Goal: Task Accomplishment & Management: Use online tool/utility

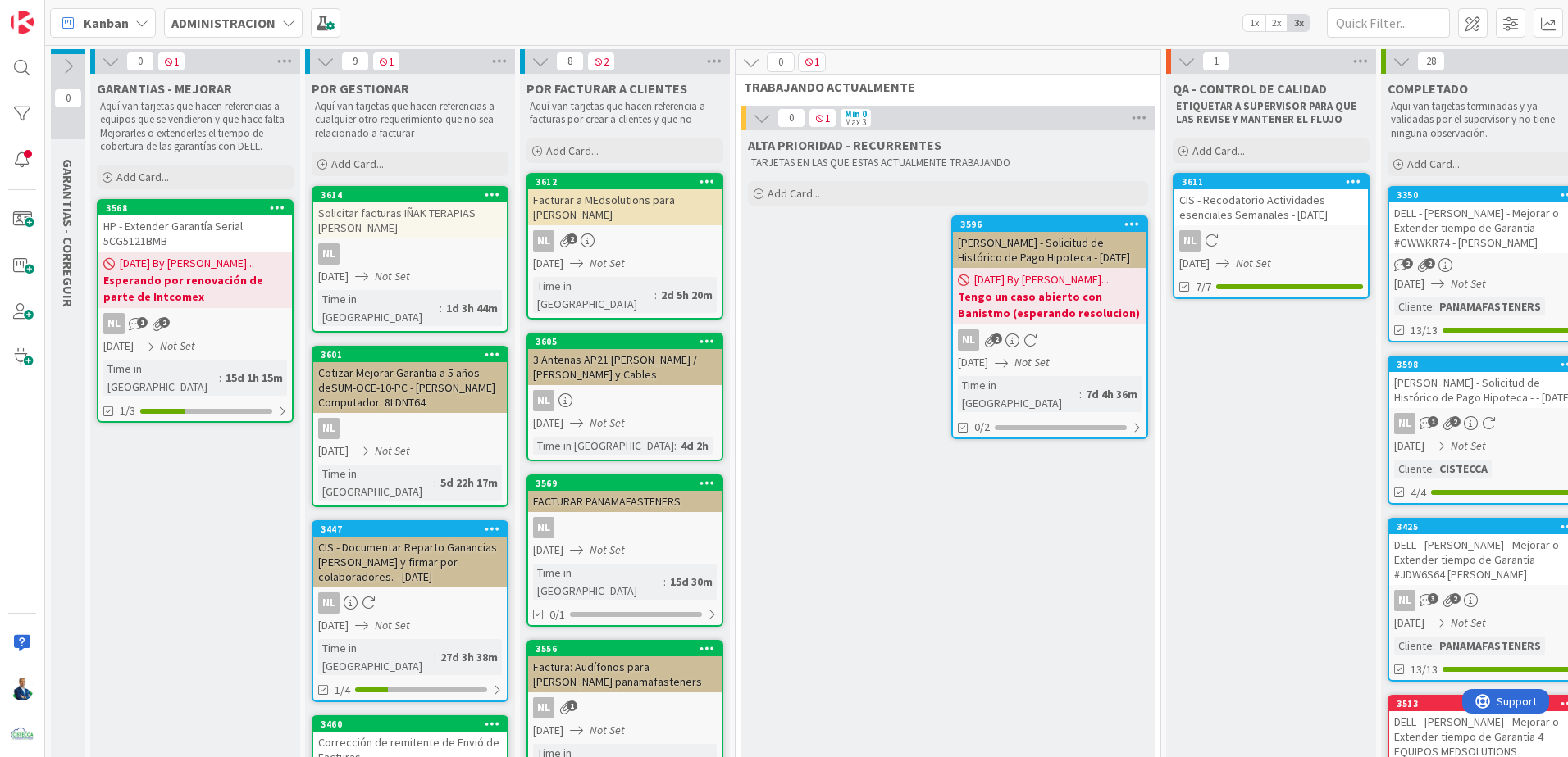
click at [224, 34] on div "ADMINISTRACION" at bounding box center [233, 23] width 139 height 29
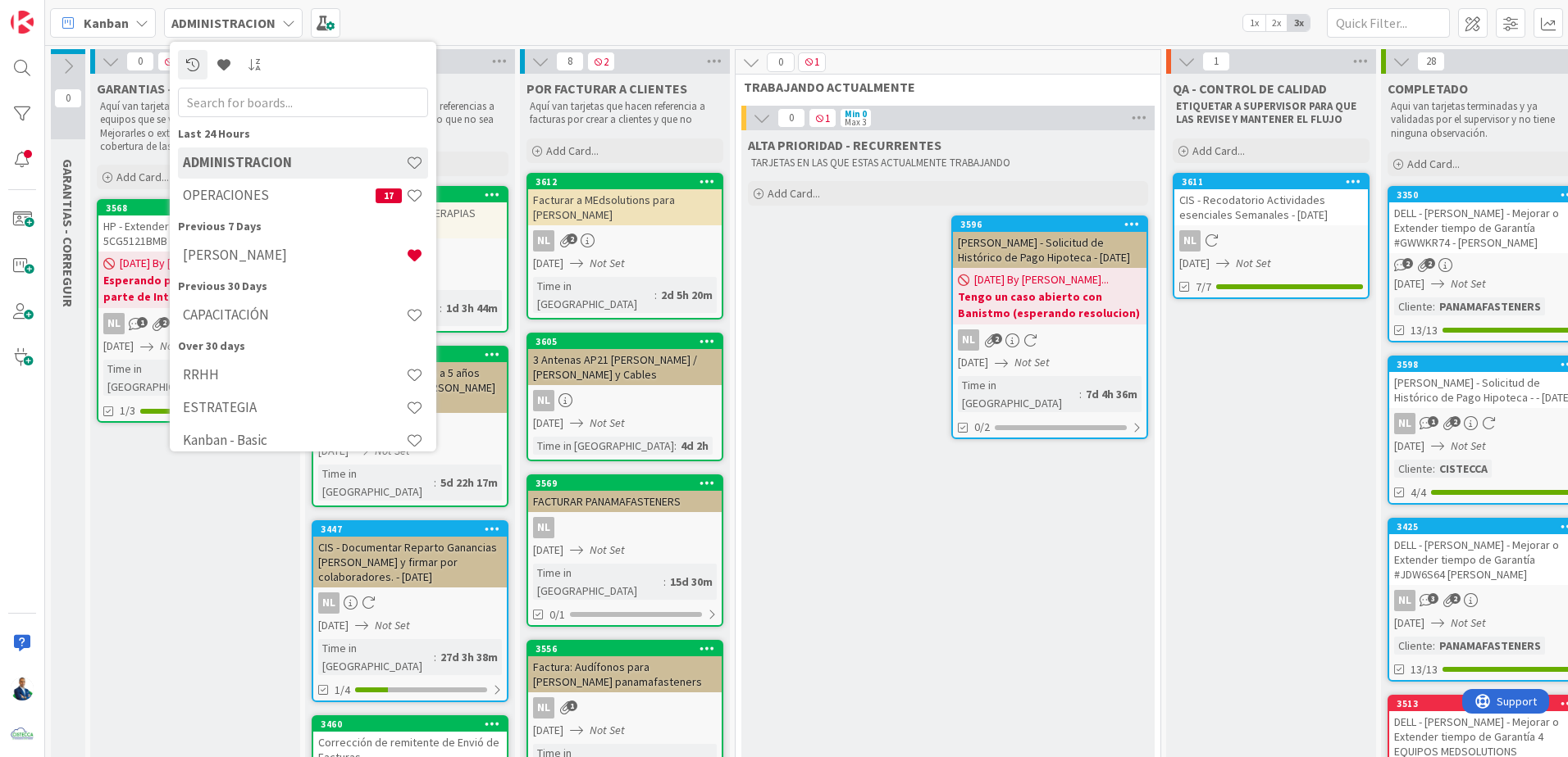
click at [235, 191] on h4 "OPERACIONES" at bounding box center [279, 195] width 192 height 16
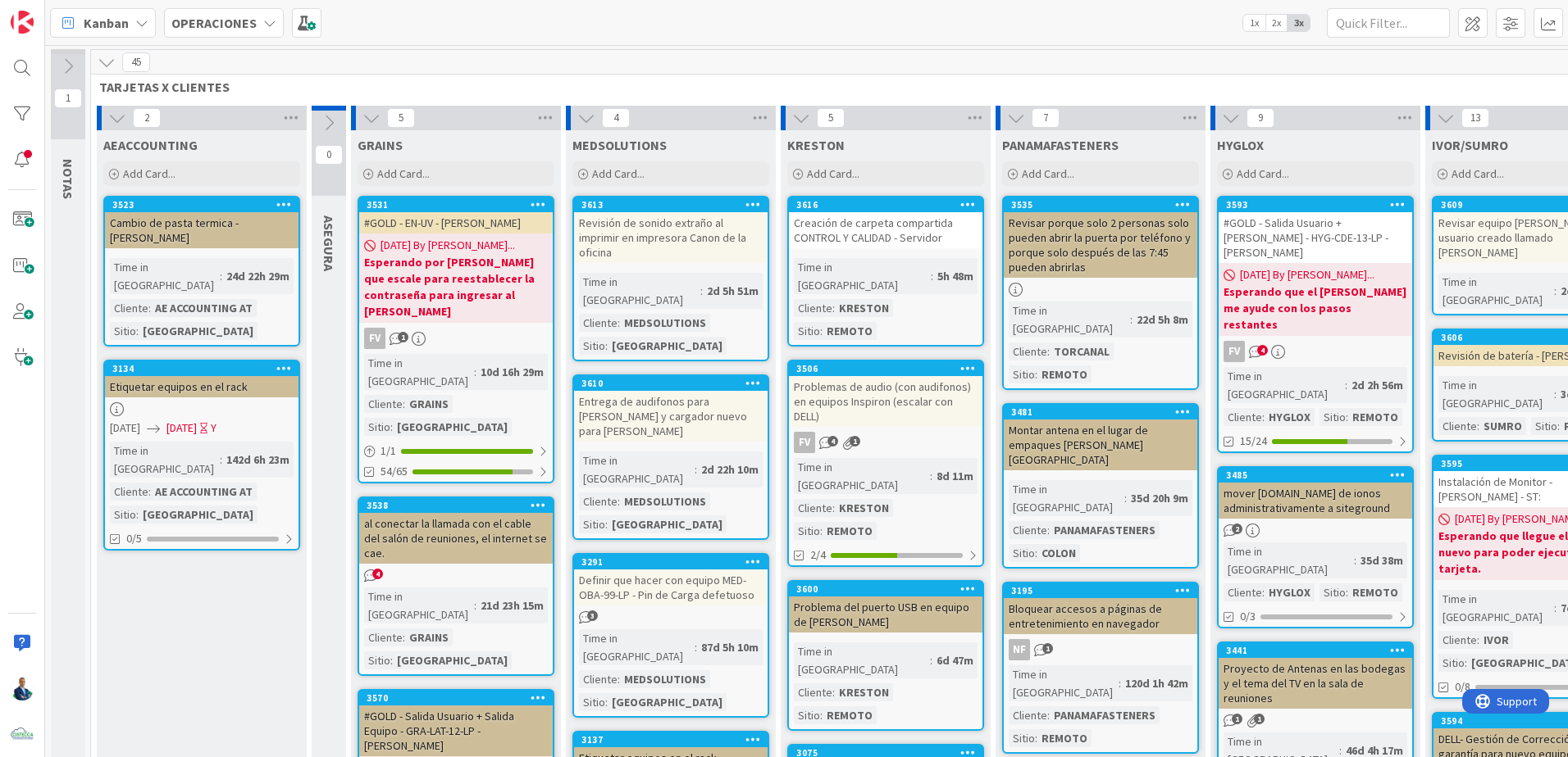
click at [296, 25] on span at bounding box center [306, 23] width 29 height 29
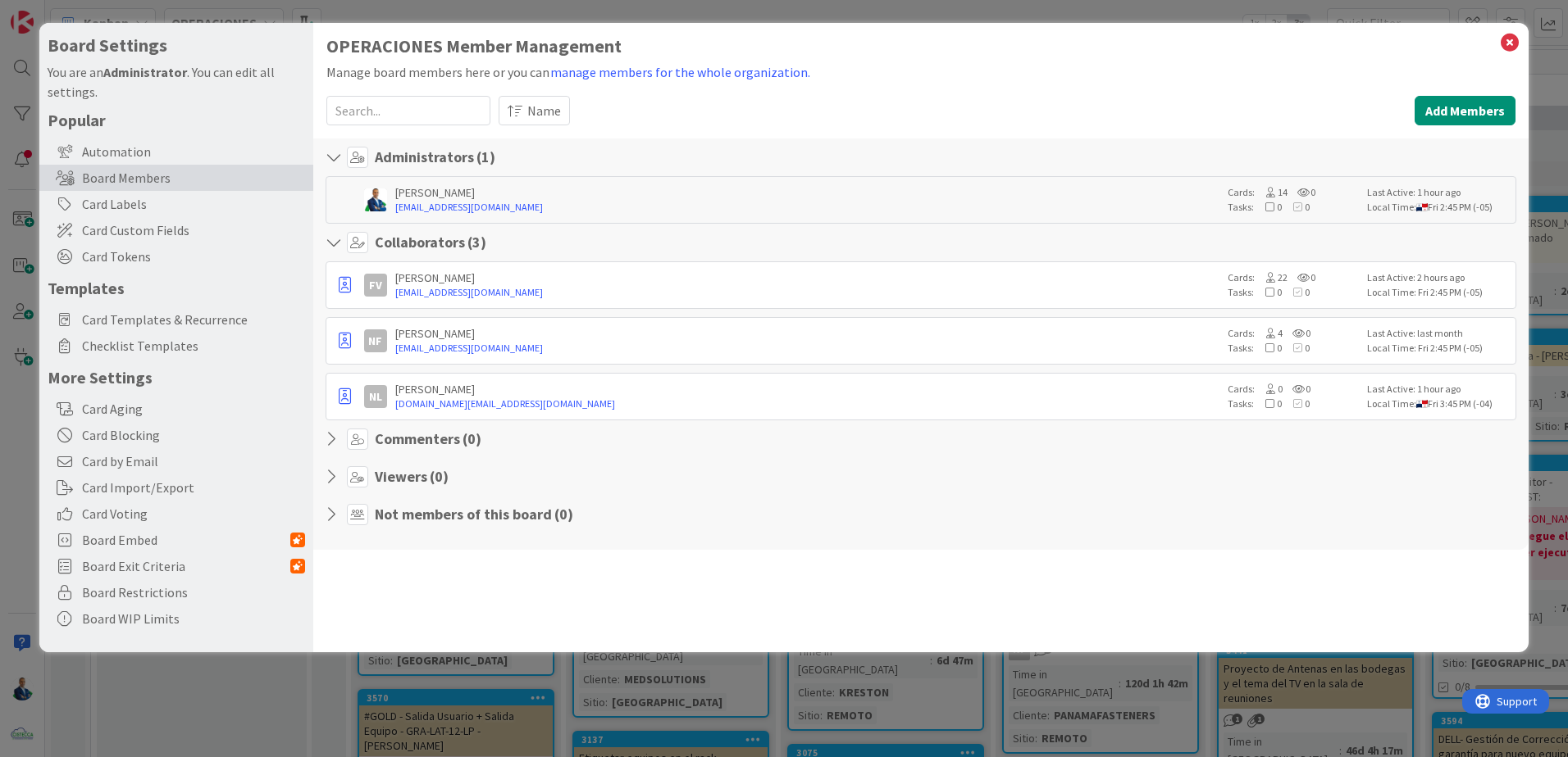
click at [173, 323] on span "Card Templates & Recurrence" at bounding box center [193, 319] width 223 height 20
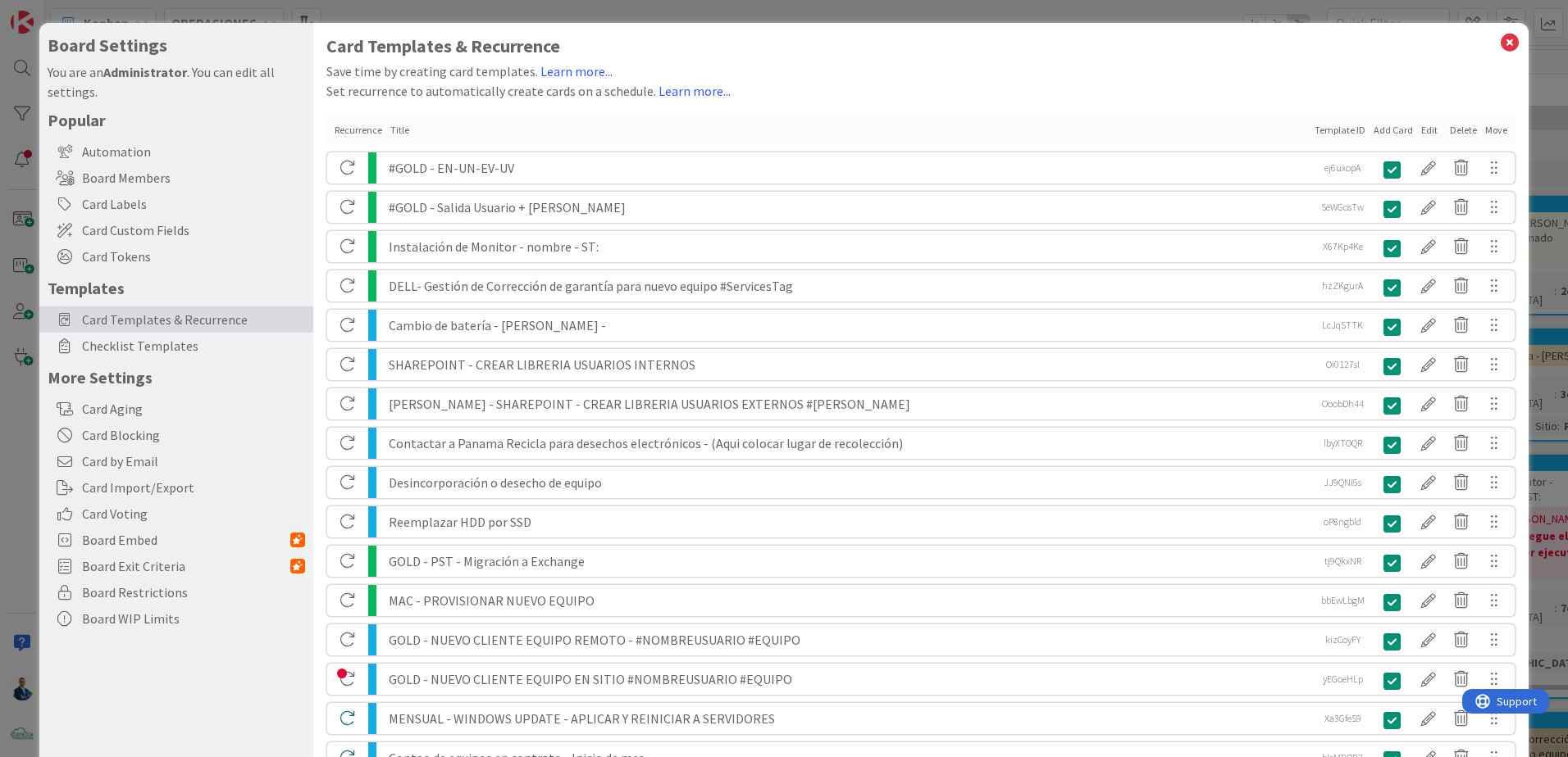
click at [1496, 54] on h1 "Card Templates & Recurrence" at bounding box center [920, 47] width 1189 height 21
click at [1499, 41] on icon at bounding box center [1509, 42] width 22 height 23
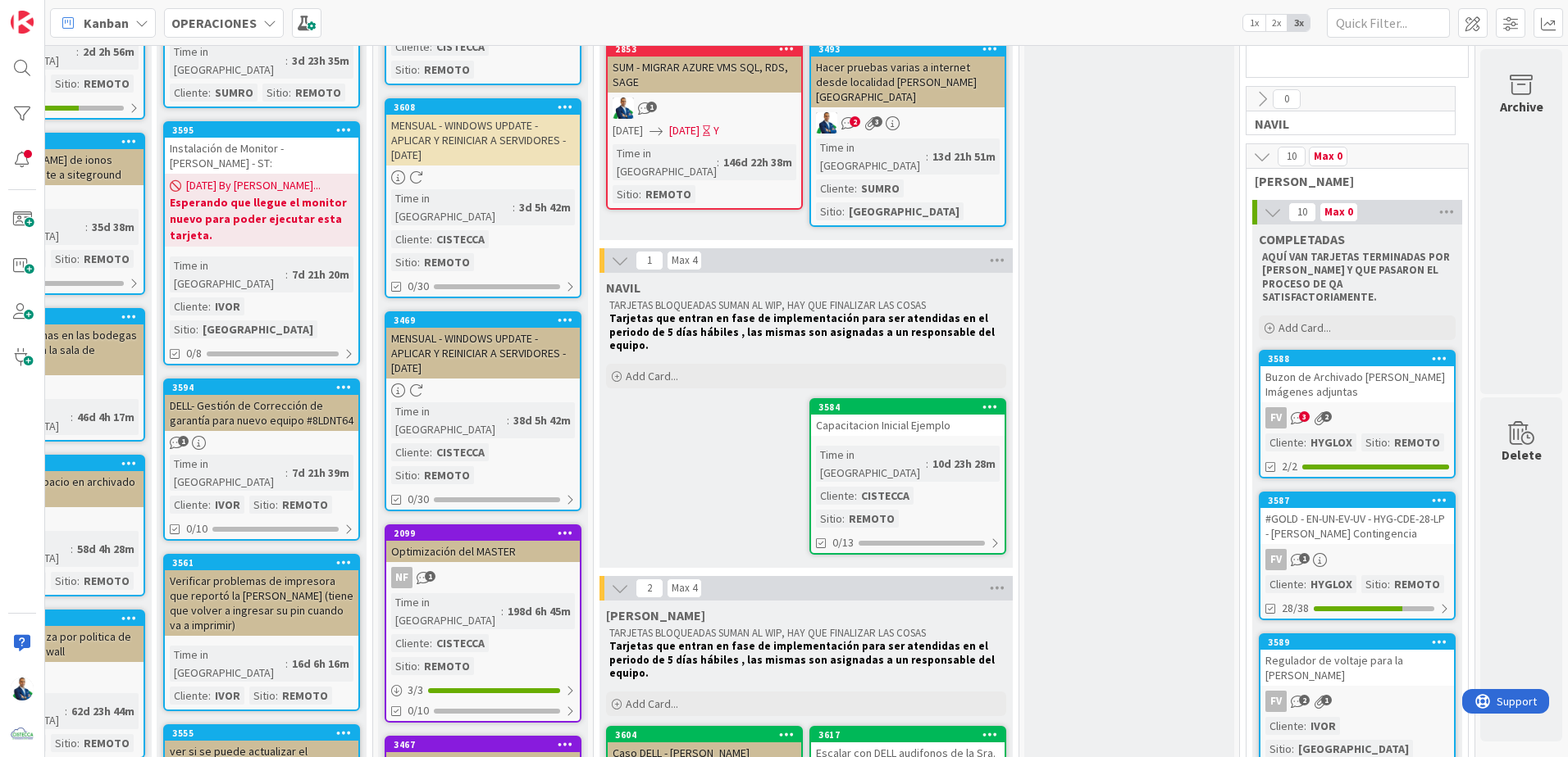
scroll to position [340, 1281]
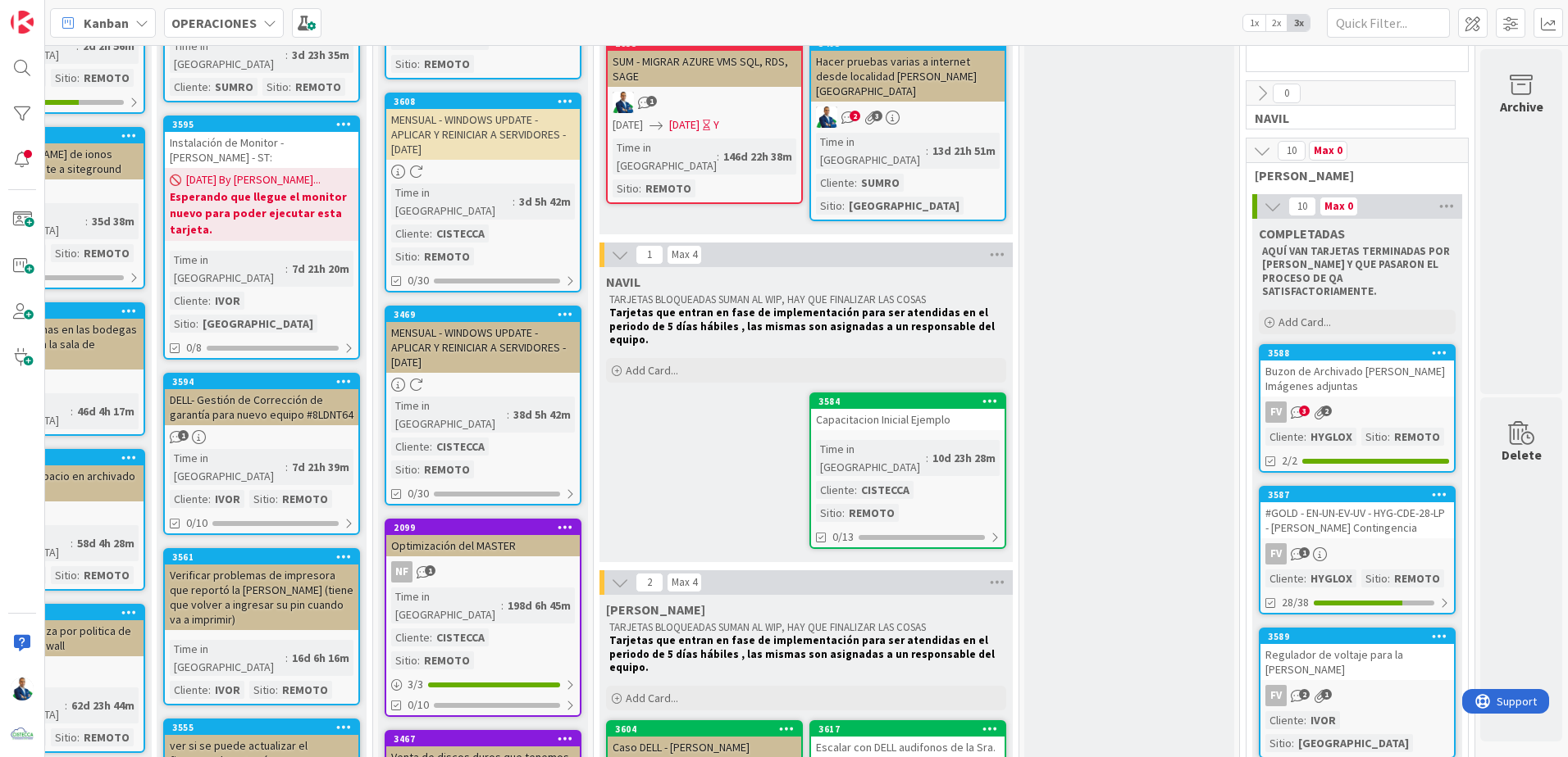
click at [885, 409] on div "Capacitacion Inicial Ejemplo" at bounding box center [907, 419] width 193 height 22
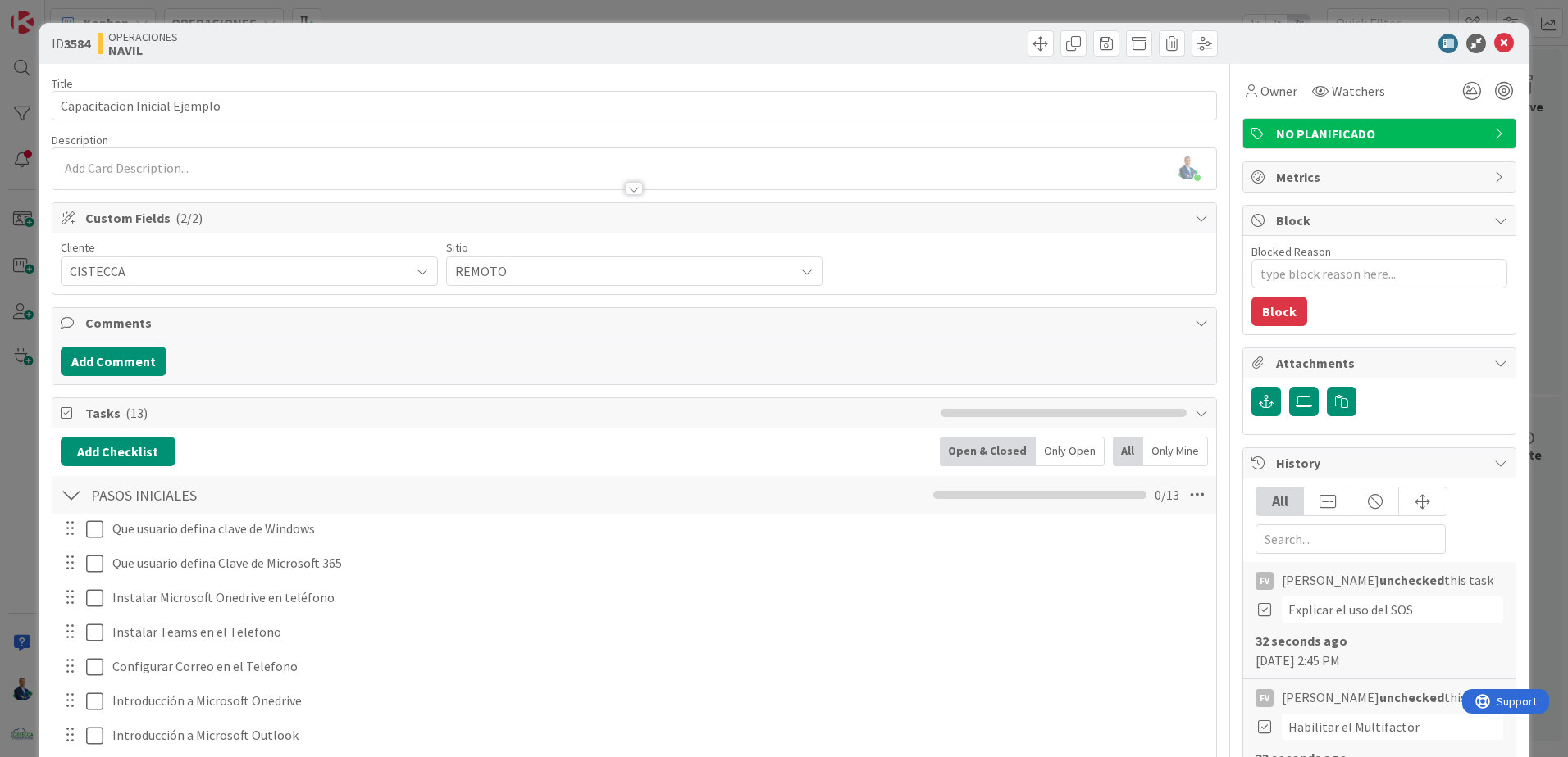
click at [160, 282] on span "CISTECCA" at bounding box center [235, 271] width 331 height 23
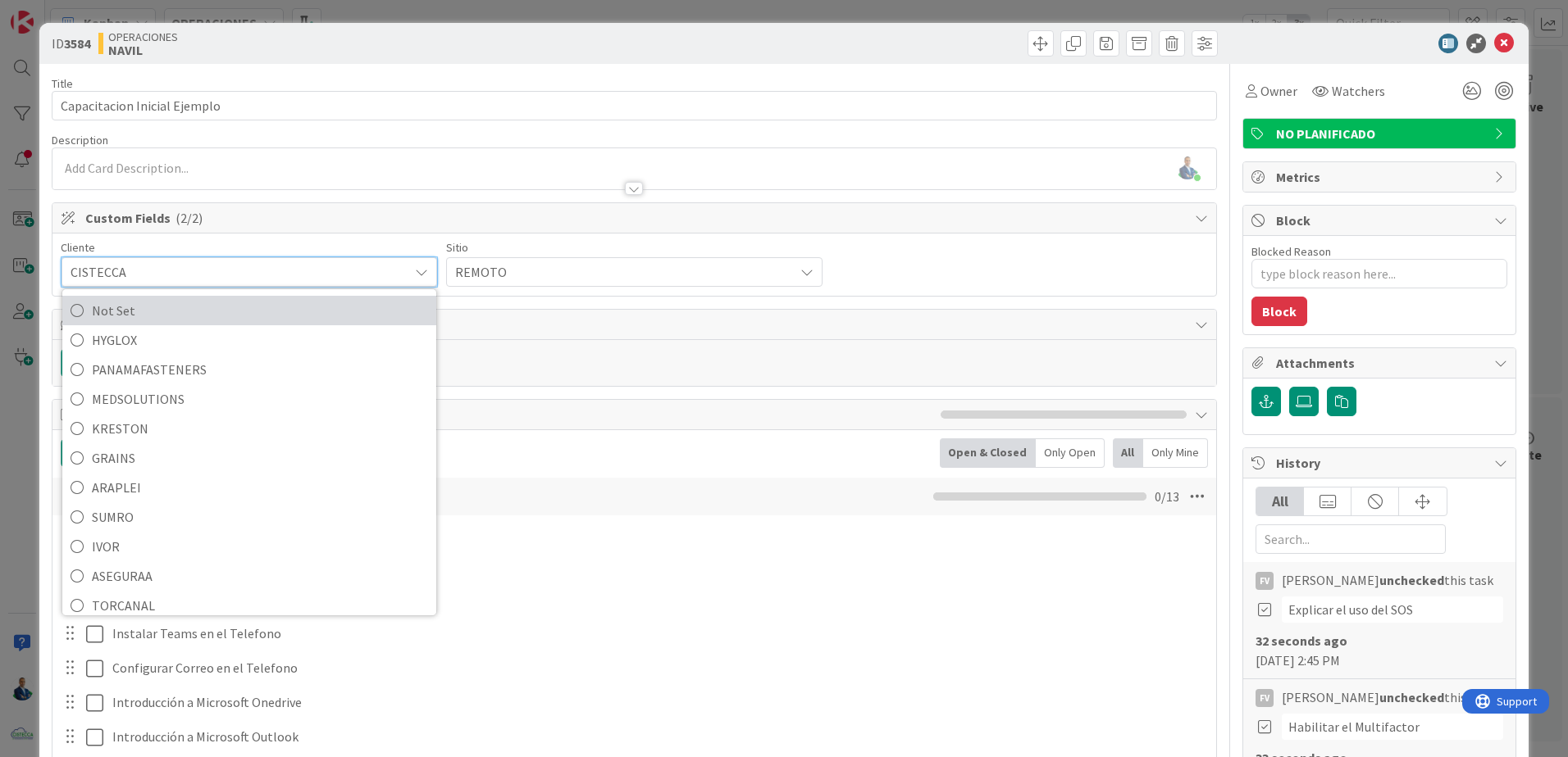
click at [143, 321] on span "Not Set" at bounding box center [260, 310] width 336 height 25
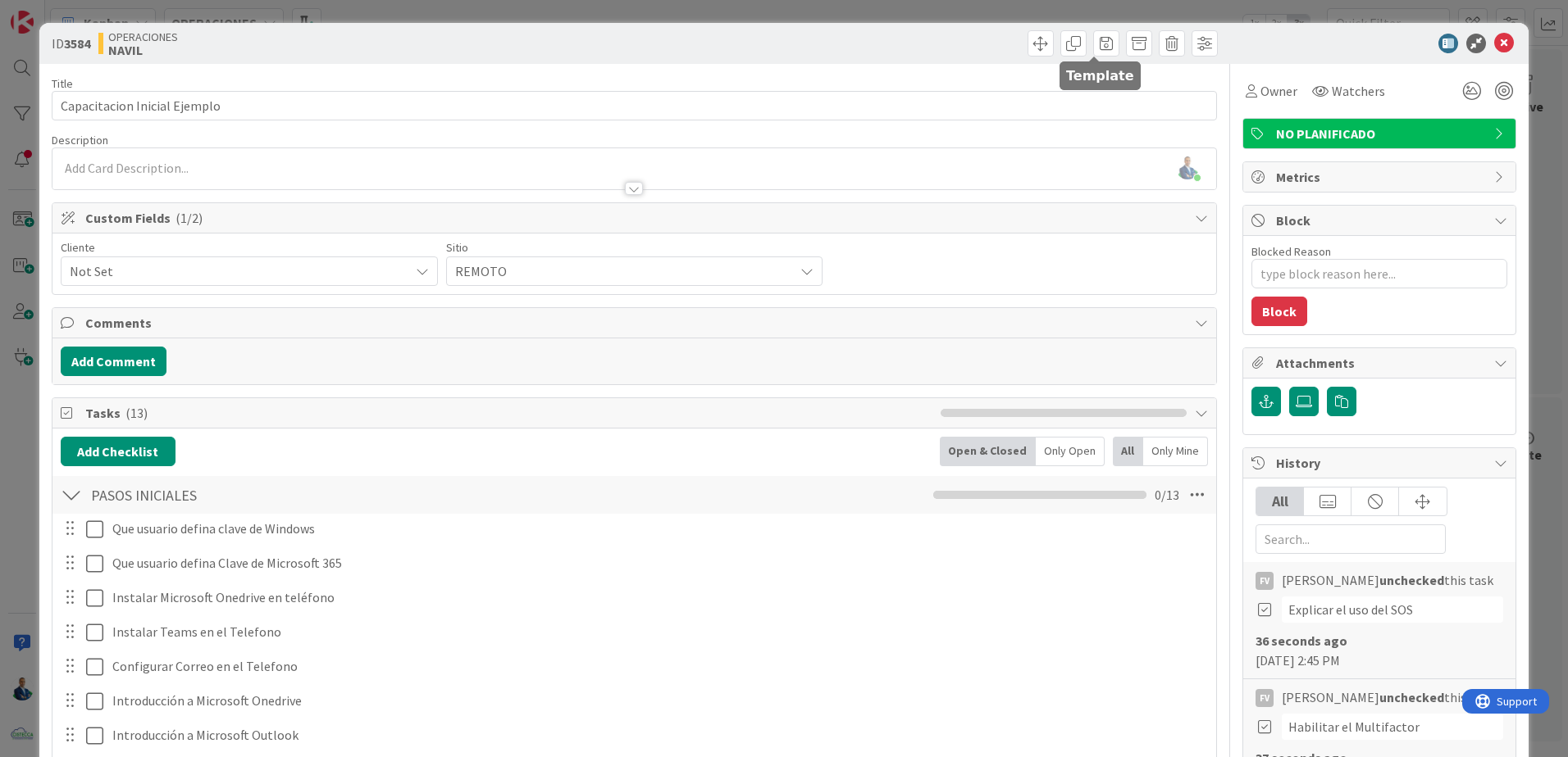
click at [1102, 42] on span at bounding box center [1106, 43] width 26 height 26
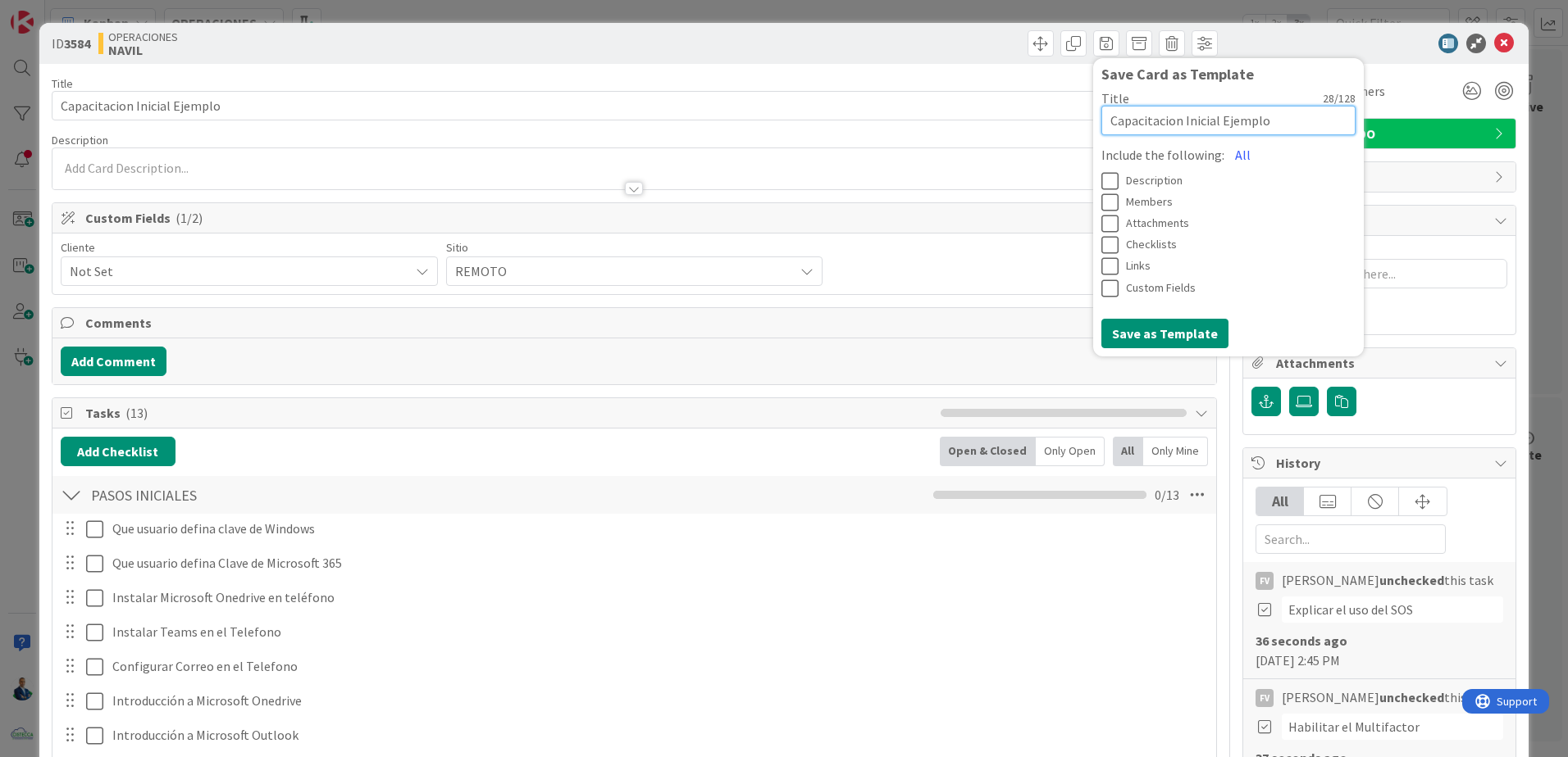
click at [1172, 124] on textarea "Capacitacion Inicial Ejemplo" at bounding box center [1228, 121] width 254 height 29
type textarea "x"
type textarea "Capacitation Inicial Ejemplo"
type textarea "x"
type textarea "Capacitation¿ Inicial Ejemplo"
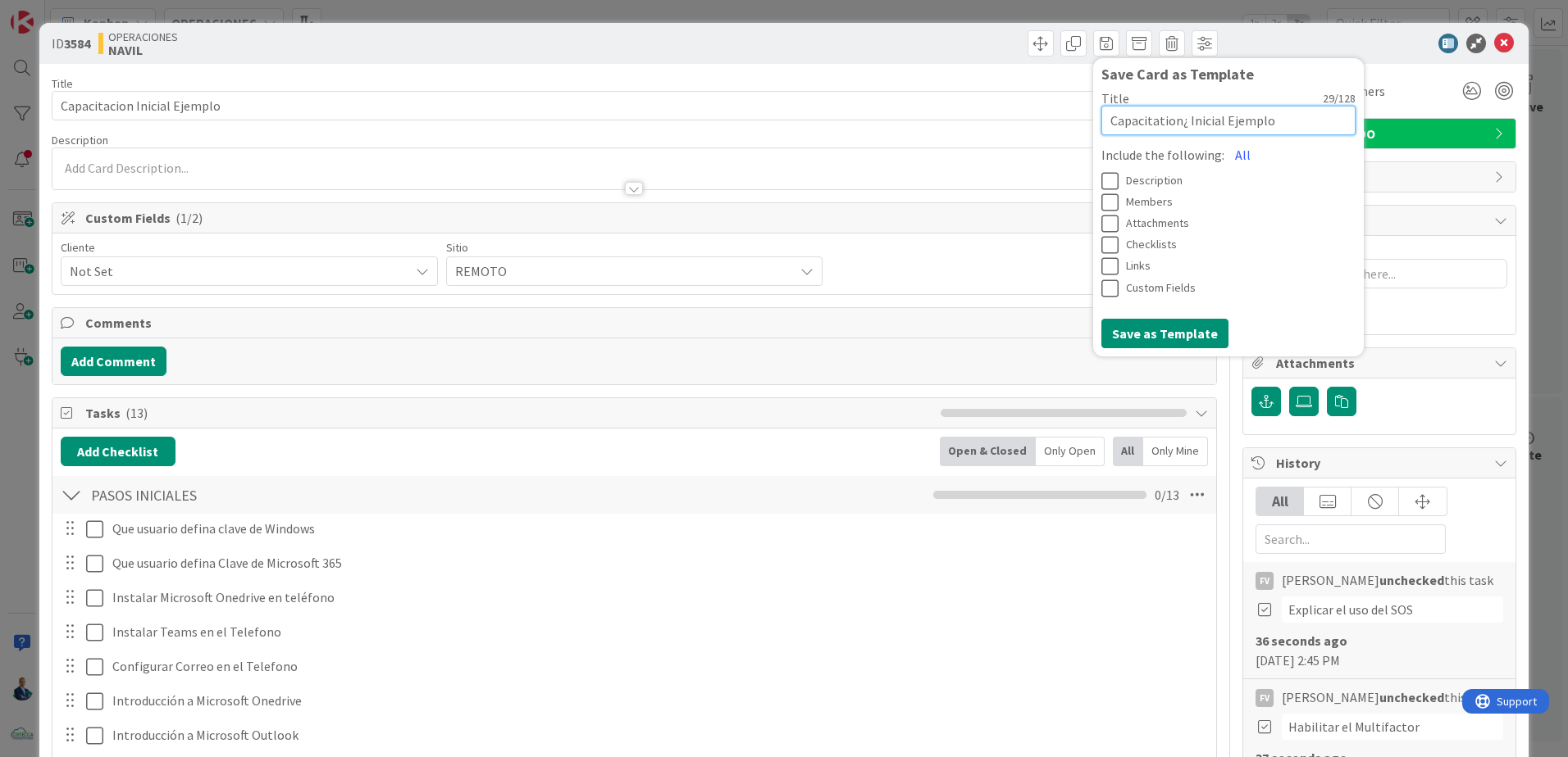
type textarea "x"
type textarea "Capacitation¿ Inicial Ejemplo"
type textarea "x"
type textarea "Capacitation Inicial Ejemplo"
type textarea "x"
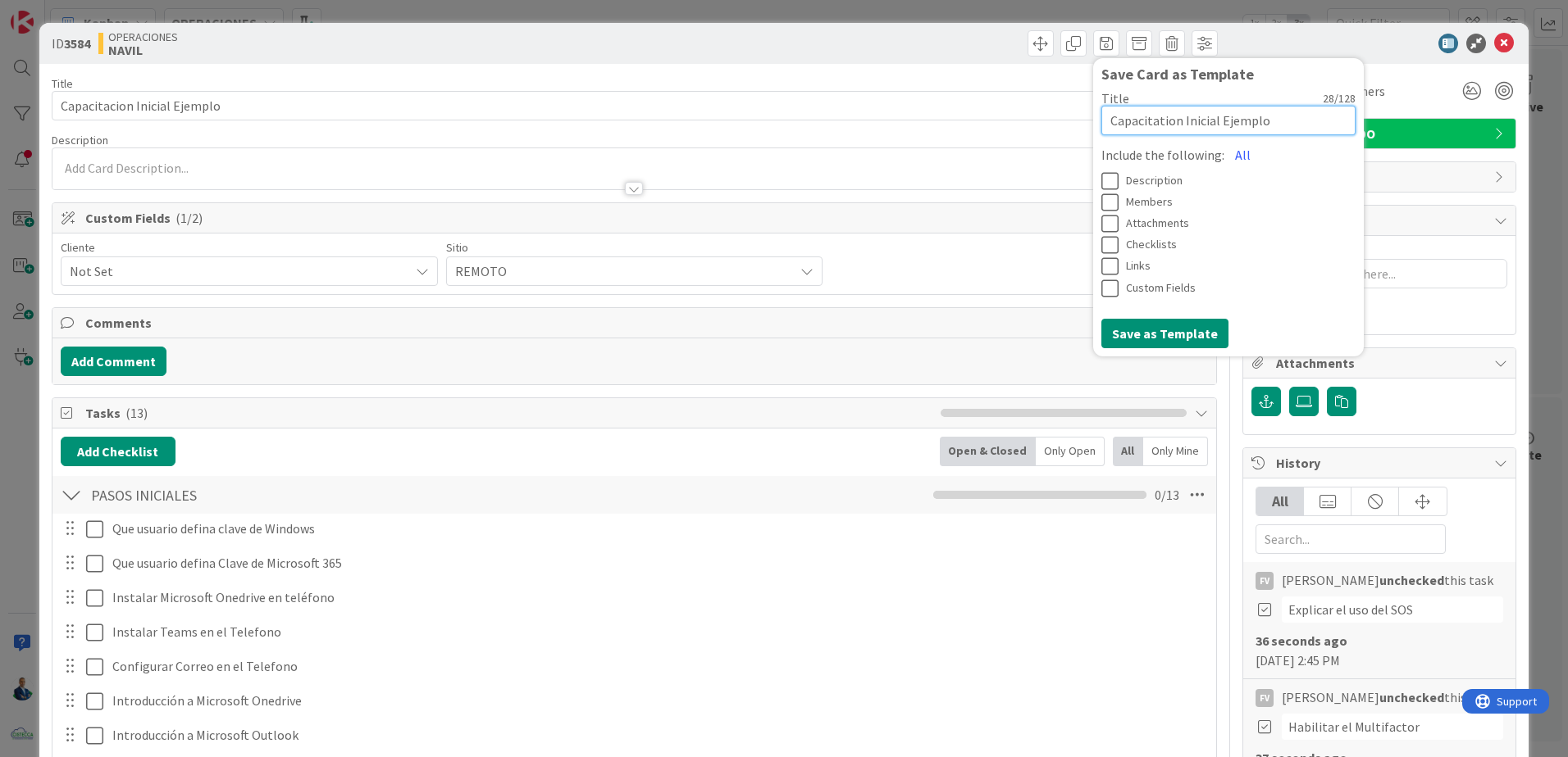
type textarea "Capacitatio Inicial Ejemplo"
type textarea "x"
type textarea "Capacitati Inicial Ejemplo"
type textarea "x"
type textarea "Capacitat Inicial Ejemplo"
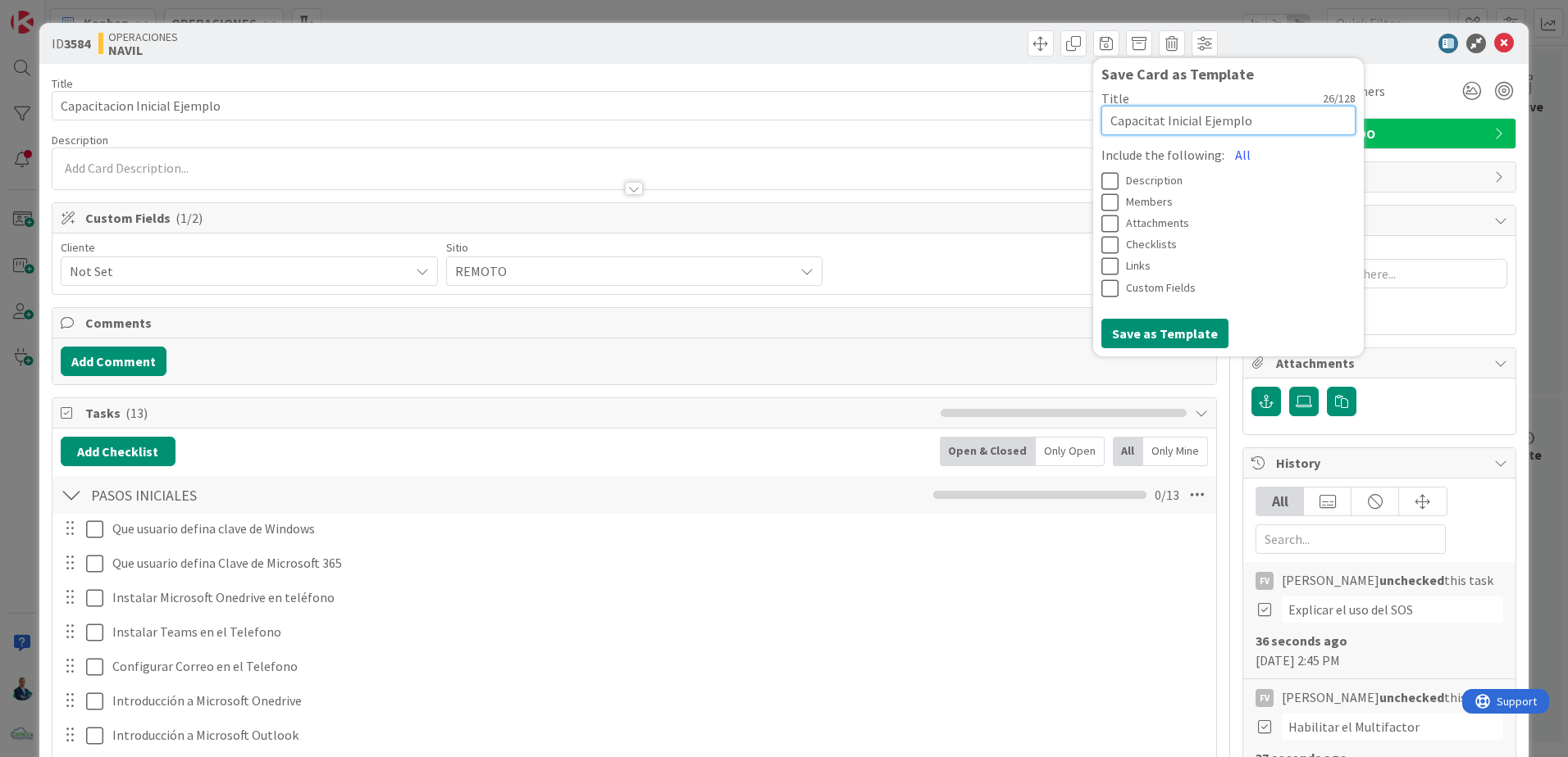
type textarea "x"
type textarea "Capacitatc Inicial Ejemplo"
type textarea "x"
type textarea "Capacitatci Inicial Ejemplo"
type textarea "x"
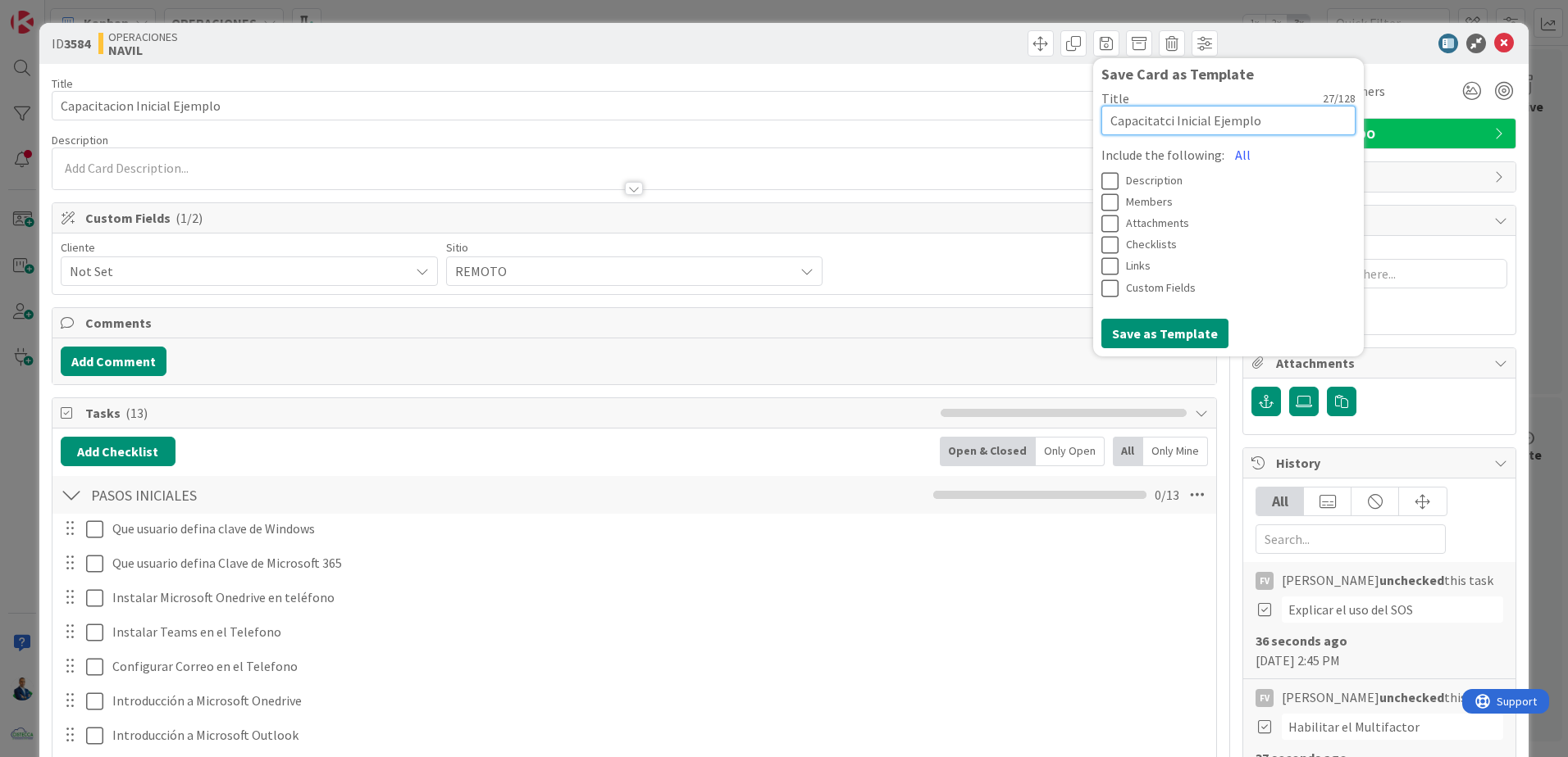
type textarea "Capacitatc Inicial Ejemplo"
type textarea "x"
type textarea "Capacitat Inicial Ejemplo"
type textarea "x"
type textarea "Capacitac Inicial Ejemplo"
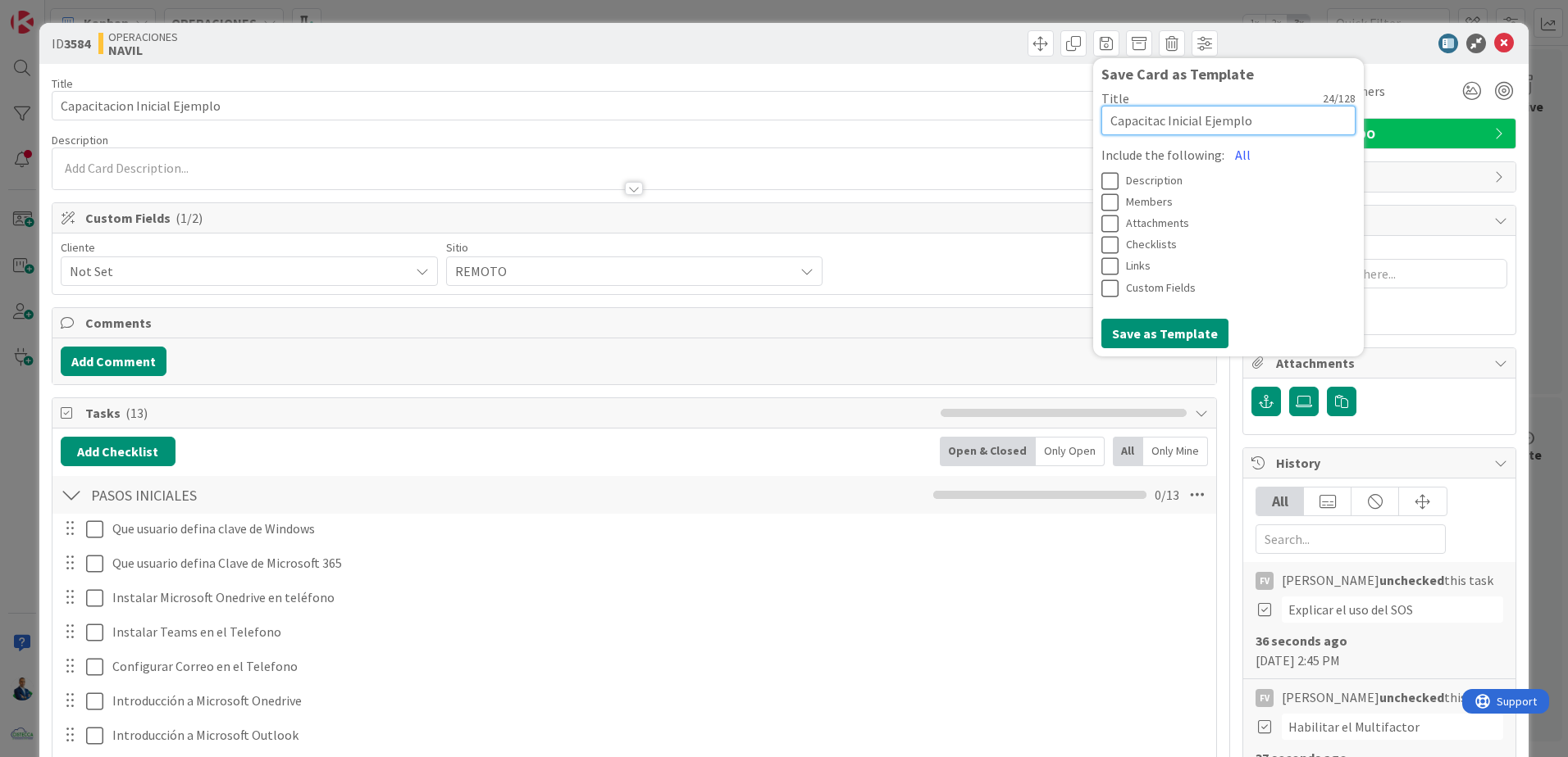
type textarea "x"
type textarea "Capacitaci Inicial Ejemplo"
type textarea "x"
type textarea "Capacitació Inicial Ejemplo"
type textarea "x"
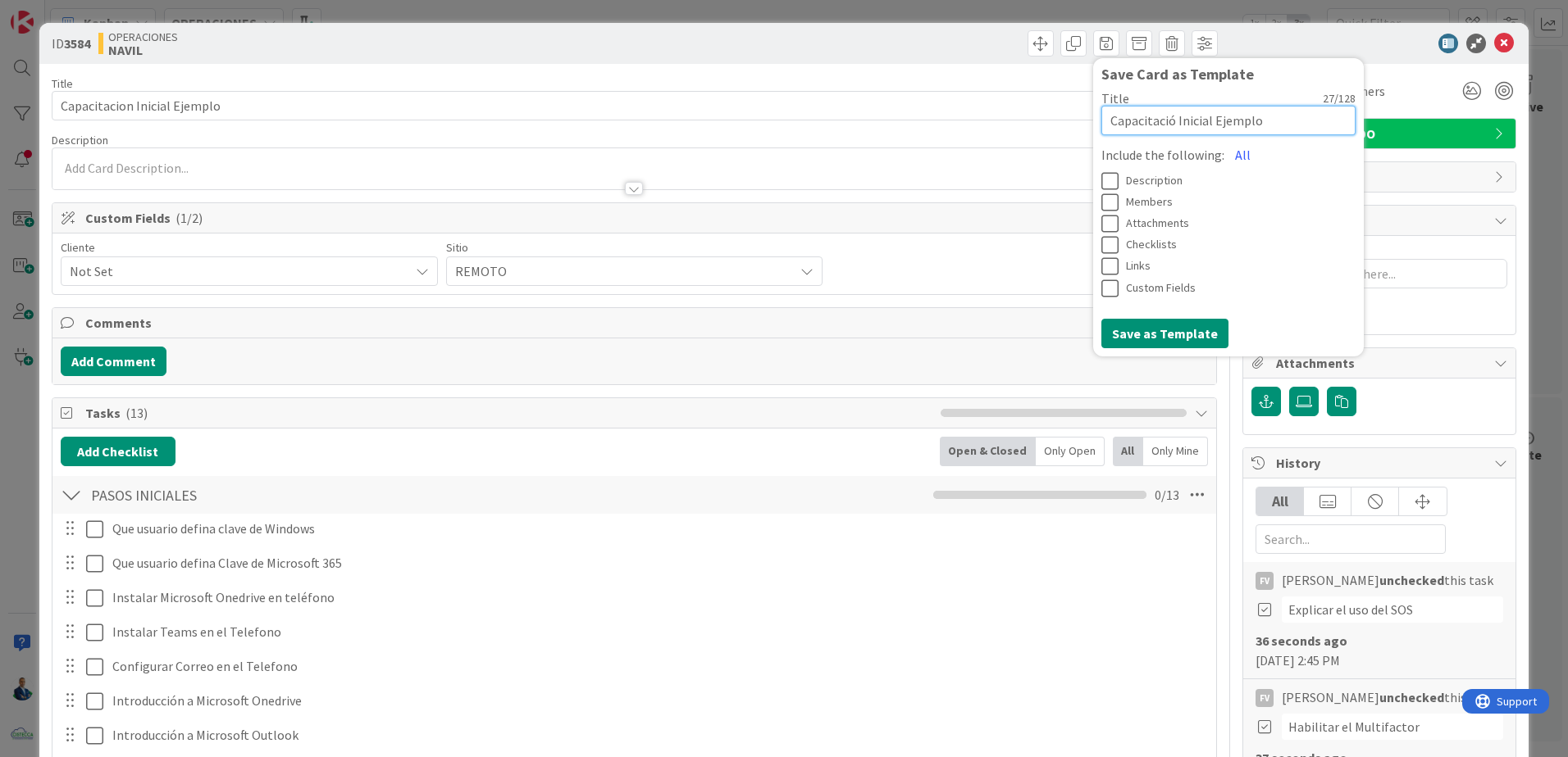
type textarea "Capacitación Inicial Ejemplo"
type textarea "x"
type textarea "Capacitación Inicial"
type textarea "x"
type textarea "Capacitación Inicial"
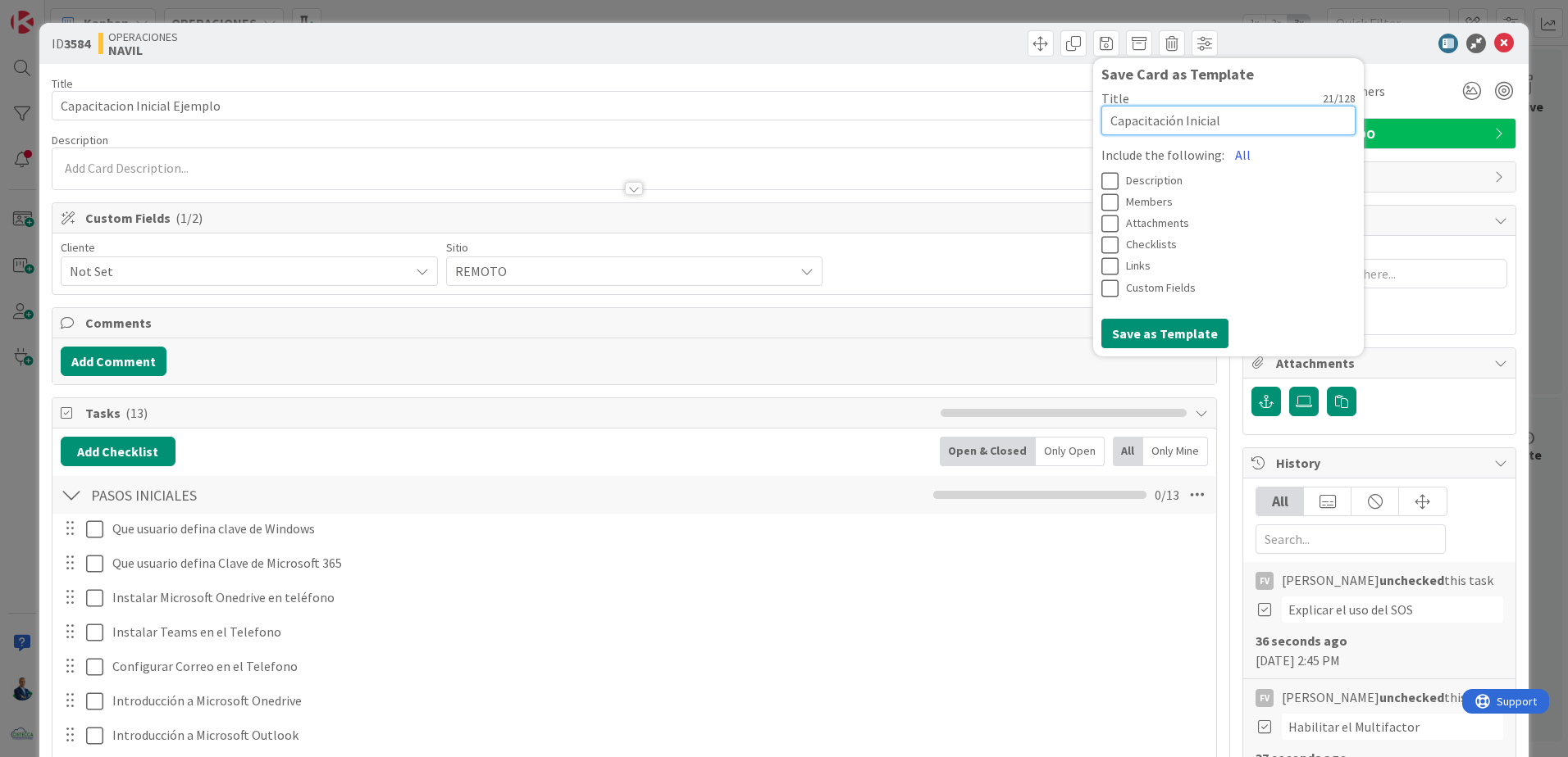
type textarea "x"
type textarea "Capacitación Inicia"
type textarea "x"
type textarea "Capacitación Inicial"
type textarea "x"
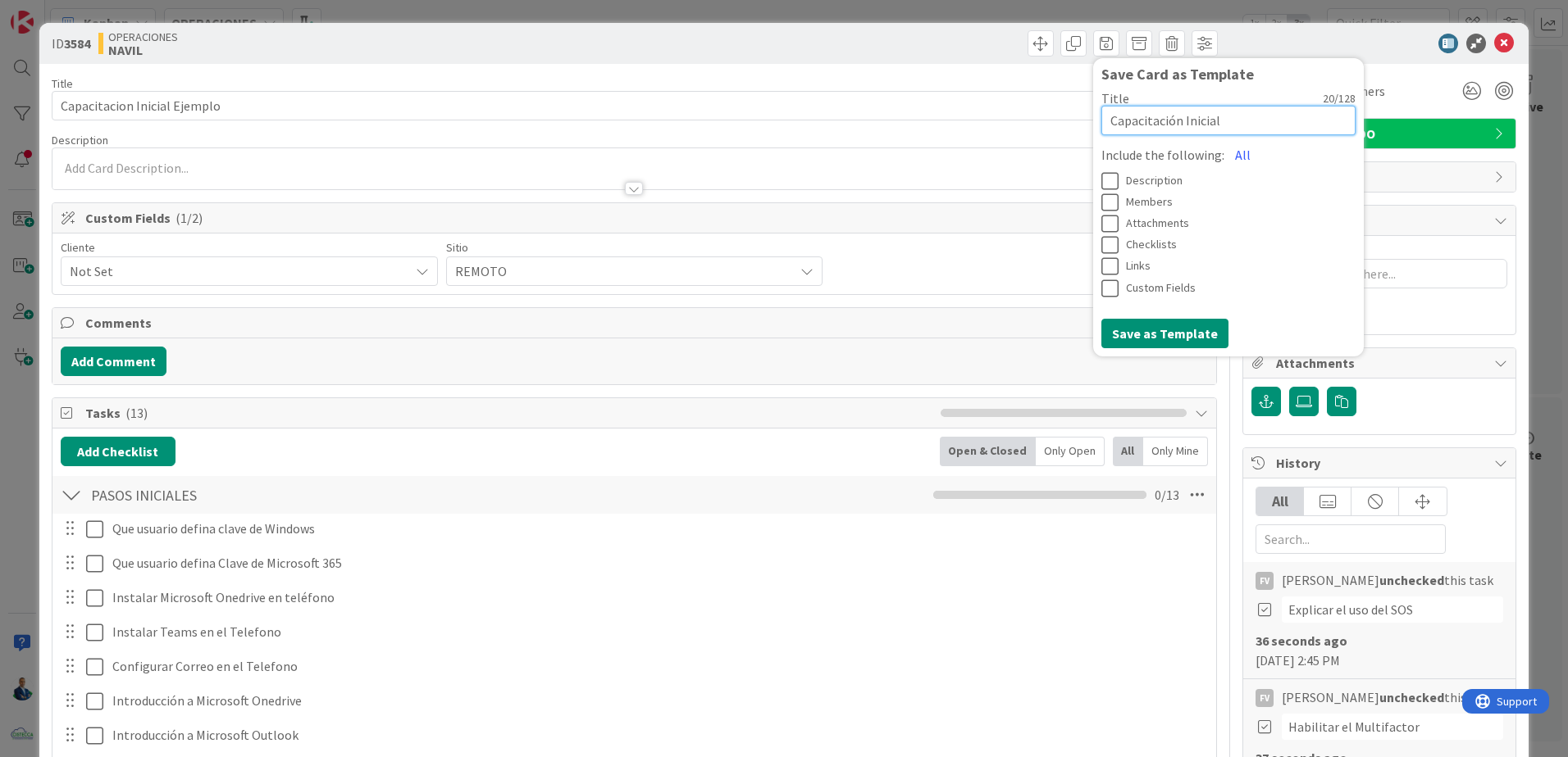
type textarea "Capacitación Inicial"
type textarea "x"
type textarea "Capacitación Inicial U"
type textarea "x"
type textarea "Capacitación Inicial Us"
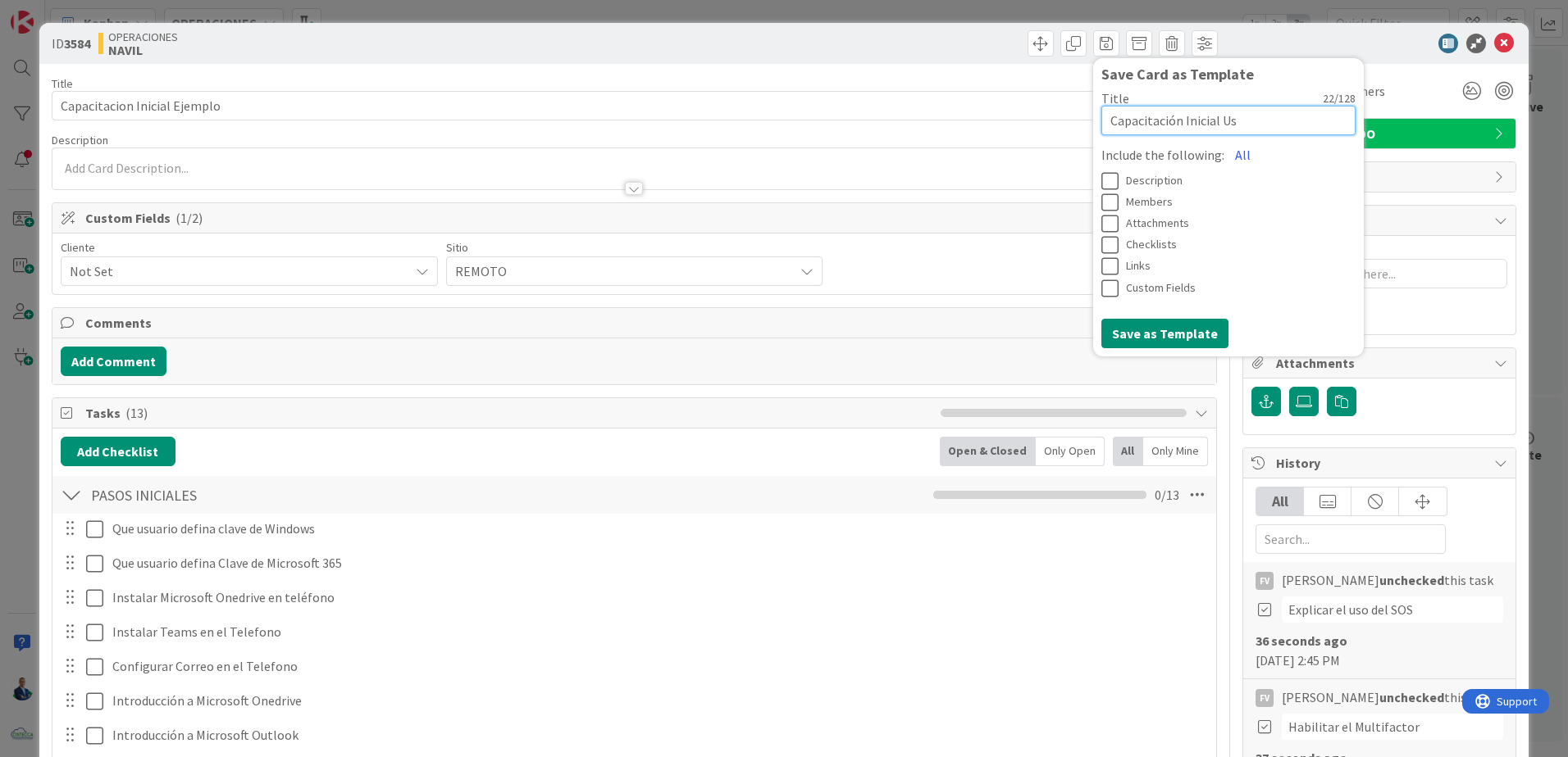
type textarea "x"
type textarea "Capacitación Inicial Usu"
type textarea "x"
type textarea "Capacitación Inicial Usua"
type textarea "x"
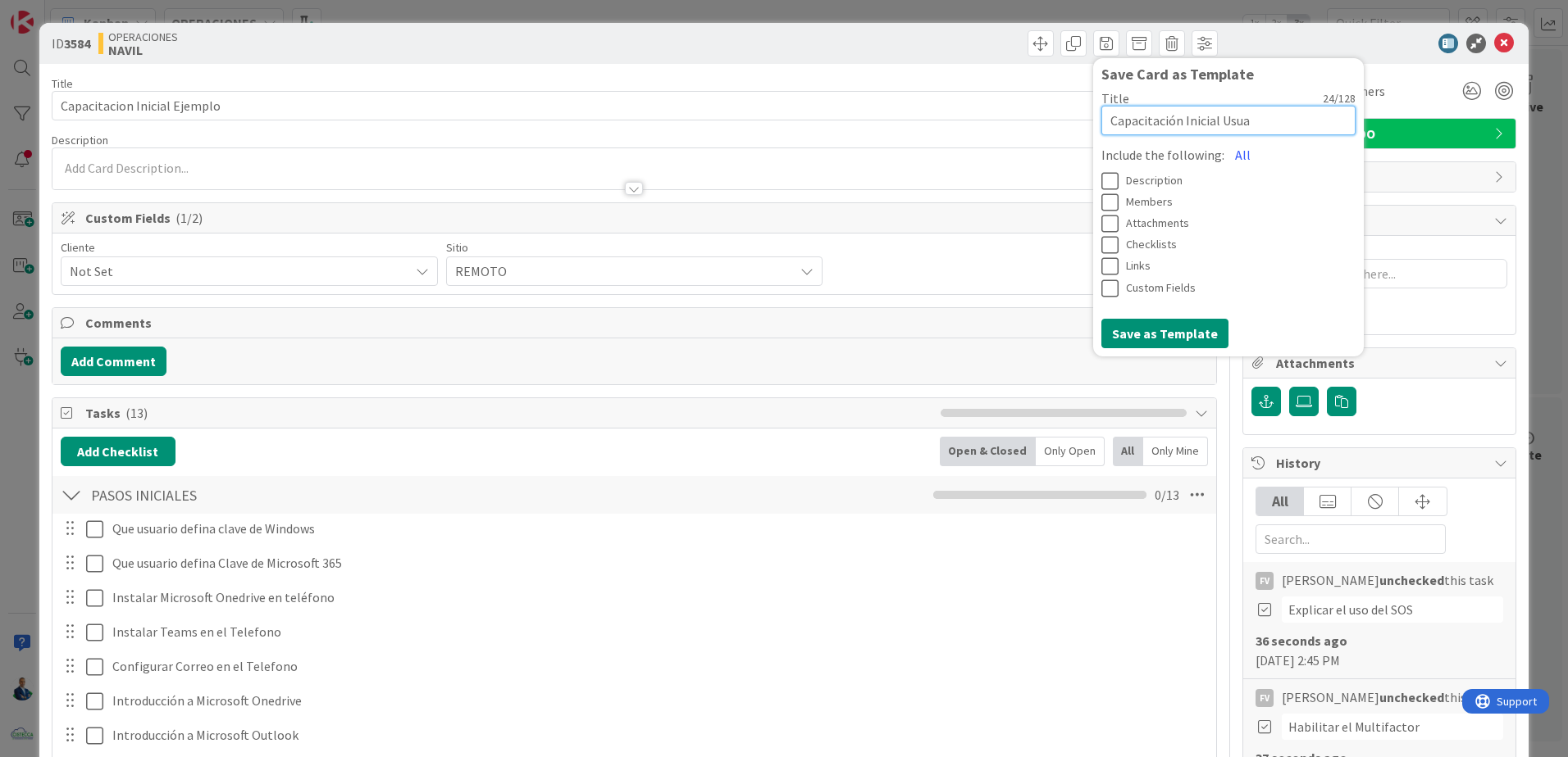
type textarea "Capacitación Inicial Usuar"
type textarea "x"
type textarea "Capacitación Inicial Usuari"
type textarea "x"
type textarea "Capacitación Inicial Usuario"
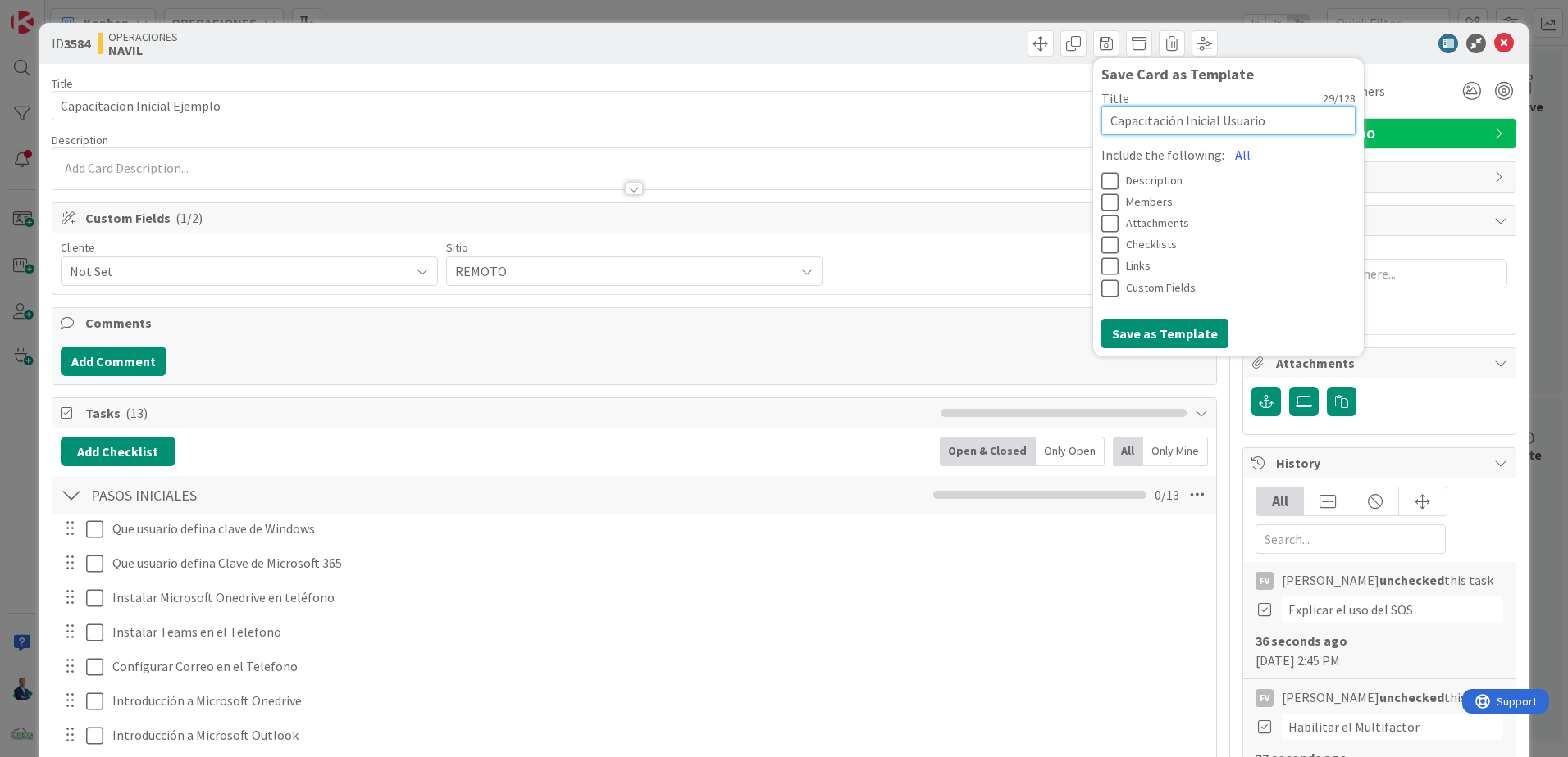
type textarea "x"
type textarea "Capacitación Inicial Usuario #"
type textarea "x"
type textarea "Capacitación Inicial Usuario ##"
type textarea "x"
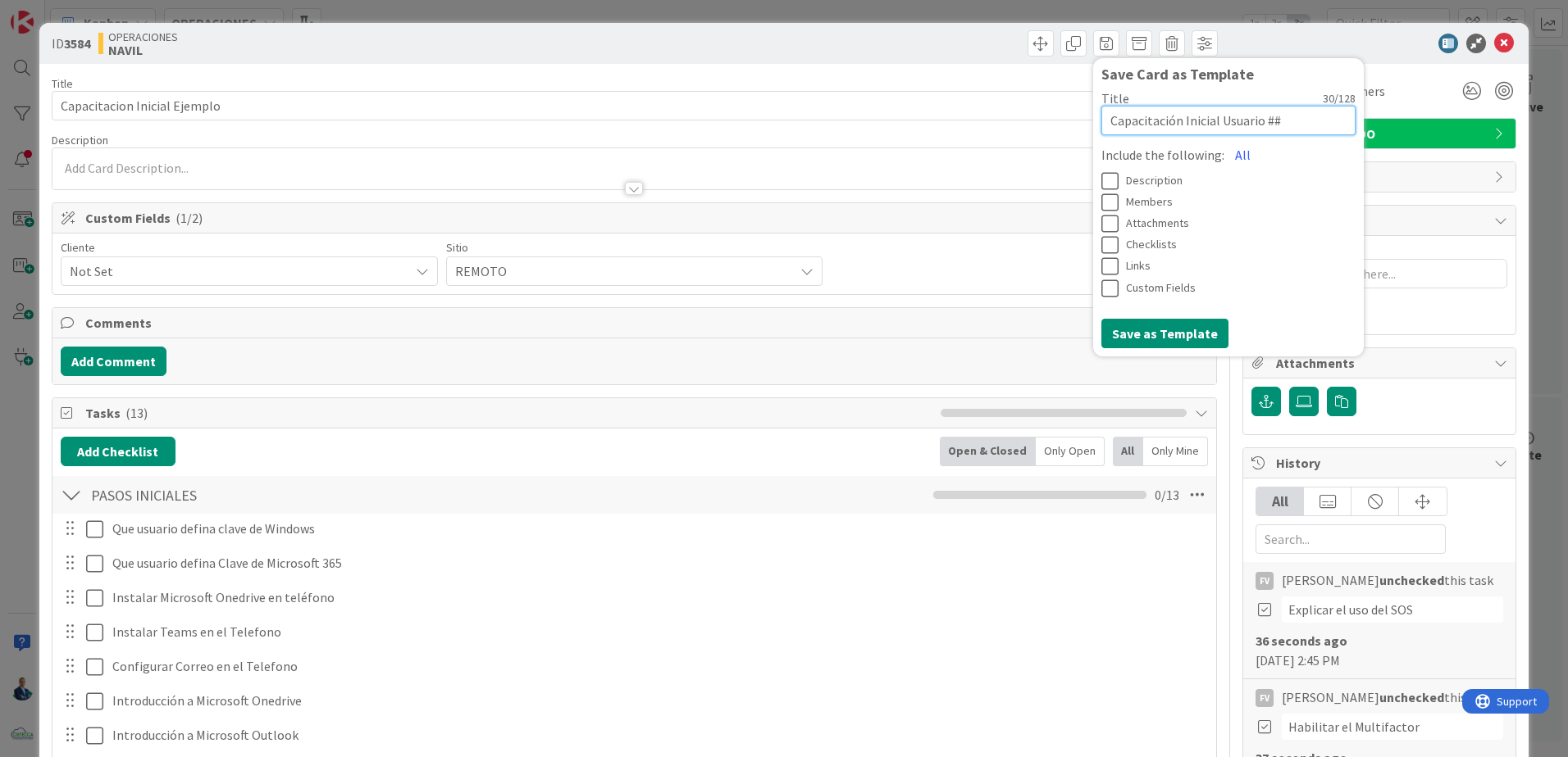
type textarea "Capacitación Inicial Usuario ###"
type textarea "x"
type textarea "Capacitación Inicial Usuario ####"
type textarea "x"
type textarea "Capacitación Inicial Usuario #####"
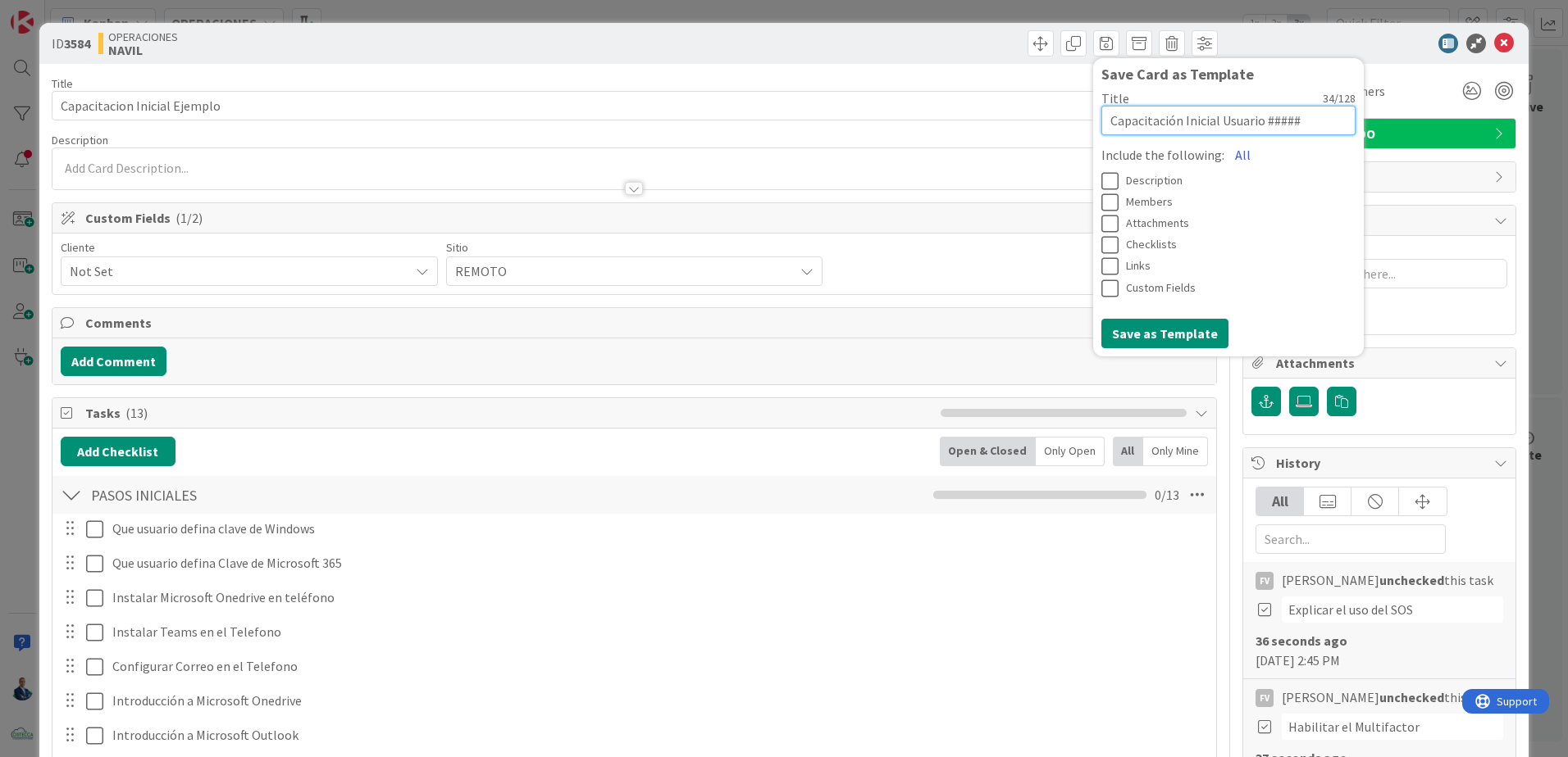
type textarea "x"
type textarea "Capacitación Inicial Usuario ######"
type textarea "x"
type textarea "Capacitación Inicial Usuario #######"
type textarea "x"
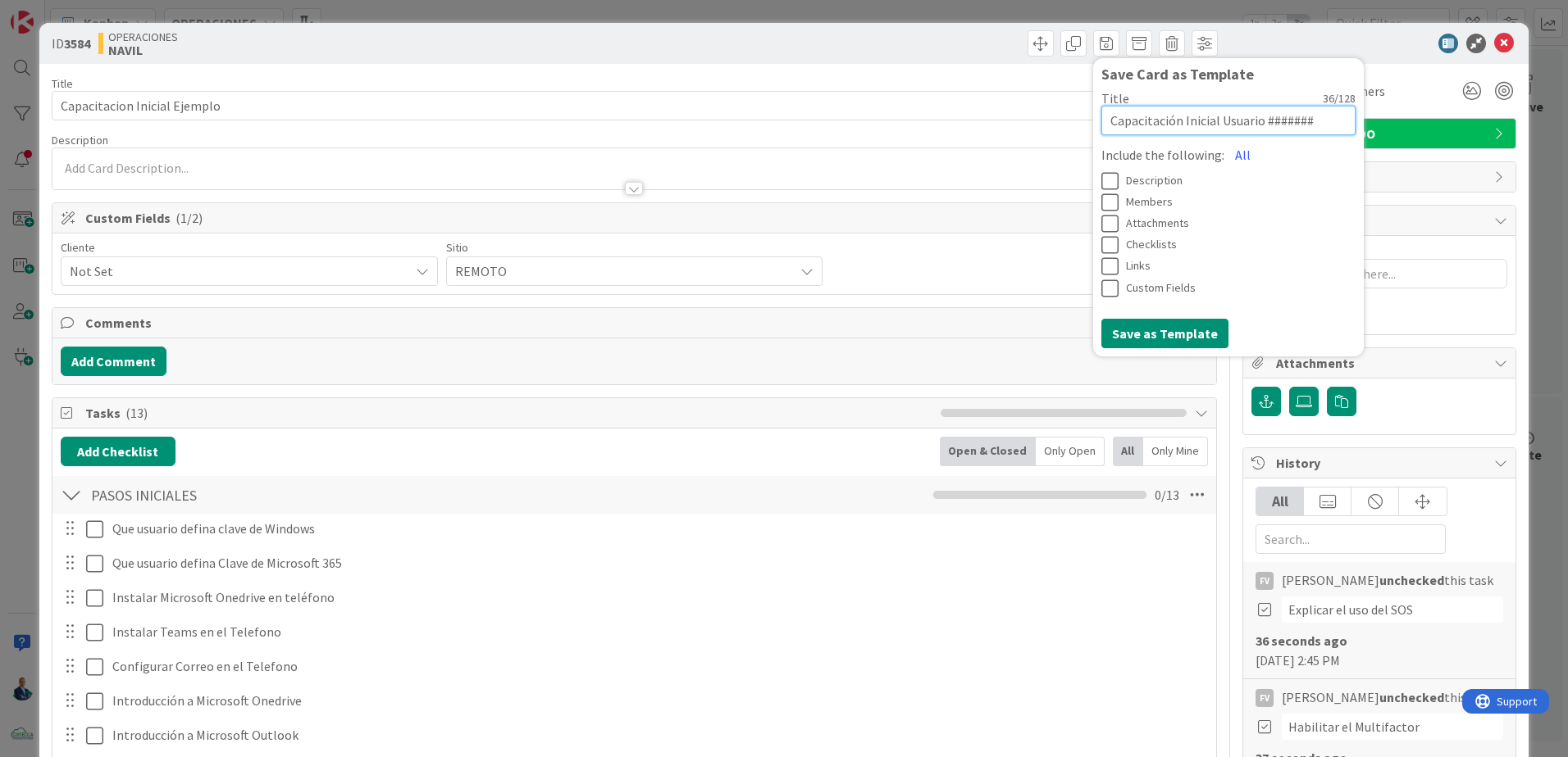
type textarea "Capacitación Inicial Usuario ########"
type textarea "x"
type textarea "Capacitación Inicial Usuario #########"
type textarea "x"
type textarea "Capacitación Inicial Usuario ##########"
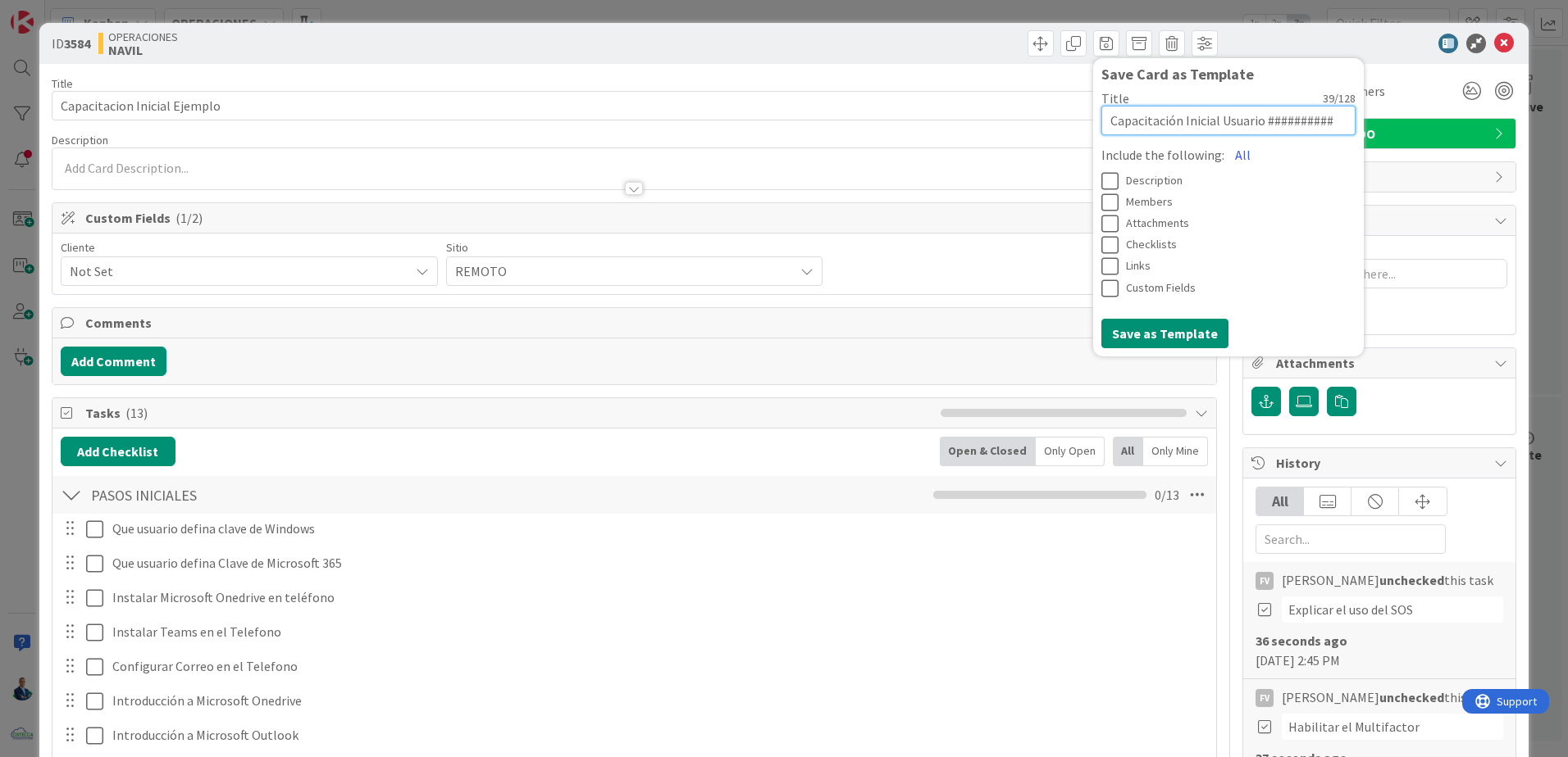
type textarea "x"
type textarea "Capacitación Inicial Usuario ###########"
click at [1101, 247] on icon at bounding box center [1113, 245] width 25 height 20
click at [1155, 320] on button "Save as Template" at bounding box center [1164, 334] width 127 height 29
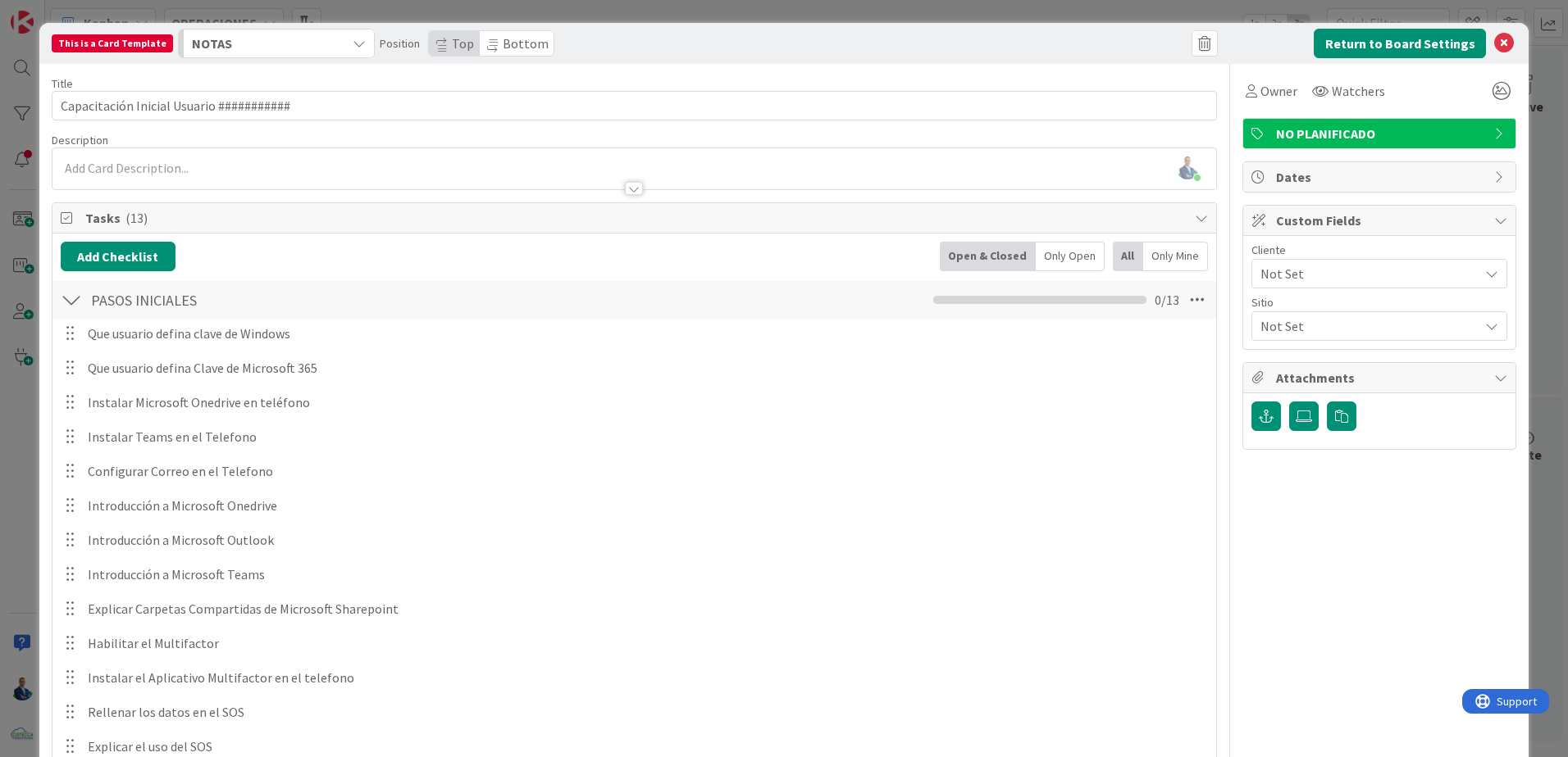
click at [1454, 152] on div "Owner Watchers NO PLANIFICADO Dates Custom Fields Cliente Not Set Sitio Not Set…" at bounding box center [1379, 508] width 274 height 888
click at [1452, 147] on div "NO PLANIFICADO" at bounding box center [1379, 134] width 273 height 29
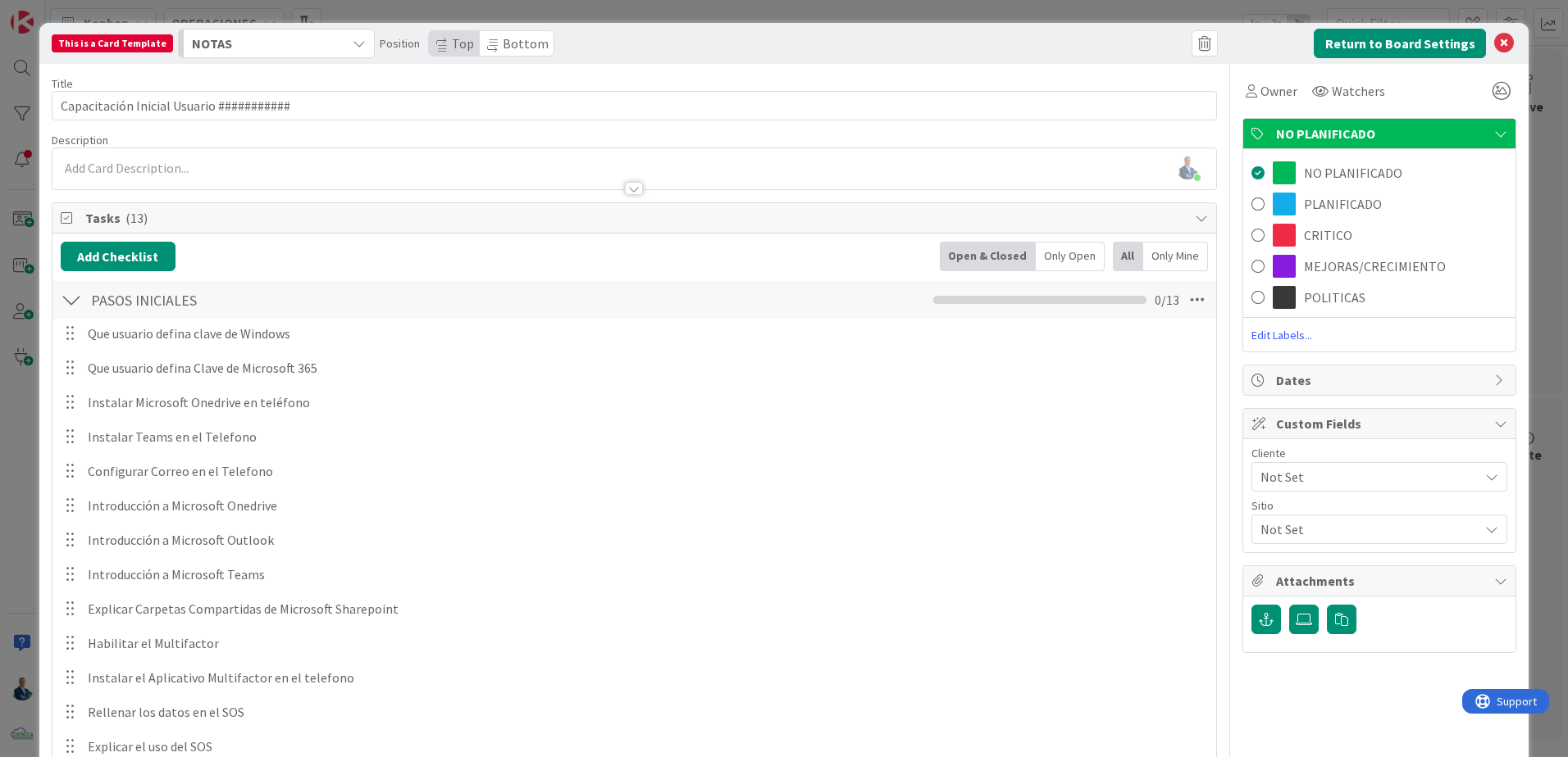
click at [1331, 202] on span "PLANIFICADO" at bounding box center [1343, 203] width 78 height 20
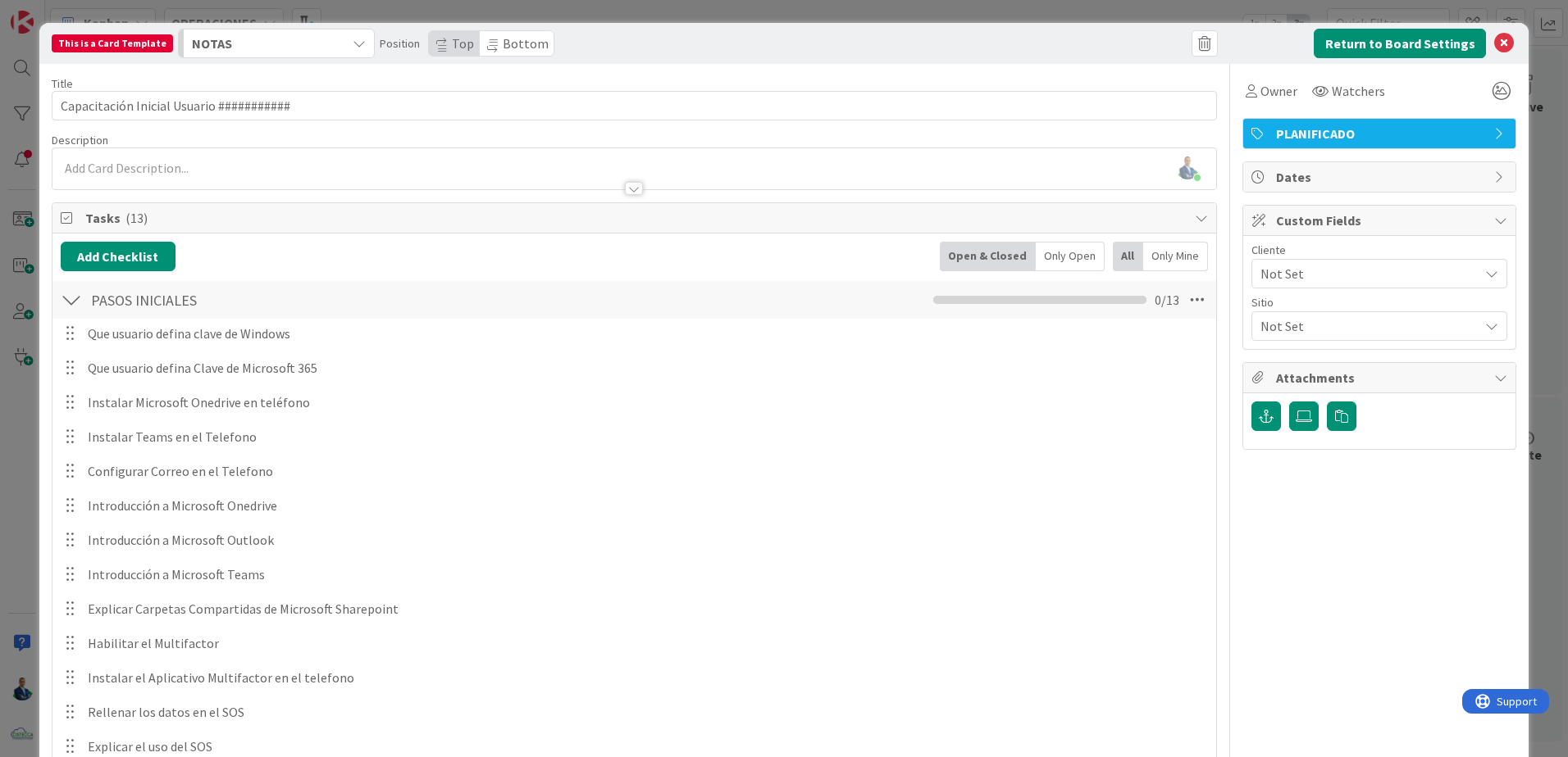
click at [326, 41] on div "NOTAS" at bounding box center [267, 43] width 158 height 26
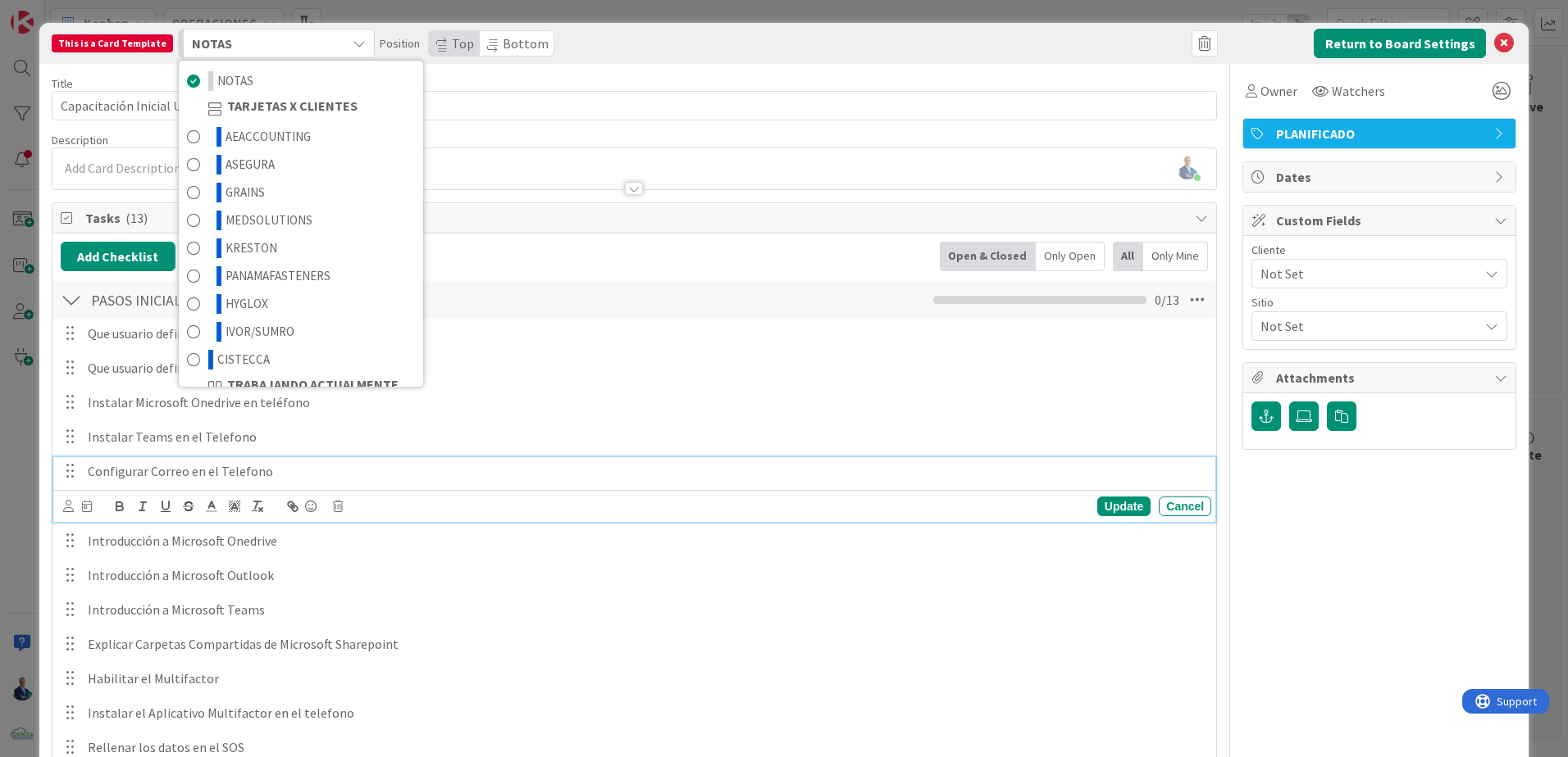
click at [1090, 464] on p "Configurar Correo en el Telefono" at bounding box center [646, 472] width 1117 height 19
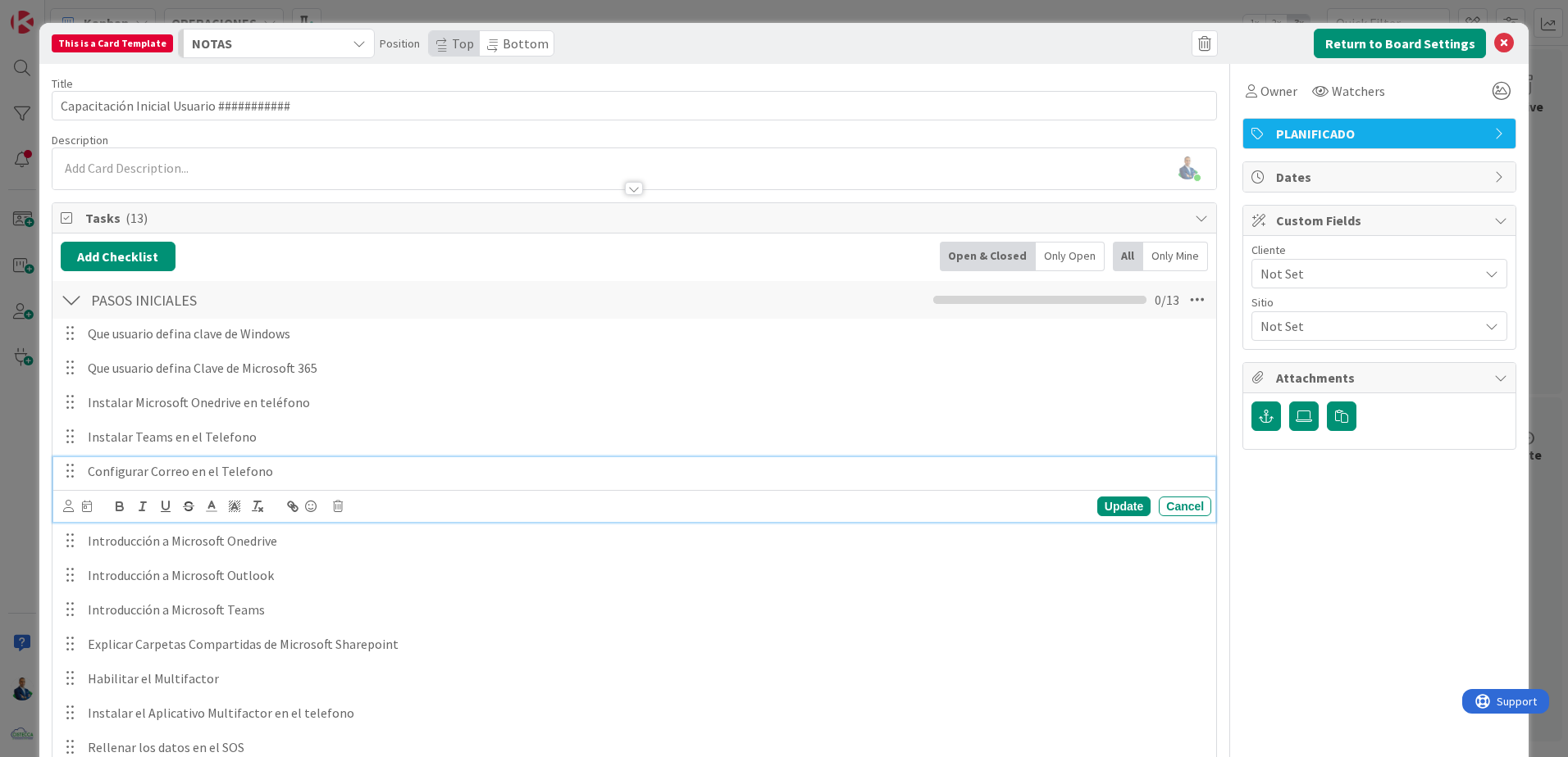
click at [1540, 243] on div "This is a Card Template NOTAS NOTAS TARJETAS X CLIENTES AEACCOUNTING ASEGURA GR…" at bounding box center [784, 378] width 1568 height 757
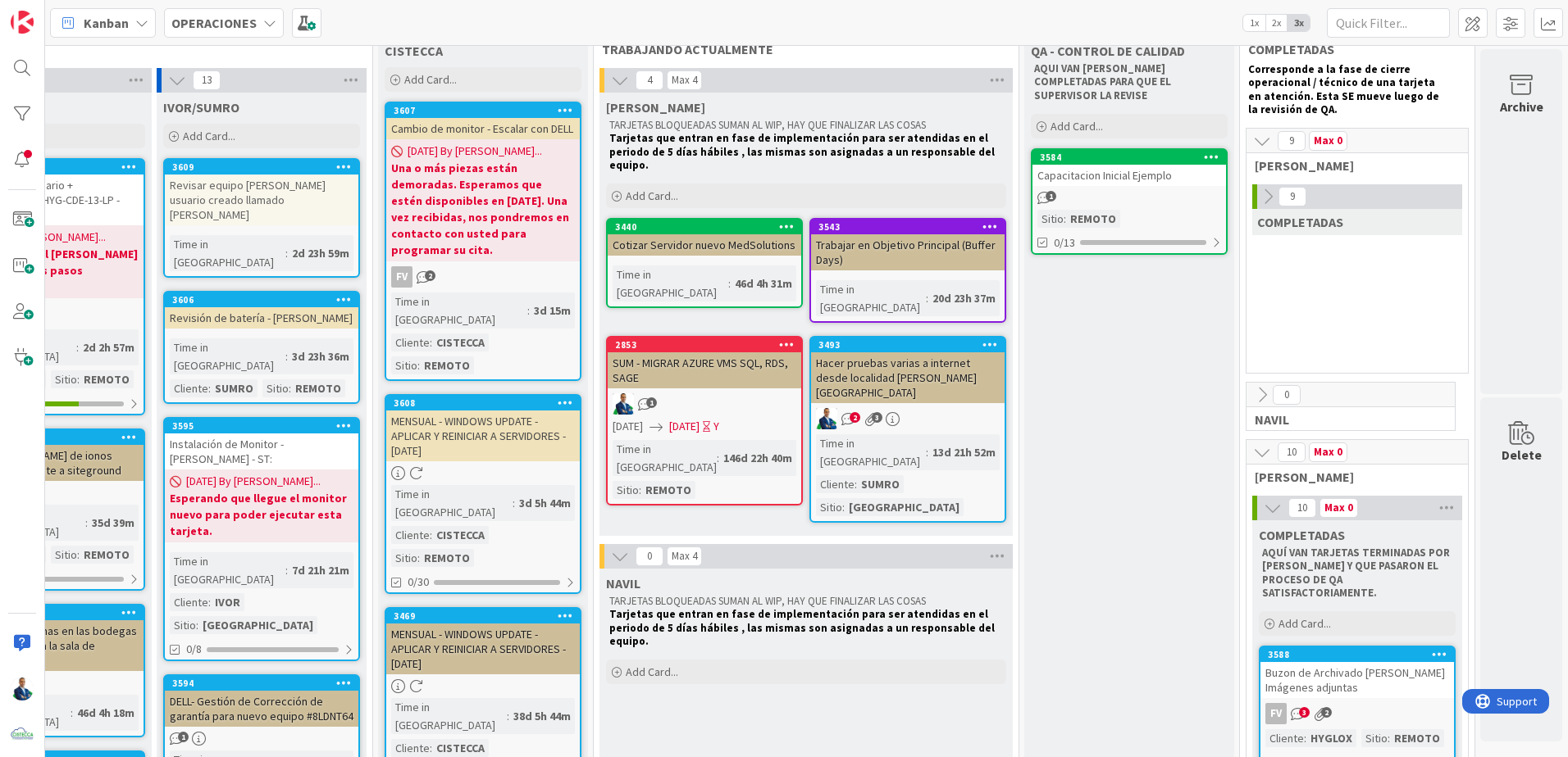
scroll to position [36, 1281]
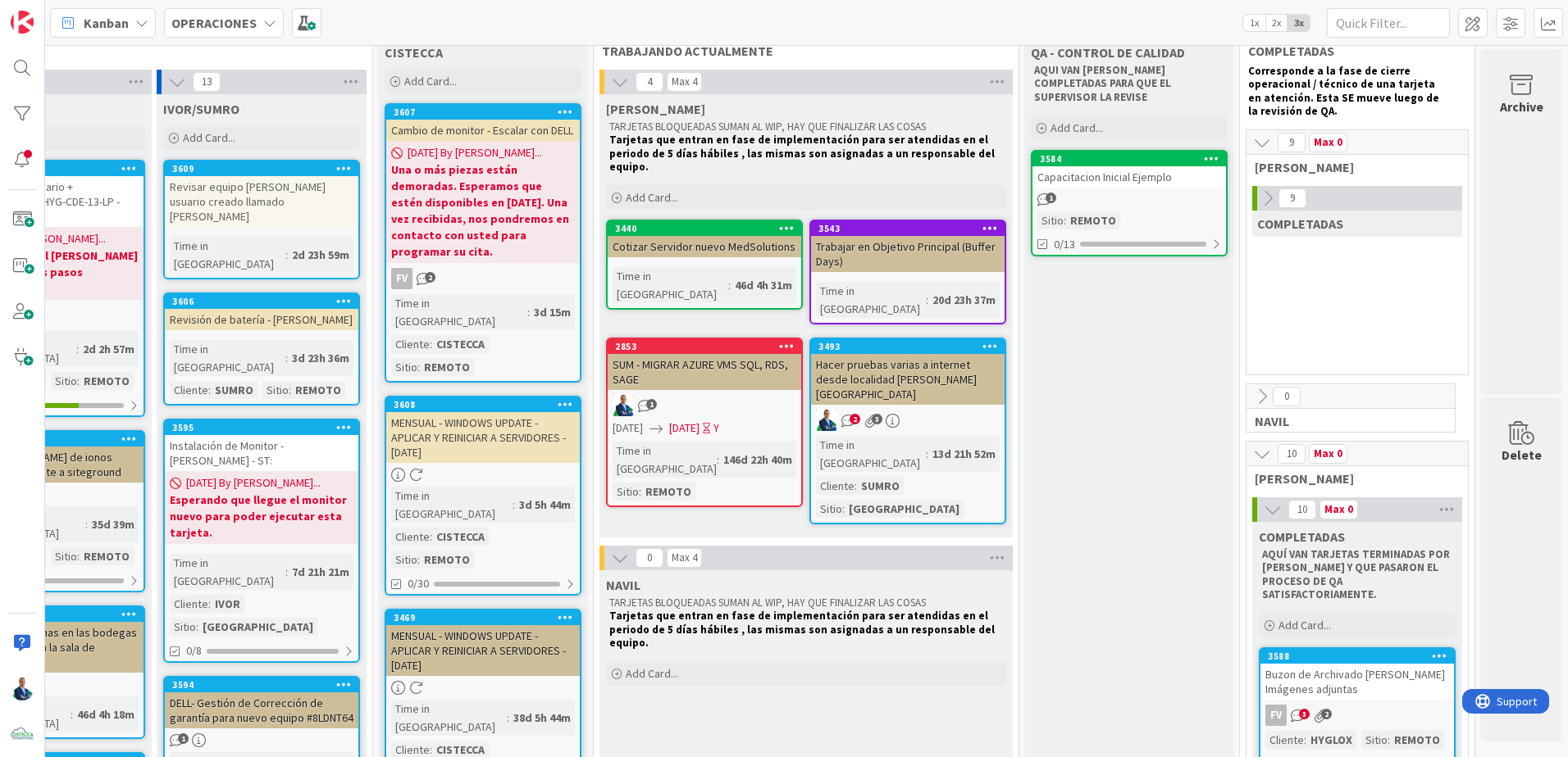
click at [1092, 173] on div "Capacitacion Inicial Ejemplo" at bounding box center [1129, 177] width 193 height 22
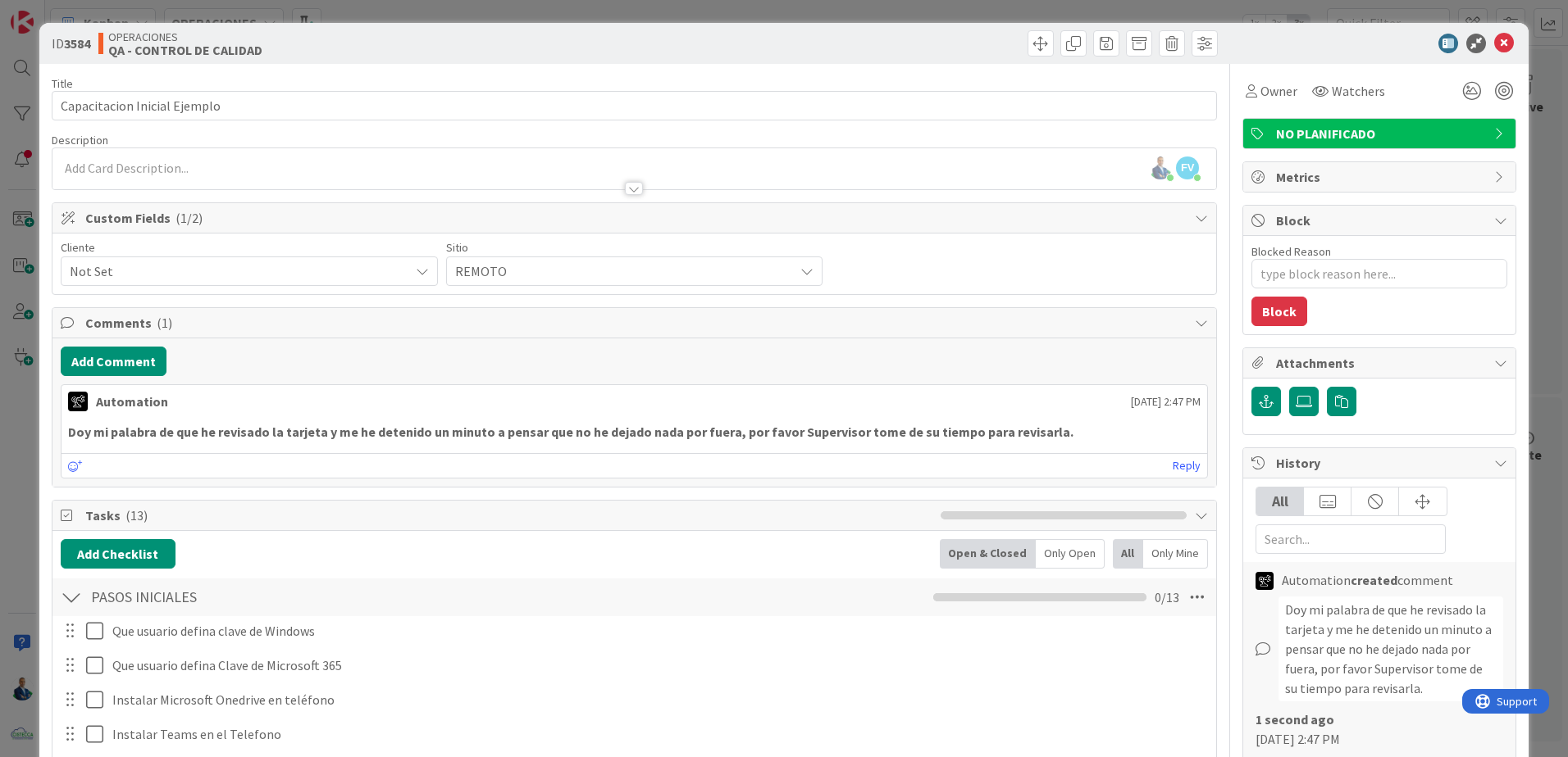
click at [1260, 92] on span "Owner" at bounding box center [1278, 91] width 37 height 20
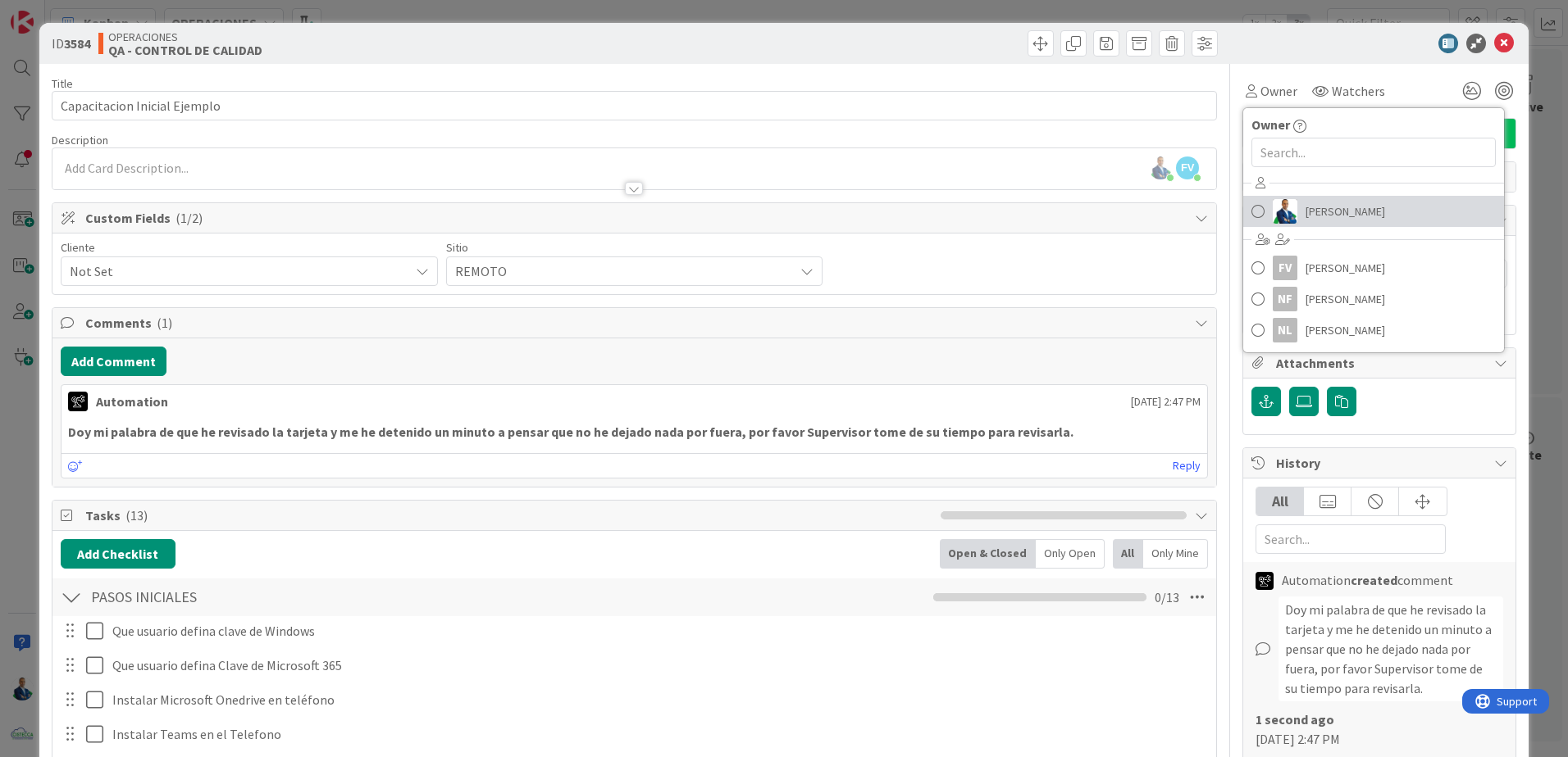
click at [1308, 208] on span "[PERSON_NAME]" at bounding box center [1345, 211] width 79 height 25
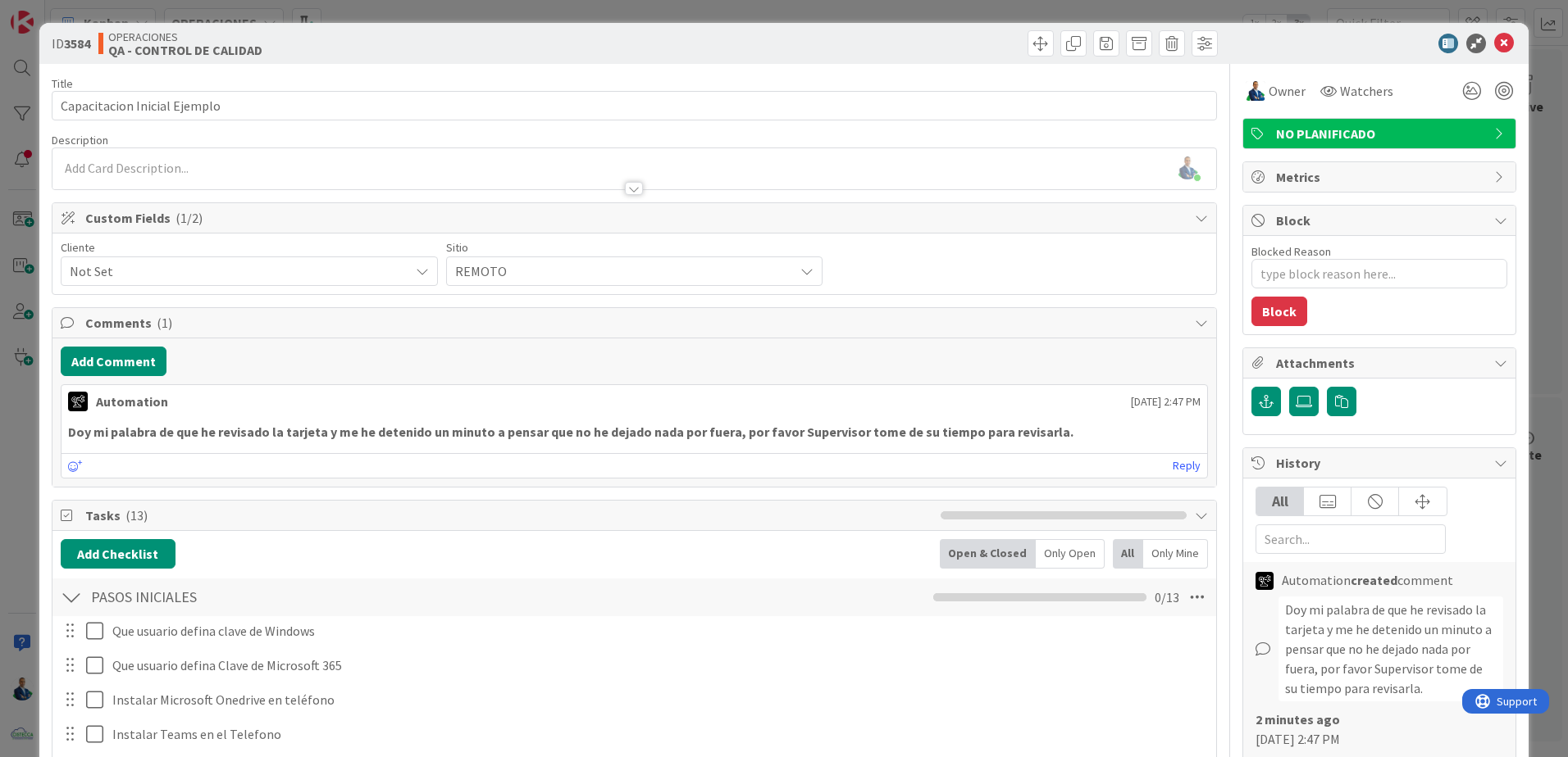
click at [1534, 206] on div "ID 3584 OPERACIONES QA - CONTROL DE CALIDAD Title 28 / 128 Capacitacion Inicial…" at bounding box center [784, 378] width 1568 height 757
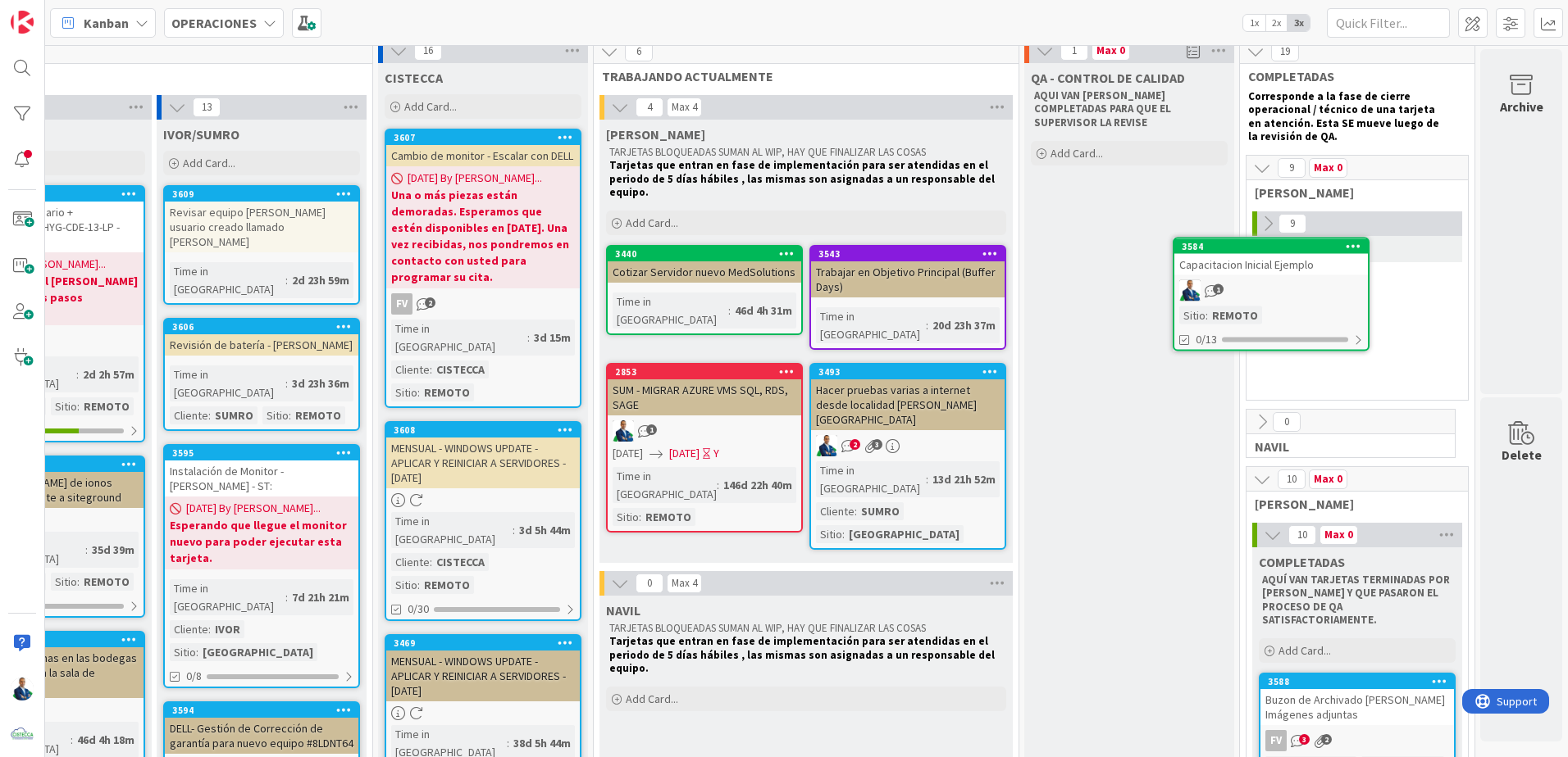
scroll to position [1, 1281]
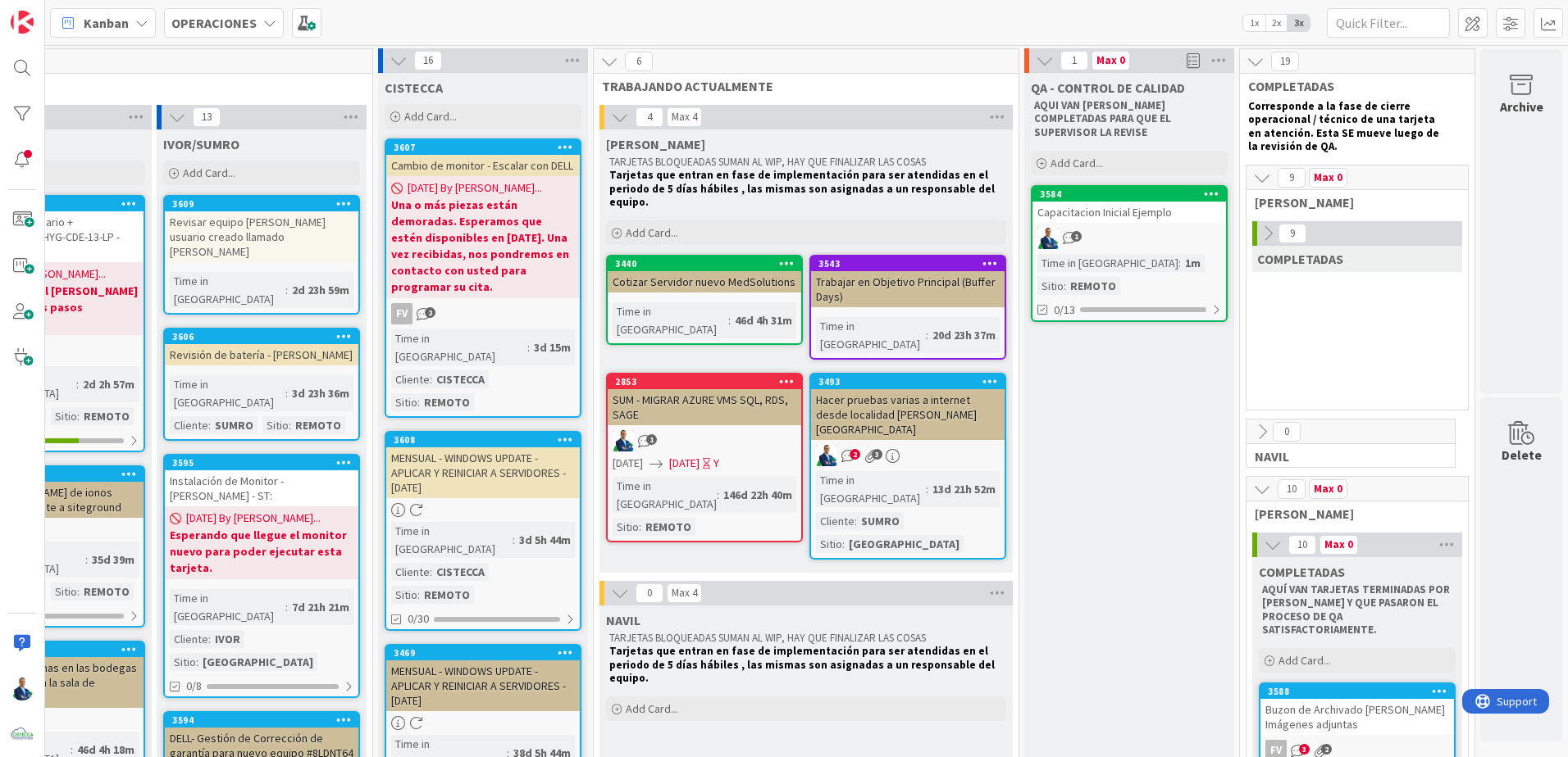
click at [1258, 229] on icon at bounding box center [1267, 233] width 18 height 18
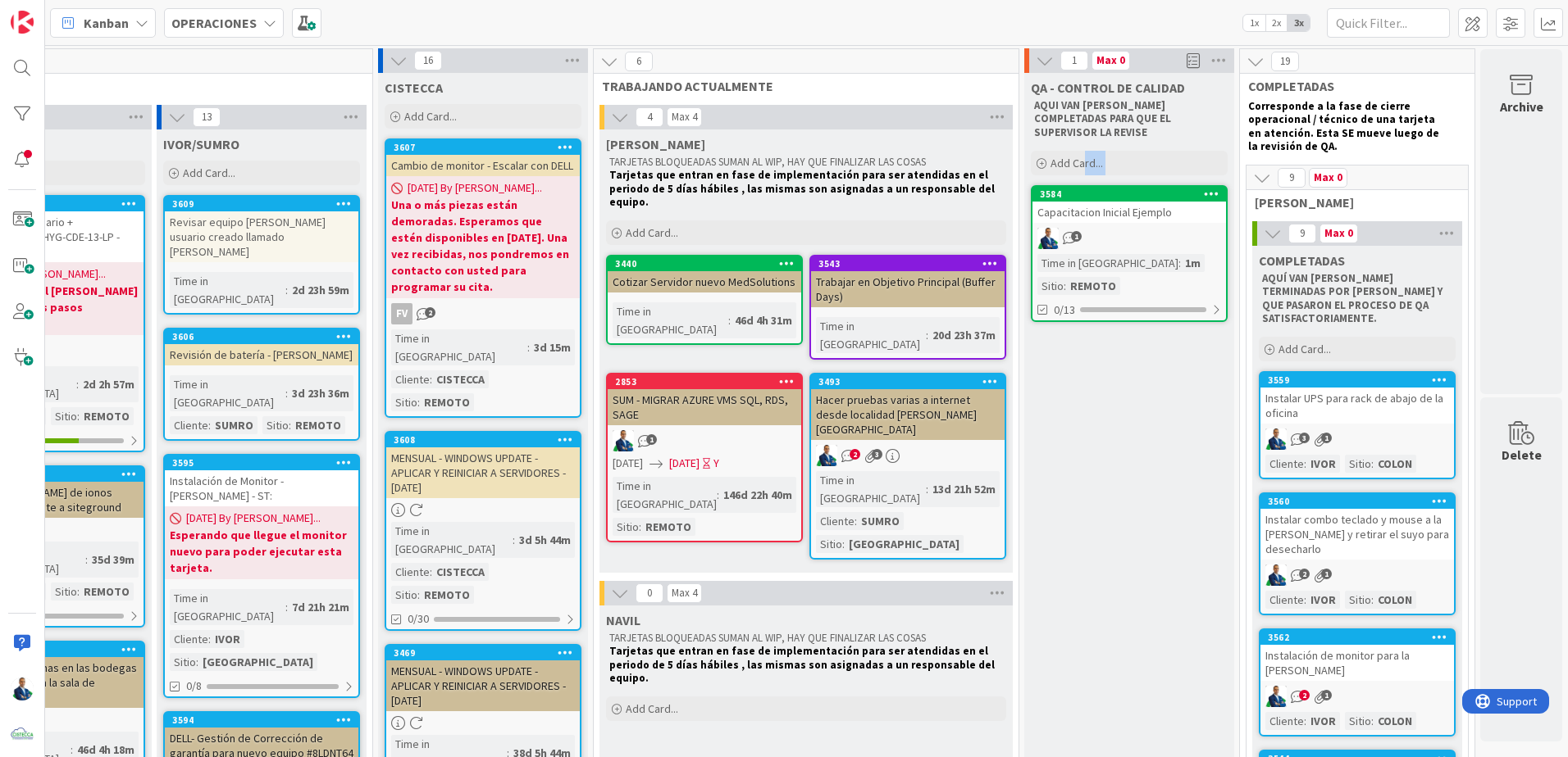
drag, startPoint x: 1071, startPoint y: 153, endPoint x: 1089, endPoint y: 182, distance: 34.1
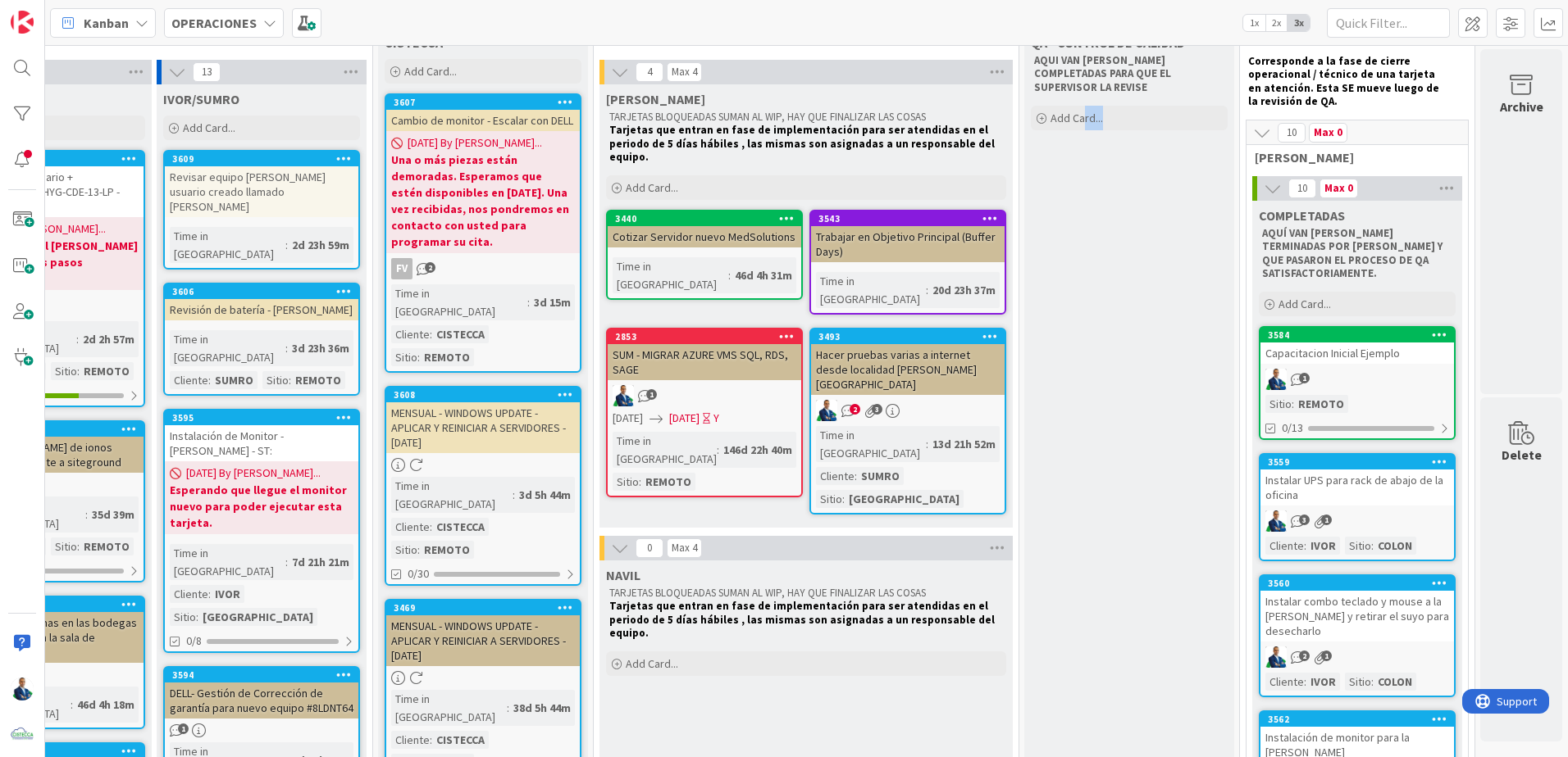
scroll to position [9, 1281]
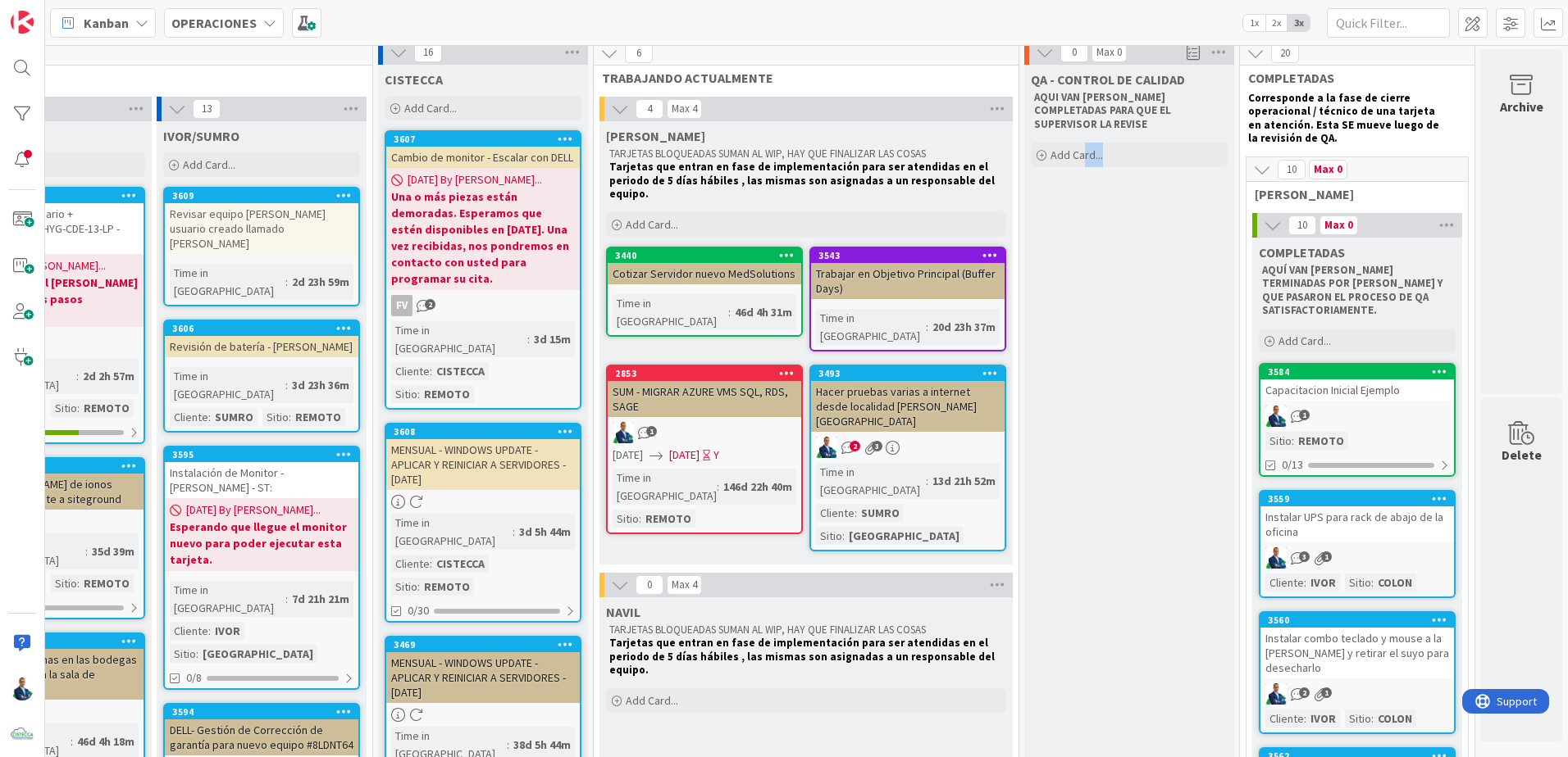
click at [469, 248] on b "Una o más piezas están demoradas. Esperamos que estén disponibles en [DATE]. Un…" at bounding box center [482, 238] width 184 height 98
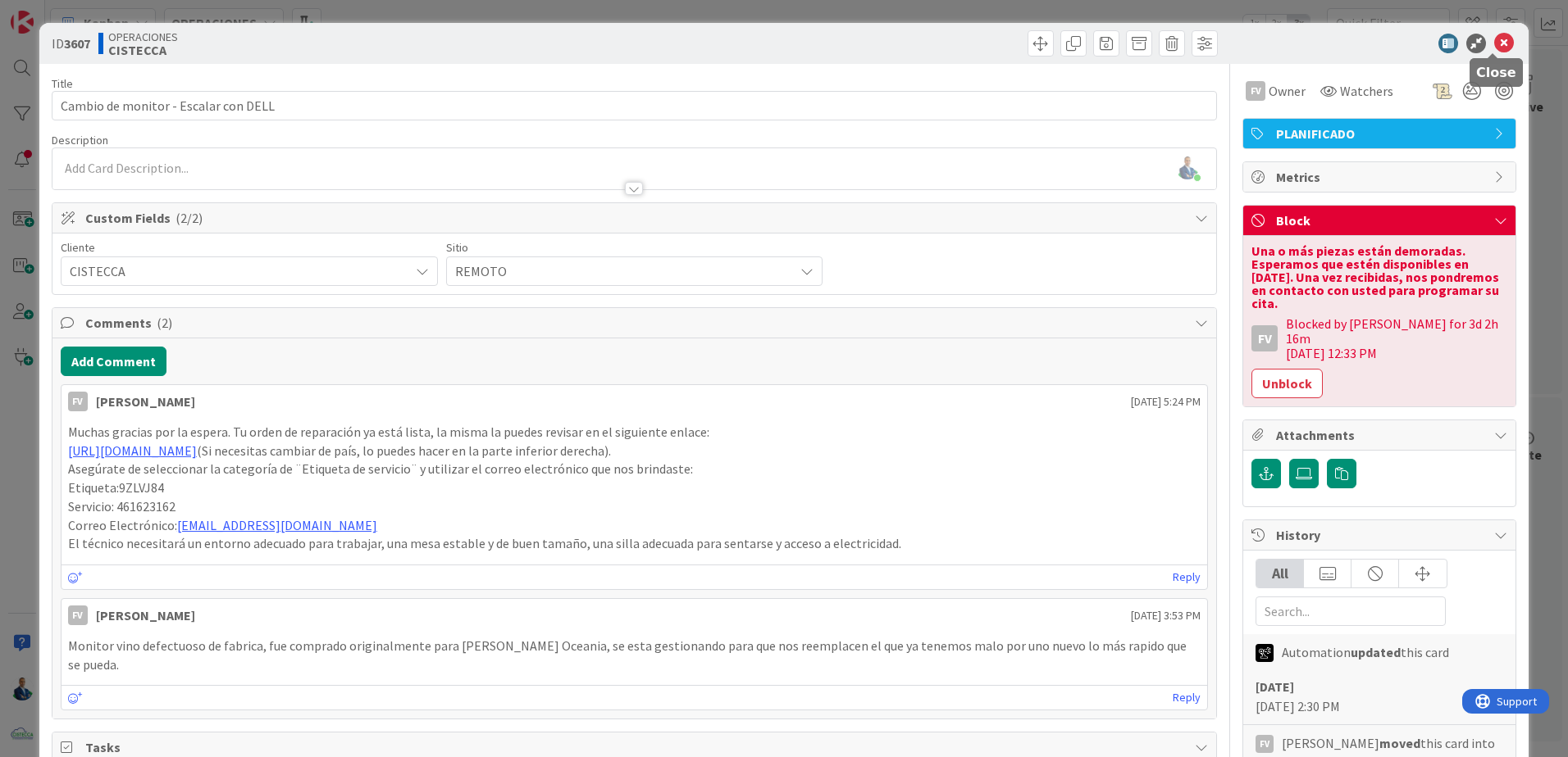
click at [1495, 49] on icon at bounding box center [1503, 43] width 20 height 20
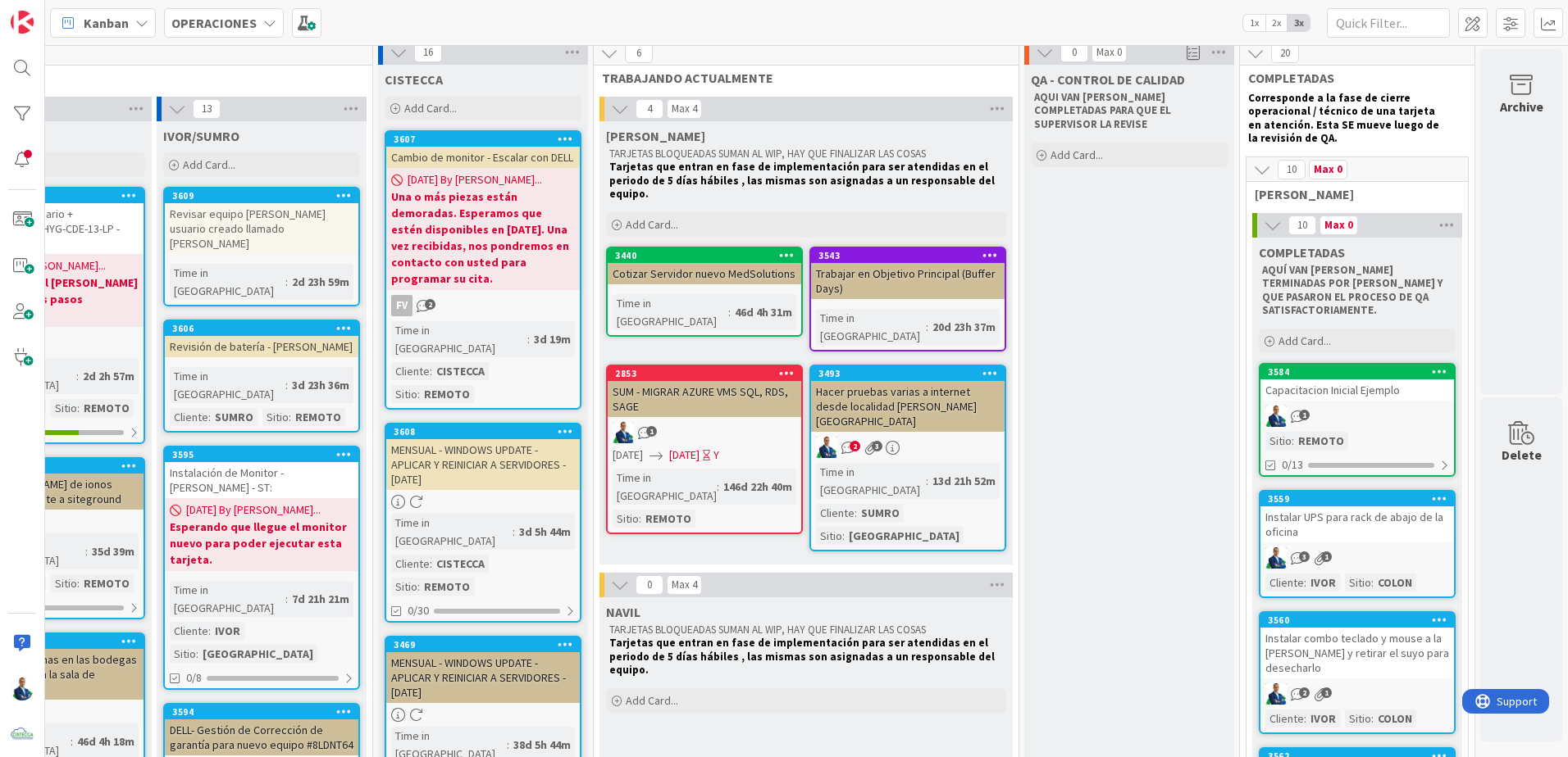
click at [557, 639] on icon at bounding box center [565, 644] width 16 height 11
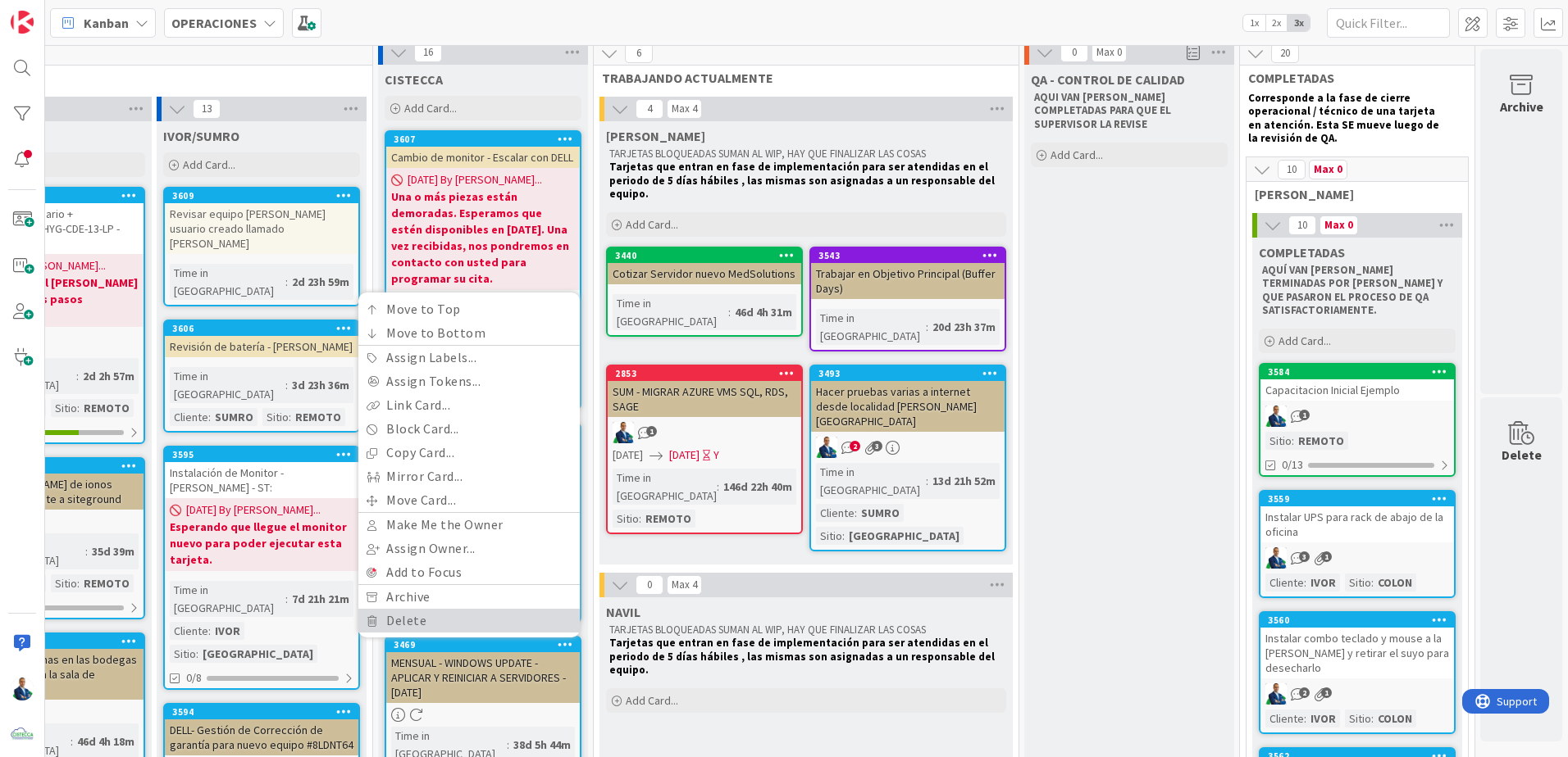
click at [494, 609] on link "Delete" at bounding box center [468, 621] width 222 height 24
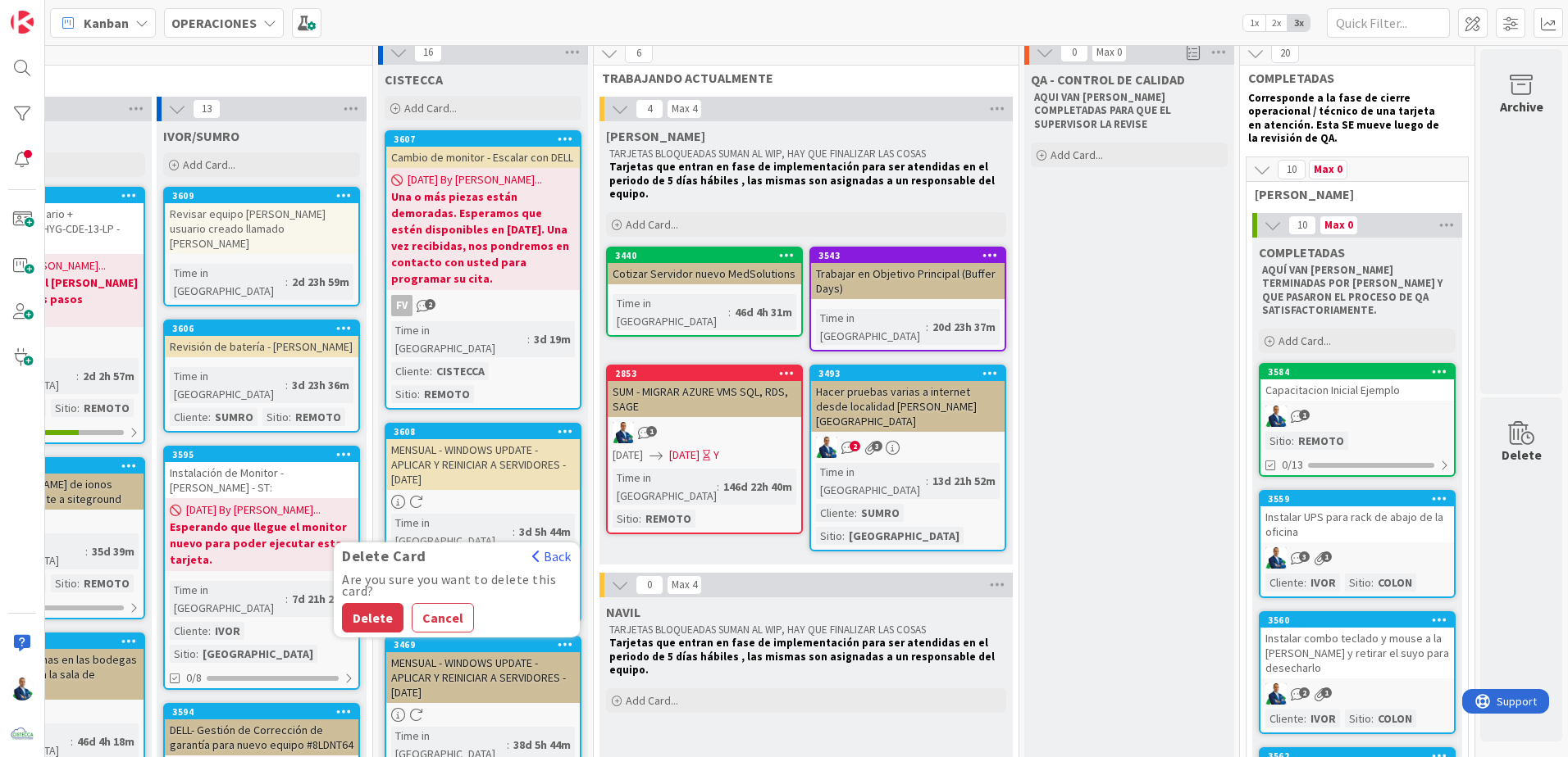
click at [386, 604] on button "Delete" at bounding box center [372, 618] width 61 height 29
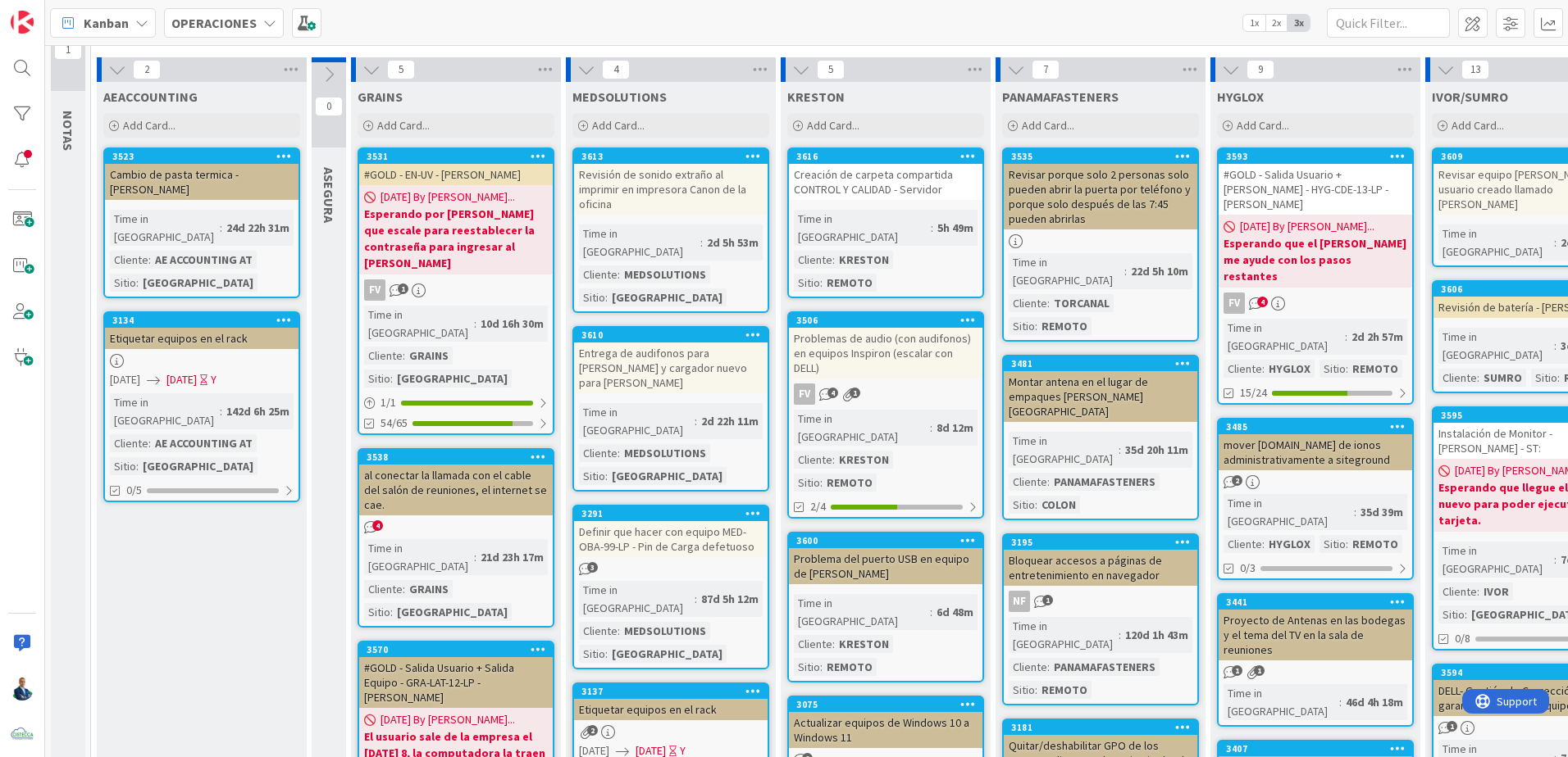
scroll to position [41, 0]
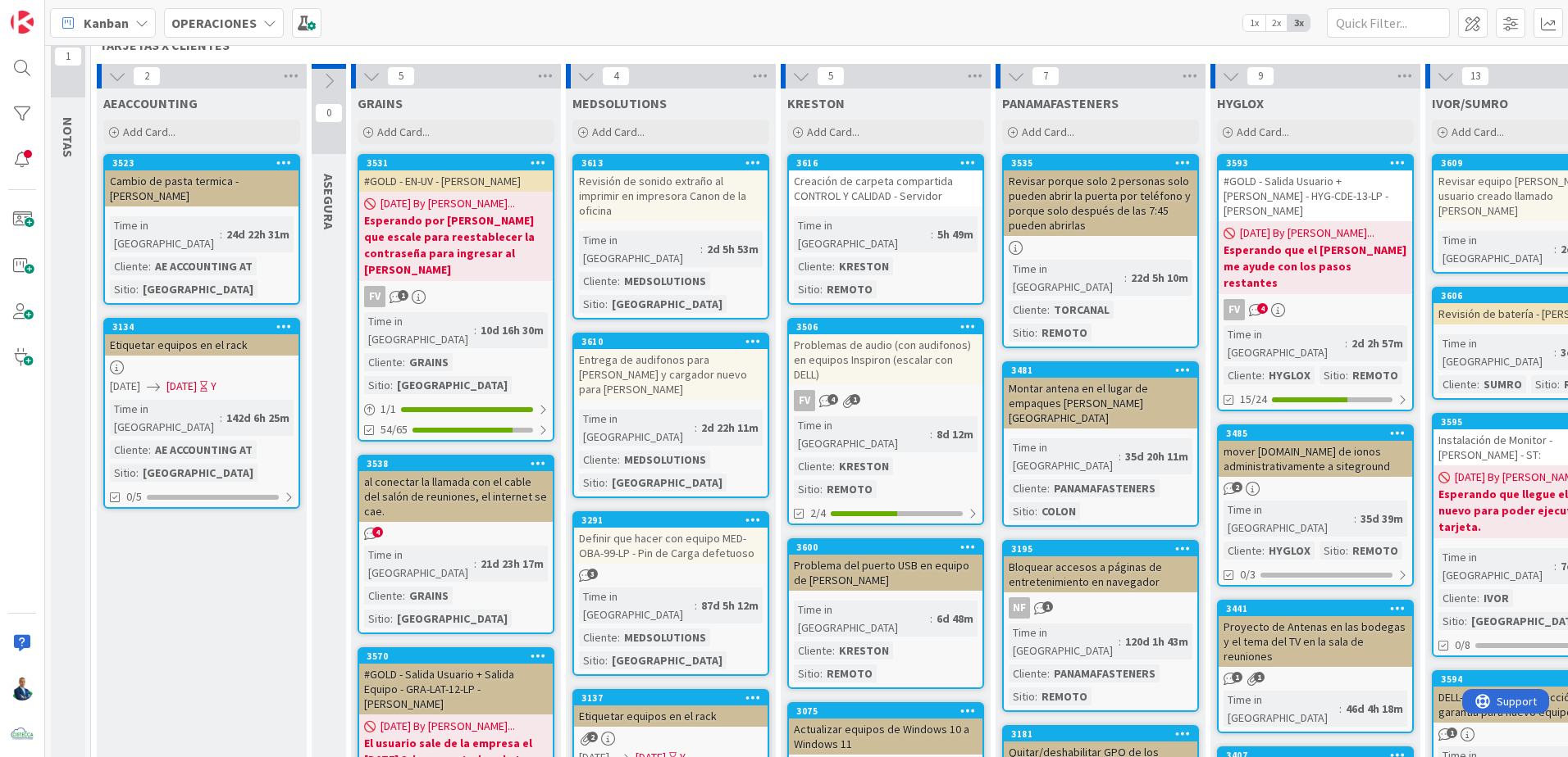
click at [216, 31] on span "OPERACIONES" at bounding box center [214, 22] width 85 height 20
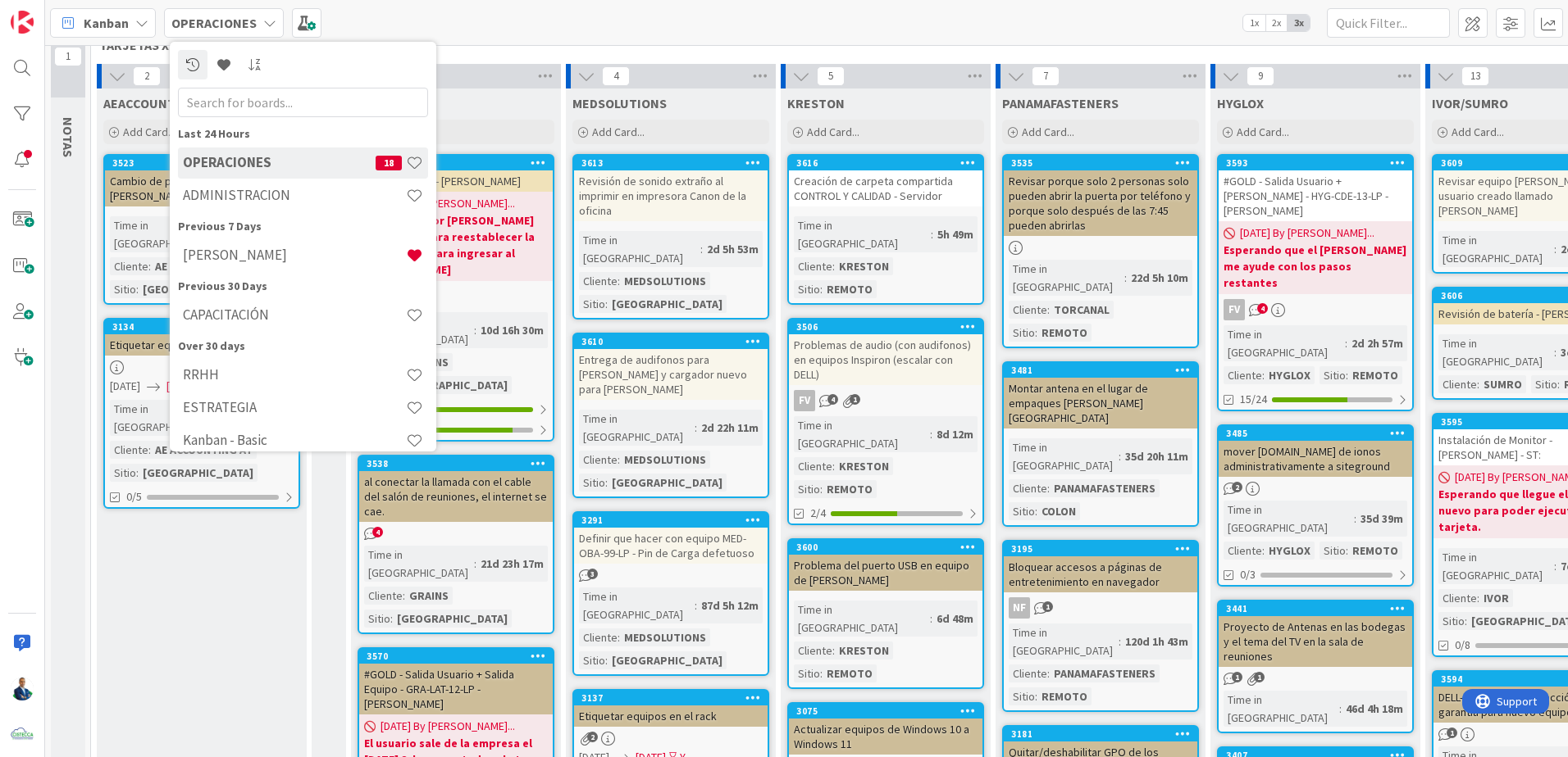
click at [228, 184] on div "ADMINISTRACION" at bounding box center [303, 196] width 250 height 31
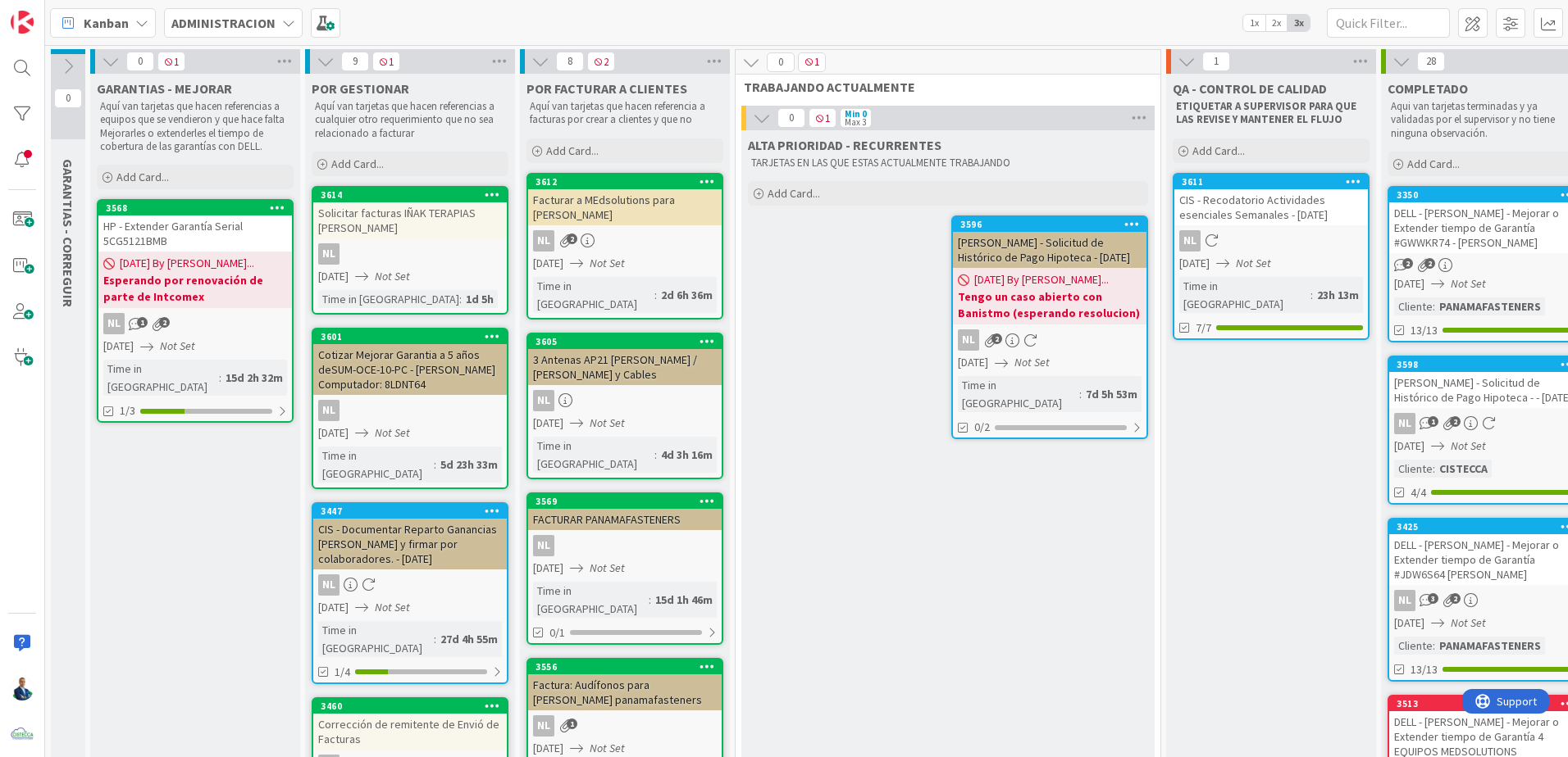
click at [112, 63] on icon at bounding box center [110, 61] width 18 height 18
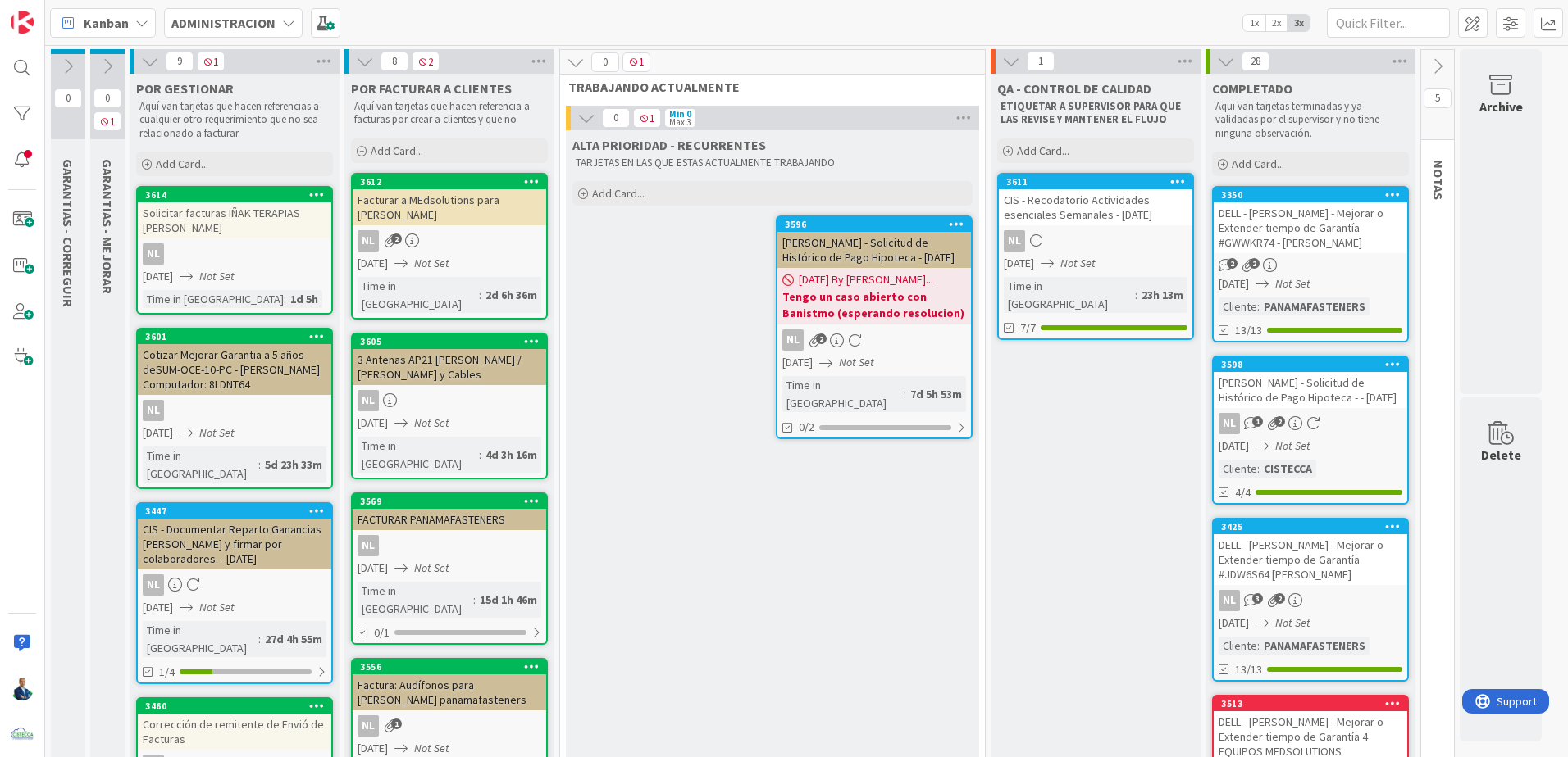
click at [156, 59] on icon at bounding box center [150, 61] width 18 height 18
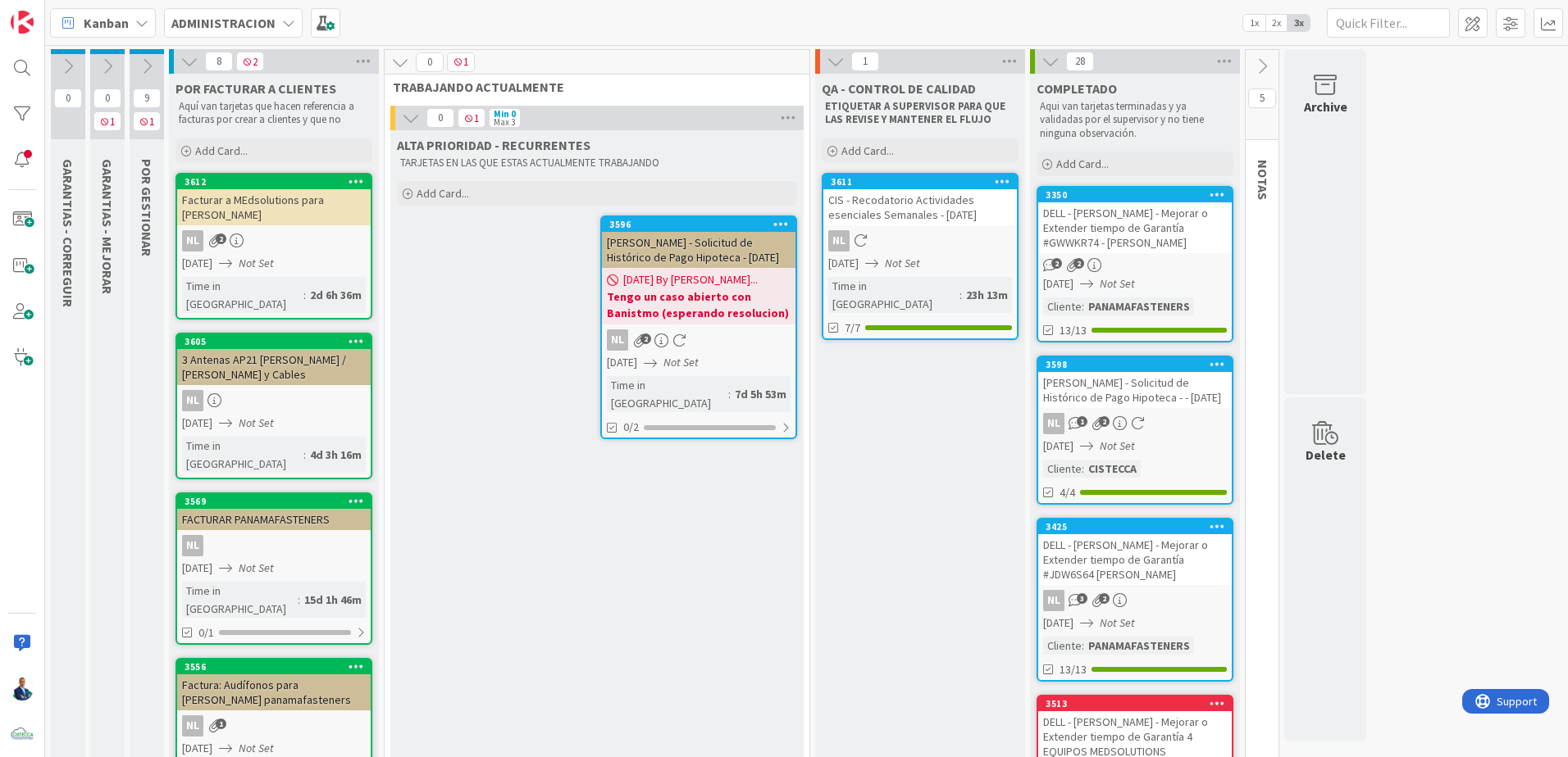
click at [210, 58] on span "8" at bounding box center [219, 61] width 28 height 20
click at [197, 58] on icon at bounding box center [189, 61] width 18 height 18
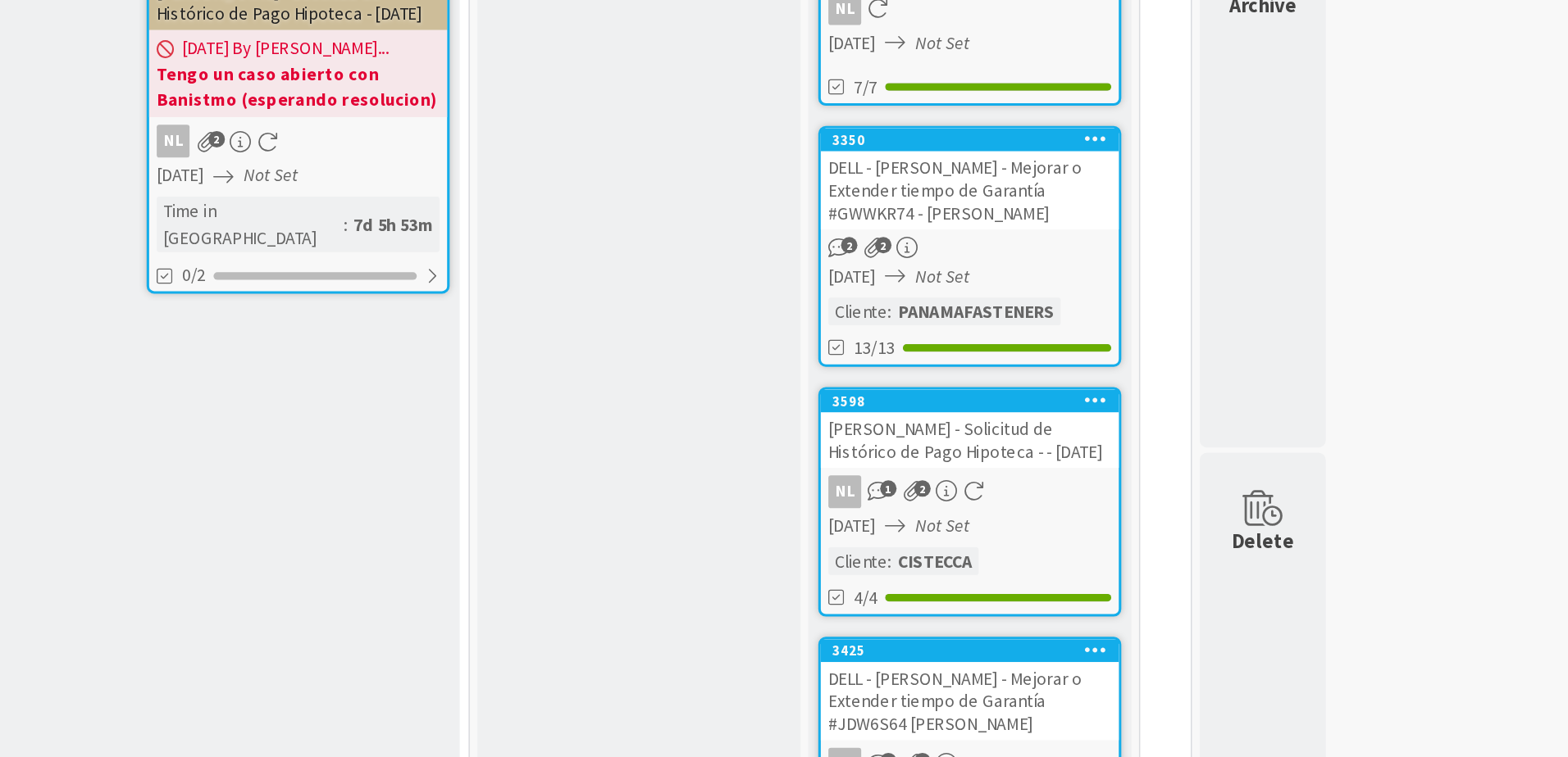
scroll to position [223, 0]
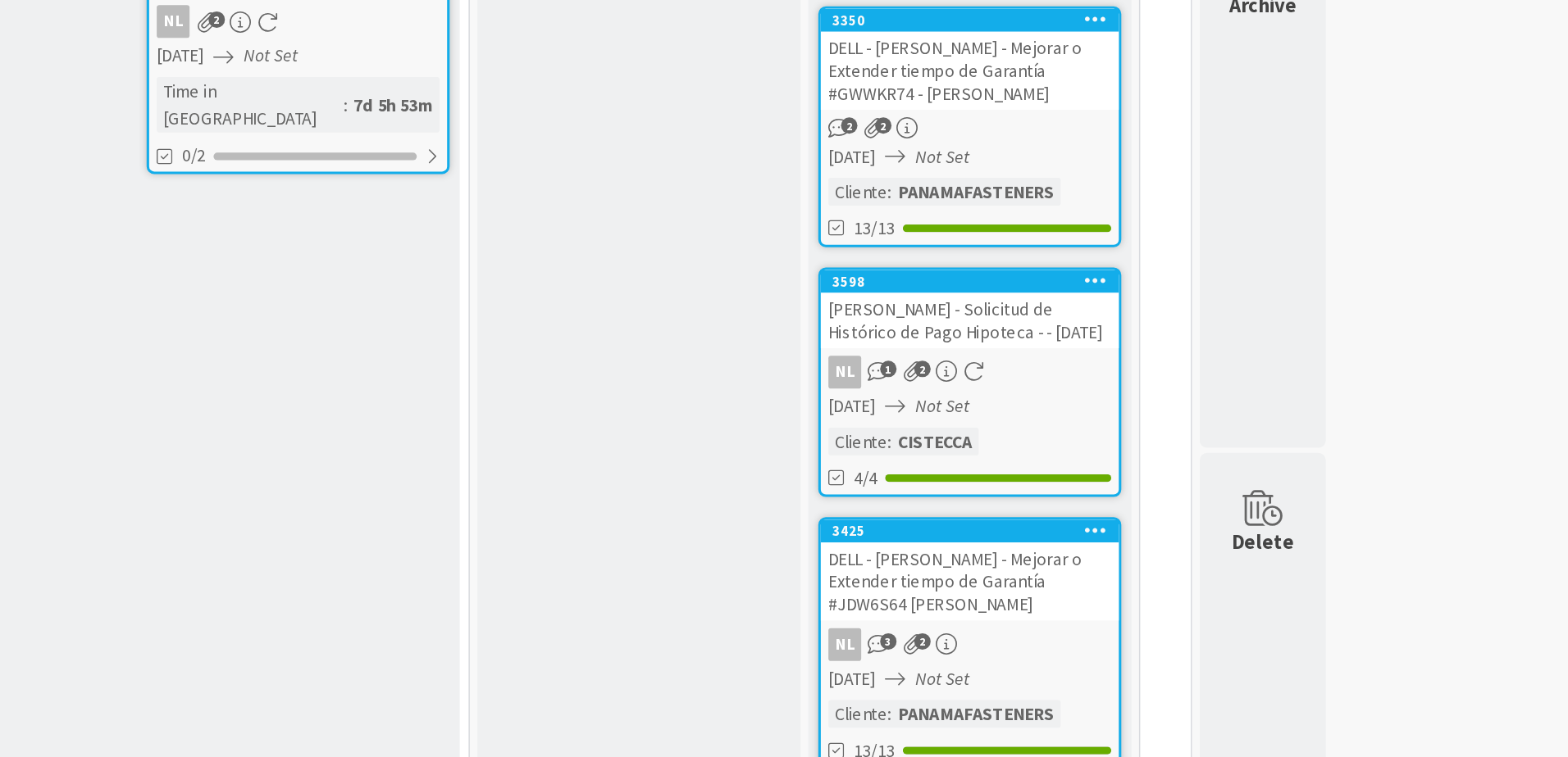
click at [934, 308] on div "[PERSON_NAME] - Solicitud de Histórico de Pago Hipoteca - - [DATE]" at bounding box center [959, 311] width 193 height 36
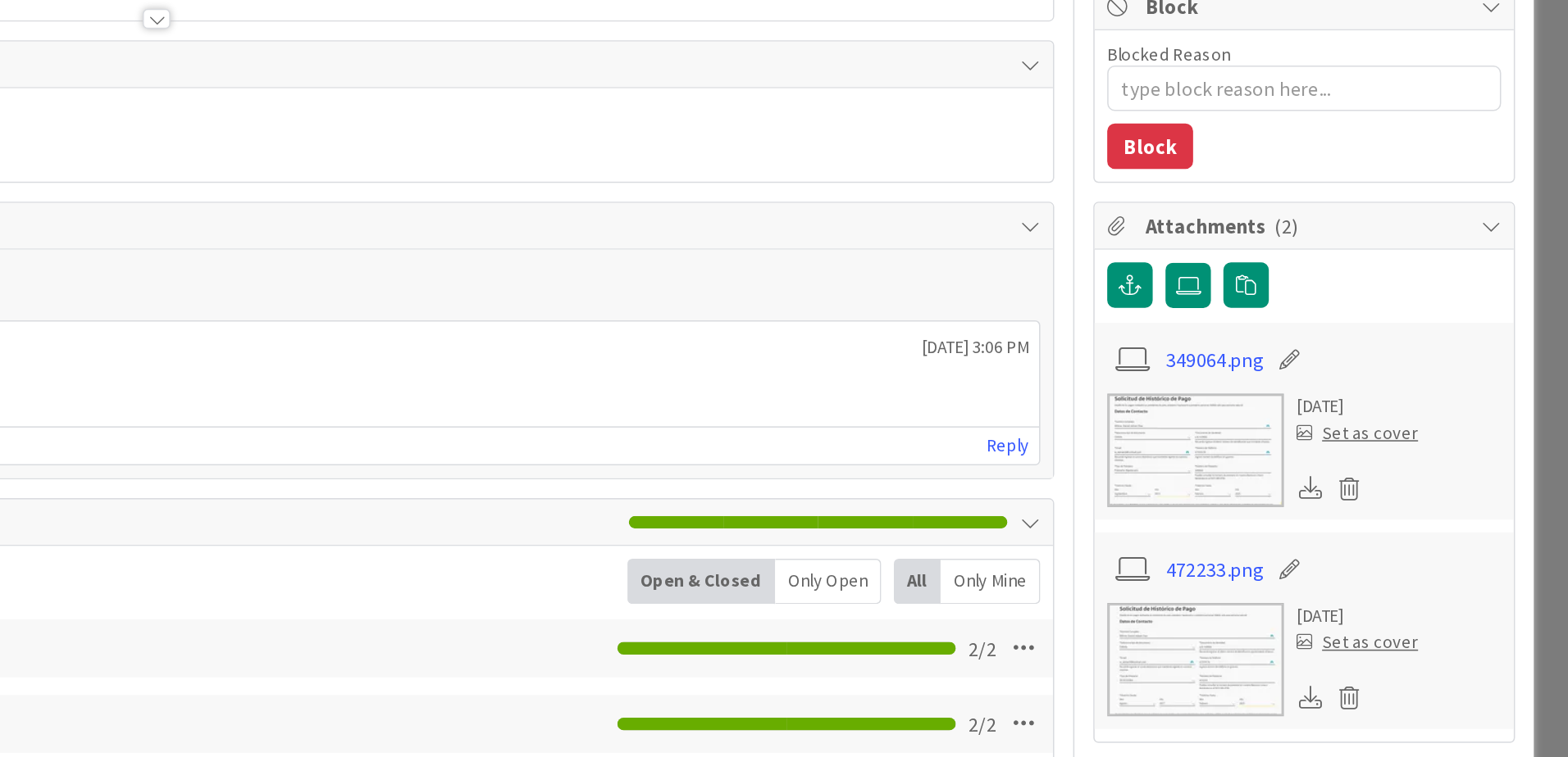
scroll to position [133, 0]
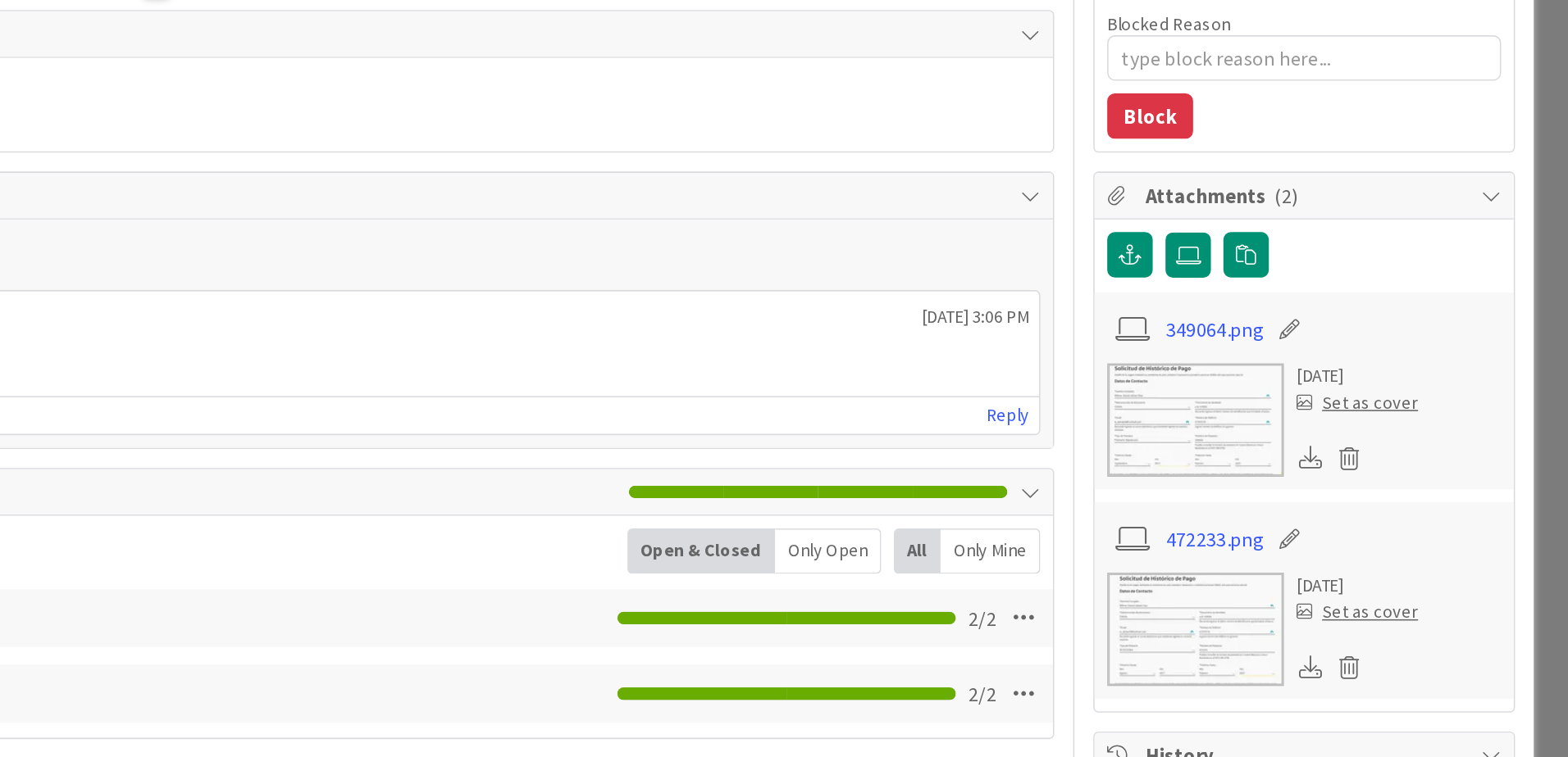
click at [1322, 368] on img at bounding box center [1308, 377] width 115 height 74
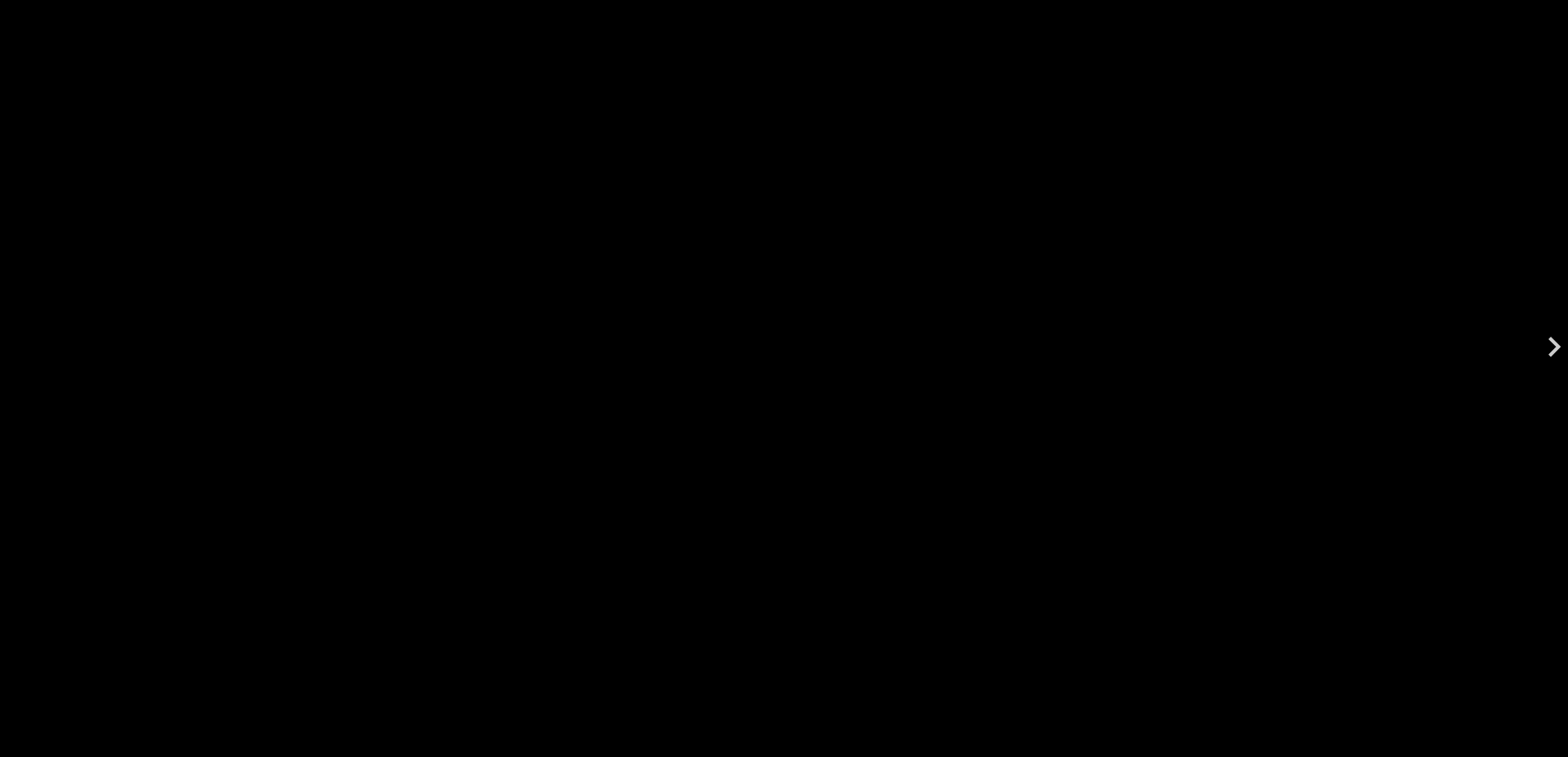
click at [1320, 279] on div "349064.png" at bounding box center [784, 328] width 1568 height 657
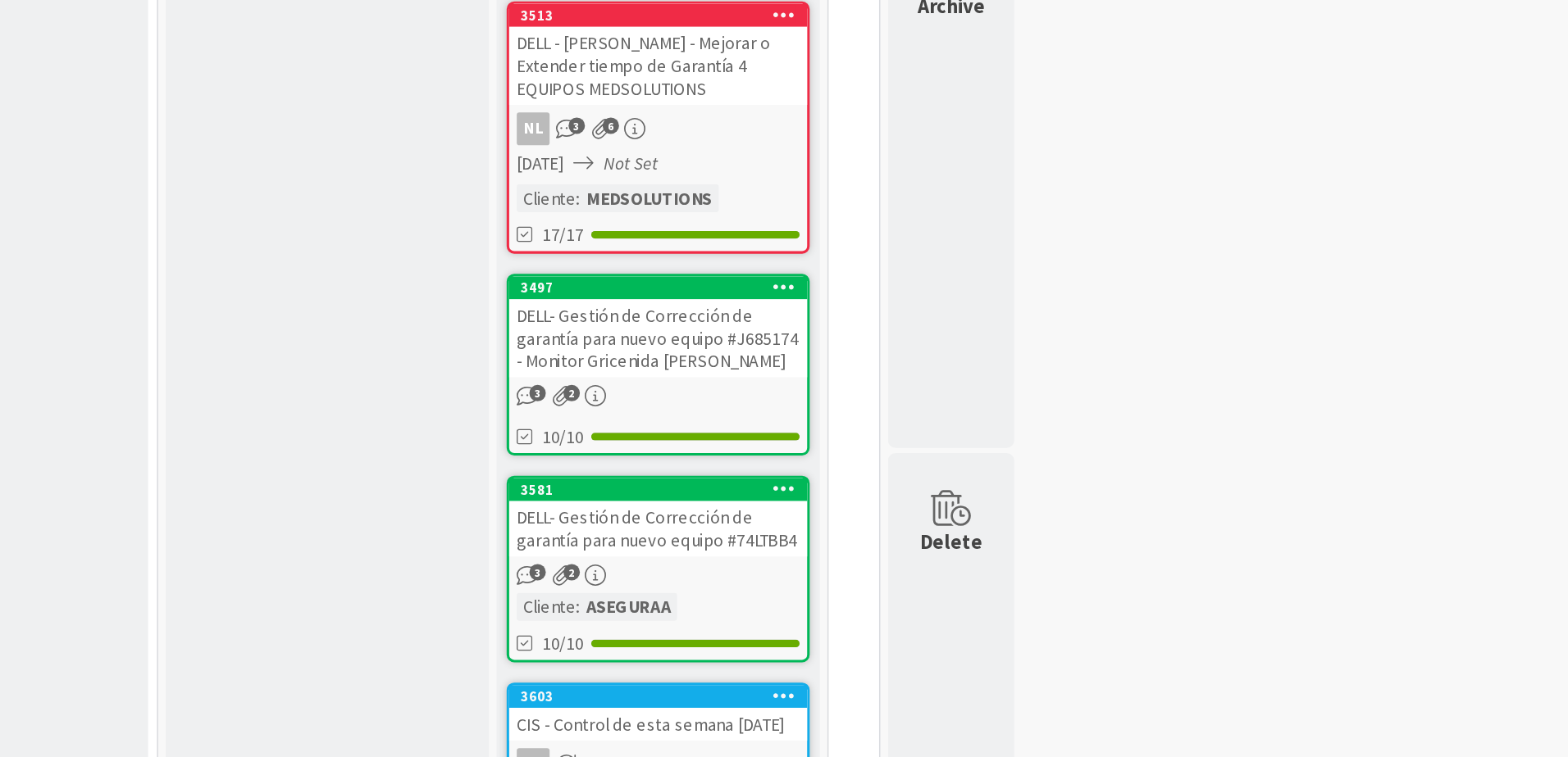
scroll to position [737, 0]
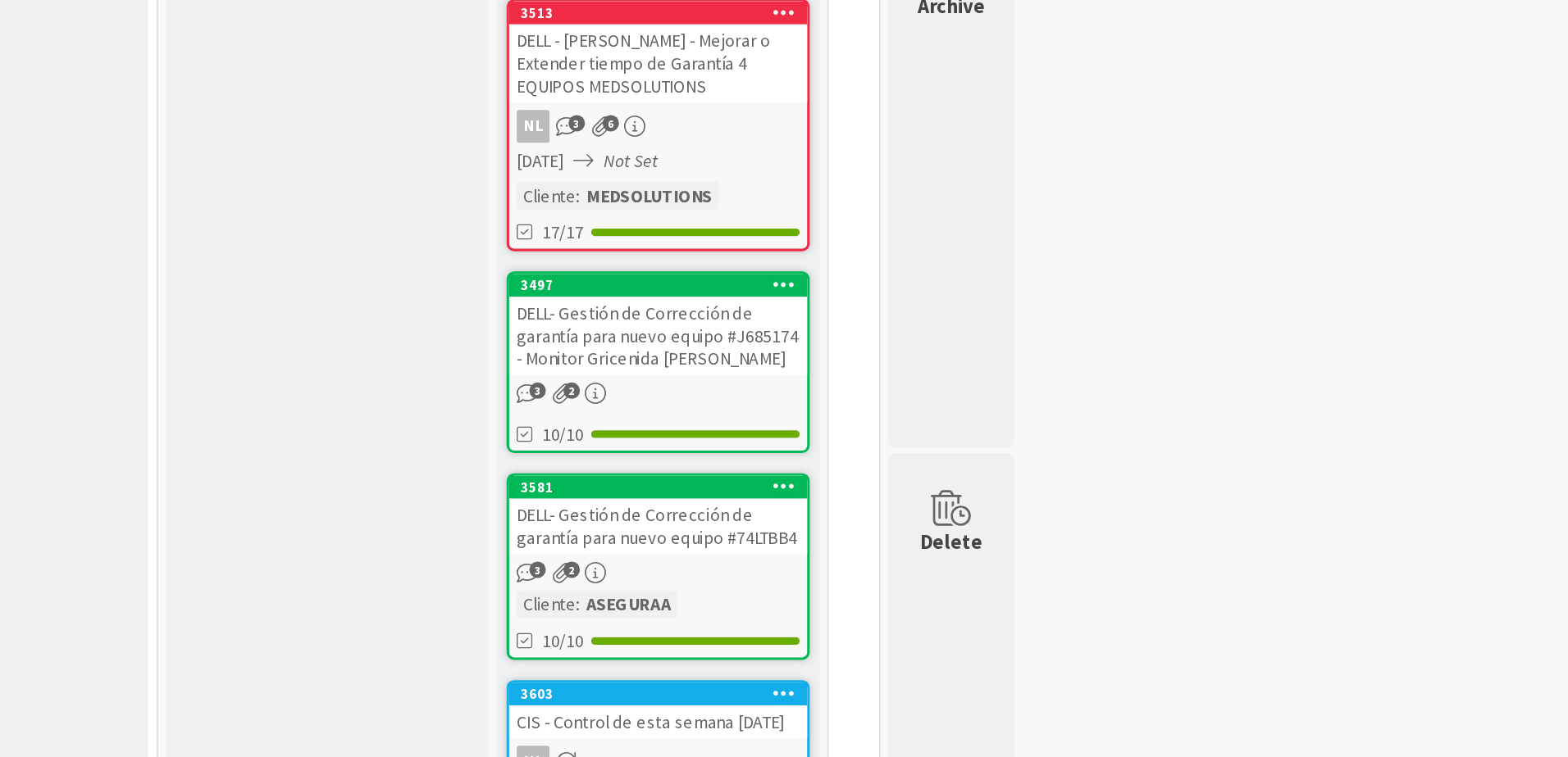
click at [1000, 322] on div "DELL- Gestión de Corrección de garantía para nuevo equipo #J685174 - Monitor Gr…" at bounding box center [959, 321] width 193 height 51
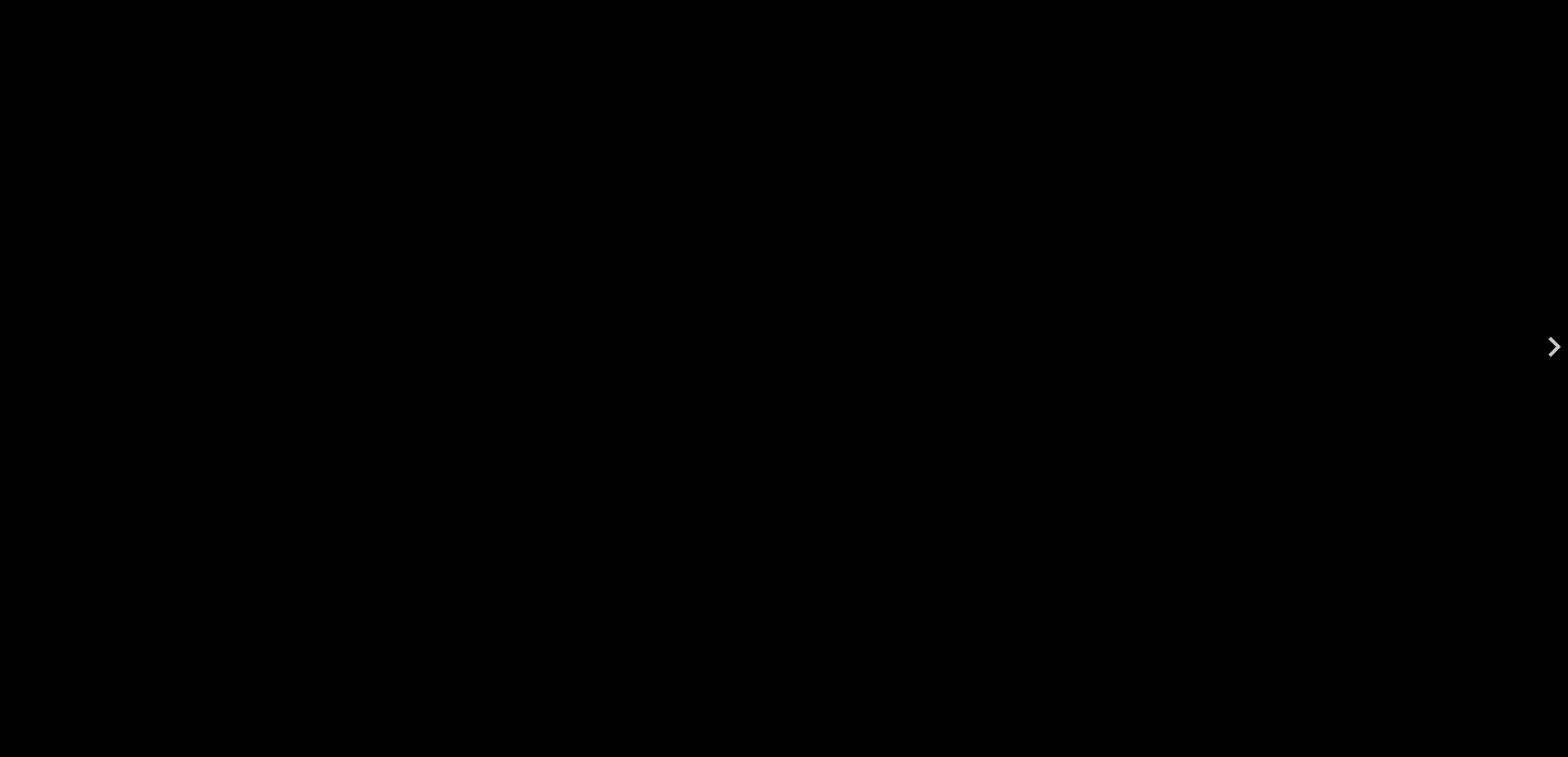
click at [1340, 308] on div "image-08-13-2025, 12:05.png" at bounding box center [784, 328] width 1568 height 657
click at [1222, 226] on div "image-08-13-2025, 12:05.png" at bounding box center [784, 328] width 1568 height 657
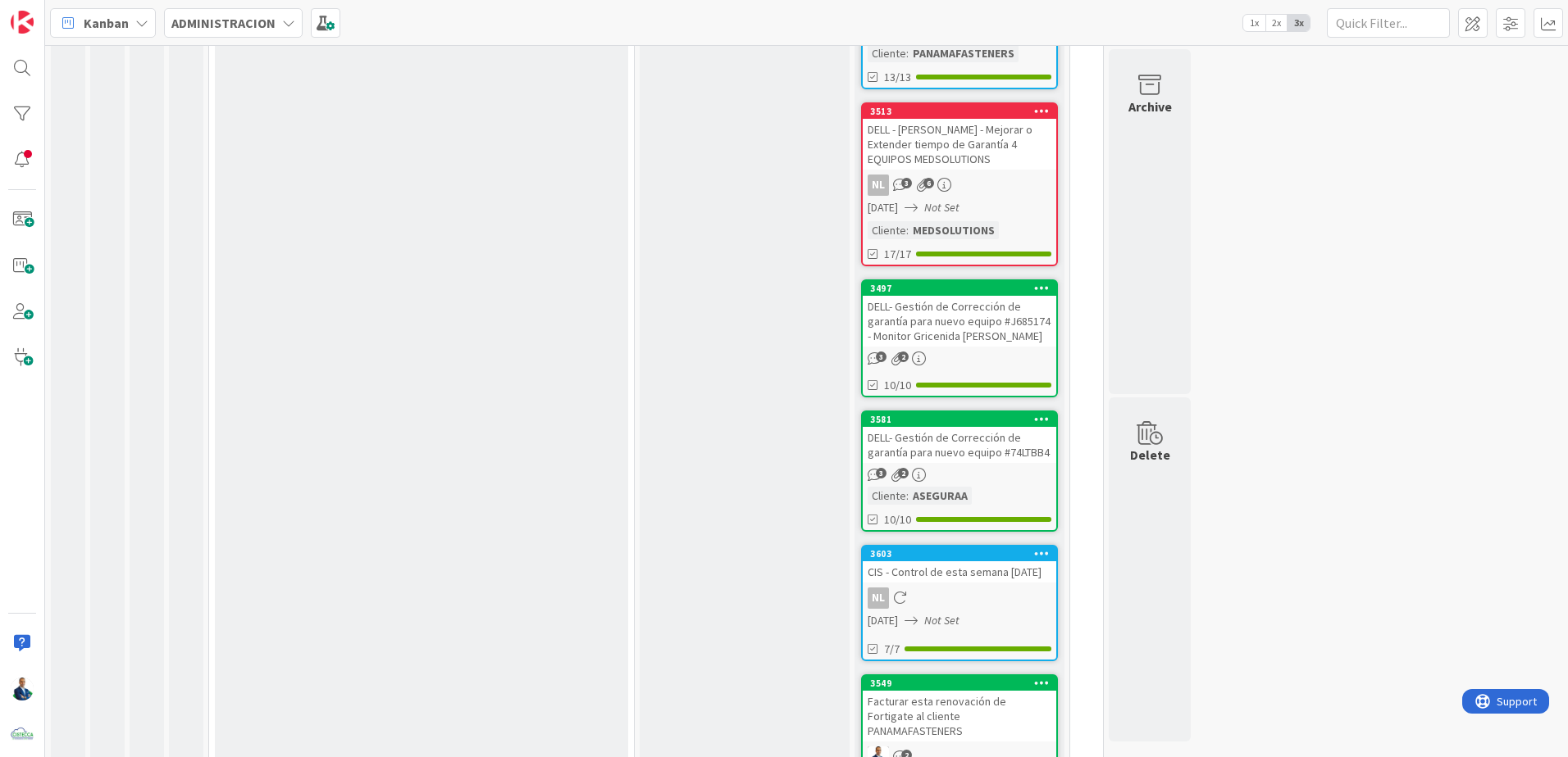
click at [979, 328] on div "DELL- Gestión de Corrección de garantía para nuevo equipo #J685174 - Monitor Gr…" at bounding box center [959, 321] width 193 height 51
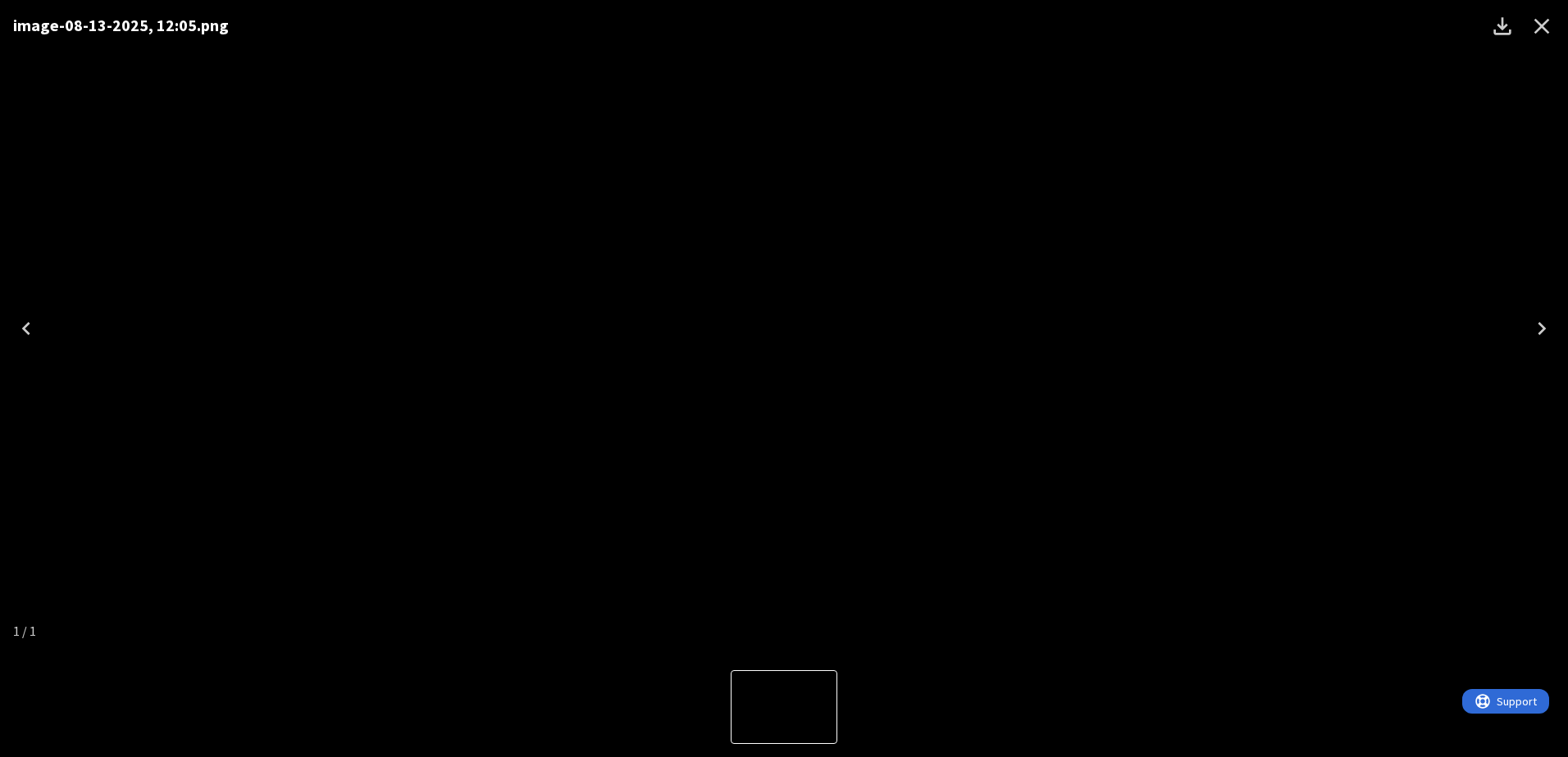
click at [1536, 30] on icon "Close" at bounding box center [1541, 26] width 26 height 26
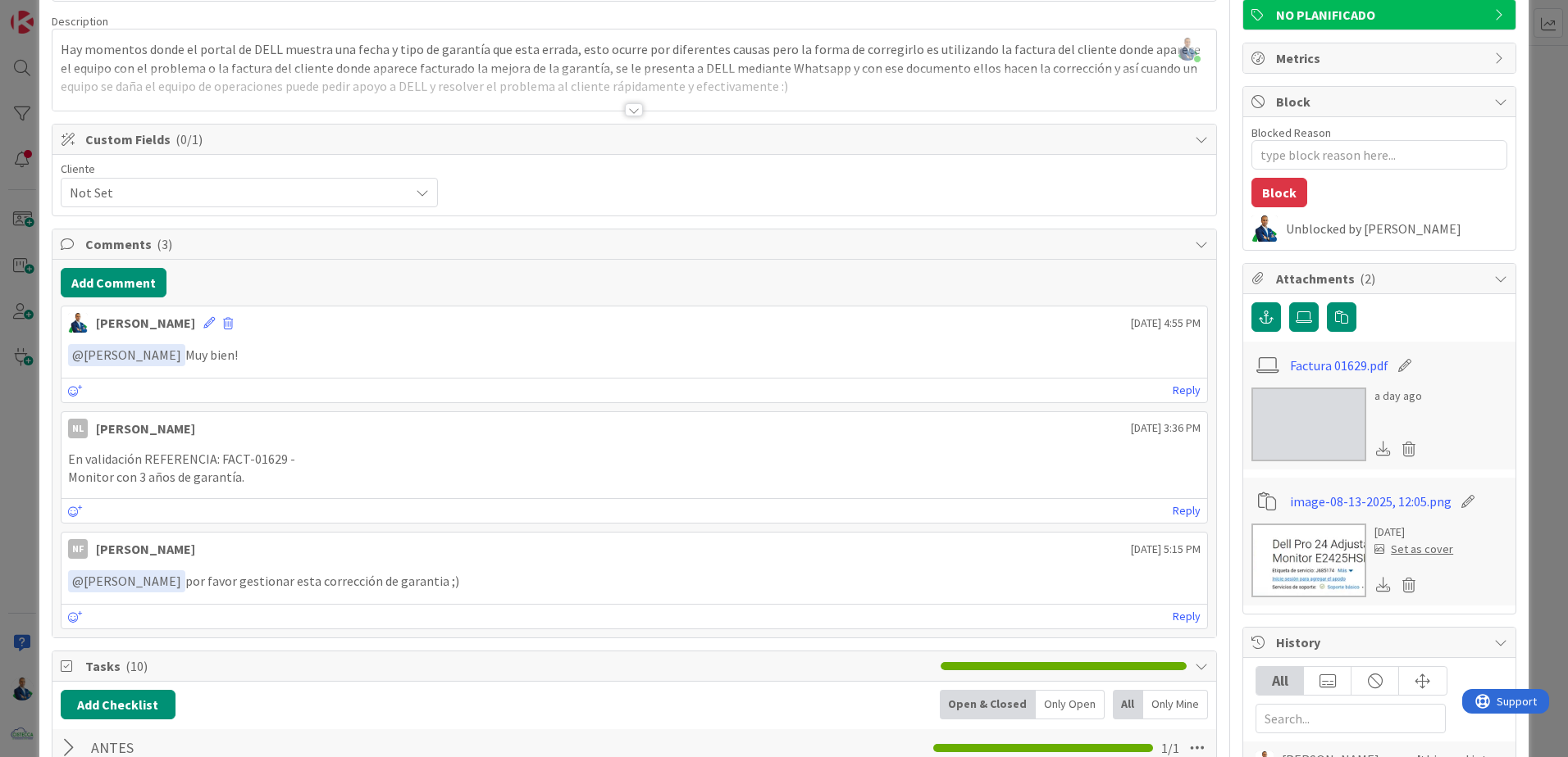
scroll to position [137, 0]
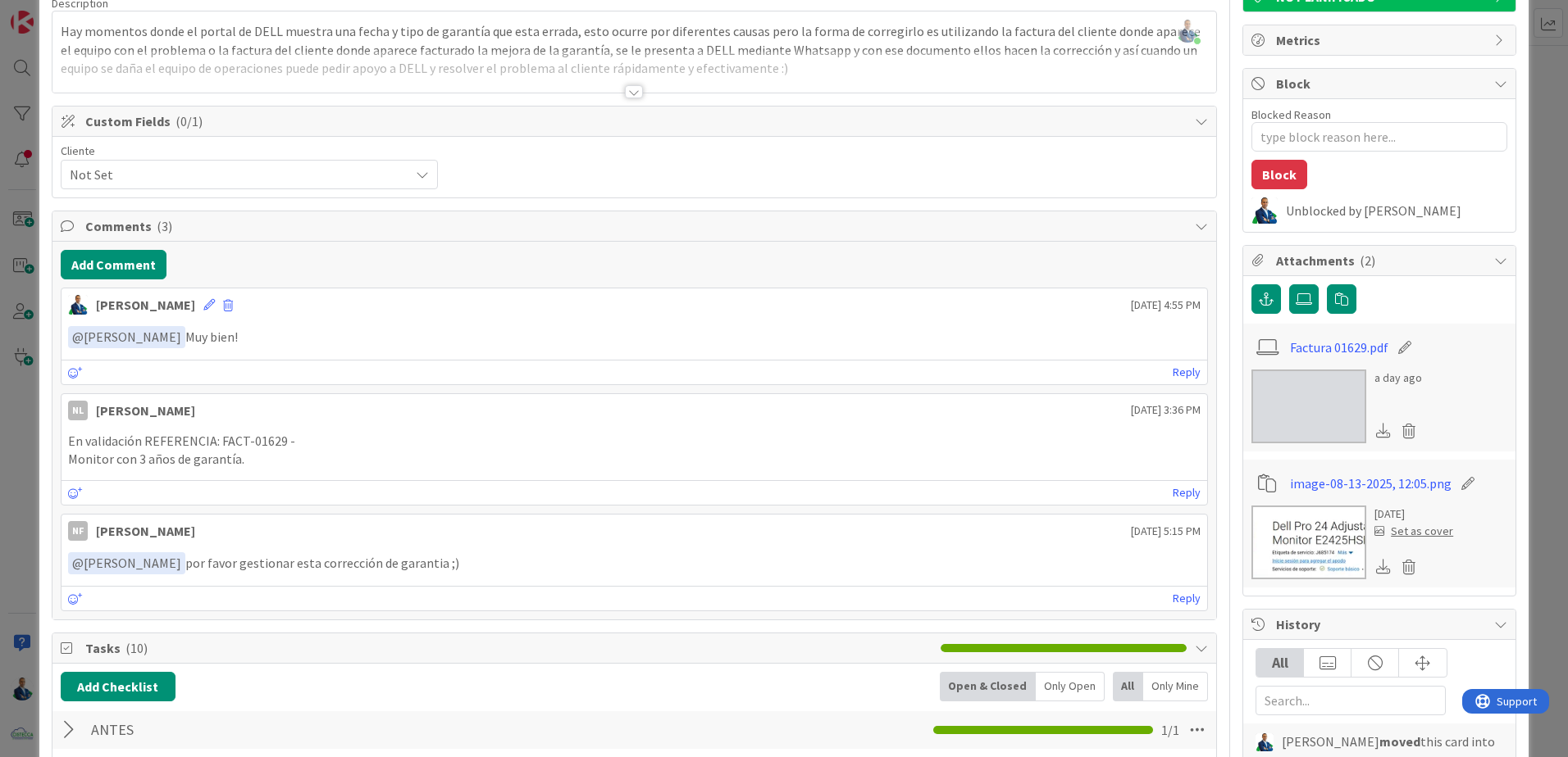
click at [1287, 410] on img at bounding box center [1308, 407] width 115 height 74
click at [1294, 511] on img at bounding box center [1308, 543] width 115 height 74
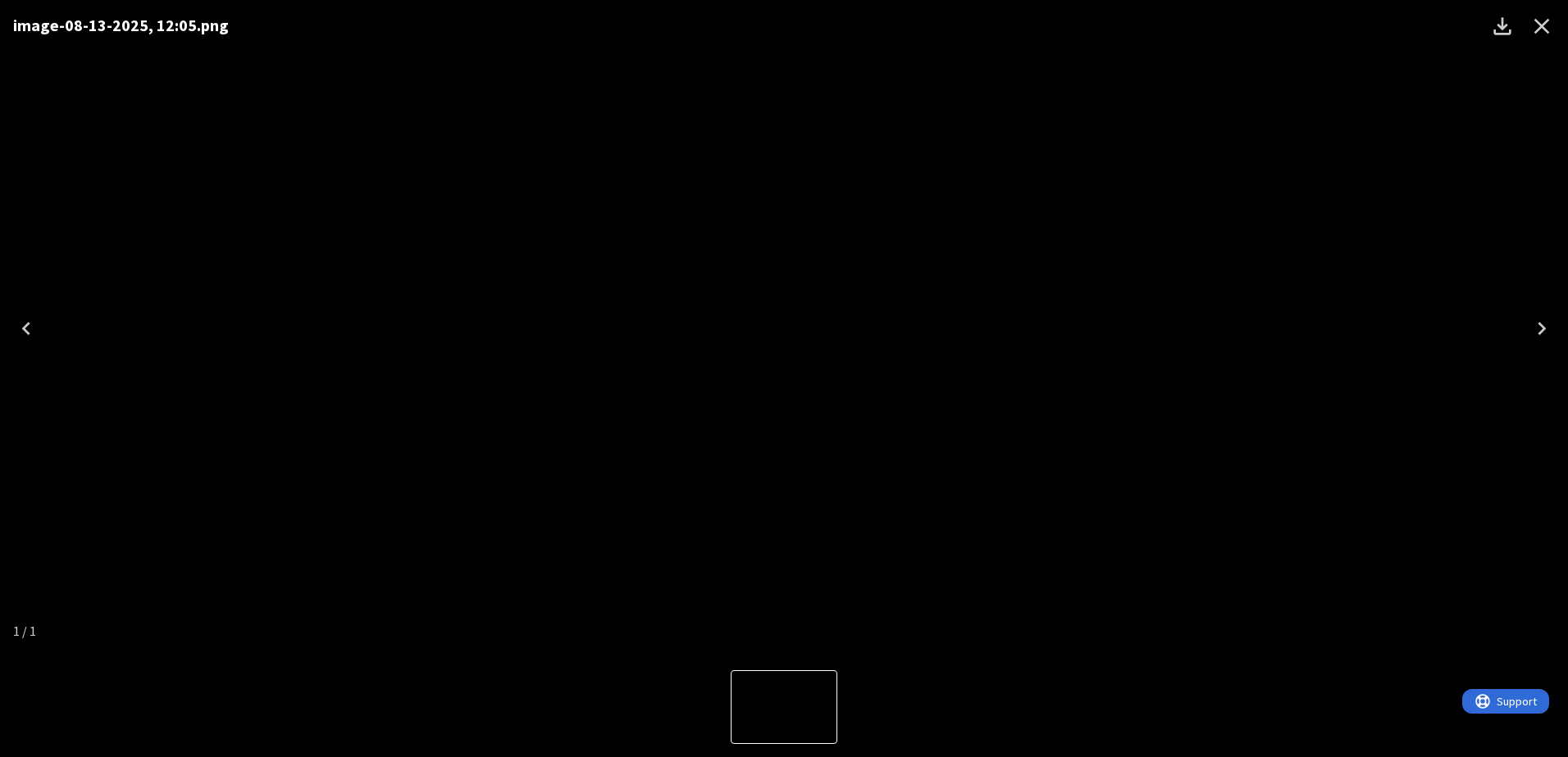
click at [1279, 334] on div "image-08-13-2025, 12:05.png" at bounding box center [784, 328] width 1568 height 657
click at [1547, 27] on icon "Close" at bounding box center [1541, 26] width 26 height 26
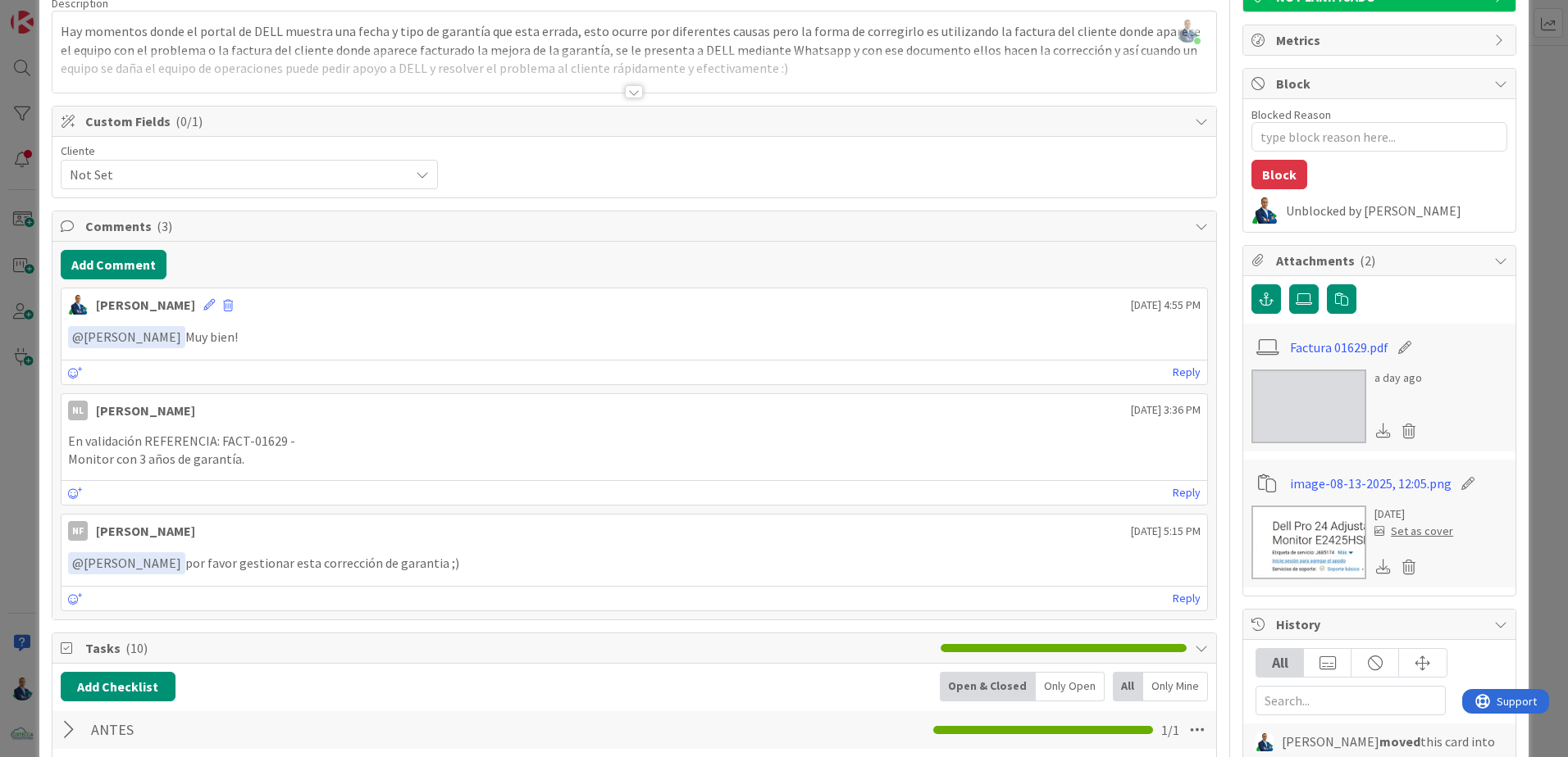
click at [1308, 535] on img at bounding box center [1308, 543] width 115 height 74
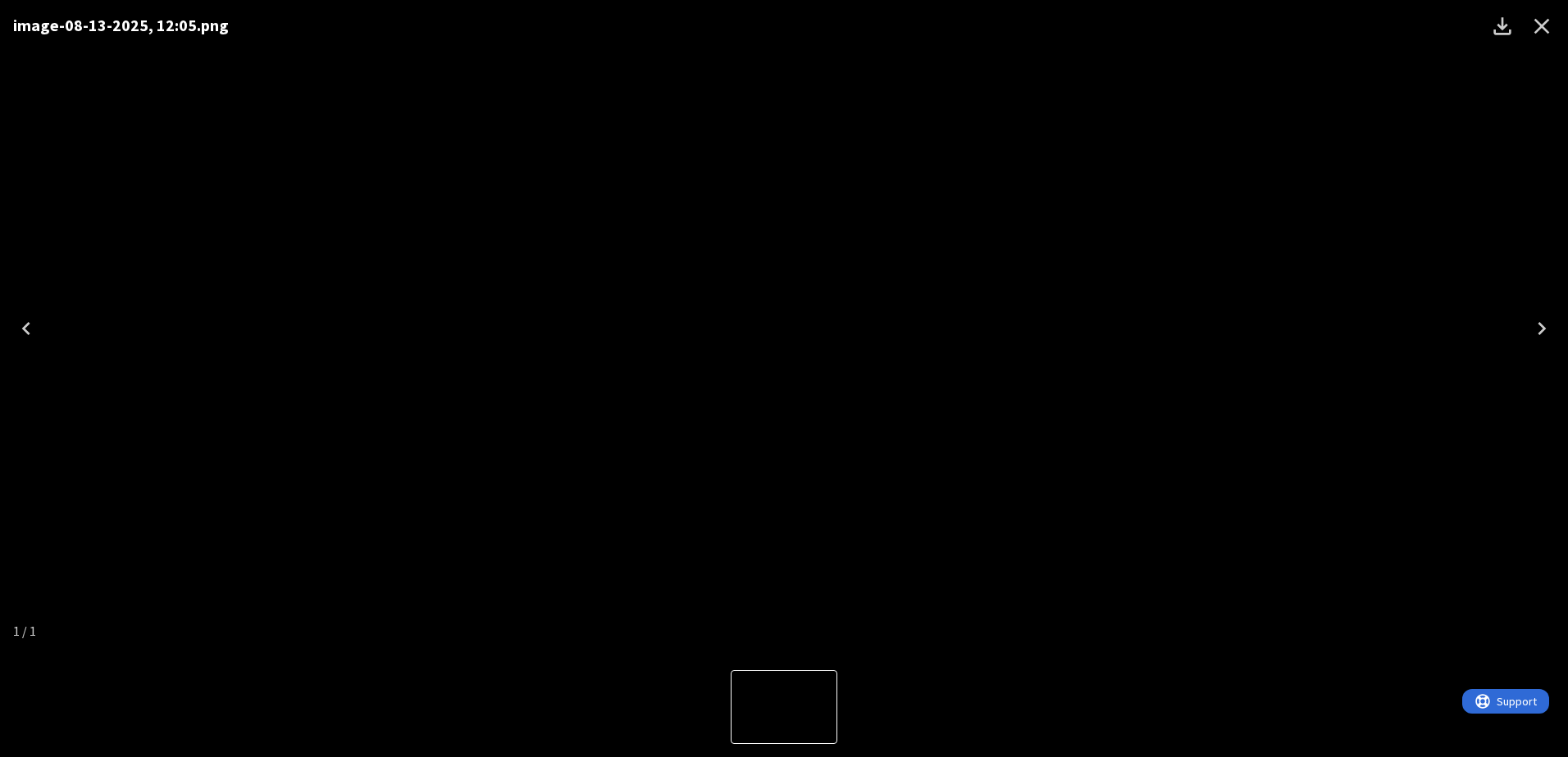
click at [1337, 153] on div "image-08-13-2025, 12:05.png" at bounding box center [784, 328] width 1568 height 657
click at [1543, 16] on icon "Close" at bounding box center [1541, 26] width 26 height 26
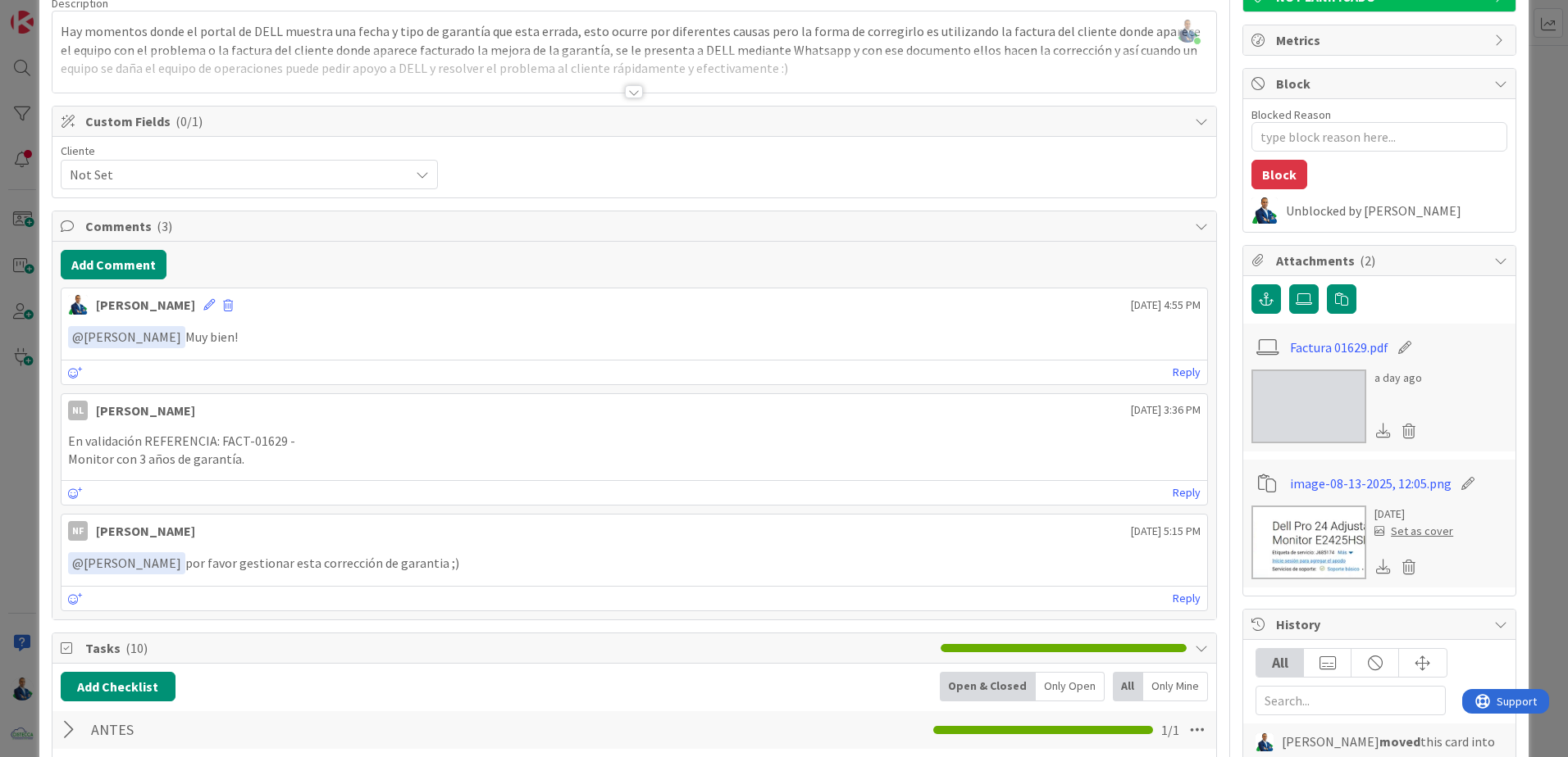
click at [1258, 534] on img at bounding box center [1308, 543] width 115 height 74
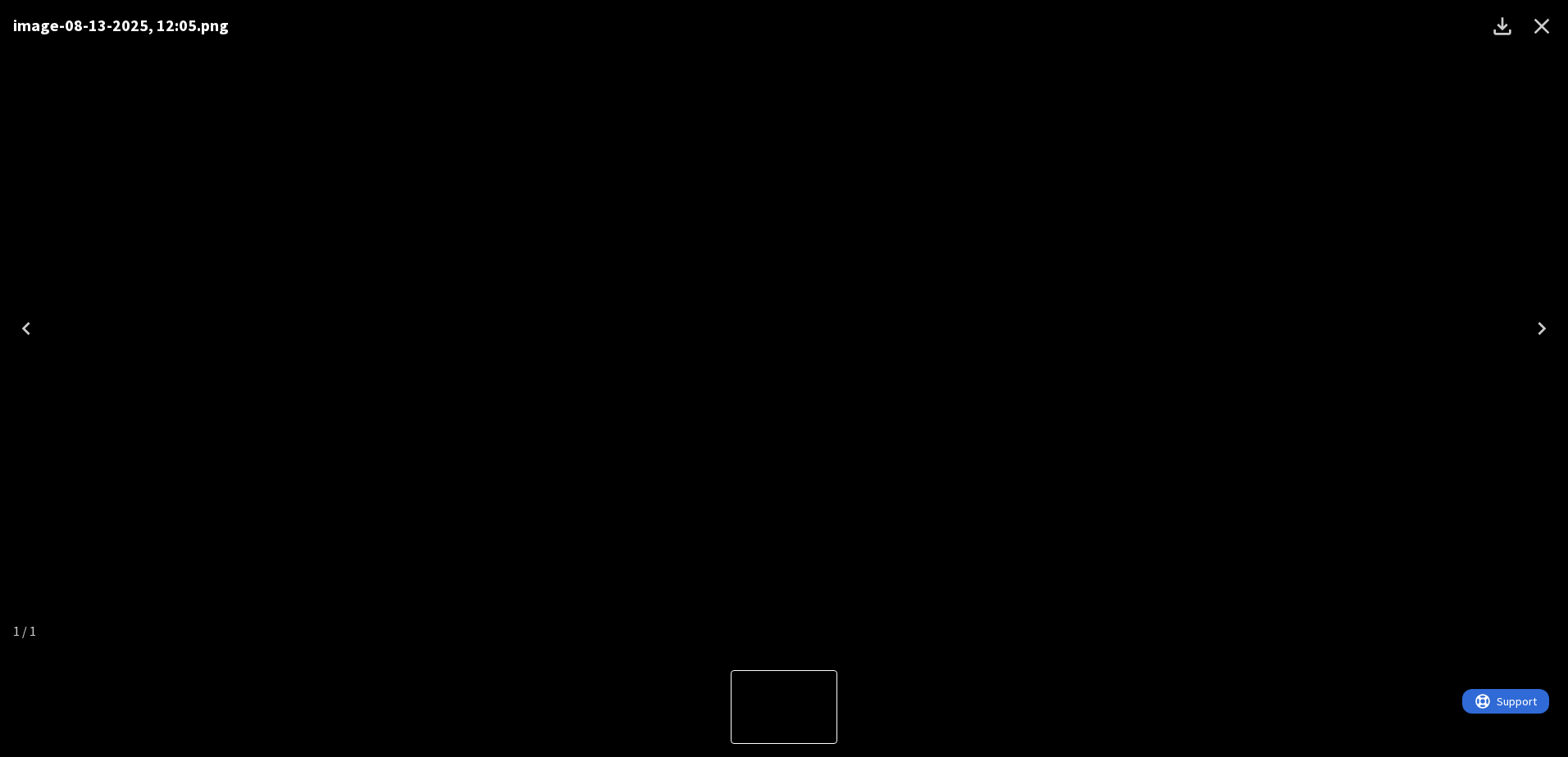
click at [1317, 280] on div "image-08-13-2025, 12:05.png" at bounding box center [784, 328] width 1568 height 657
click at [1534, 22] on icon "Close" at bounding box center [1541, 26] width 26 height 26
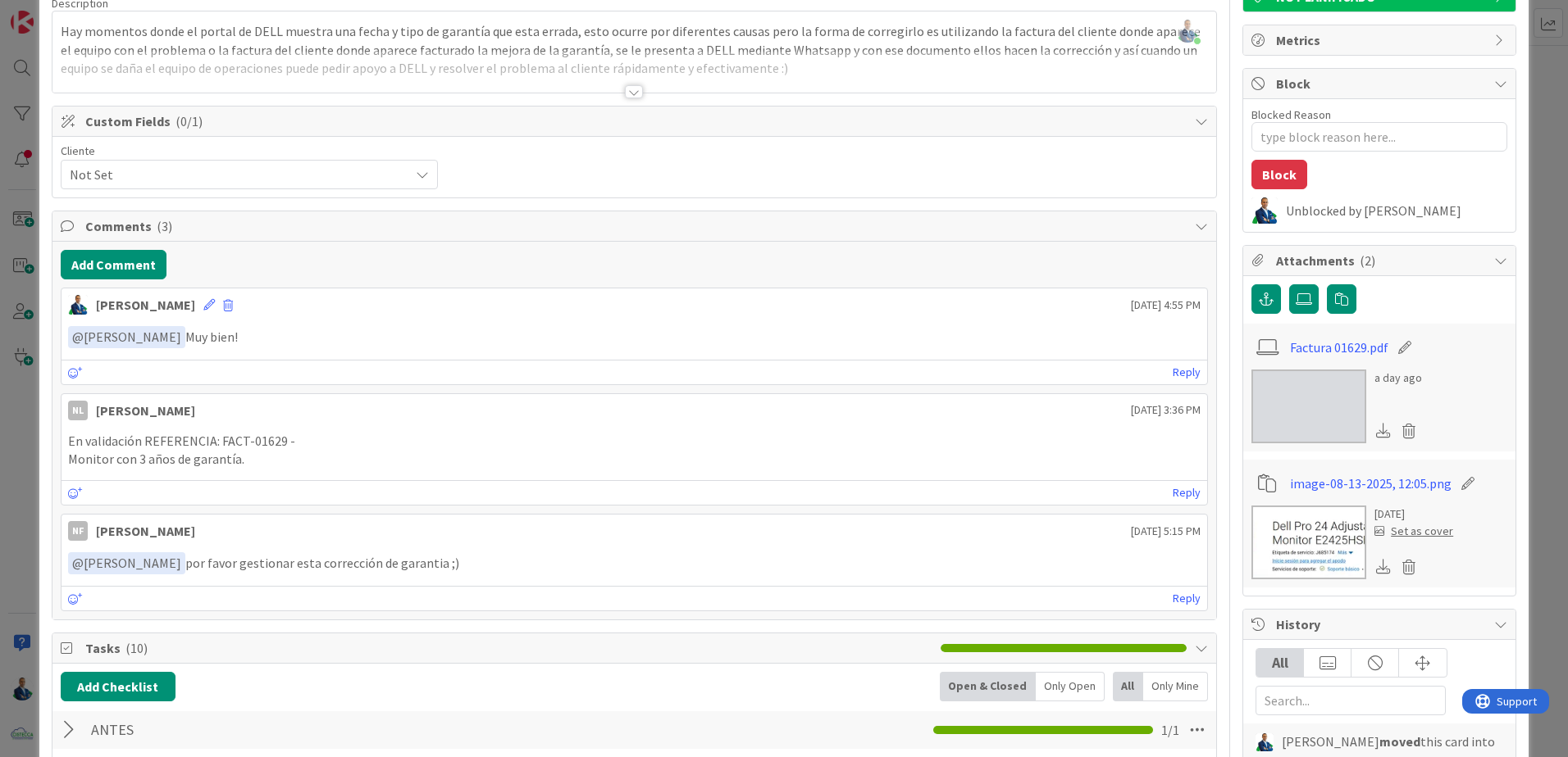
click at [1310, 388] on img at bounding box center [1308, 407] width 115 height 74
click at [1500, 153] on div "Blocked Reason 0 / 256 Block Unblocked by [PERSON_NAME]" at bounding box center [1379, 166] width 273 height 133
click at [1520, 167] on div "ID 3497 ADMINISTRACION COMPLETADO Title 98 / 128 DELL- Gestión de Corrección de…" at bounding box center [784, 378] width 1568 height 757
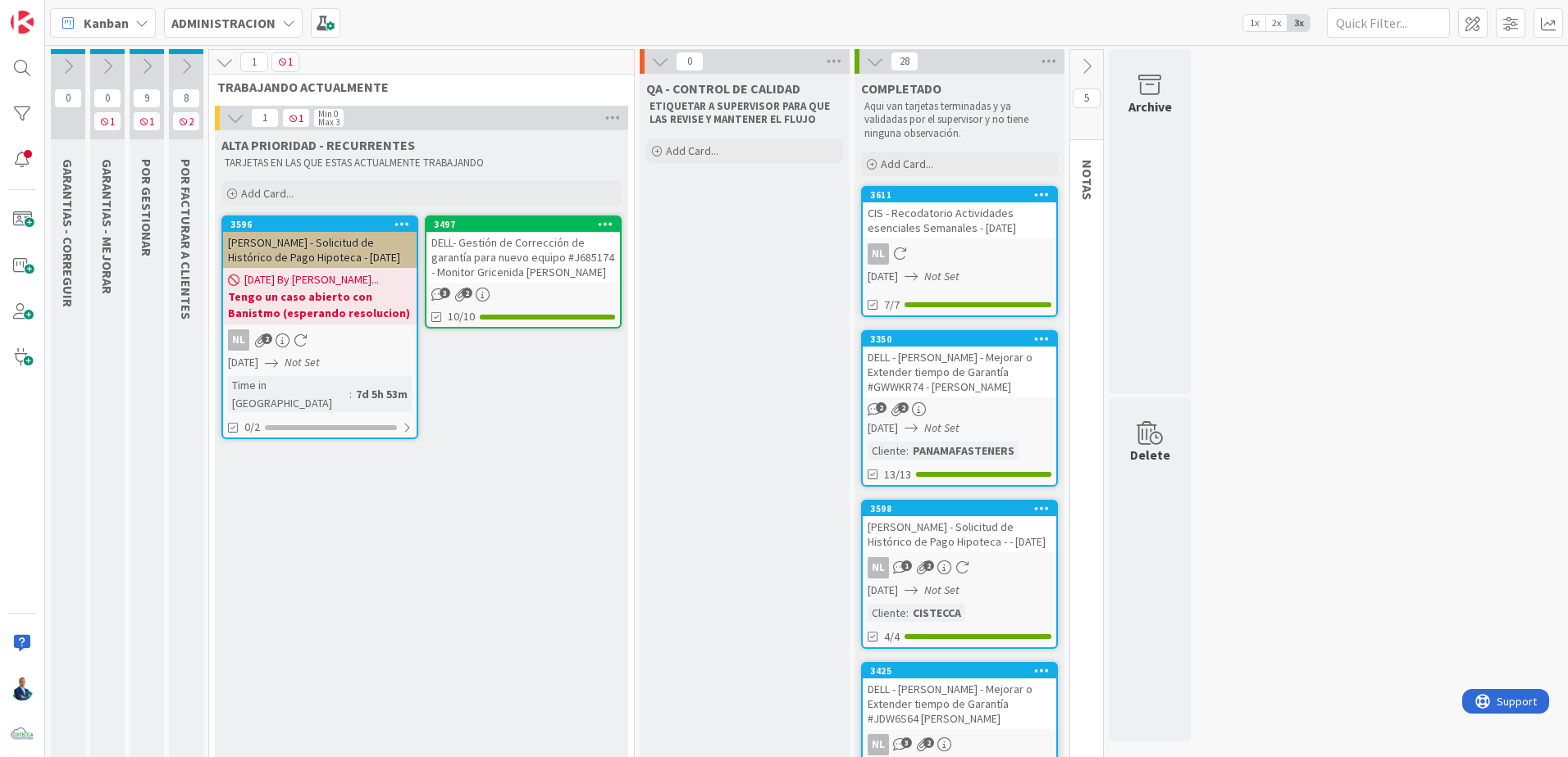
click at [534, 236] on div "DELL- Gestión de Corrección de garantía para nuevo equipo #J685174 - Monitor Gr…" at bounding box center [523, 257] width 193 height 51
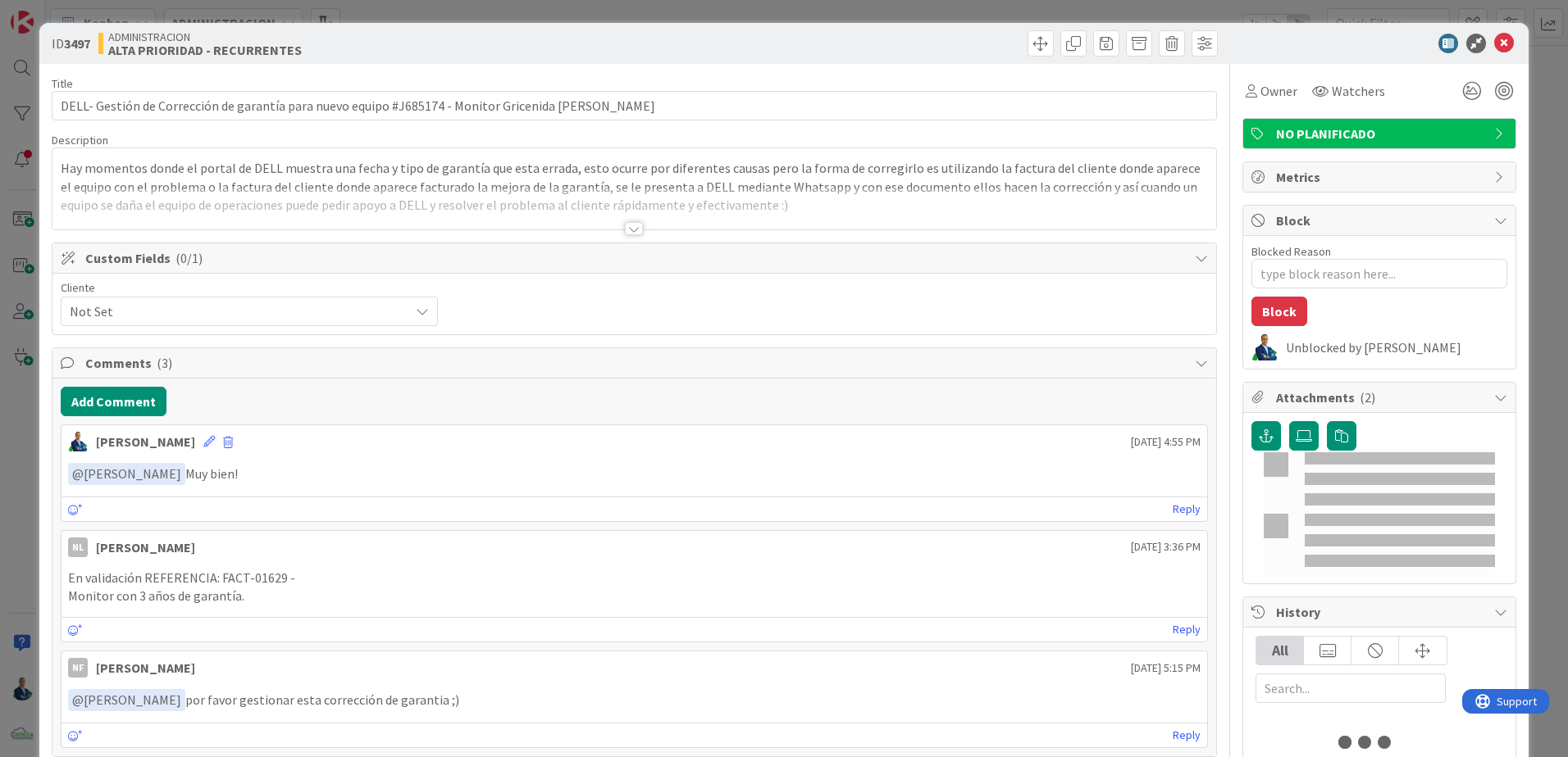
type textarea "x"
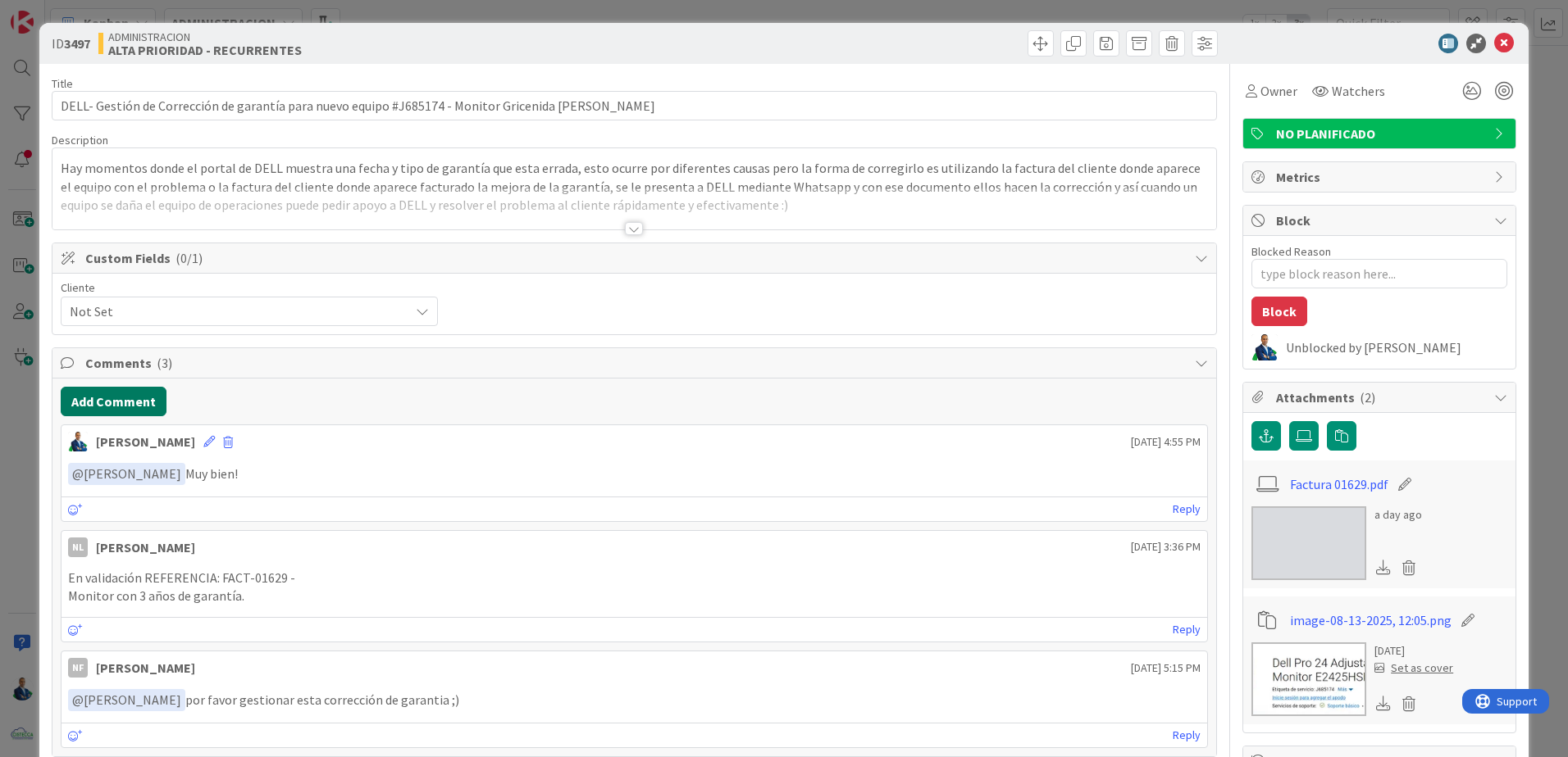
click at [125, 395] on button "Add Comment" at bounding box center [113, 402] width 106 height 29
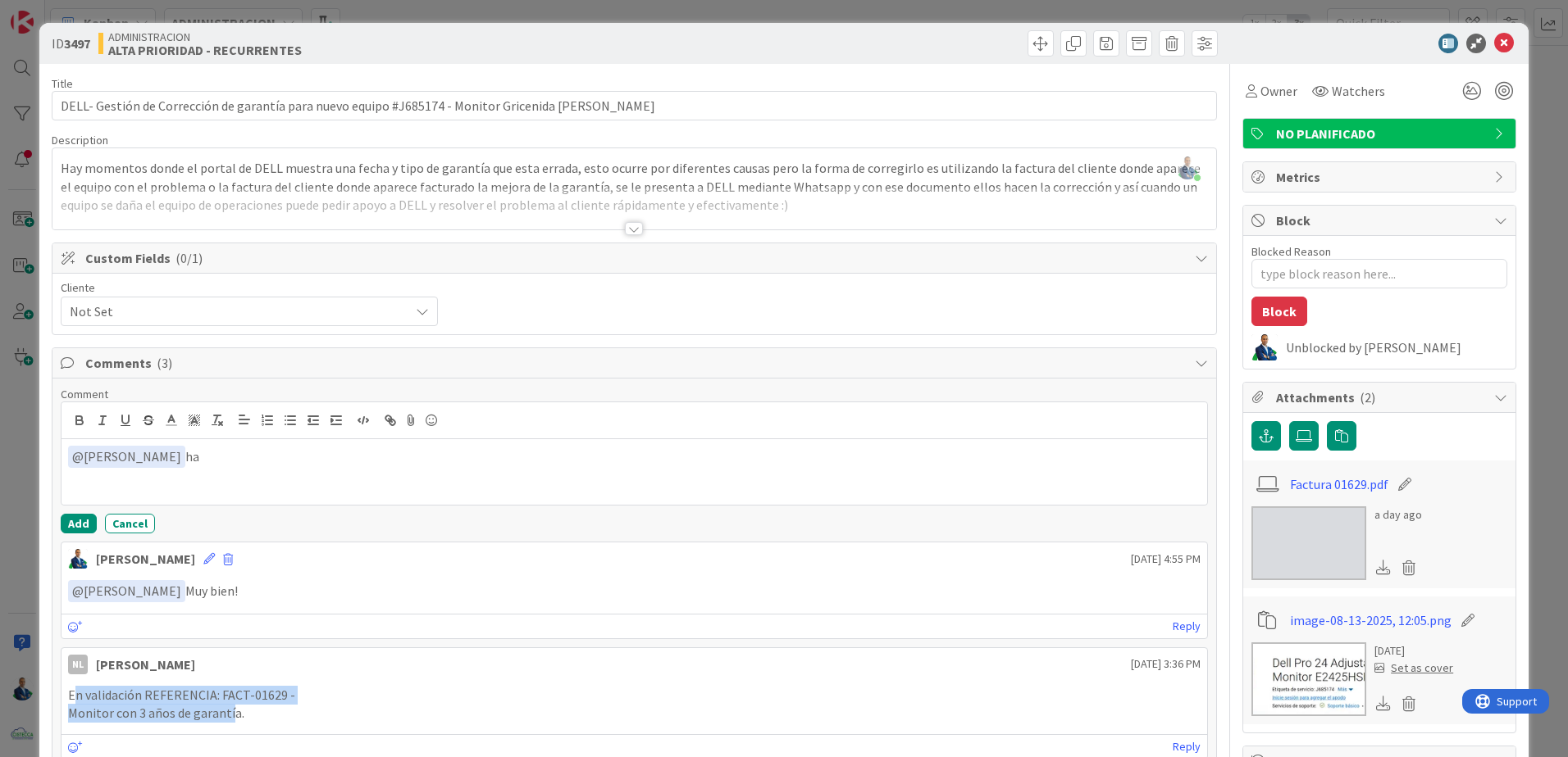
drag, startPoint x: 74, startPoint y: 699, endPoint x: 231, endPoint y: 713, distance: 157.6
click at [231, 713] on div "En validación REFERENCIA: FACT-01629 - Monitor con 3 años de garantía." at bounding box center [634, 704] width 1132 height 37
drag, startPoint x: 231, startPoint y: 713, endPoint x: 245, endPoint y: 718, distance: 14.9
click at [245, 718] on p "Monitor con 3 años de garantía." at bounding box center [634, 714] width 1132 height 19
drag, startPoint x: 245, startPoint y: 718, endPoint x: 78, endPoint y: 702, distance: 167.8
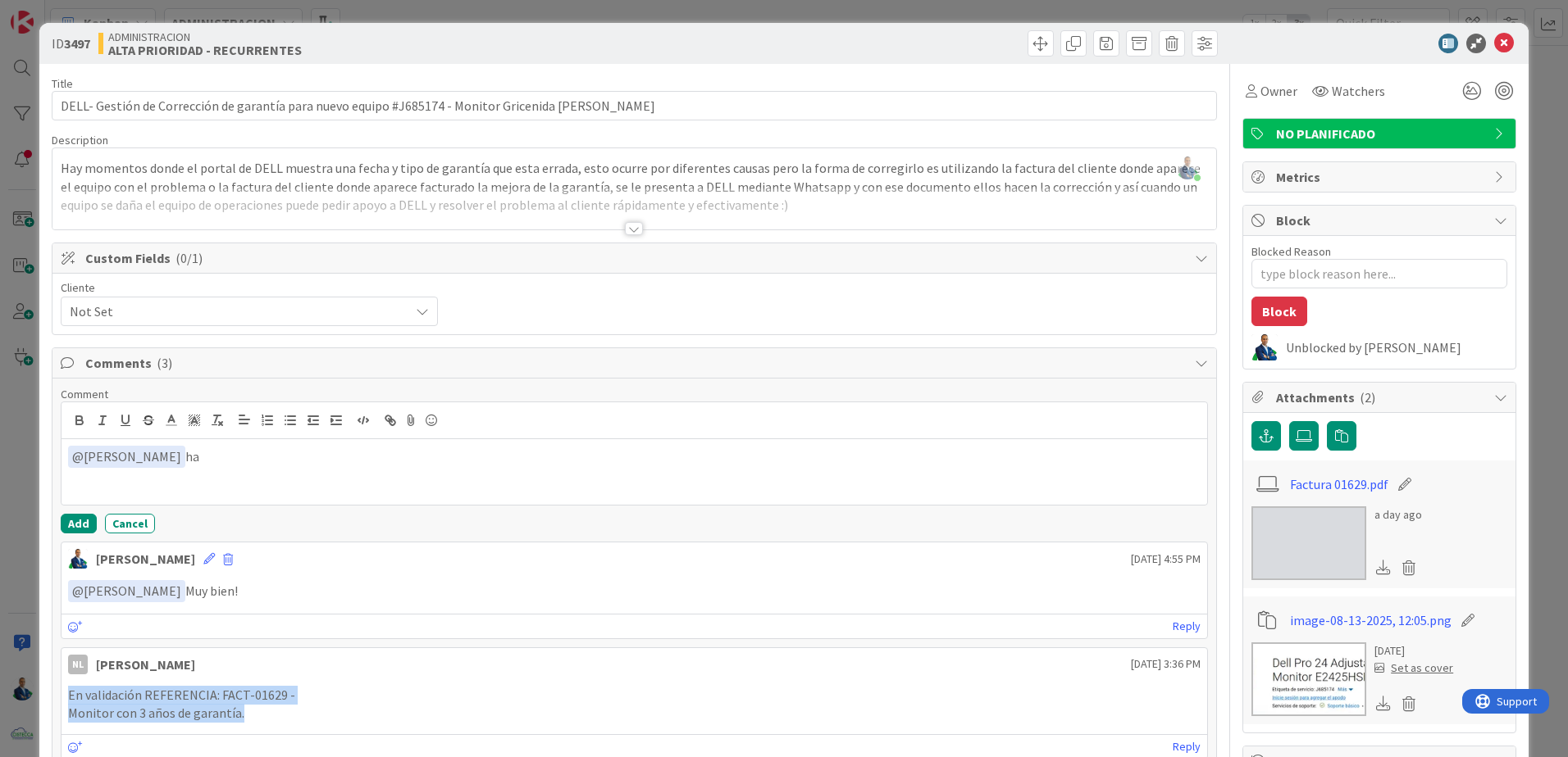
click at [78, 702] on div "En validación REFERENCIA: FACT-01629 - Monitor con 3 años de garantía." at bounding box center [634, 704] width 1132 height 37
click at [80, 702] on p "En validación REFERENCIA: FACT-01629 -" at bounding box center [634, 696] width 1132 height 19
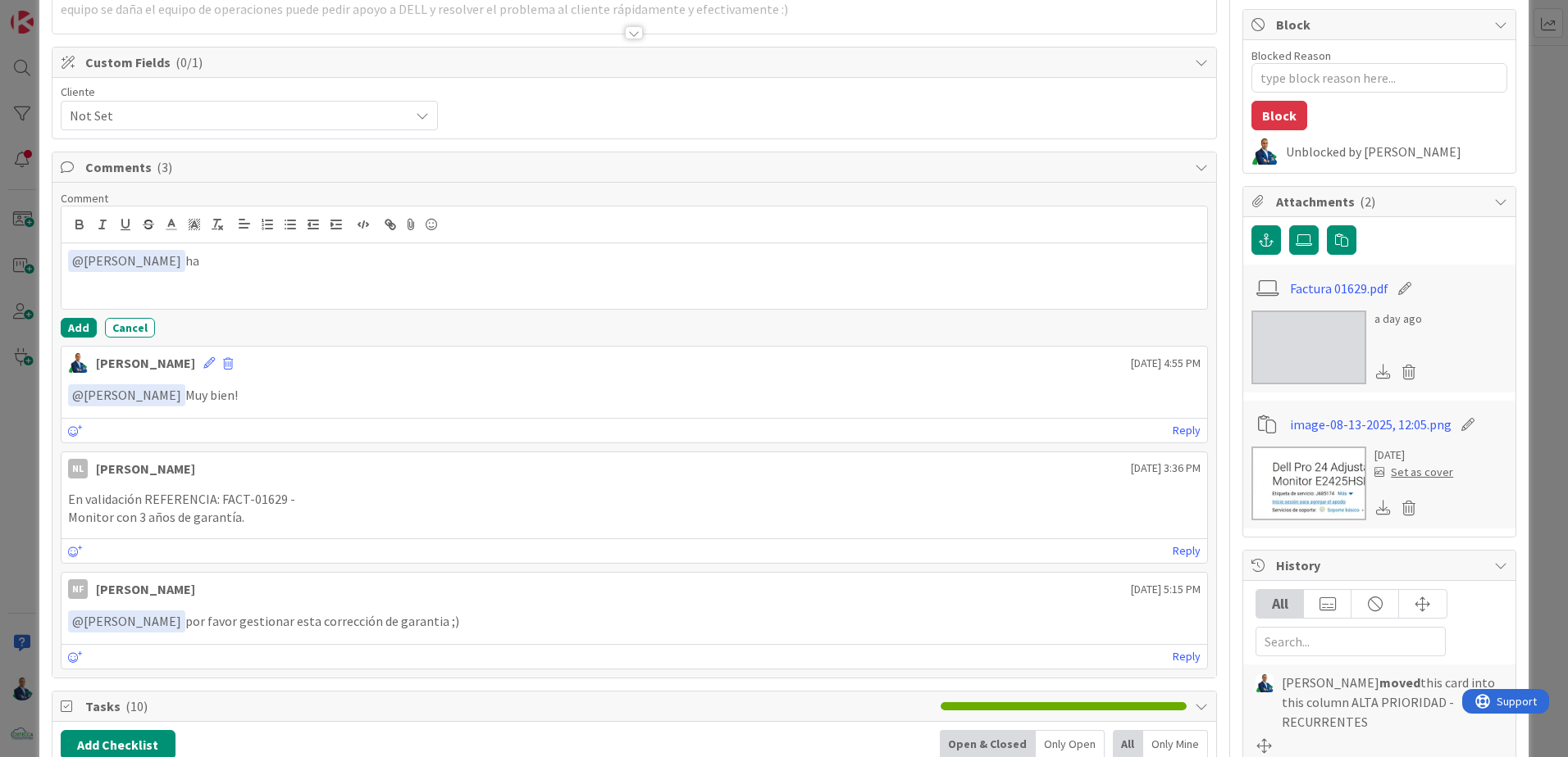
scroll to position [197, 0]
drag, startPoint x: 66, startPoint y: 506, endPoint x: 256, endPoint y: 520, distance: 190.5
click at [256, 520] on div "En validación REFERENCIA: FACT-01629 - Monitor con 3 años de garantía." at bounding box center [634, 508] width 1145 height 50
click at [256, 520] on p "Monitor con 3 años de garantía." at bounding box center [634, 516] width 1132 height 19
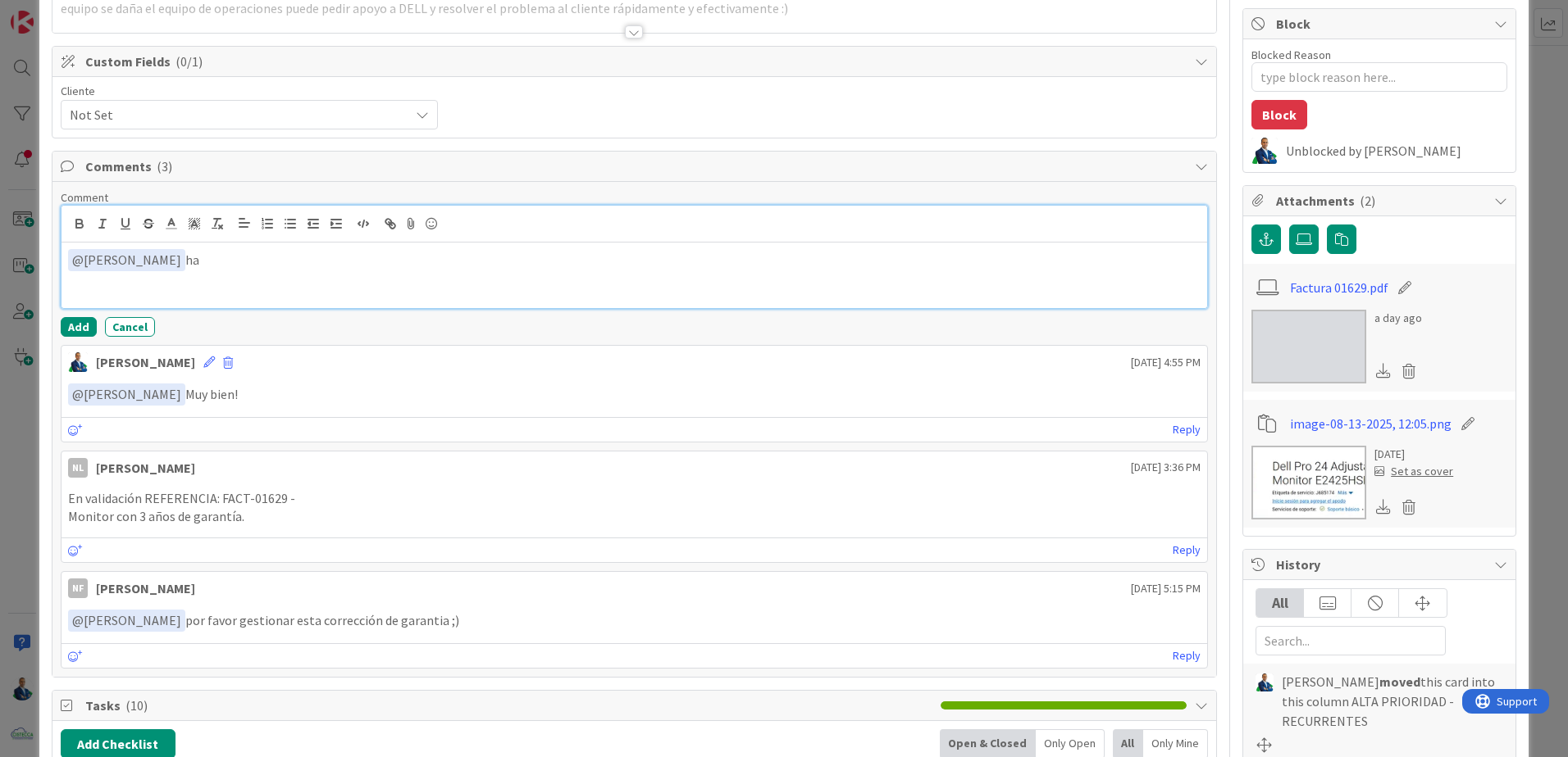
click at [218, 270] on p "﻿ @ [PERSON_NAME] ﻿ ha" at bounding box center [634, 260] width 1132 height 22
click at [931, 264] on p "﻿ @ [PERSON_NAME] ﻿ segun me comentaste por llamada DELL dijo que debia hacerse…" at bounding box center [634, 260] width 1132 height 22
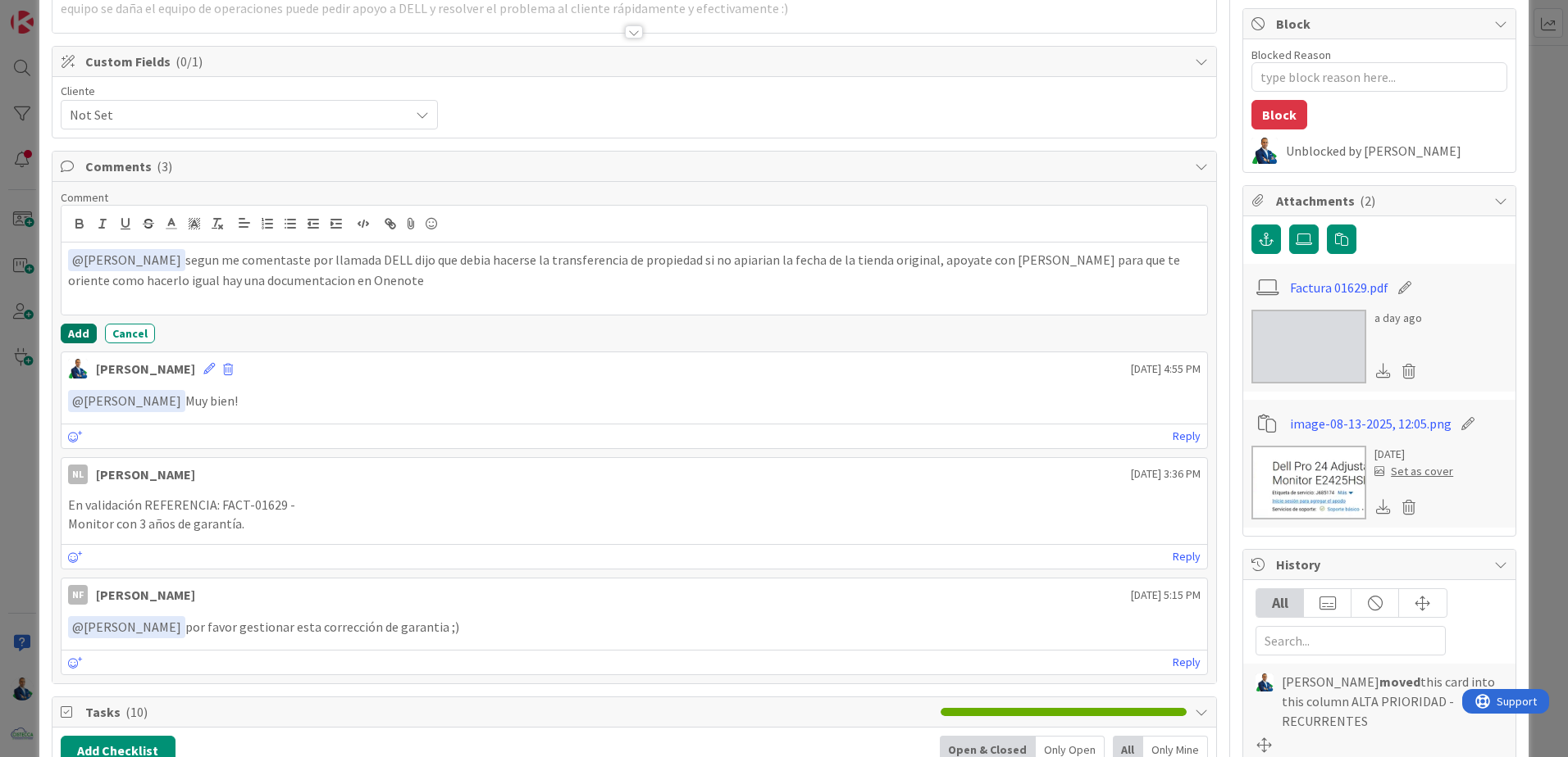
click at [81, 336] on button "Add" at bounding box center [78, 333] width 36 height 20
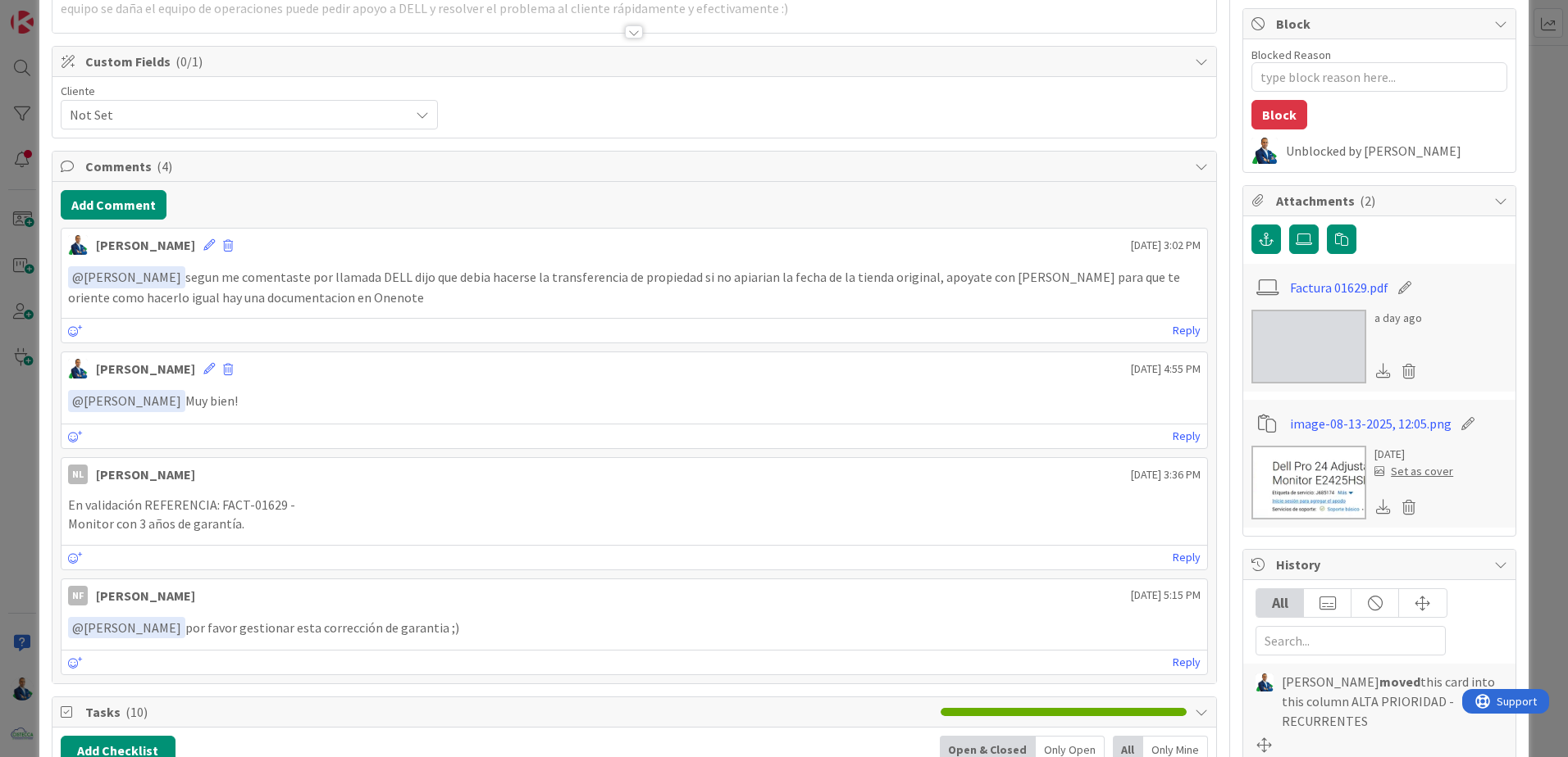
click at [1541, 194] on div "ID 3497 ADMINISTRACION ALTA PRIORIDAD - RECURRENTES Title 98 / 128 DELL- Gestió…" at bounding box center [784, 378] width 1568 height 757
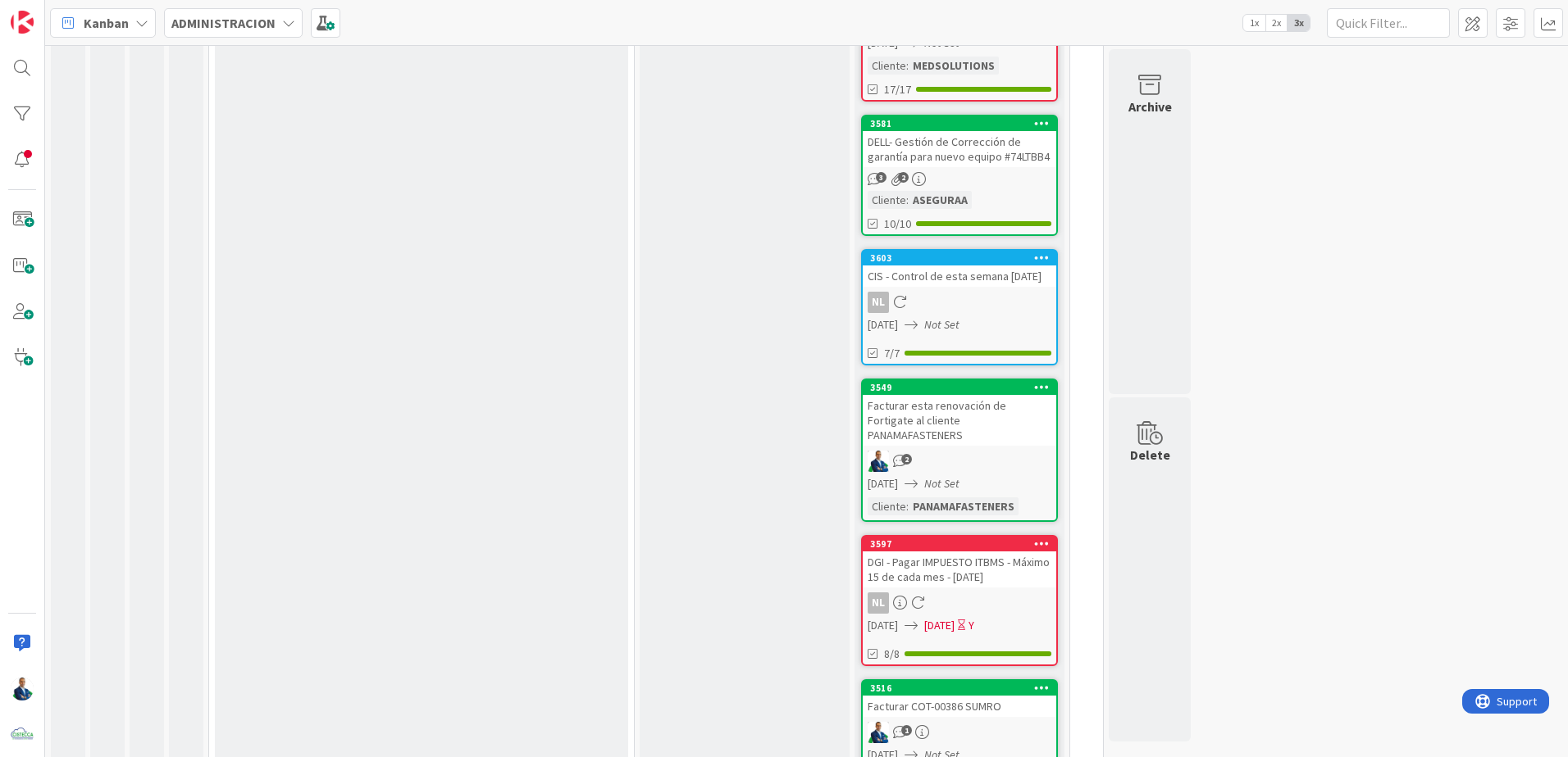
scroll to position [1001, 0]
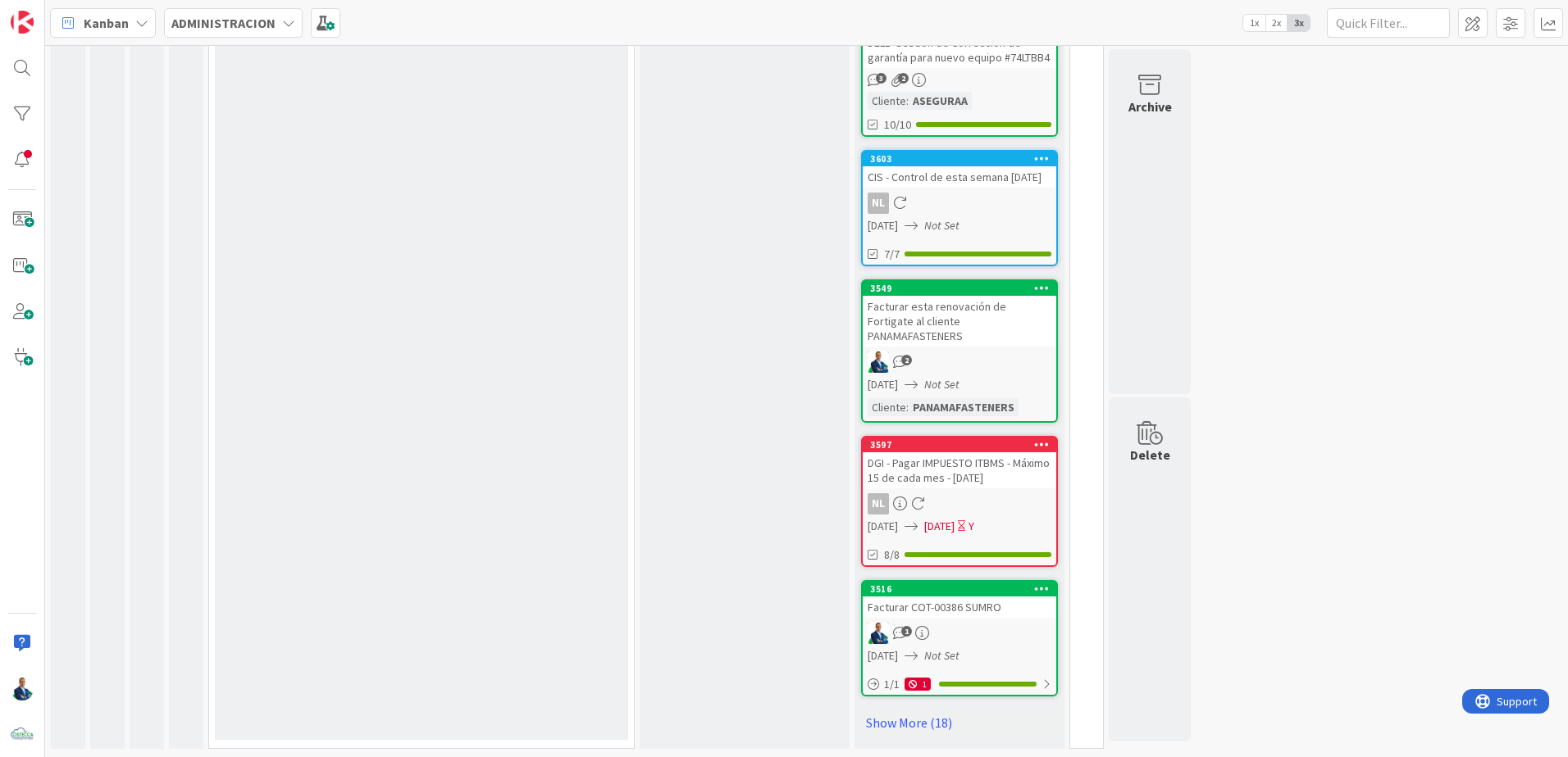
click at [899, 729] on link "Show More (18)" at bounding box center [959, 723] width 197 height 26
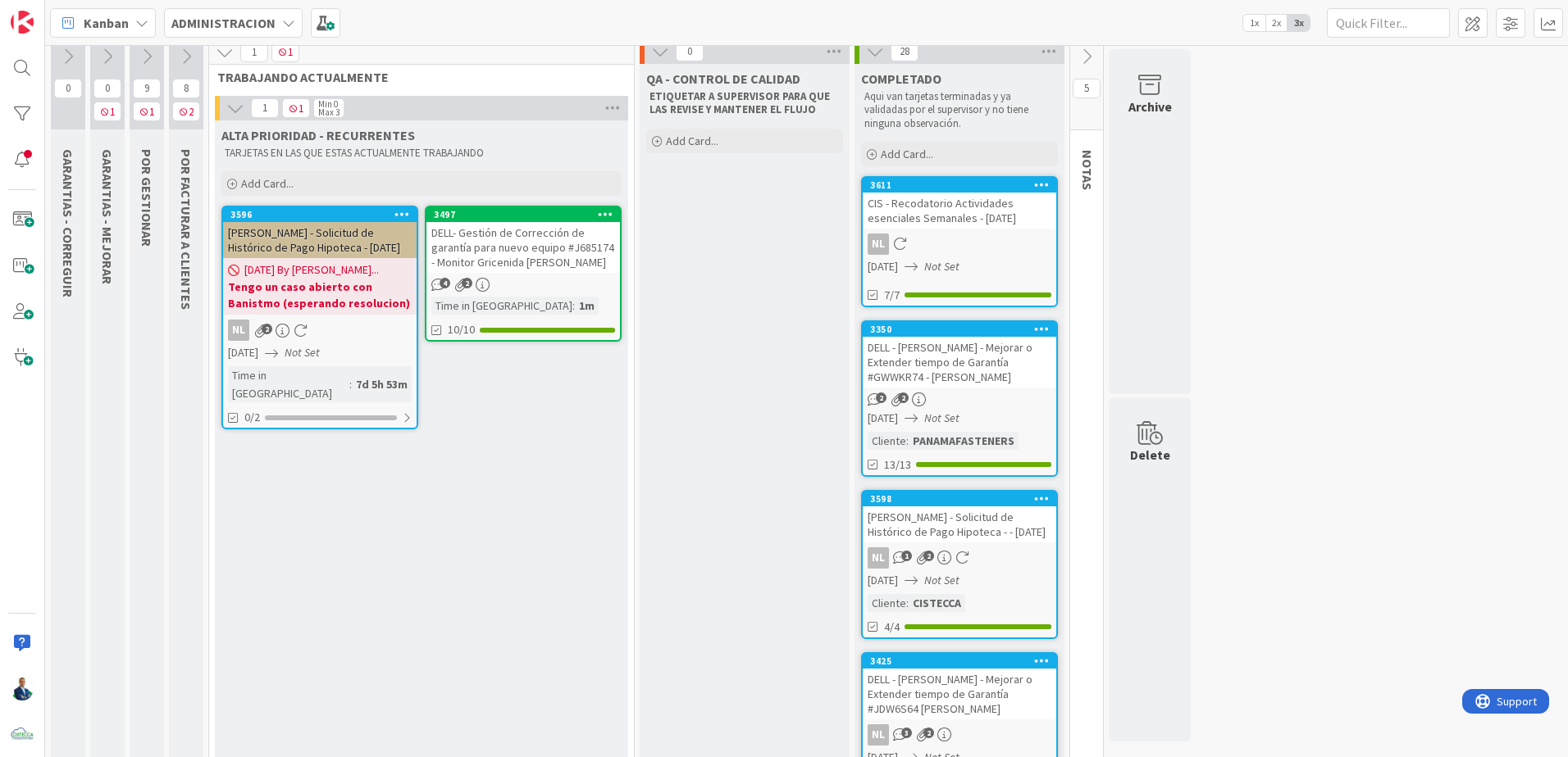
scroll to position [0, 0]
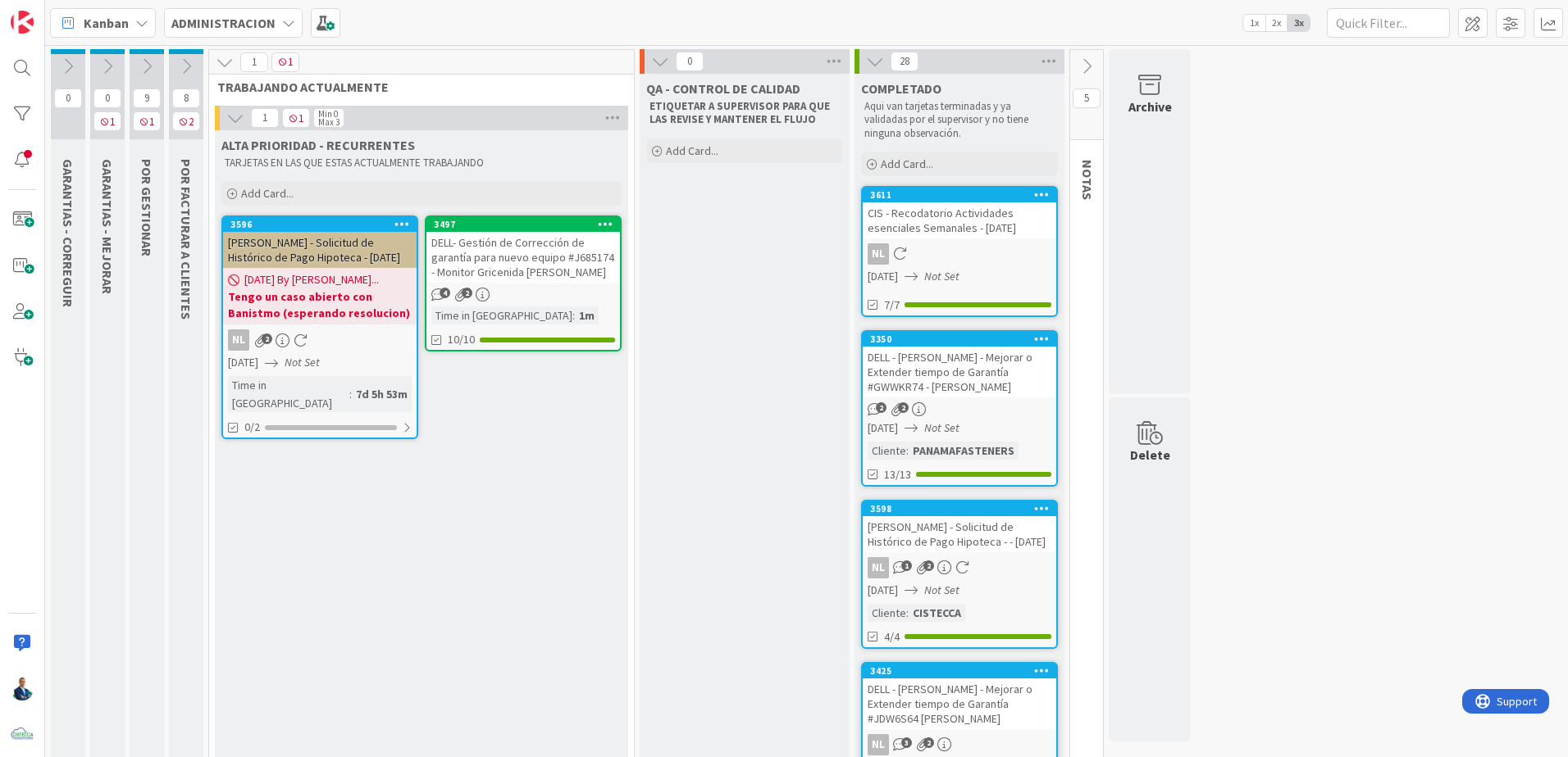
click at [125, 15] on span "Kanban" at bounding box center [106, 22] width 45 height 20
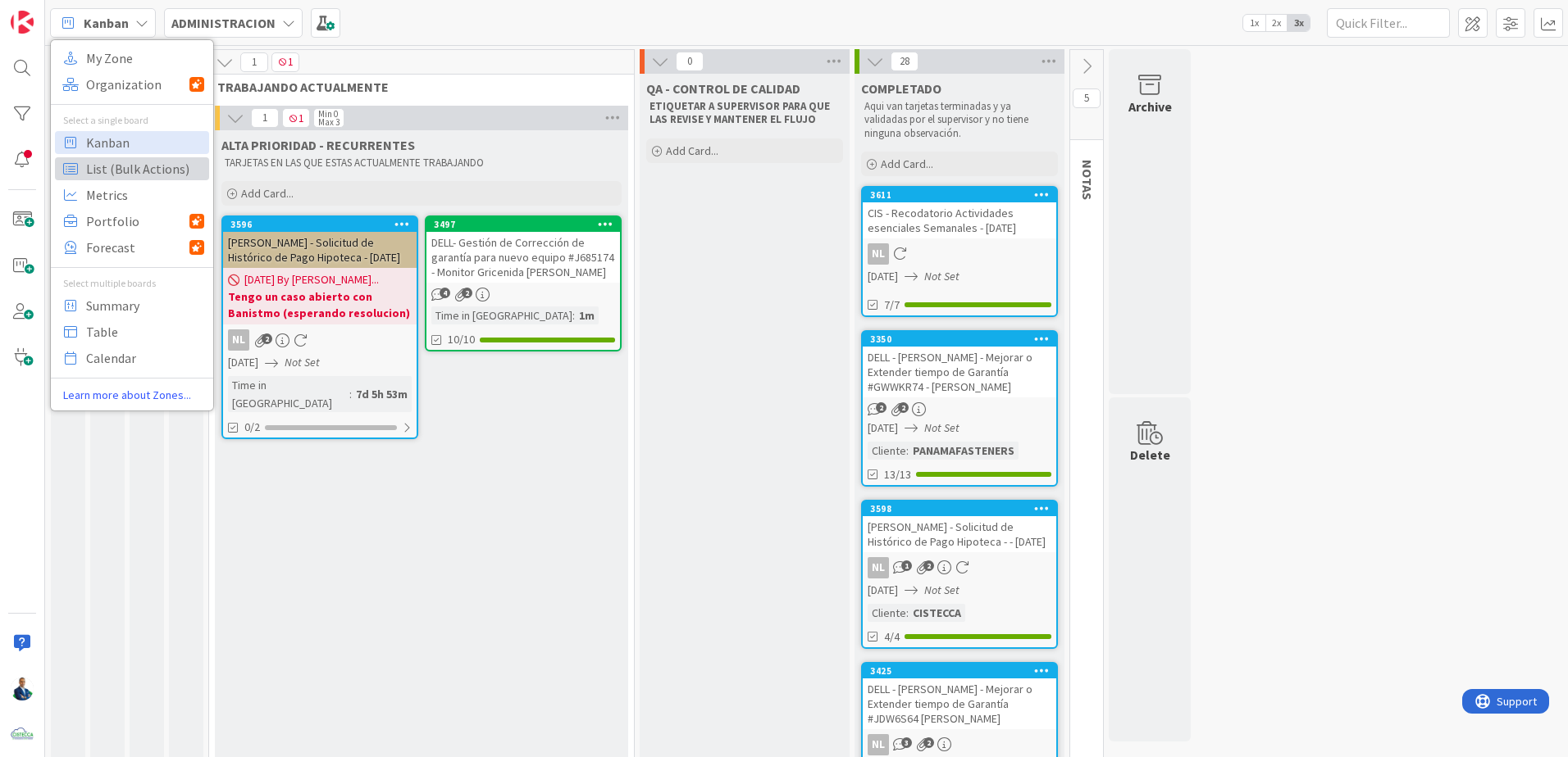
click at [138, 173] on span "List (Bulk Actions)" at bounding box center [145, 169] width 118 height 25
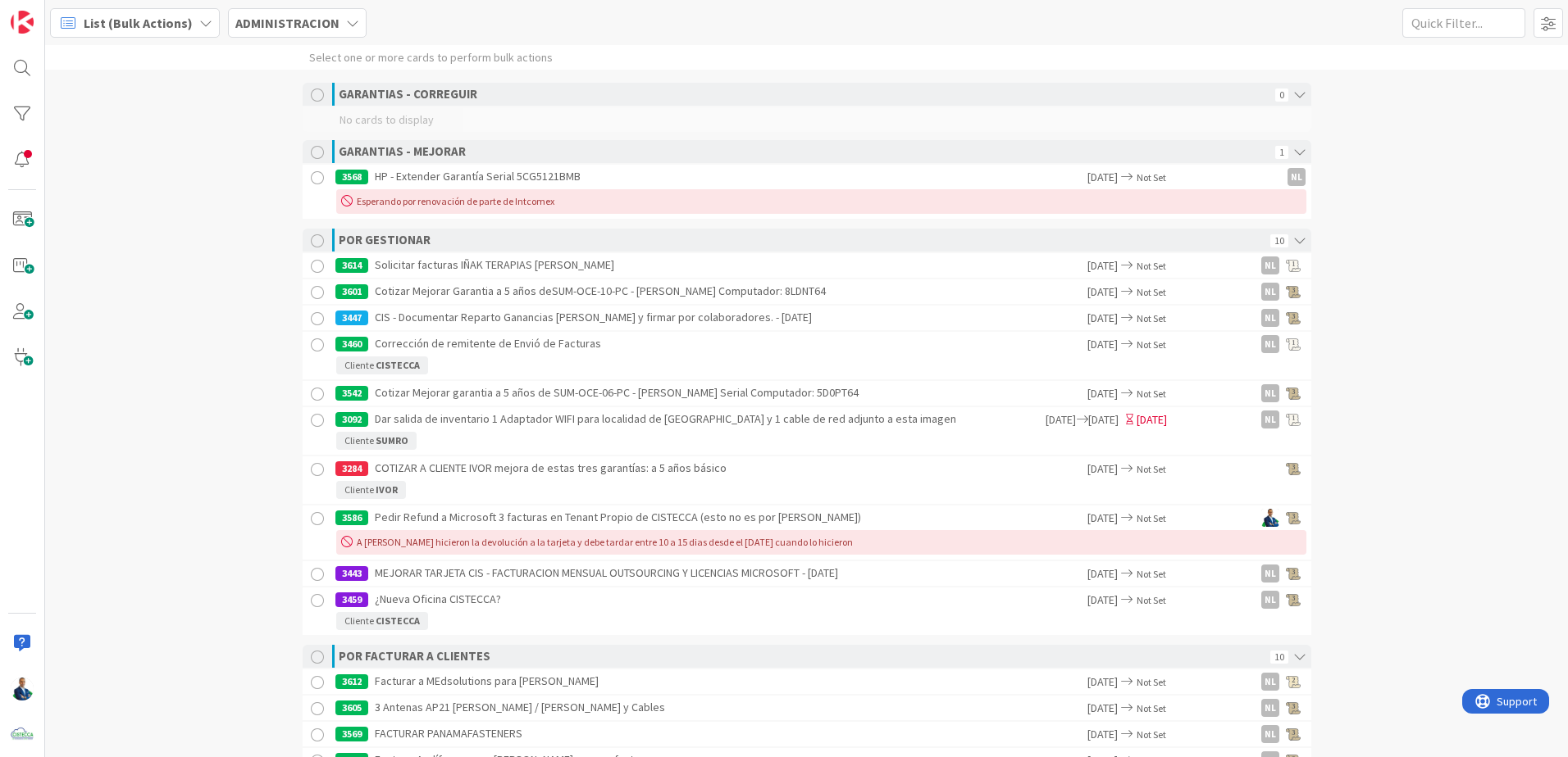
click at [108, 28] on span "List (Bulk Actions)" at bounding box center [138, 22] width 109 height 20
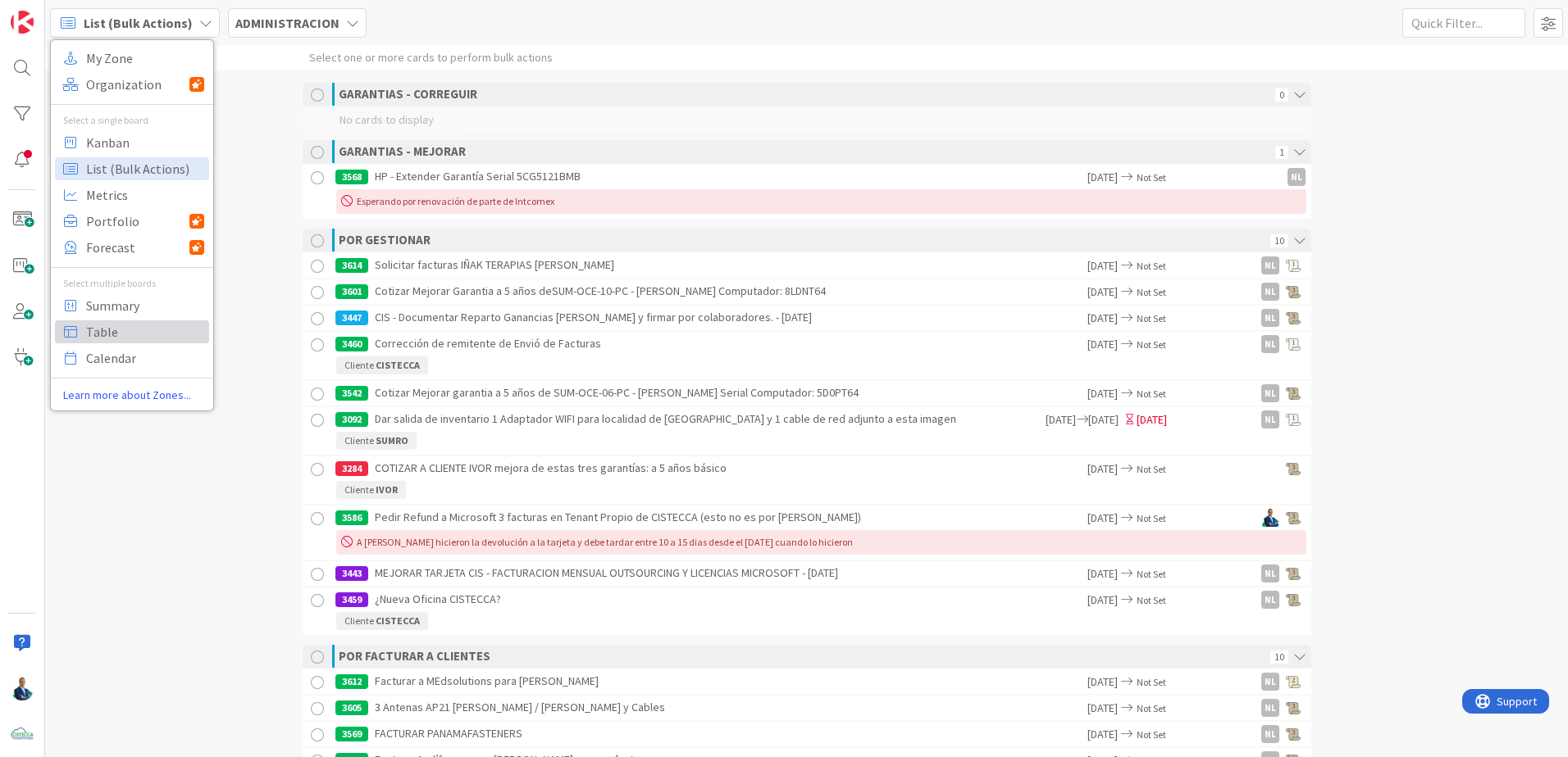
click at [120, 335] on span "Table" at bounding box center [145, 332] width 118 height 25
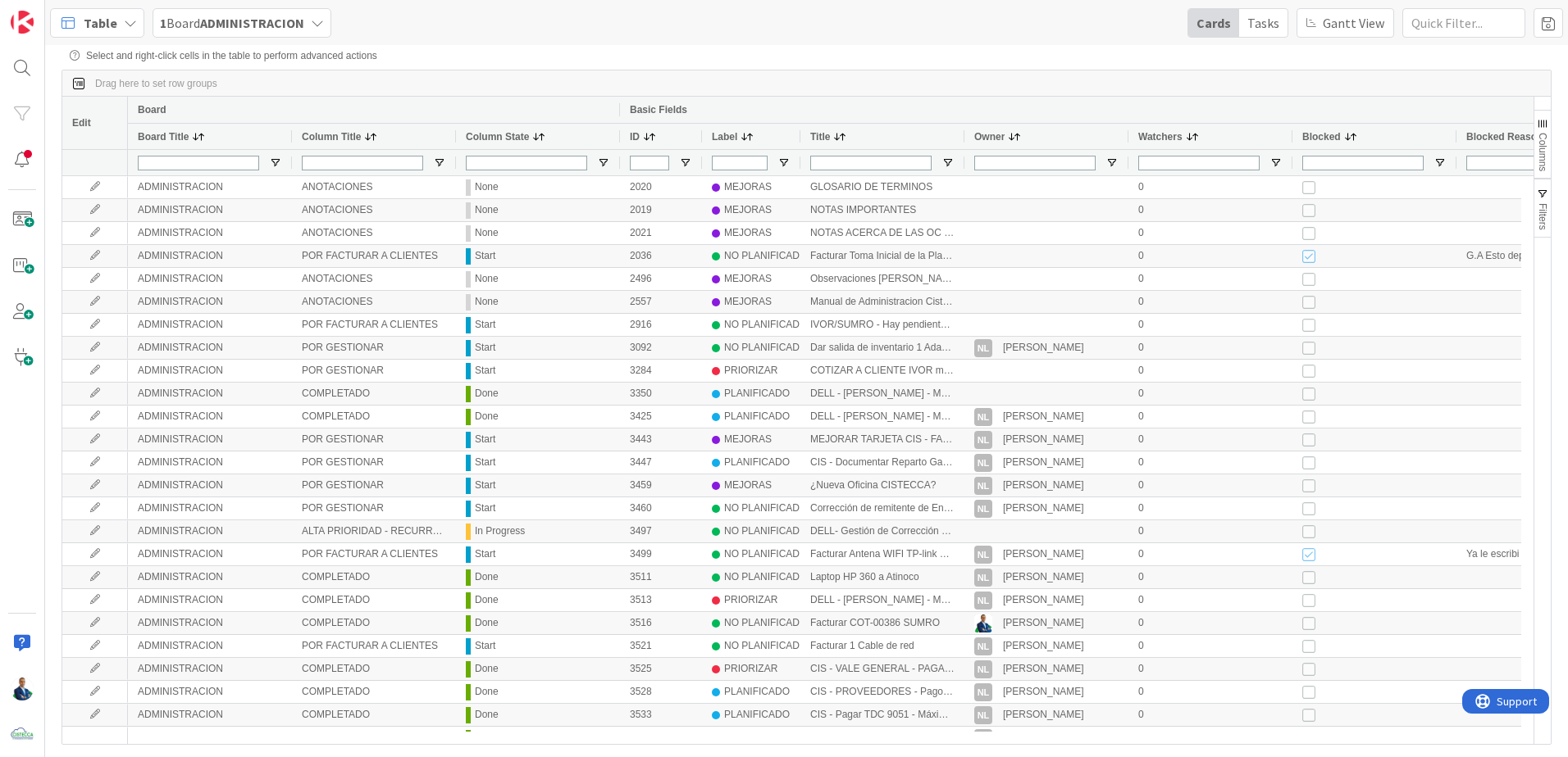
click at [106, 15] on span "Table" at bounding box center [100, 22] width 34 height 20
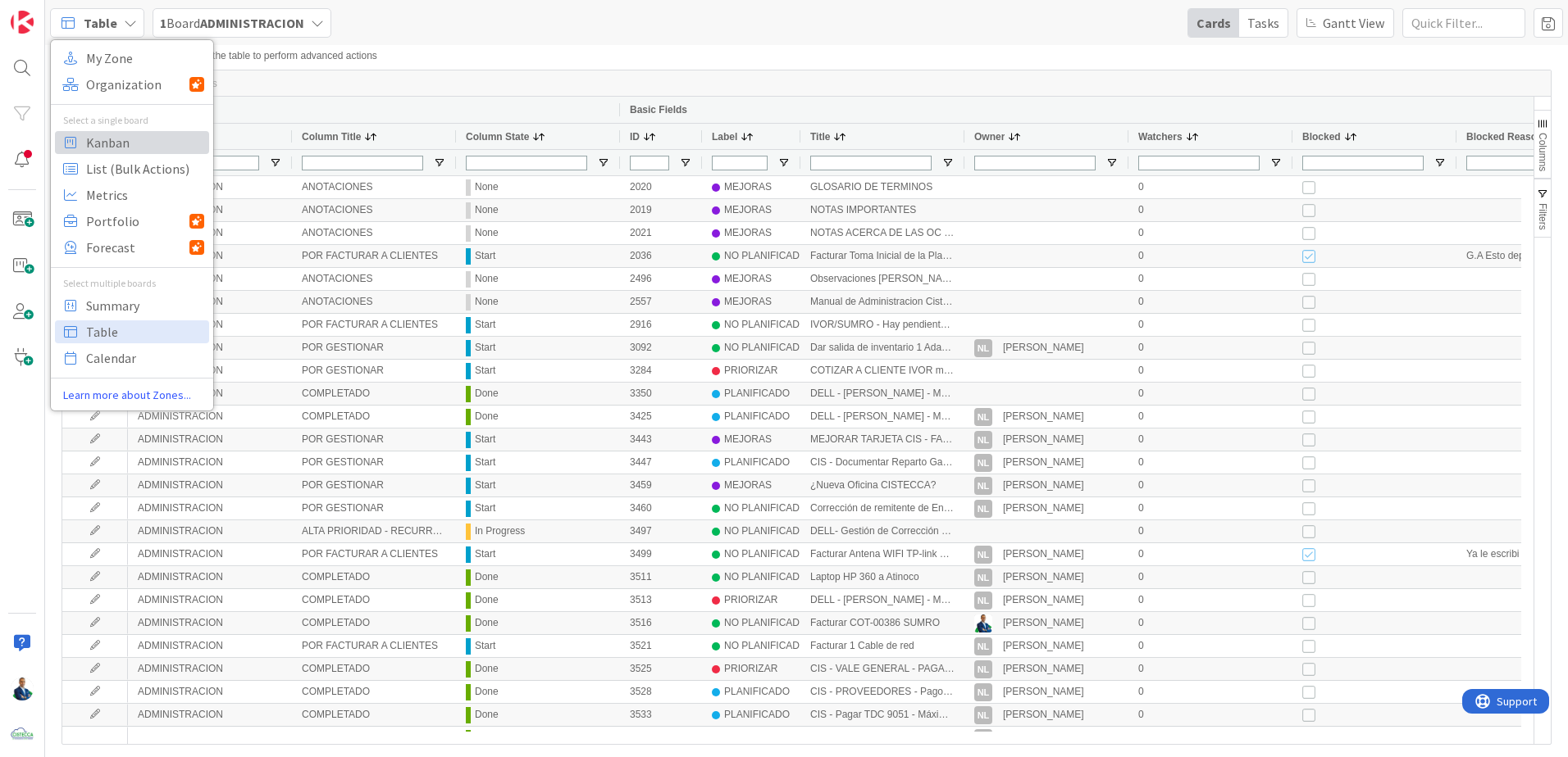
click at [107, 141] on span "Kanban" at bounding box center [145, 142] width 118 height 25
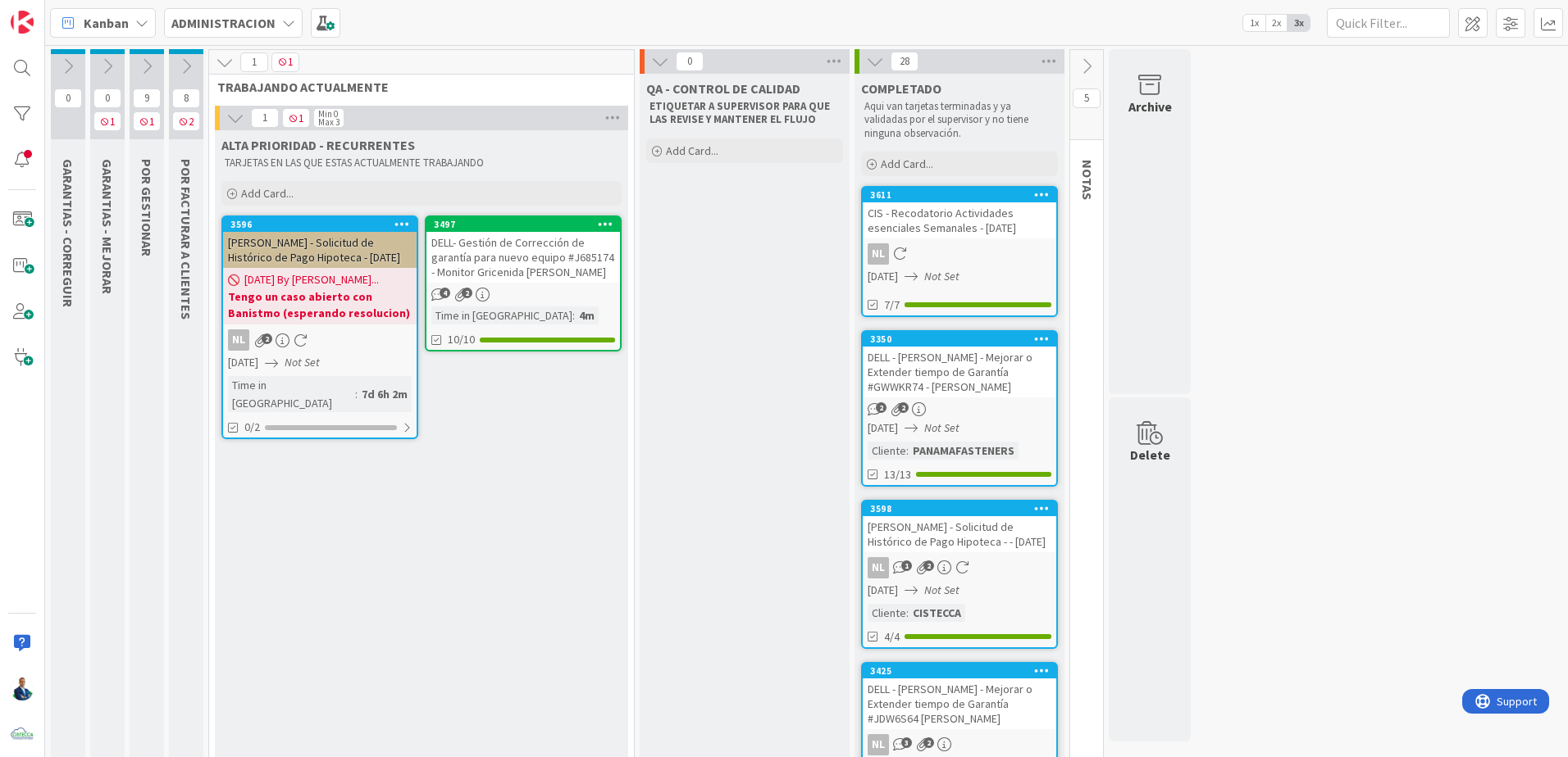
click at [517, 246] on div "DELL- Gestión de Corrección de garantía para nuevo equipo #J685174 - Monitor Gr…" at bounding box center [523, 257] width 193 height 51
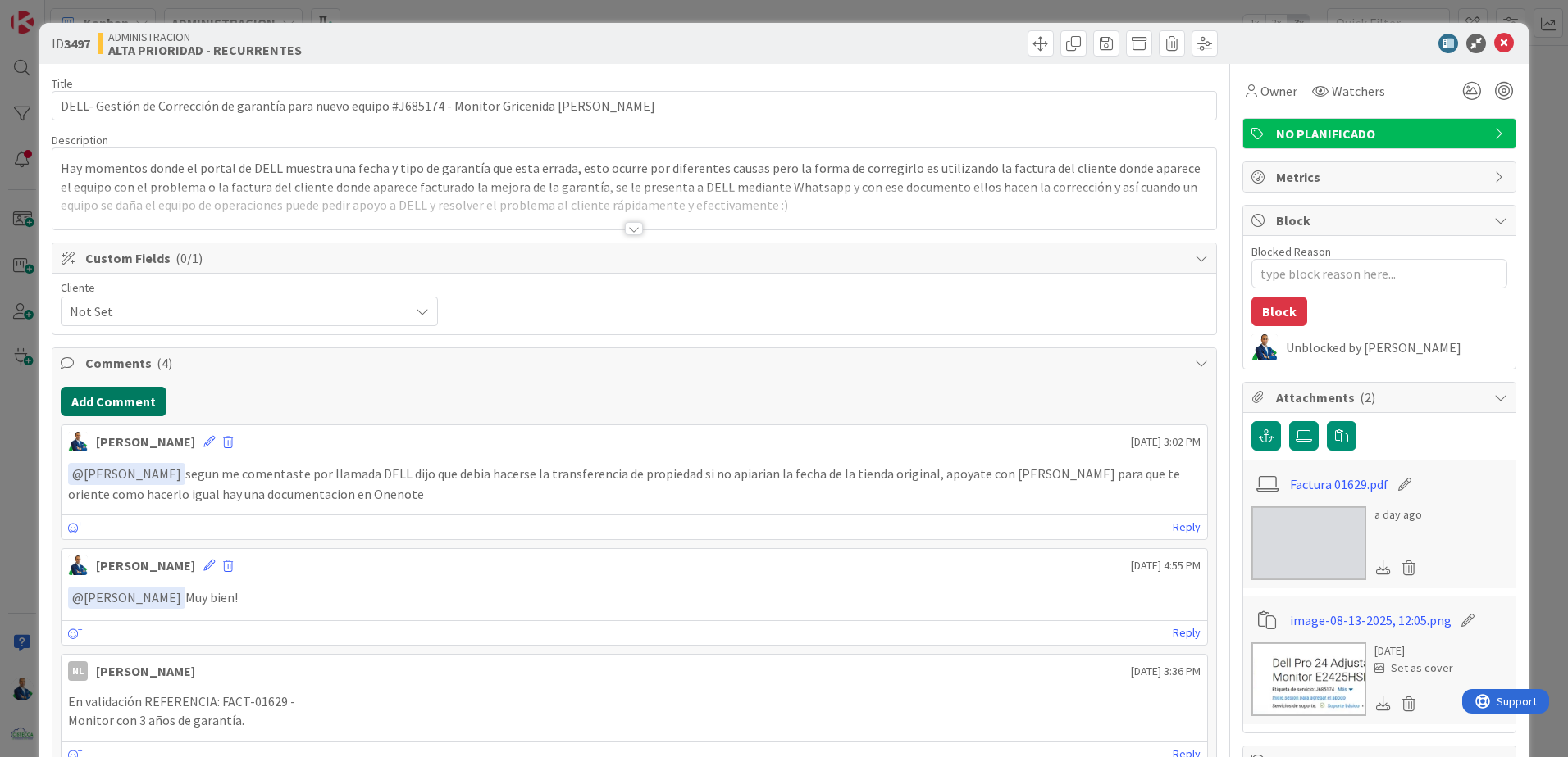
click at [143, 400] on button "Add Comment" at bounding box center [113, 402] width 106 height 29
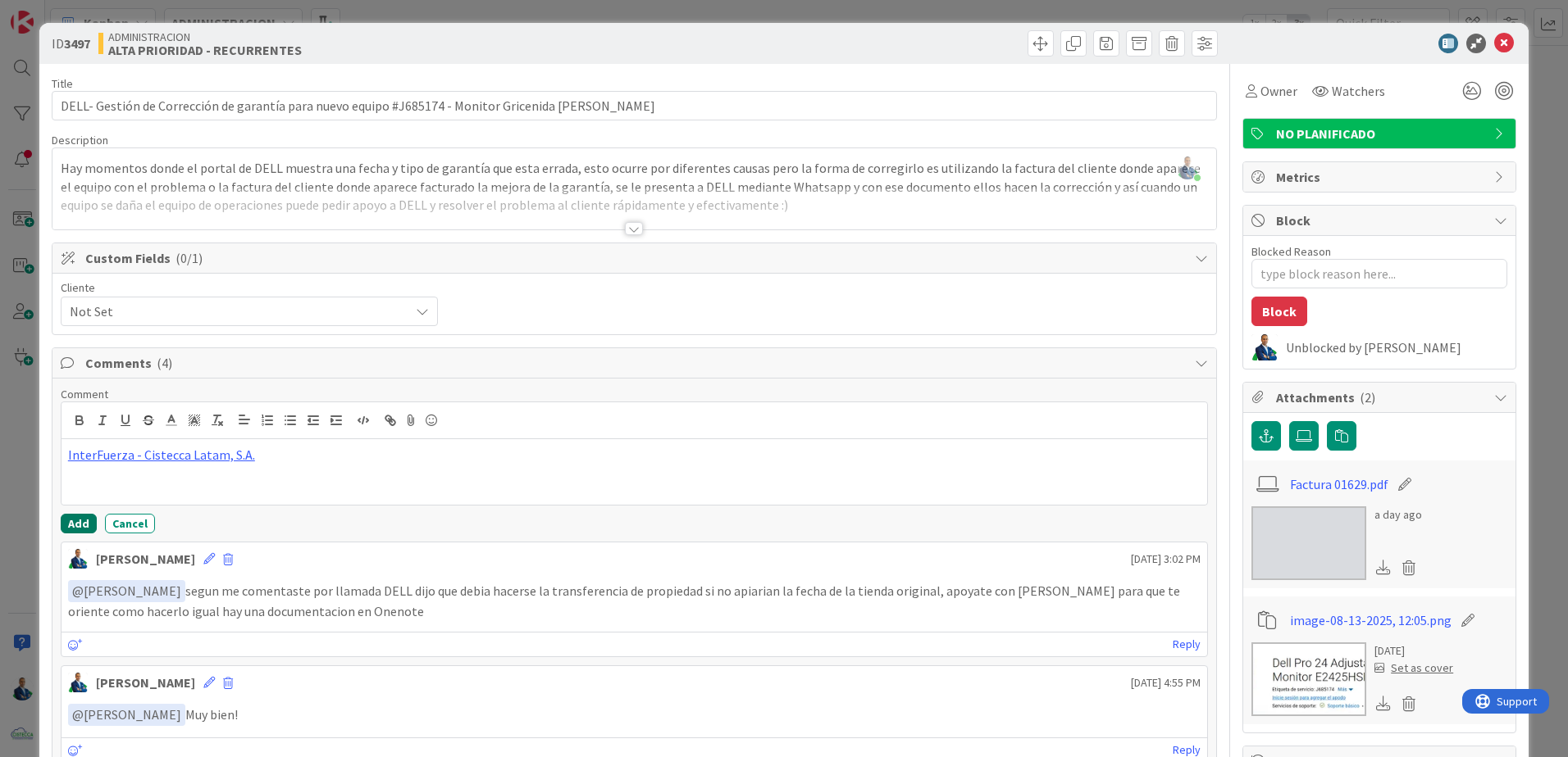
click at [78, 520] on button "Add" at bounding box center [78, 523] width 36 height 20
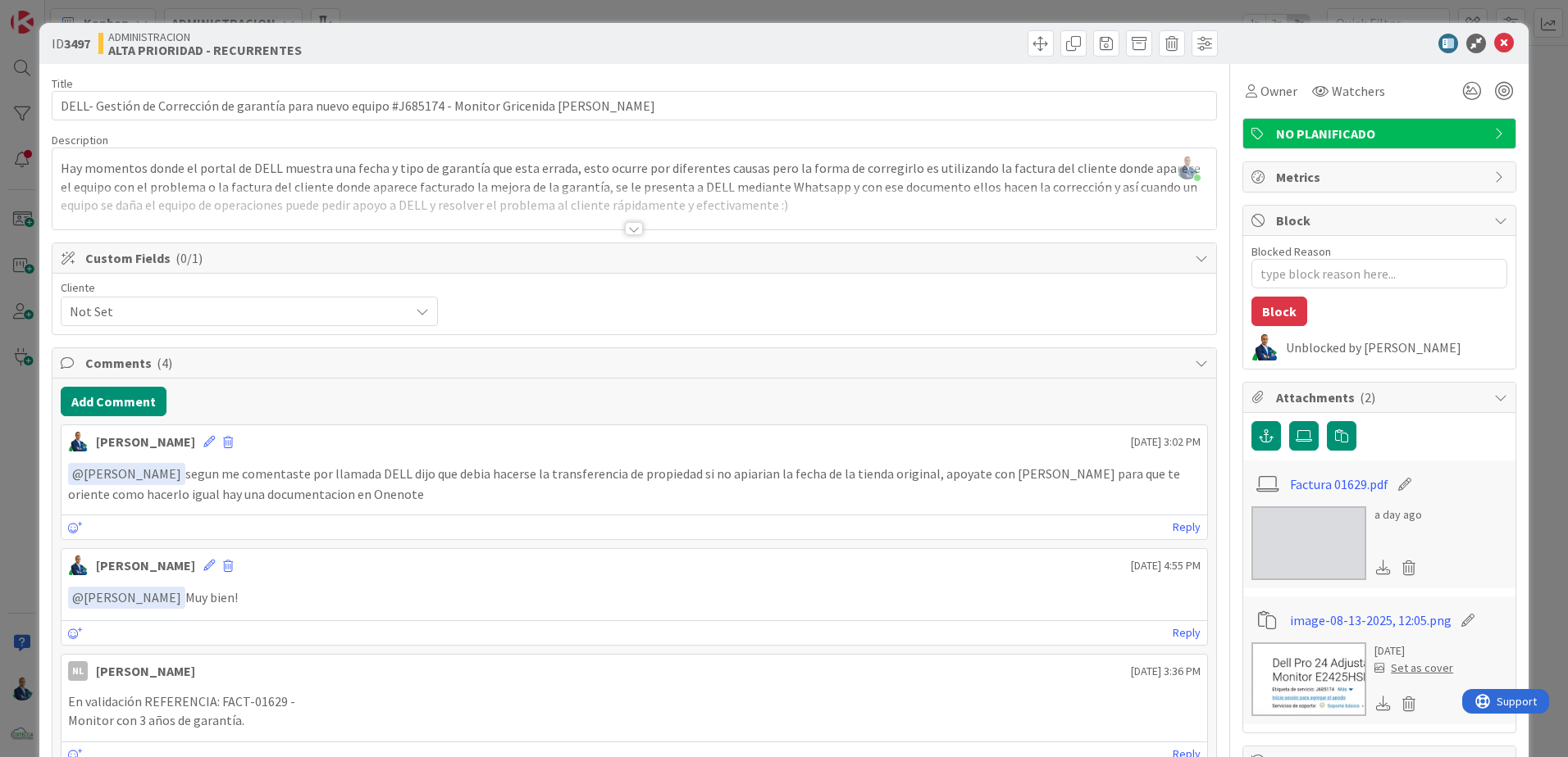
type textarea "x"
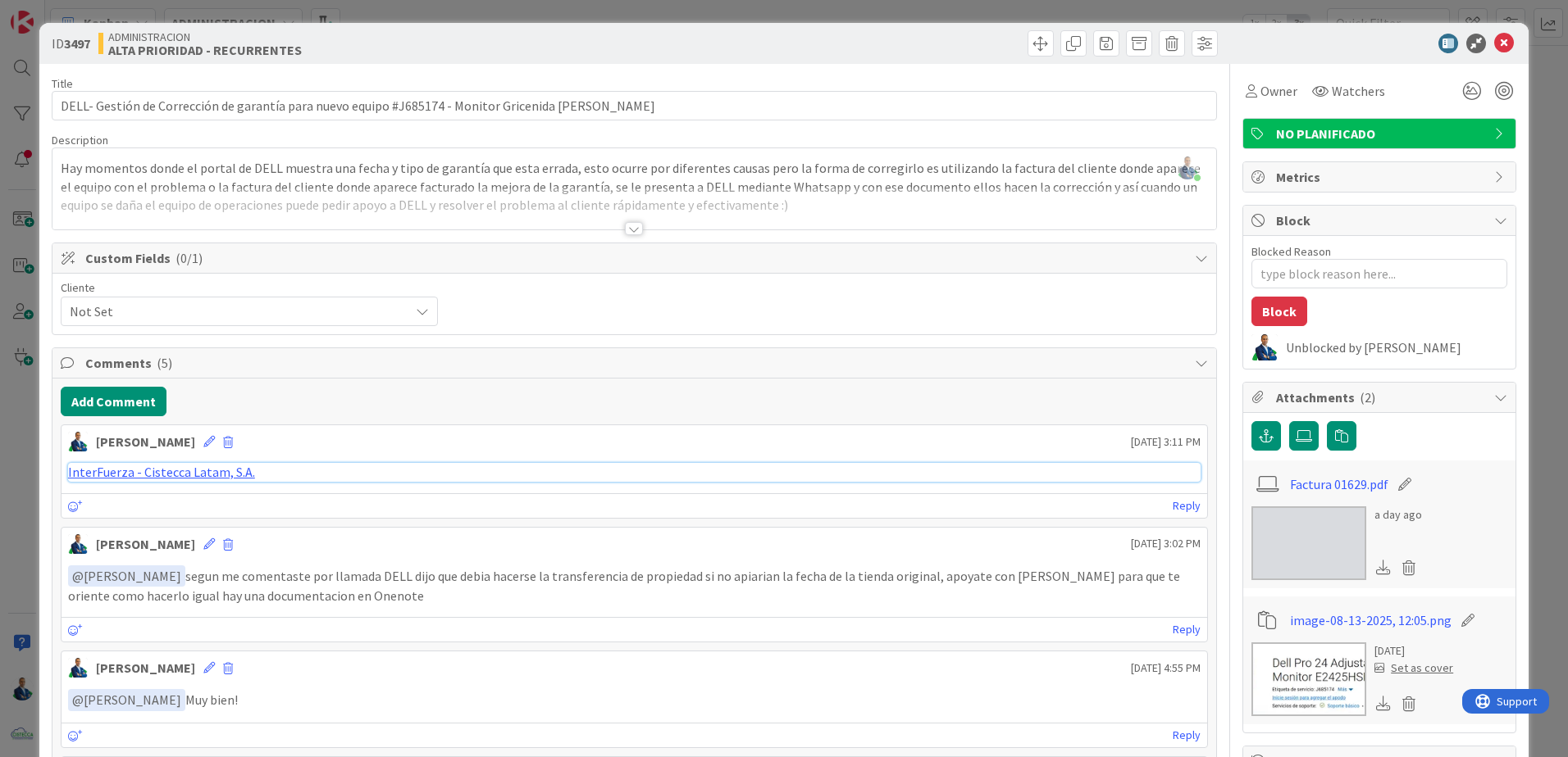
click at [197, 475] on link "InterFuerza - Cistecca Latam, S.A." at bounding box center [161, 472] width 187 height 16
click at [204, 440] on icon at bounding box center [209, 441] width 11 height 11
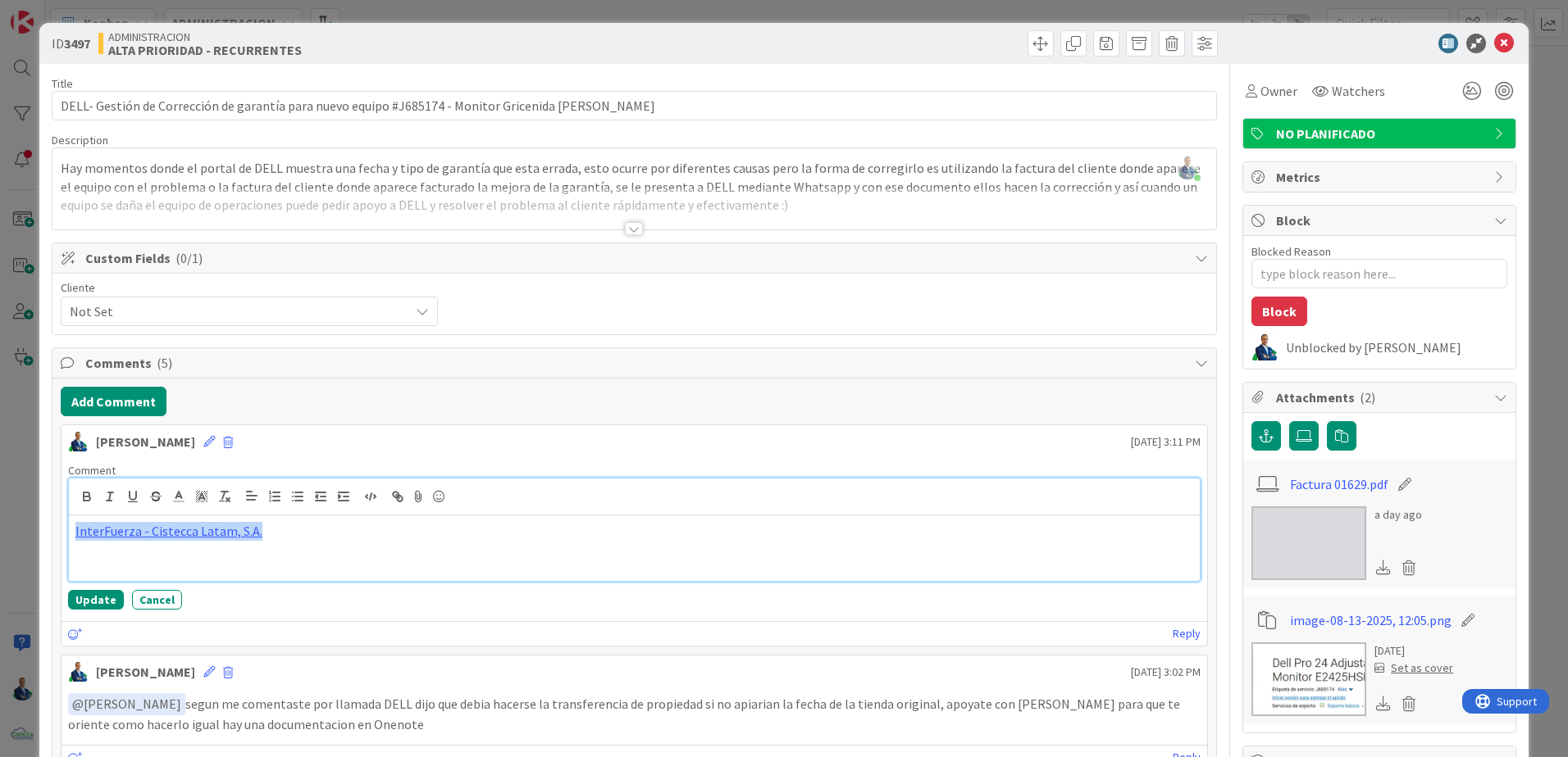
drag, startPoint x: 291, startPoint y: 552, endPoint x: 20, endPoint y: 516, distance: 273.4
click at [20, 516] on div "ID 3497 ADMINISTRACION ALTA PRIORIDAD - RECURRENTES Title 98 / 128 DELL- Gestió…" at bounding box center [784, 378] width 1568 height 757
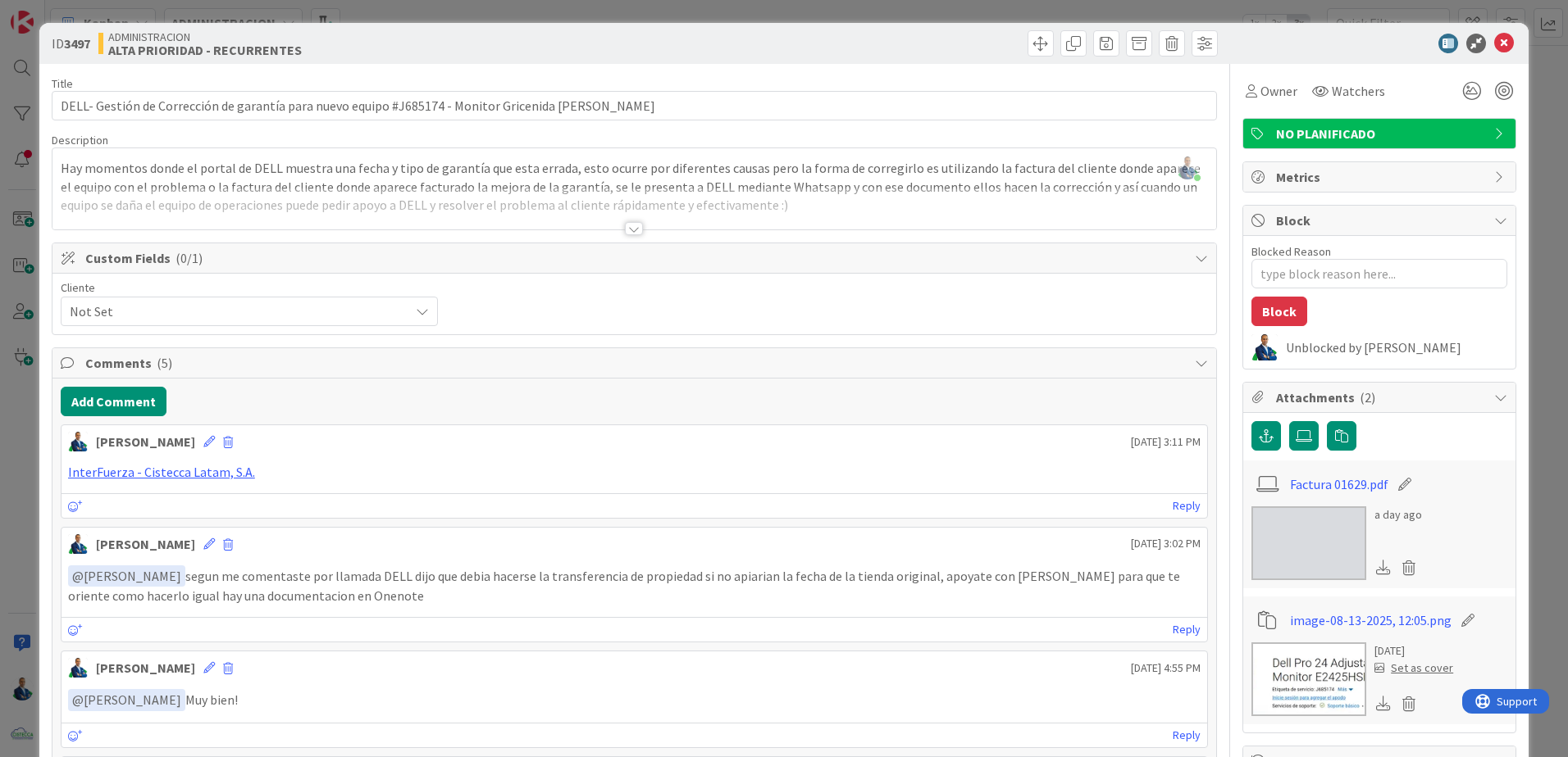
click at [195, 435] on div "[PERSON_NAME] [DATE] 3:11 PM" at bounding box center [634, 438] width 1145 height 26
click at [204, 440] on icon at bounding box center [209, 441] width 11 height 11
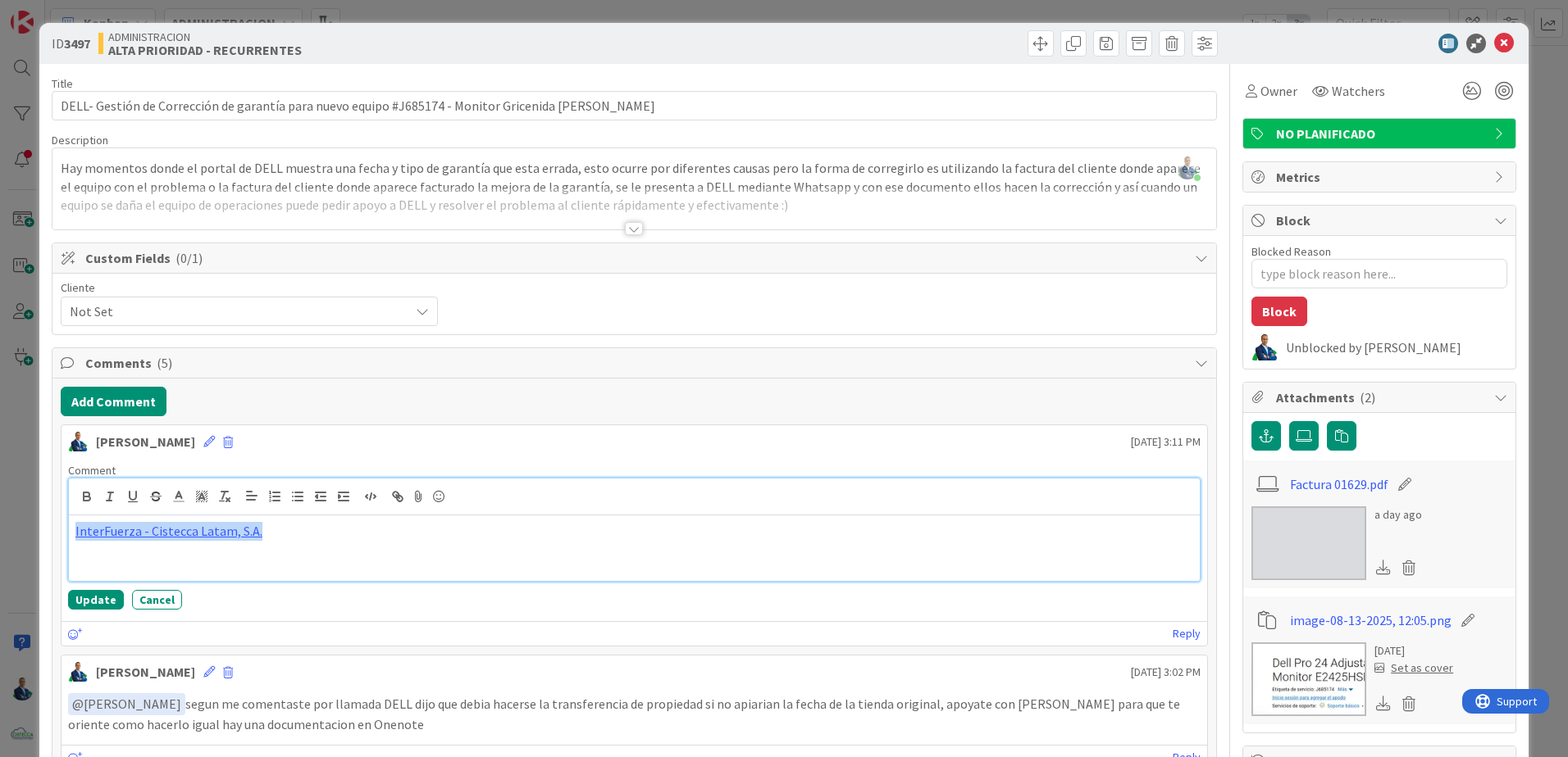
drag, startPoint x: 290, startPoint y: 529, endPoint x: 25, endPoint y: 526, distance: 265.0
click at [25, 526] on div "ID 3497 ADMINISTRACION ALTA PRIORIDAD - RECURRENTES Title 98 / 128 DELL- Gestió…" at bounding box center [784, 378] width 1568 height 757
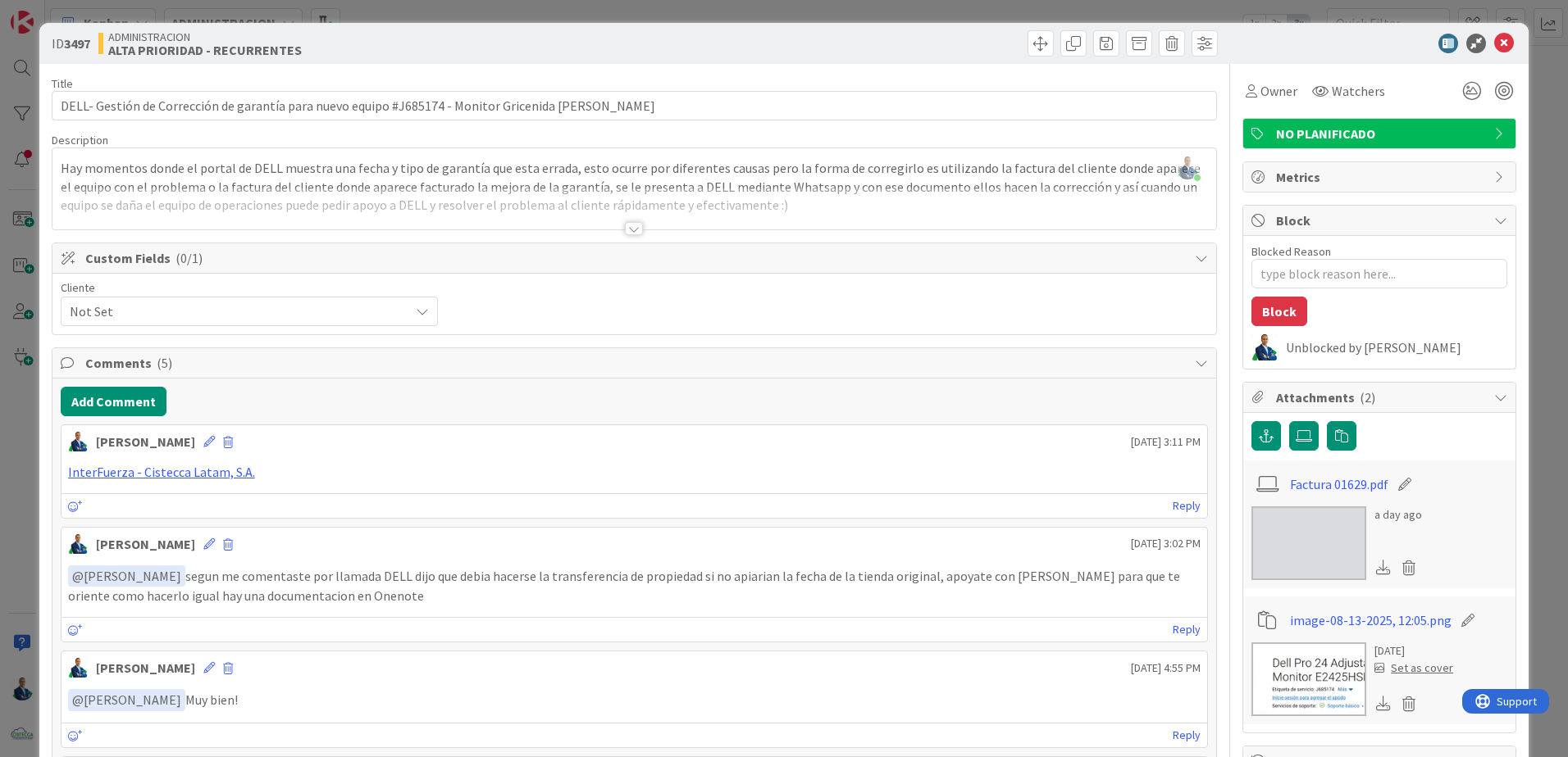
drag, startPoint x: 25, startPoint y: 526, endPoint x: 188, endPoint y: 434, distance: 187.2
click at [188, 434] on div "[PERSON_NAME] [DATE] 3:11 PM" at bounding box center [634, 438] width 1145 height 26
click at [204, 437] on icon at bounding box center [209, 441] width 11 height 11
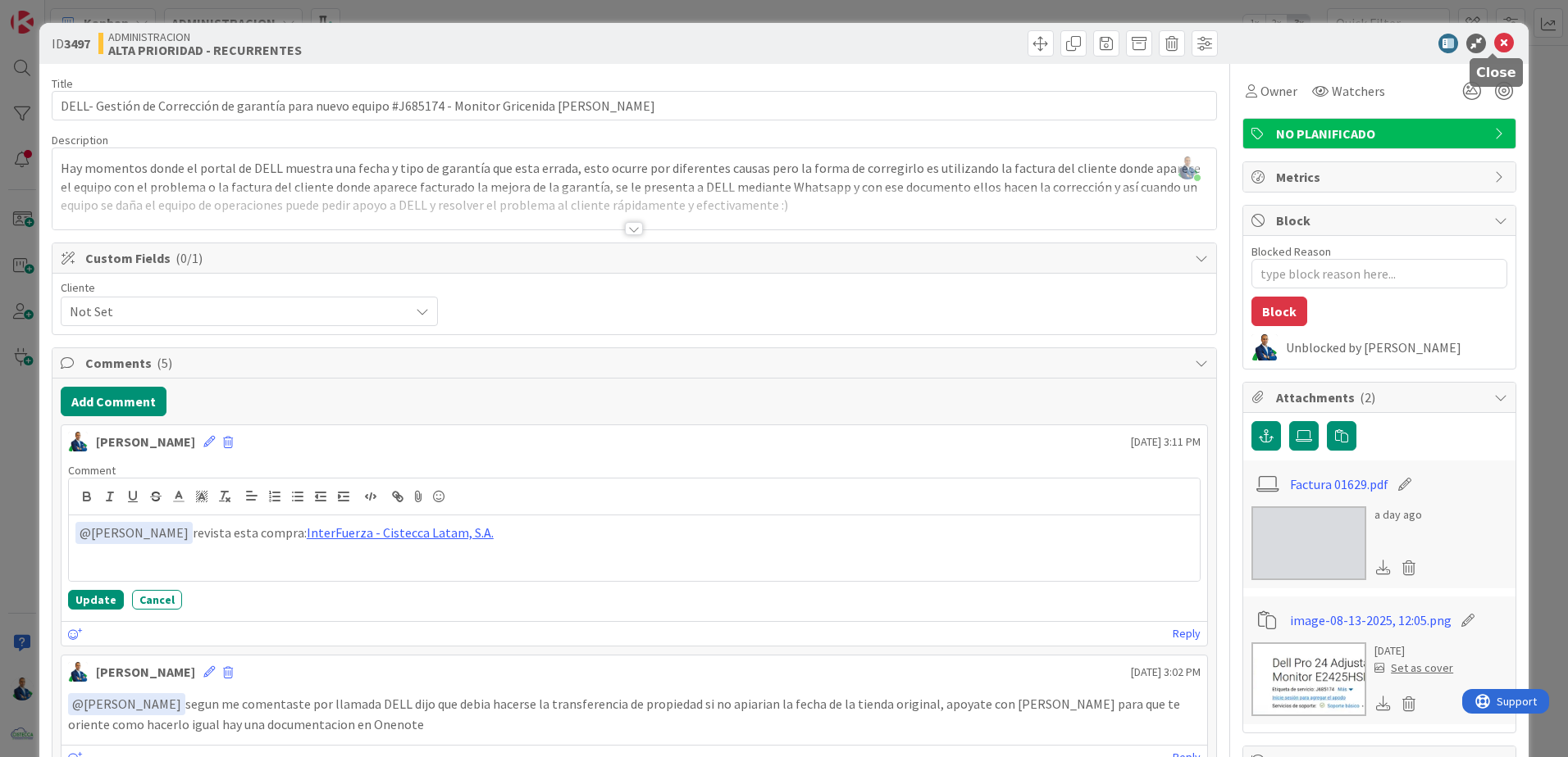
click at [1486, 32] on div "ID 3497 ADMINISTRACION ALTA PRIORIDAD - RECURRENTES" at bounding box center [784, 44] width 1489 height 41
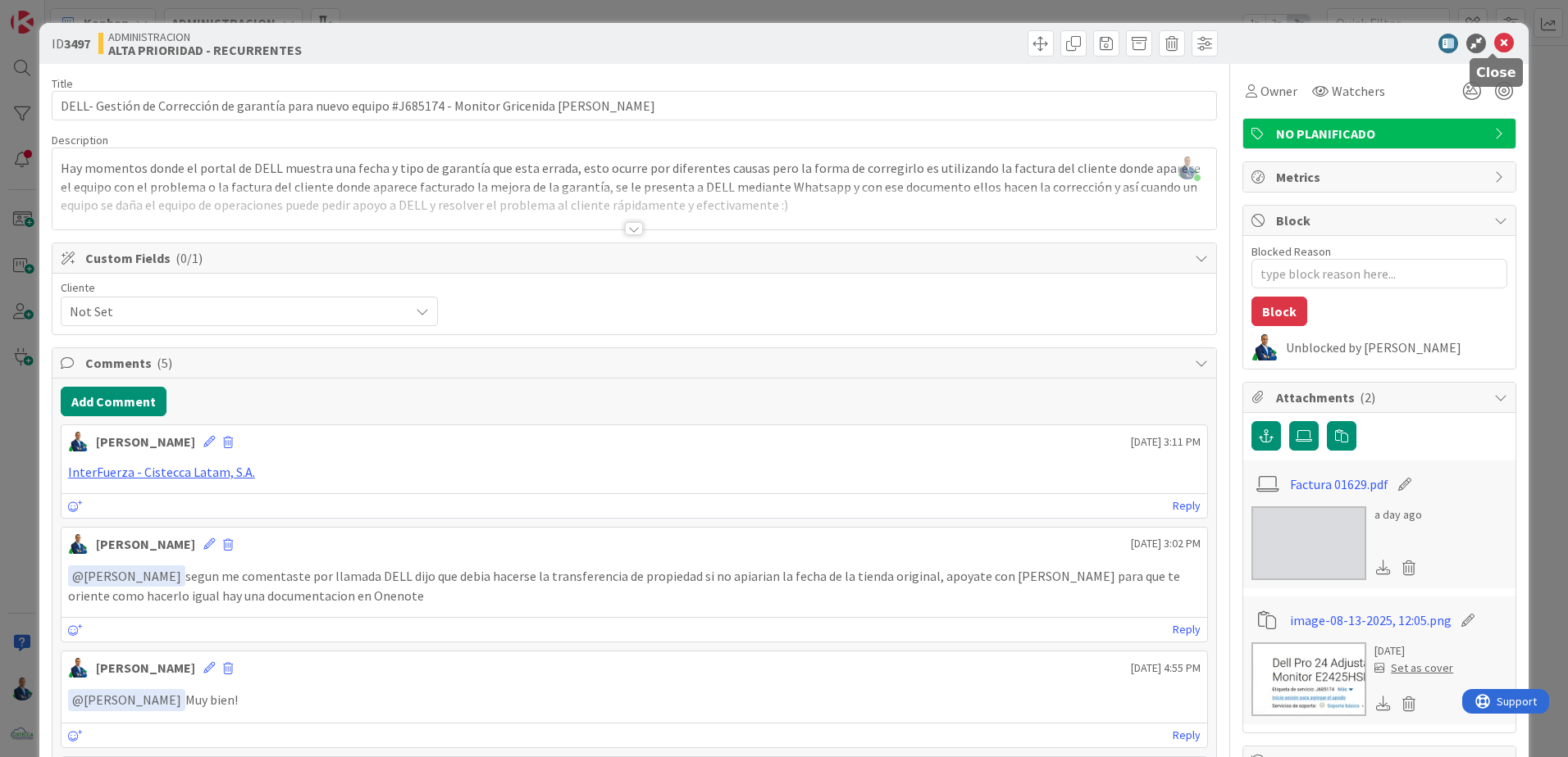
click at [1494, 40] on icon at bounding box center [1503, 43] width 20 height 20
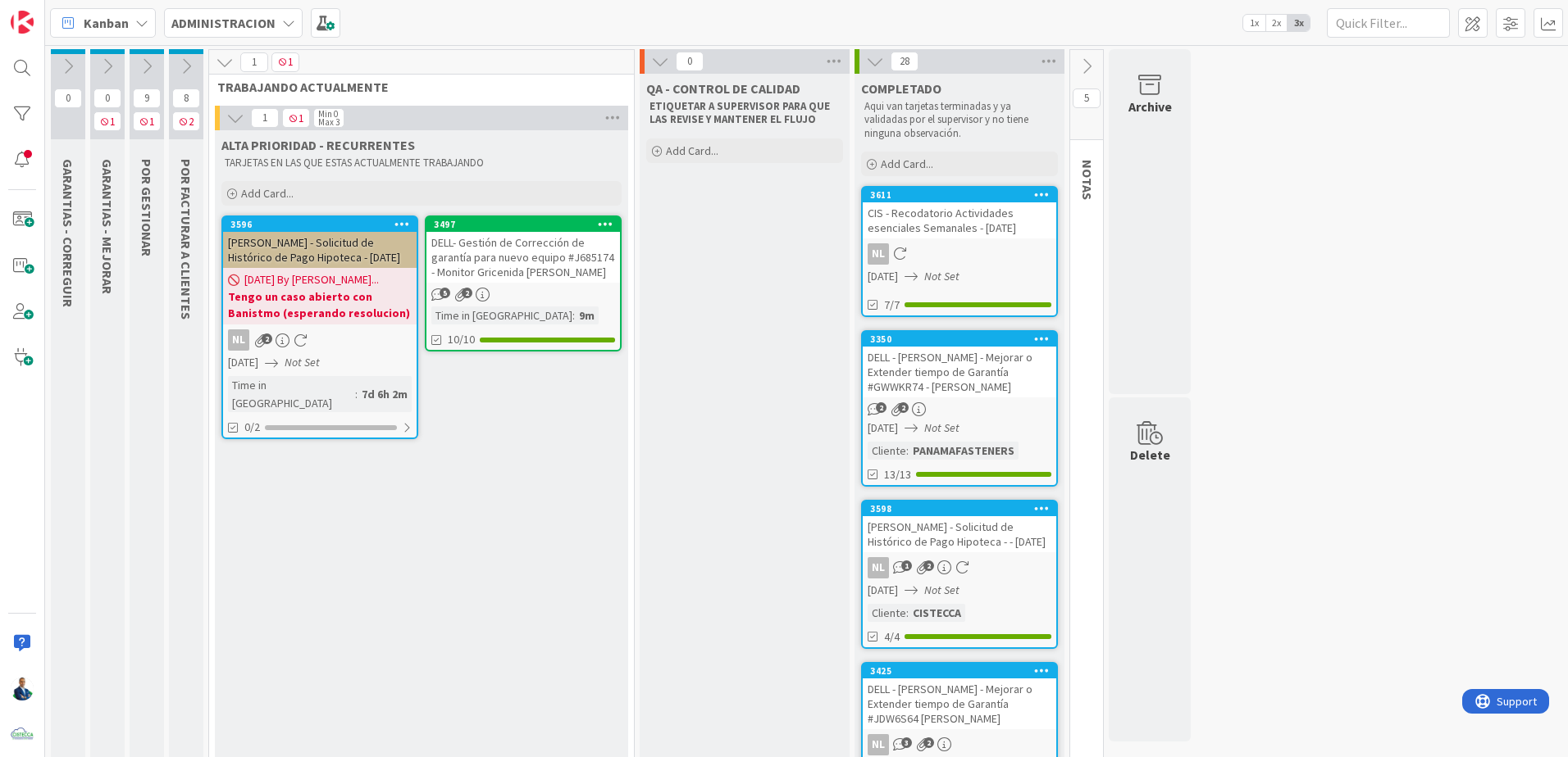
click at [224, 60] on icon at bounding box center [224, 62] width 18 height 18
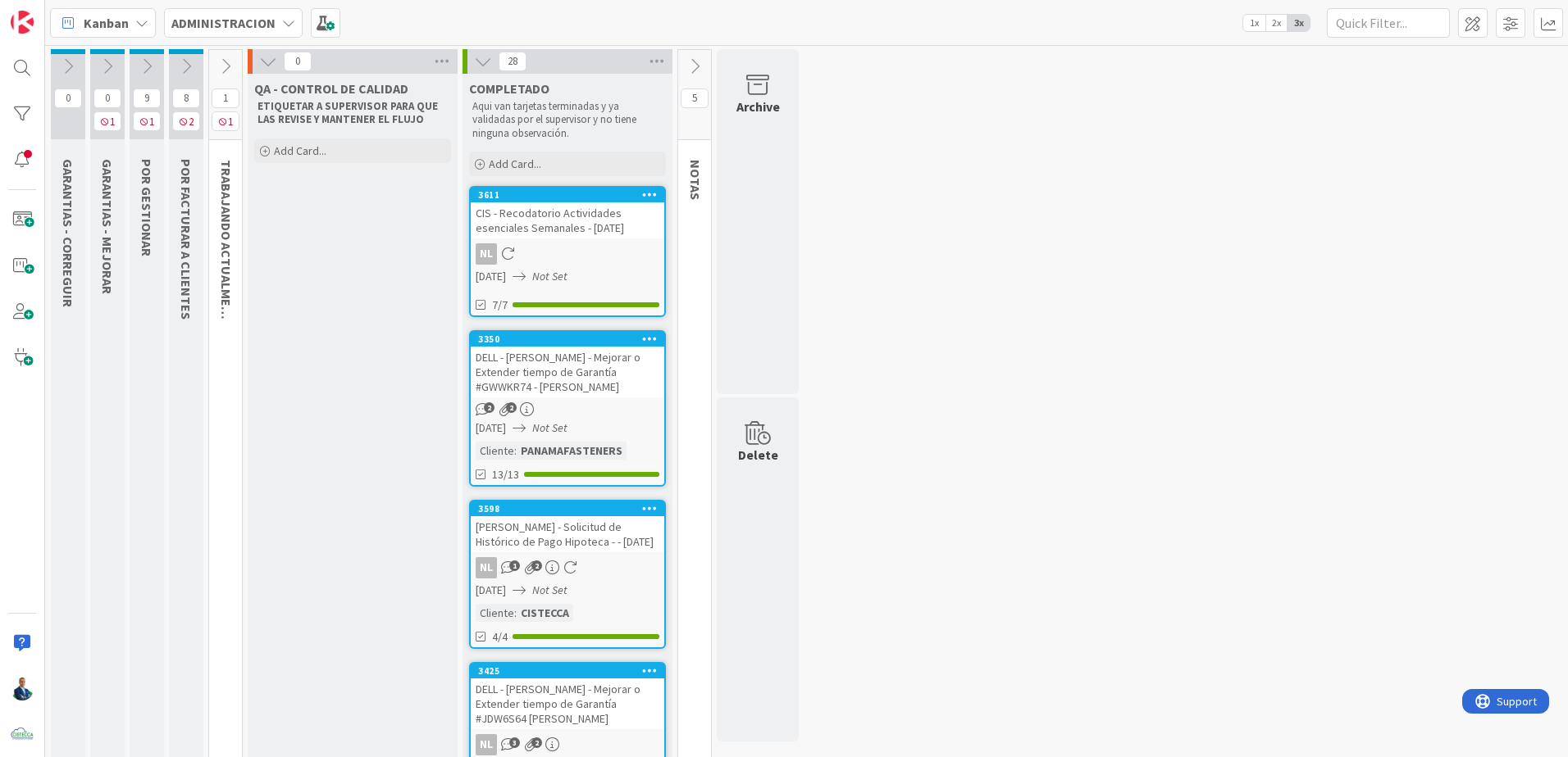
click at [649, 58] on icon at bounding box center [656, 61] width 22 height 25
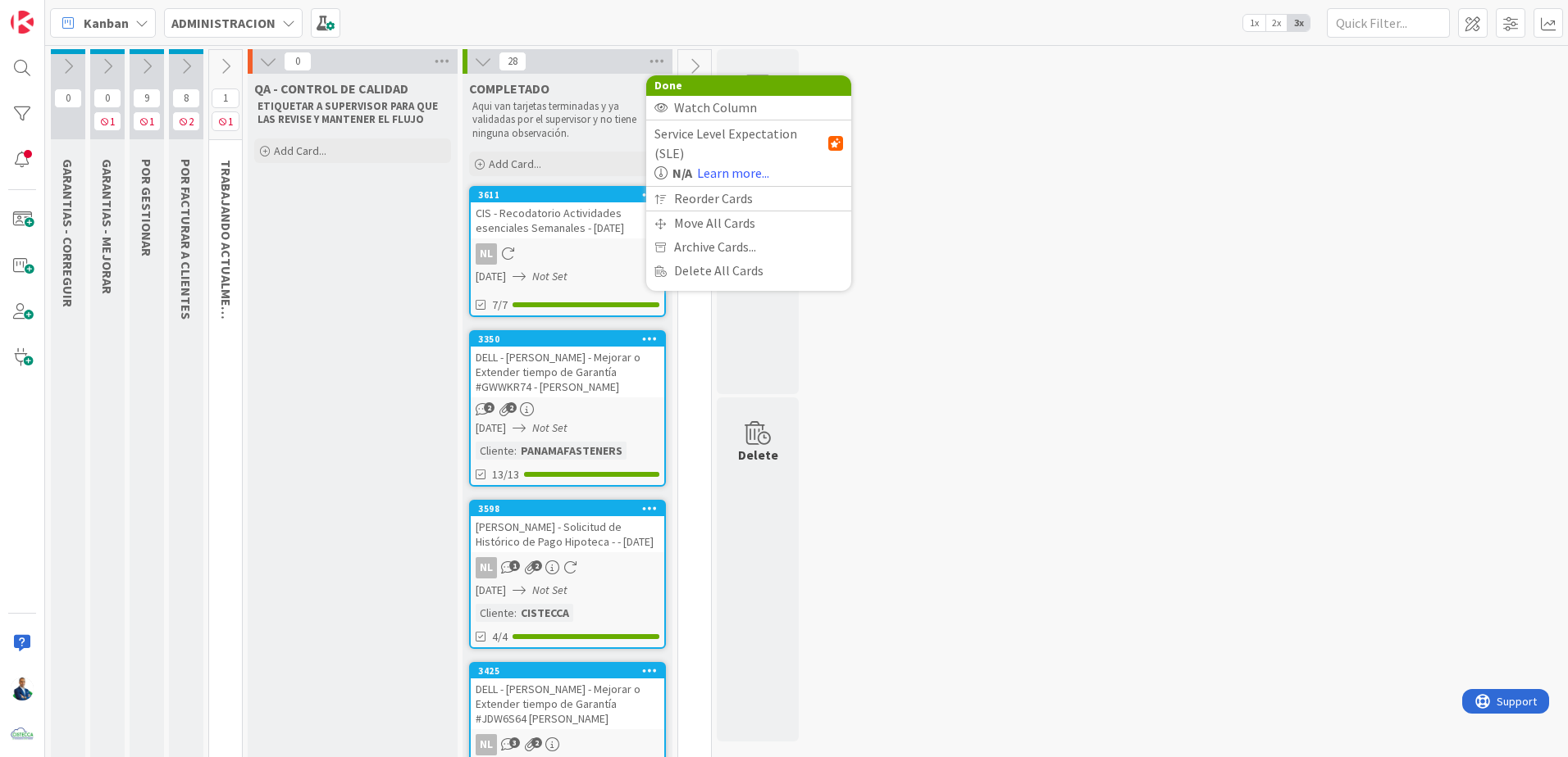
click at [706, 235] on span "Archive Cards..." at bounding box center [714, 247] width 82 height 24
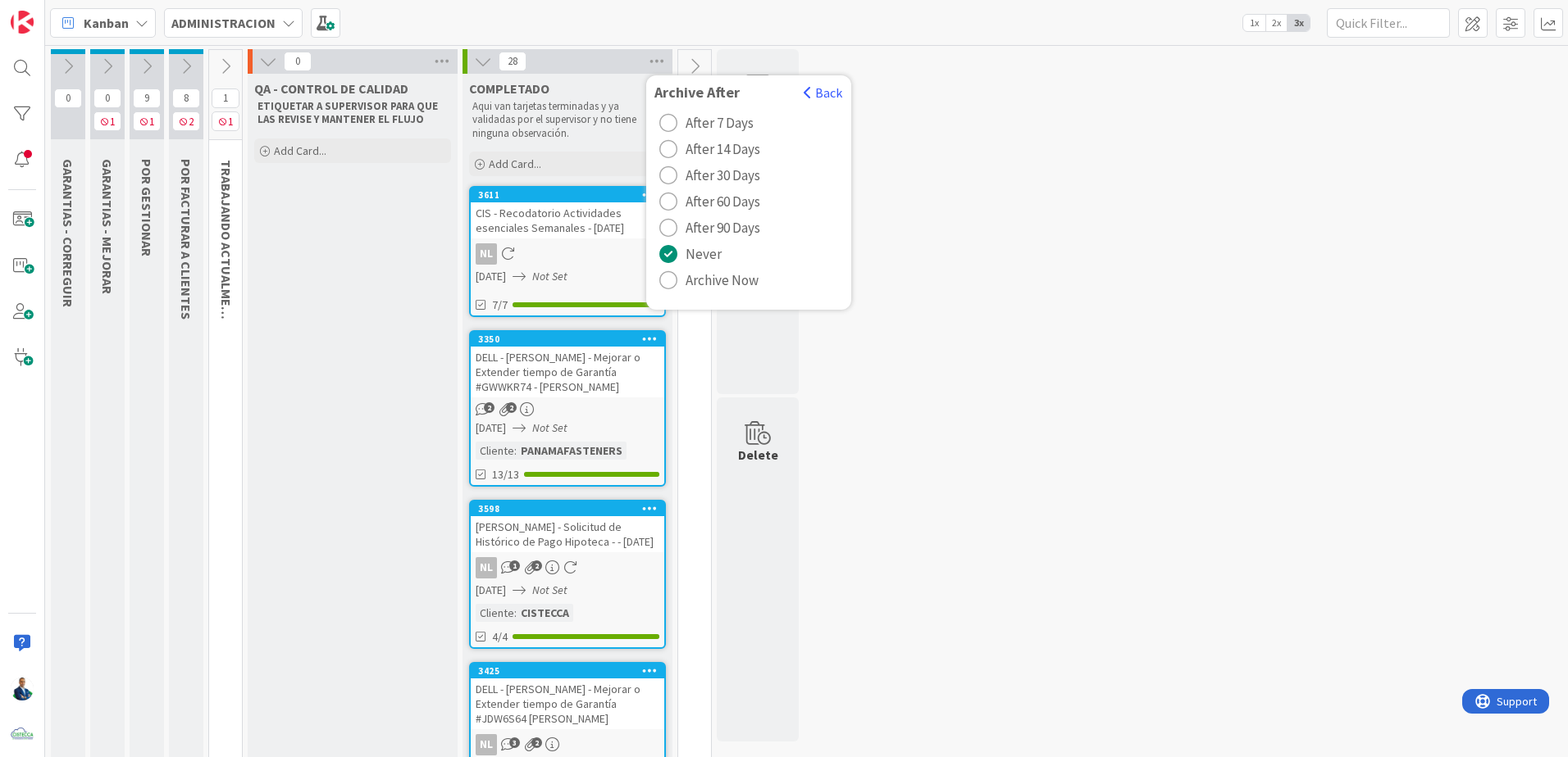
click at [729, 270] on span "Archive Now" at bounding box center [722, 280] width 73 height 25
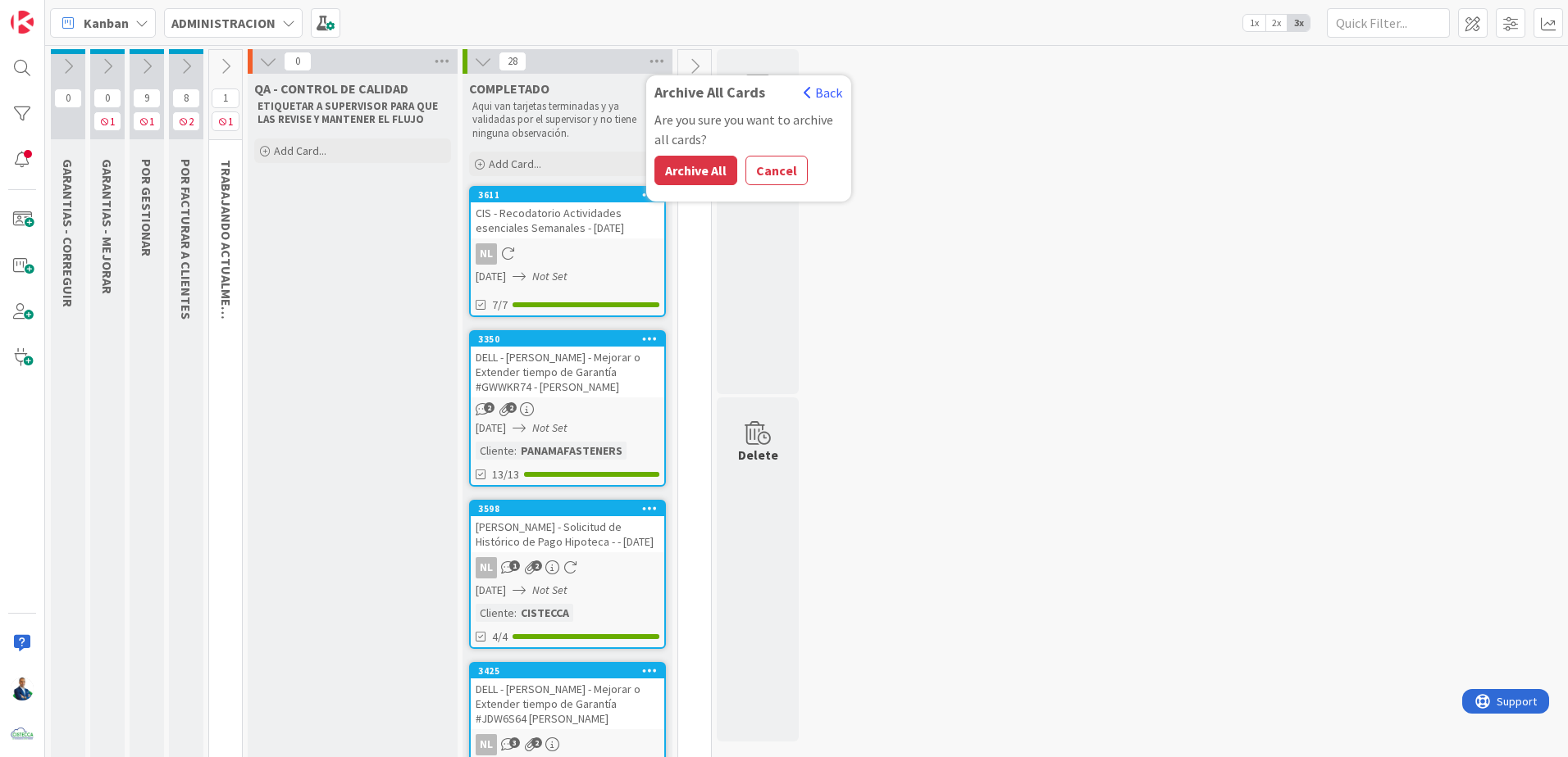
click at [746, 171] on button "Cancel" at bounding box center [776, 171] width 62 height 29
click at [664, 69] on icon at bounding box center [656, 61] width 22 height 25
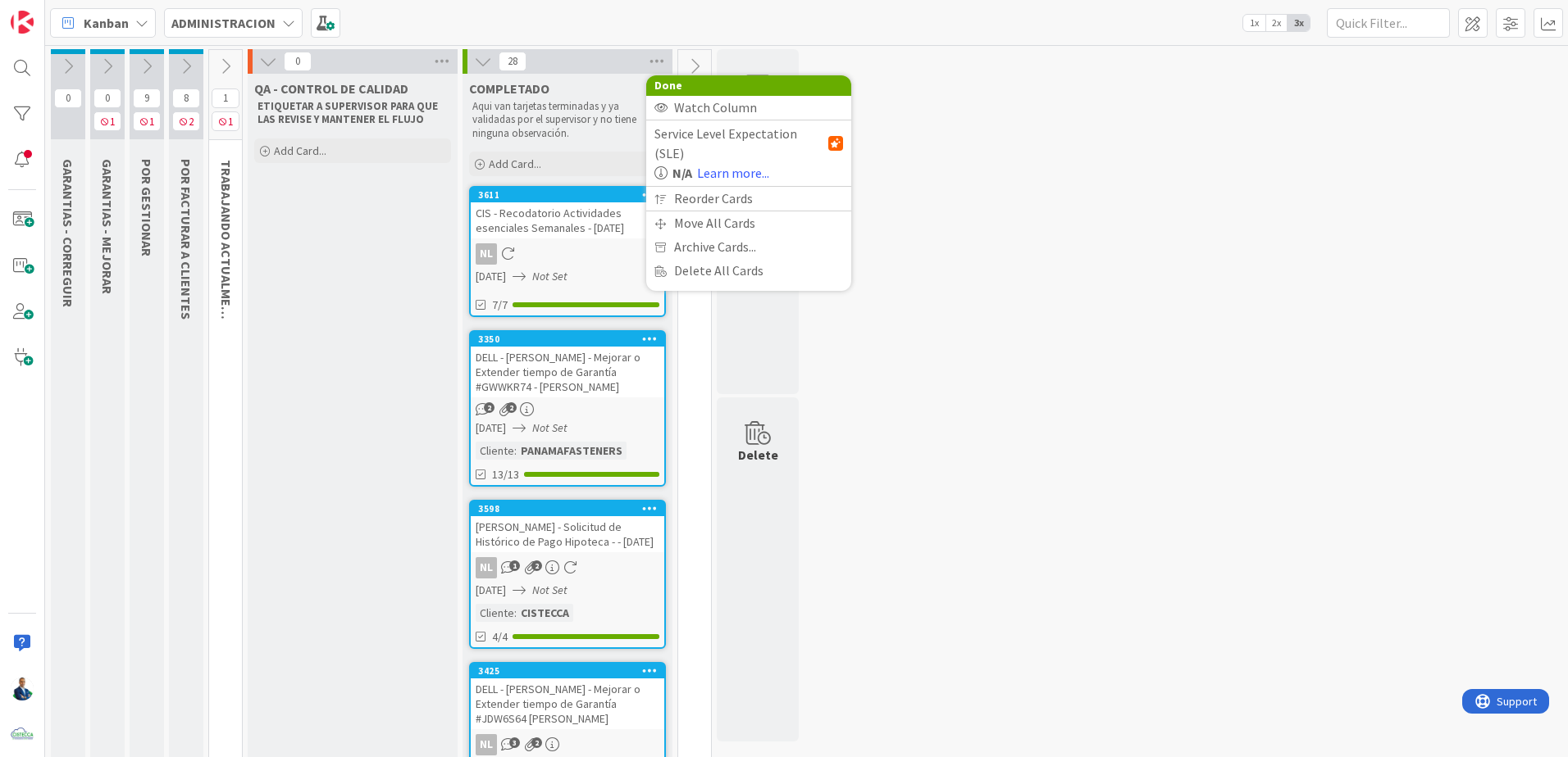
click at [695, 235] on span "Archive Cards..." at bounding box center [714, 247] width 82 height 24
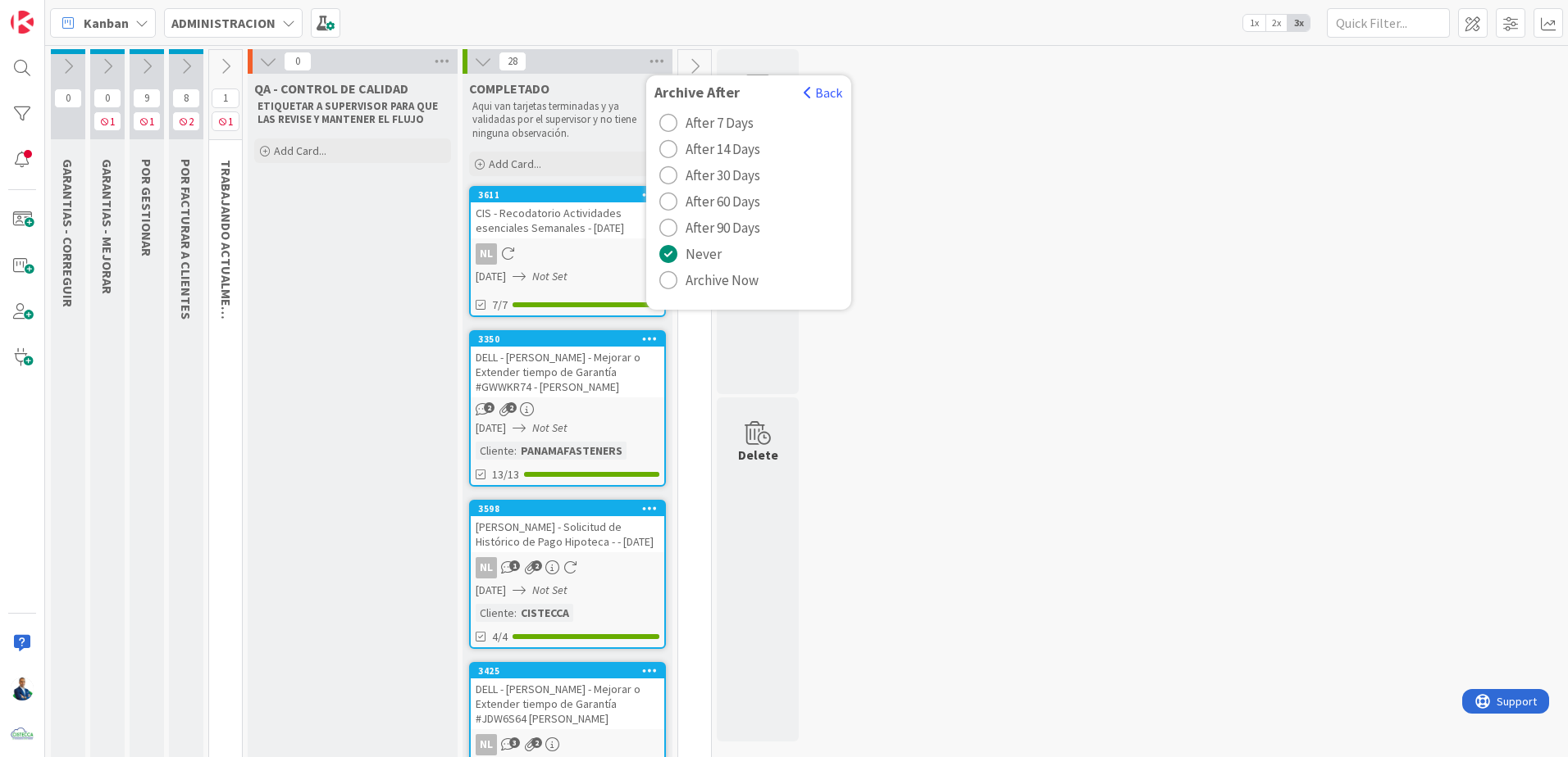
click at [686, 287] on span "Archive Now" at bounding box center [722, 280] width 73 height 25
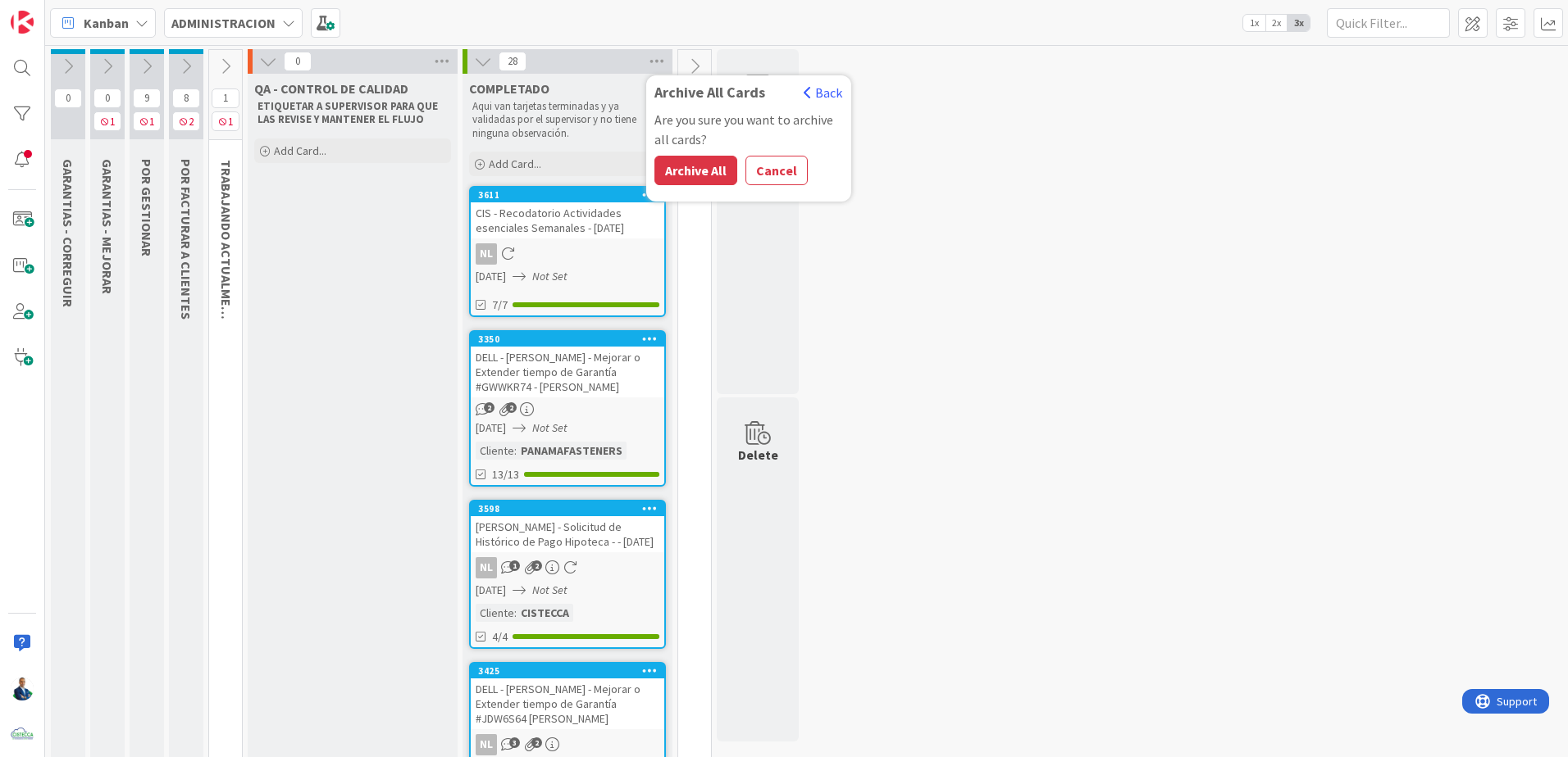
click at [707, 156] on button "Archive All" at bounding box center [696, 171] width 83 height 29
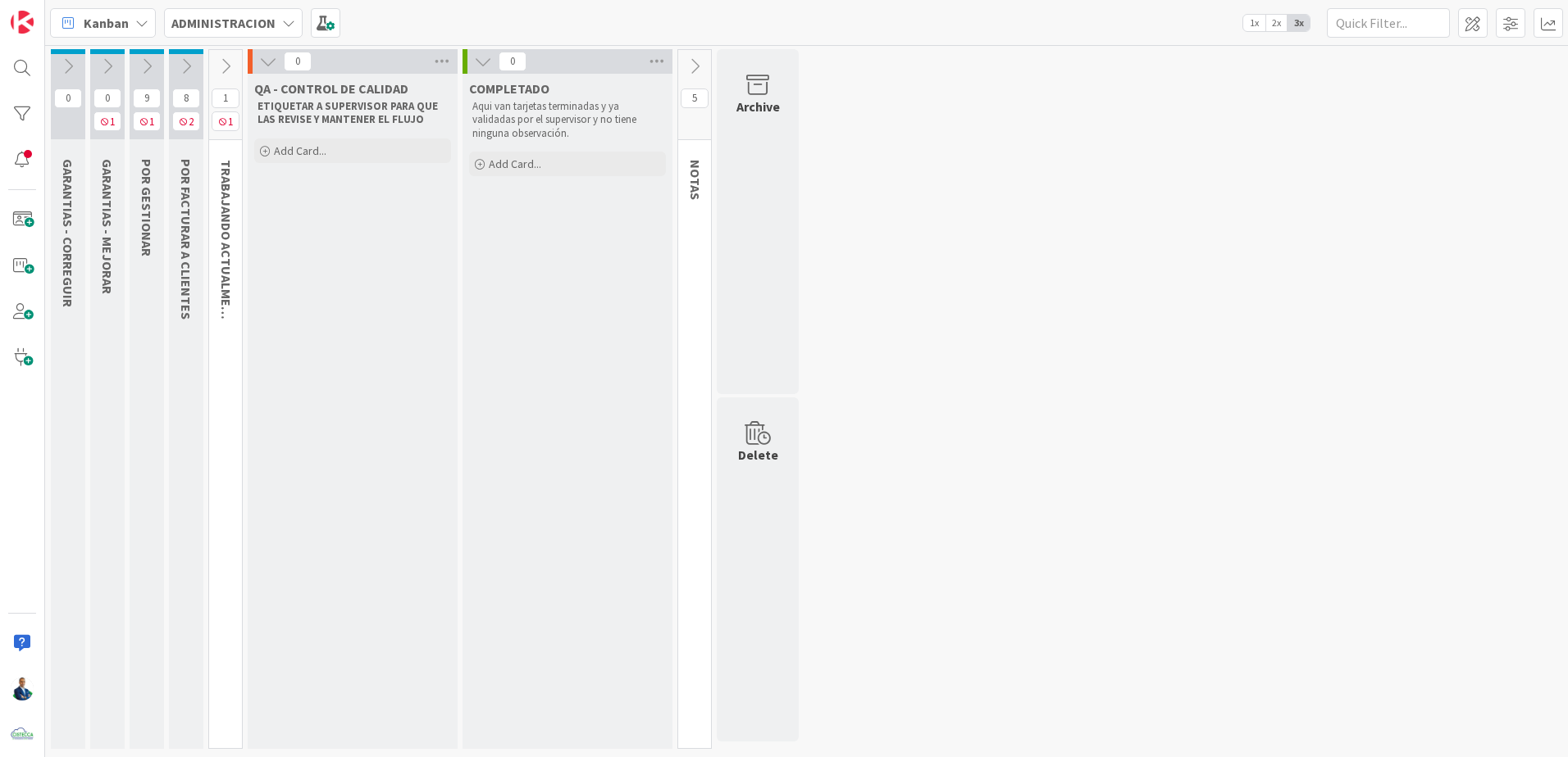
click at [198, 69] on button at bounding box center [186, 66] width 34 height 25
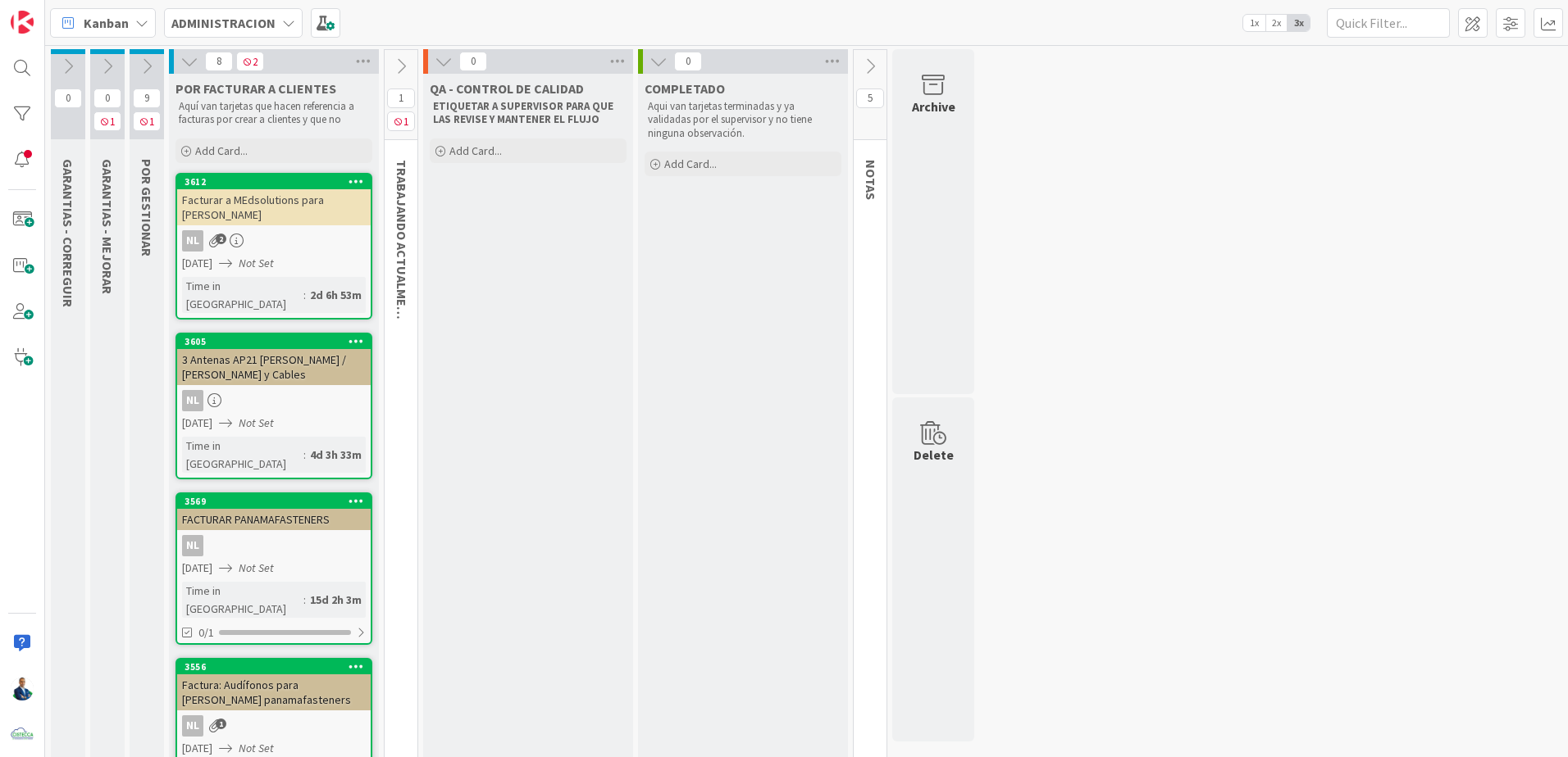
click at [193, 63] on icon at bounding box center [189, 61] width 18 height 18
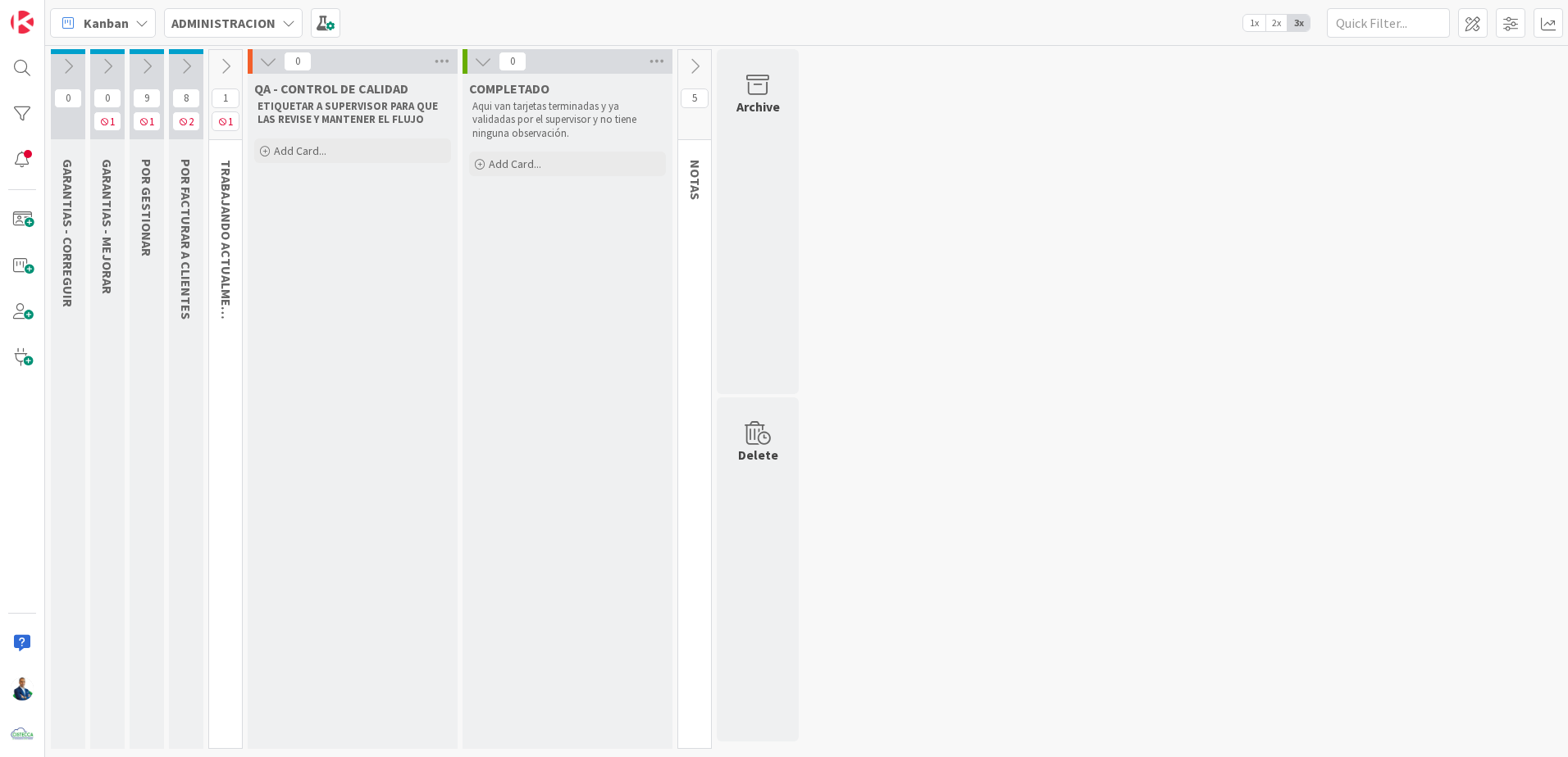
click at [149, 61] on icon at bounding box center [147, 66] width 18 height 18
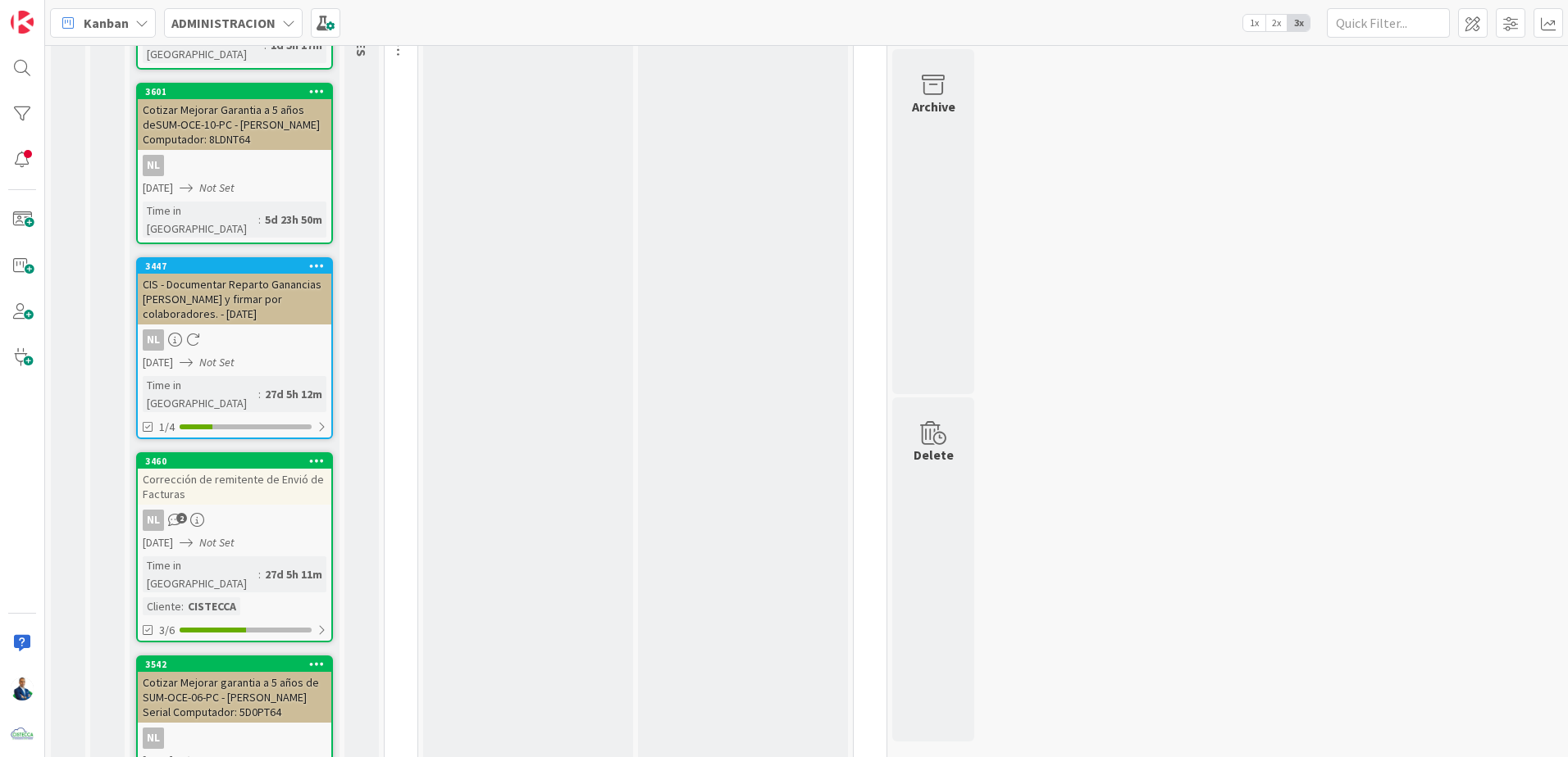
scroll to position [406, 0]
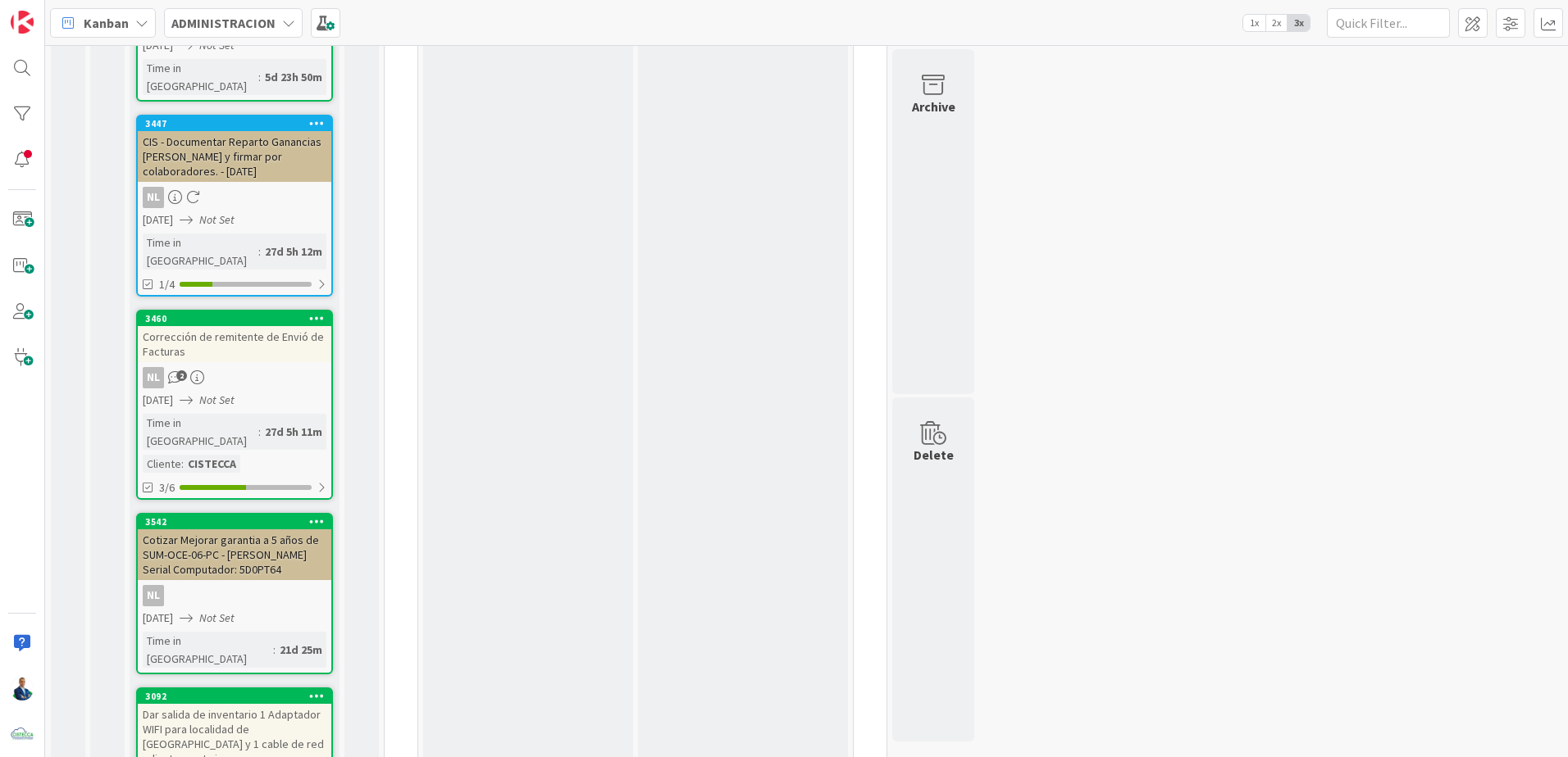
click at [255, 478] on div "3/6" at bounding box center [235, 488] width 193 height 21
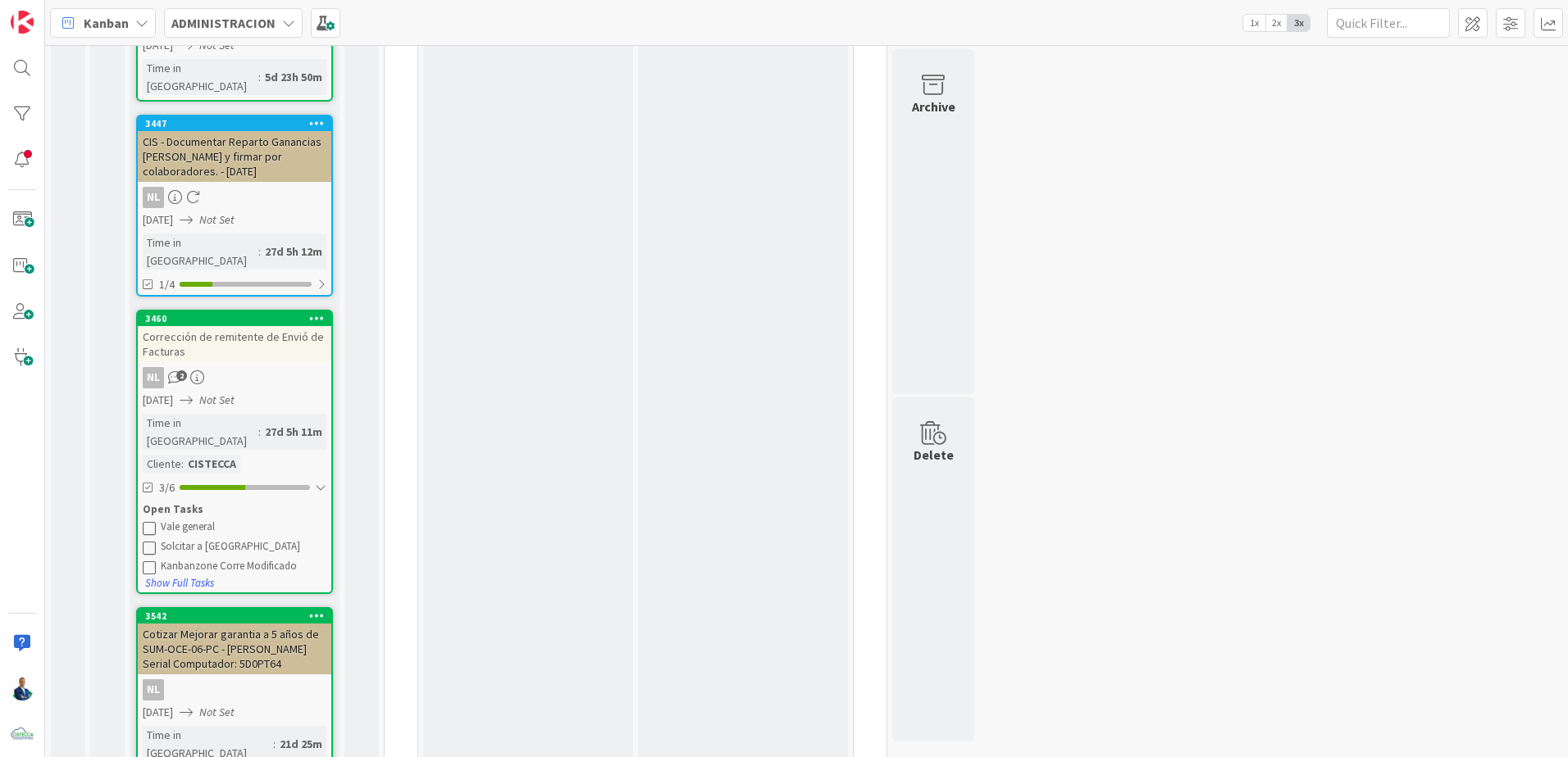
click at [220, 367] on div "NL 2" at bounding box center [235, 378] width 193 height 22
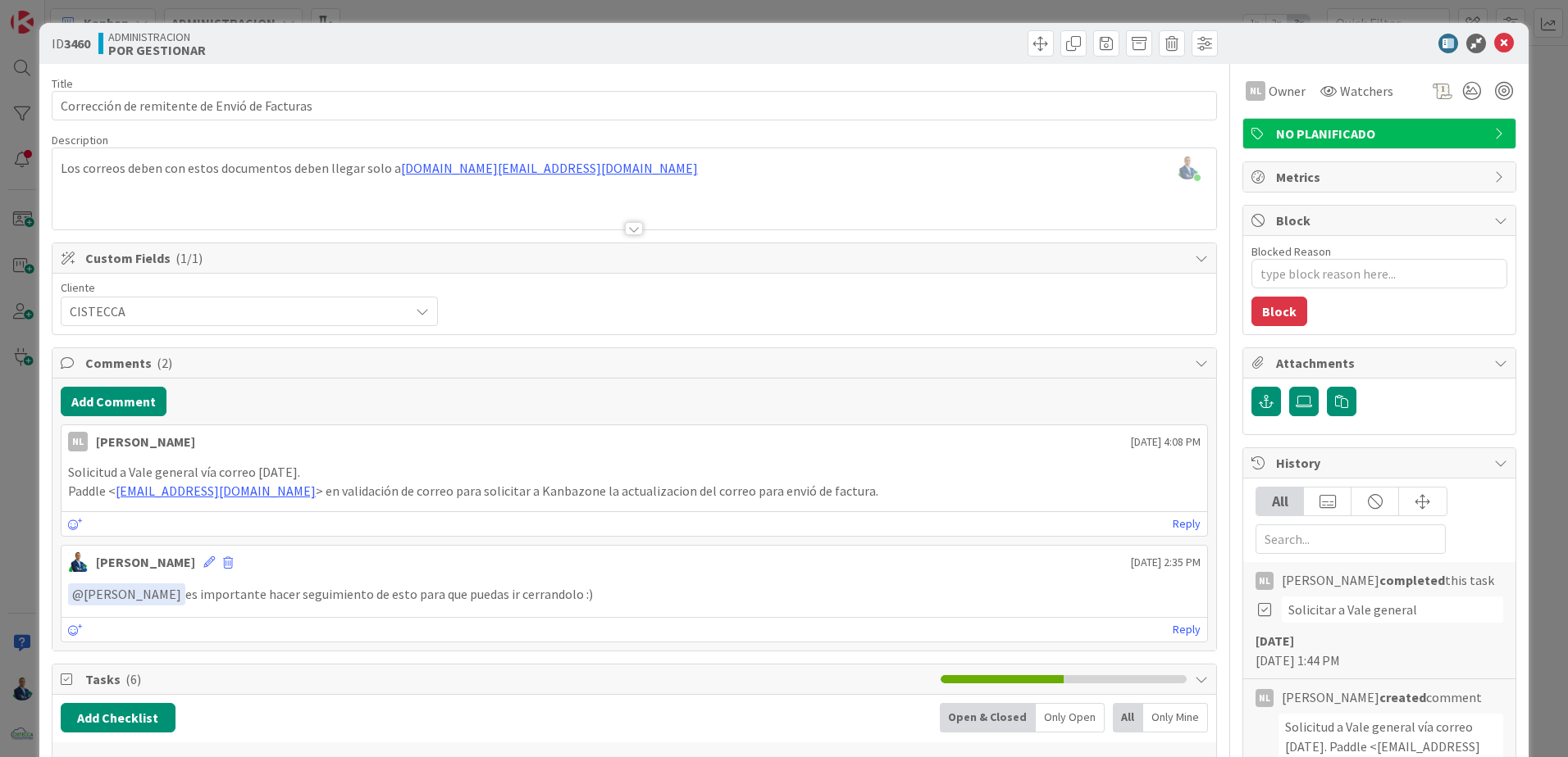
click at [1496, 54] on div "ID 3460 ADMINISTRACION POR GESTIONAR" at bounding box center [784, 44] width 1489 height 41
click at [1496, 51] on icon at bounding box center [1503, 43] width 20 height 20
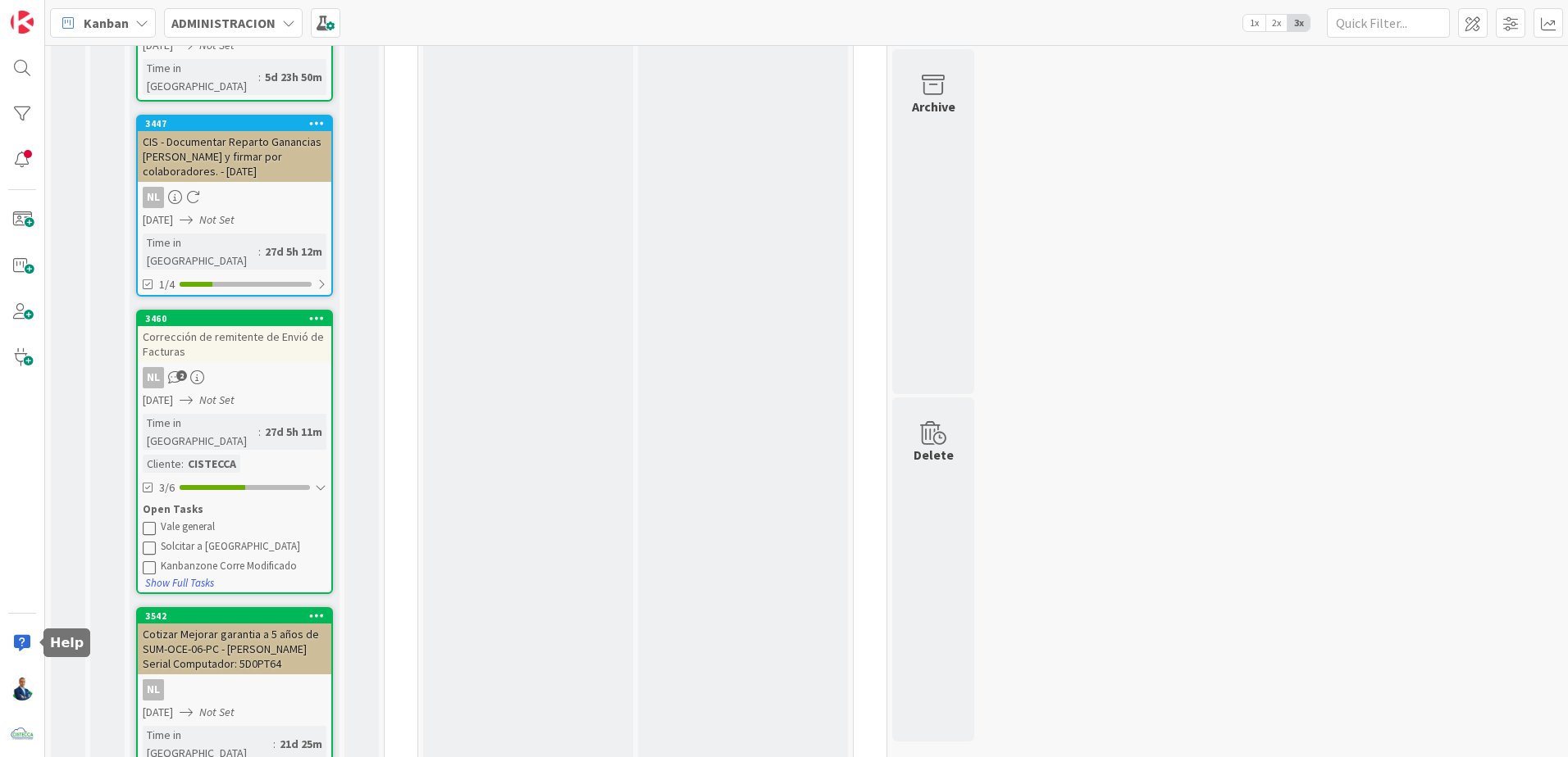
click at [22, 648] on div at bounding box center [22, 643] width 33 height 33
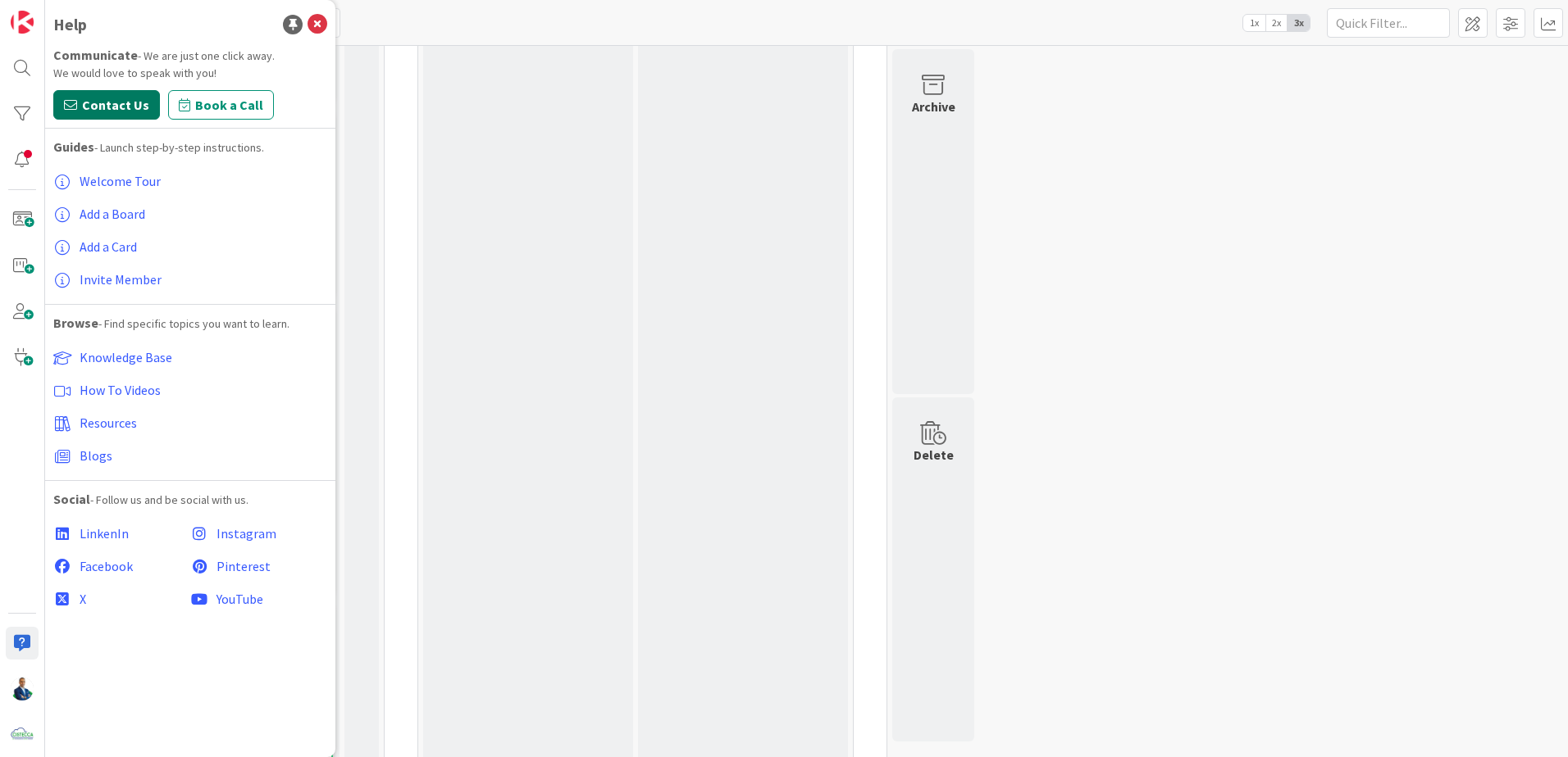
click at [124, 108] on span "Contact Us" at bounding box center [116, 104] width 67 height 20
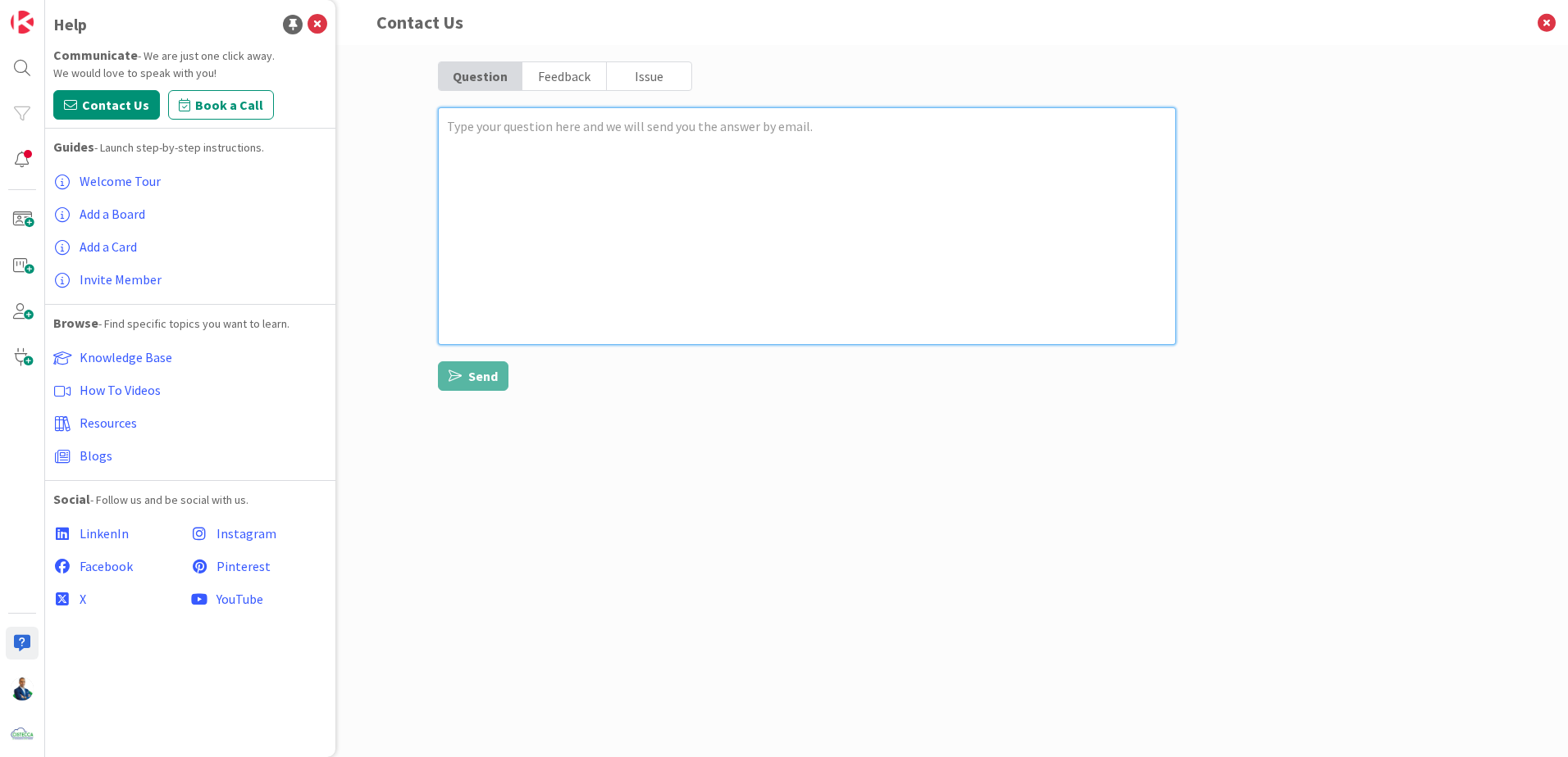
click at [639, 138] on textarea at bounding box center [807, 227] width 738 height 238
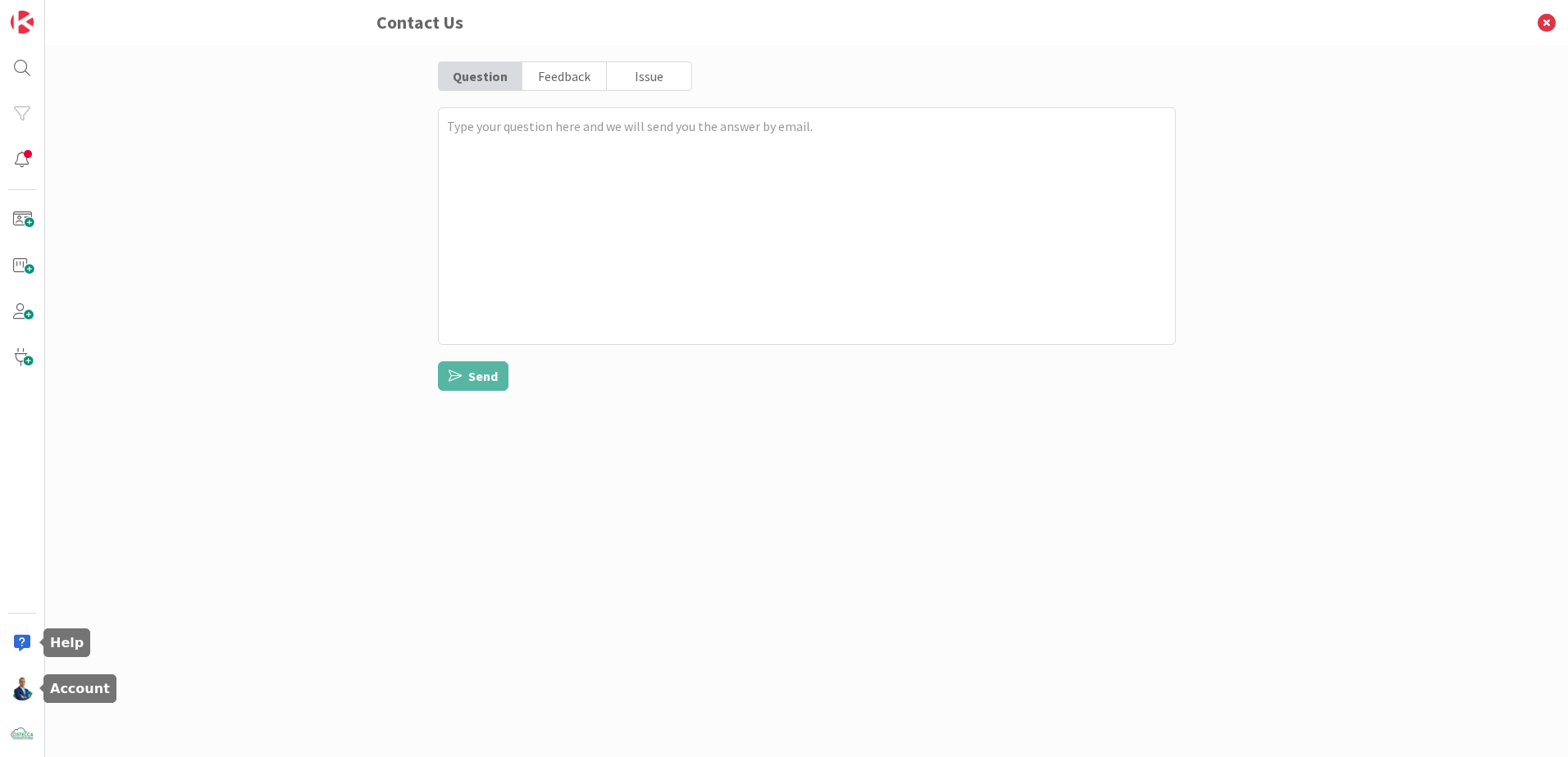
click at [23, 655] on div at bounding box center [22, 643] width 33 height 33
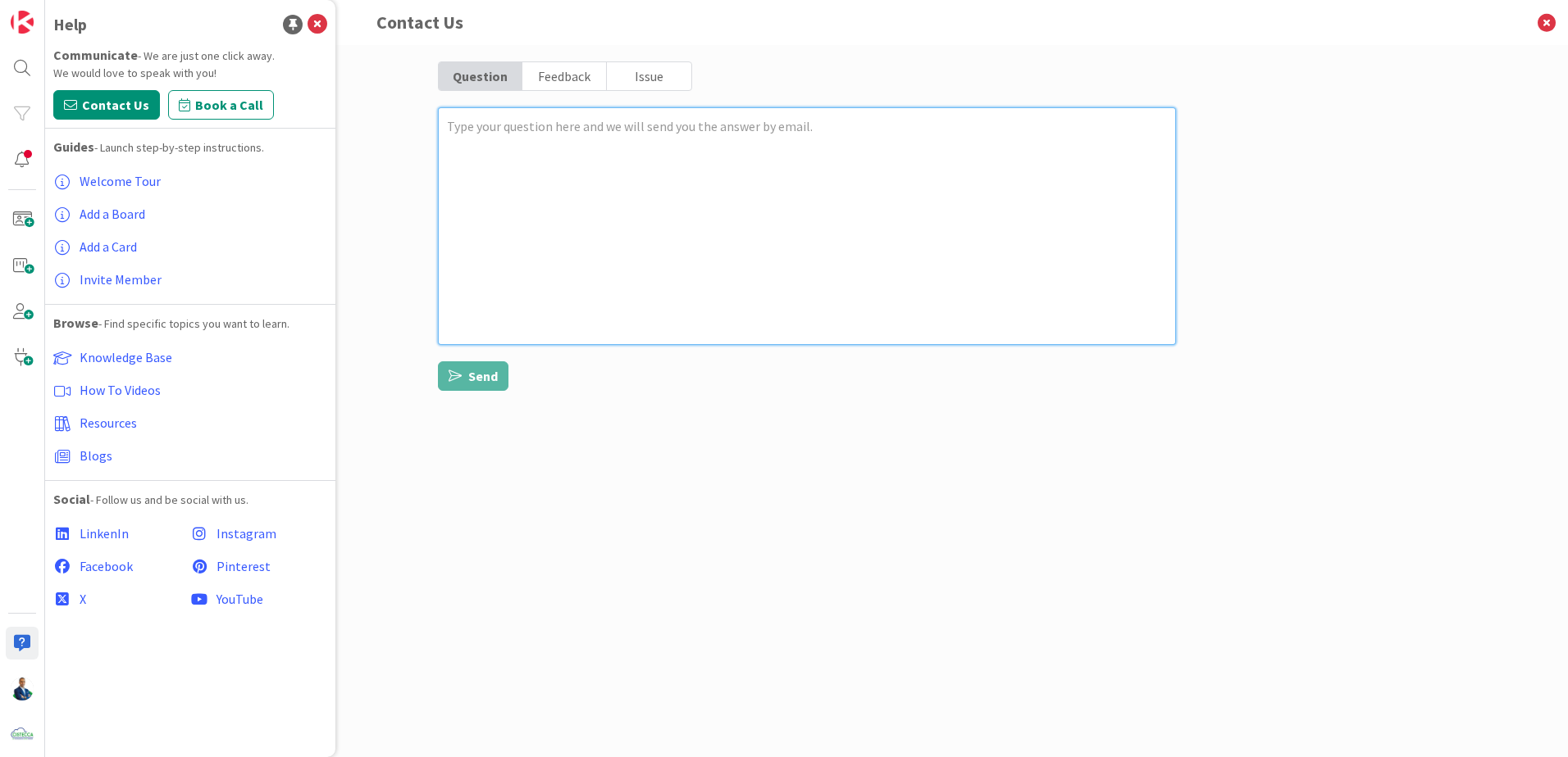
click at [612, 187] on textarea at bounding box center [807, 227] width 738 height 238
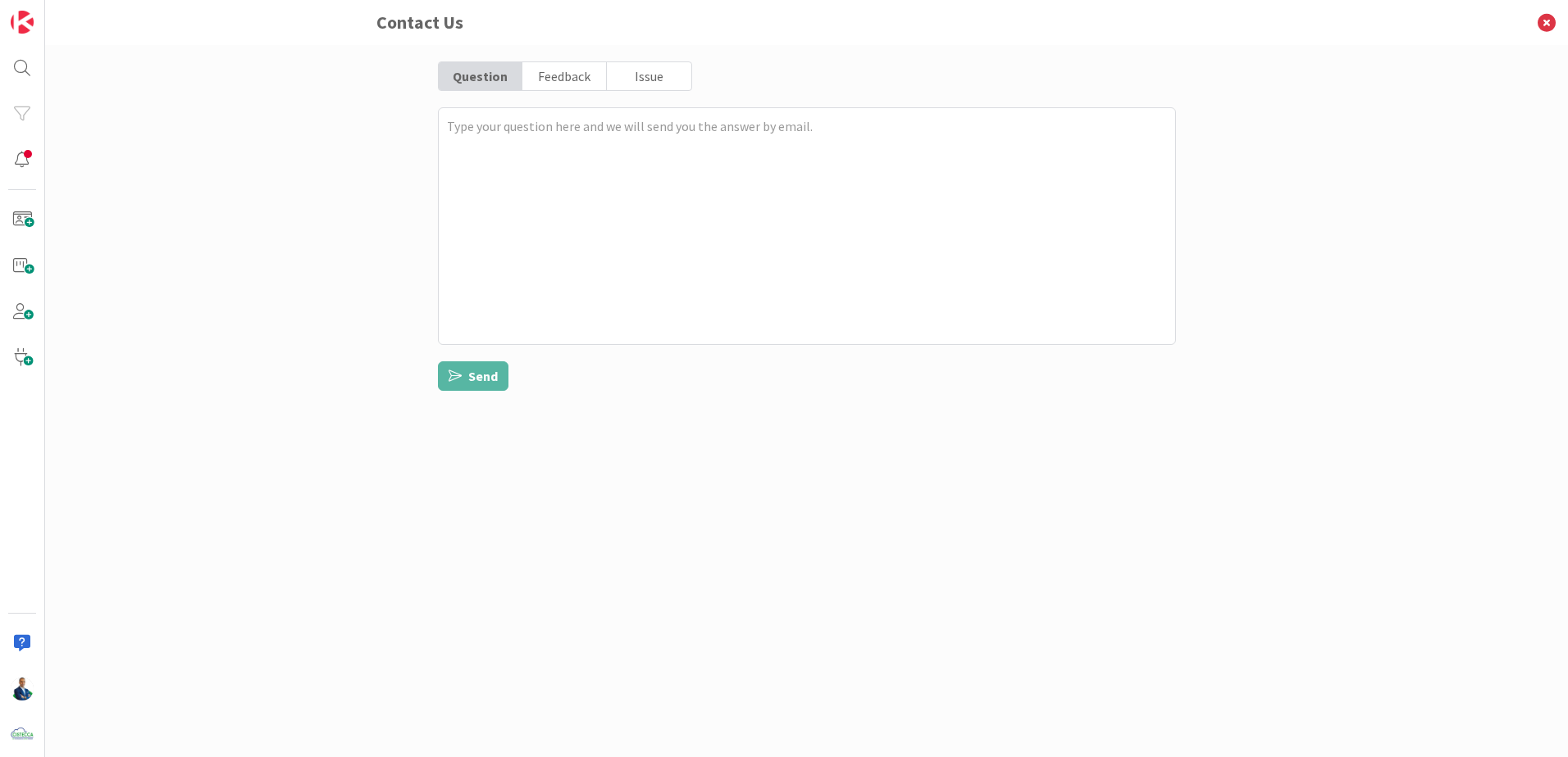
click at [13, 623] on div at bounding box center [22, 378] width 45 height 757
click at [22, 641] on div at bounding box center [22, 643] width 33 height 33
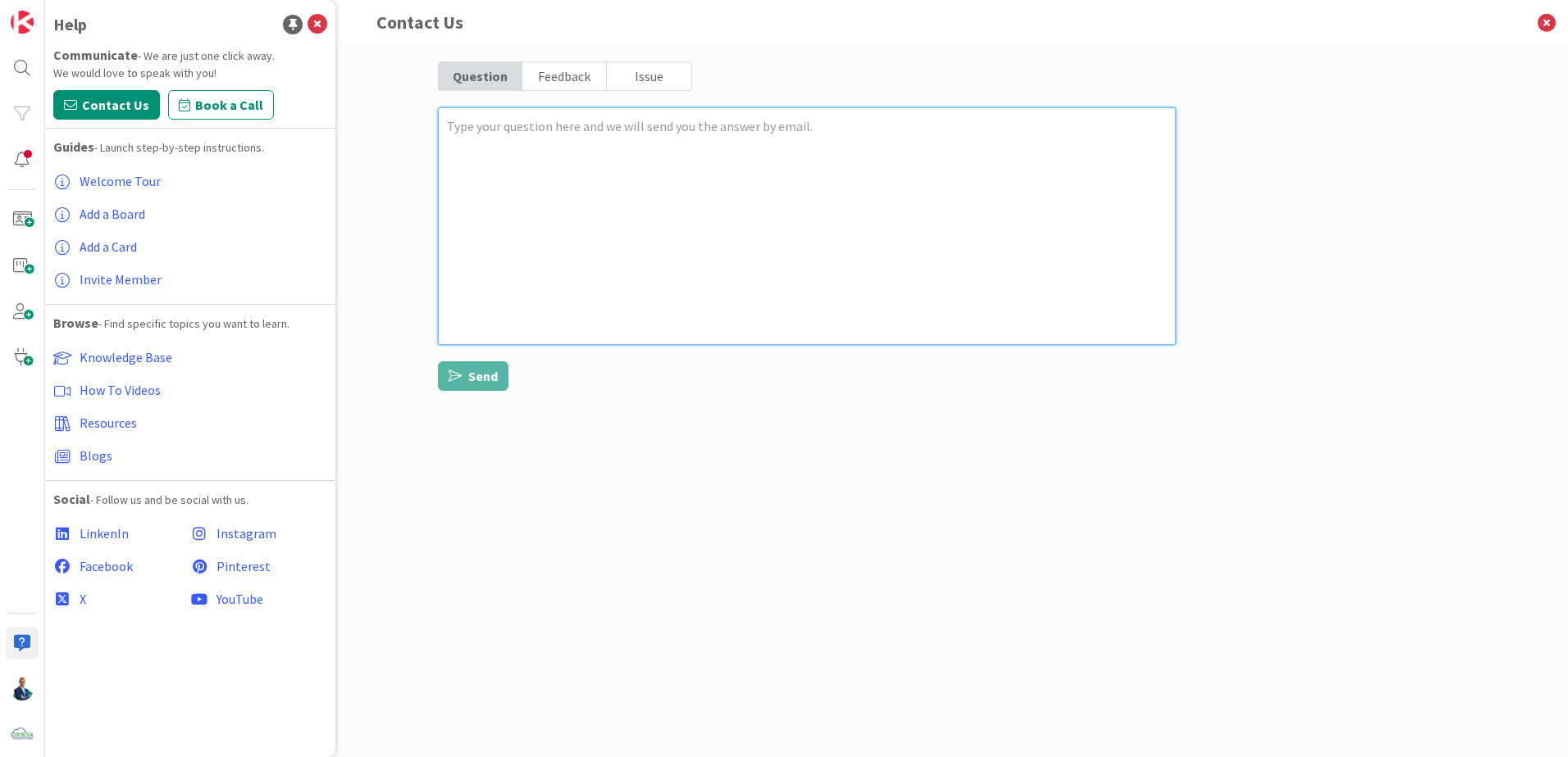
click at [574, 152] on textarea at bounding box center [807, 227] width 738 height 238
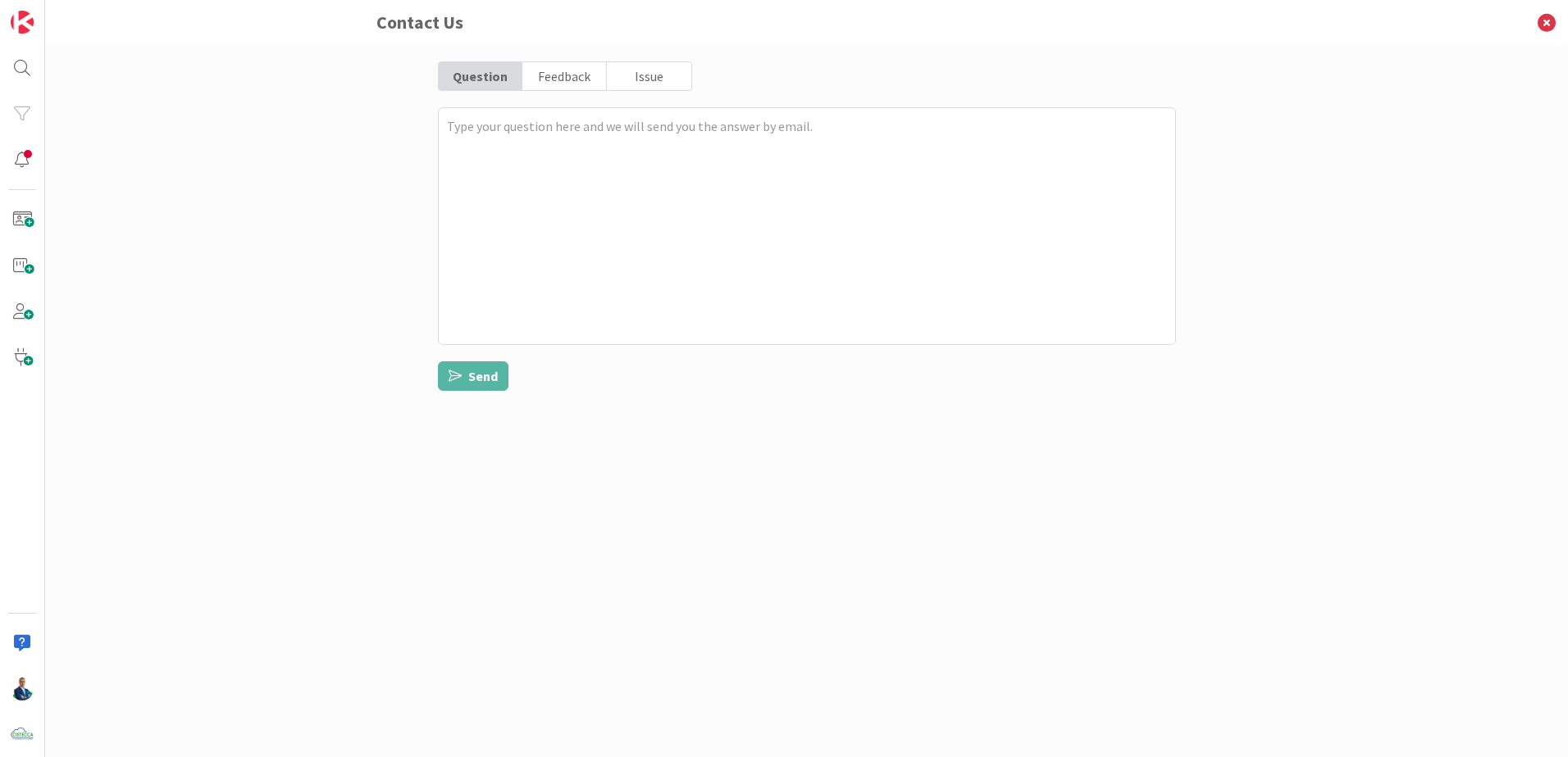
drag, startPoint x: 1091, startPoint y: 41, endPoint x: 1159, endPoint y: -44, distance: 108.9
click at [1159, 0] on html "Contact Us Question Feedback Issue Send x" at bounding box center [784, 378] width 1568 height 757
click at [1536, 17] on icon at bounding box center [1546, 22] width 42 height 45
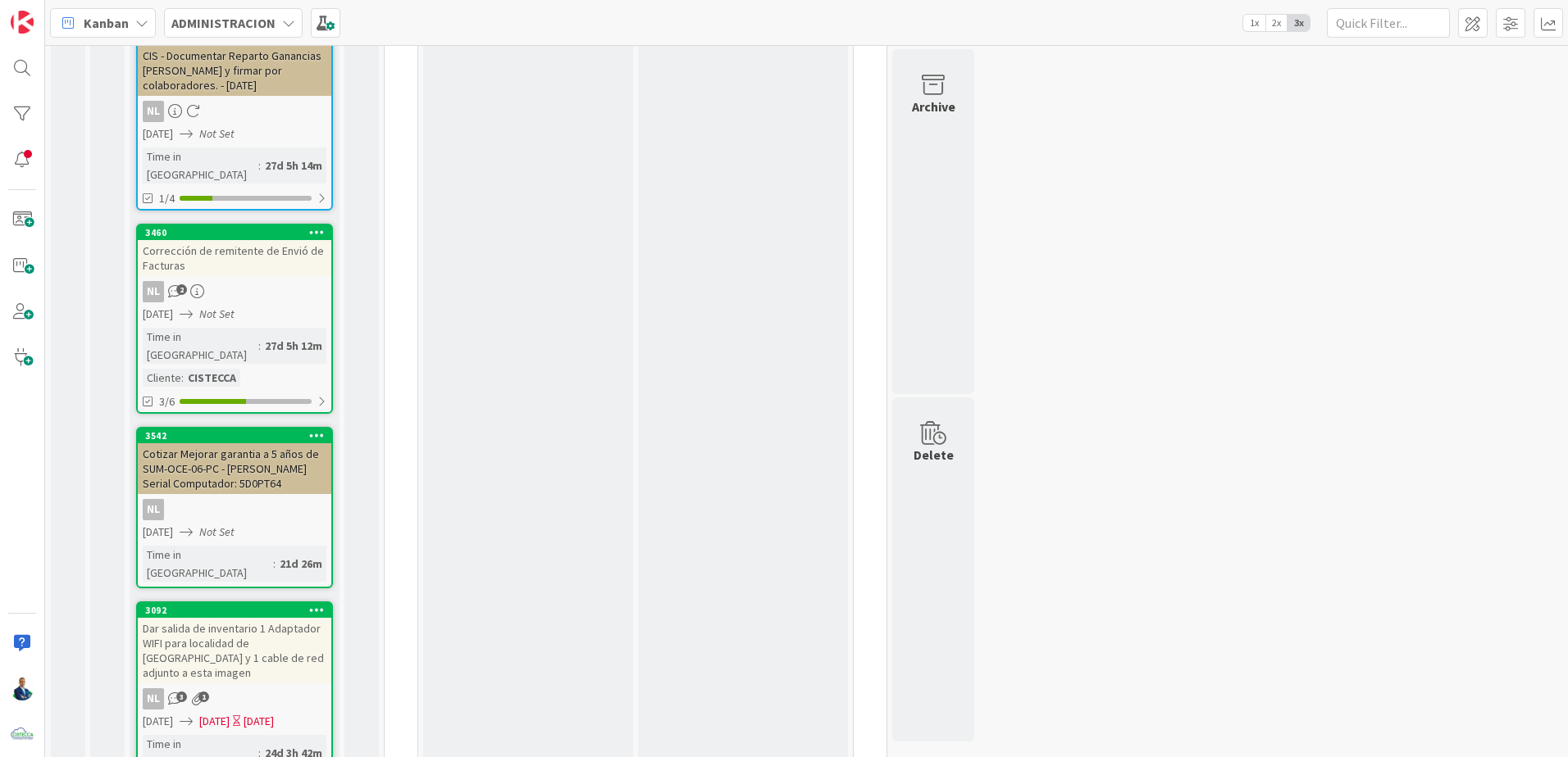
scroll to position [502, 0]
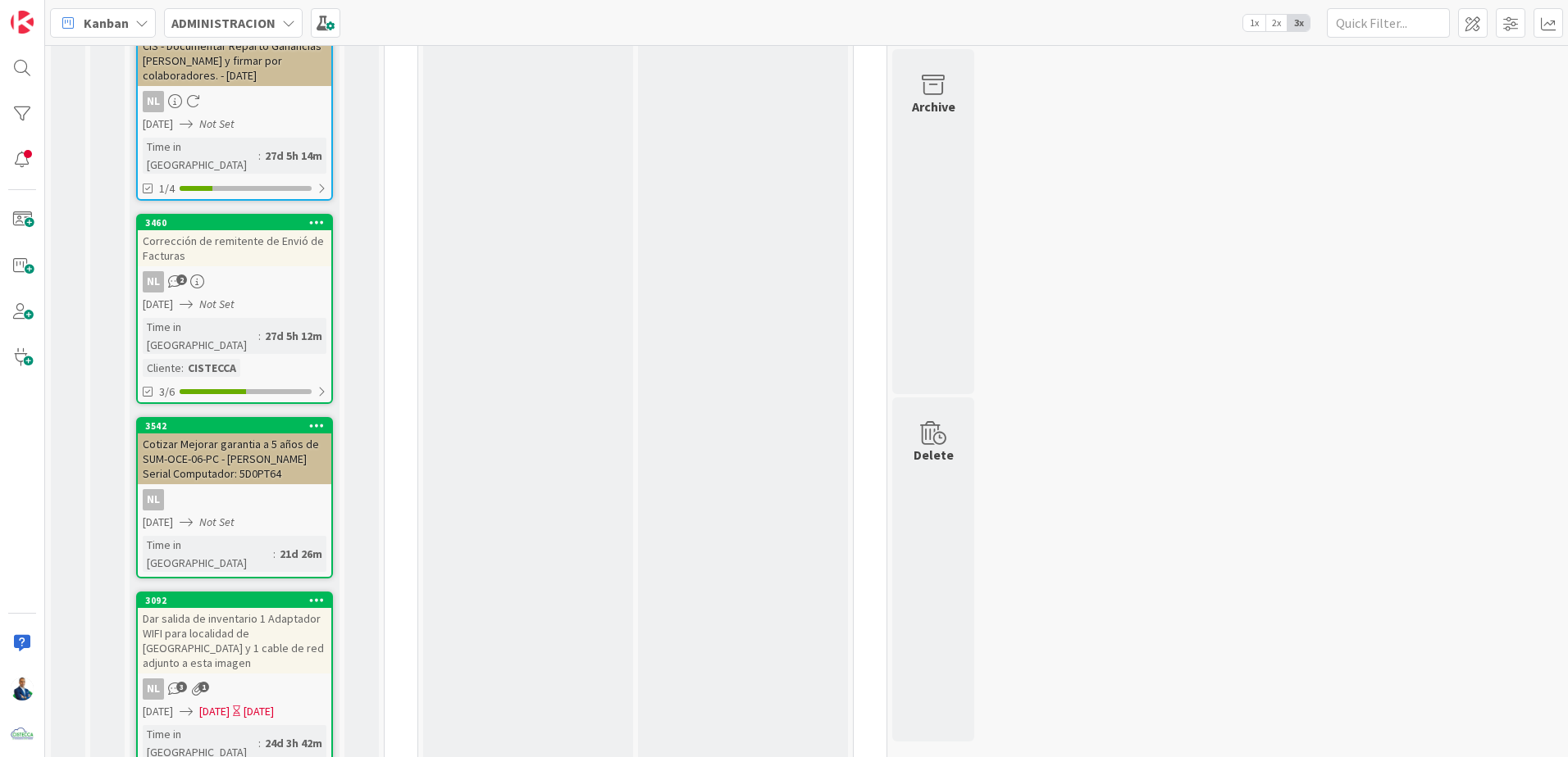
click at [226, 382] on div "3/6" at bounding box center [235, 392] width 193 height 21
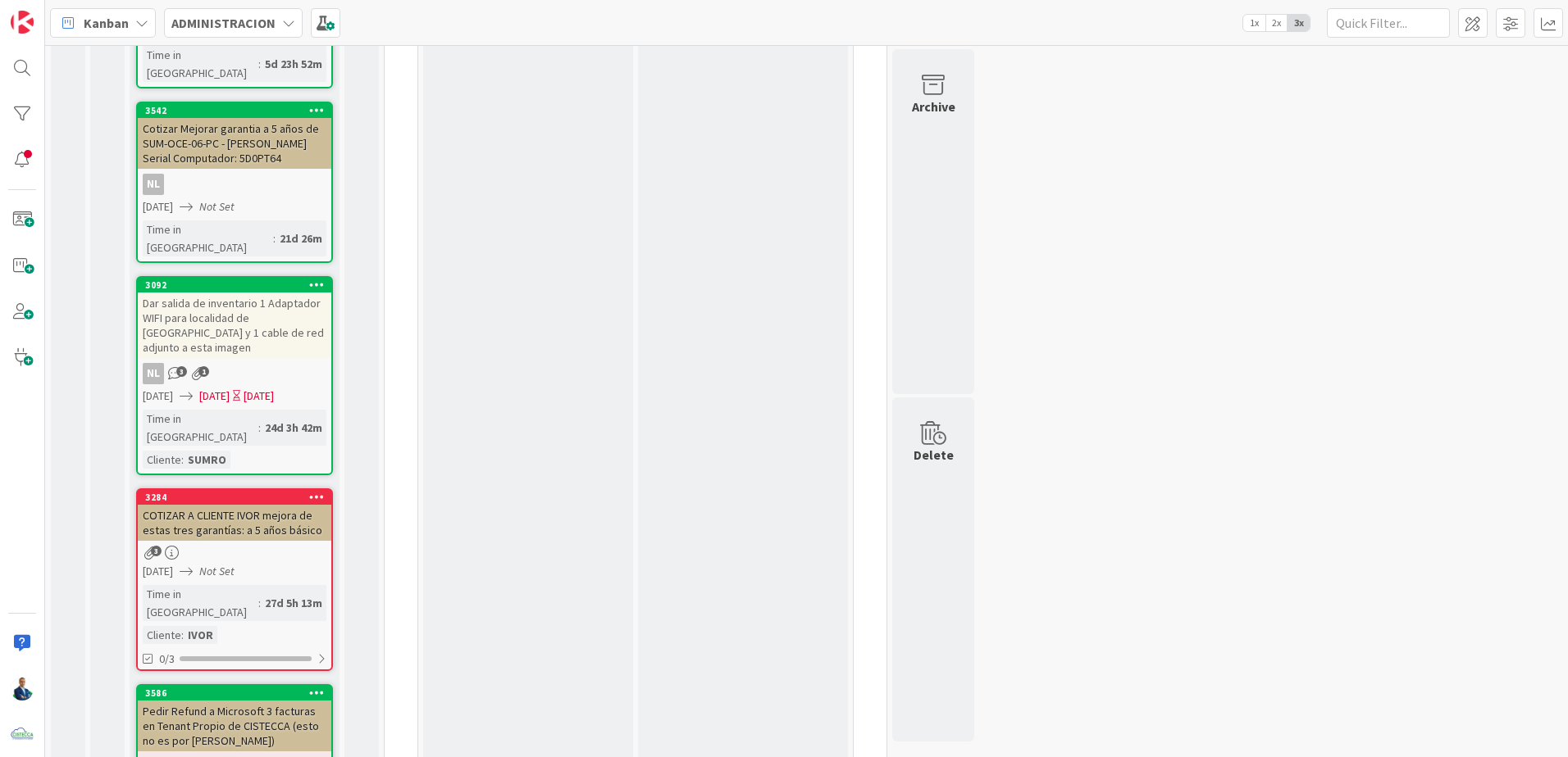
scroll to position [913, 0]
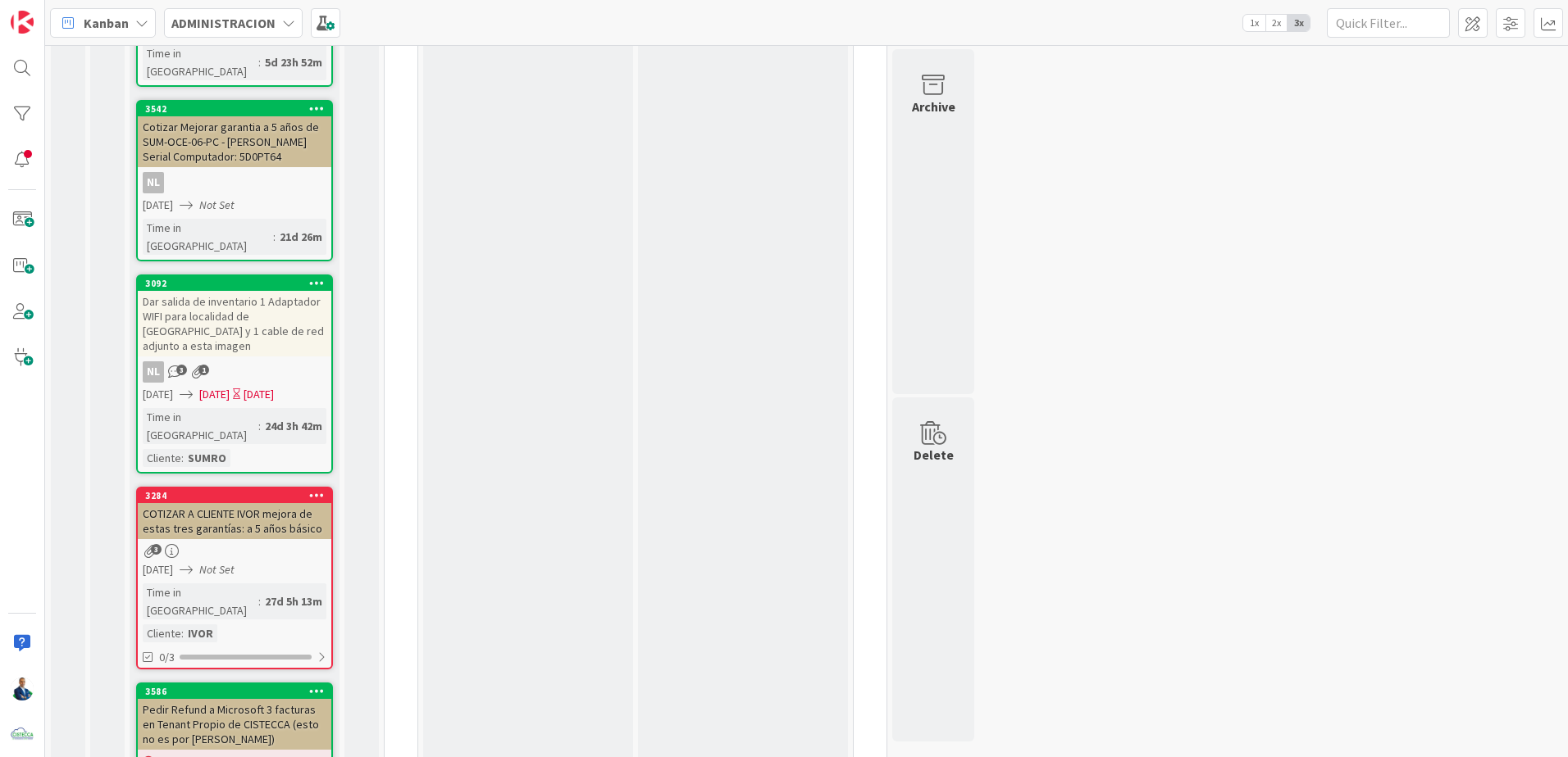
click at [258, 361] on div "NL 3 1" at bounding box center [235, 372] width 193 height 22
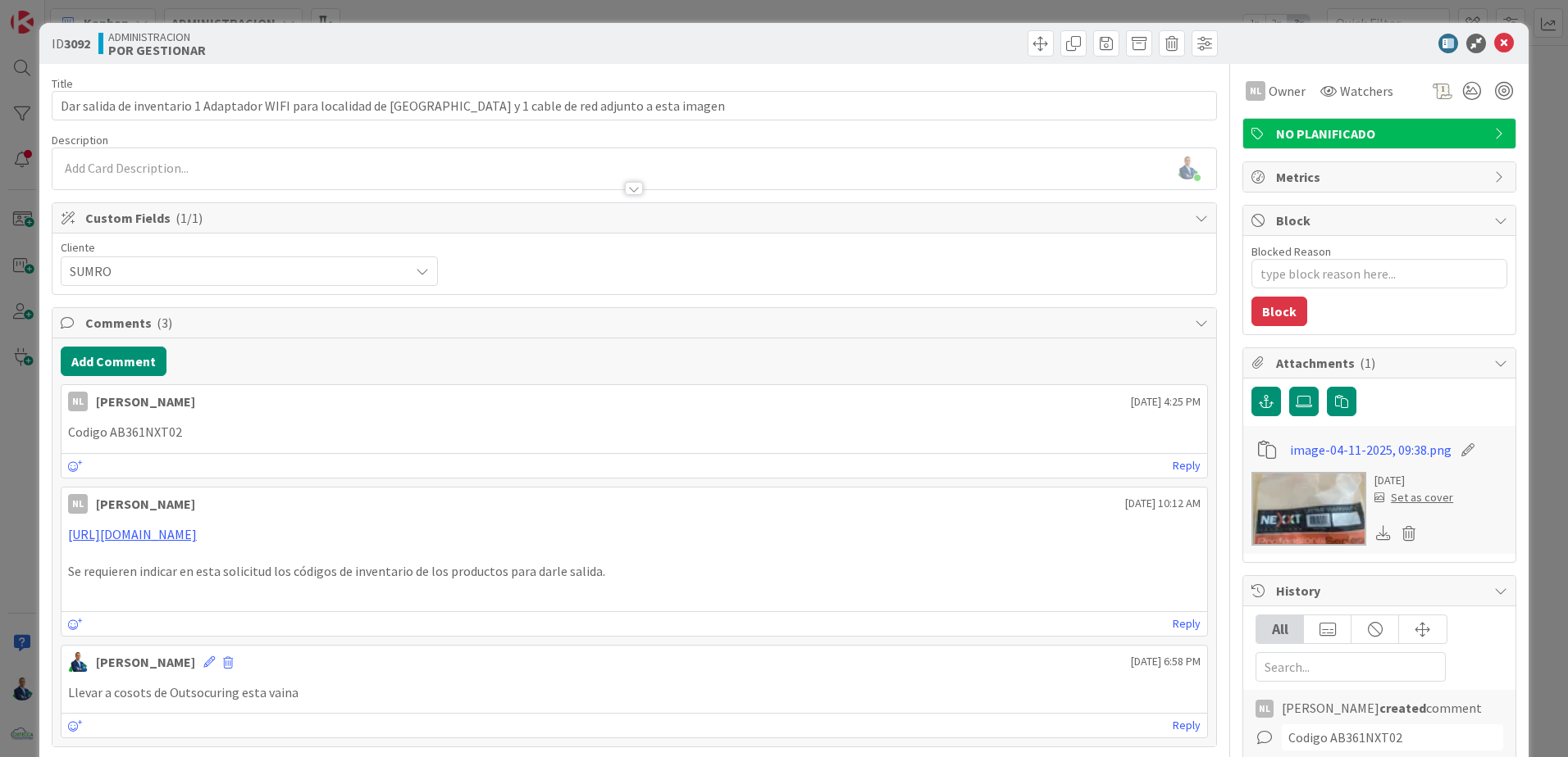
click at [1540, 135] on div "ID 3092 ADMINISTRACION POR GESTIONAR Title 106 / 128 Dar salida de inventario 1…" at bounding box center [784, 378] width 1568 height 757
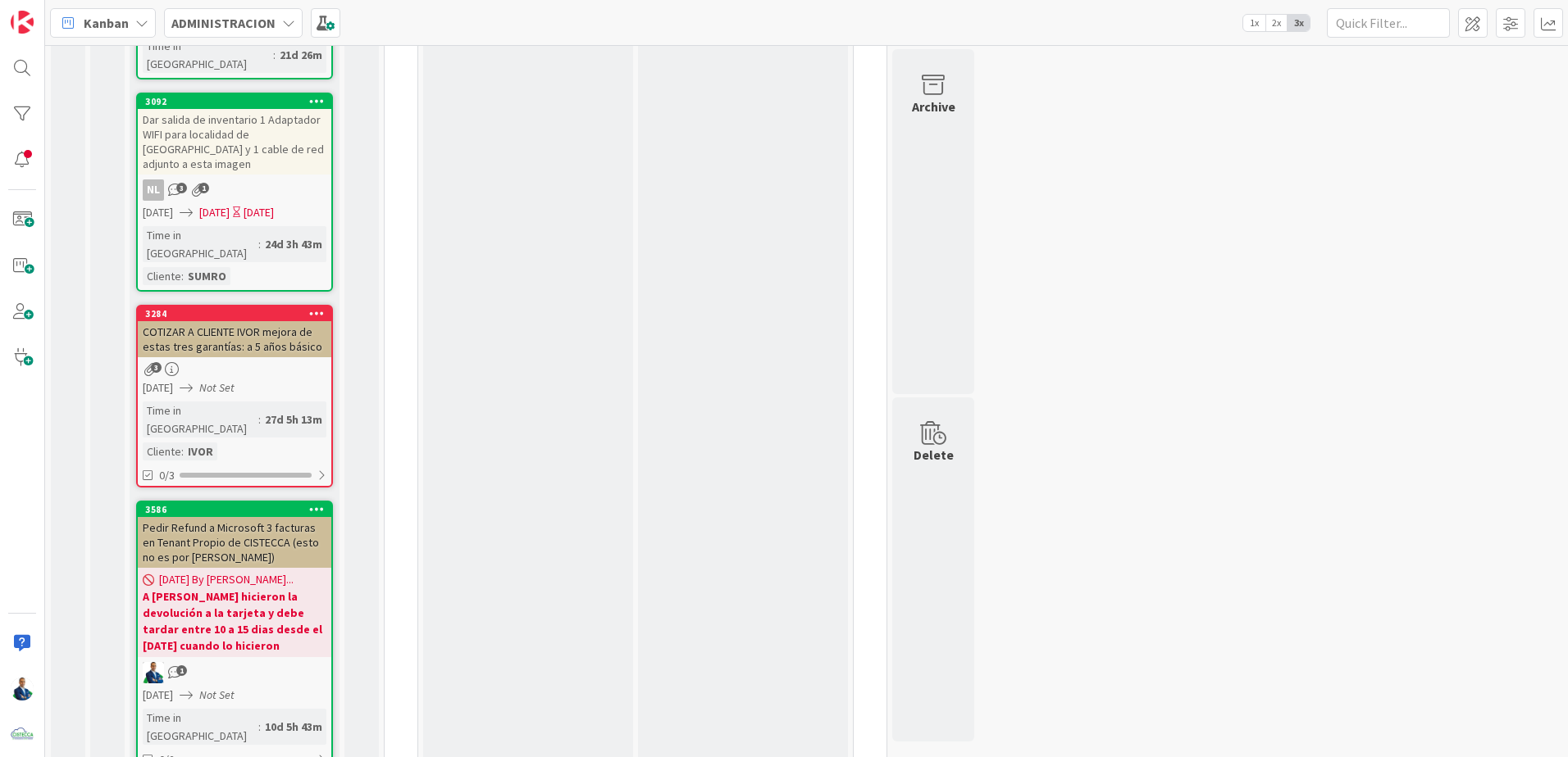
scroll to position [1186, 0]
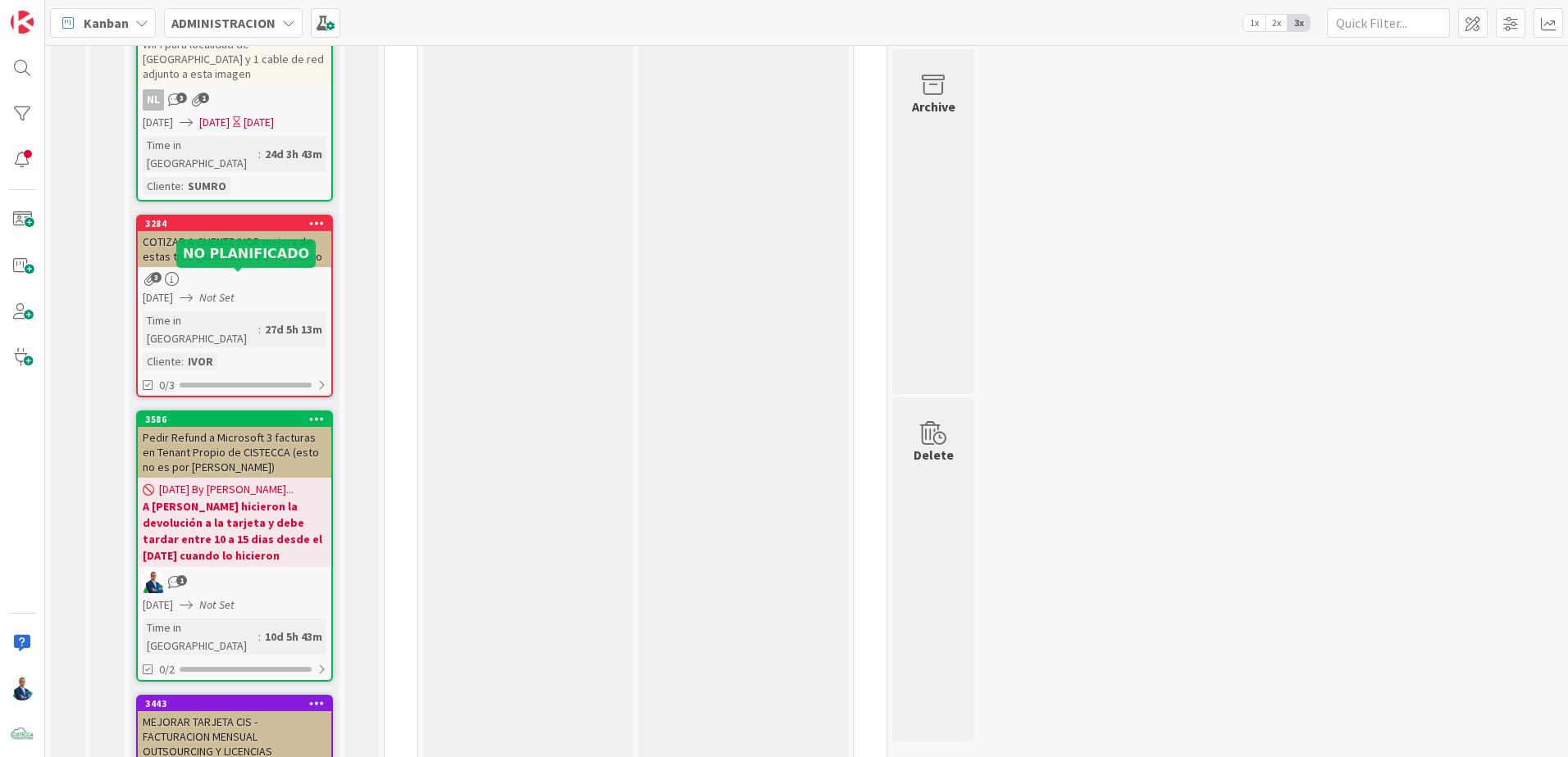
drag, startPoint x: 238, startPoint y: 277, endPoint x: 241, endPoint y: 257, distance: 20.2
click at [245, 375] on div "0/3" at bounding box center [235, 385] width 193 height 21
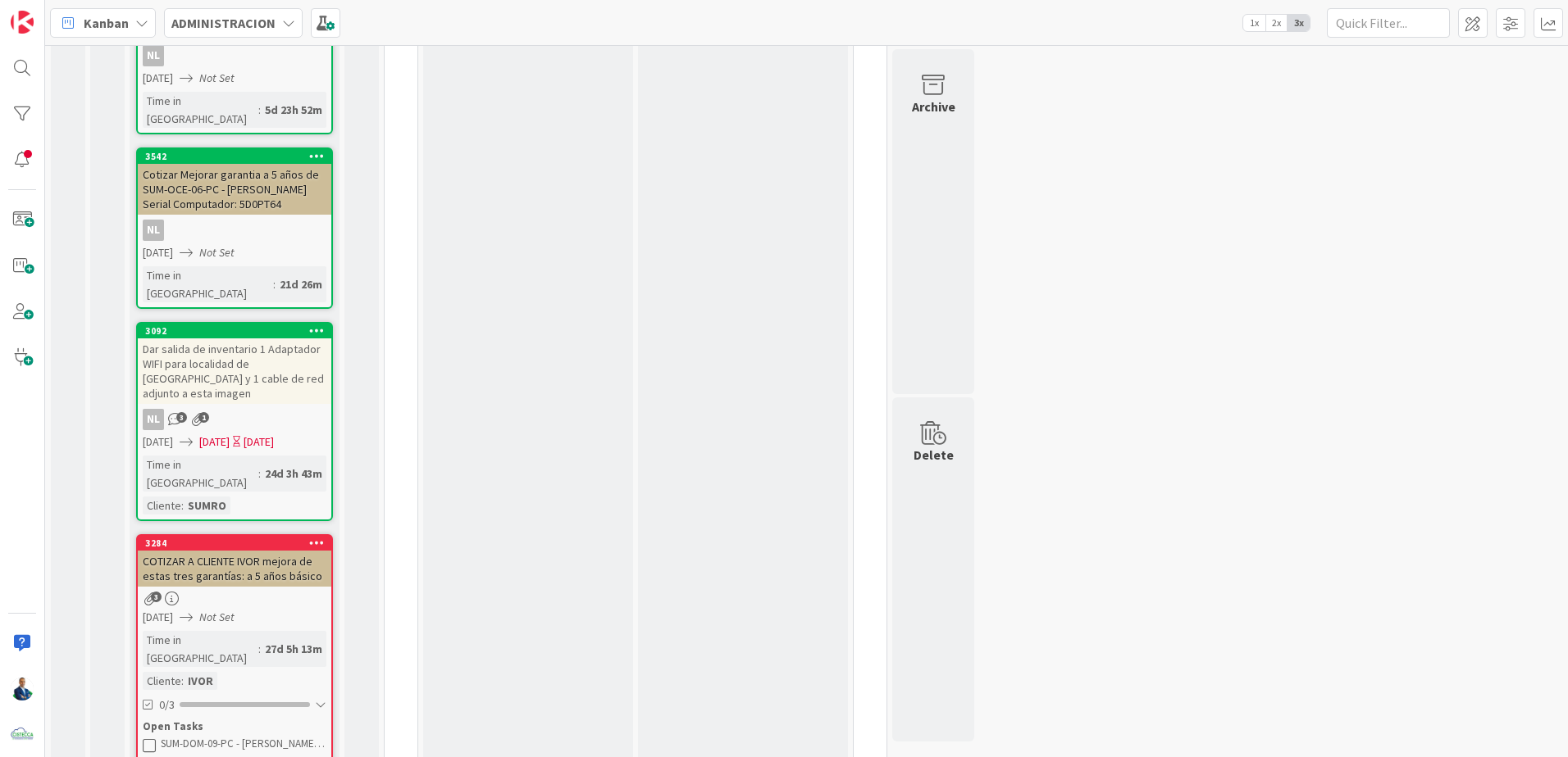
scroll to position [866, 0]
click at [238, 550] on div "COTIZAR A CLIENTE IVOR mejora de estas tres garantías: a 5 años básico" at bounding box center [235, 568] width 193 height 36
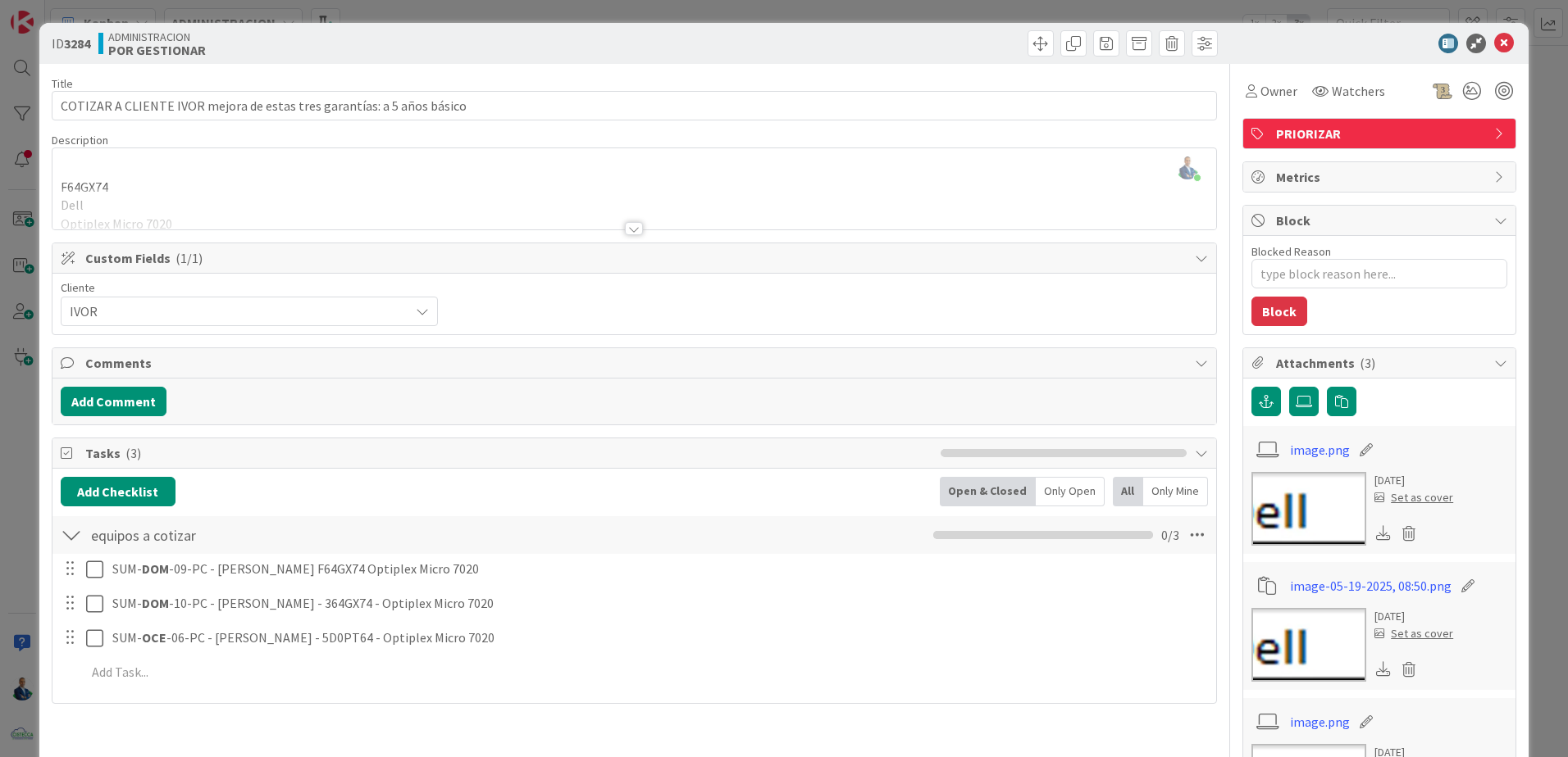
click at [1538, 189] on div "ID 3284 ADMINISTRACION POR GESTIONAR Title 71 / 128 COTIZAR A CLIENTE IVOR mejo…" at bounding box center [784, 378] width 1568 height 757
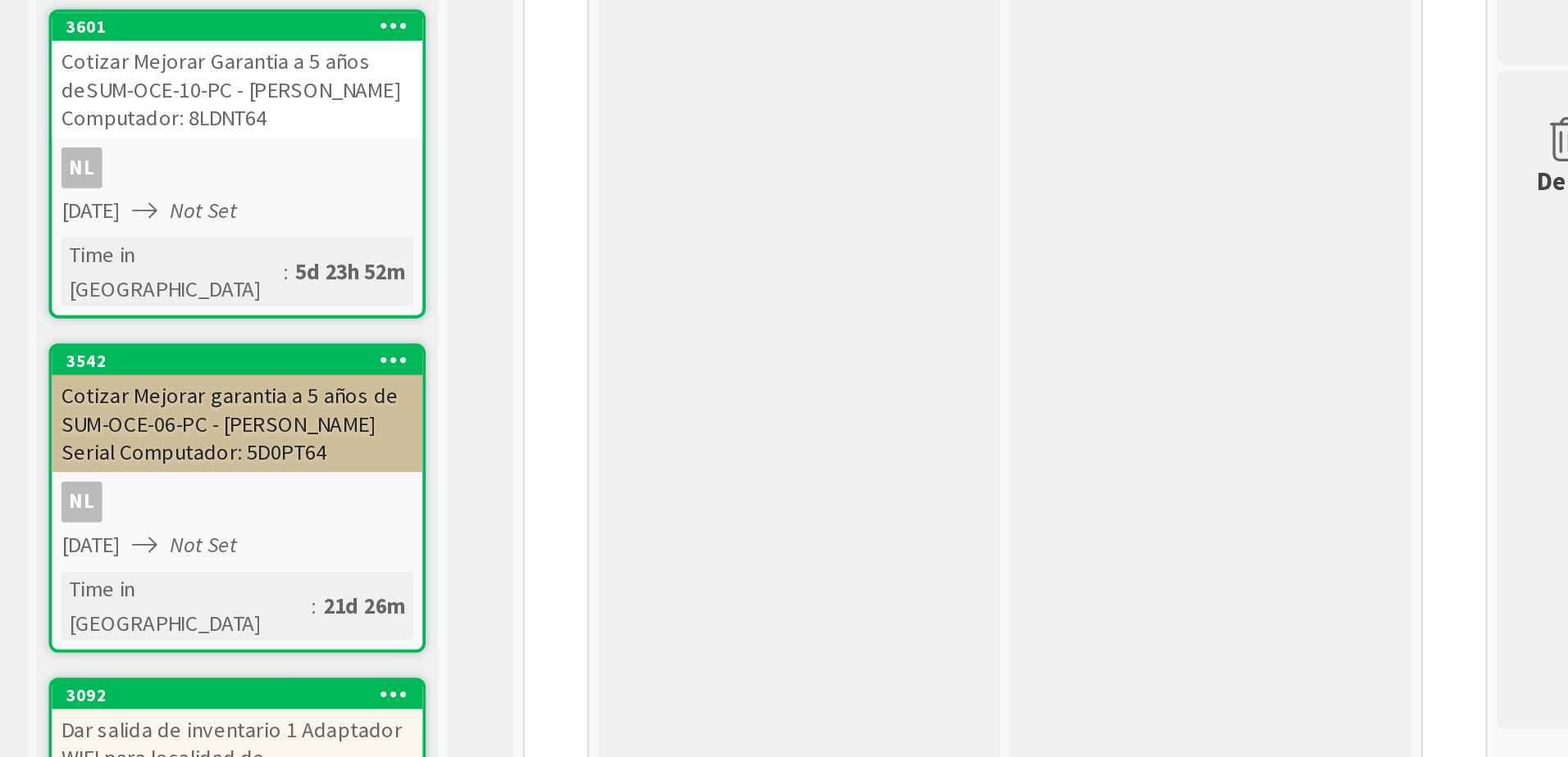
scroll to position [471, 0]
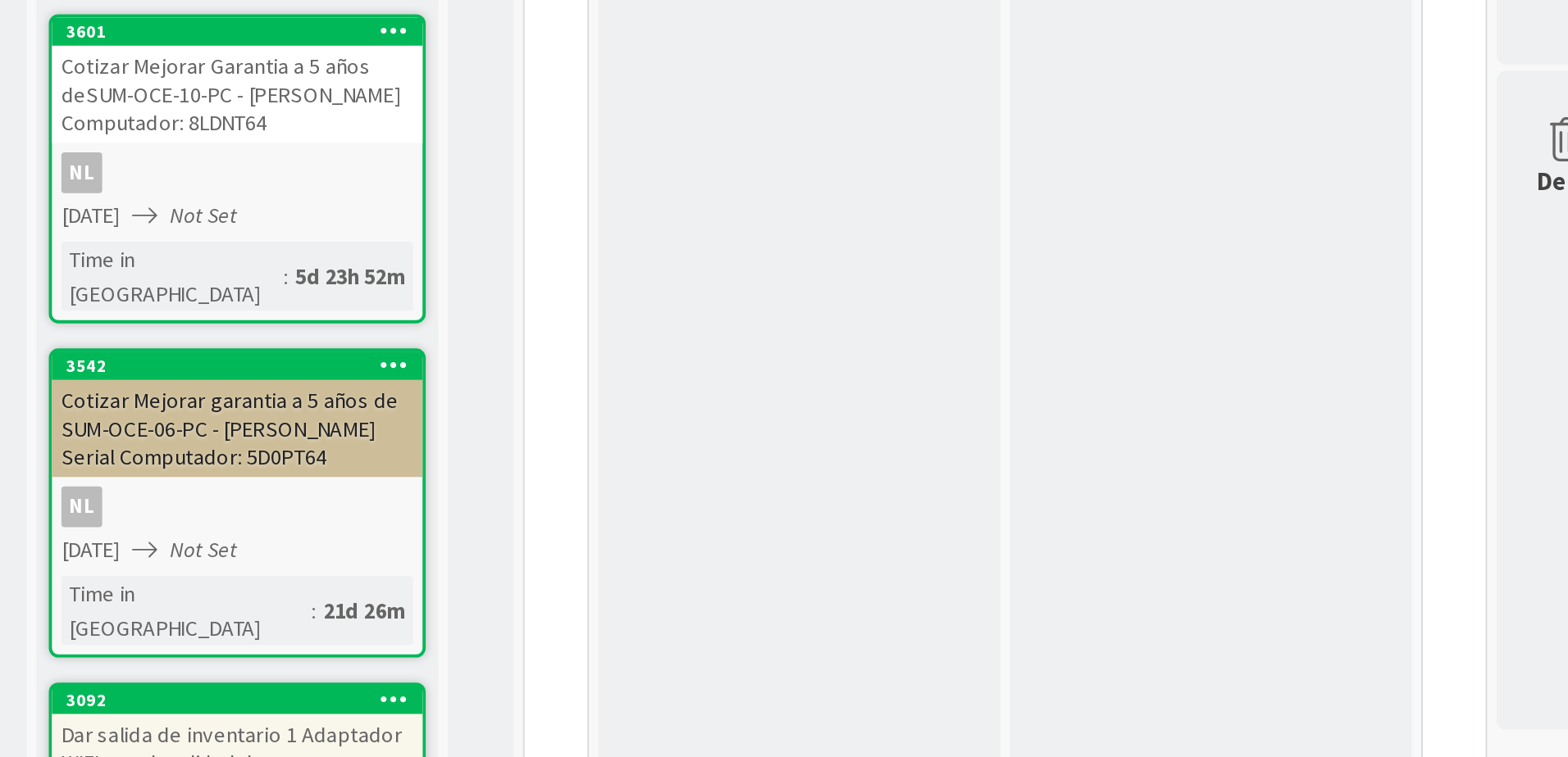
click at [319, 545] on icon at bounding box center [317, 550] width 16 height 11
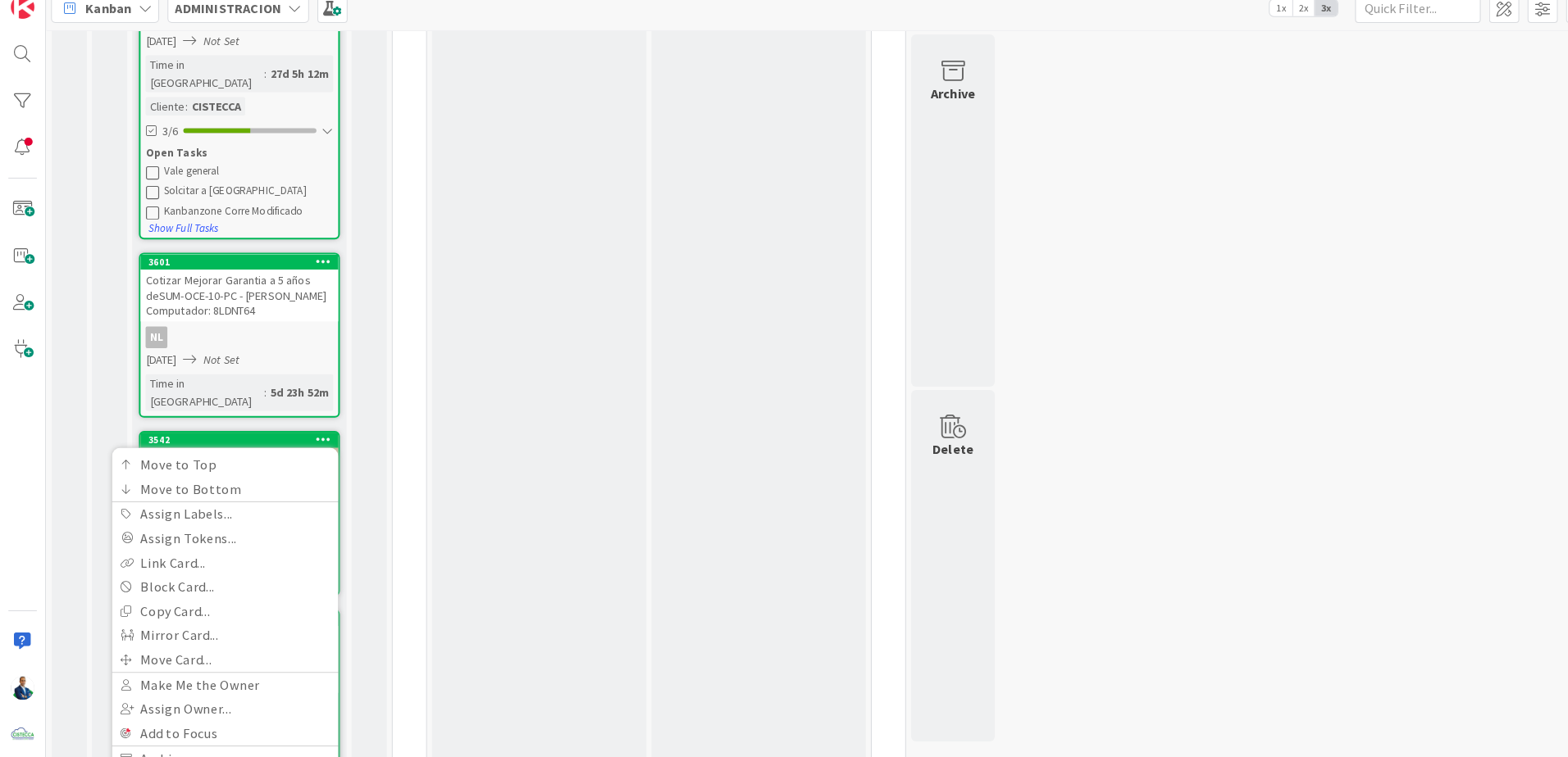
scroll to position [0, 0]
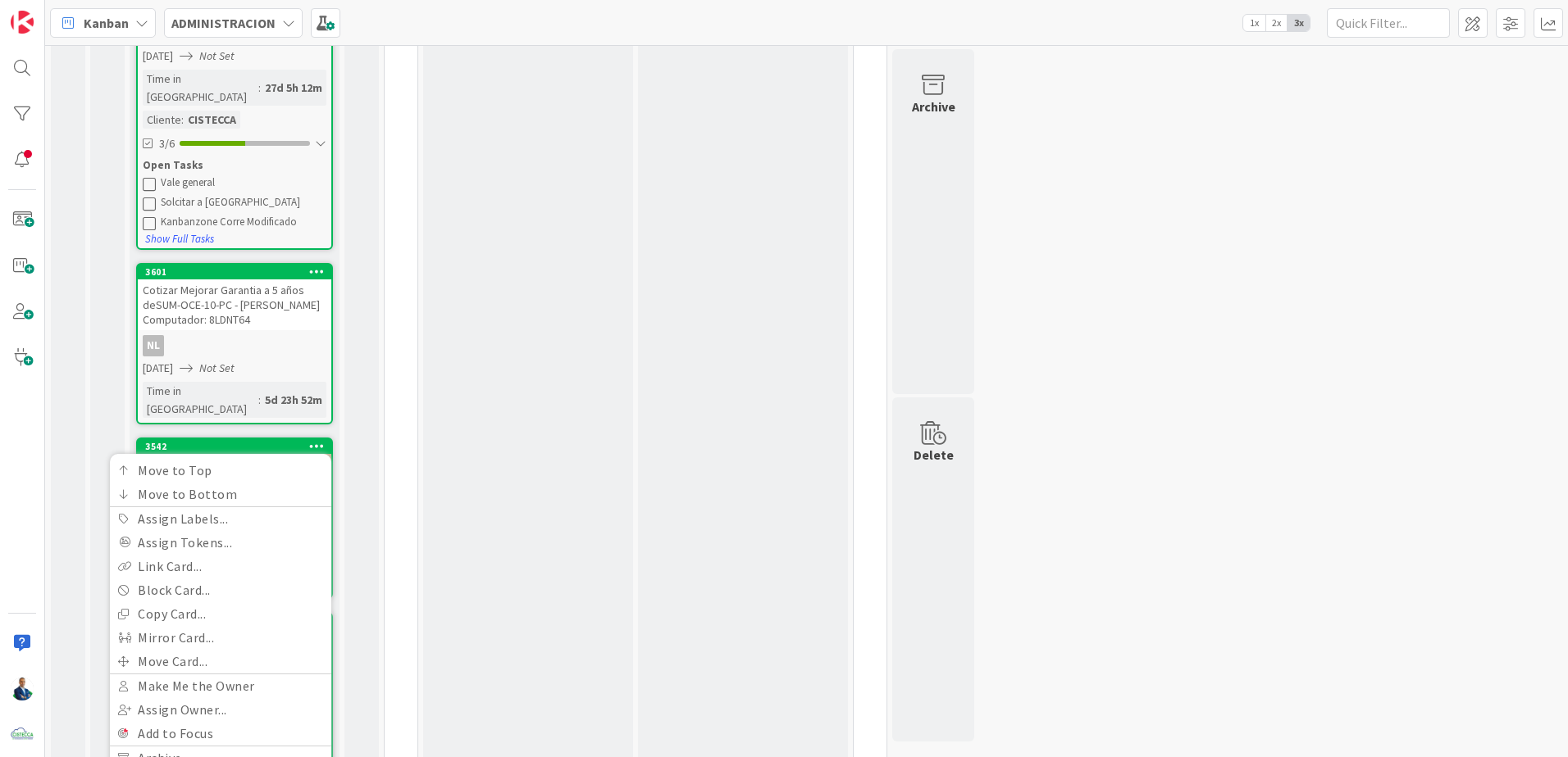
click at [436, 266] on div "QA - CONTROL DE CALIDAD ETIQUETAR A SUPERVISOR PARA QUE LAS REVISE Y MANTENER E…" at bounding box center [528, 637] width 210 height 2279
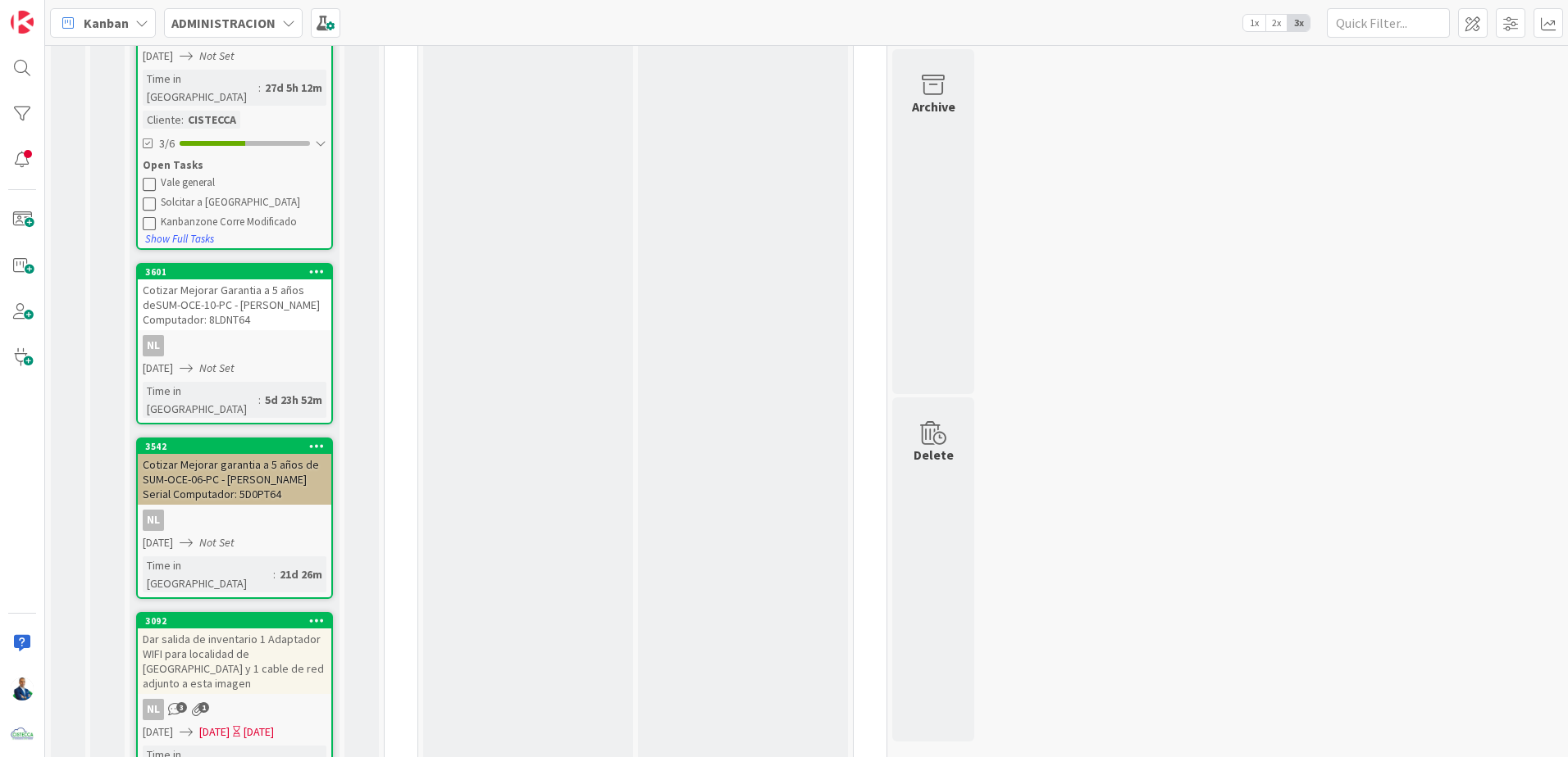
click at [320, 440] on icon at bounding box center [317, 445] width 16 height 11
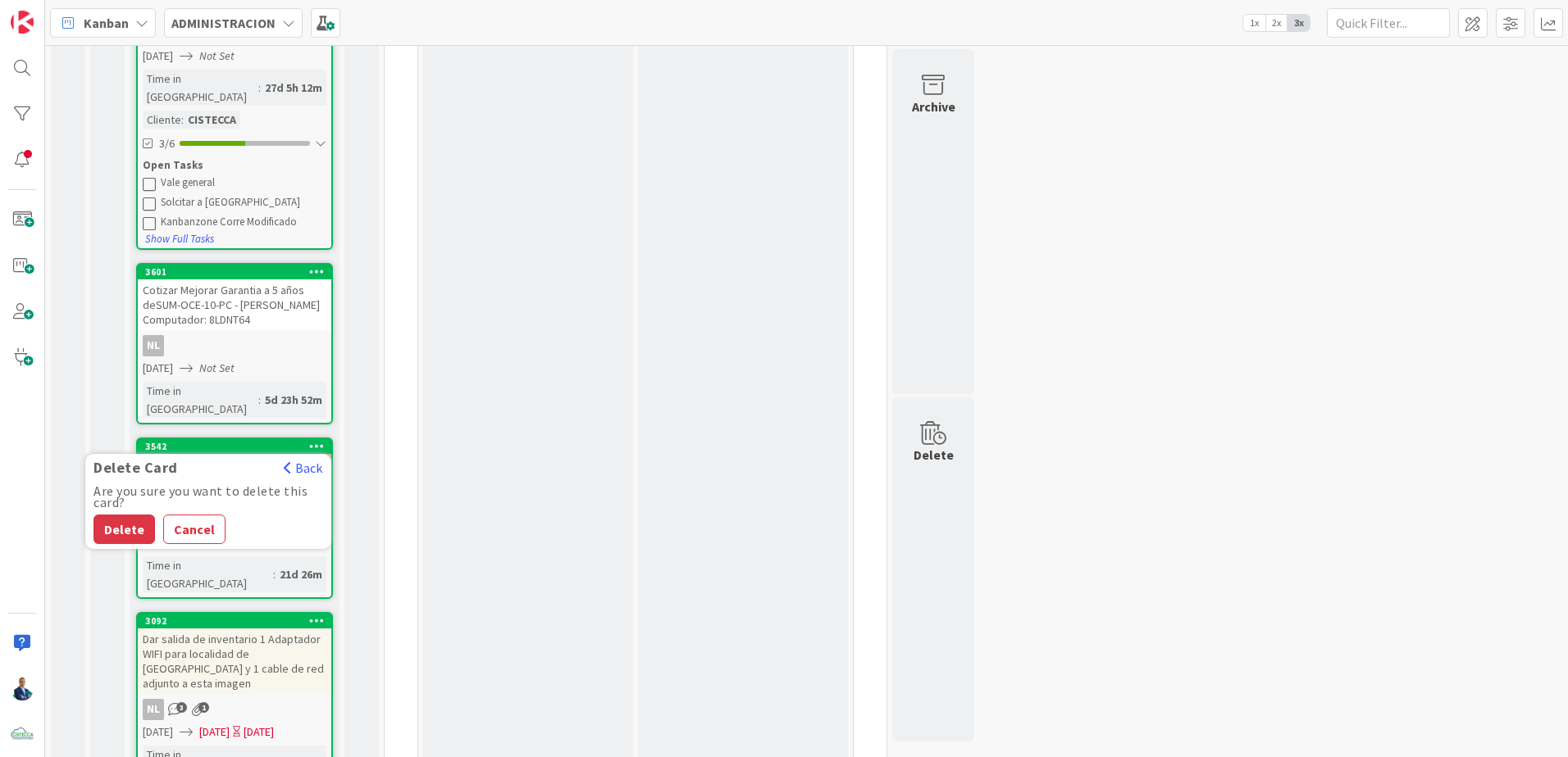
click at [109, 515] on button "Delete" at bounding box center [123, 529] width 61 height 29
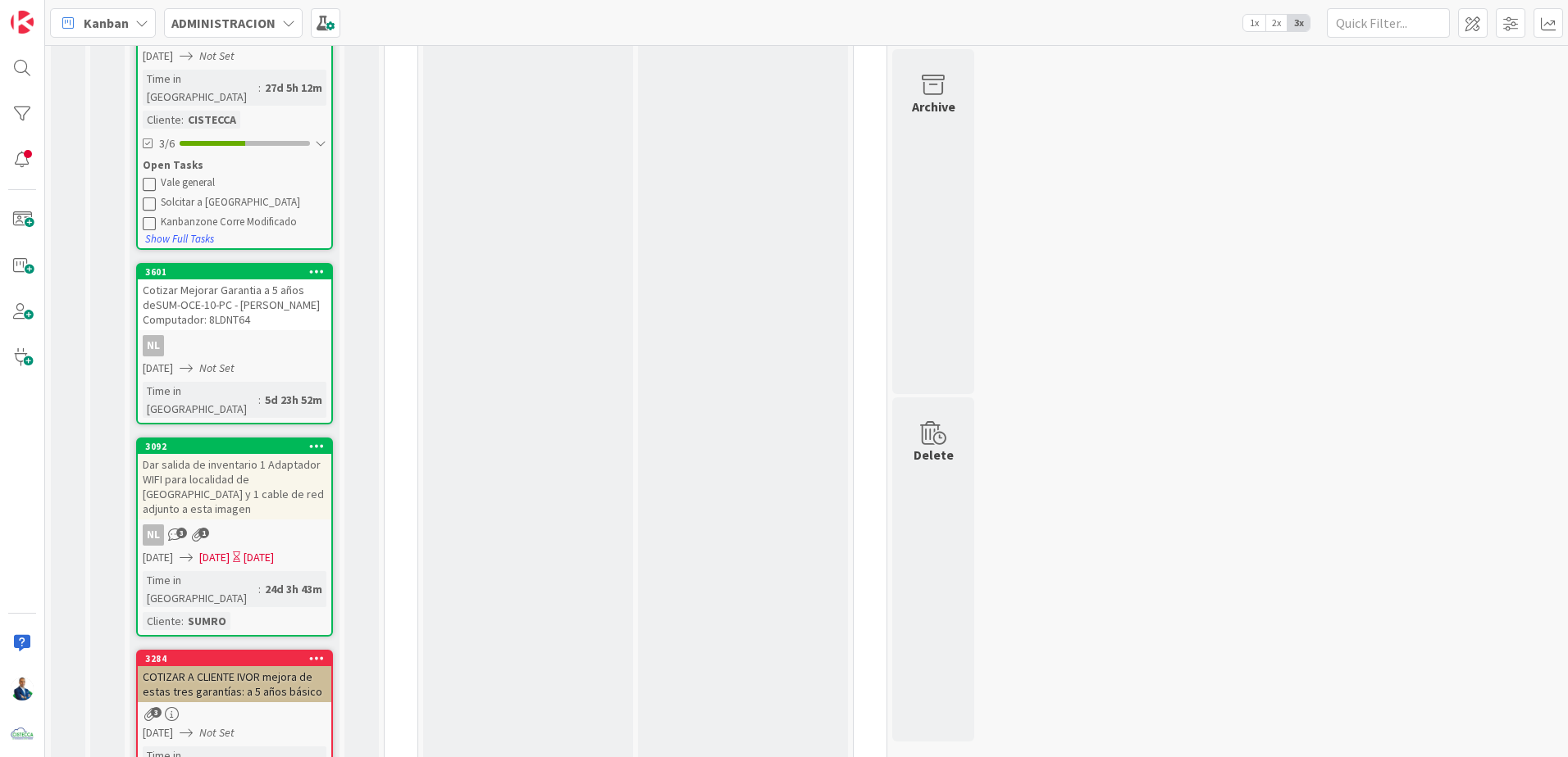
click at [246, 279] on div "Cotizar Mejorar Garantia a 5 años deSUM-OCE-10-PC - [PERSON_NAME] Computador: 8…" at bounding box center [235, 304] width 193 height 51
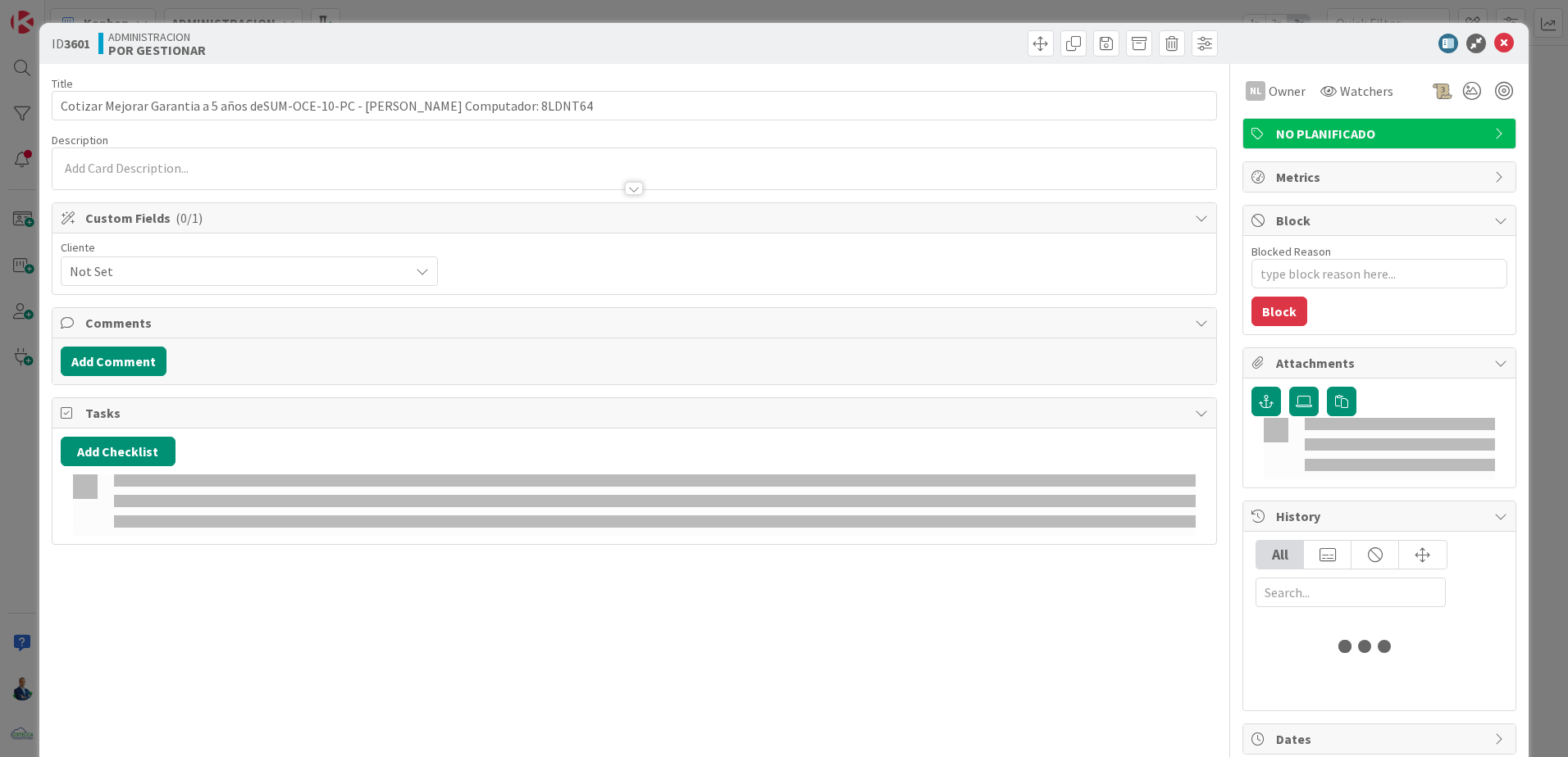
type textarea "x"
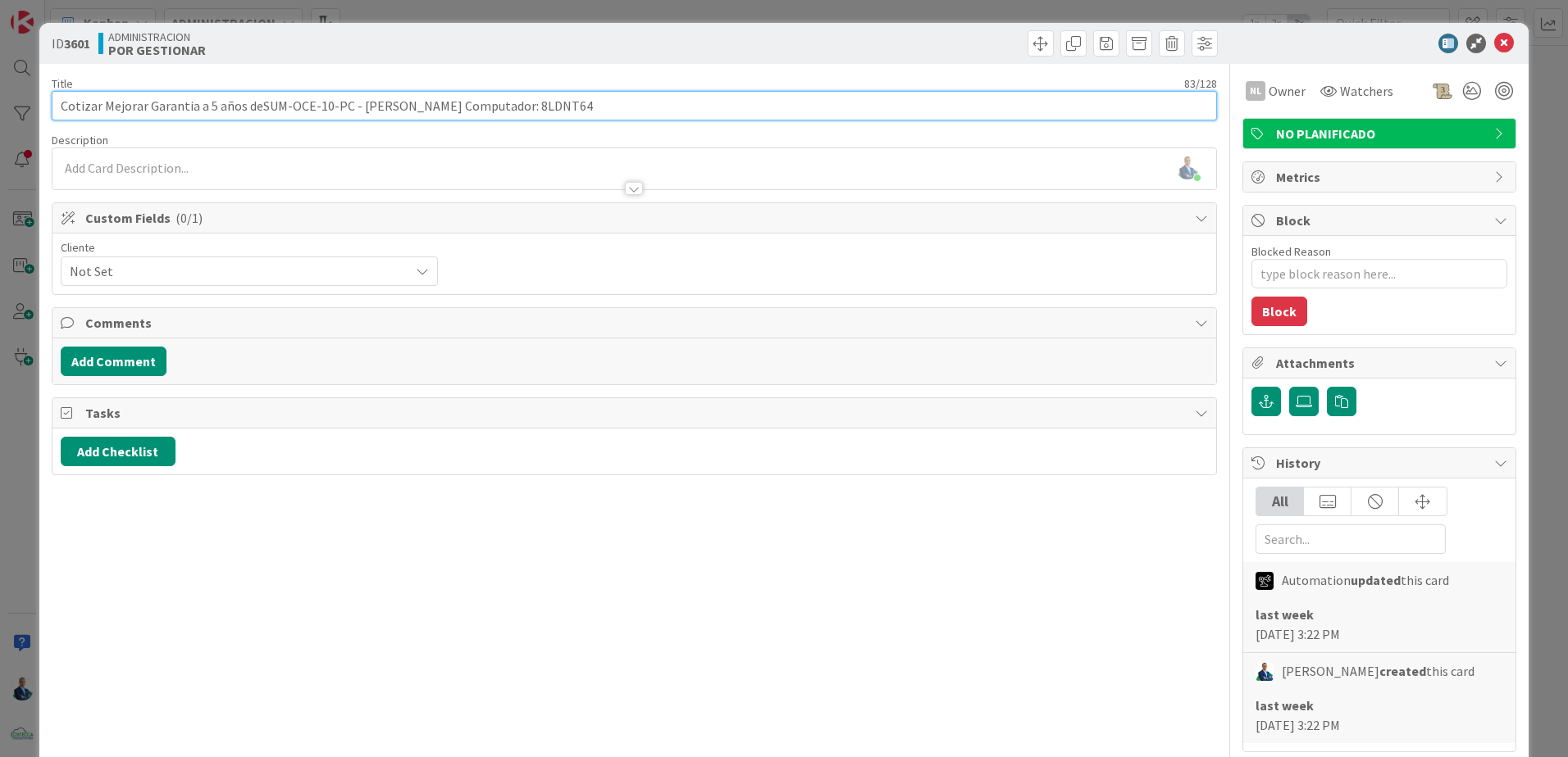
drag, startPoint x: 260, startPoint y: 108, endPoint x: 749, endPoint y: 260, distance: 512.1
click at [749, 260] on div "Title 83 / 128 Cotizar Mejorar Garantia a 5 años deSUM-OCE-10-PC - Shaday Ward …" at bounding box center [634, 499] width 1165 height 871
click at [257, 108] on input "Cotizar Mejorar Garantia a 5 años deSUM-OCE-10-PC - [PERSON_NAME] Computador: 8…" at bounding box center [634, 106] width 1165 height 29
type input "Cotizar Mejorar Garantia a 5 años de SUM-OCE-10-PC - Shaday Ward Computador: 8L…"
type textarea "x"
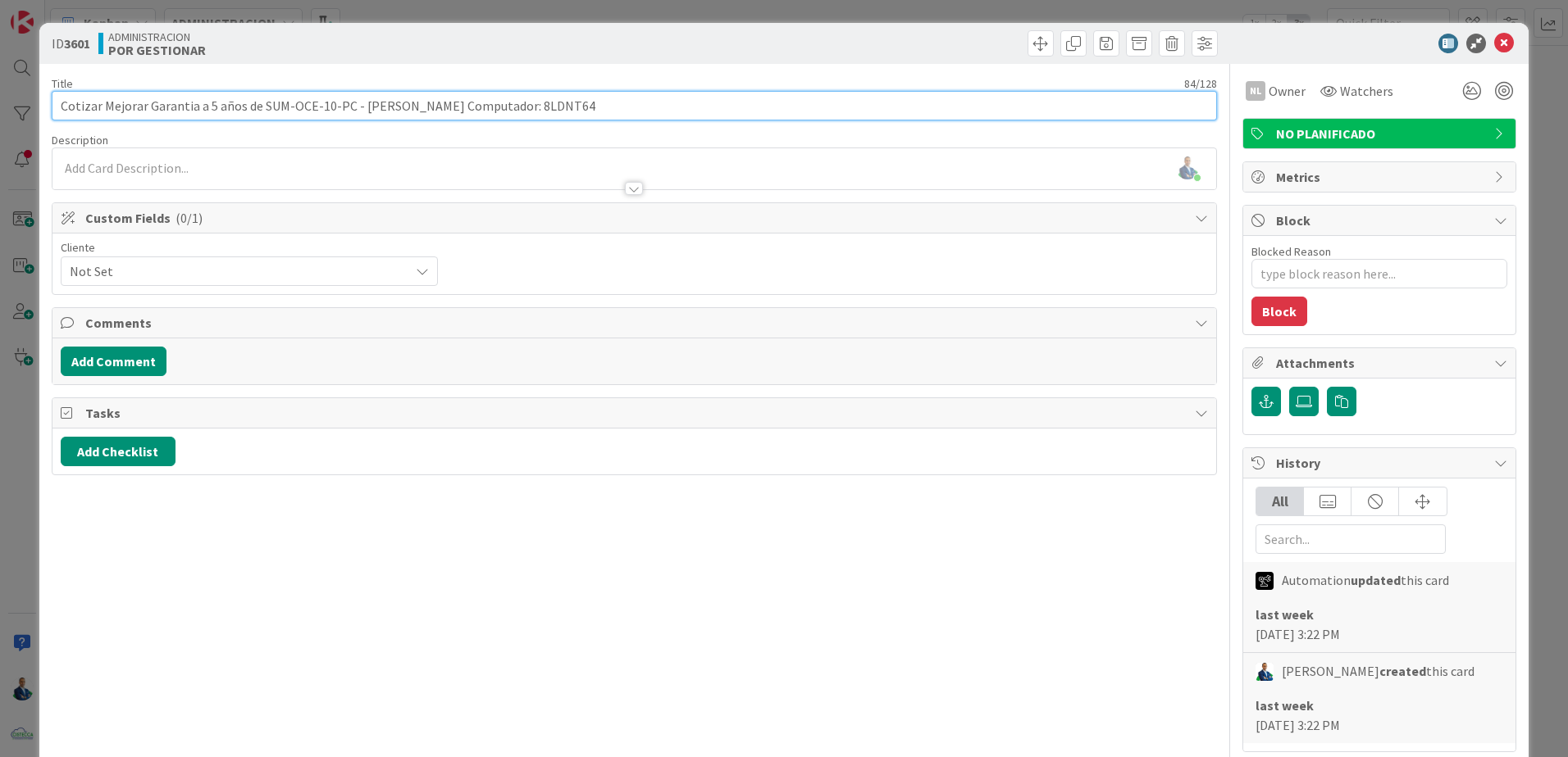
drag, startPoint x: 257, startPoint y: 108, endPoint x: 759, endPoint y: 202, distance: 510.7
click at [759, 202] on div "Title 84 / 128 Cotizar Mejorar Garantia a 5 años de SUM-OCE-10-PC - Shaday Ward…" at bounding box center [634, 499] width 1165 height 871
type input "Cotizar Mejorar Garantia a 5 años de SUM-OCE-10-PC - Shaday Ward Computador: 8L…"
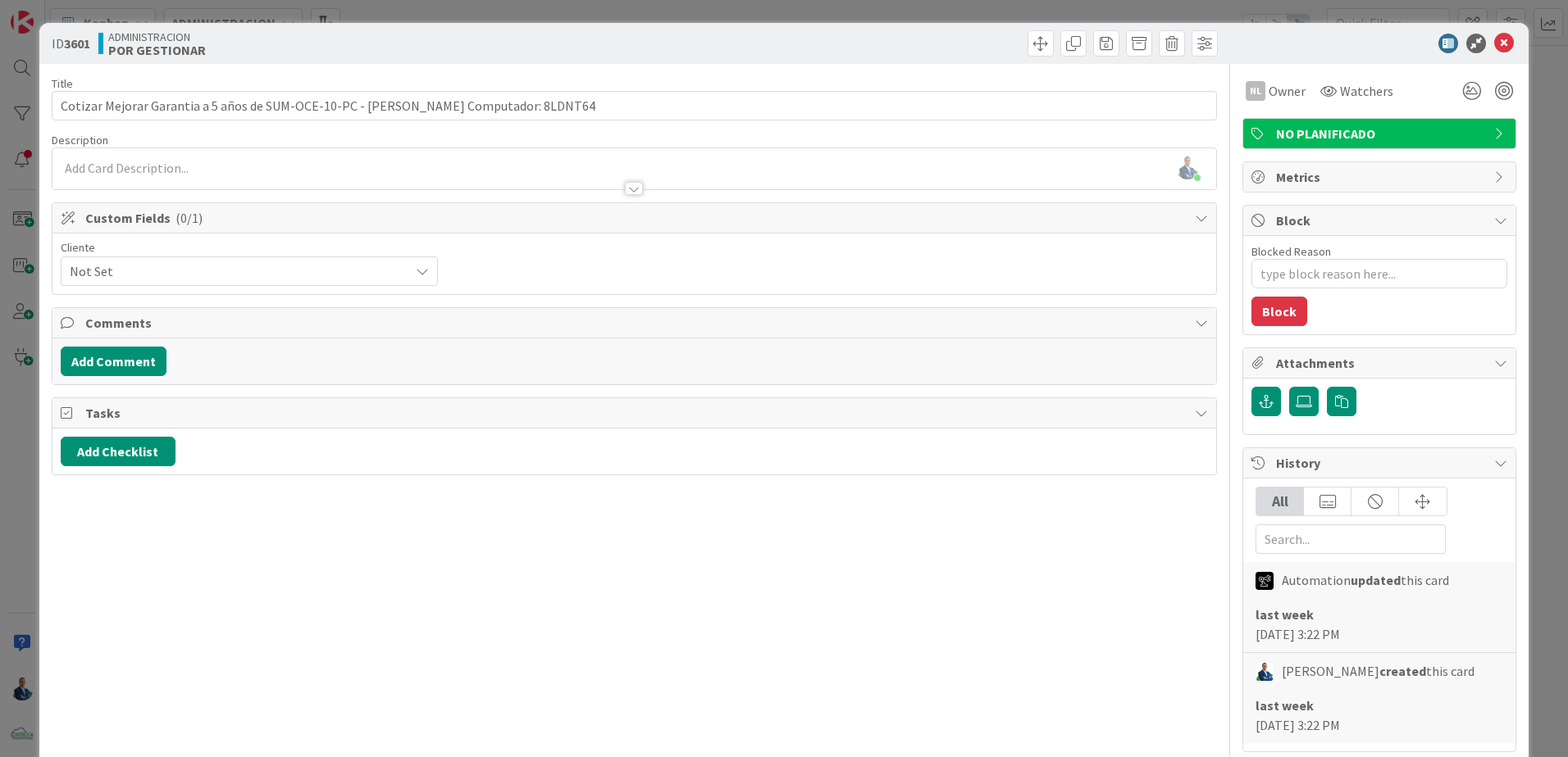
click at [1542, 192] on div "ID 3601 ADMINISTRACION POR GESTIONAR Title 84 / 128 Cotizar Mejorar Garantia a …" at bounding box center [784, 378] width 1568 height 757
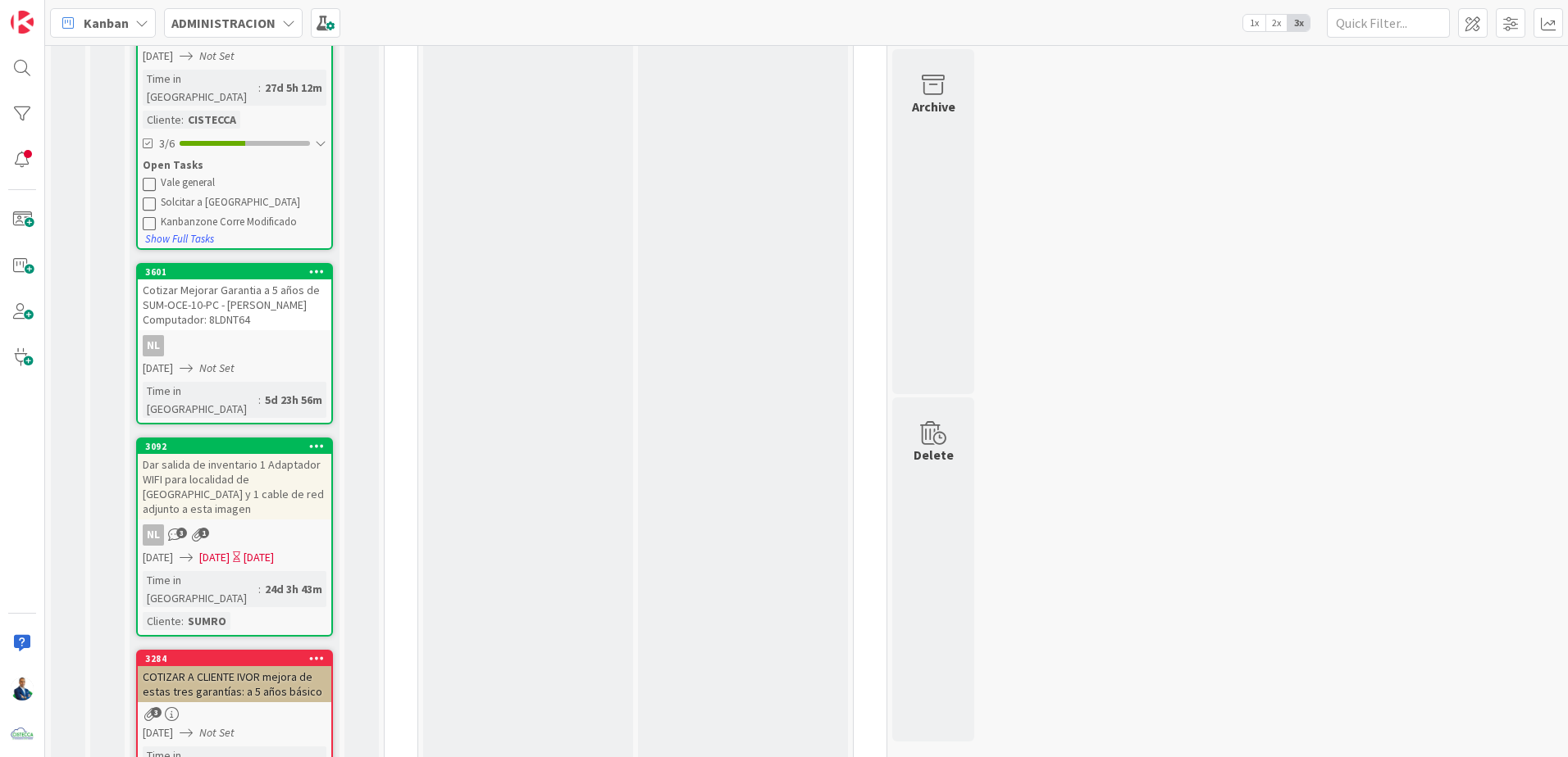
click at [223, 666] on div "COTIZAR A CLIENTE IVOR mejora de estas tres garantías: a 5 años básico" at bounding box center [235, 685] width 193 height 36
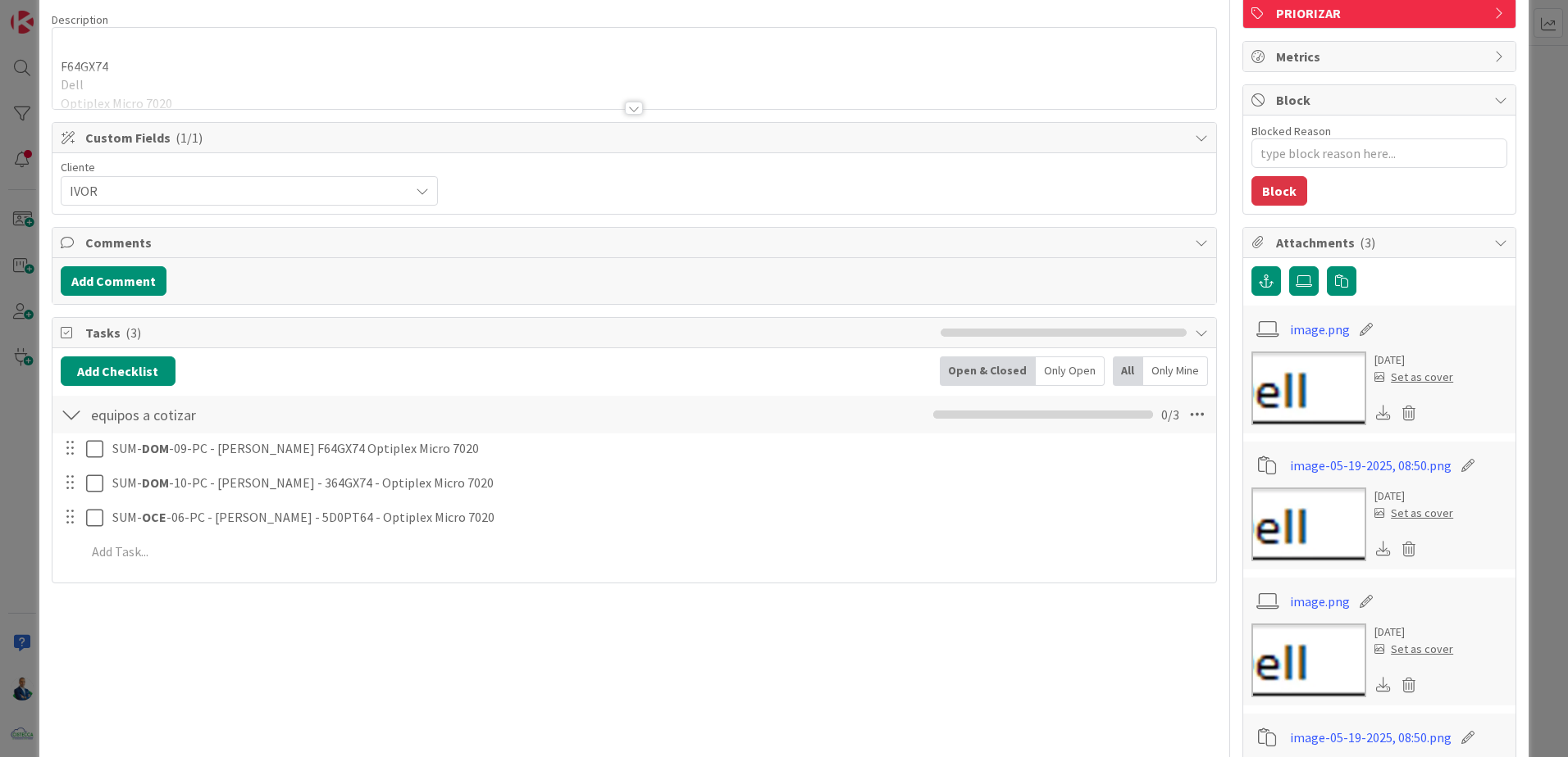
scroll to position [122, 0]
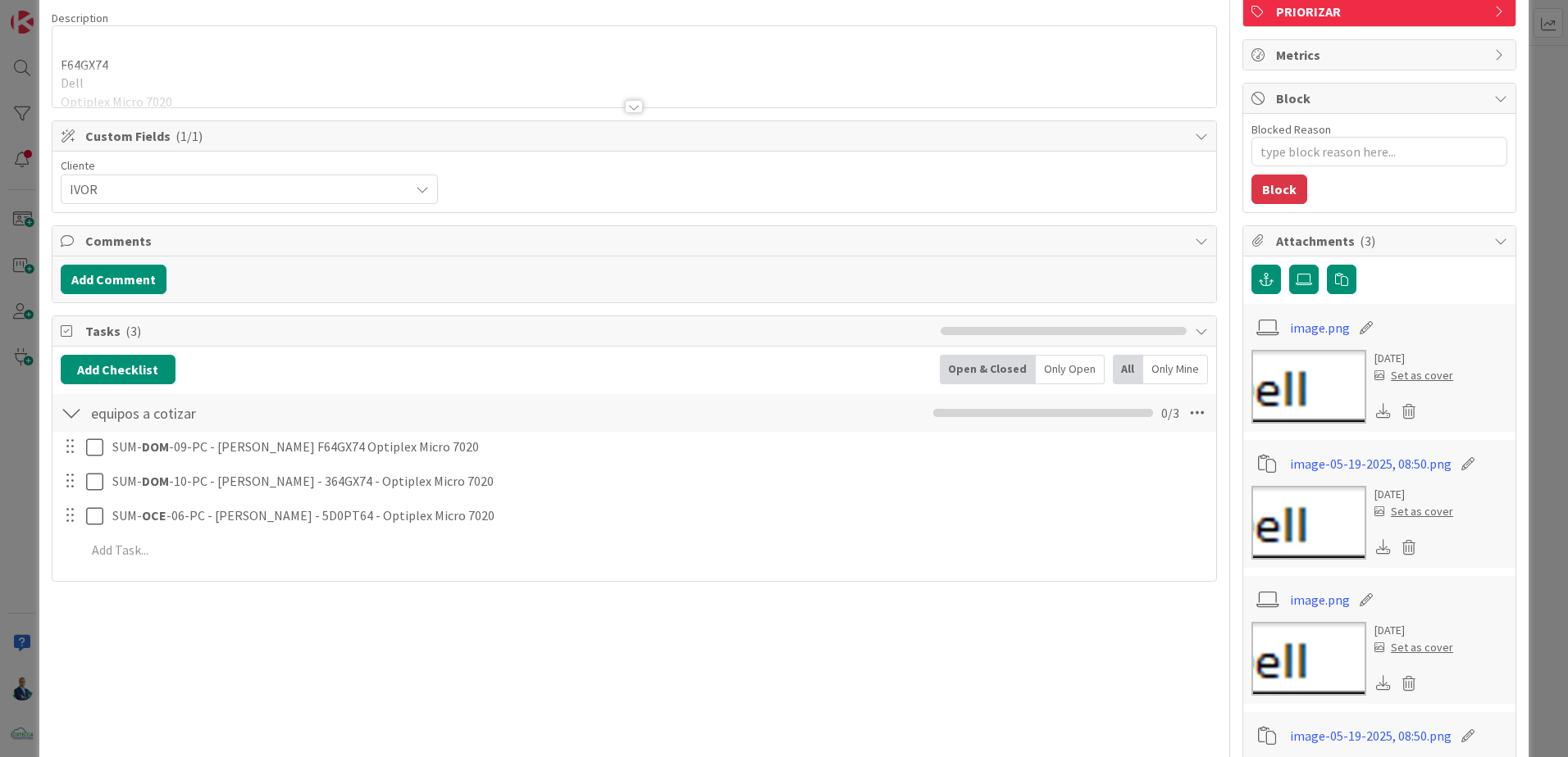
click at [141, 579] on div "Add Checklist Open & Closed Only Open All Only Mine equipos a cotizar Checklist…" at bounding box center [634, 464] width 1163 height 235
click at [148, 568] on div "SUM- DOM -09-PC - Guerline Gustave F64GX74 Optiplex Micro 7020 Update Cancel SU…" at bounding box center [634, 502] width 1147 height 140
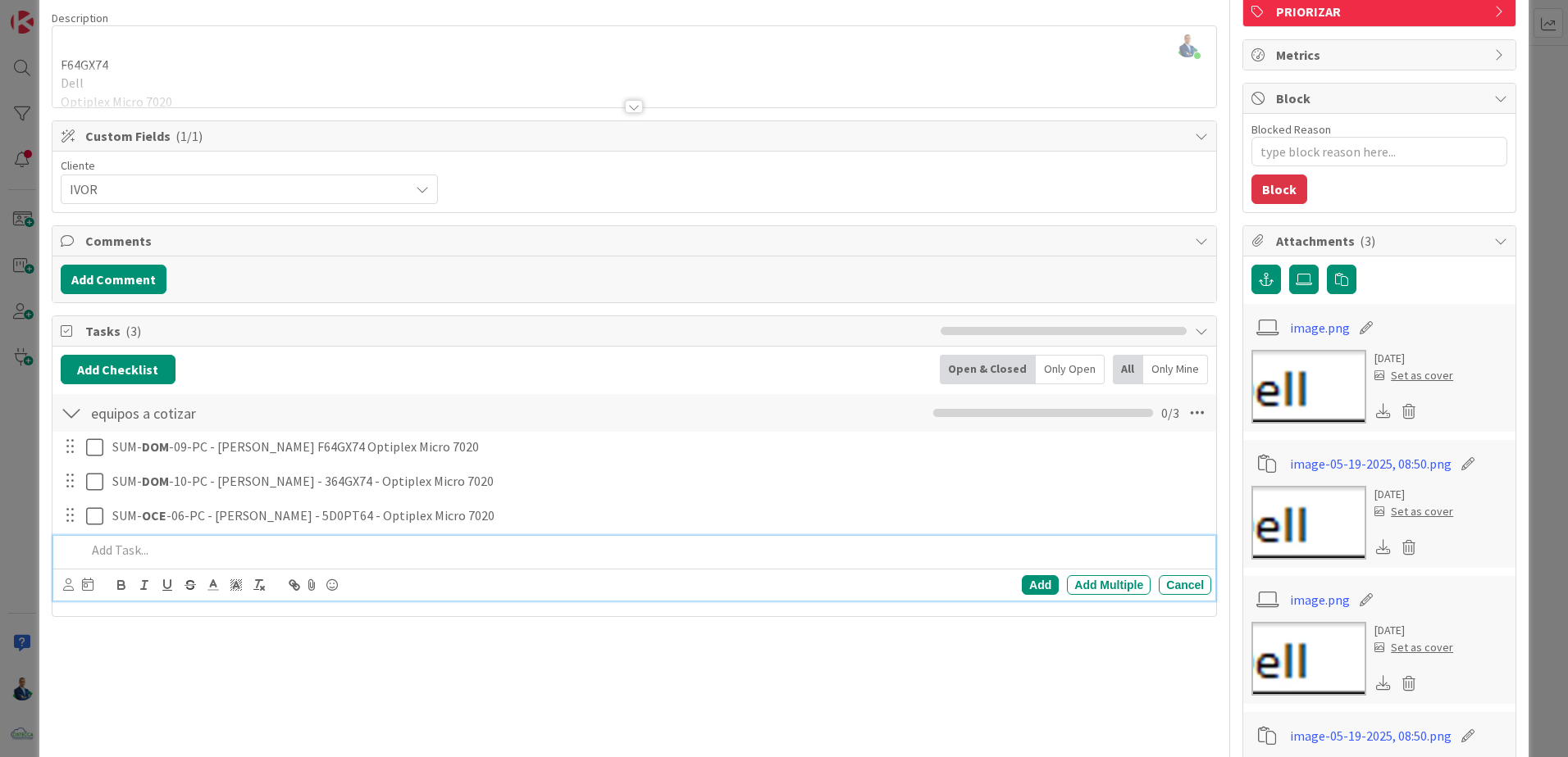
click at [160, 548] on p at bounding box center [645, 550] width 1119 height 19
click at [133, 552] on p "SUM-OCE-10-PC - Shaday Ward Computador: 8LDNT64" at bounding box center [645, 550] width 1119 height 19
click at [118, 584] on icon "button" at bounding box center [121, 583] width 6 height 4
click at [427, 543] on p "SUM- OCE -10-PC - Shaday Ward Computador: 8LDNT64" at bounding box center [645, 550] width 1119 height 19
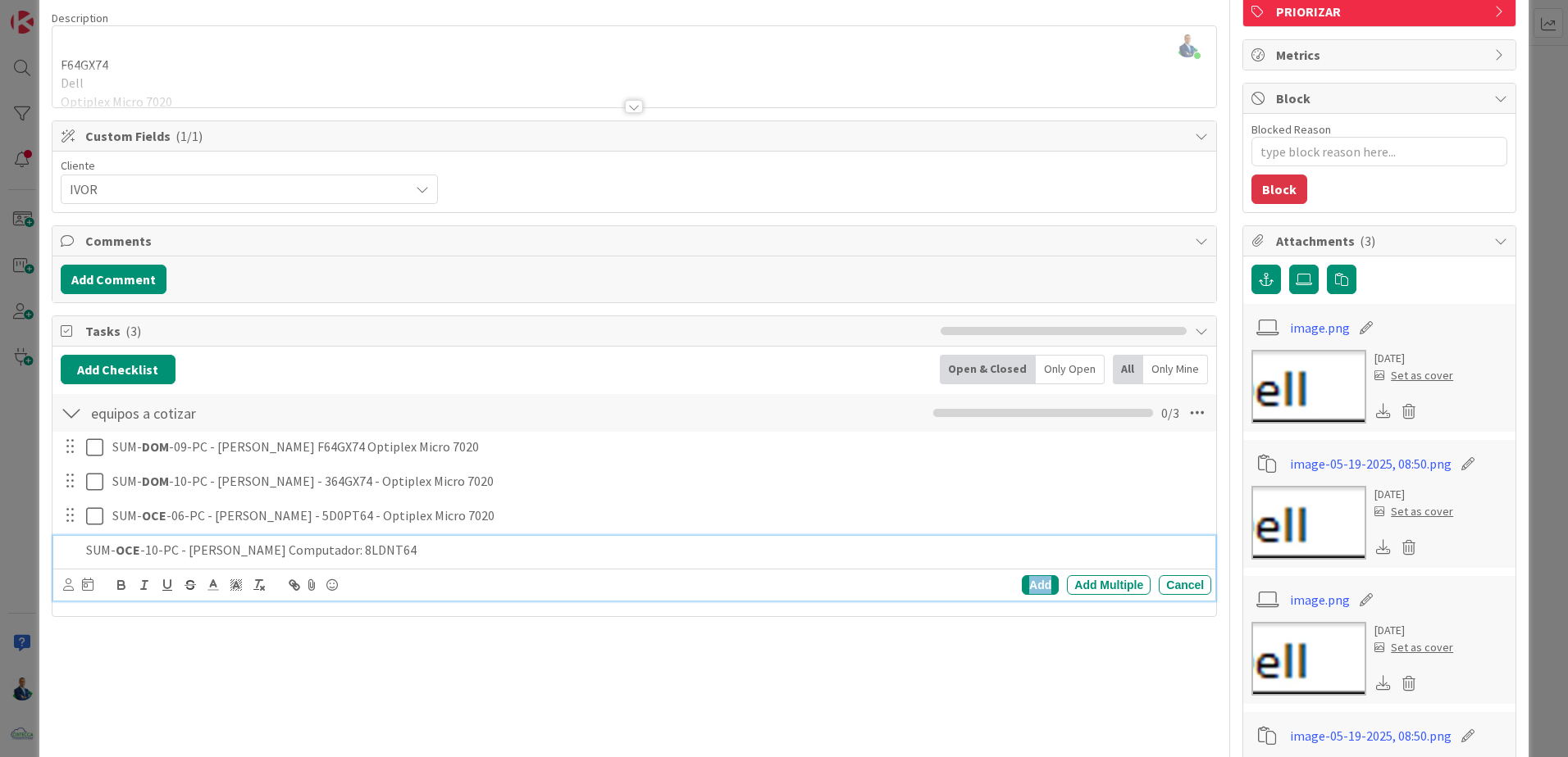
click at [1032, 580] on div "Add" at bounding box center [1039, 585] width 37 height 20
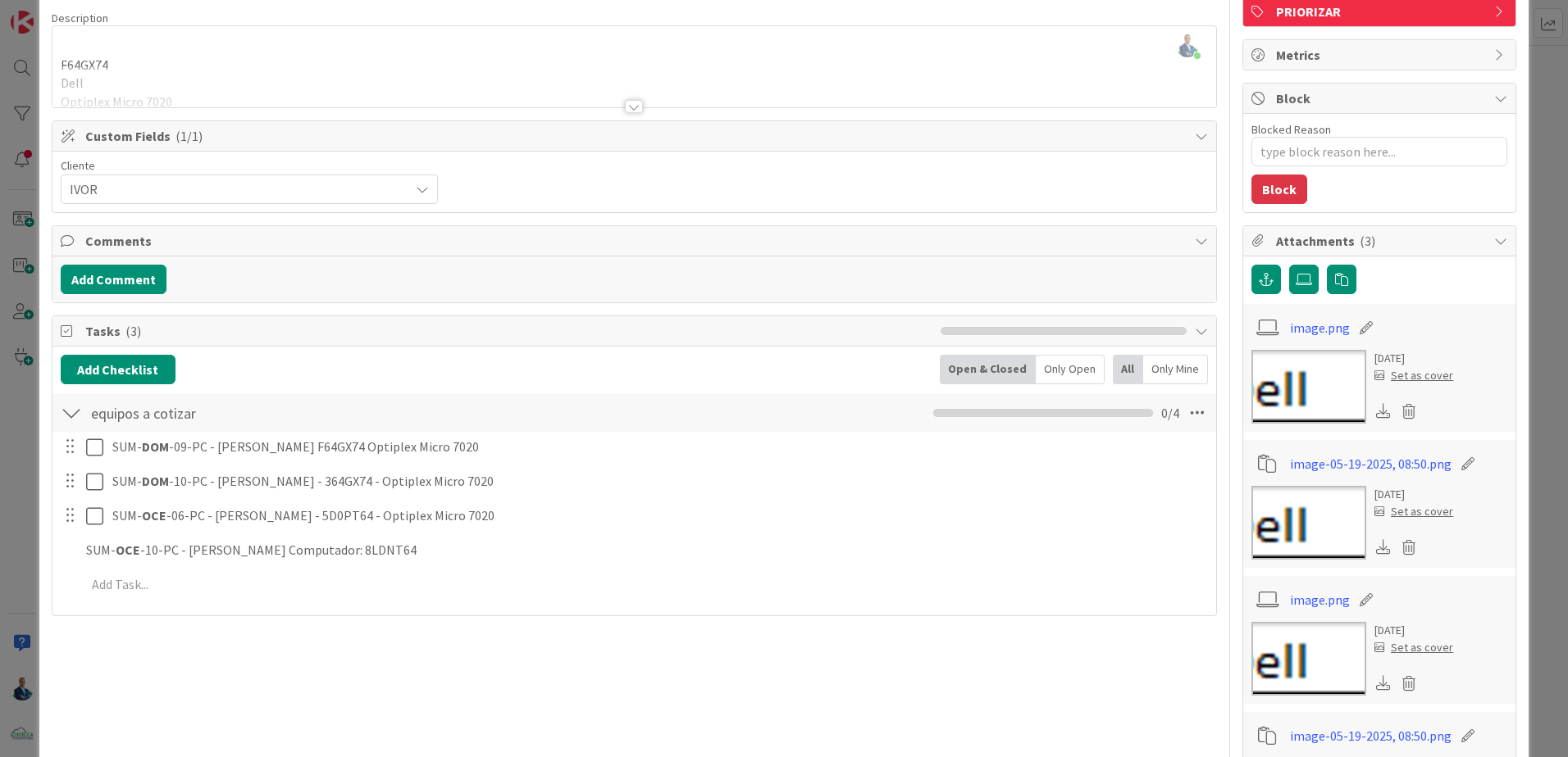
type textarea "x"
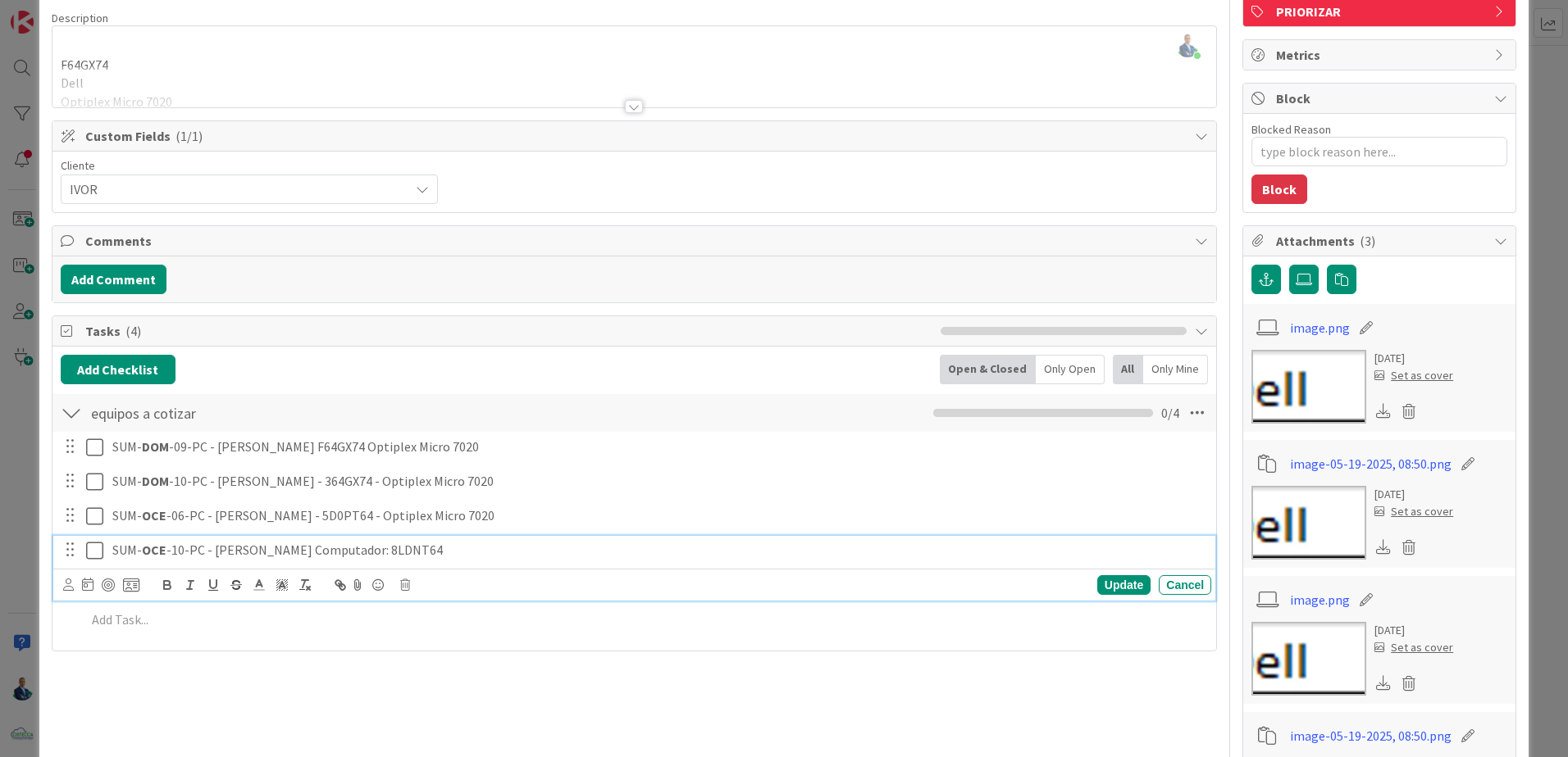
click at [400, 554] on p "SUM- OCE -10-PC - Shaday Ward Computador: 8LDNT64" at bounding box center [658, 550] width 1092 height 19
copy p "8LDNT64"
click at [299, 544] on p "SUM- OCE -10-PC - Shaday Ward Computador: 8LDNT64" at bounding box center [658, 550] width 1092 height 19
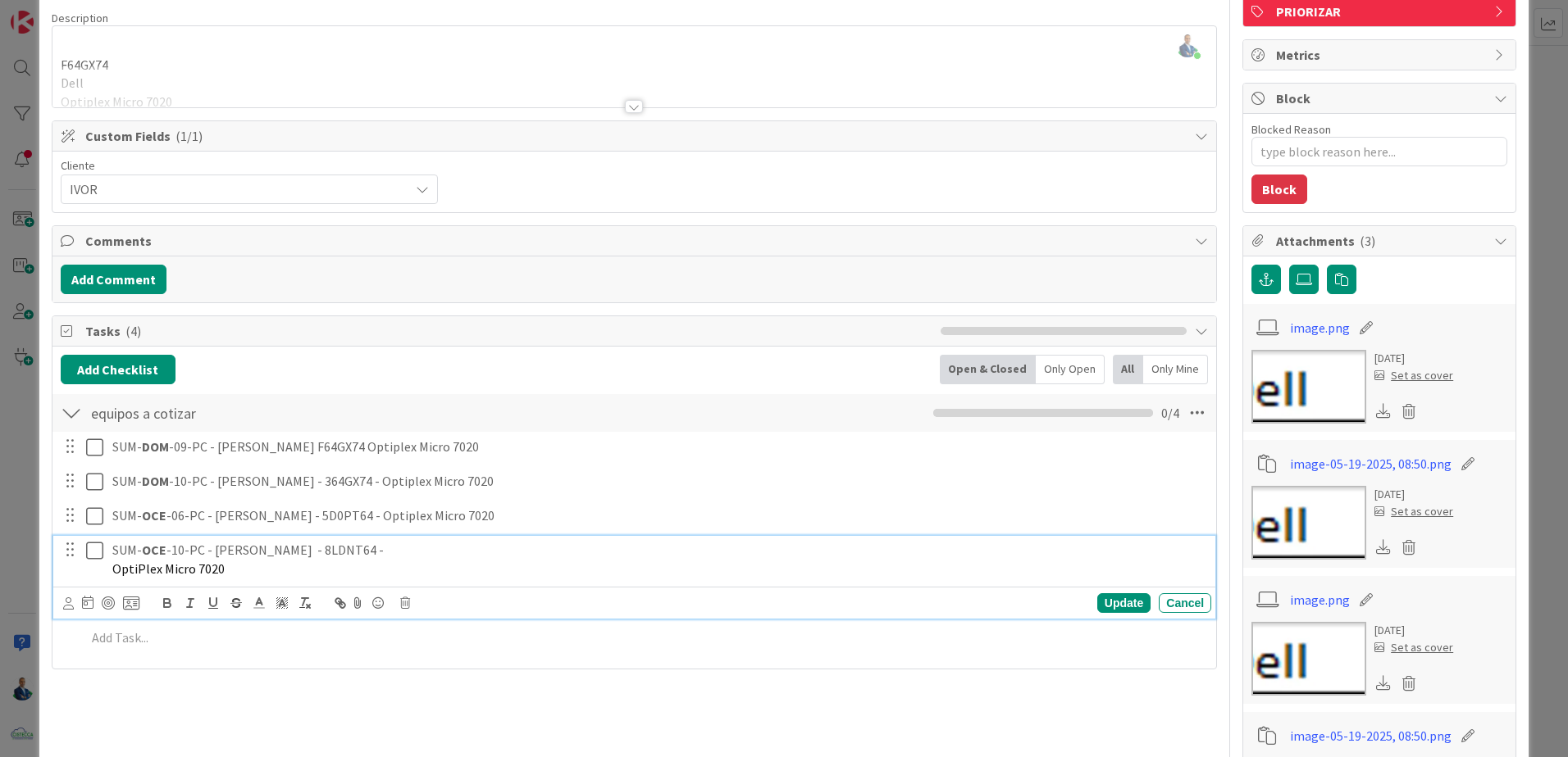
click at [393, 537] on div "SUM- OCE -10-PC - Shaday Ward - 8LDNT64 - OptiPlex Micro 7020" at bounding box center [658, 560] width 1105 height 47
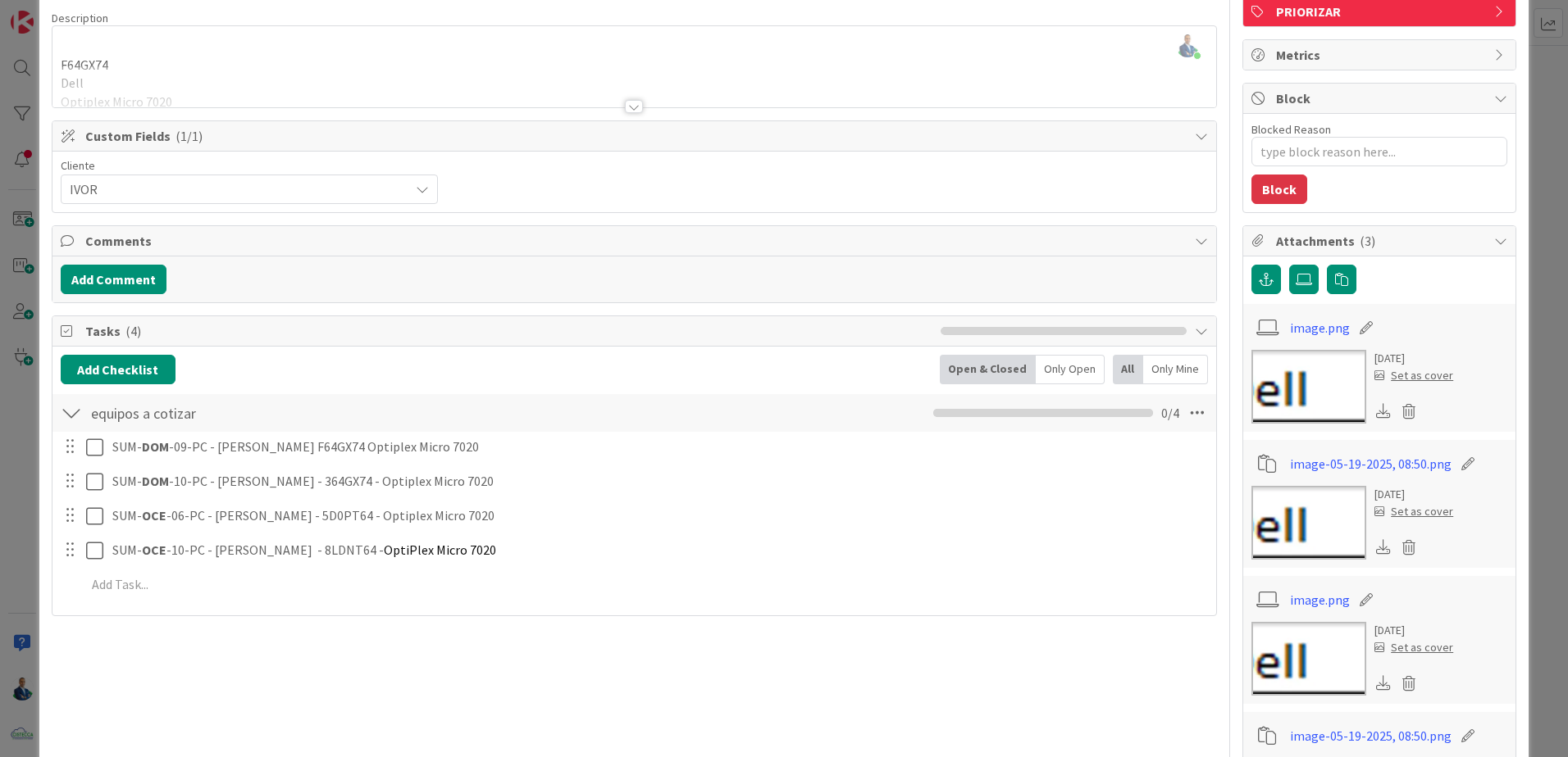
click at [1097, 579] on div "SUM- DOM -09-PC - Guerline Gustave F64GX74 Optiplex Micro 7020 Update Cancel SU…" at bounding box center [634, 519] width 1147 height 174
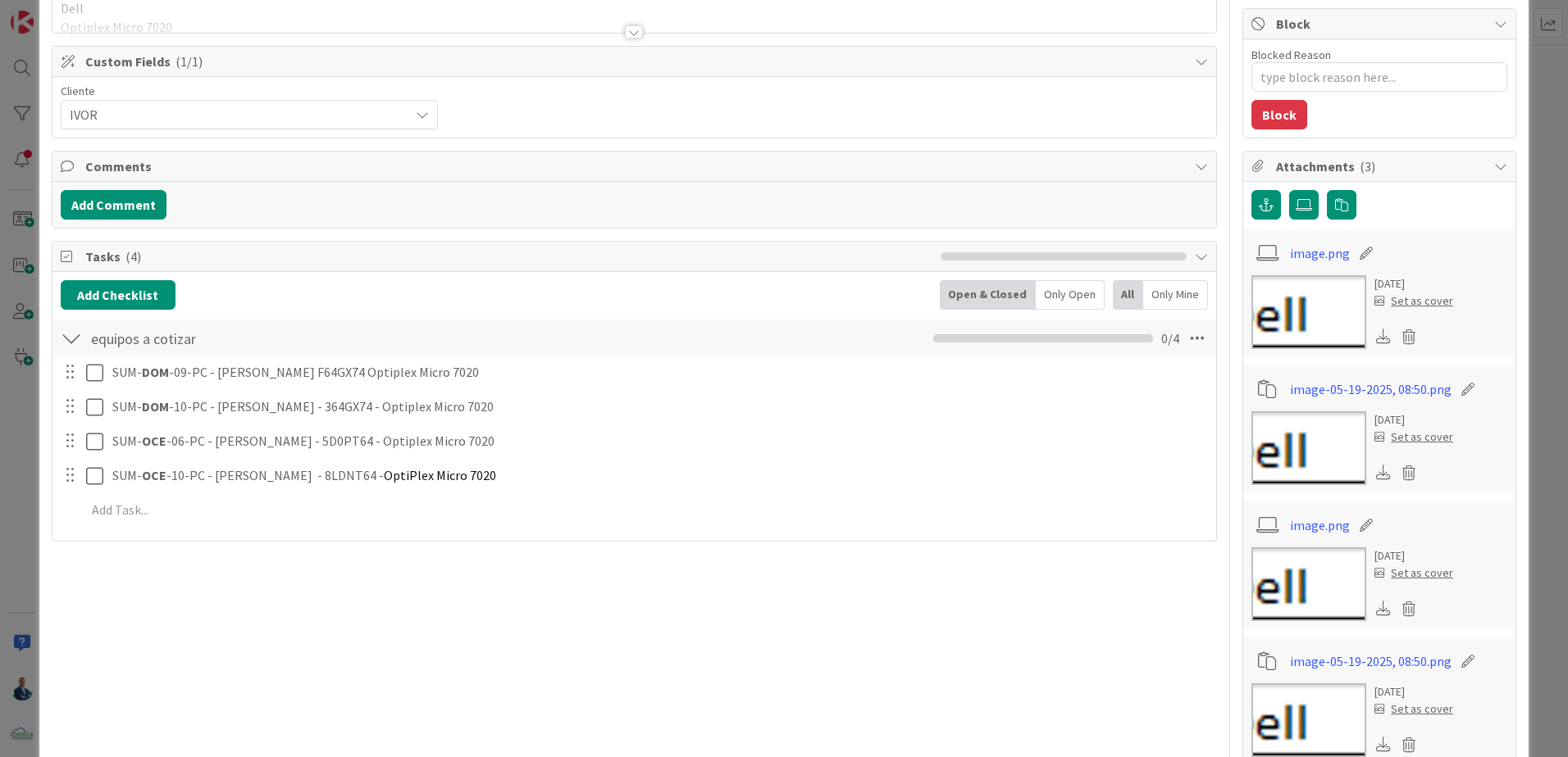
click at [1536, 211] on div "ID 3284 ADMINISTRACION POR GESTIONAR Title 71 / 128 COTIZAR A CLIENTE IVOR mejo…" at bounding box center [784, 378] width 1568 height 757
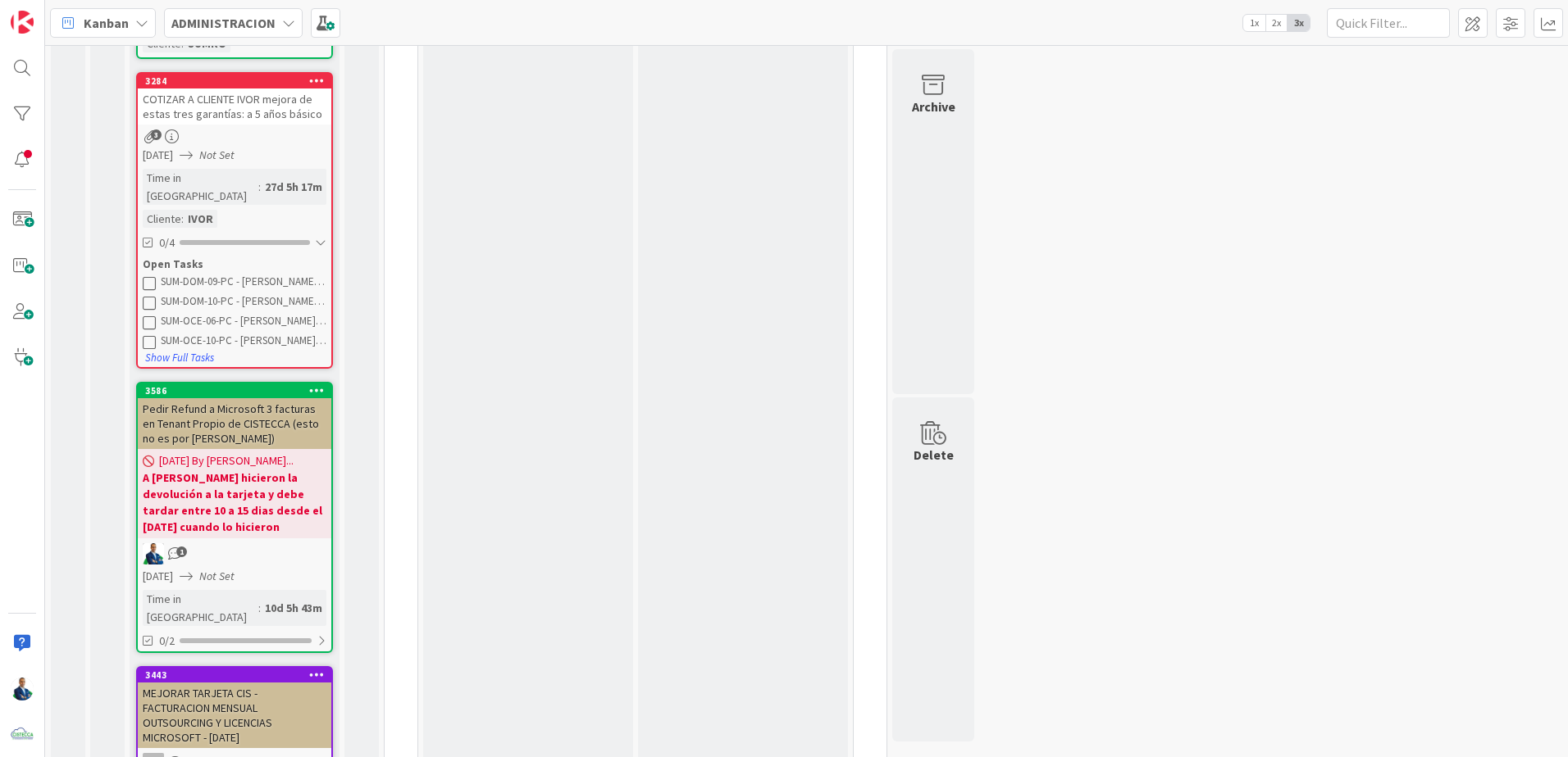
scroll to position [999, 0]
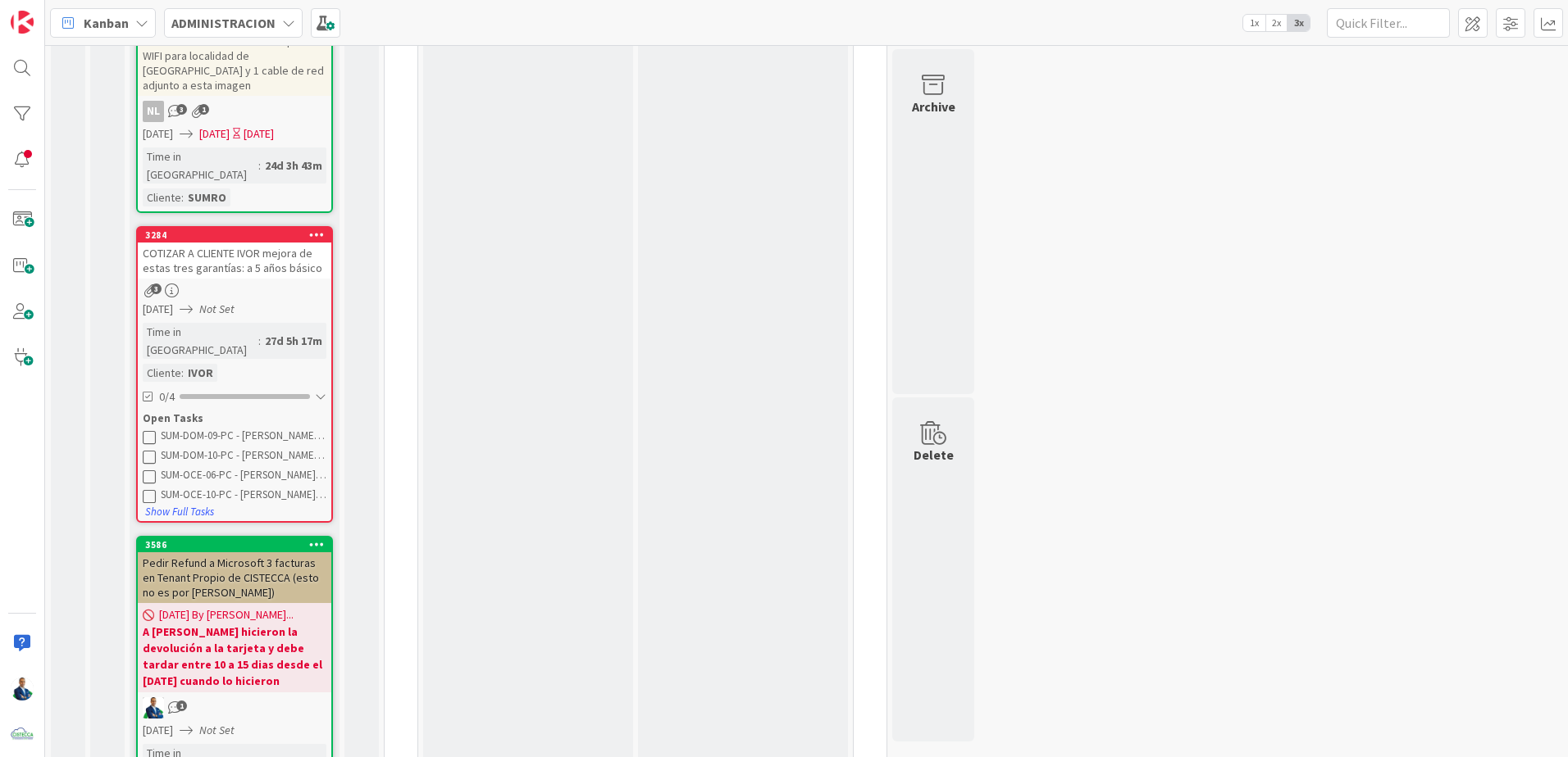
click at [254, 553] on div "Pedir Refund a Microsoft 3 facturas en Tenant Propio de CISTECCA (esto no es po…" at bounding box center [235, 578] width 193 height 51
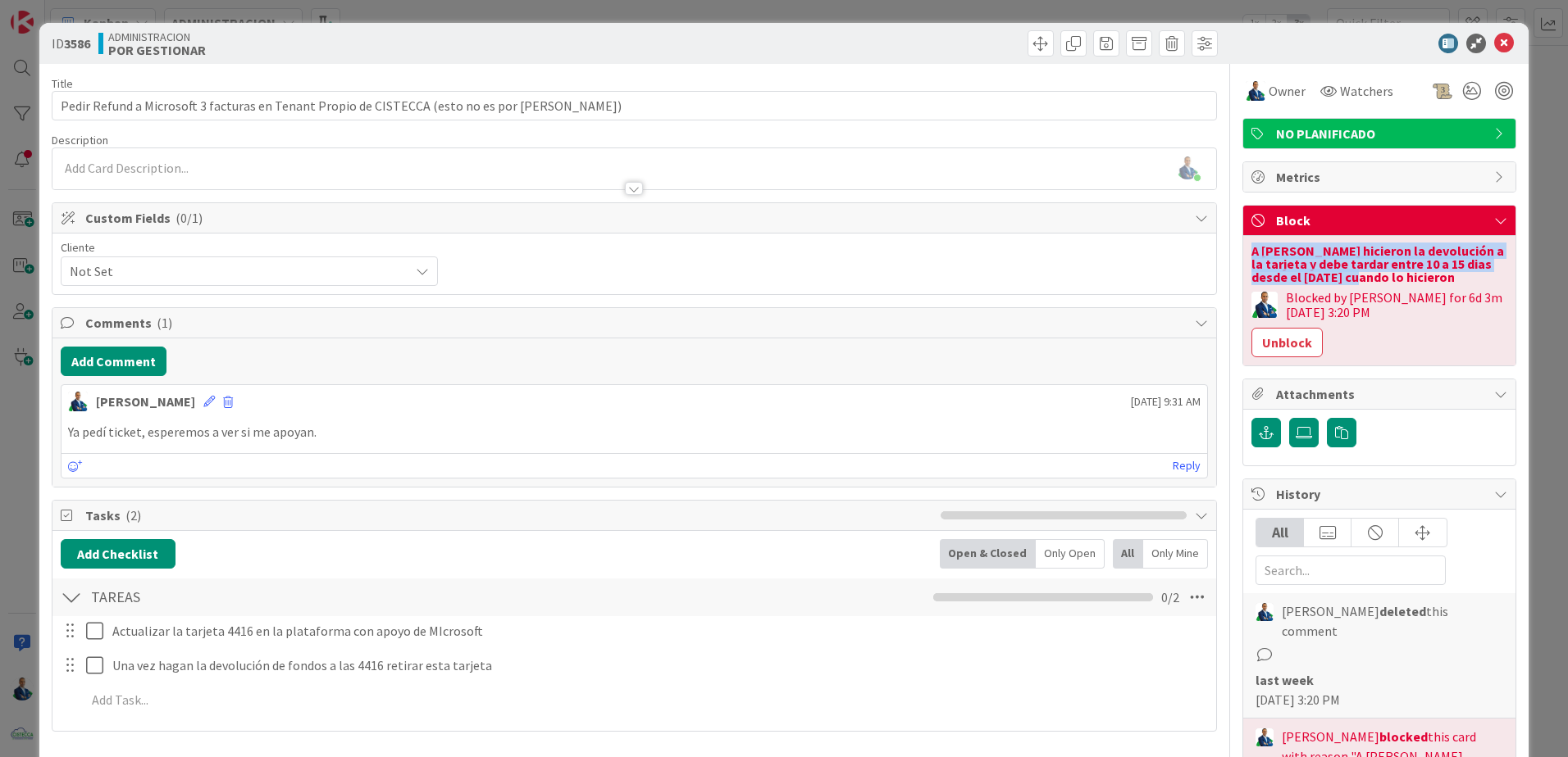
drag, startPoint x: 1243, startPoint y: 252, endPoint x: 1327, endPoint y: 281, distance: 88.9
click at [1327, 281] on div "A [PERSON_NAME] hicieron la devolución a la tarjeta y debe tardar entre 10 a 15…" at bounding box center [1379, 264] width 256 height 40
drag, startPoint x: 1327, startPoint y: 281, endPoint x: 1283, endPoint y: 277, distance: 44.2
click at [1283, 277] on div "A [PERSON_NAME] hicieron la devolución a la tarjeta y debe tardar entre 10 a 15…" at bounding box center [1379, 264] width 256 height 40
click at [1281, 344] on button "Unblock" at bounding box center [1287, 342] width 72 height 29
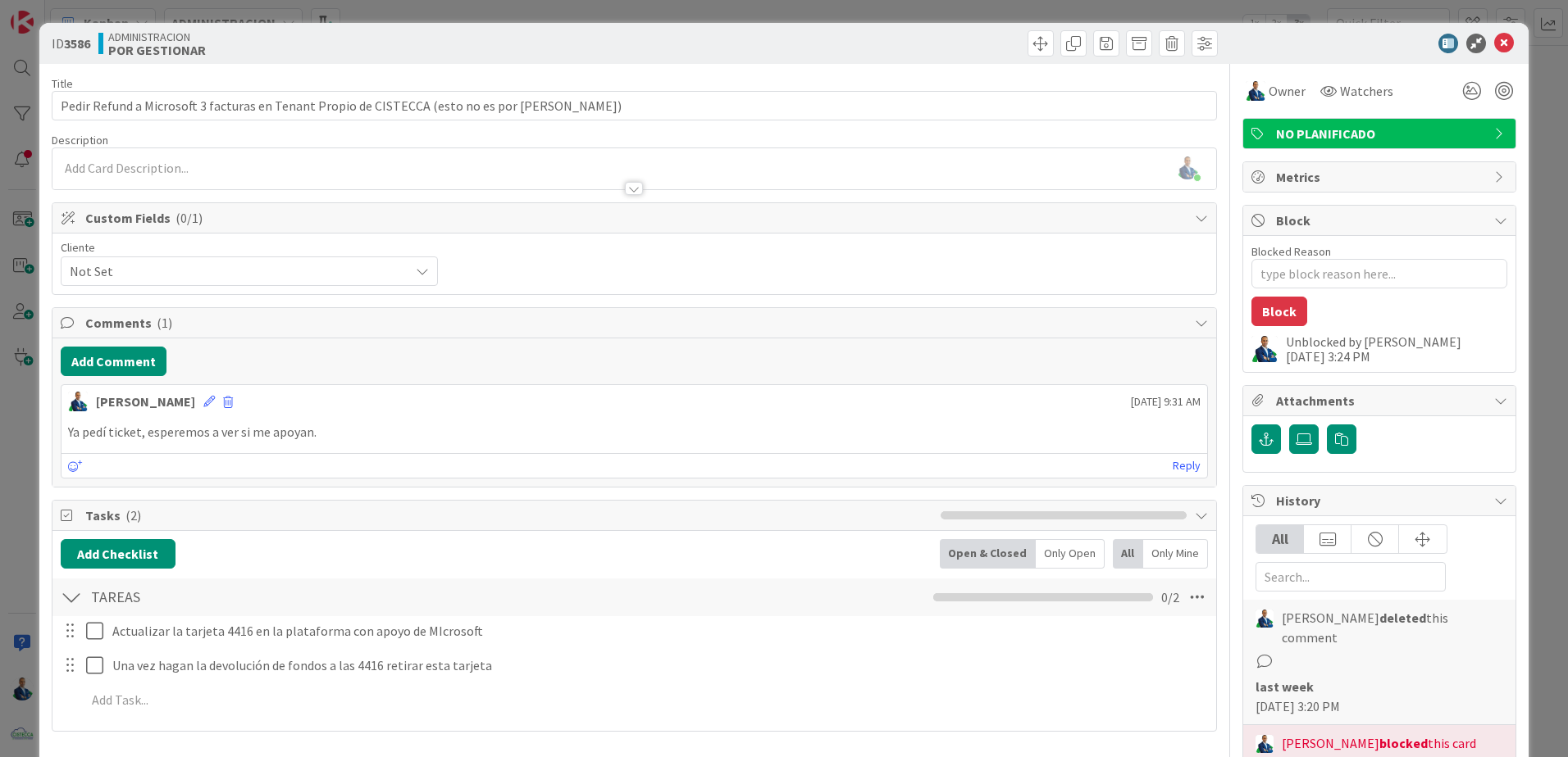
click at [1546, 264] on div "ID 3586 ADMINISTRACION POR GESTIONAR Title 88 / 128 Pedir Refund a Microsoft 3 …" at bounding box center [784, 378] width 1568 height 757
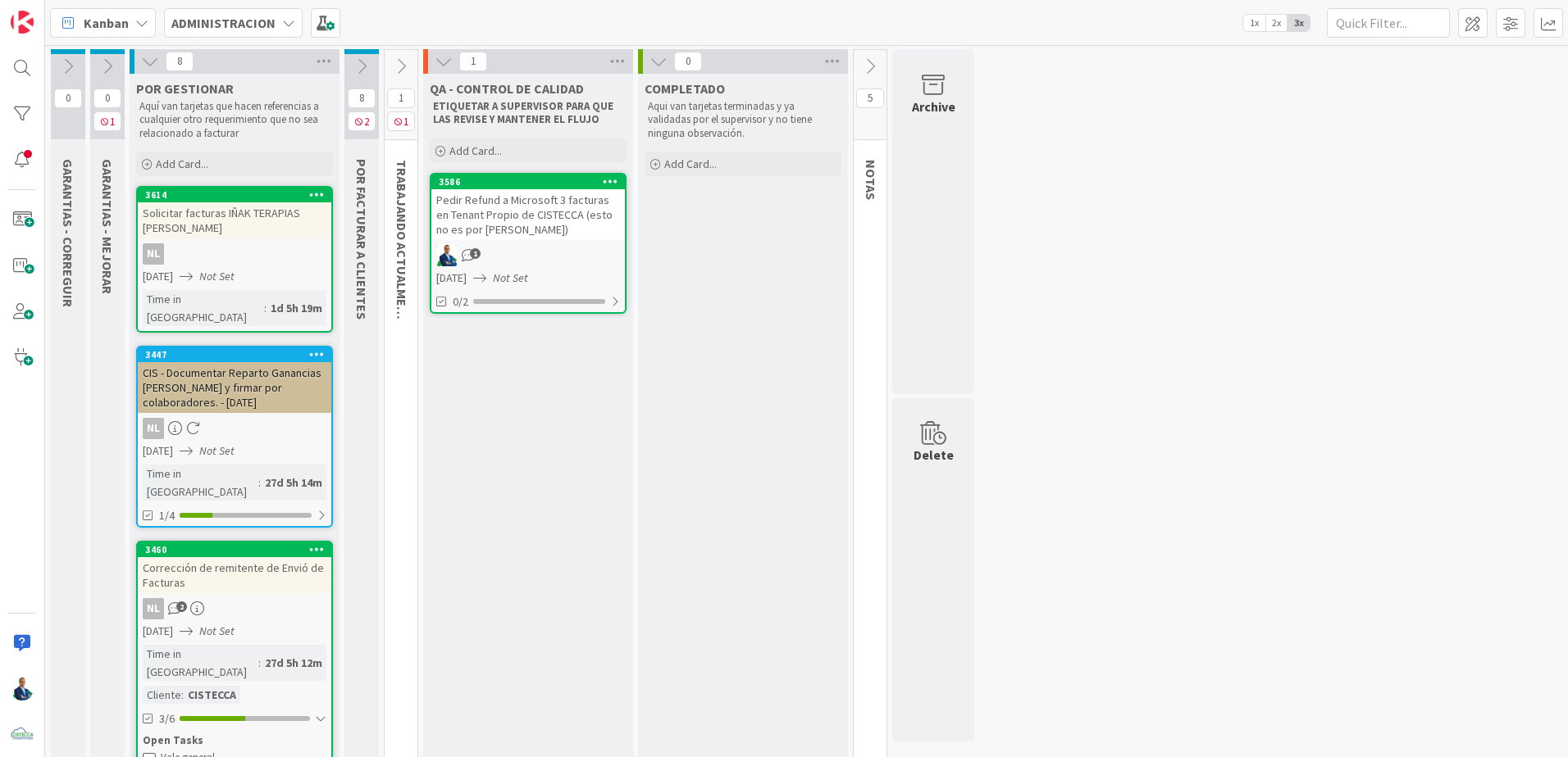
click at [520, 228] on div "Pedir Refund a Microsoft 3 facturas en Tenant Propio de CISTECCA (esto no es po…" at bounding box center [528, 215] width 193 height 51
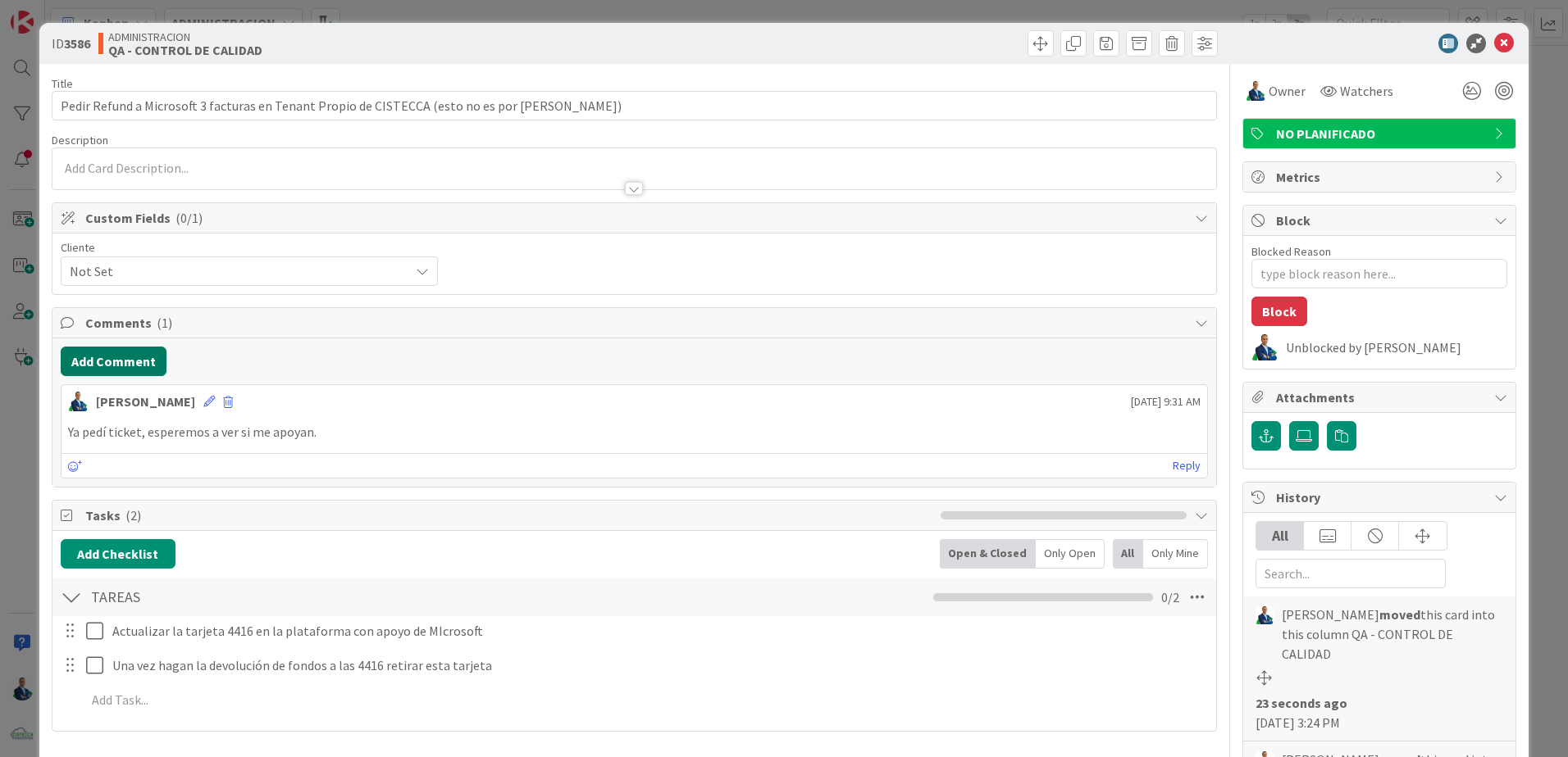
click at [134, 363] on button "Add Comment" at bounding box center [113, 361] width 106 height 29
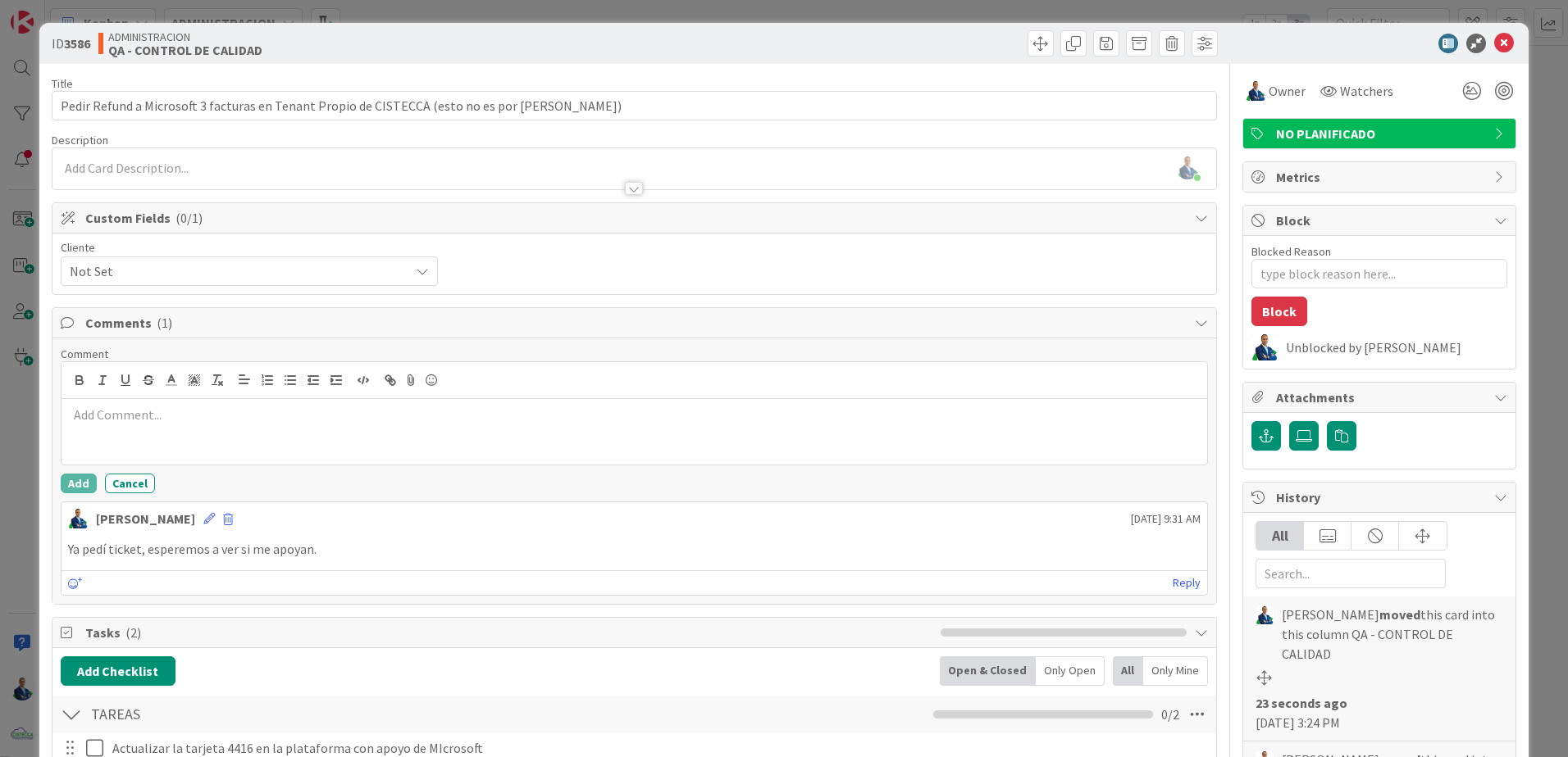
click at [154, 407] on p at bounding box center [634, 416] width 1132 height 19
click at [1335, 436] on icon "button" at bounding box center [1341, 435] width 13 height 13
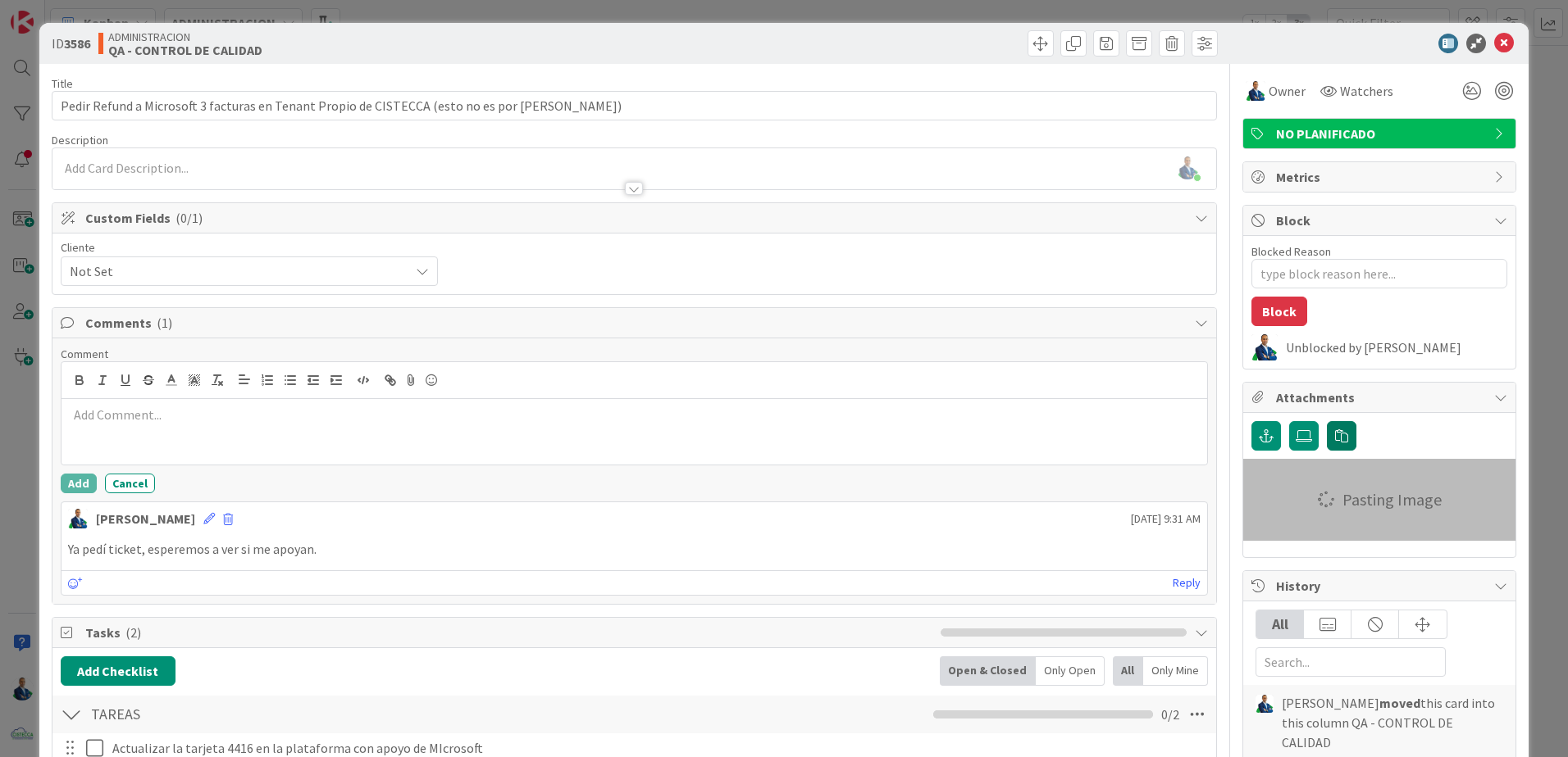
type textarea "x"
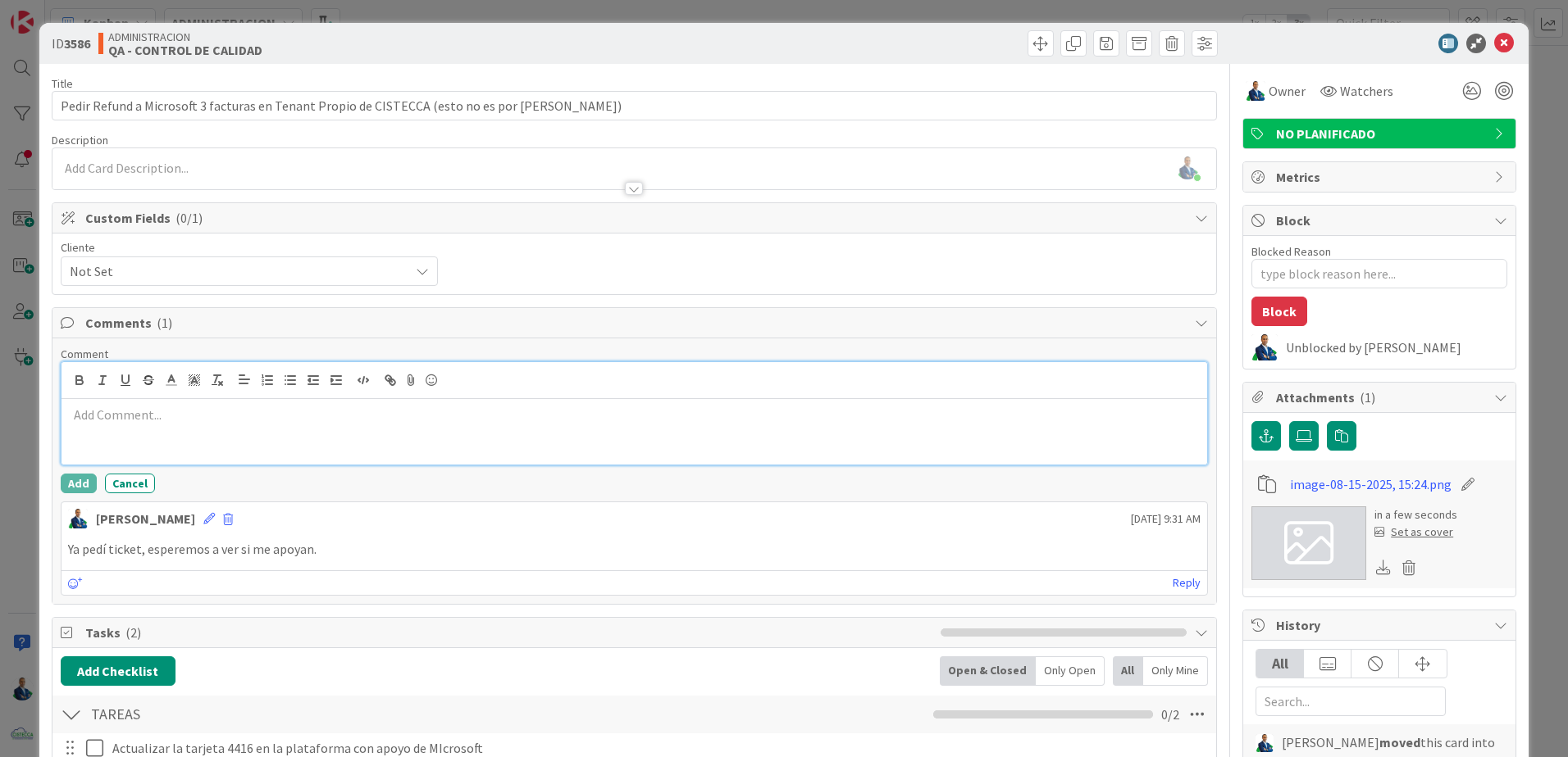
click at [248, 432] on div at bounding box center [634, 432] width 1145 height 66
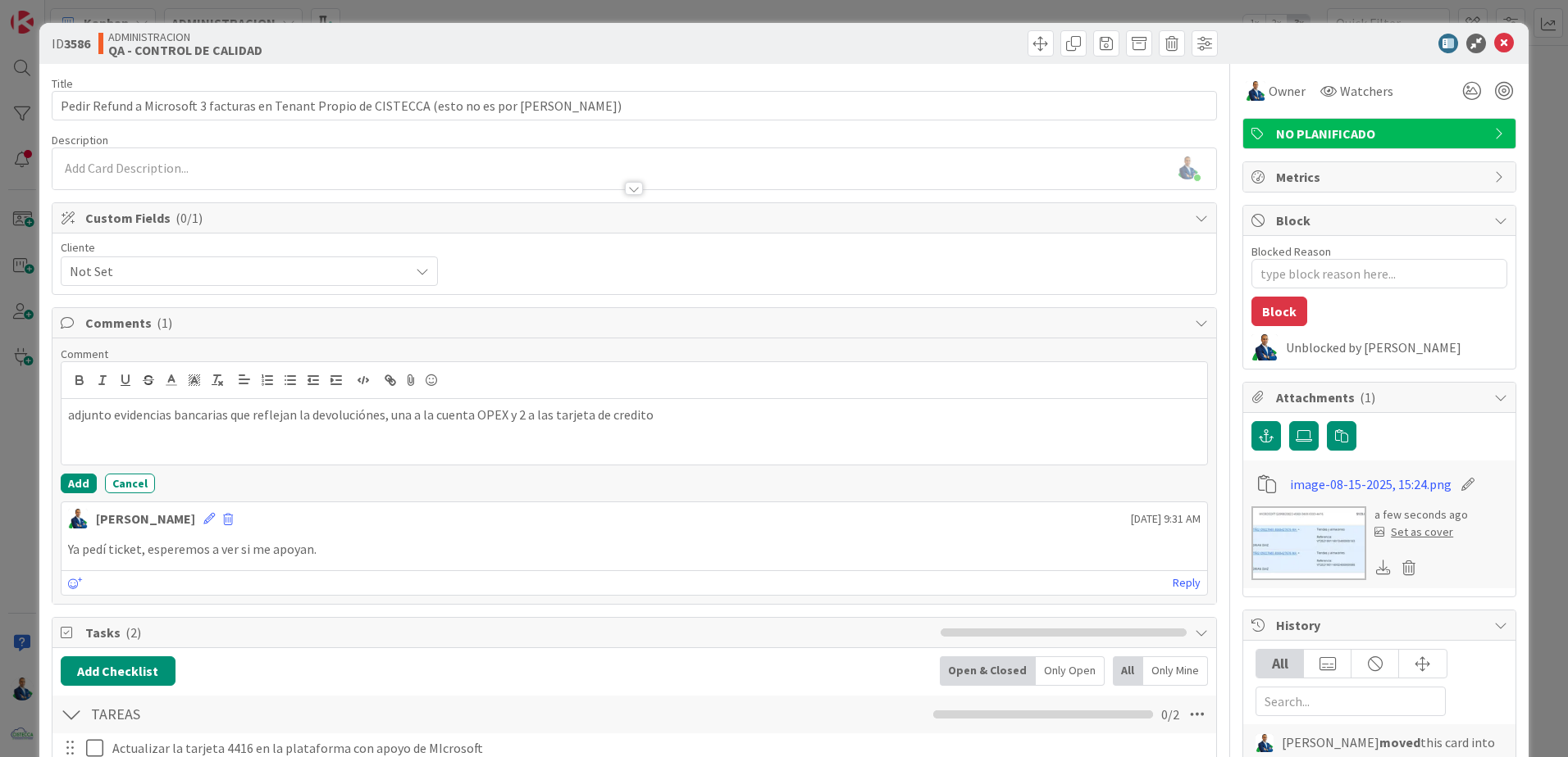
click at [75, 472] on div "Comment adjunto evidencias bancarias que reflejan la devoluciónes, una a la cue…" at bounding box center [634, 420] width 1147 height 147
click at [73, 478] on button "Add" at bounding box center [78, 483] width 36 height 20
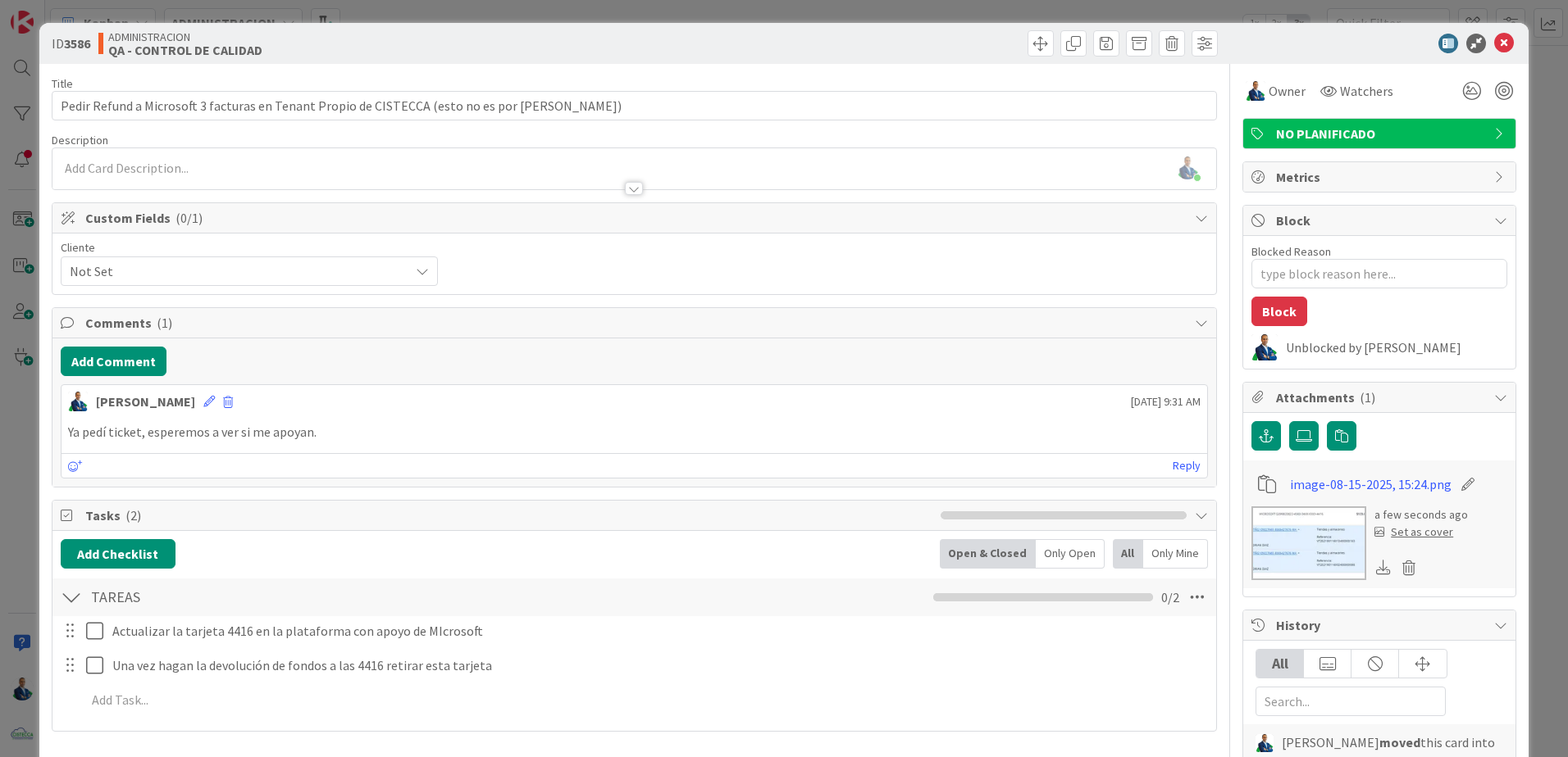
type textarea "x"
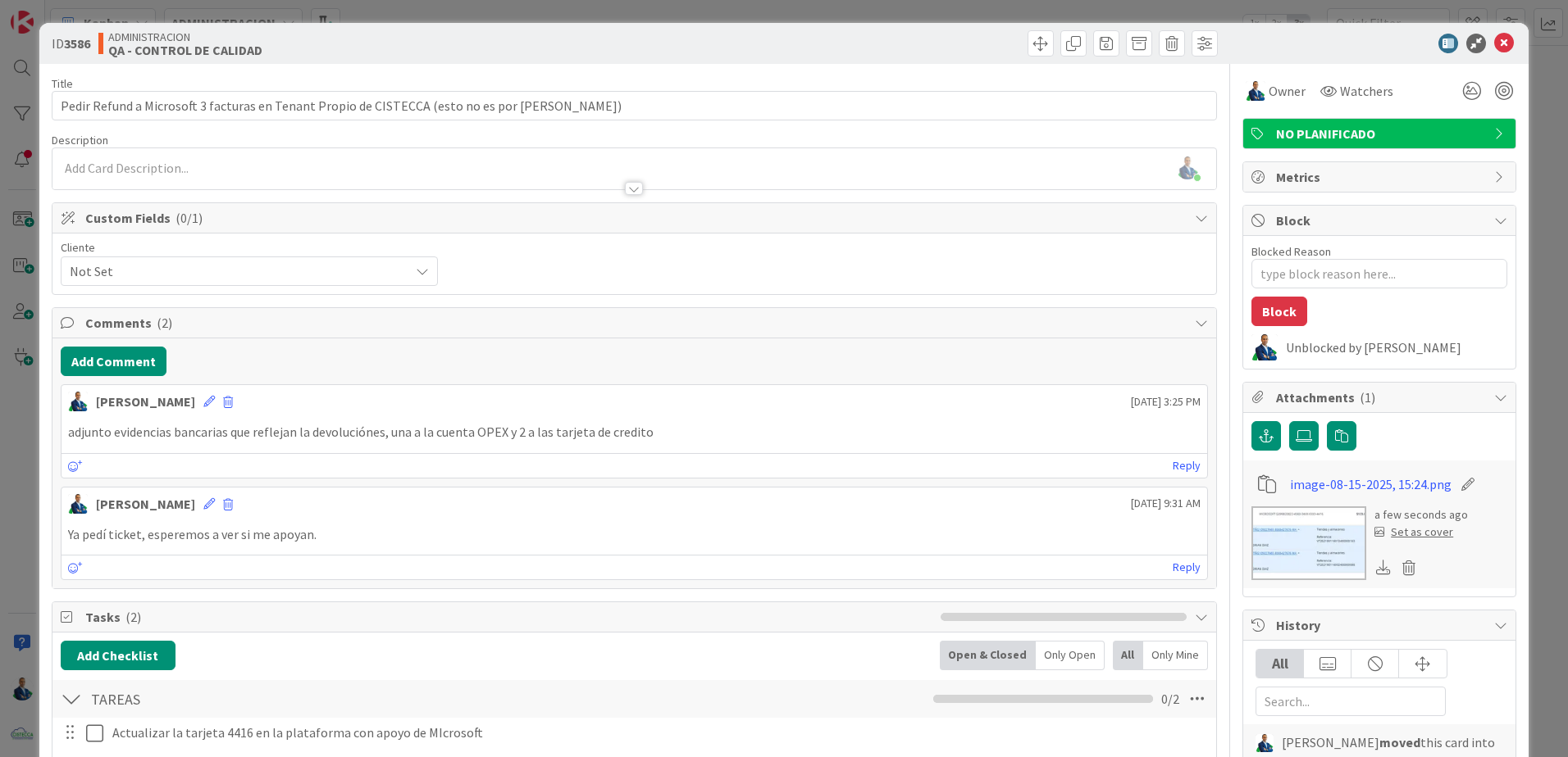
click at [204, 402] on icon at bounding box center [209, 401] width 11 height 11
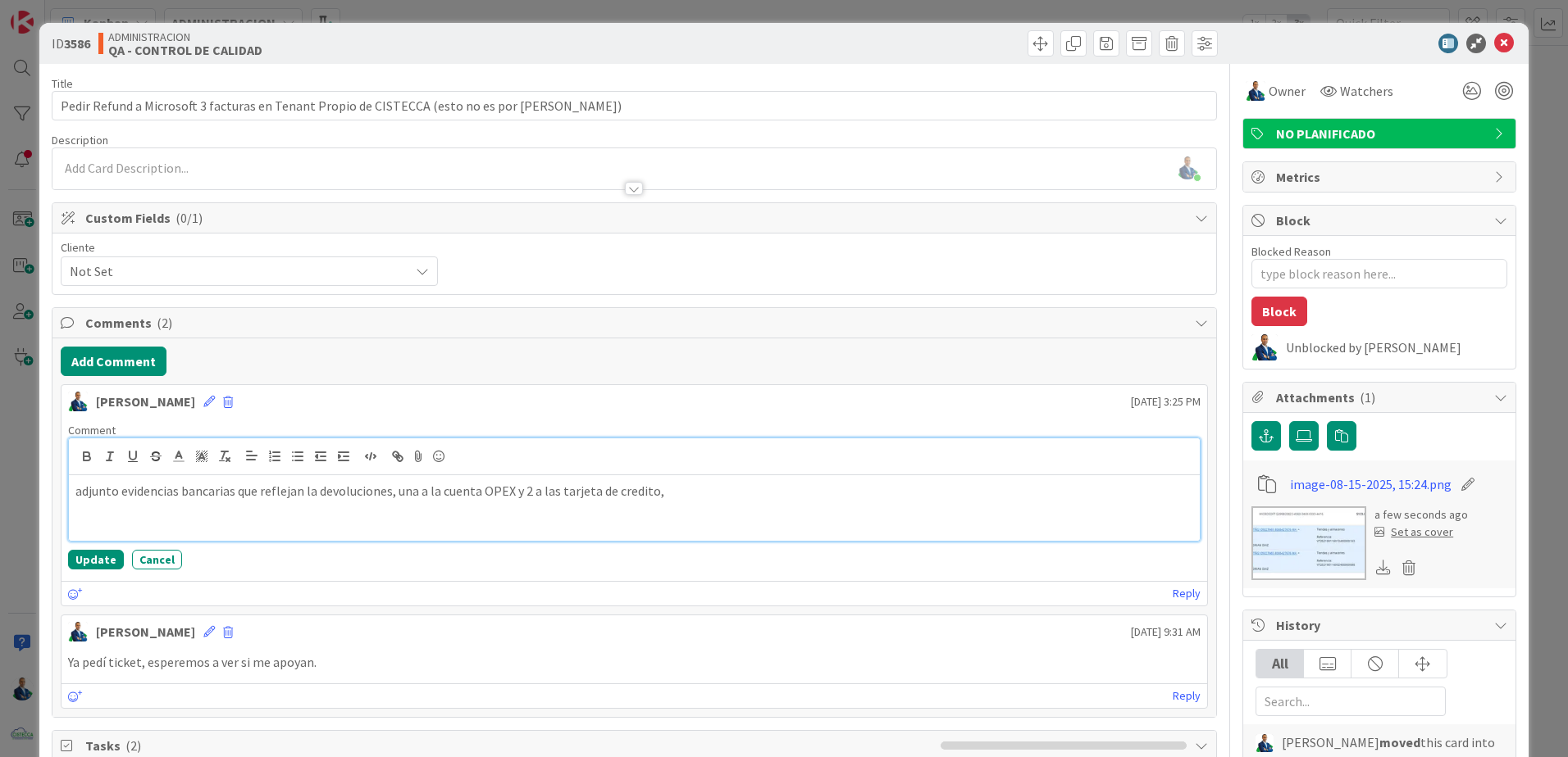
click at [656, 488] on p "adjunto evidencias bancarias que reflejan la devoluciones, una a la cuenta OPEX…" at bounding box center [634, 491] width 1118 height 19
click at [421, 461] on icon at bounding box center [418, 456] width 20 height 23
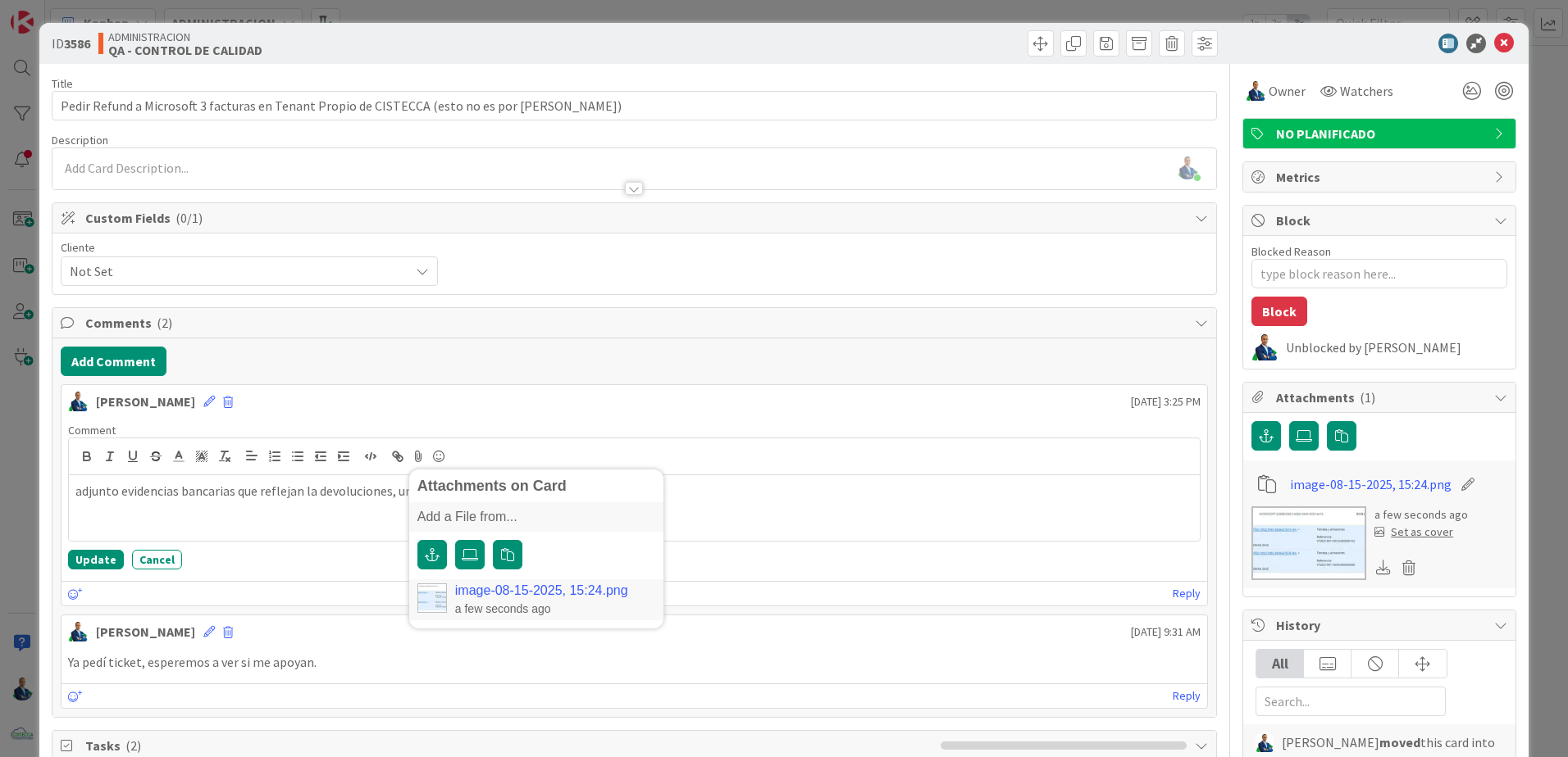
click at [1456, 485] on icon at bounding box center [1467, 484] width 23 height 16
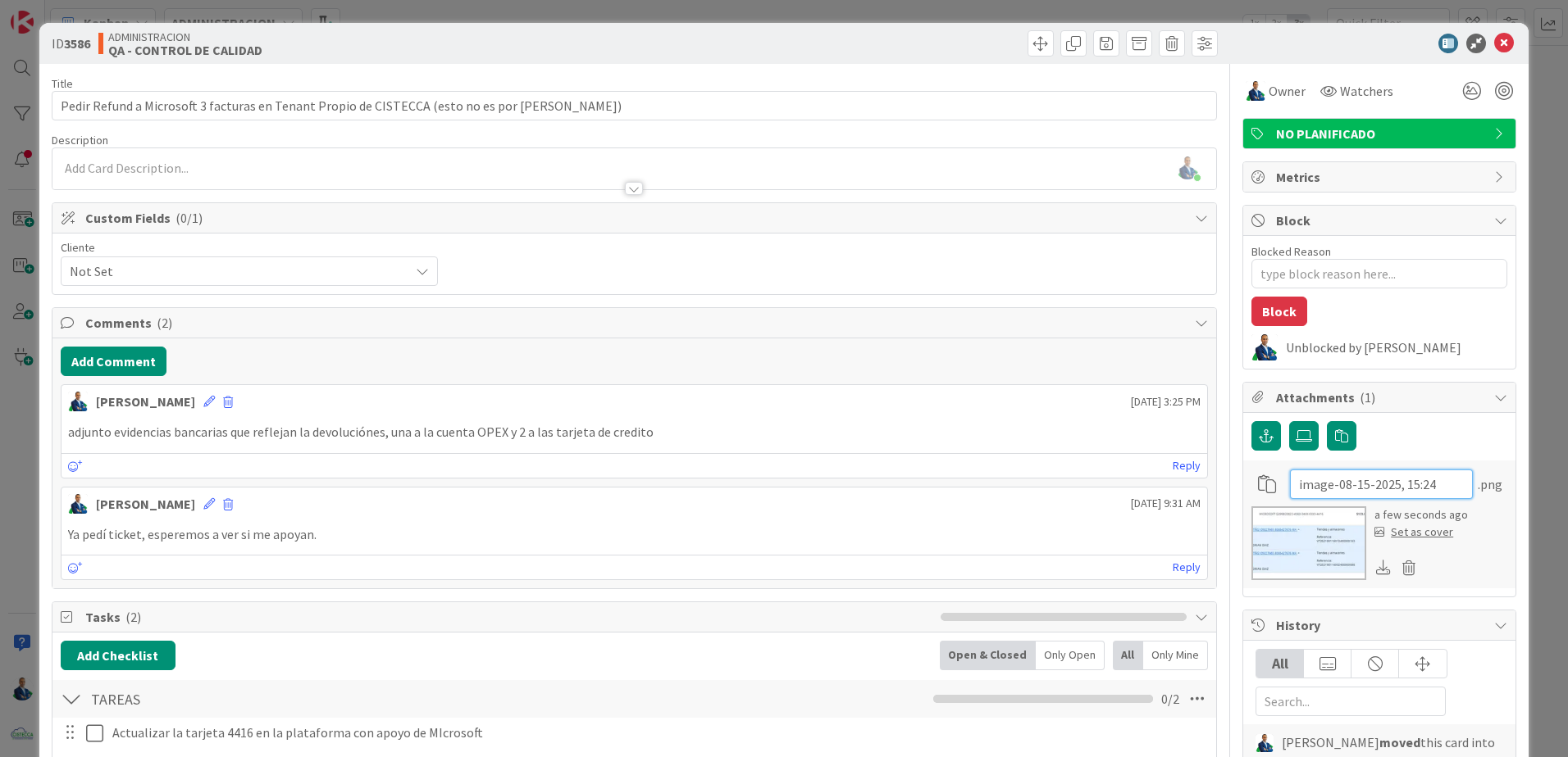
drag, startPoint x: 1433, startPoint y: 486, endPoint x: 1170, endPoint y: 472, distance: 263.4
type input "Soporte Banco"
click at [824, 447] on div "Attachments on Card adjunto evidencias bancarias que reflejan la devoluciónes, …" at bounding box center [634, 432] width 1145 height 32
click at [204, 402] on icon at bounding box center [209, 401] width 11 height 11
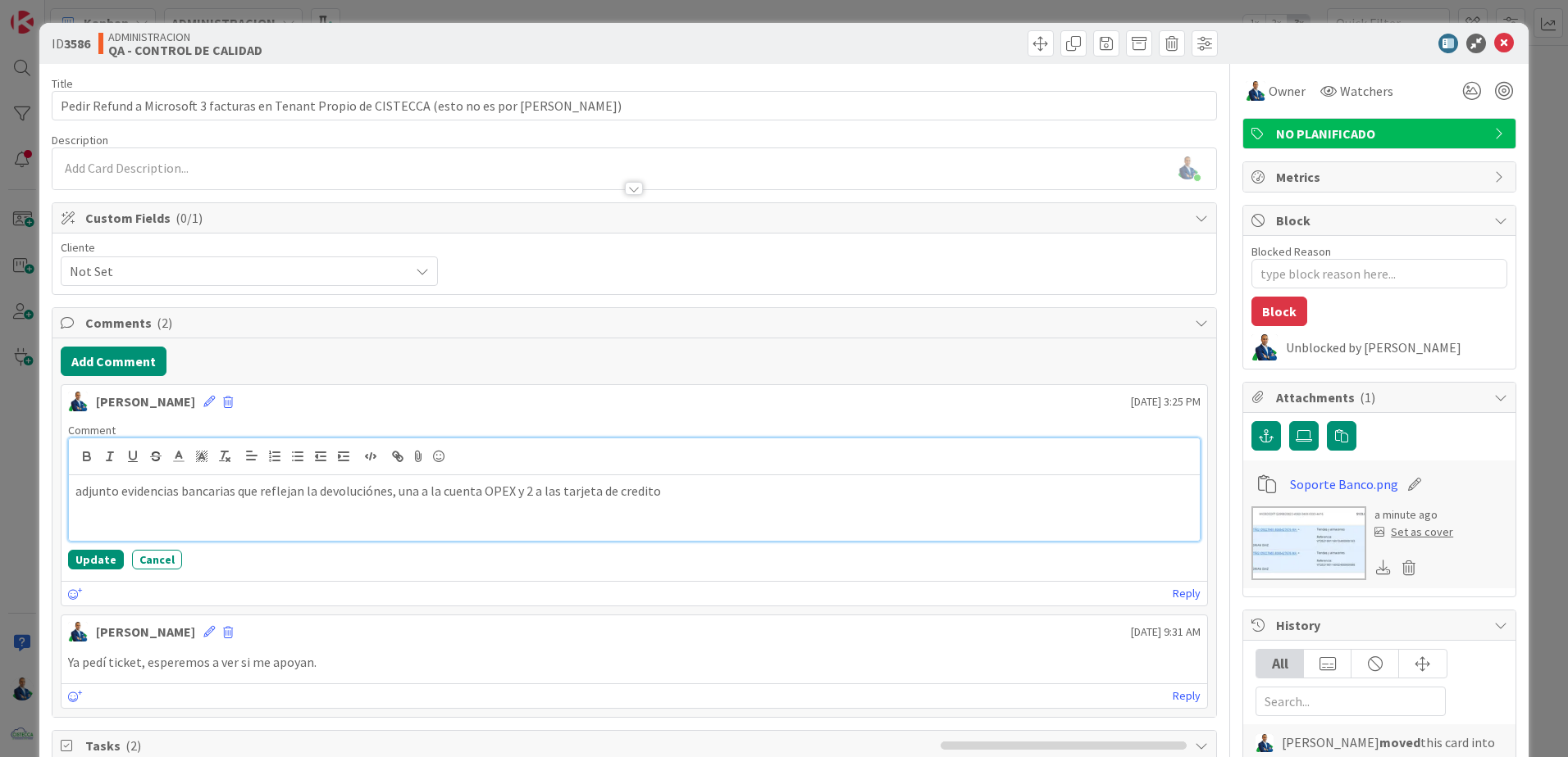
click at [116, 491] on p "adjunto evidencias bancarias que reflejan la devoluciónes, una a la cuenta OPEX…" at bounding box center [634, 491] width 1118 height 19
click at [418, 462] on icon at bounding box center [418, 456] width 20 height 23
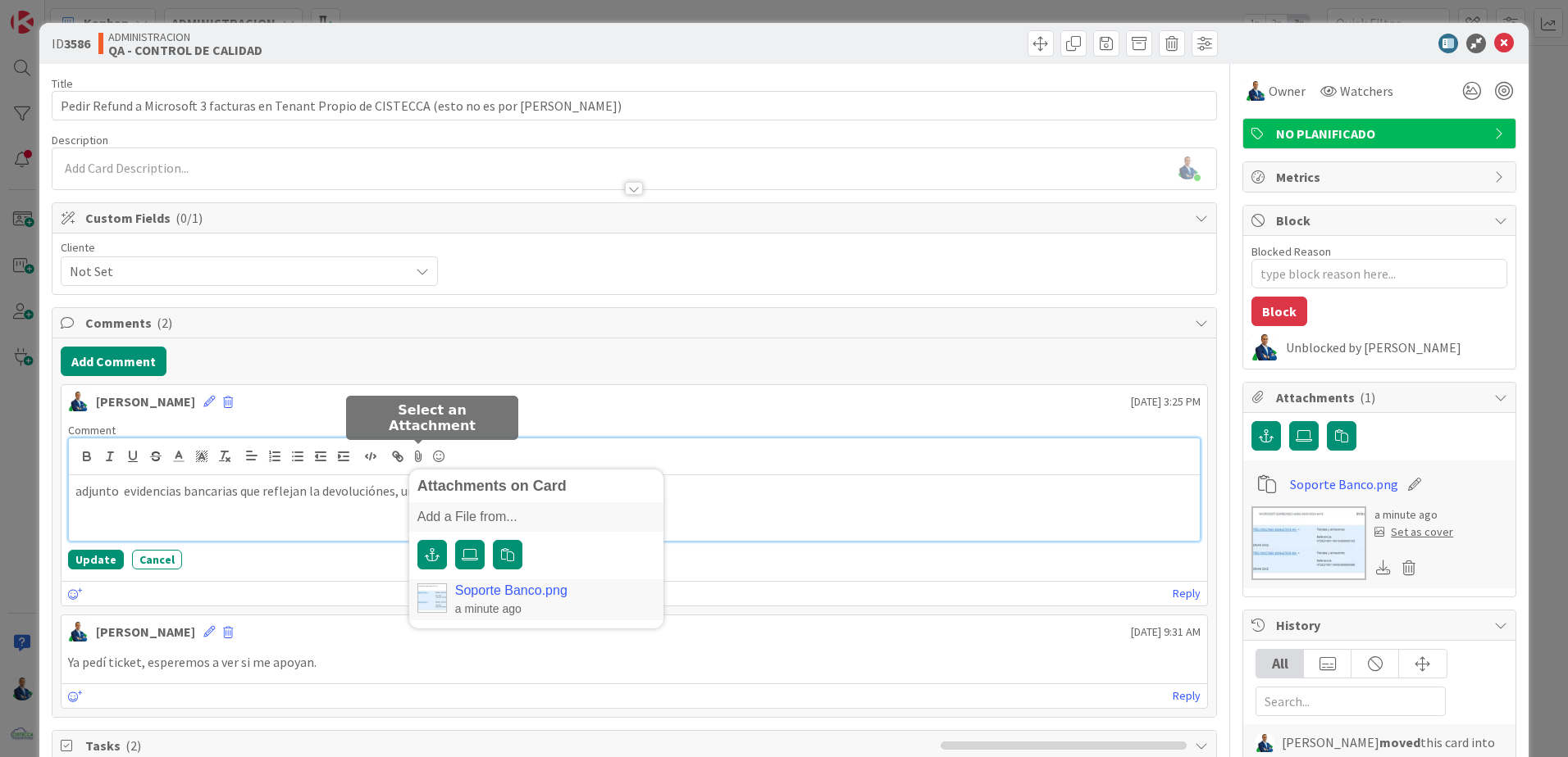
click at [522, 593] on link "Soporte Banco.png" at bounding box center [511, 591] width 112 height 15
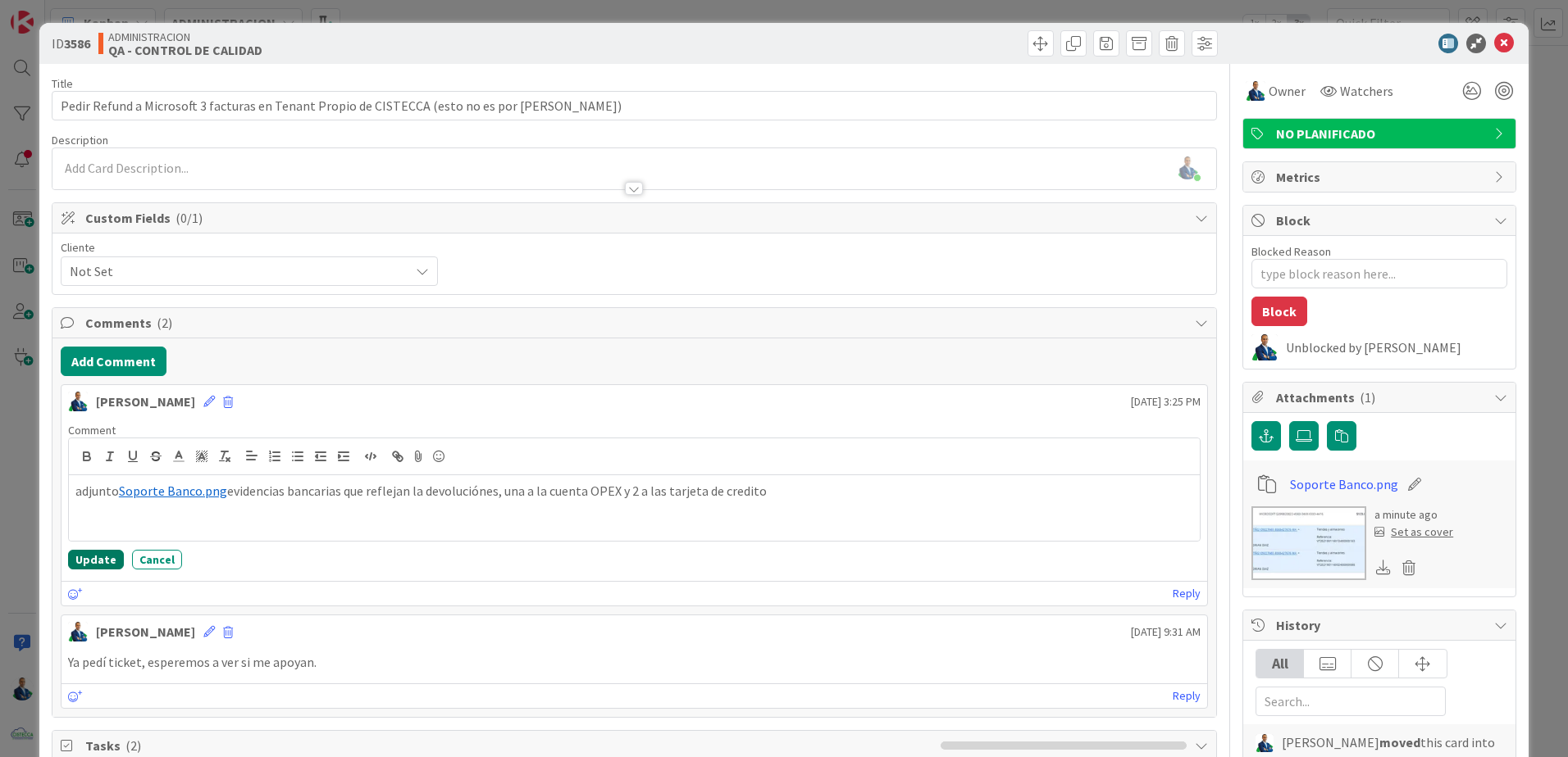
click at [87, 561] on button "Update" at bounding box center [96, 560] width 56 height 20
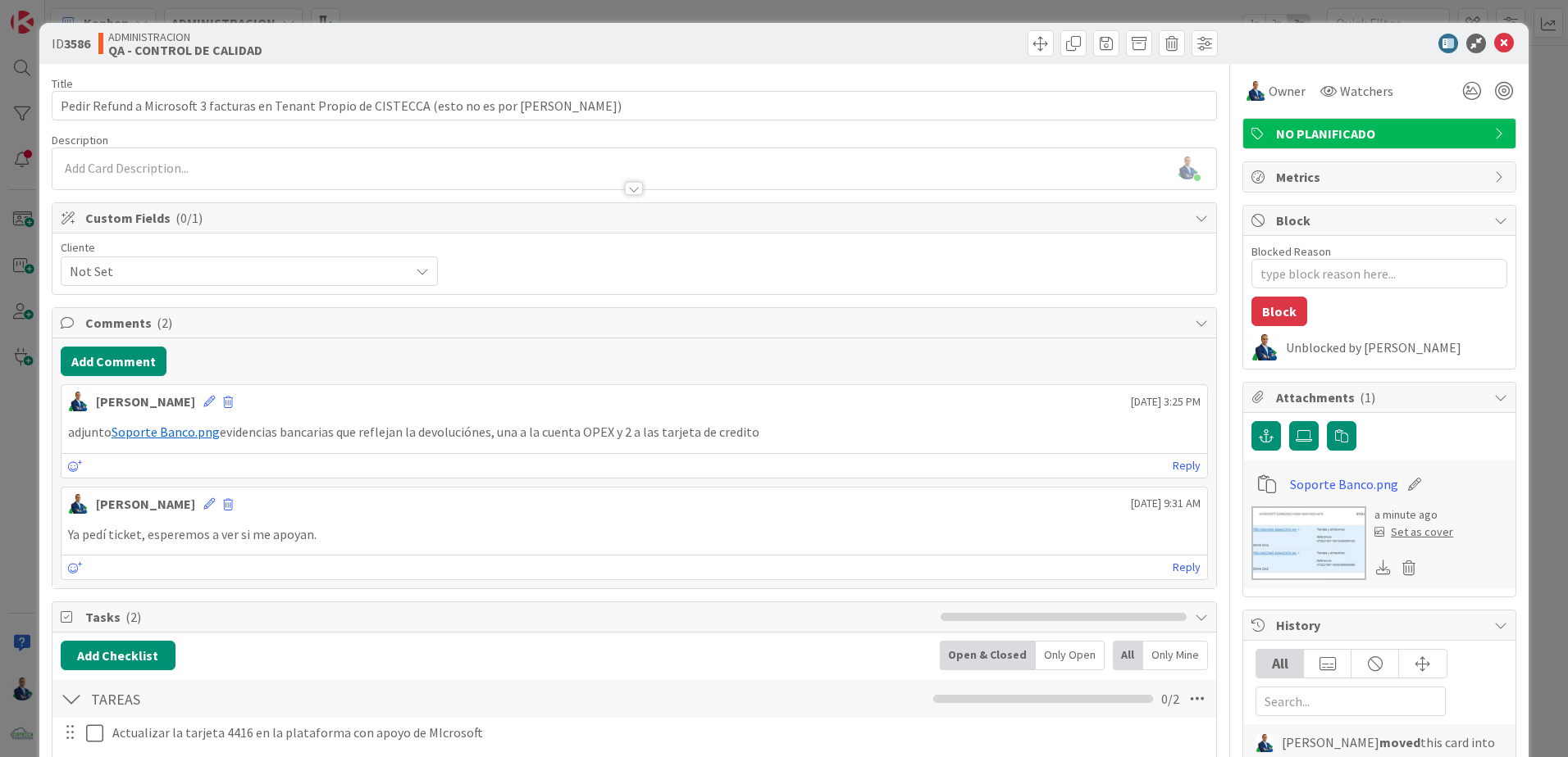
click at [153, 433] on span "Soporte Banco.png" at bounding box center [165, 431] width 108 height 16
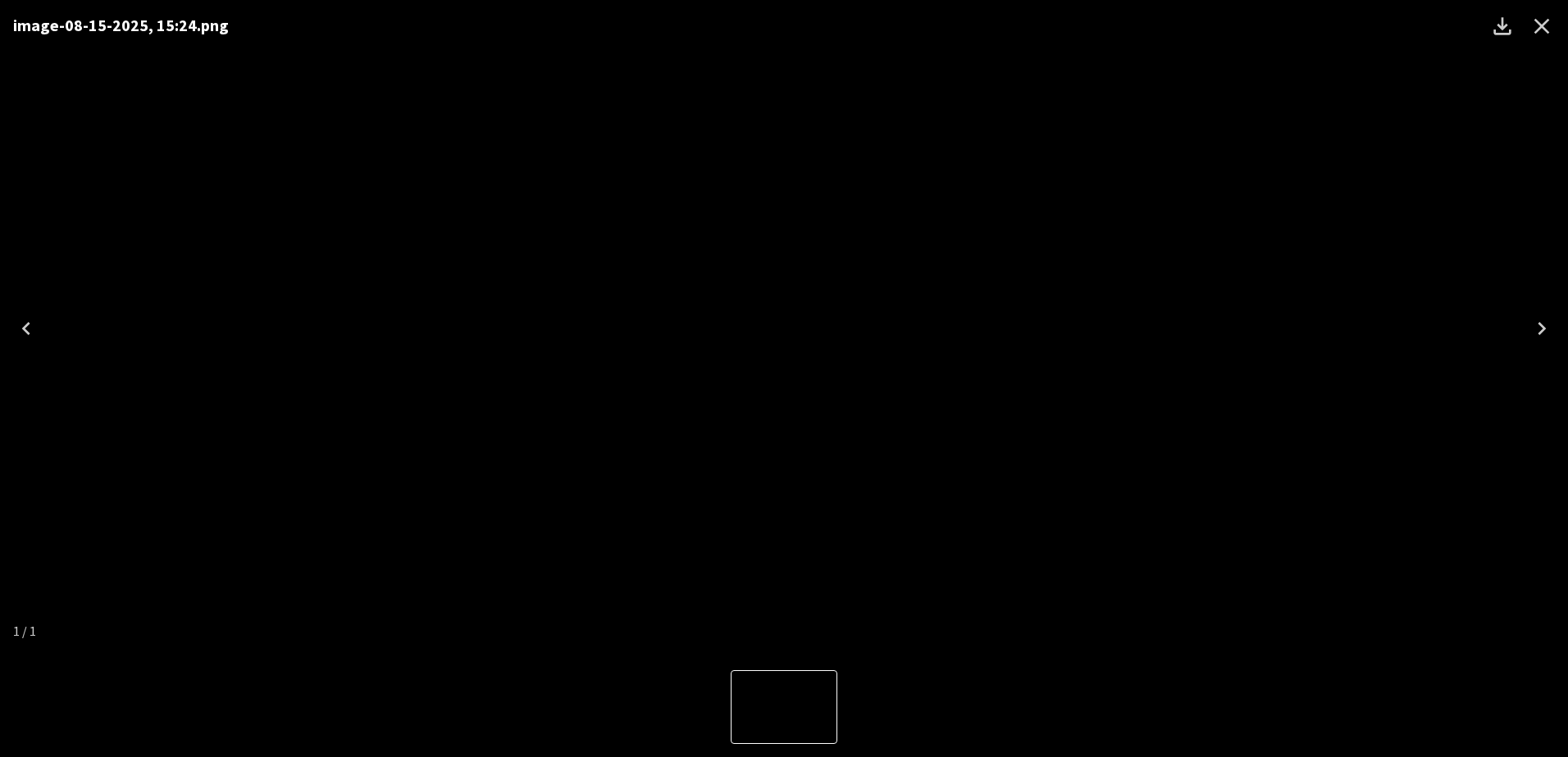
click at [1530, 171] on div "image-08-15-2025, 15:24.png" at bounding box center [784, 328] width 1568 height 657
click at [1546, 36] on icon "Close" at bounding box center [1541, 26] width 26 height 26
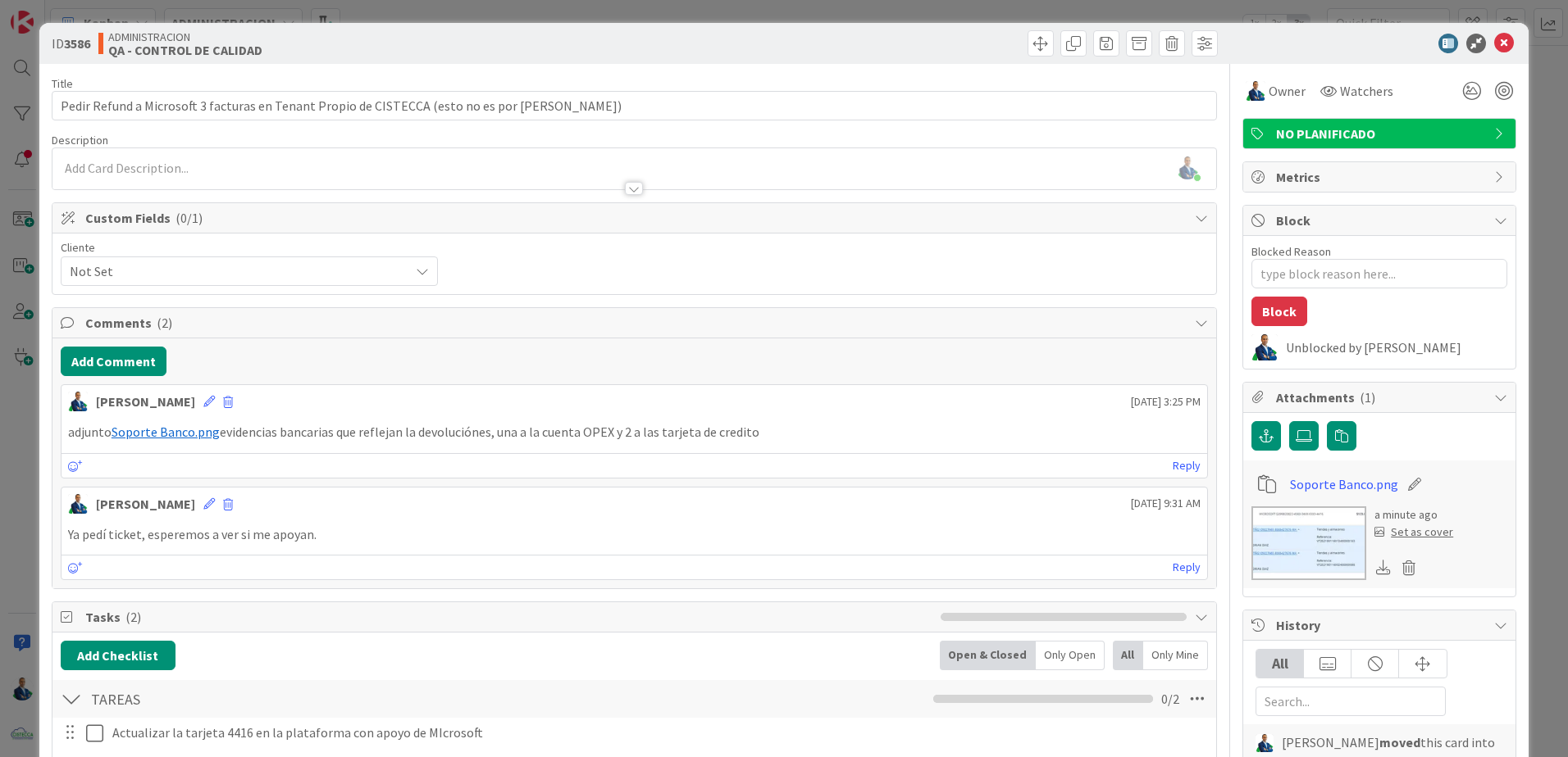
click at [1533, 154] on div "ID 3586 ADMINISTRACION QA - CONTROL DE CALIDAD Title 88 / 128 Pedir Refund a Mi…" at bounding box center [784, 378] width 1568 height 757
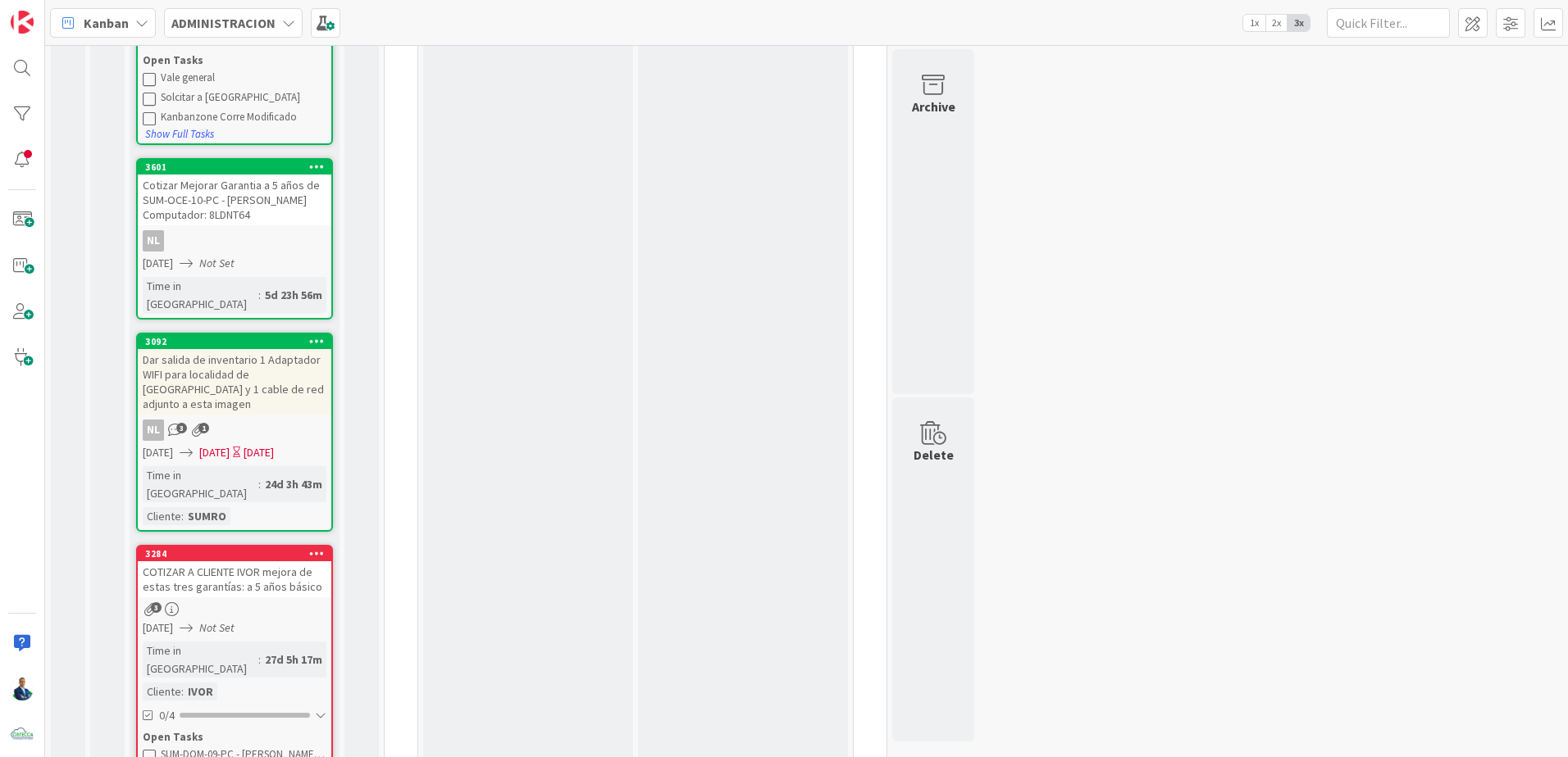
scroll to position [679, 0]
click at [320, 161] on icon at bounding box center [317, 166] width 16 height 11
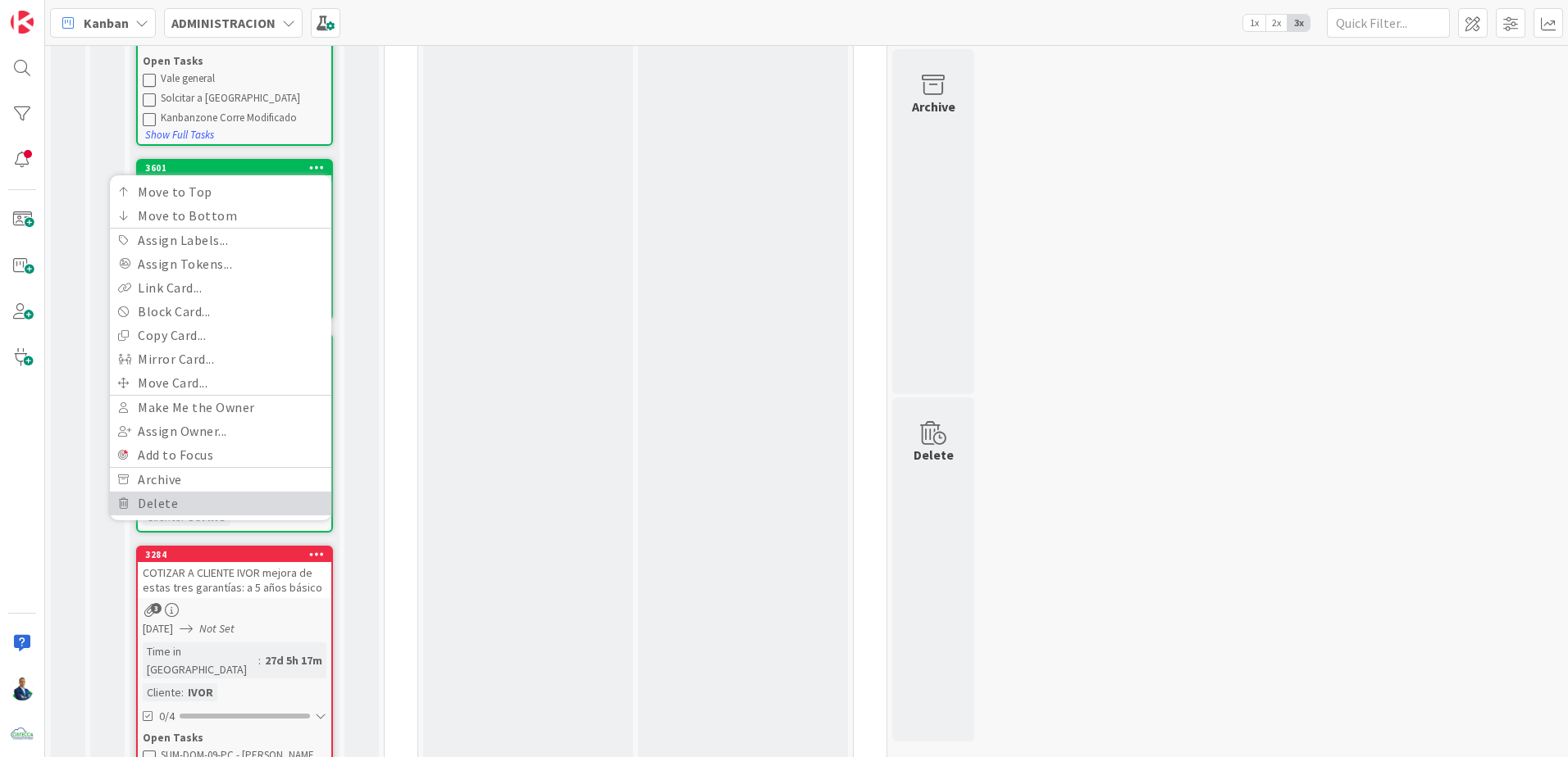
click at [186, 491] on link "Delete" at bounding box center [220, 504] width 222 height 24
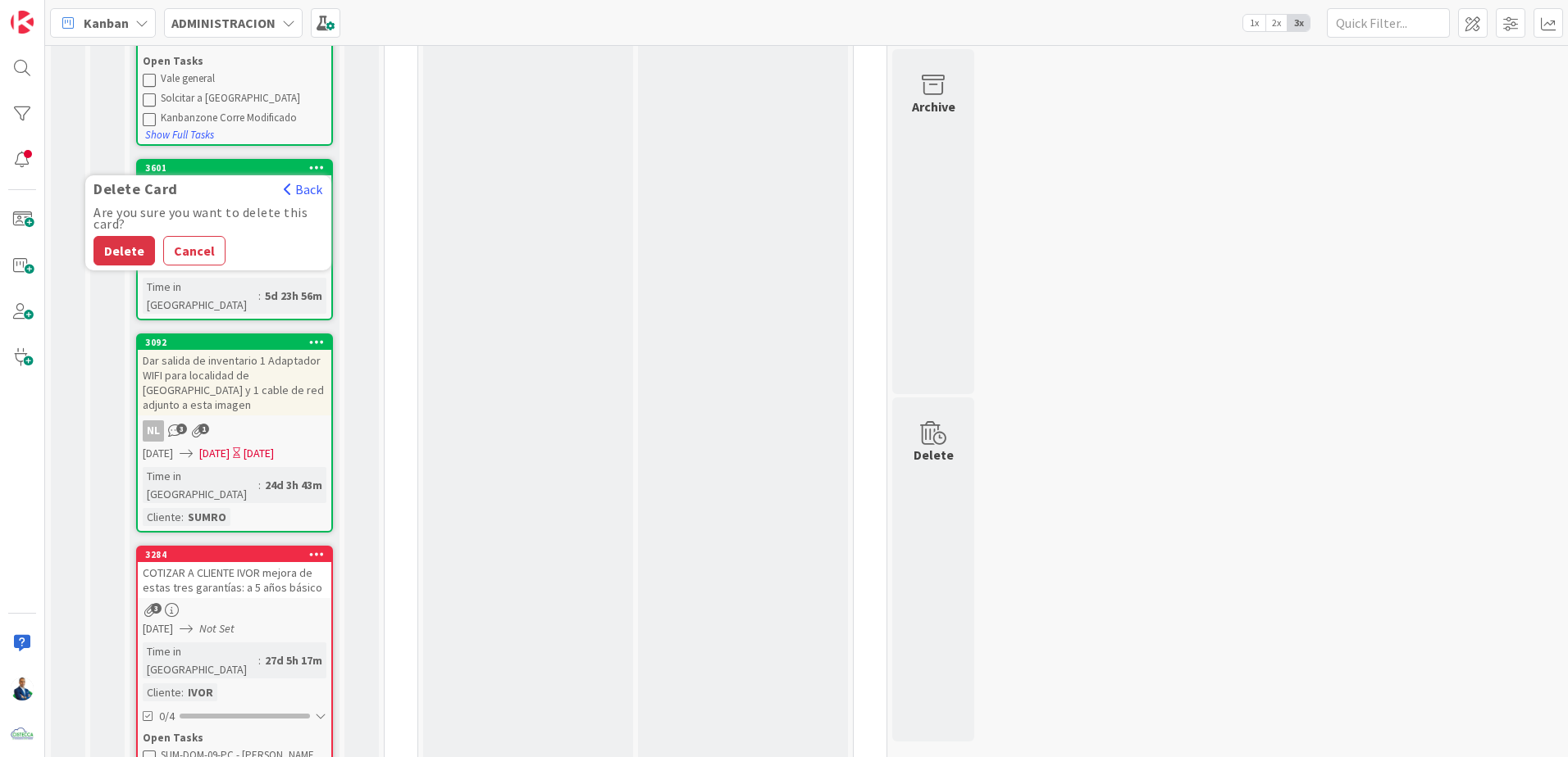
click at [135, 236] on button "Delete" at bounding box center [123, 251] width 61 height 29
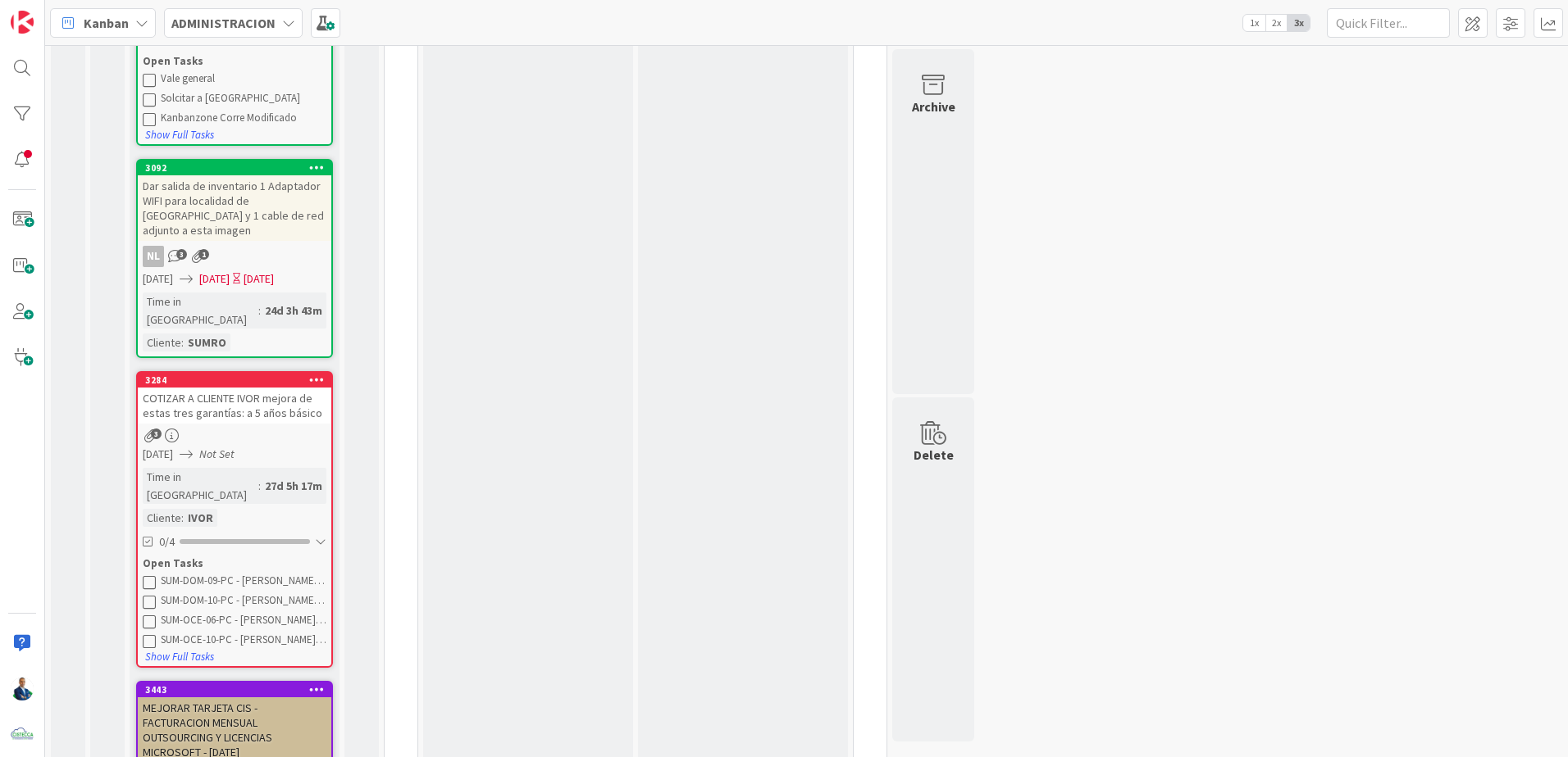
scroll to position [848, 0]
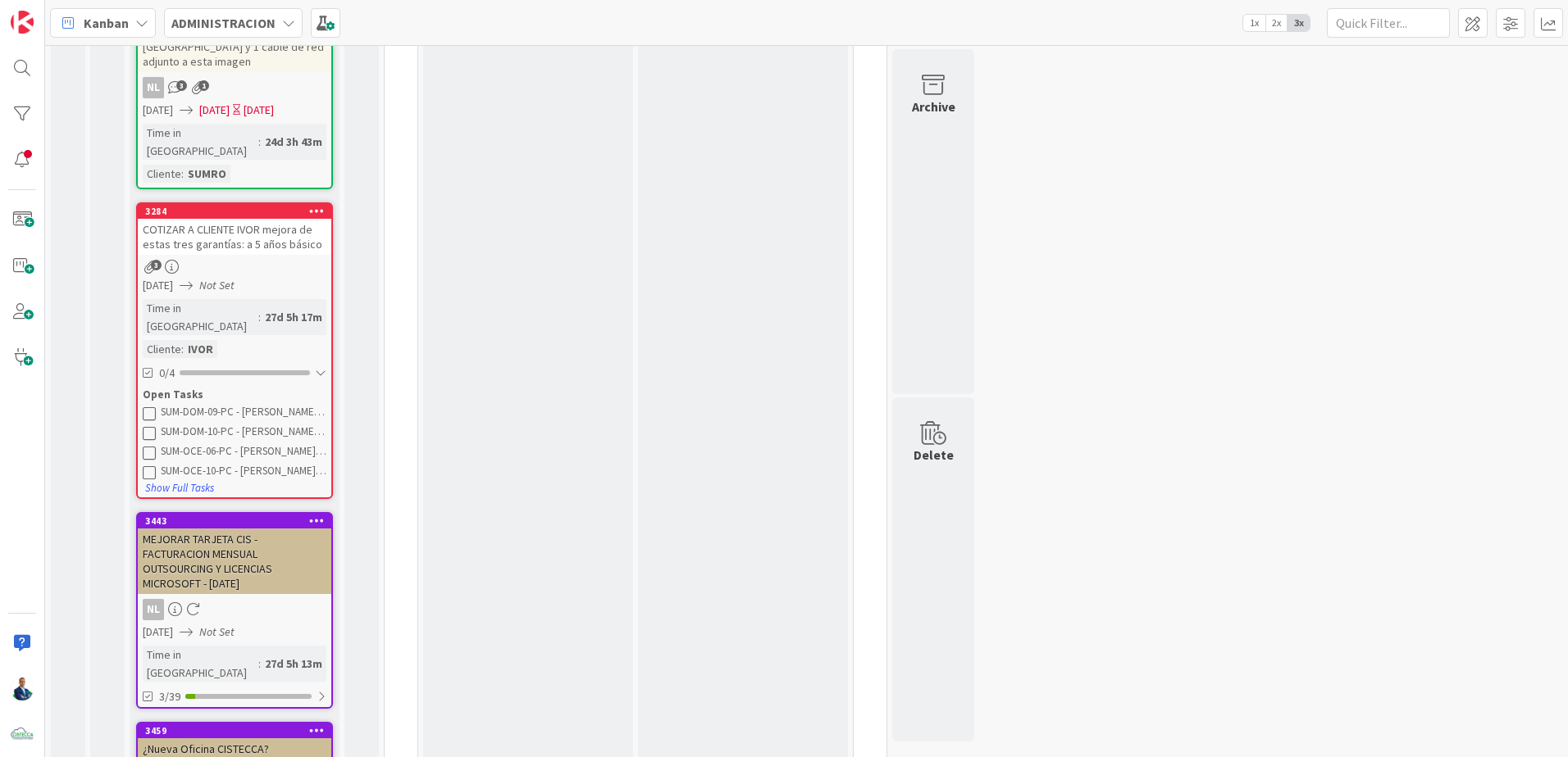
click at [254, 529] on div "MEJORAR TARJETA CIS - FACTURACION MENSUAL OUTSOURCING Y LICENCIAS MICROSOFT - […" at bounding box center [235, 561] width 193 height 66
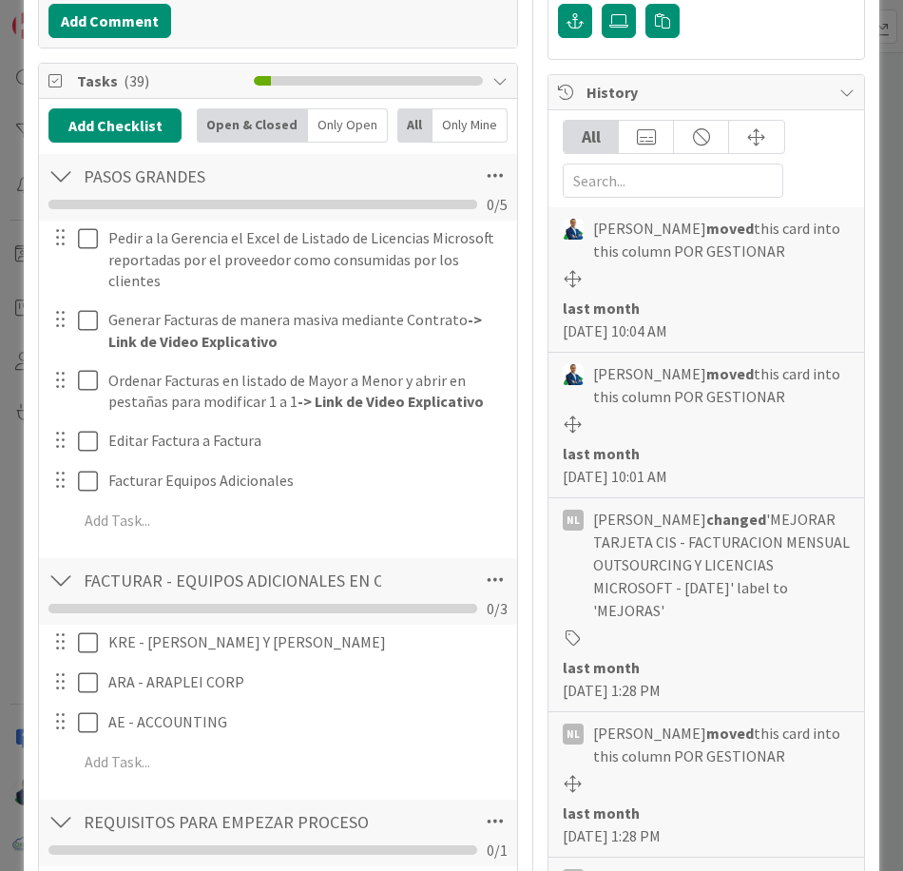
scroll to position [444, 0]
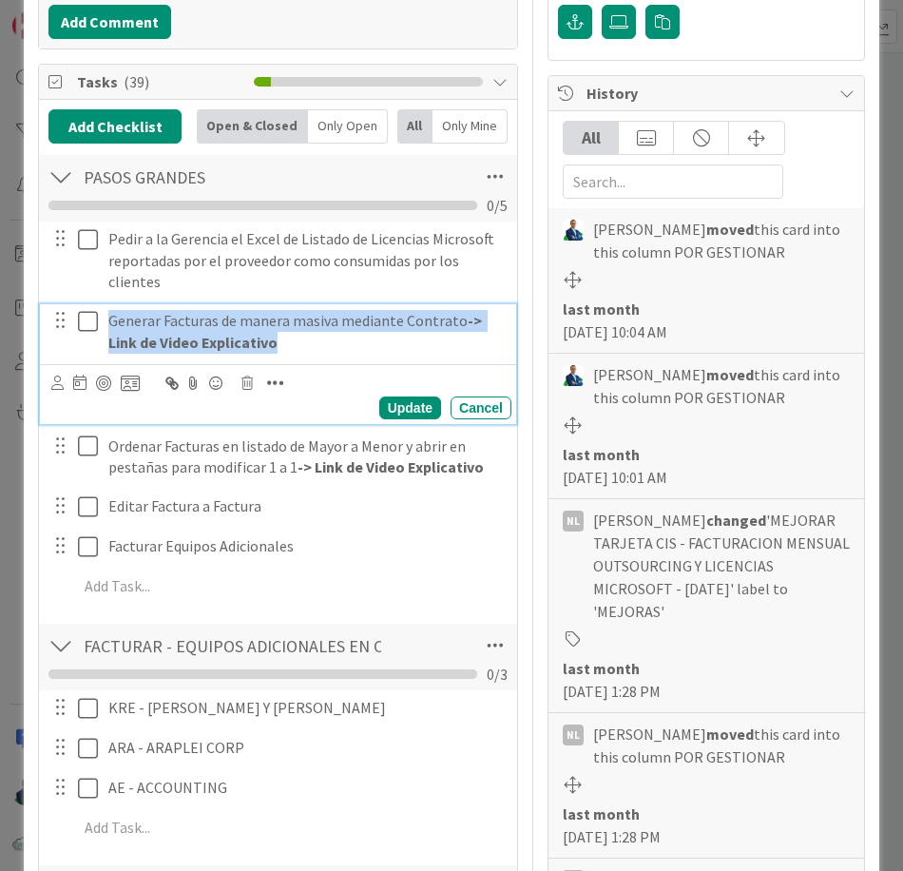
drag, startPoint x: 104, startPoint y: 318, endPoint x: 282, endPoint y: 354, distance: 182.1
click at [282, 354] on div "Generar Facturas de manera masiva mediante Contrato -> Link de Video Explicativo" at bounding box center [306, 331] width 411 height 54
copy p "Generar Facturas de manera masiva mediante Contrato -> Link de Video Explicativo"
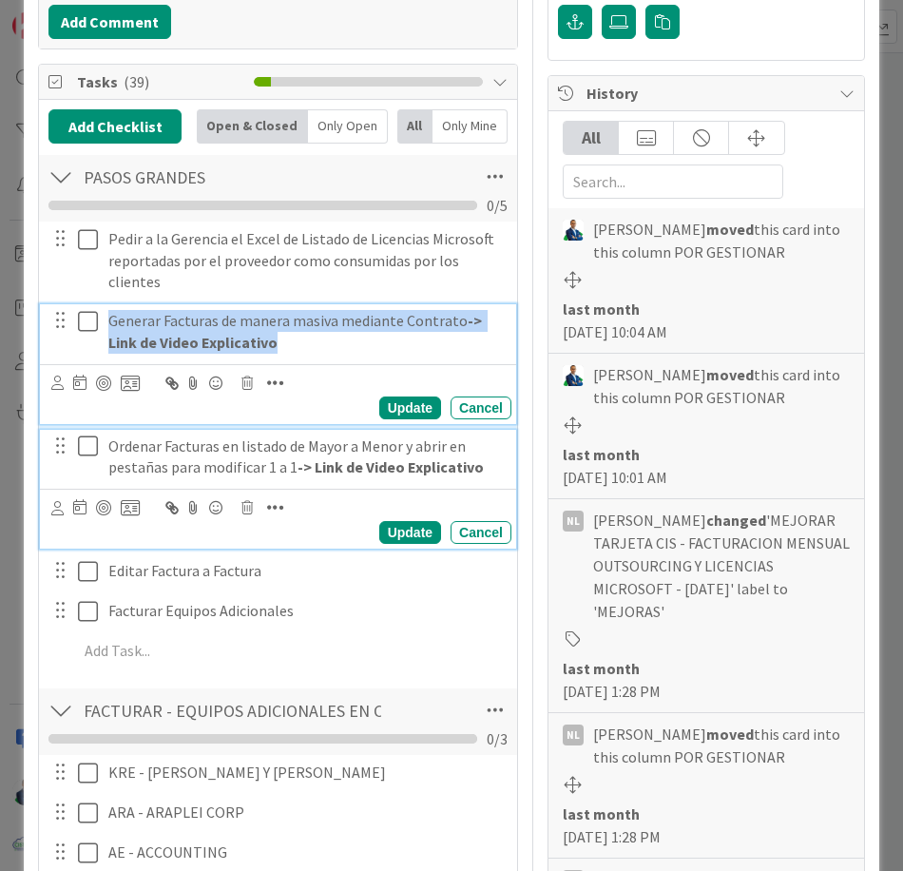
click at [169, 452] on p "Ordenar Facturas en listado de Mayor a Menor y abrir en pestañas para modificar…" at bounding box center [305, 456] width 395 height 43
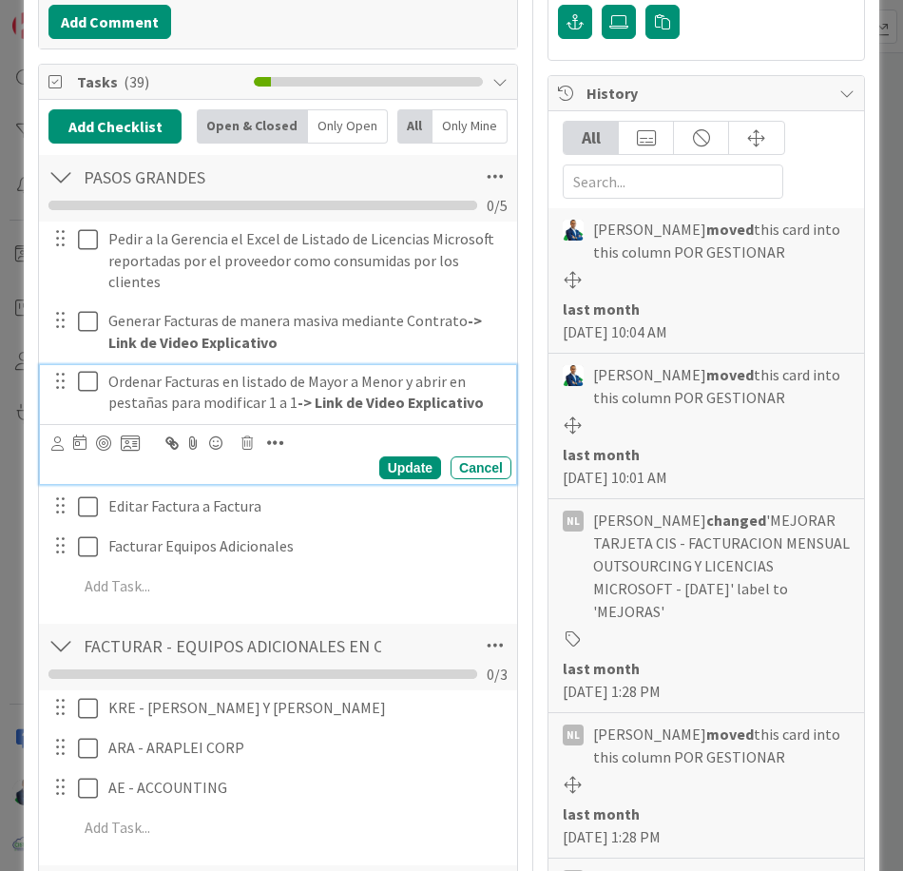
scroll to position [379, 0]
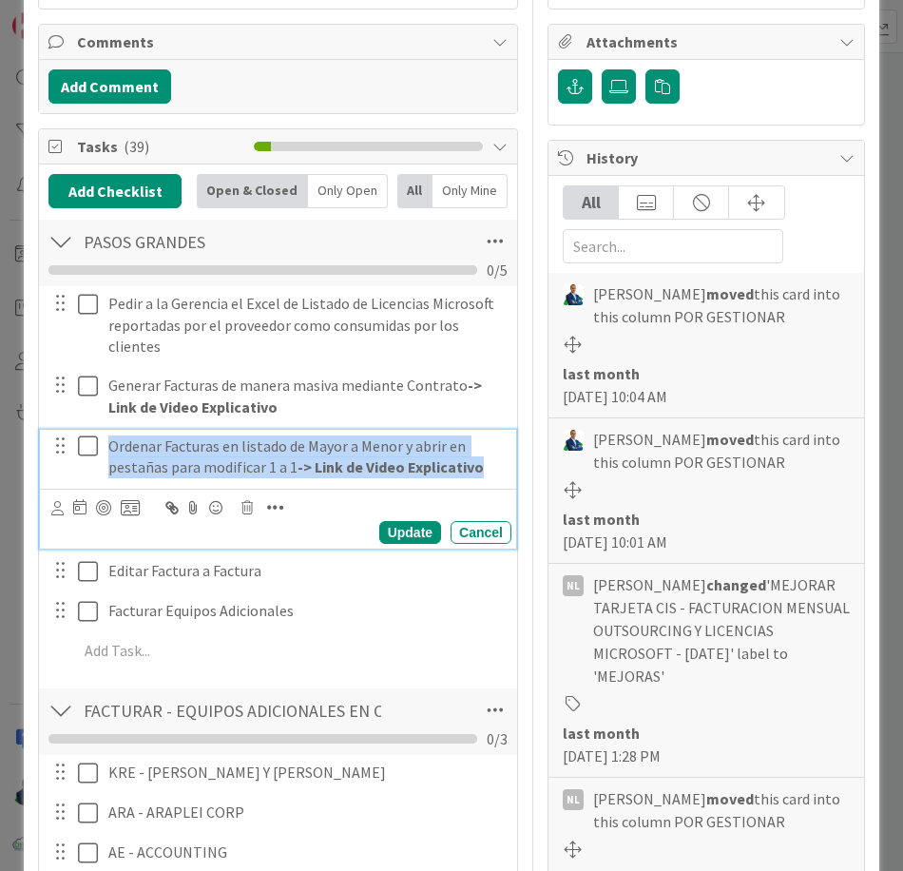
drag, startPoint x: 105, startPoint y: 446, endPoint x: 509, endPoint y: 468, distance: 404.6
click at [509, 468] on div "Ordenar Facturas en listado de Mayor a Menor y abrir en pestañas para modificar…" at bounding box center [278, 489] width 476 height 119
copy p "Ordenar Facturas en listado de Mayor a Menor y abrir en pestañas para modificar…"
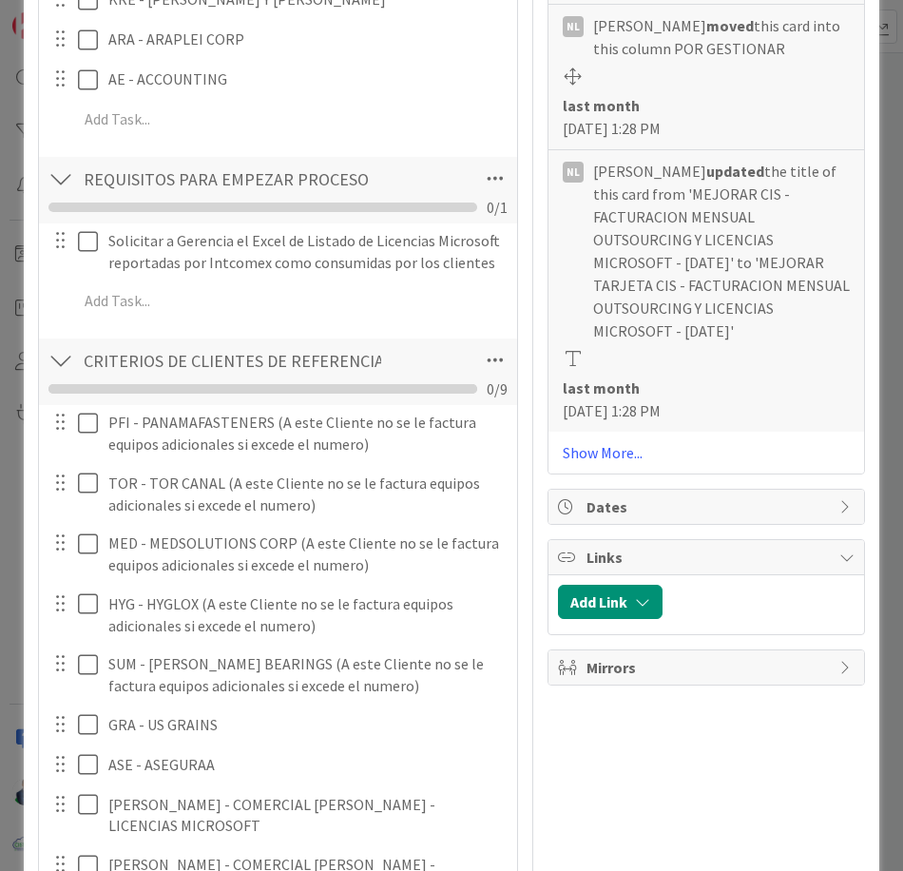
scroll to position [0, 0]
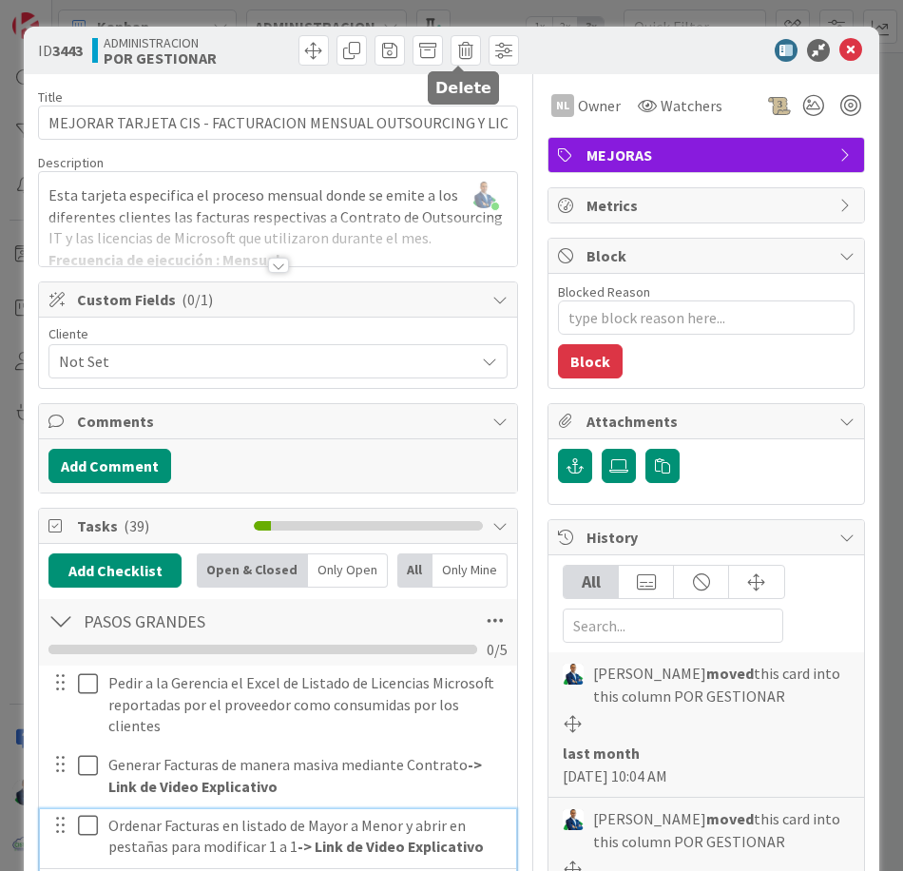
click at [461, 43] on span at bounding box center [466, 50] width 30 height 30
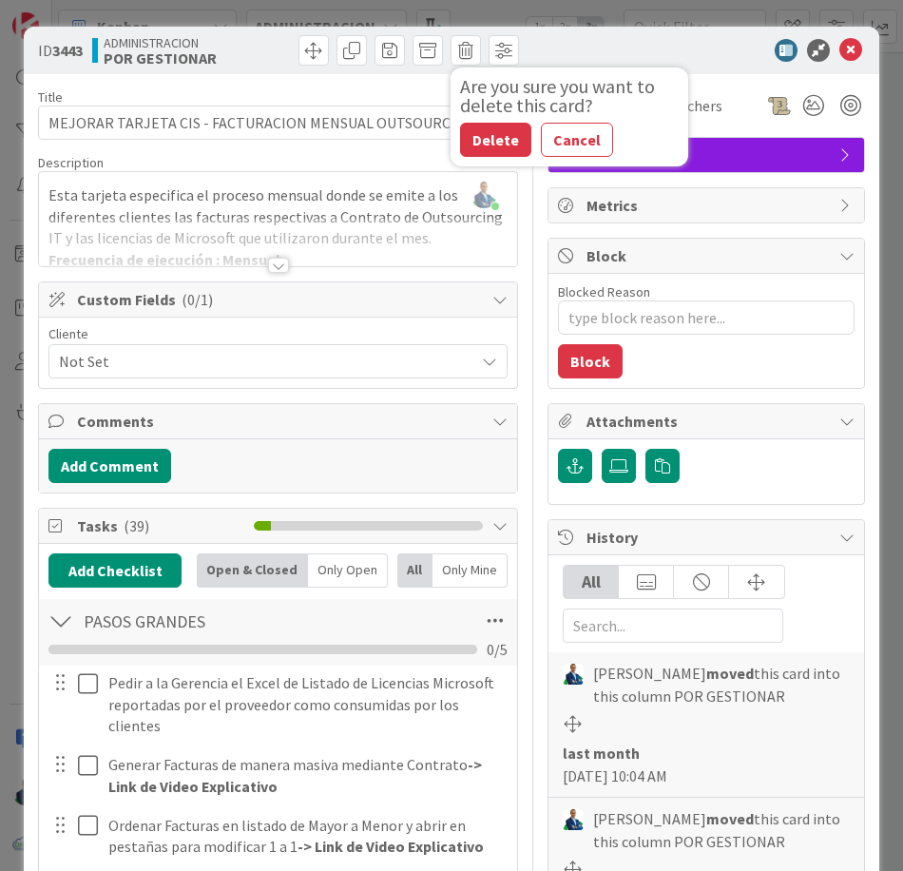
click at [568, 137] on button "Cancel" at bounding box center [577, 140] width 72 height 34
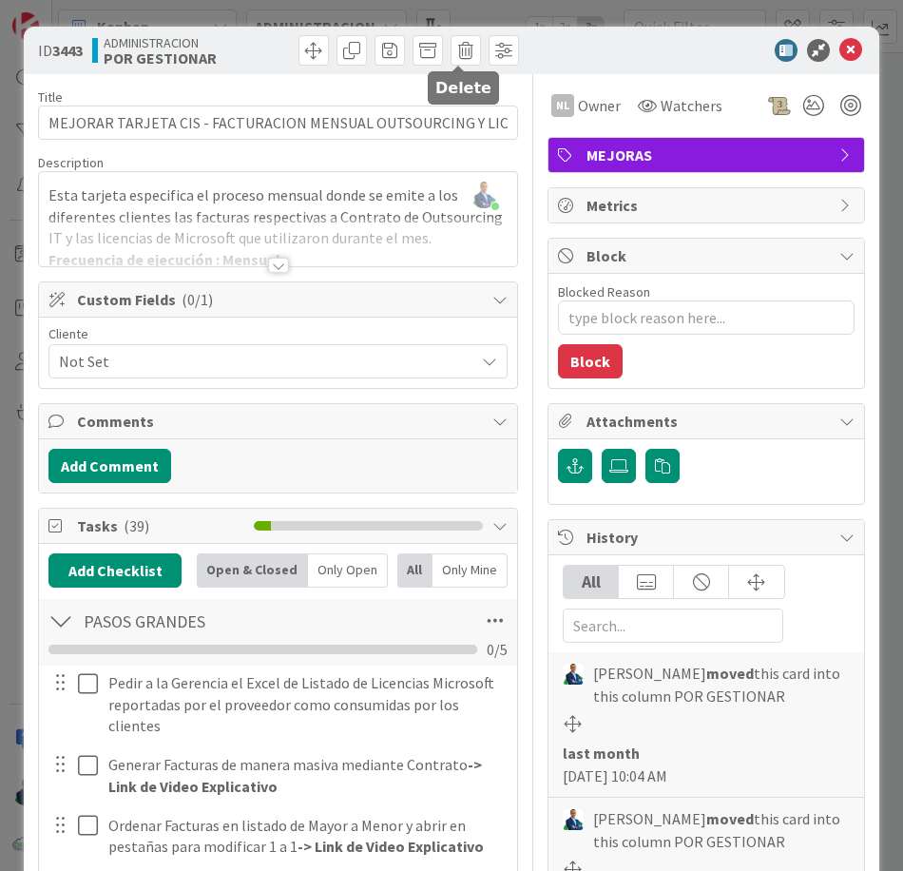
click at [461, 62] on span at bounding box center [466, 50] width 30 height 30
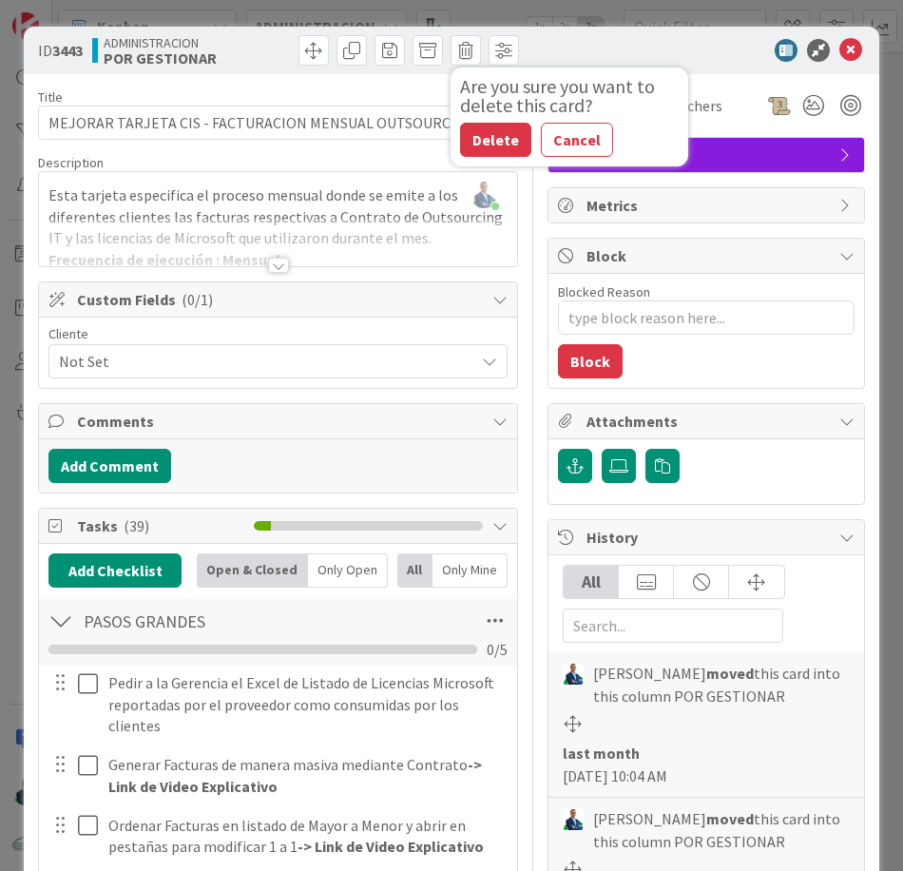
click at [484, 130] on button "Delete" at bounding box center [495, 140] width 71 height 34
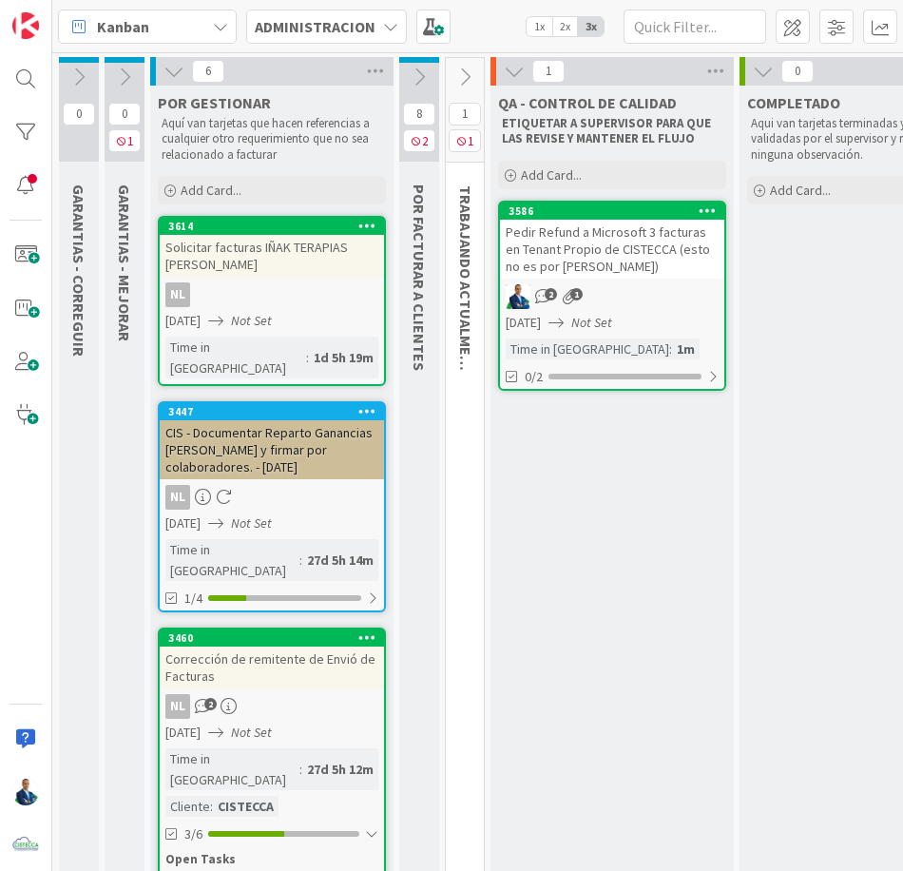
click at [130, 71] on icon at bounding box center [124, 77] width 21 height 21
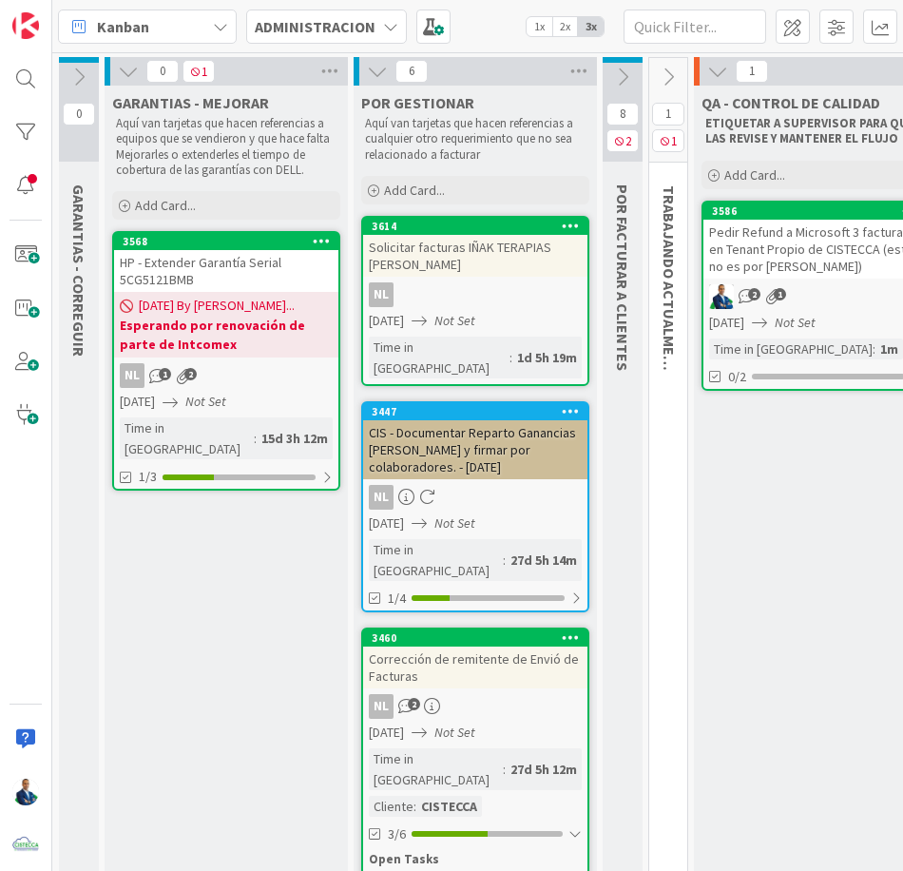
click at [74, 72] on icon at bounding box center [78, 77] width 21 height 21
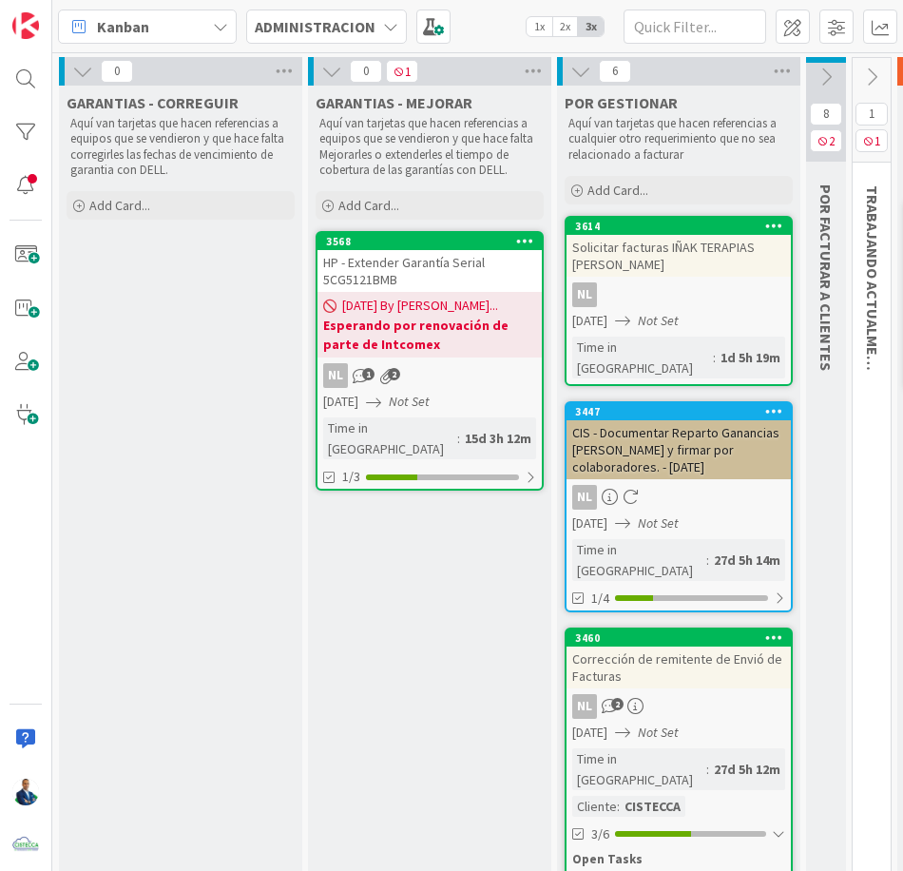
click at [79, 67] on icon at bounding box center [82, 71] width 21 height 21
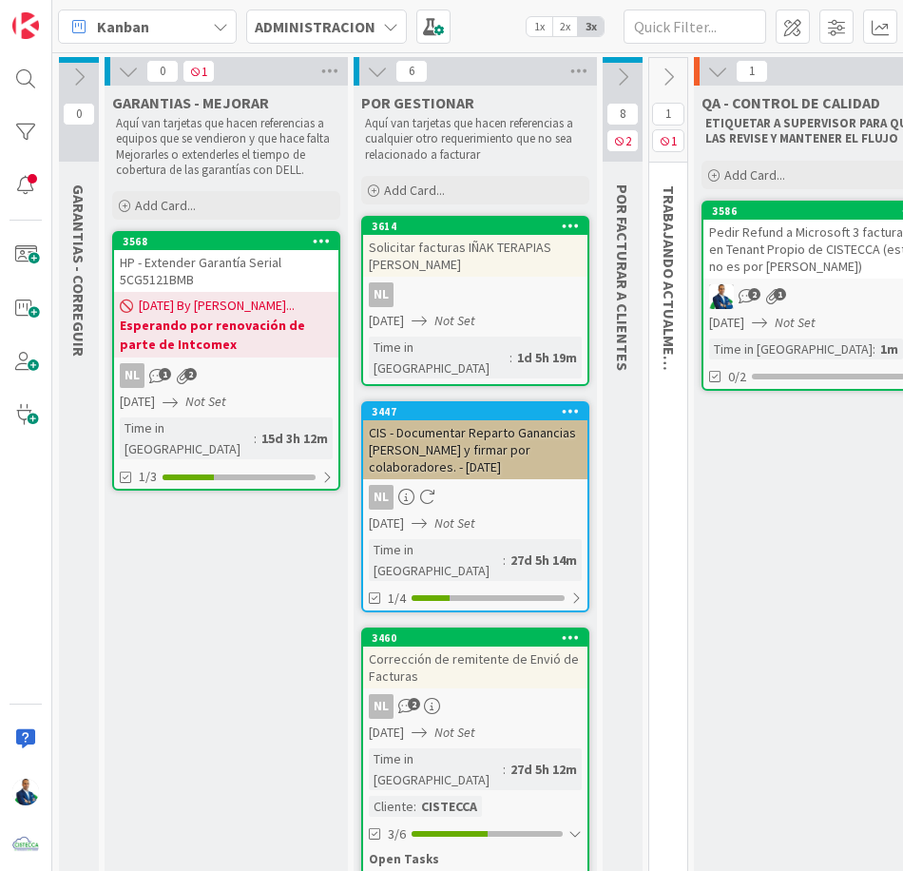
click at [220, 292] on div "09/08/2025 By Gabriel... Esperando por renovación de parte de Intcomex" at bounding box center [226, 325] width 224 height 66
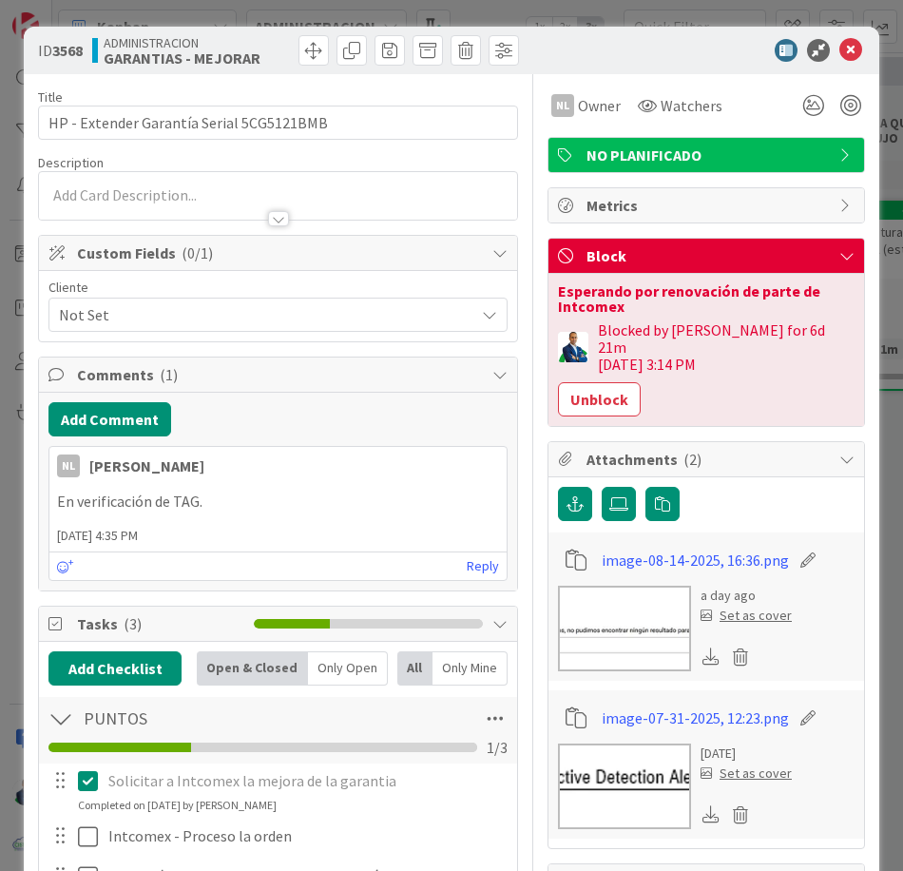
click at [609, 382] on button "Unblock" at bounding box center [599, 399] width 83 height 34
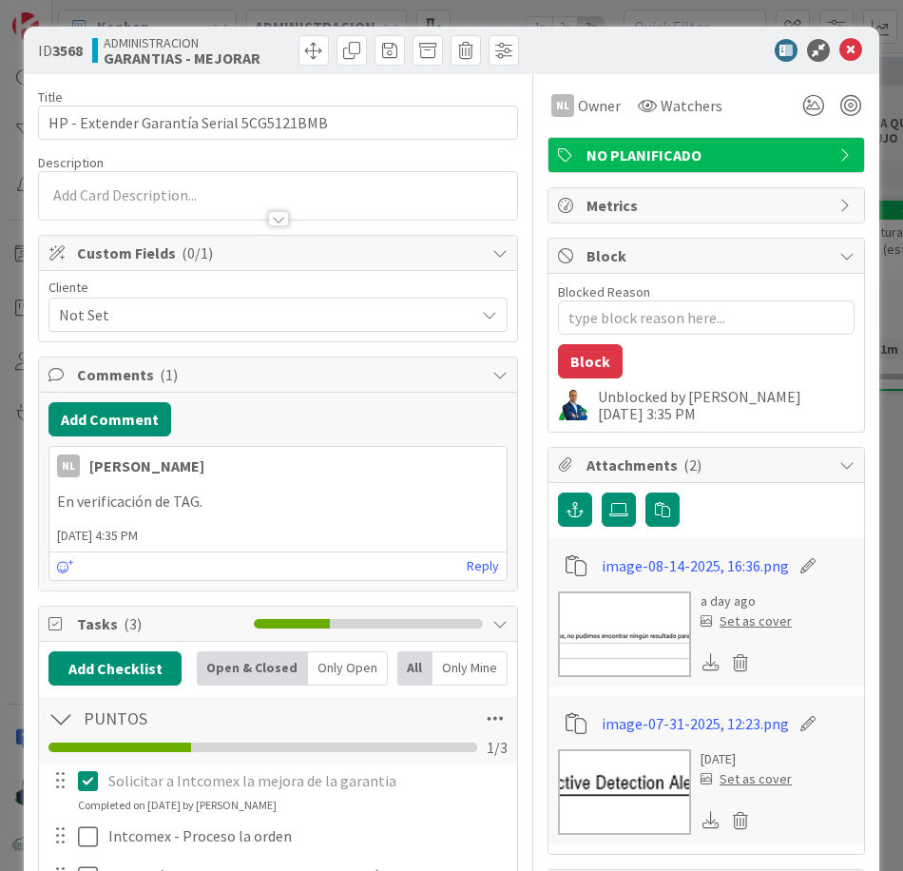
click at [609, 375] on button "Block" at bounding box center [590, 361] width 65 height 34
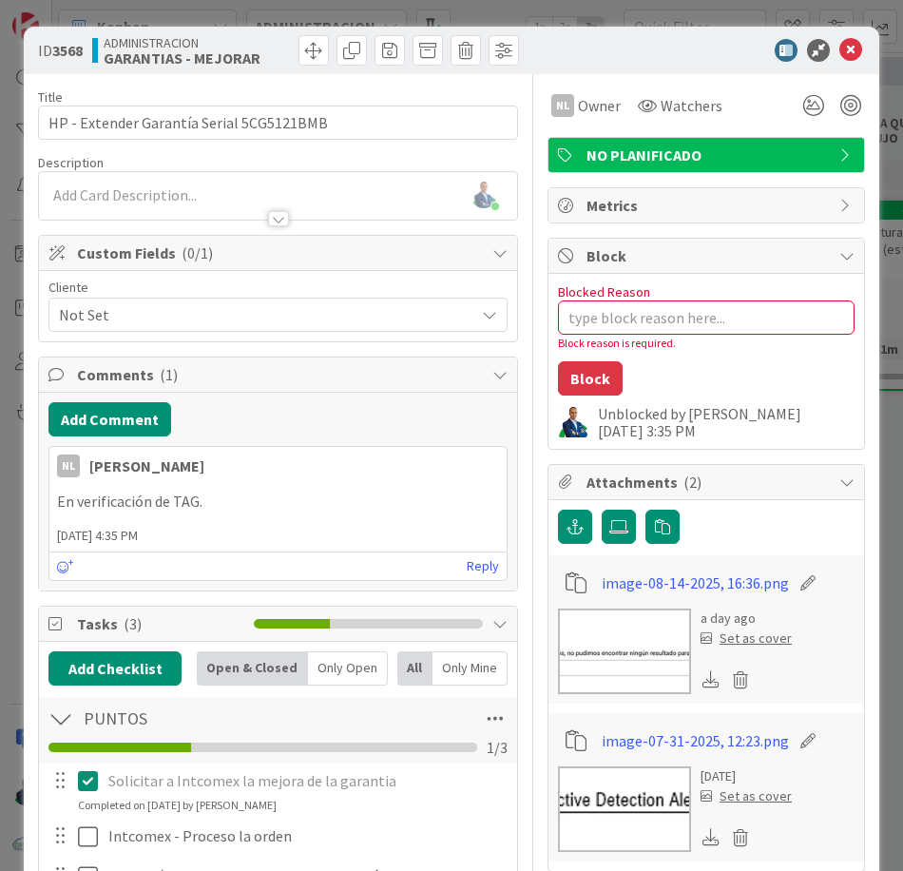
scroll to position [123, 0]
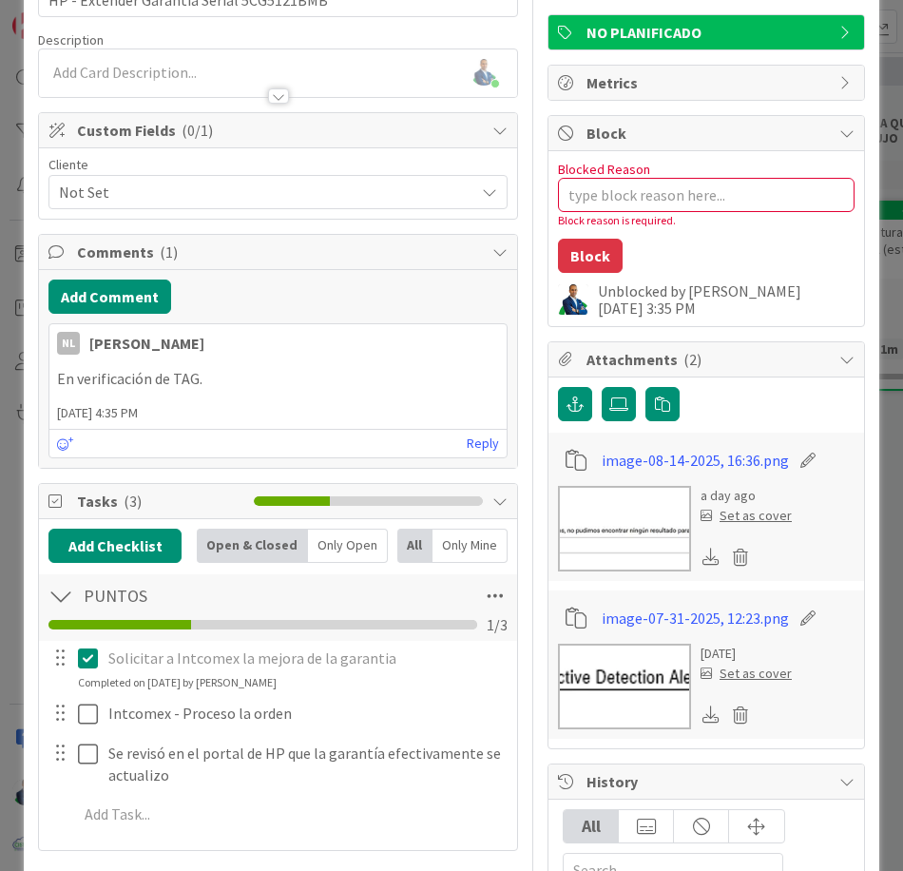
click at [637, 700] on img at bounding box center [624, 687] width 133 height 86
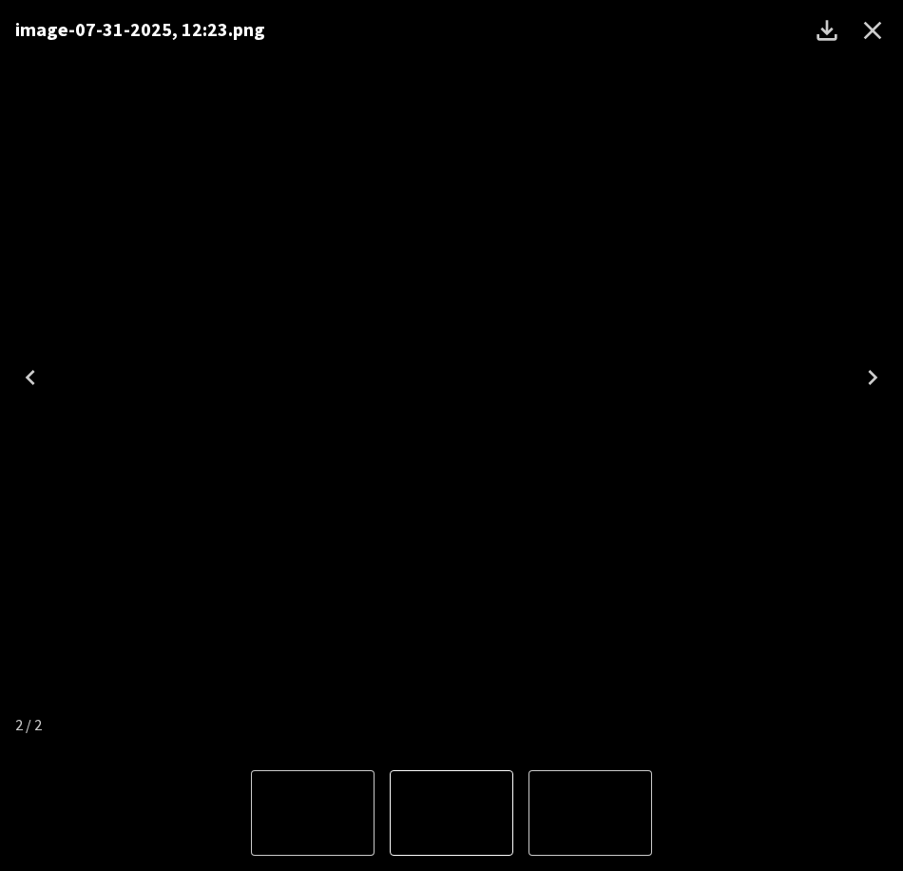
click at [735, 244] on div "image-07-31-2025, 12:23.png" at bounding box center [451, 377] width 903 height 755
click at [874, 36] on icon "Close" at bounding box center [872, 30] width 30 height 30
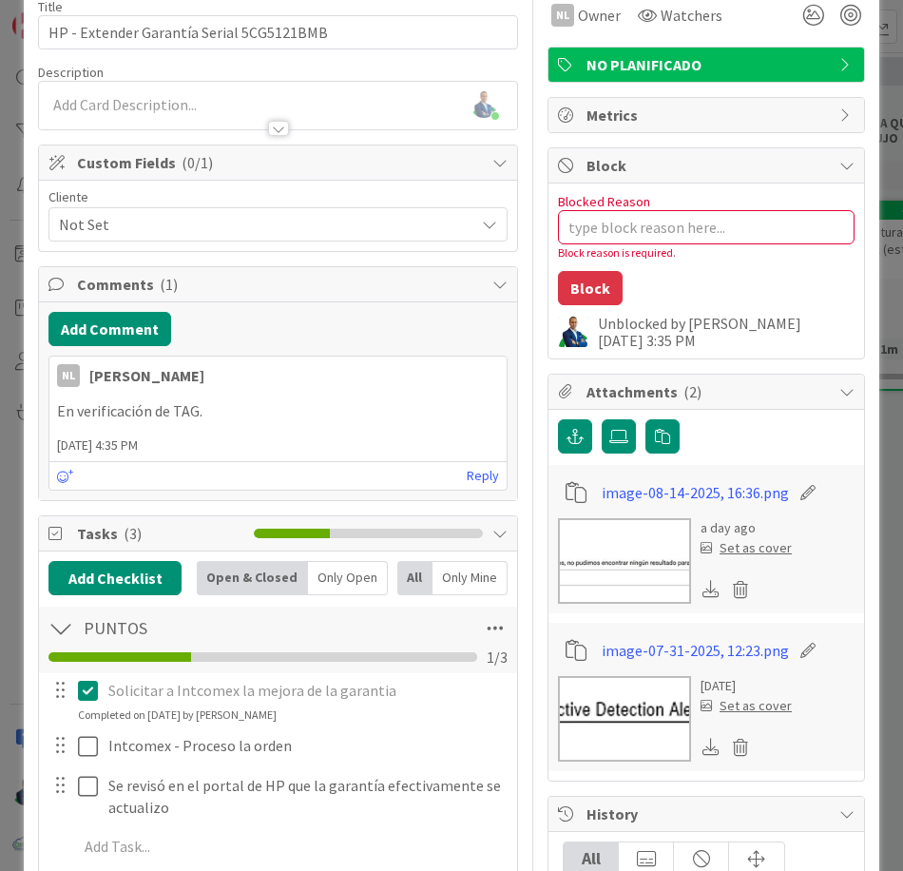
scroll to position [86, 0]
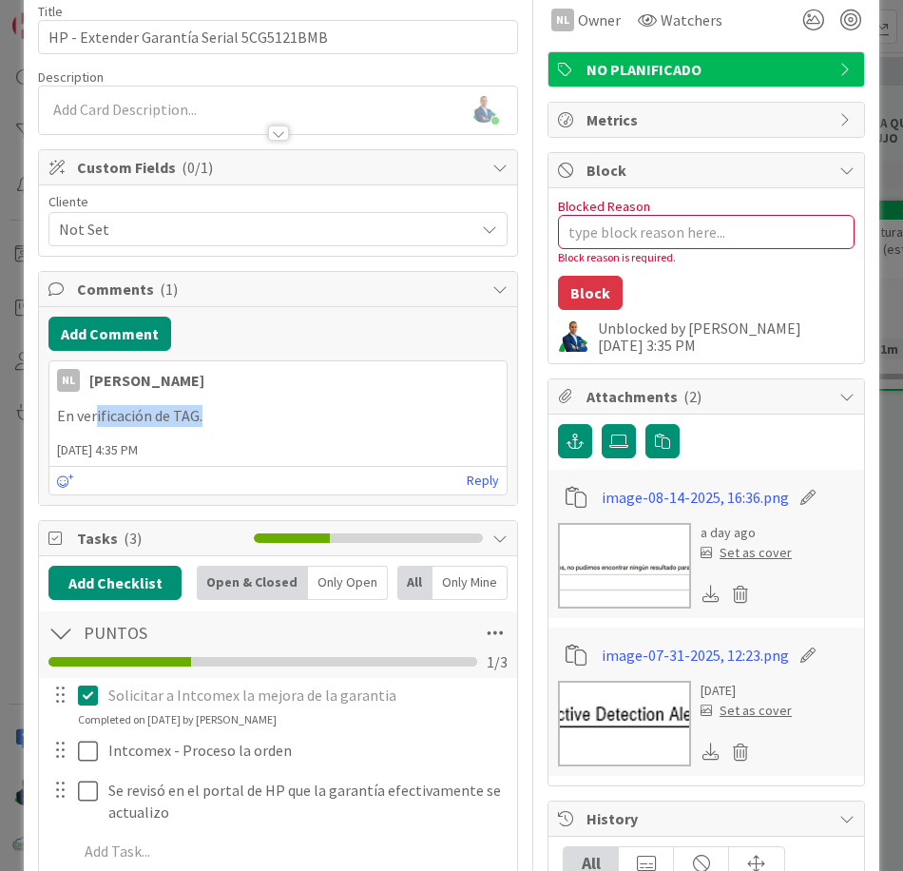
drag, startPoint x: 206, startPoint y: 426, endPoint x: 81, endPoint y: 430, distance: 125.5
click at [81, 430] on div "En verificación de TAG." at bounding box center [277, 415] width 457 height 37
click at [57, 416] on p "En verificación de TAG." at bounding box center [278, 416] width 442 height 22
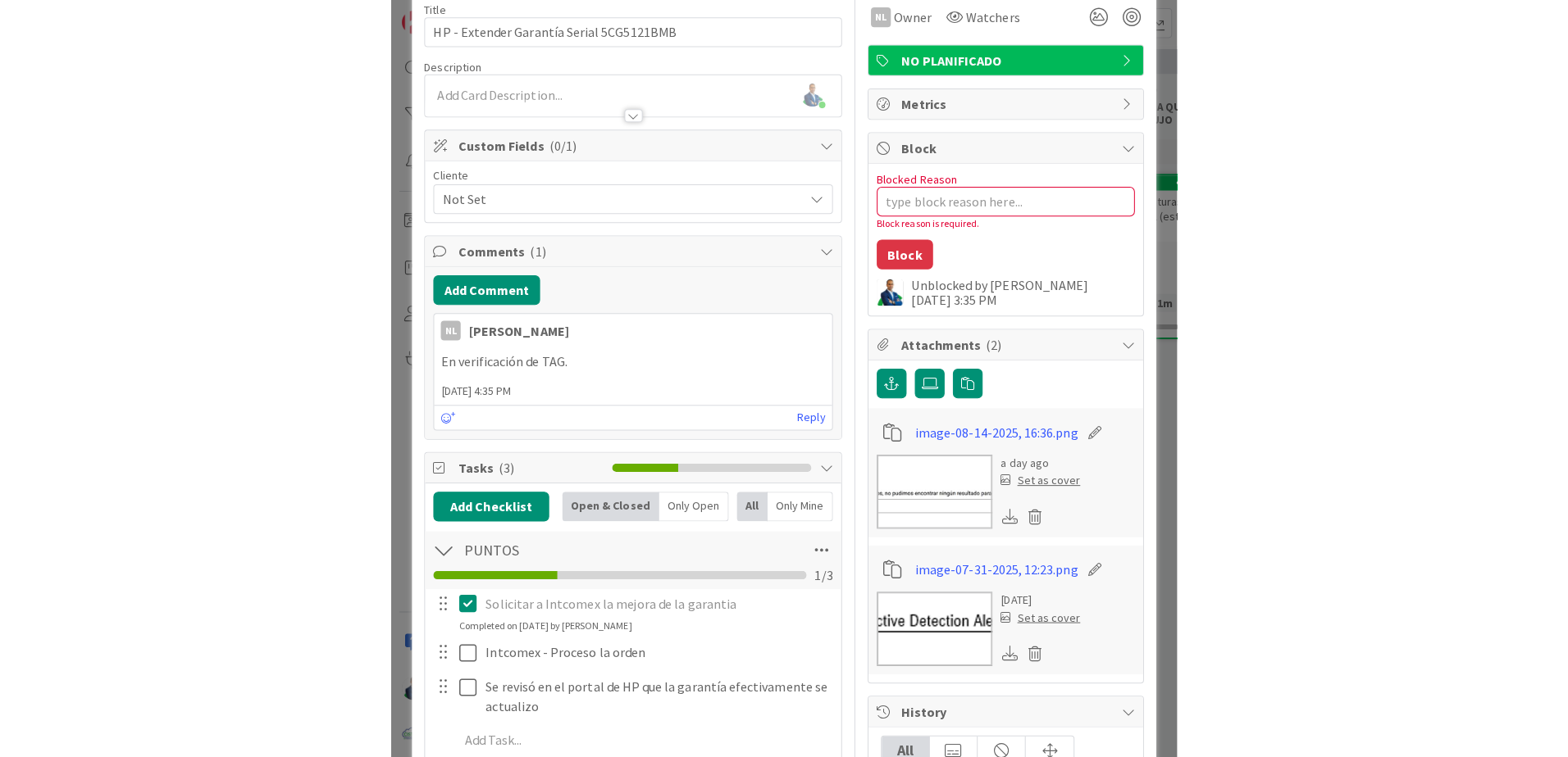
scroll to position [0, 0]
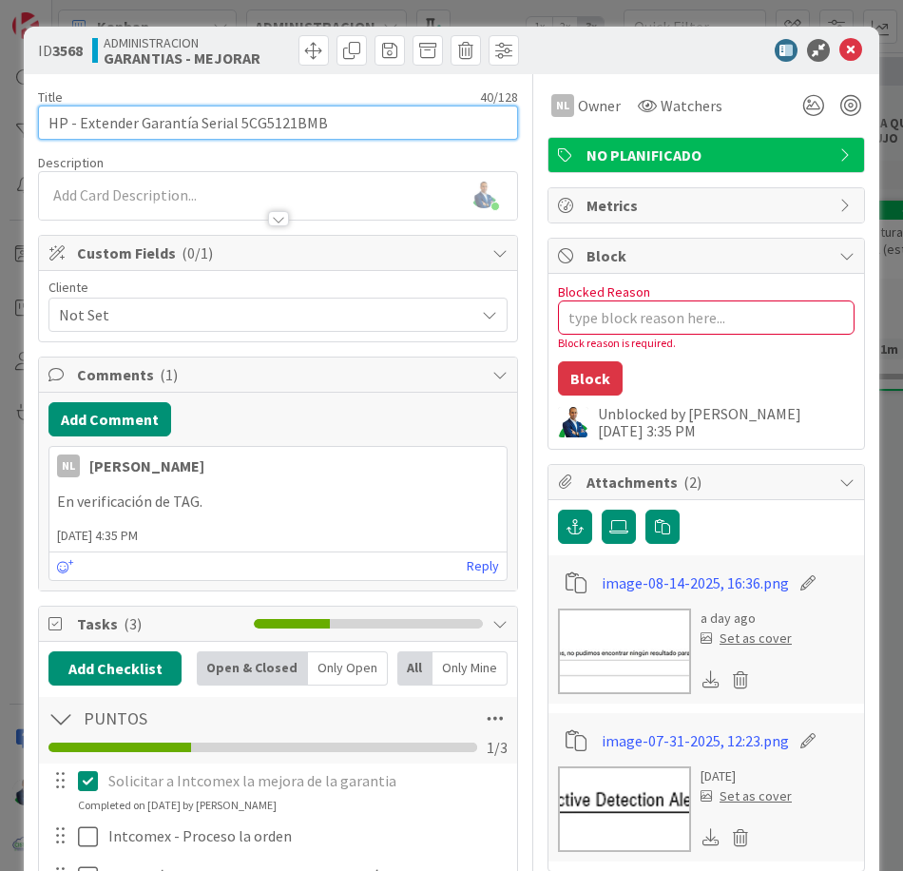
click at [265, 126] on input "HP - Extender Garantía Serial 5CG5121BMB" at bounding box center [278, 123] width 480 height 34
click at [50, 132] on input "HP - Extender Garantía Serial 5CG5121BMB" at bounding box center [278, 123] width 480 height 34
click at [281, 123] on input "HP - Extender Garantía Serial 5CG5121BMB" at bounding box center [278, 123] width 480 height 34
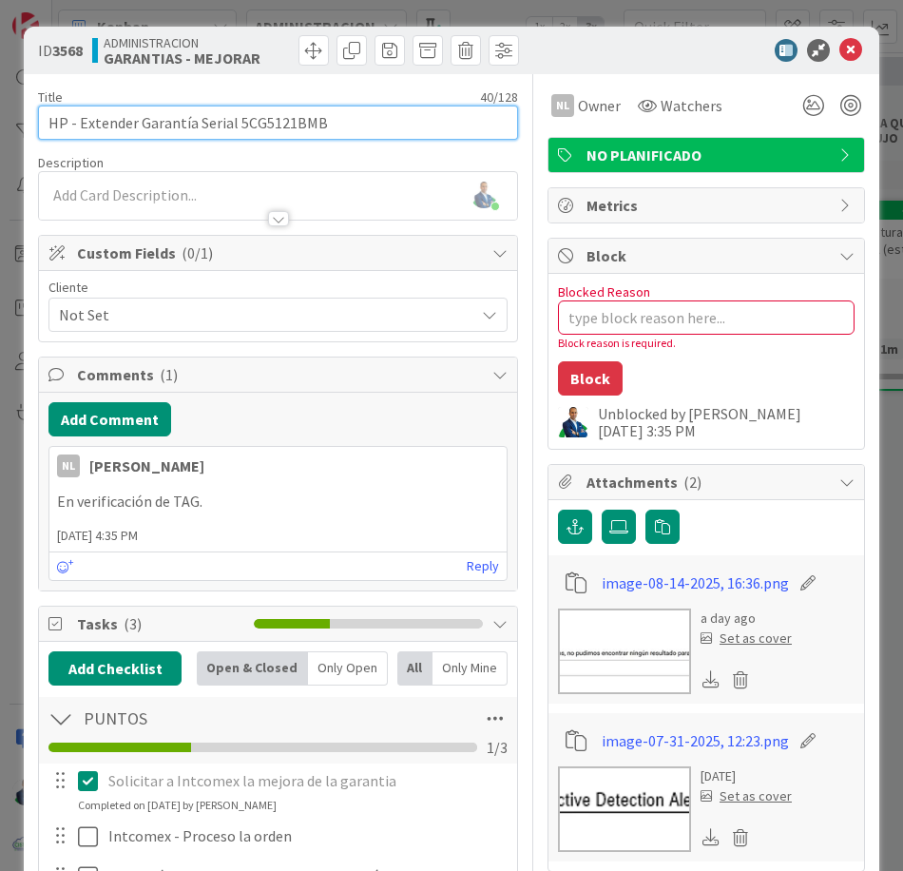
click at [281, 123] on input "HP - Extender Garantía Serial 5CG5121BMB" at bounding box center [278, 123] width 480 height 34
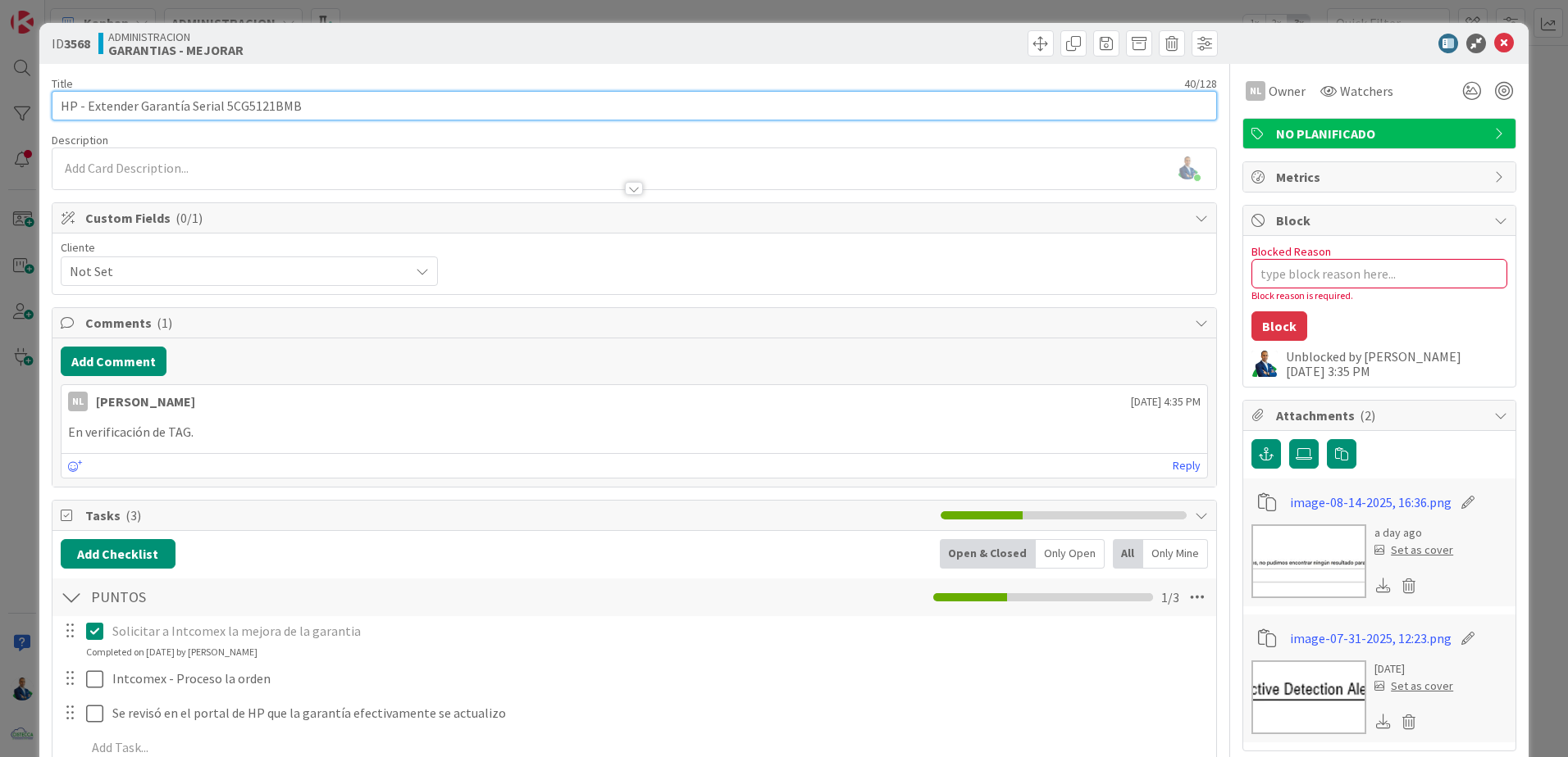
click at [256, 108] on input "HP - Extender Garantía Serial 5CG5121BMB" at bounding box center [634, 106] width 1165 height 29
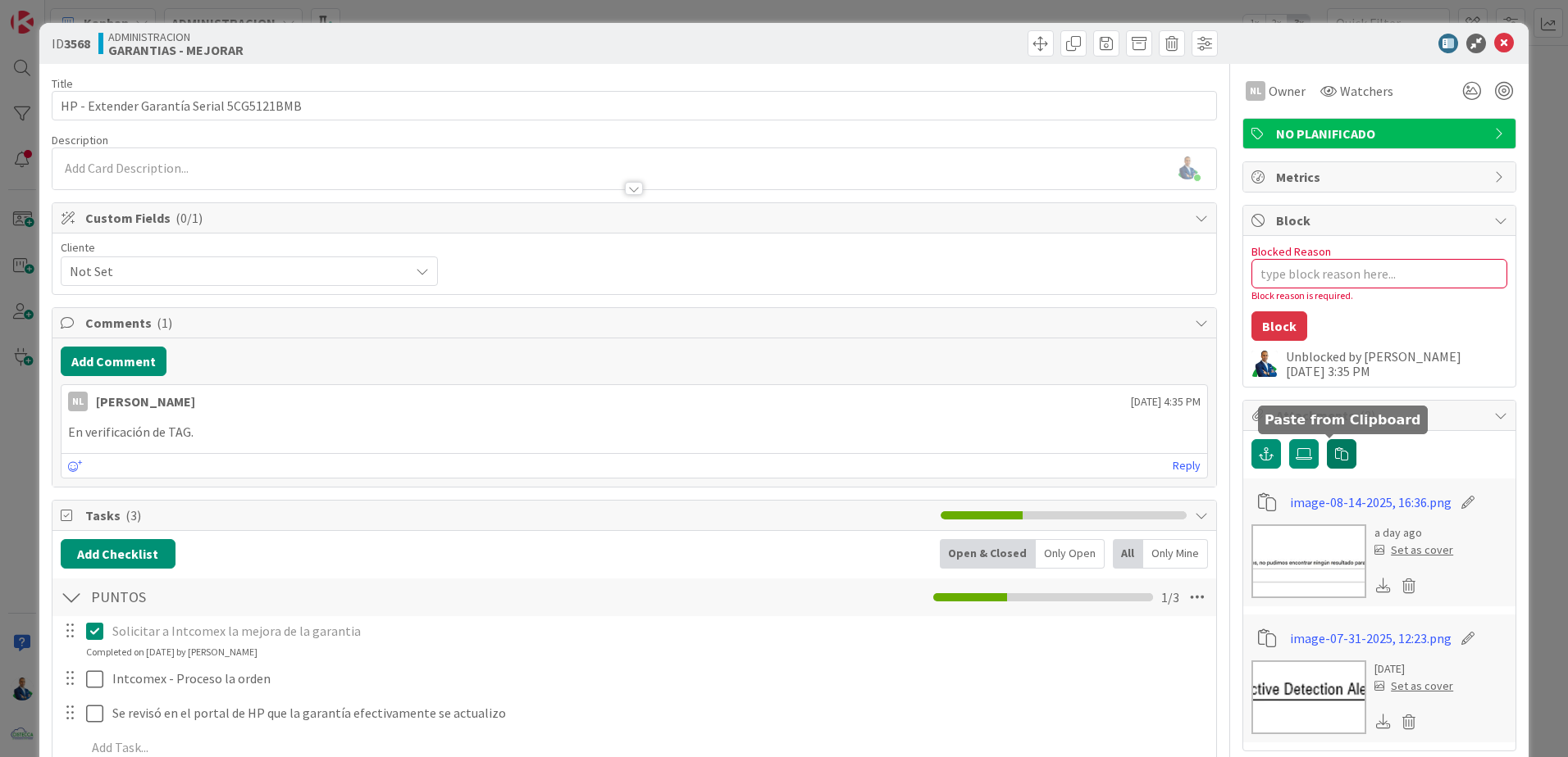
click at [1335, 458] on icon "button" at bounding box center [1341, 454] width 13 height 13
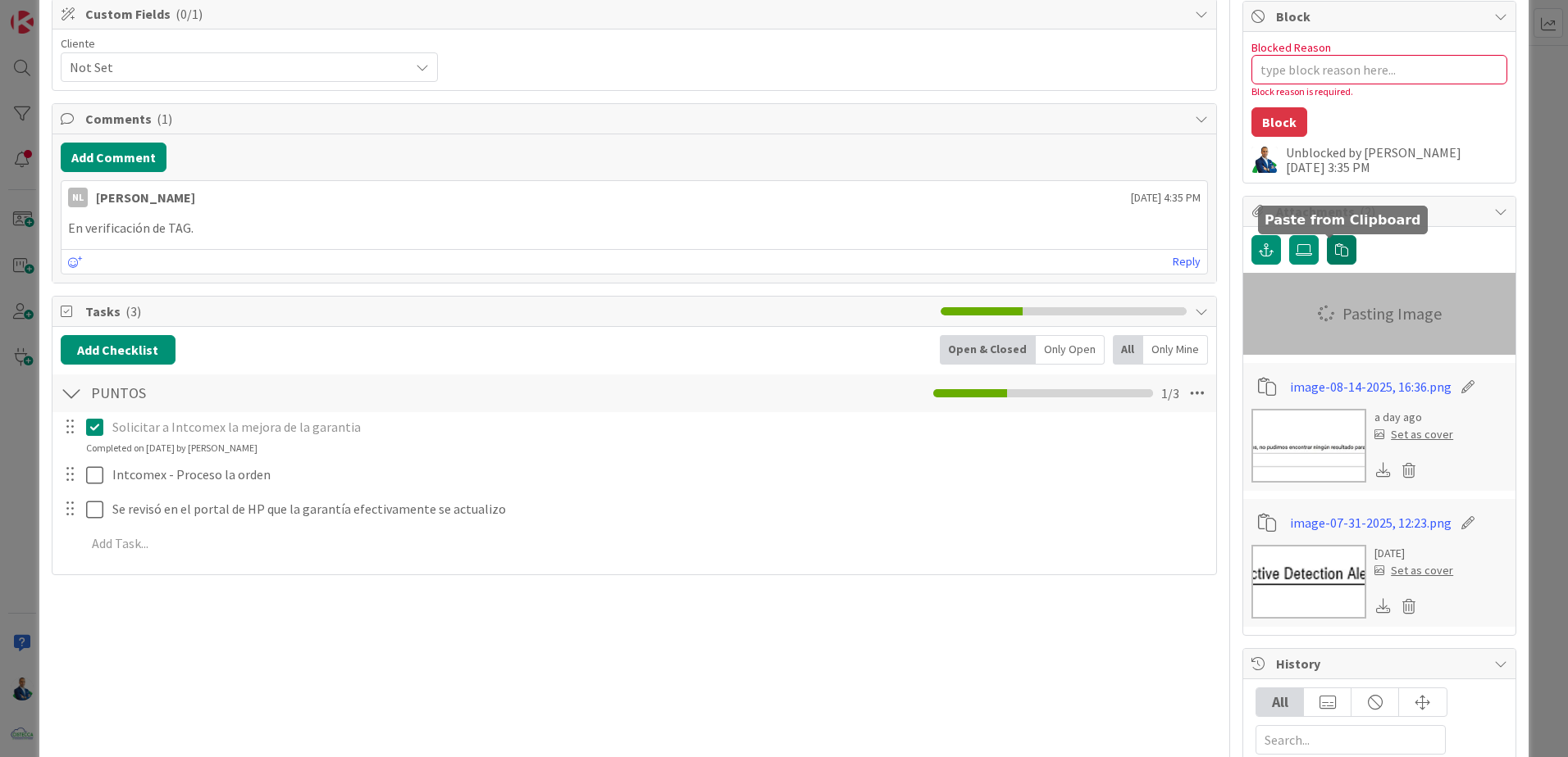
type textarea "x"
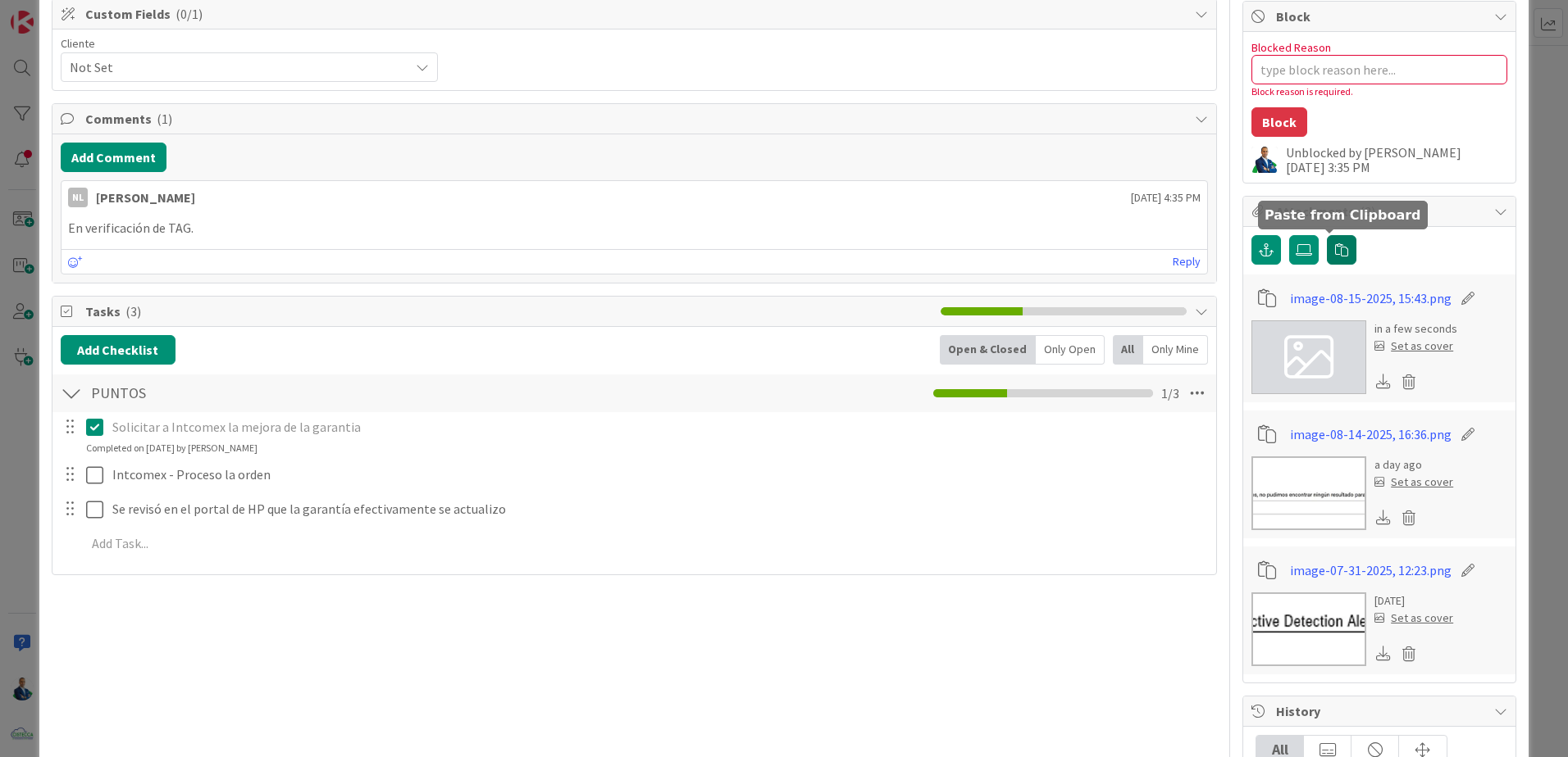
scroll to position [205, 0]
click at [1456, 299] on icon at bounding box center [1467, 297] width 23 height 16
drag, startPoint x: 1427, startPoint y: 302, endPoint x: 1163, endPoint y: 273, distance: 265.6
click at [1163, 273] on div "Title 40 / 128 HP - Extender Garantía Serial 5CG5121BMB Description Gabriel Adr…" at bounding box center [784, 764] width 1465 height 1811
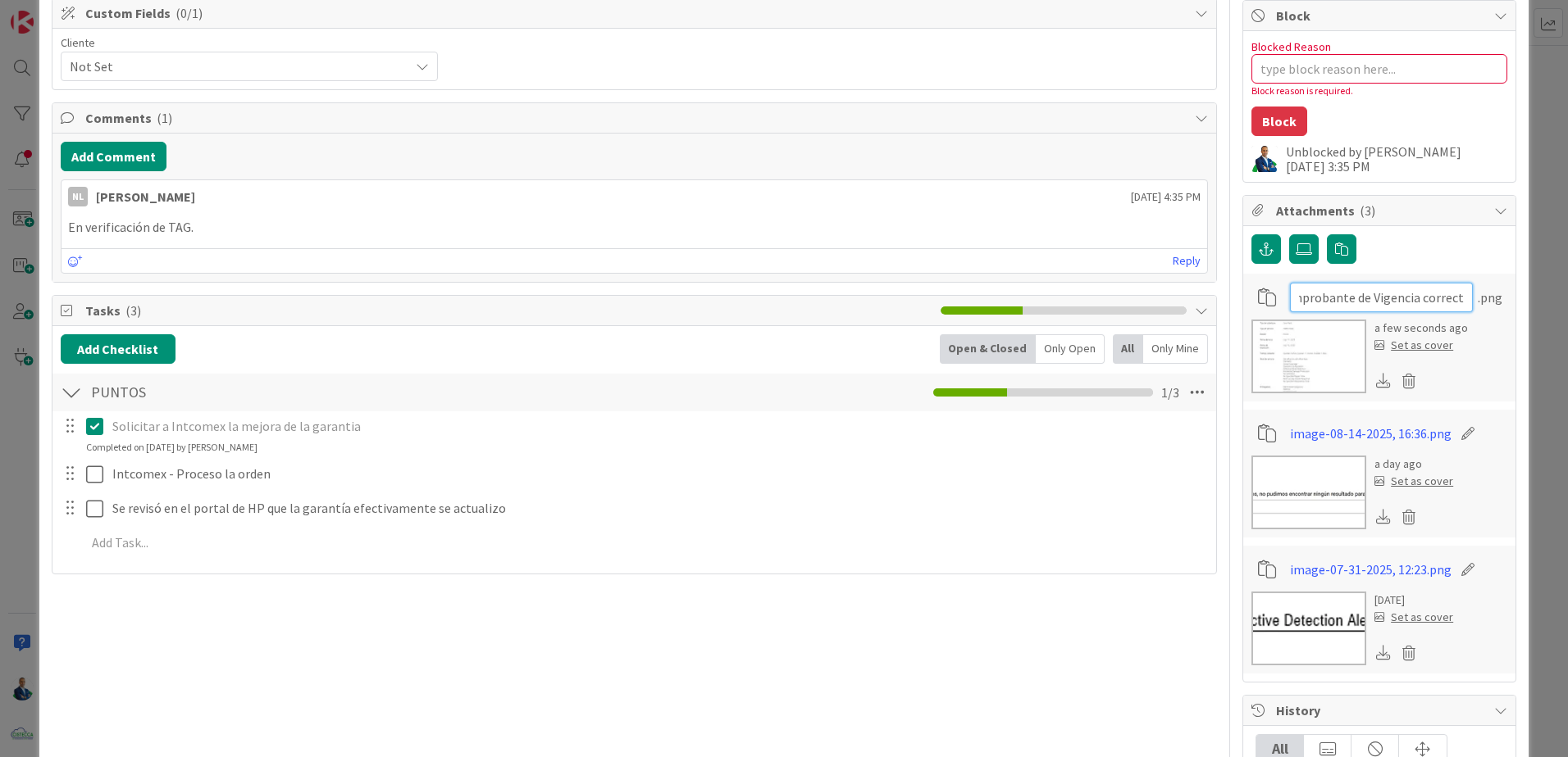
type input "Comprobante de Vigencia correcta"
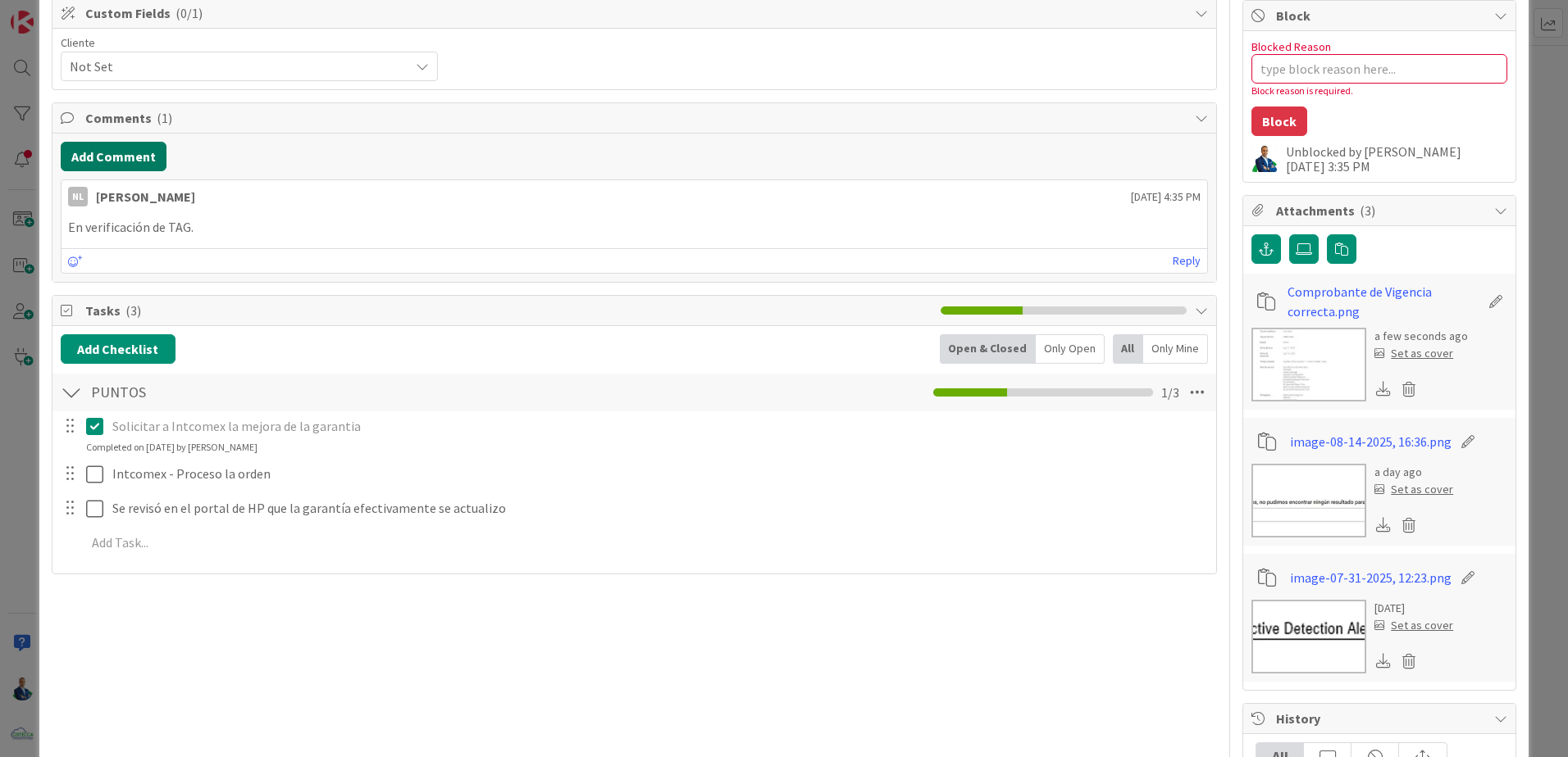
click at [130, 158] on button "Add Comment" at bounding box center [113, 156] width 106 height 29
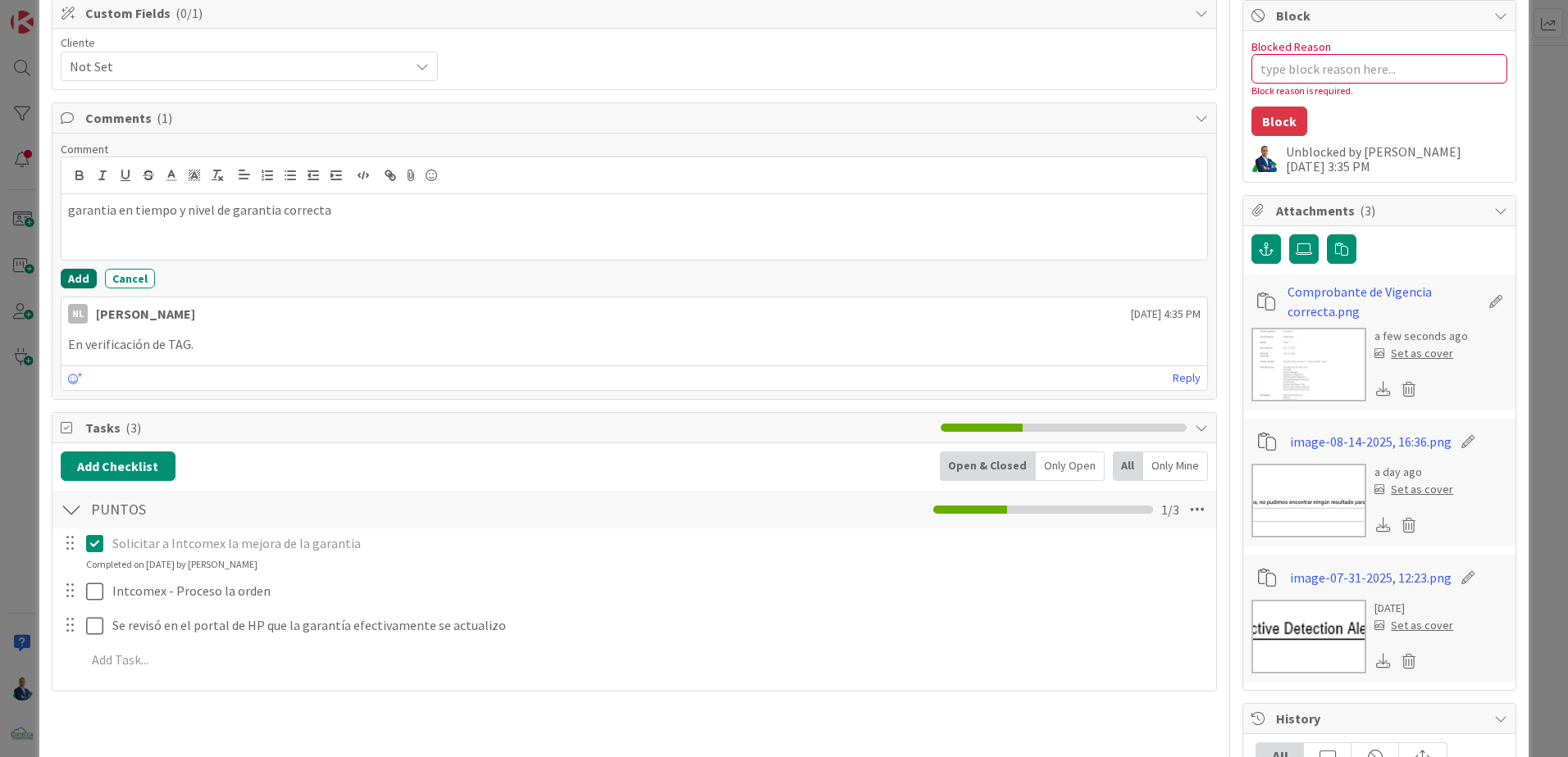
click at [76, 276] on button "Add" at bounding box center [78, 278] width 36 height 20
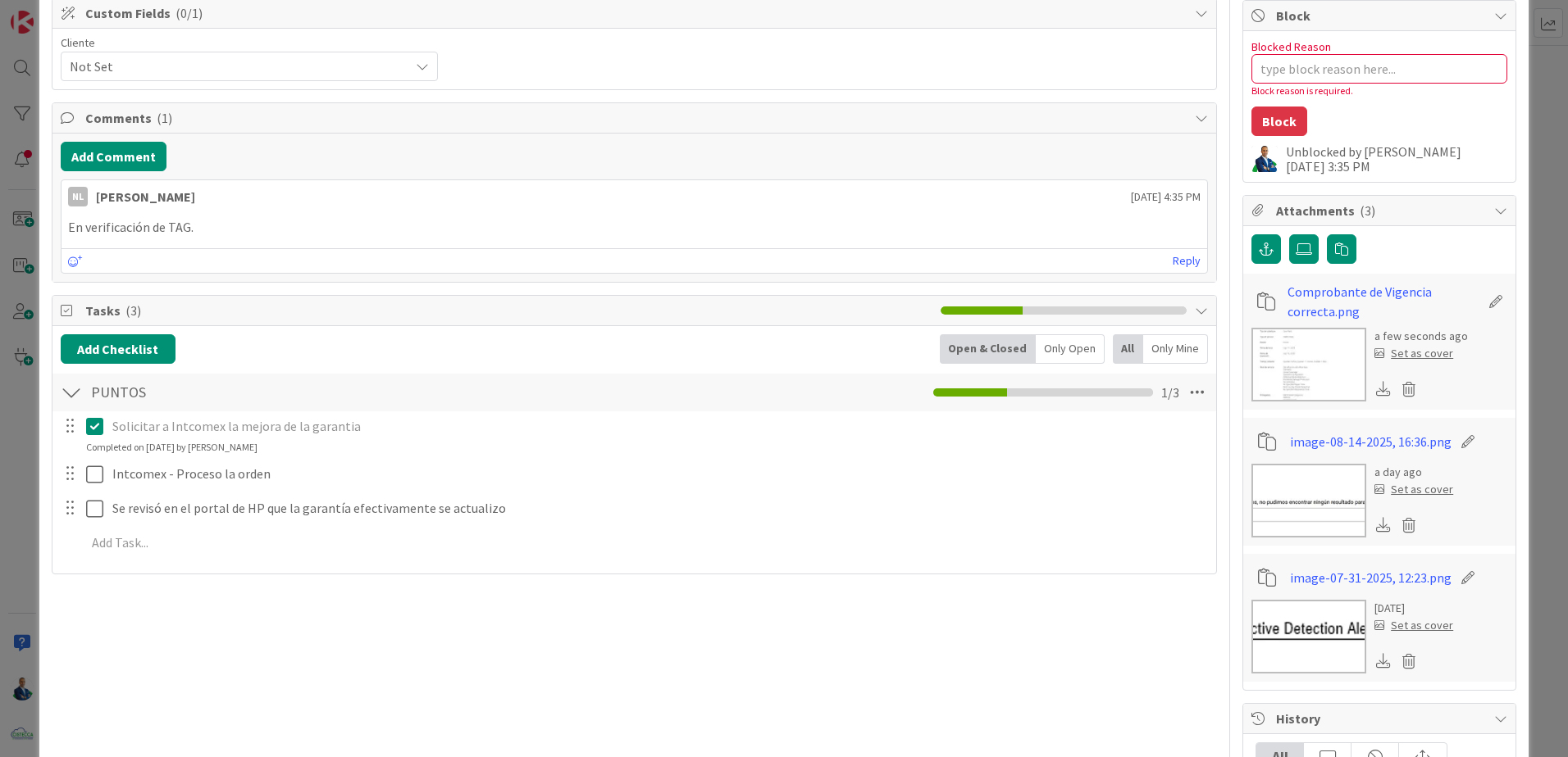
type textarea "x"
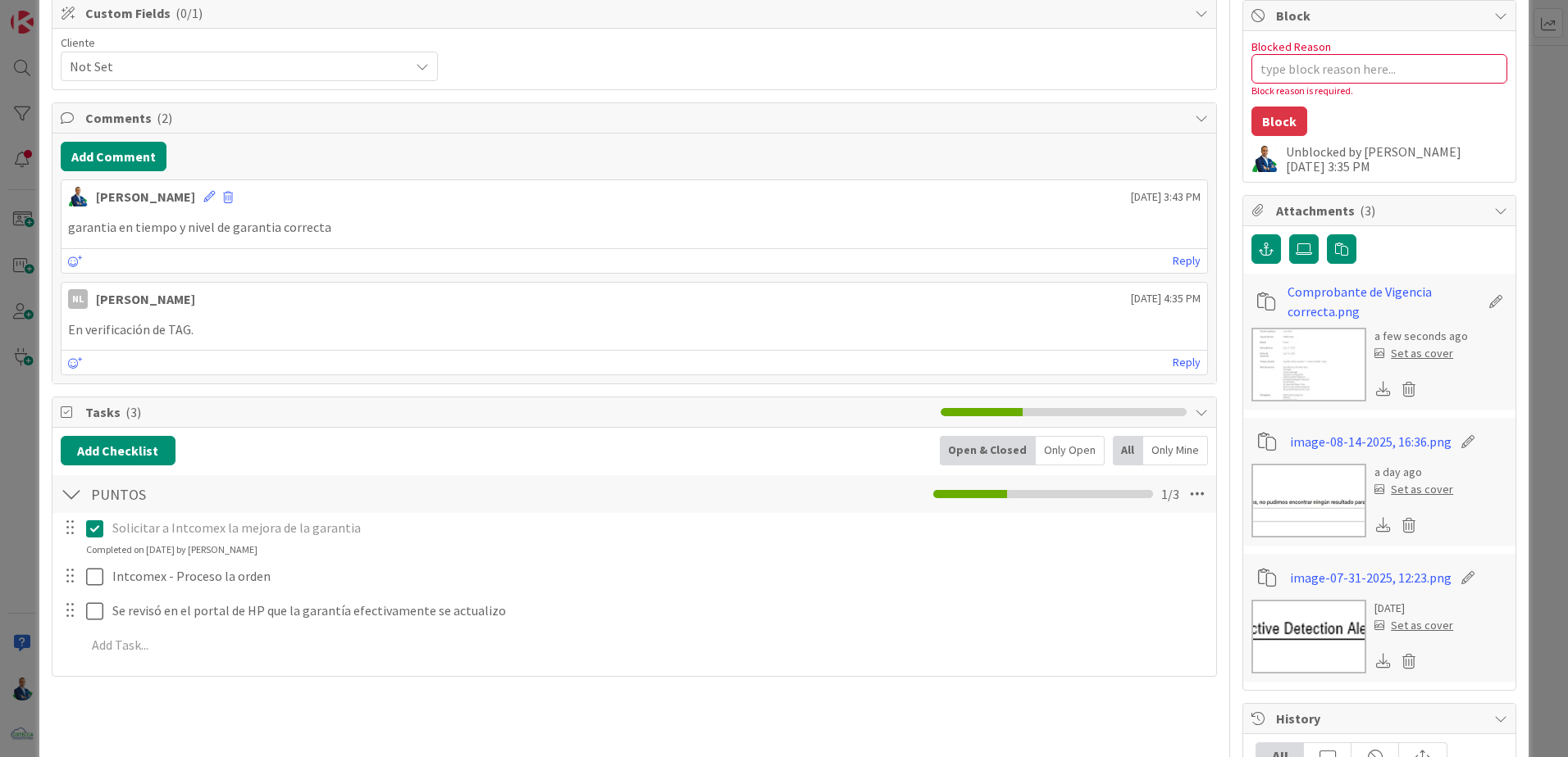
click at [1521, 127] on div "ID 3568 ADMINISTRACION GARANTIAS - MEJORAR Title 40 / 128 HP - Extender Garantí…" at bounding box center [784, 378] width 1568 height 757
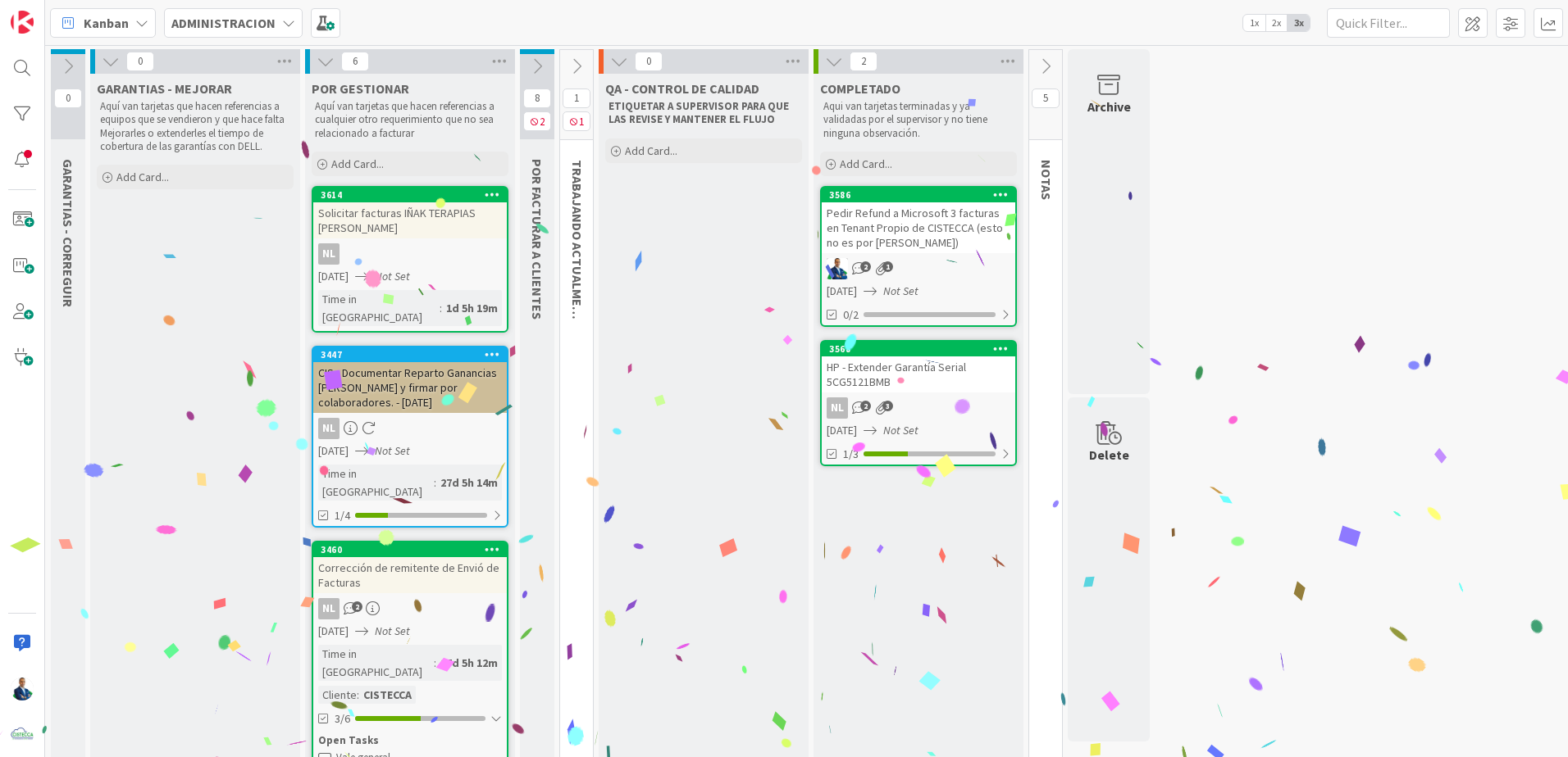
click at [70, 69] on icon at bounding box center [67, 66] width 18 height 18
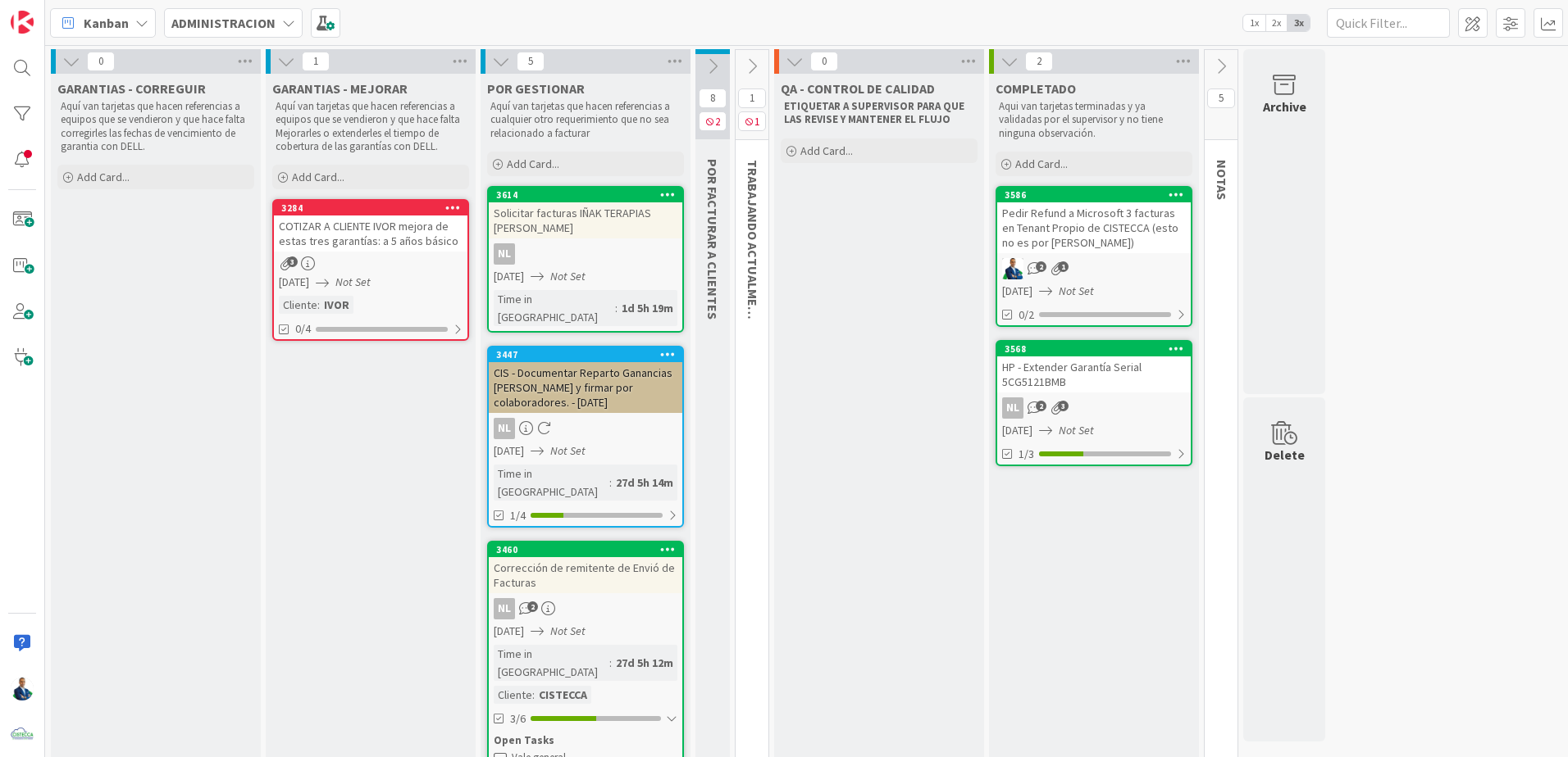
click at [527, 58] on span "5" at bounding box center [530, 61] width 28 height 20
click at [713, 65] on icon at bounding box center [712, 66] width 18 height 18
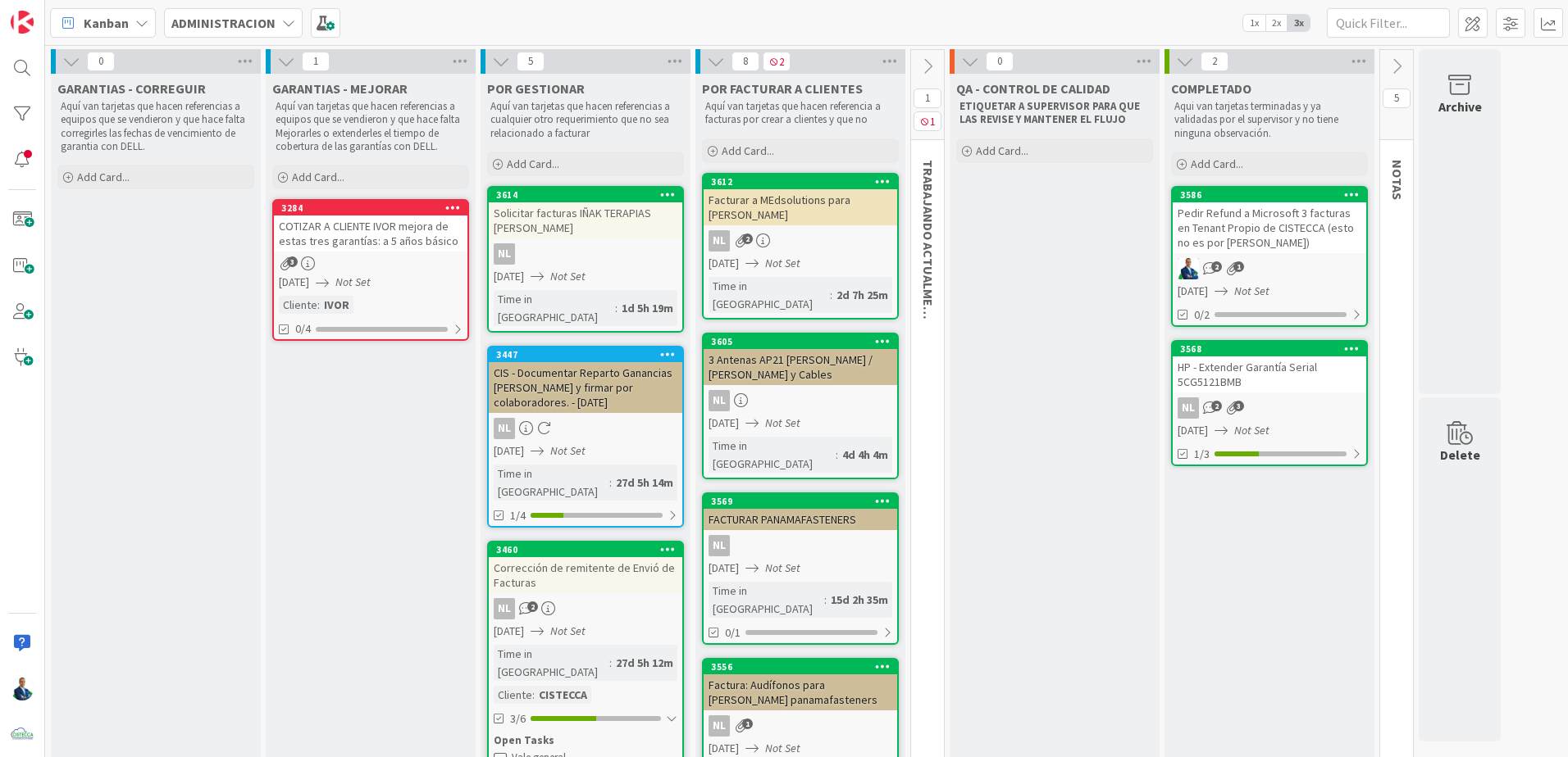
click at [713, 65] on icon at bounding box center [715, 61] width 18 height 18
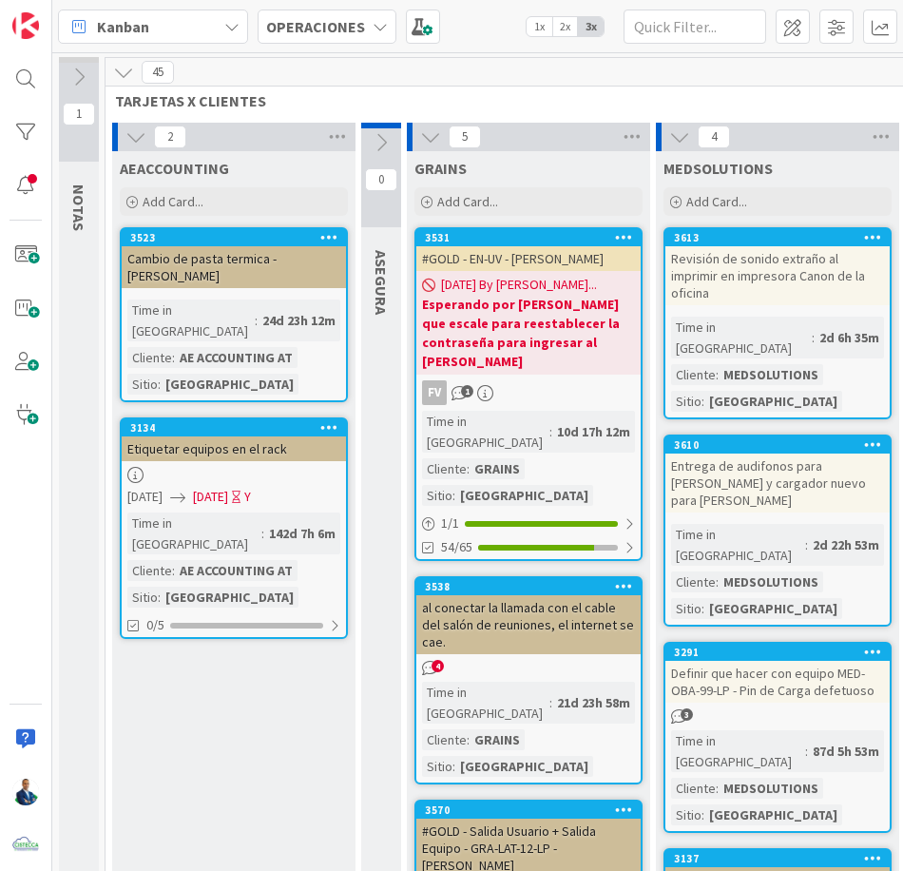
click at [352, 39] on div "OPERACIONES" at bounding box center [327, 27] width 139 height 34
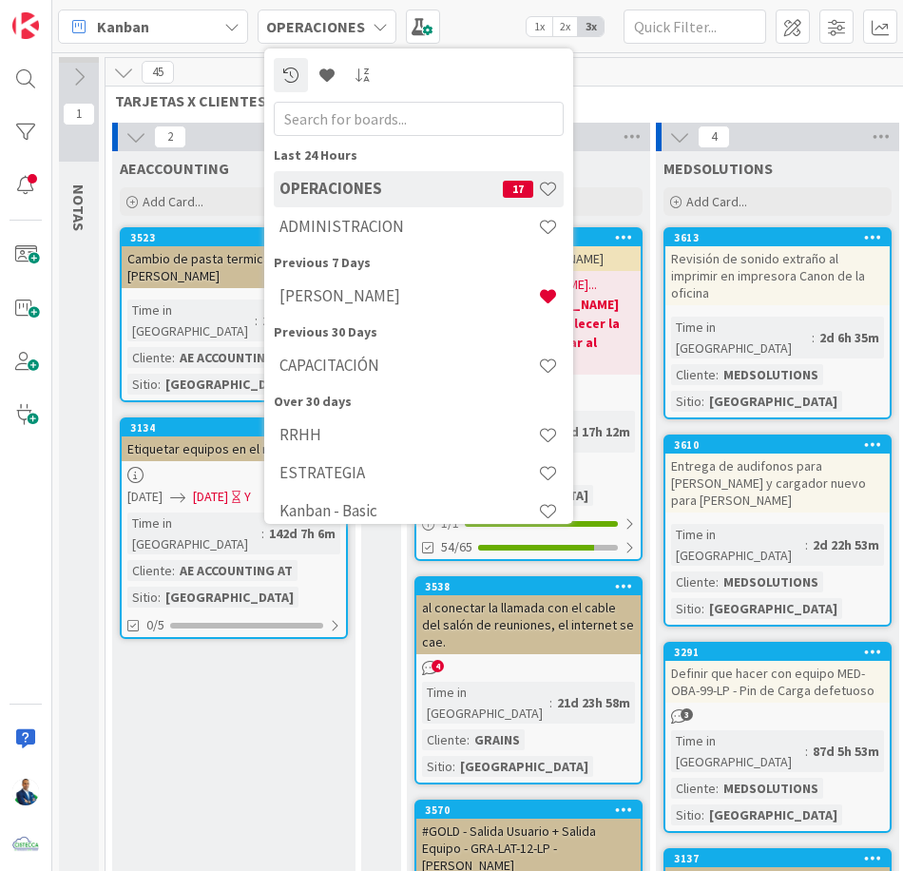
click at [310, 228] on h4 "ADMINISTRACION" at bounding box center [408, 226] width 259 height 19
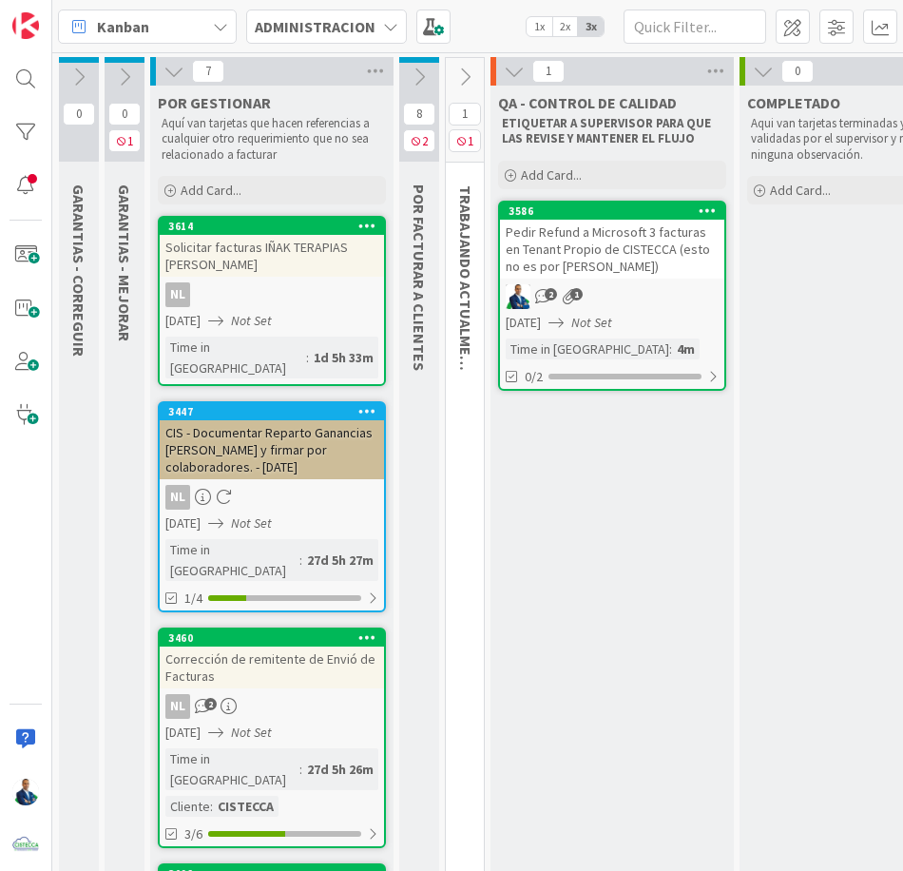
click at [432, 32] on span at bounding box center [433, 27] width 34 height 34
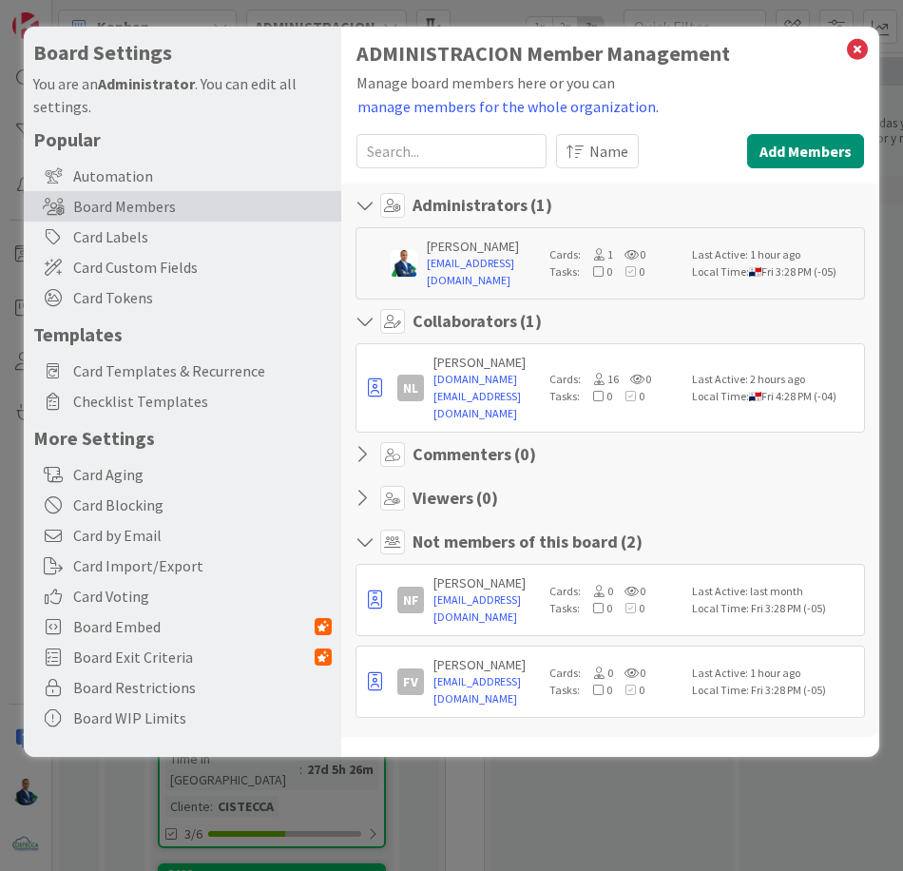
click at [250, 367] on span "Card Templates & Recurrence" at bounding box center [202, 370] width 259 height 23
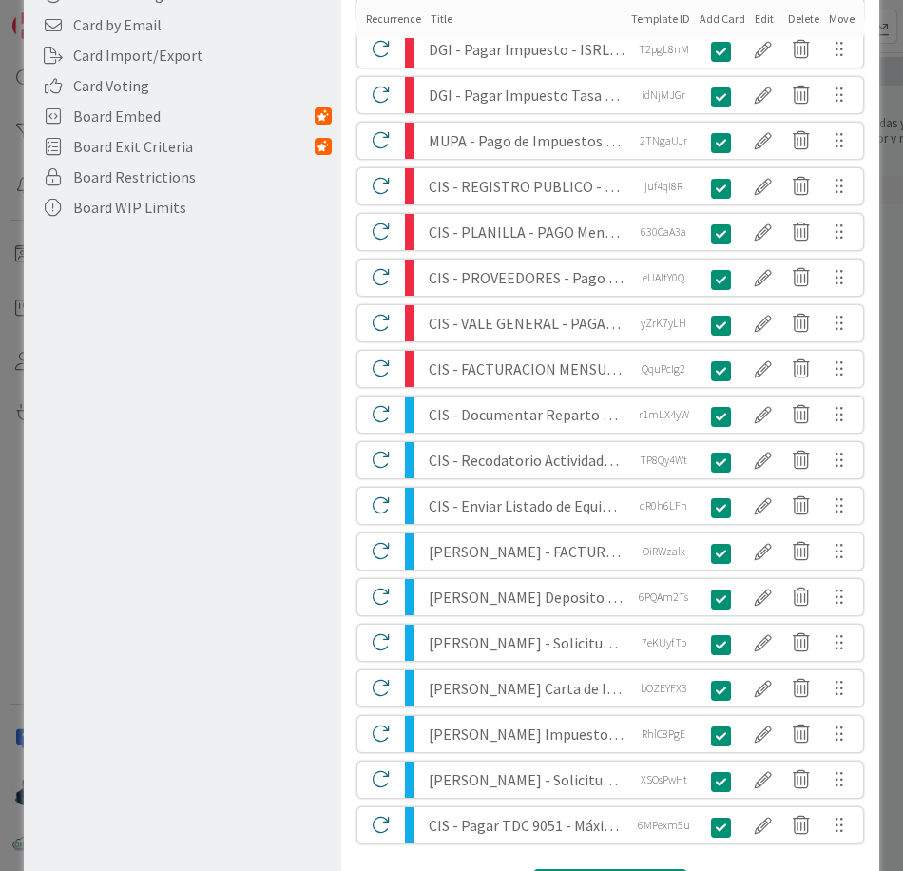
scroll to position [488, 0]
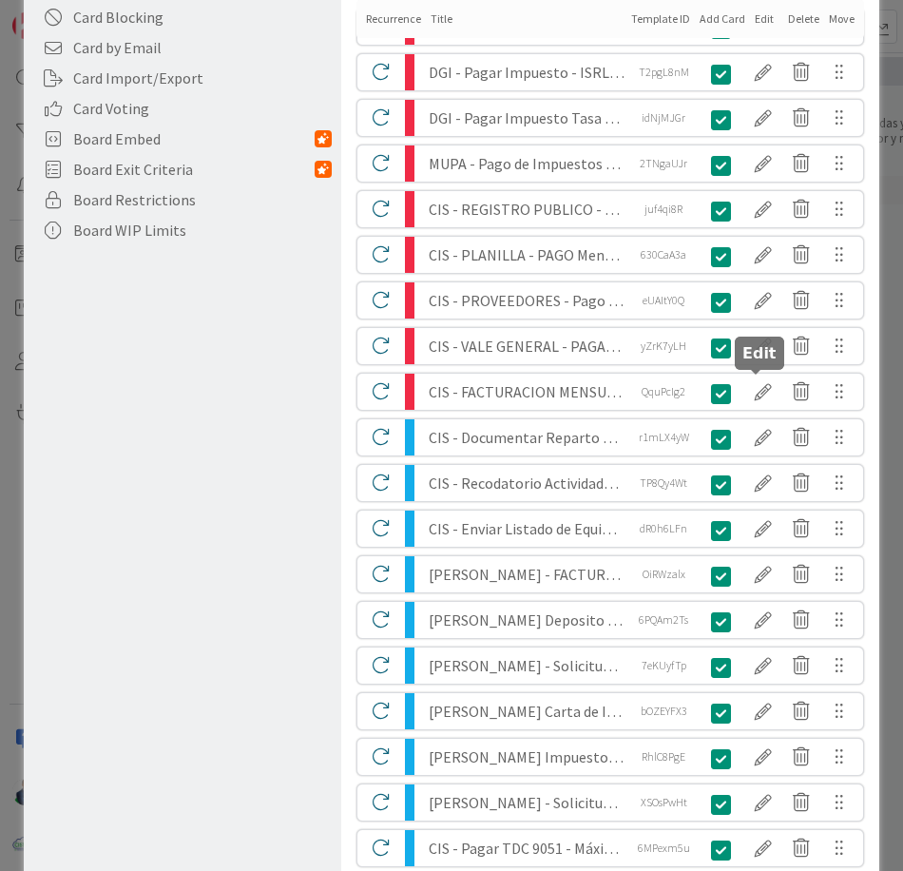
click at [756, 399] on div at bounding box center [763, 391] width 38 height 32
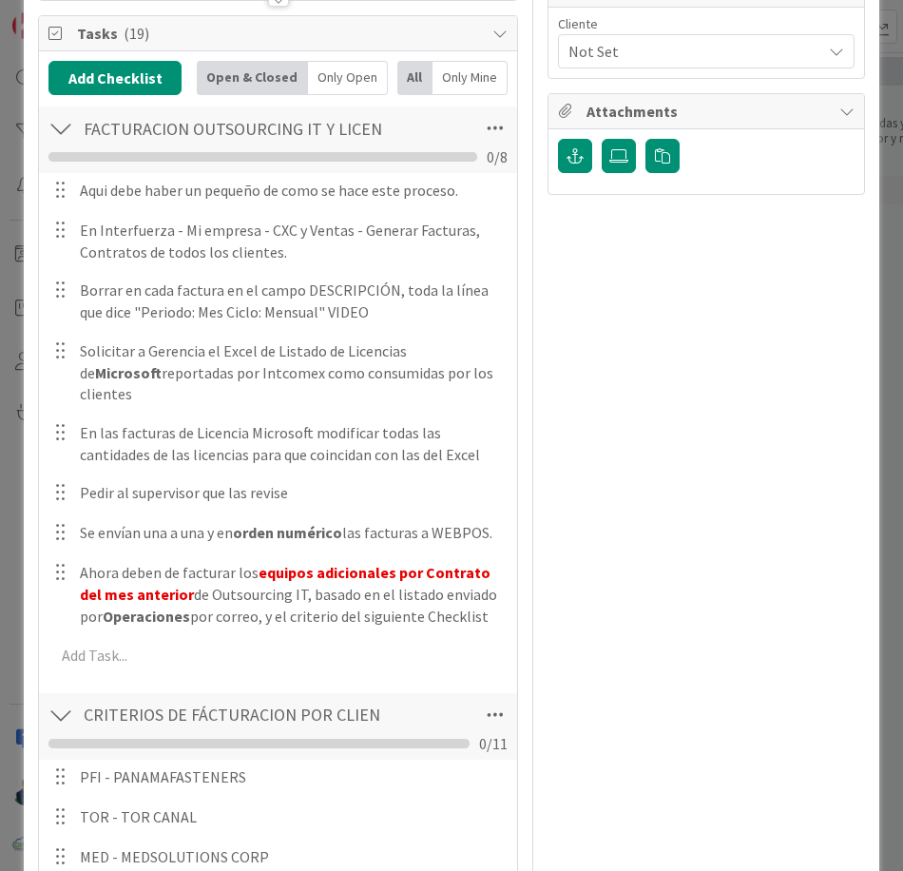
scroll to position [207, 0]
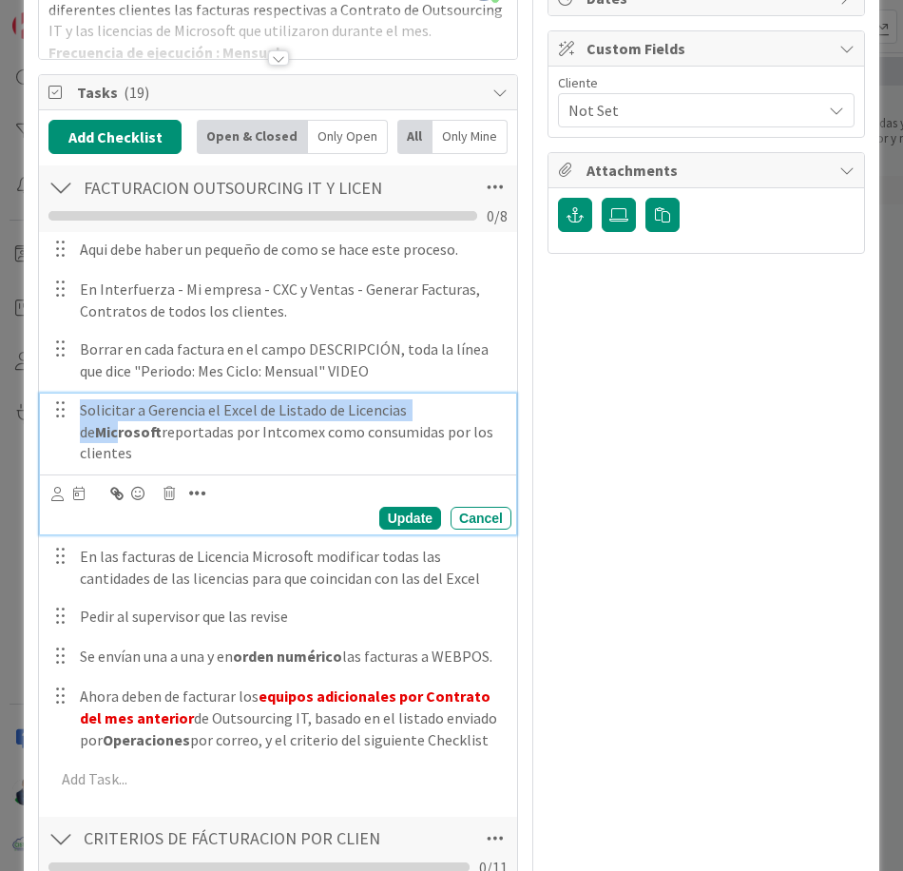
drag, startPoint x: 73, startPoint y: 412, endPoint x: 437, endPoint y: 392, distance: 364.6
click at [437, 392] on div "Aqui debe haber un pequeño de como se hace este proceso. Update Cancel En Inter…" at bounding box center [277, 517] width 459 height 571
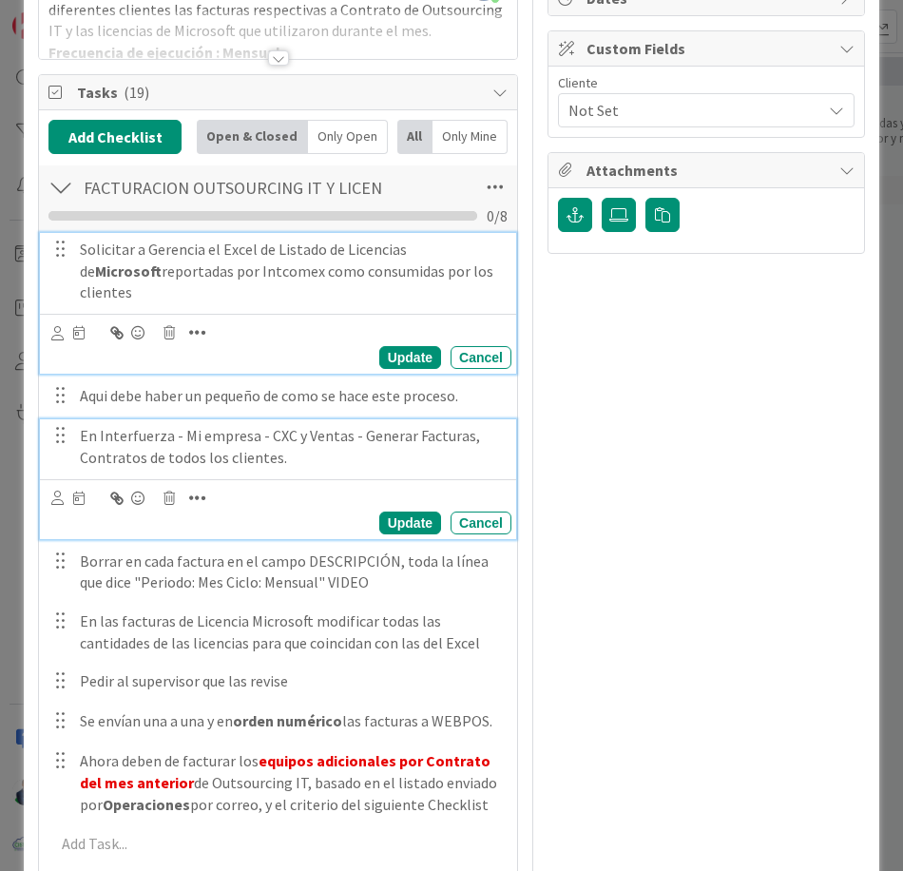
click at [80, 425] on p "En Interfuerza - Mi empresa - CXC y Ventas - Generar Facturas, Contratos de tod…" at bounding box center [292, 446] width 424 height 43
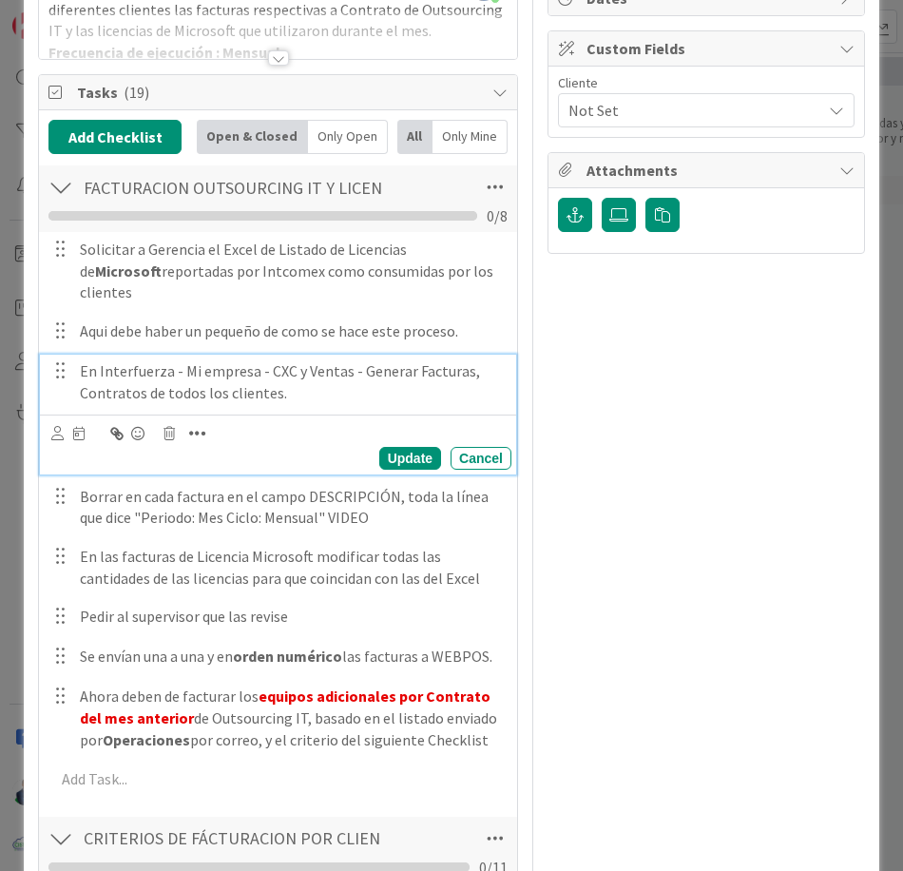
scroll to position [143, 0]
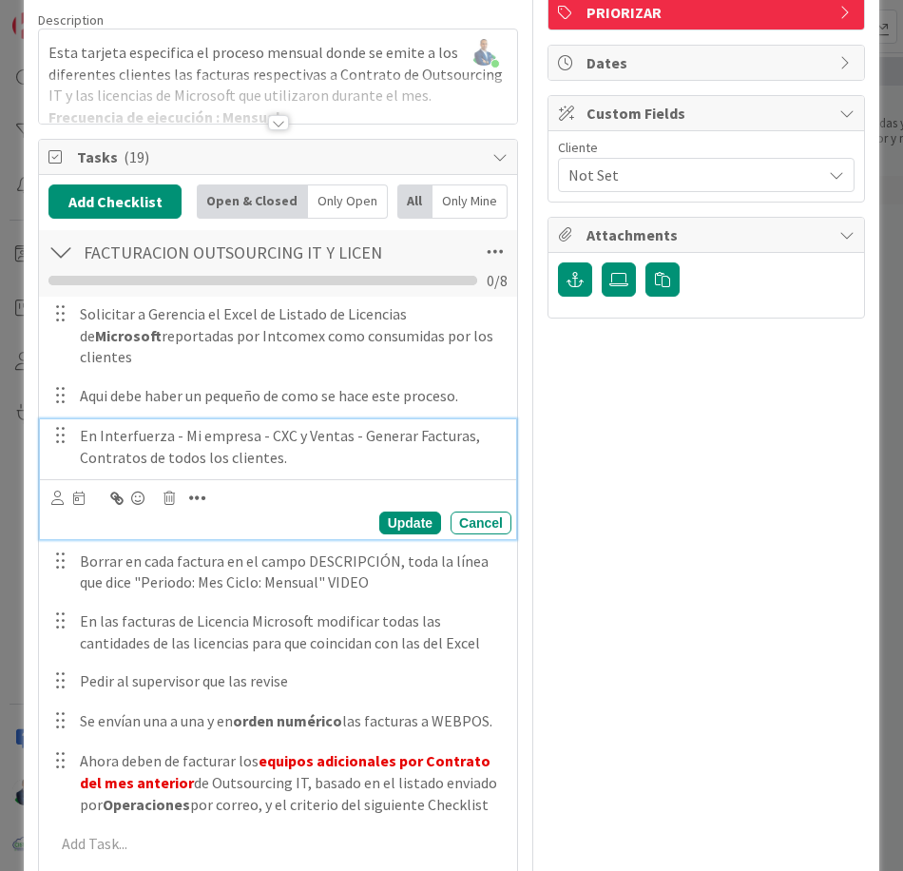
paste div
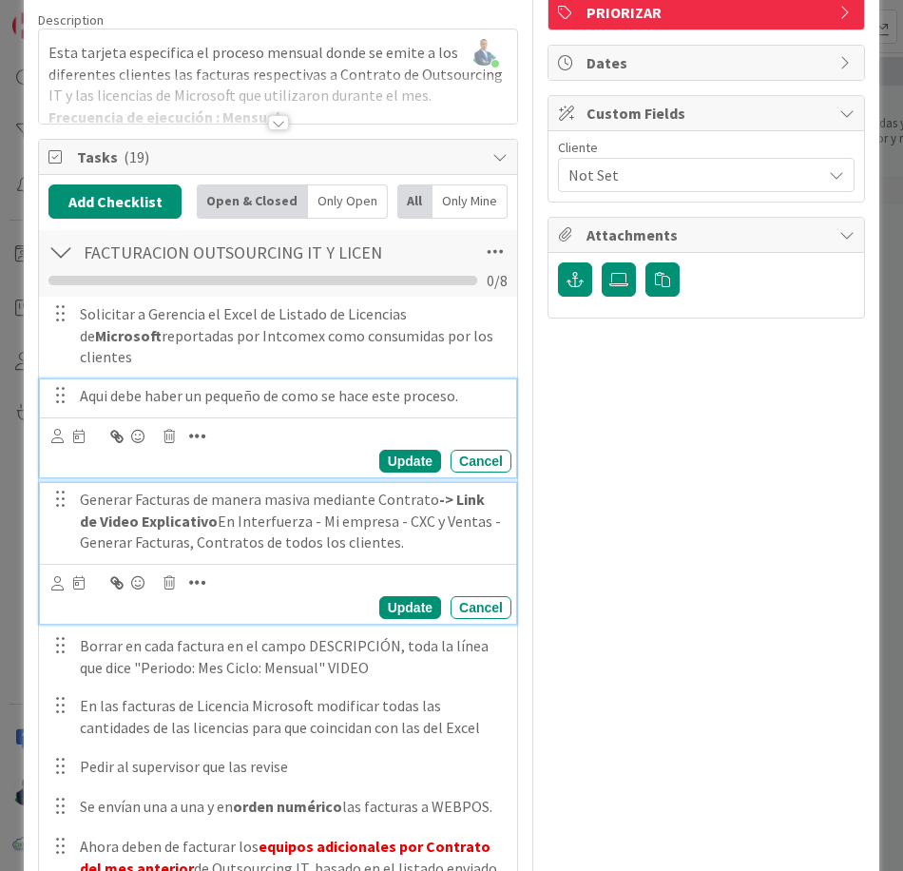
click at [368, 379] on div "Aqui debe haber un pequeño de como se hace este proceso. Update Cancel" at bounding box center [278, 428] width 476 height 98
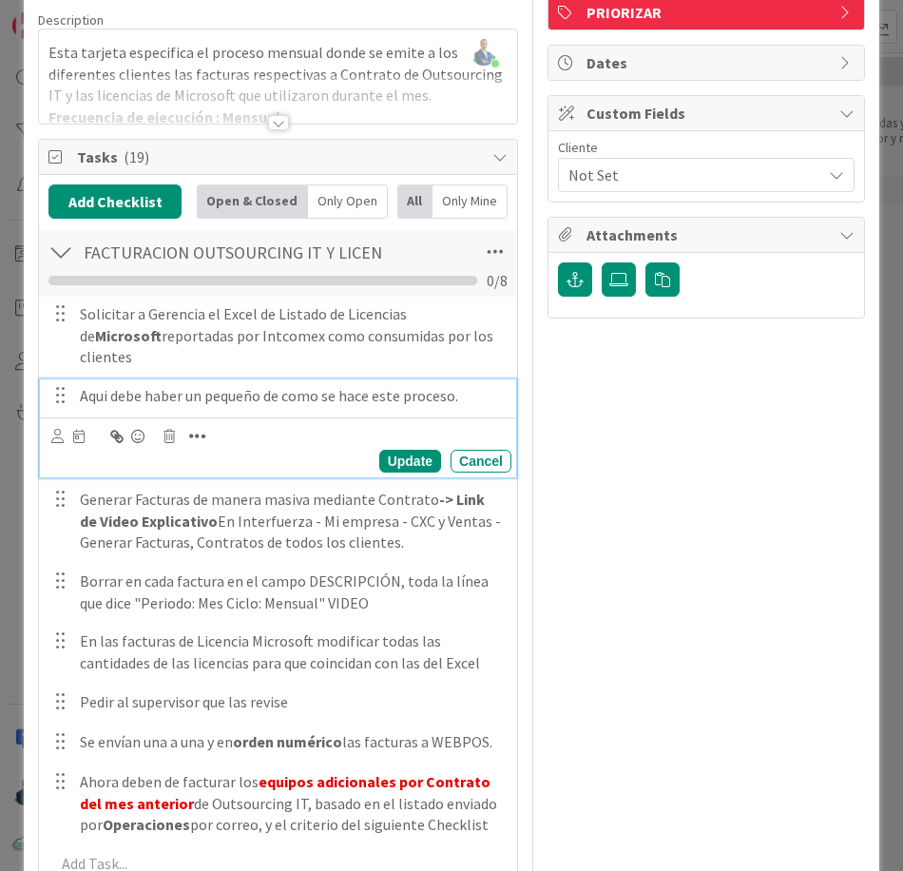
scroll to position [206, 0]
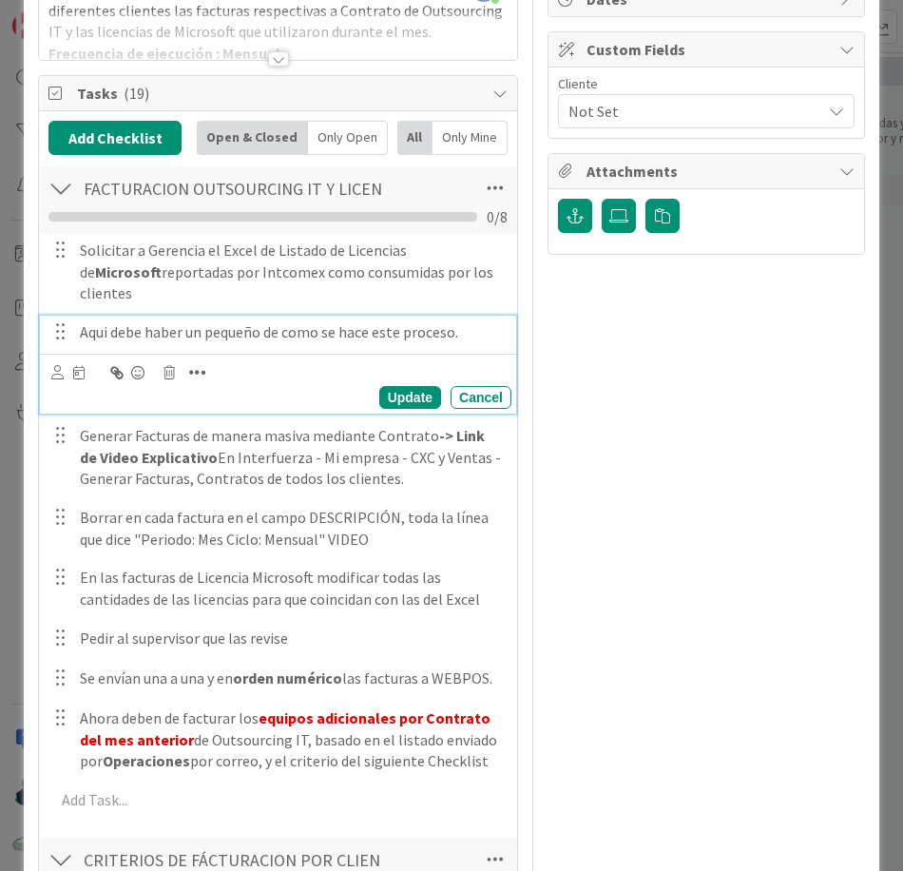
click at [169, 359] on div "Update Cancel" at bounding box center [281, 383] width 460 height 49
click at [165, 366] on icon at bounding box center [169, 372] width 11 height 13
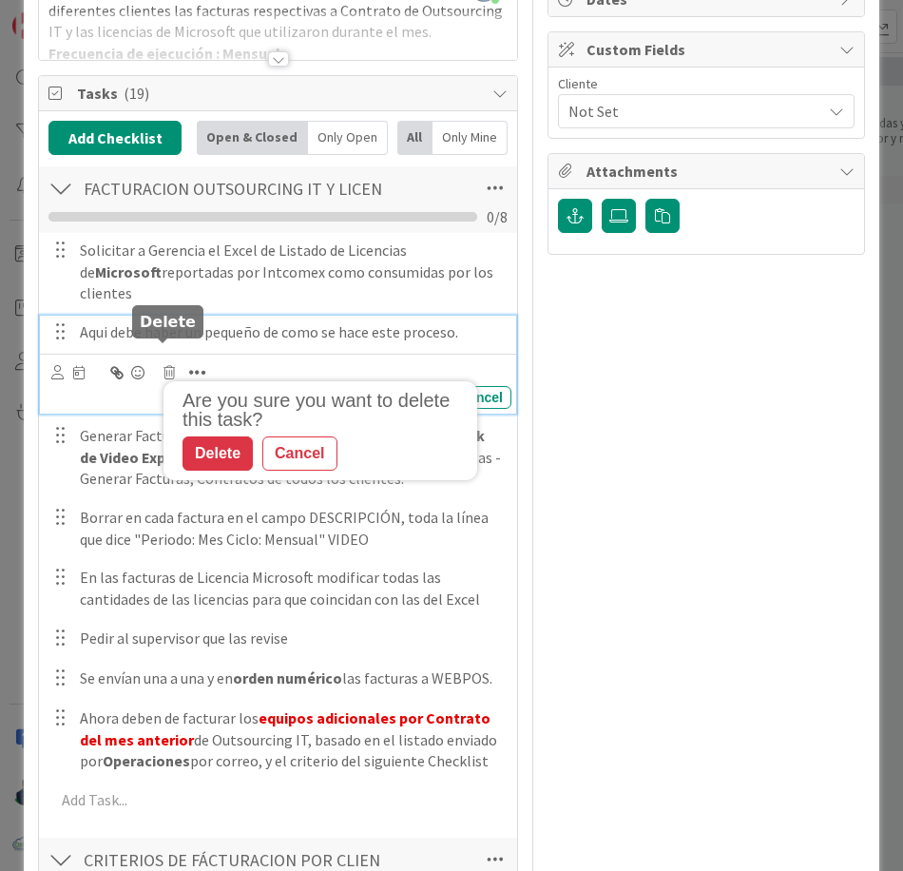
click at [196, 436] on div "Delete" at bounding box center [218, 453] width 70 height 34
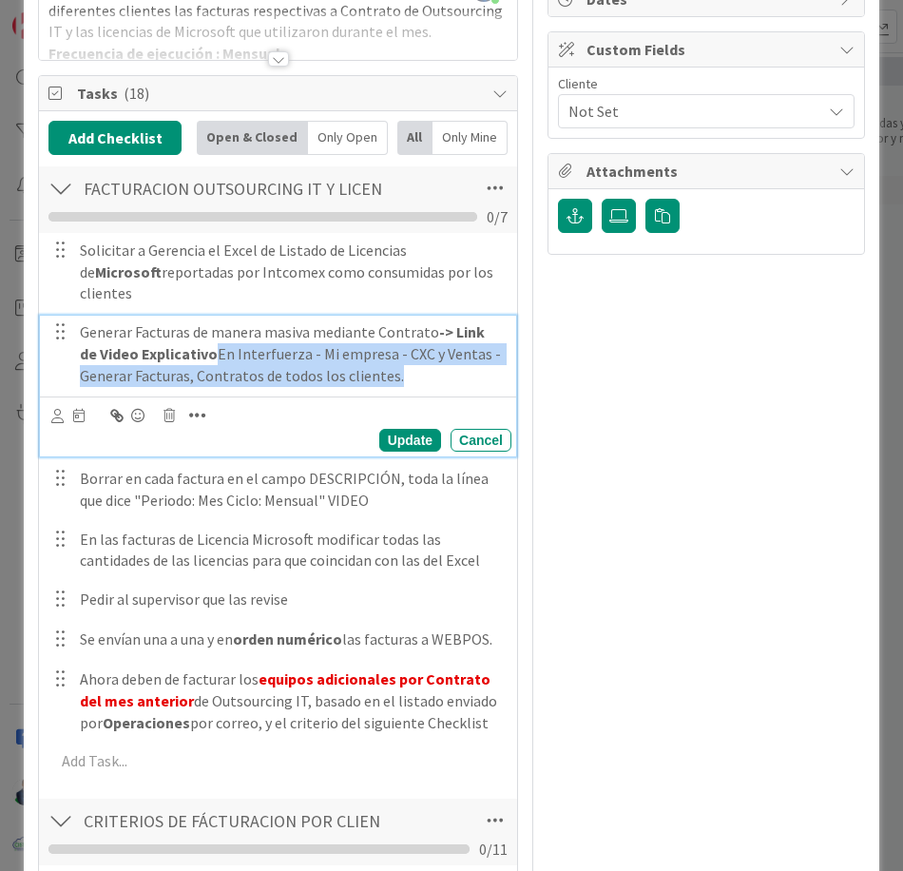
drag, startPoint x: 192, startPoint y: 334, endPoint x: 403, endPoint y: 356, distance: 212.2
click at [403, 356] on p "Generar Facturas de manera masiva mediante Contrato -> Link de Video Explicativ…" at bounding box center [292, 353] width 424 height 65
drag, startPoint x: 194, startPoint y: 335, endPoint x: 498, endPoint y: 375, distance: 306.9
click at [498, 375] on div "Generar Facturas de manera masiva mediante Contrato -> Link de Video Explicativ…" at bounding box center [278, 386] width 476 height 141
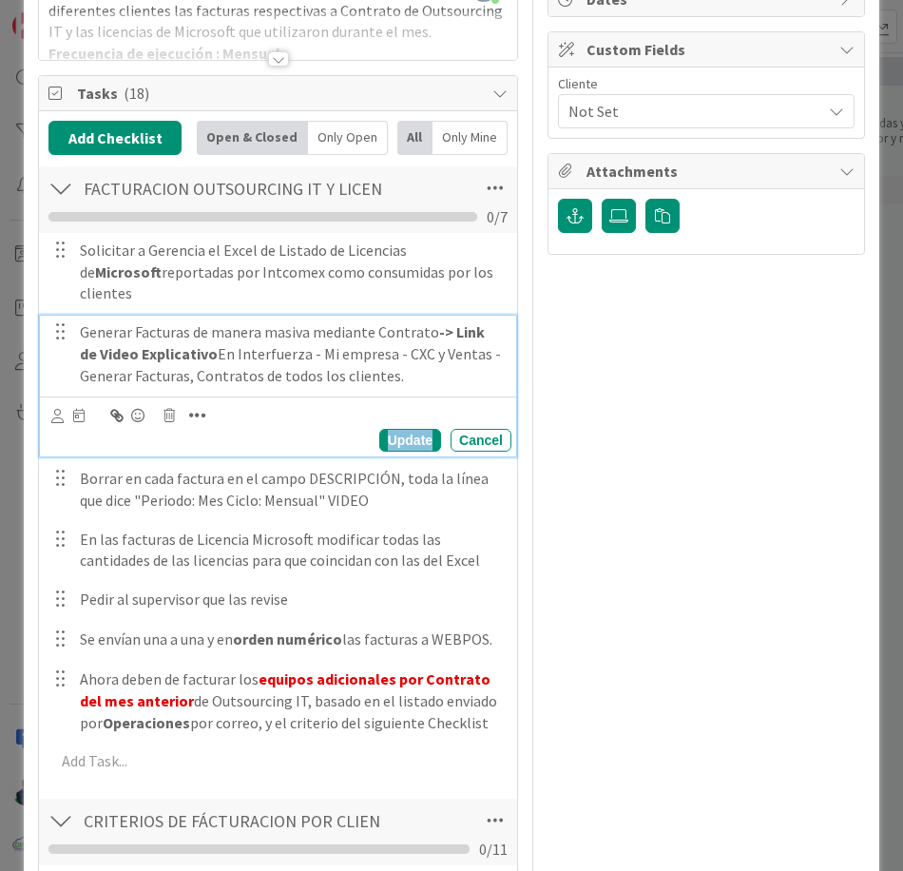
click at [410, 429] on div "Update" at bounding box center [410, 440] width 62 height 23
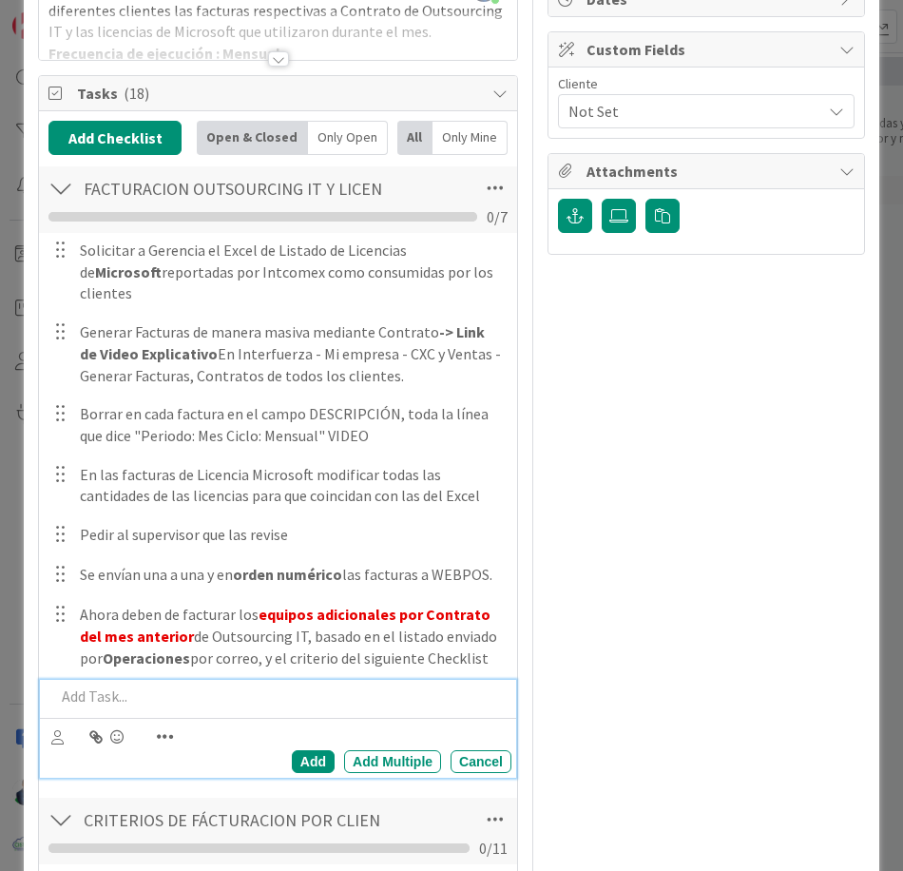
click at [168, 685] on p at bounding box center [279, 696] width 449 height 22
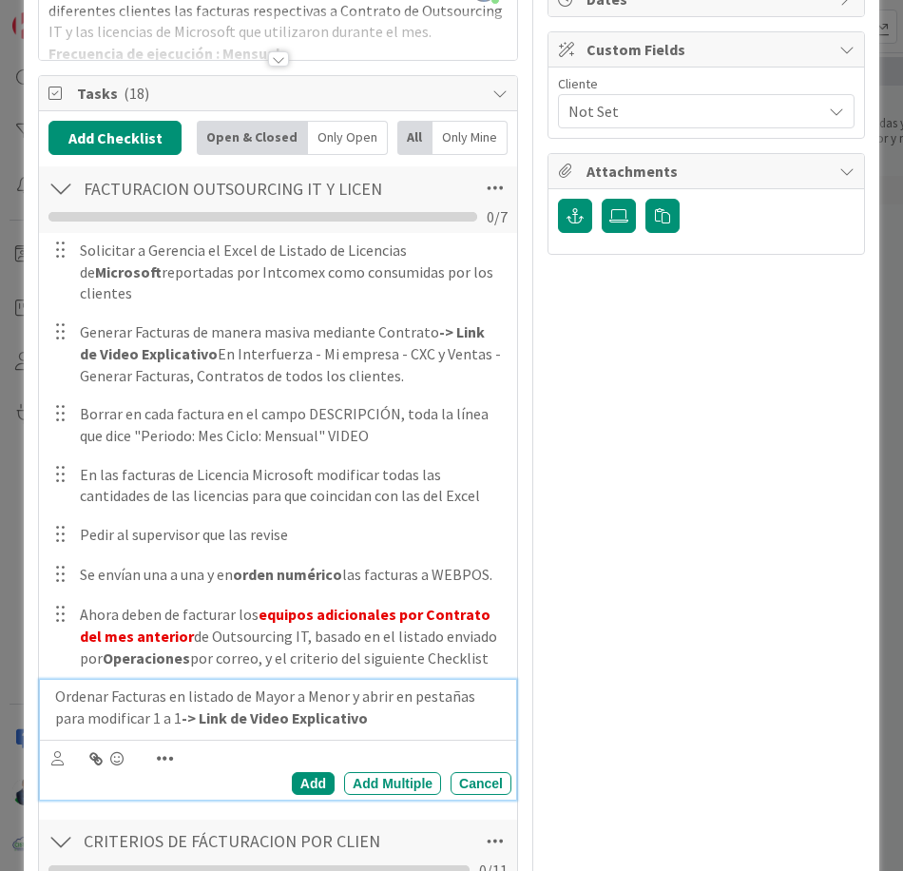
scroll to position [266, 0]
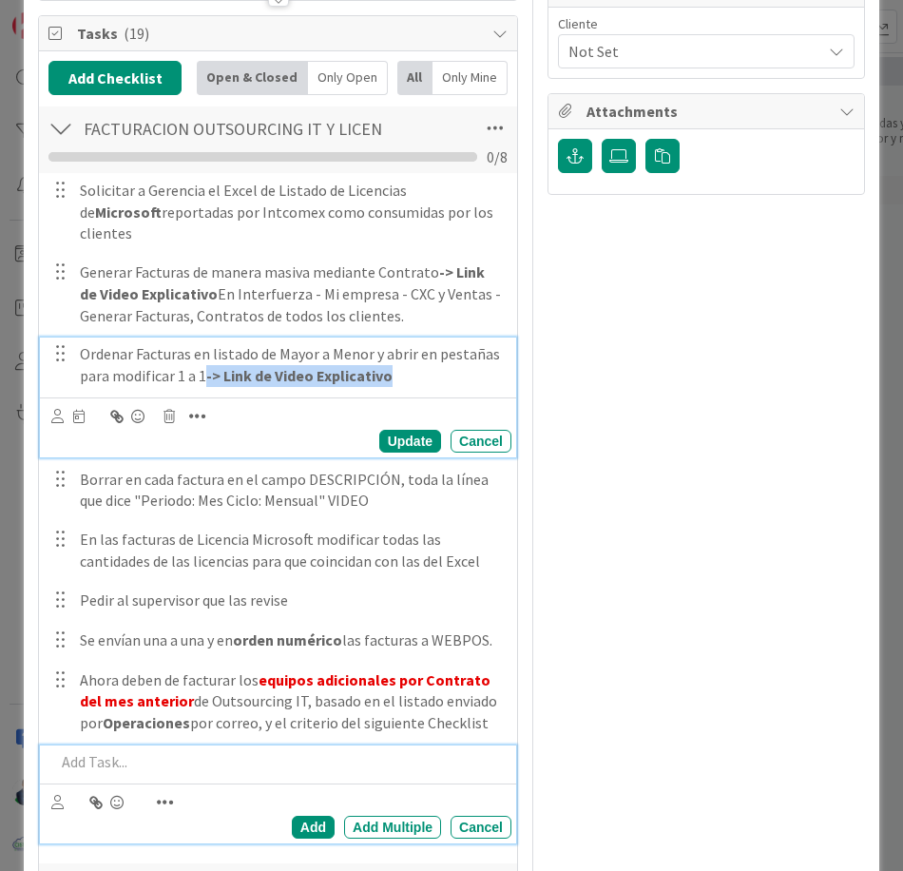
drag, startPoint x: 202, startPoint y: 356, endPoint x: 447, endPoint y: 379, distance: 246.4
click at [447, 379] on div "Ordenar Facturas en listado de Mayor a Menor y abrir en pestañas para modificar…" at bounding box center [278, 396] width 476 height 119
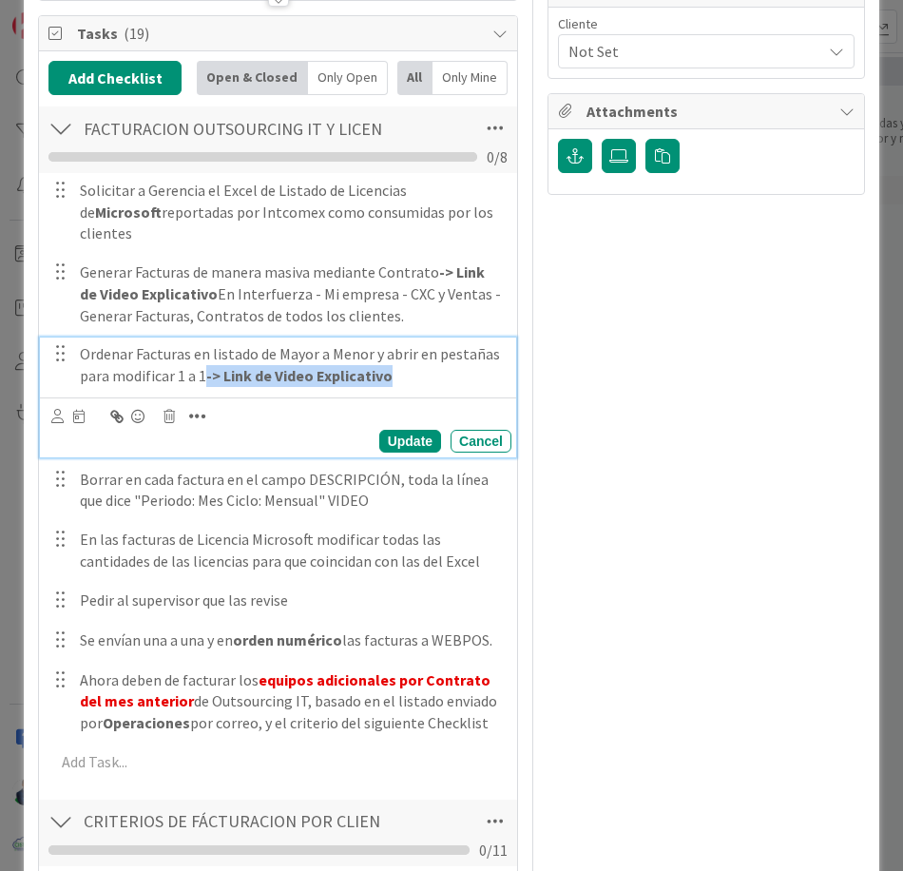
copy strong "-> Link de Video Explicativo"
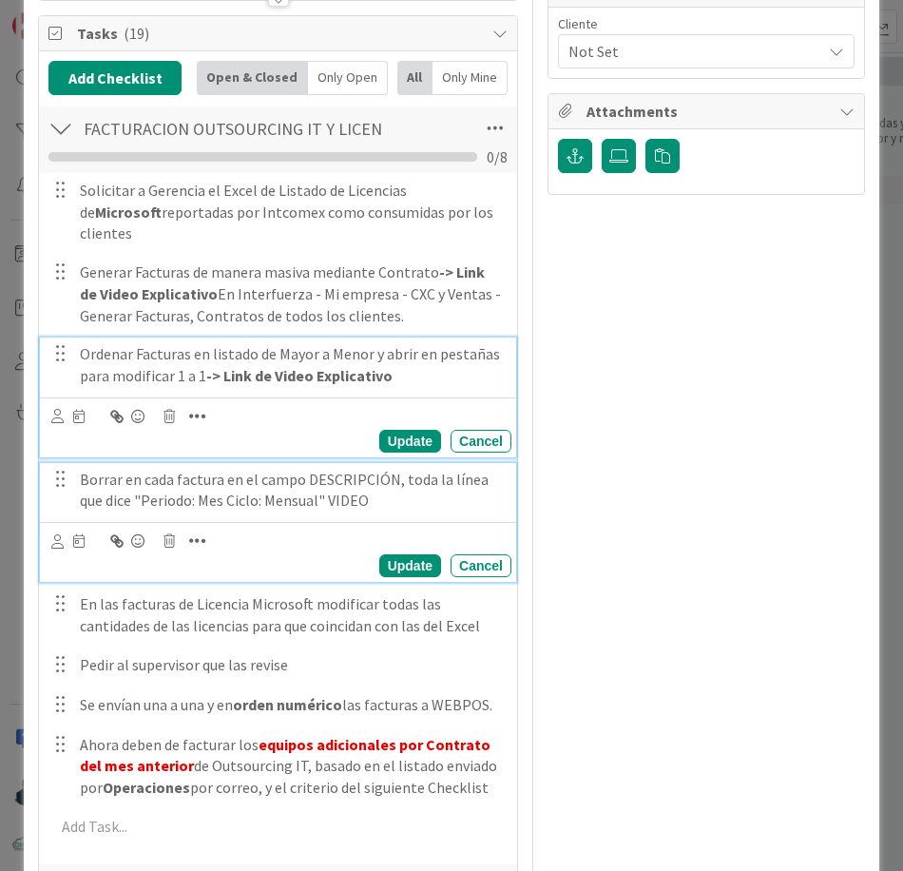
click at [347, 488] on p "Borrar en cada factura en el campo DESCRIPCIÓN, toda la línea que dice "Periodo…" at bounding box center [292, 490] width 424 height 43
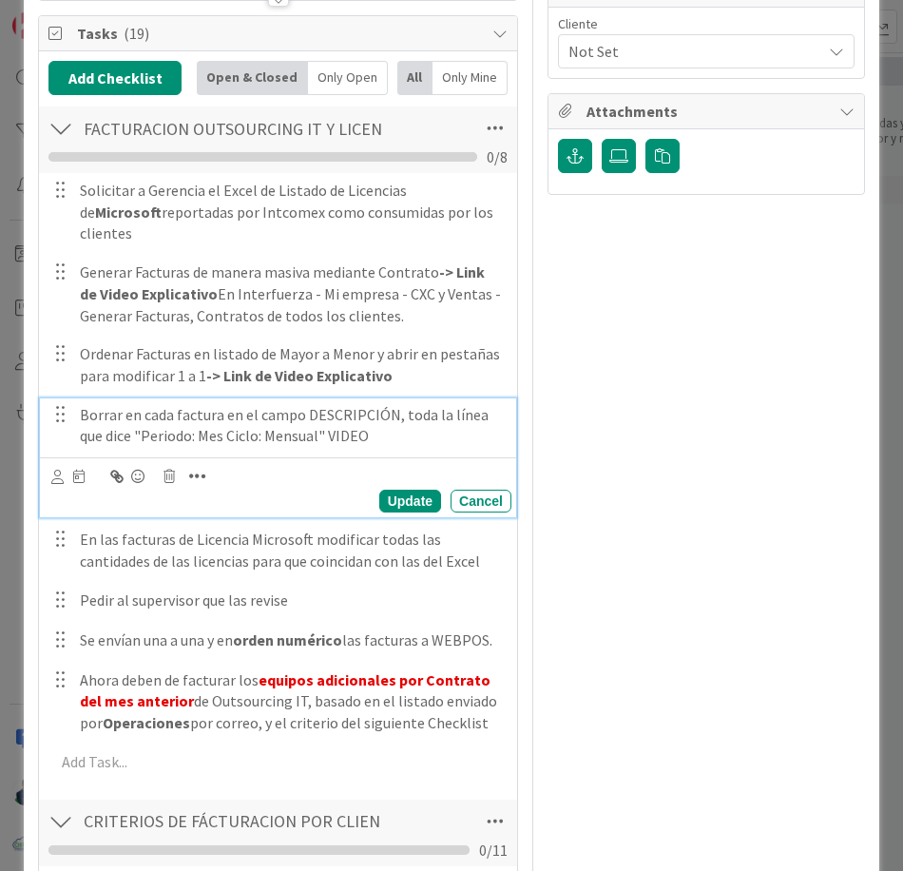
scroll to position [202, 0]
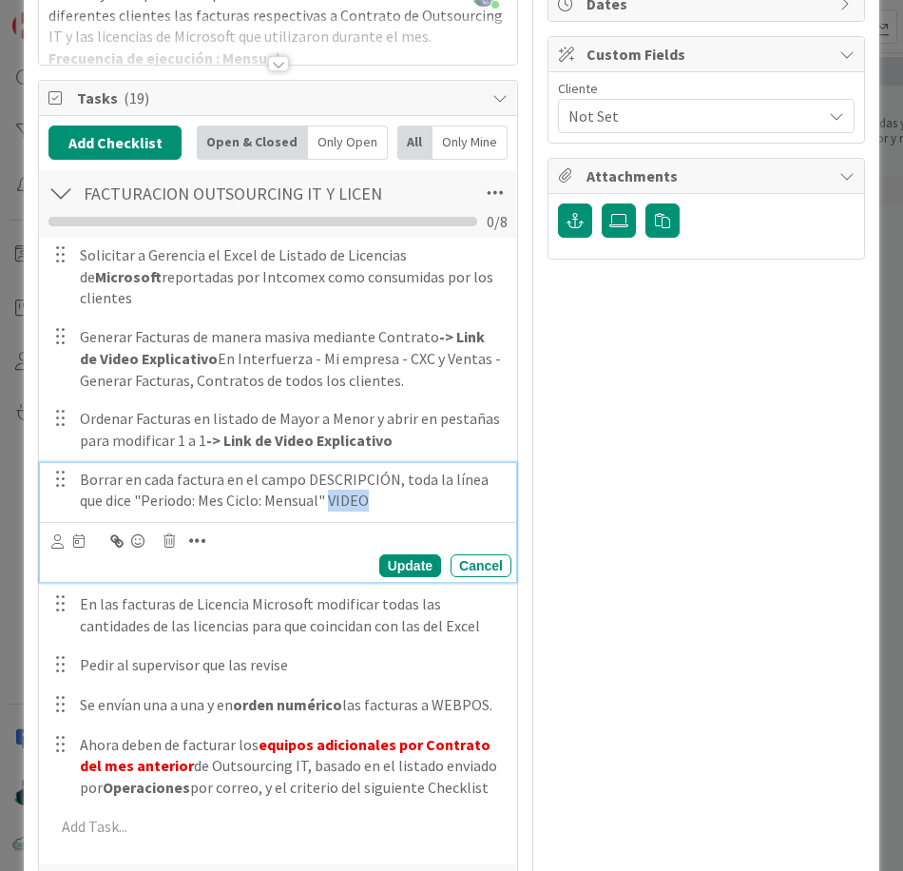
click at [347, 488] on p "Borrar en cada factura en el campo DESCRIPCIÓN, toda la línea que dice "Periodo…" at bounding box center [292, 490] width 424 height 43
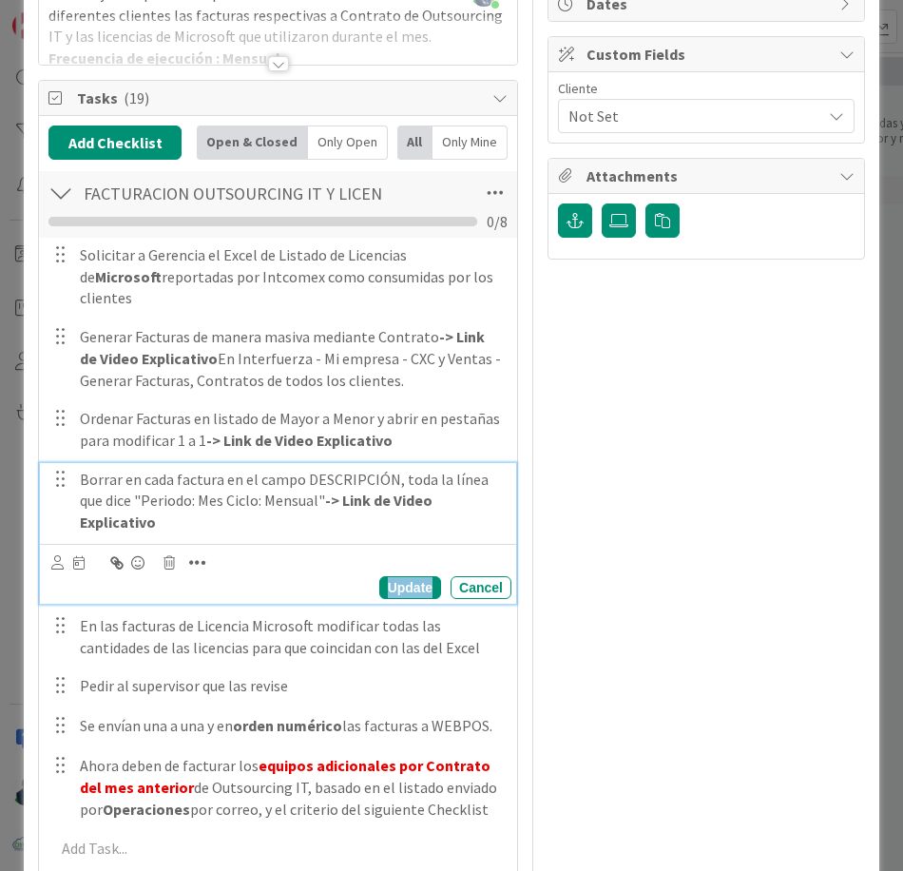
click at [417, 576] on div "Update" at bounding box center [410, 587] width 62 height 23
click at [80, 469] on p "Borrar en cada factura en el campo DESCRIPCIÓN, toda la línea que dice "Periodo…" at bounding box center [292, 501] width 424 height 65
click at [421, 576] on div "Update" at bounding box center [410, 587] width 62 height 23
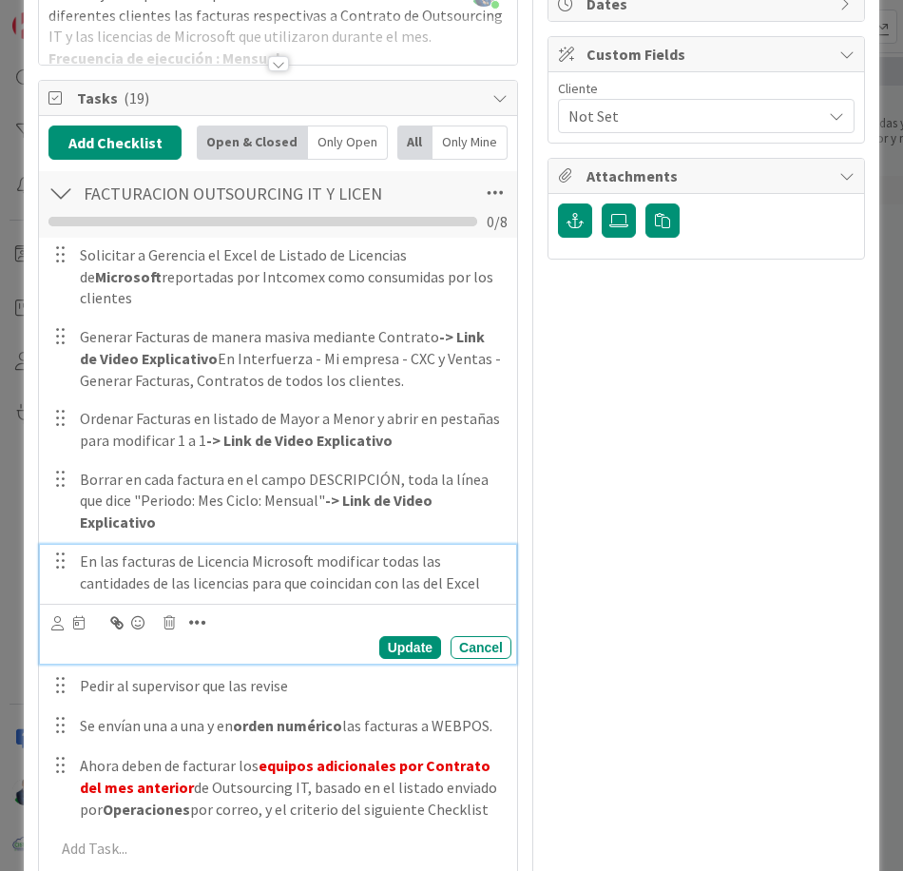
click at [474, 562] on p "En las facturas de Licencia Microsoft modificar todas las cantidades de las lic…" at bounding box center [292, 571] width 424 height 43
click at [443, 560] on p "En las facturas de Licencia Microsoft modificar todas las cantidades de las lic…" at bounding box center [292, 571] width 424 height 43
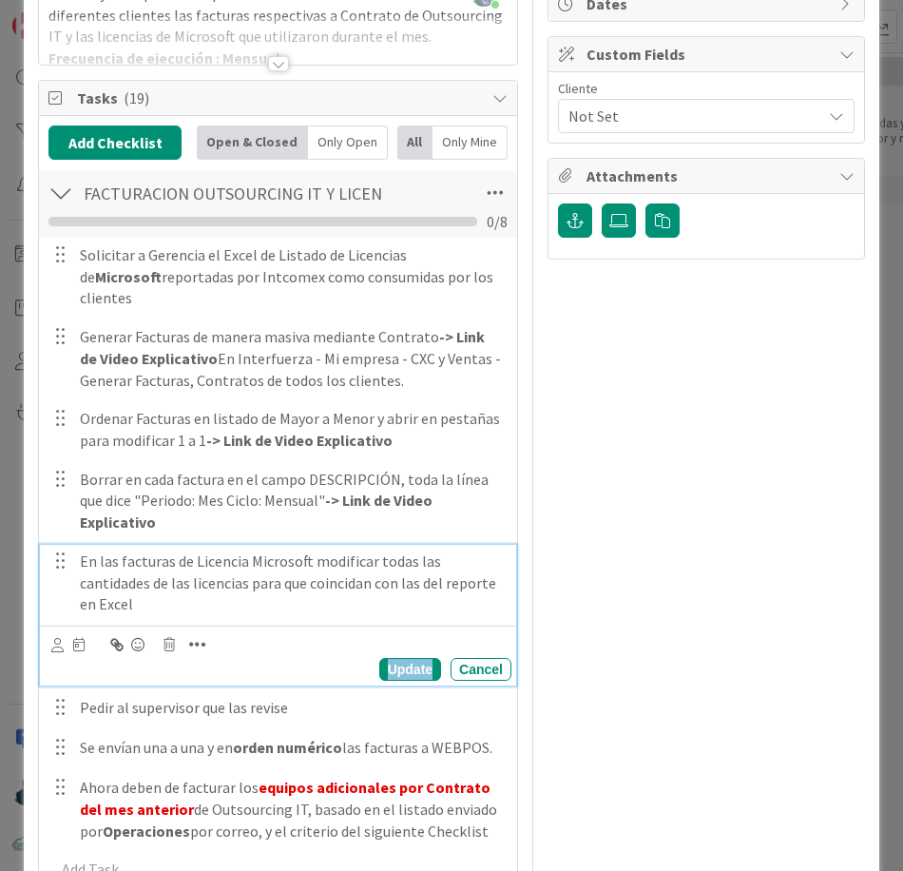
click at [405, 658] on div "Update" at bounding box center [410, 669] width 62 height 23
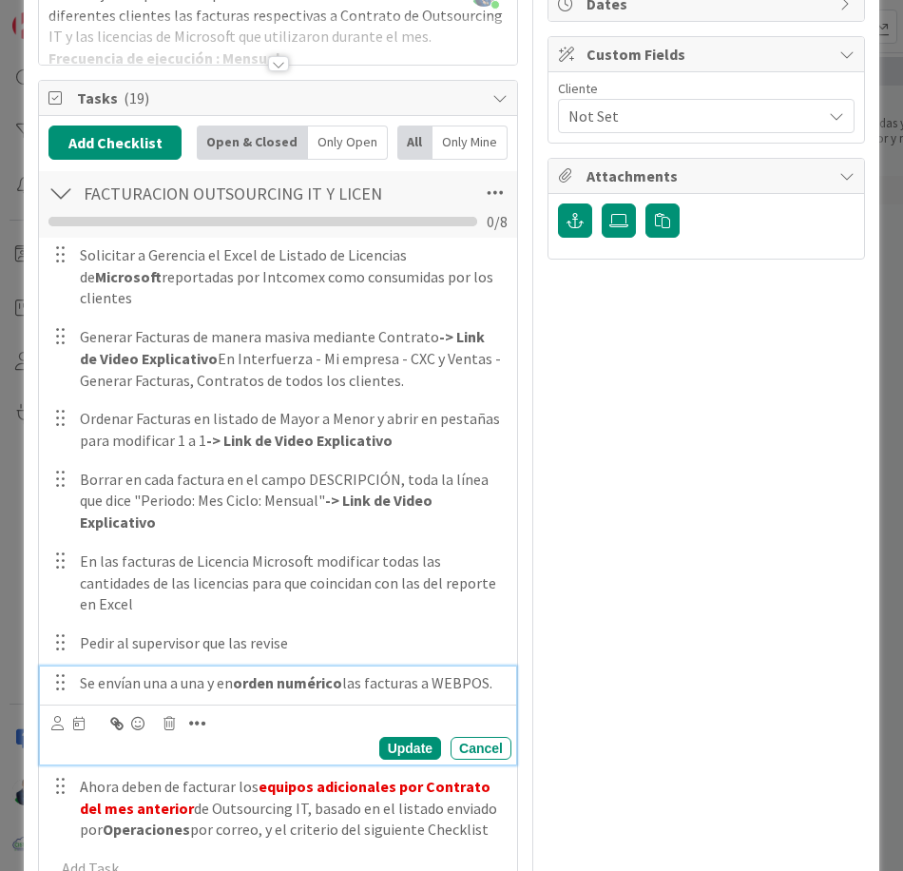
click at [292, 673] on strong "orden numérico" at bounding box center [287, 682] width 109 height 19
click at [410, 737] on div "Update" at bounding box center [410, 748] width 62 height 23
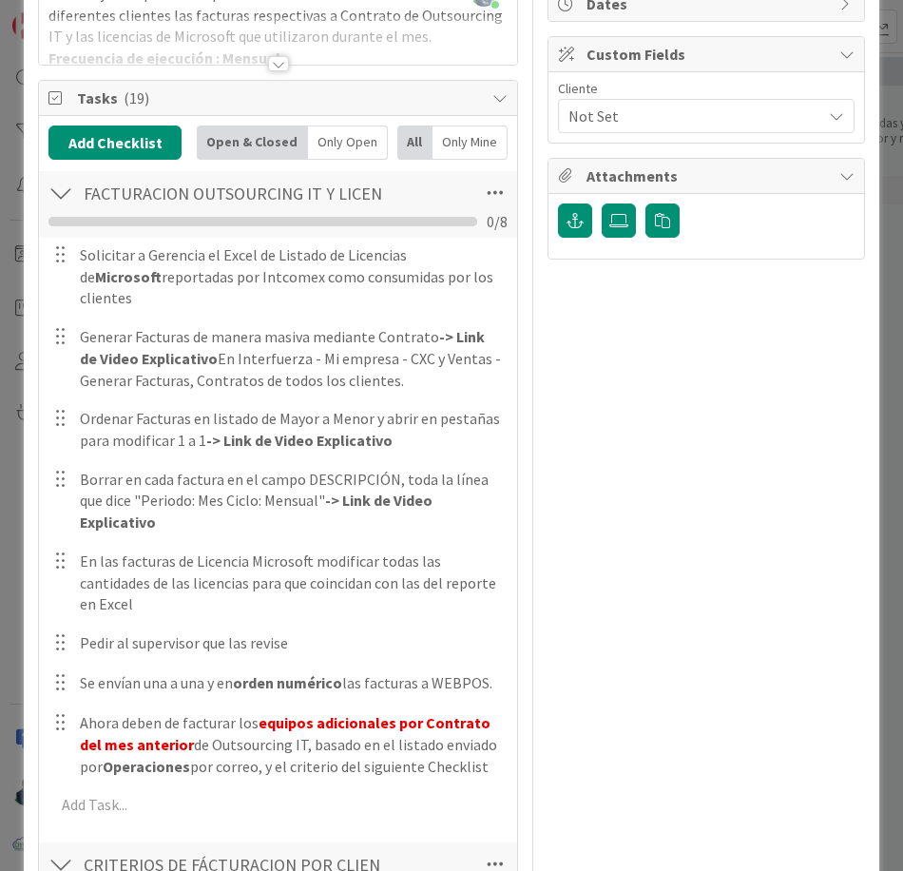
scroll to position [218, 0]
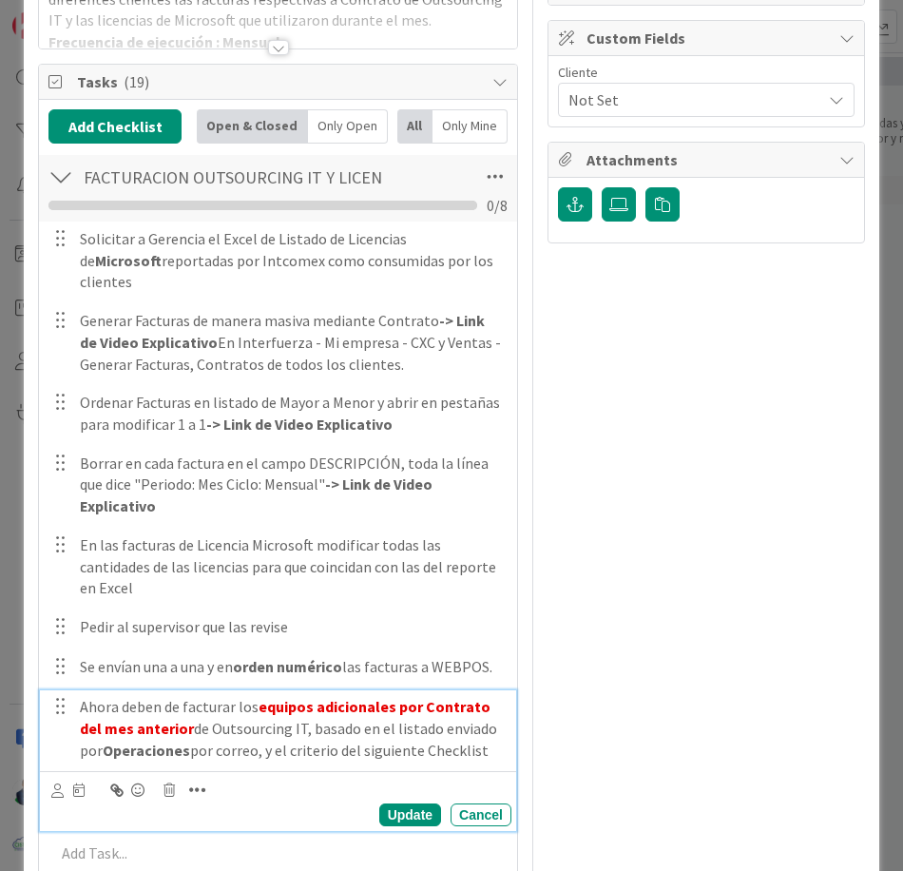
click at [244, 728] on p "Ahora deben de facturar los equipos adicionales por Contrato del mes anterior d…" at bounding box center [292, 728] width 424 height 65
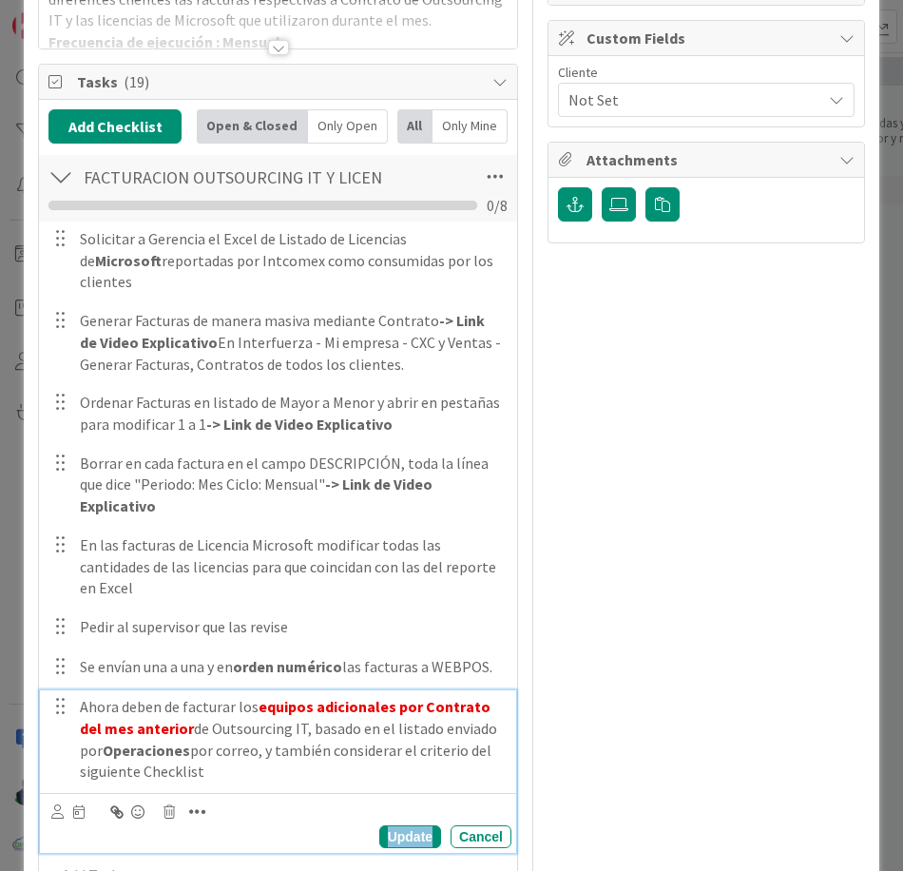
click at [395, 825] on div "Update" at bounding box center [410, 836] width 62 height 23
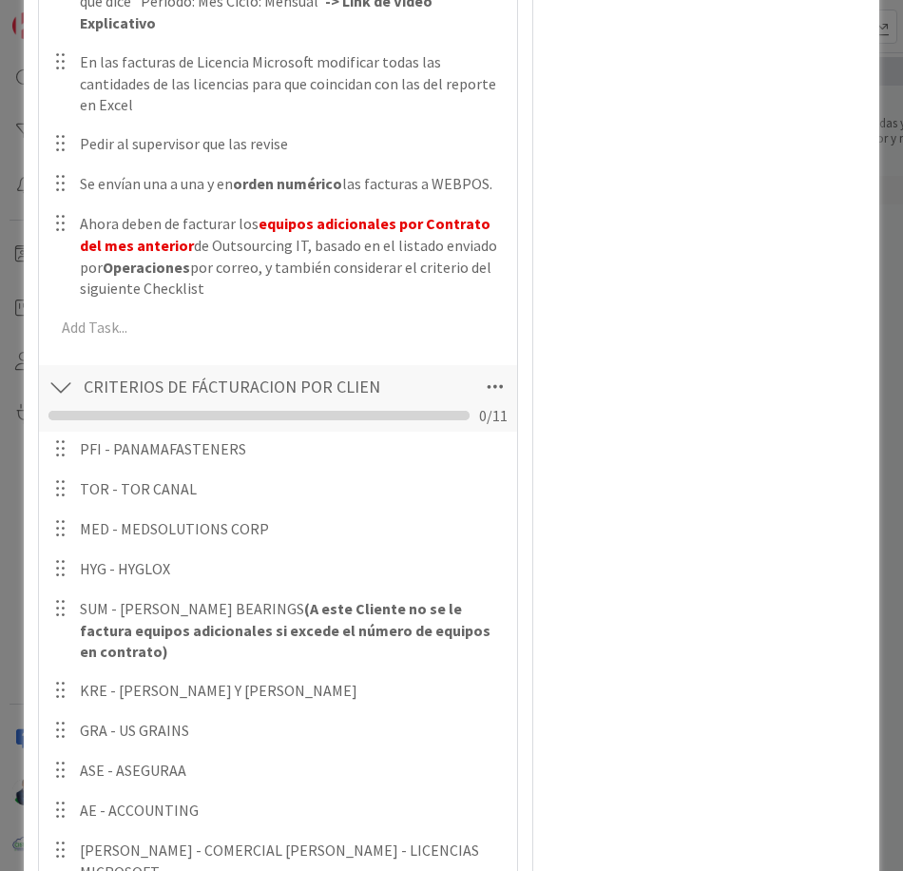
scroll to position [627, 0]
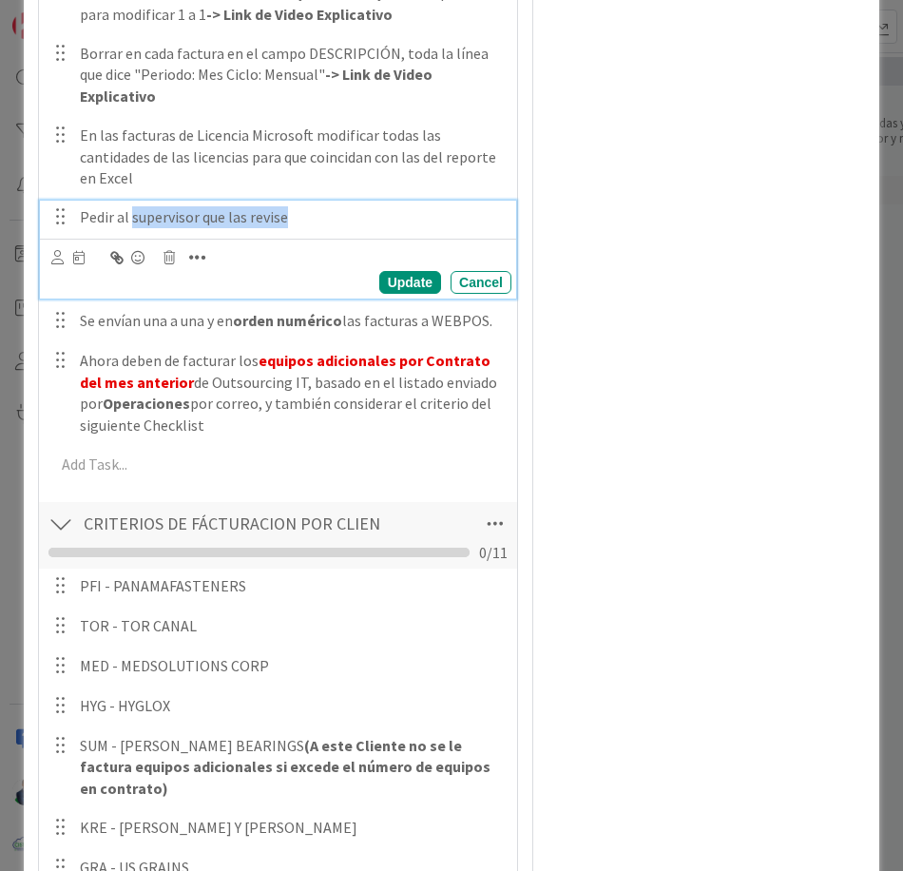
drag, startPoint x: 126, startPoint y: 204, endPoint x: 302, endPoint y: 207, distance: 175.9
click at [302, 207] on div "Pedir al supervisor que las revise" at bounding box center [291, 217] width 439 height 33
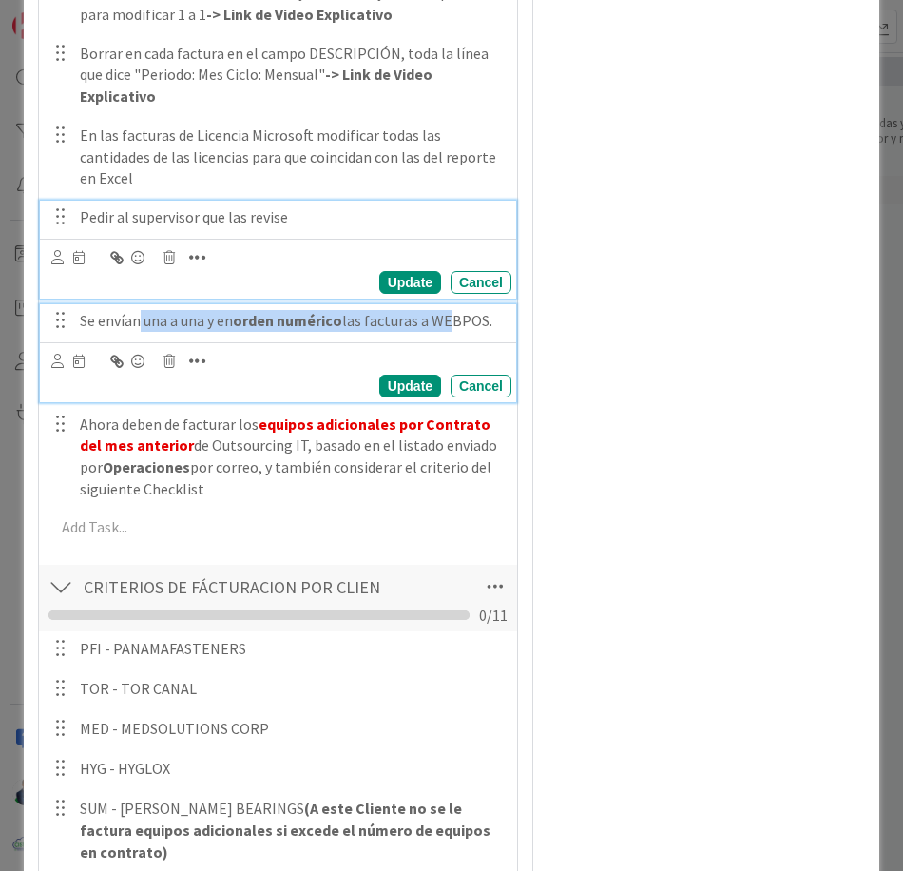
drag, startPoint x: 132, startPoint y: 314, endPoint x: 440, endPoint y: 293, distance: 308.7
click at [440, 304] on div "Se envían una a una y en orden numérico las facturas a WEBPOS." at bounding box center [291, 320] width 439 height 33
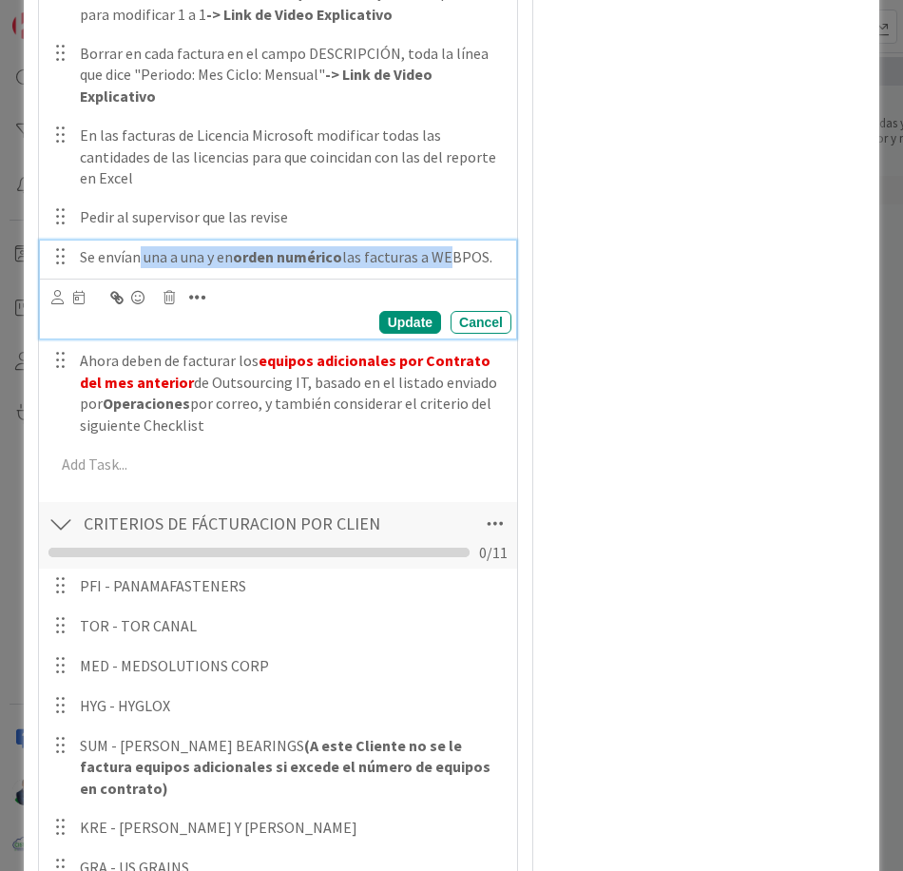
scroll to position [564, 0]
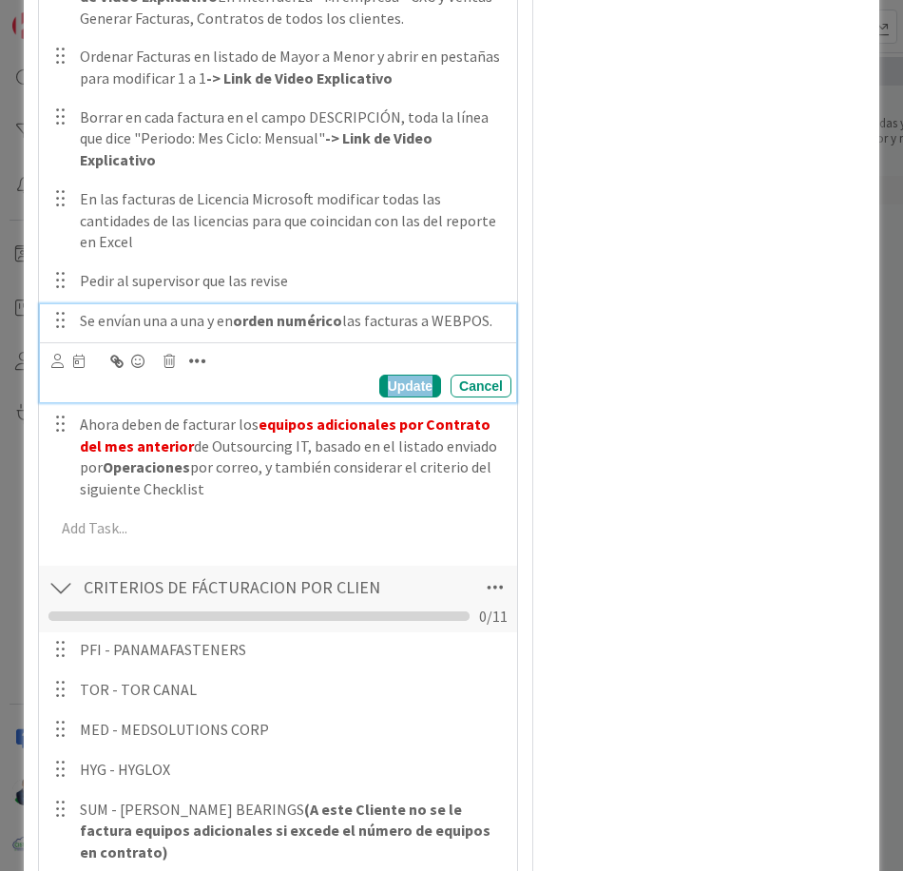
click at [417, 375] on div "Update" at bounding box center [410, 386] width 62 height 23
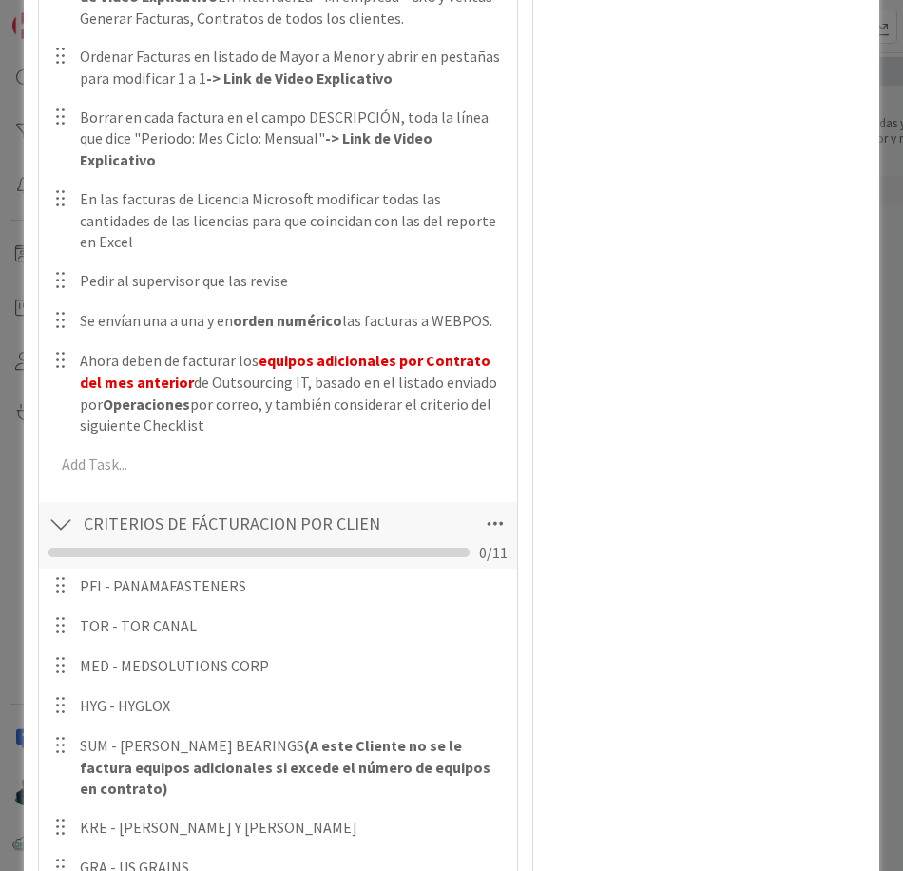
scroll to position [0, 0]
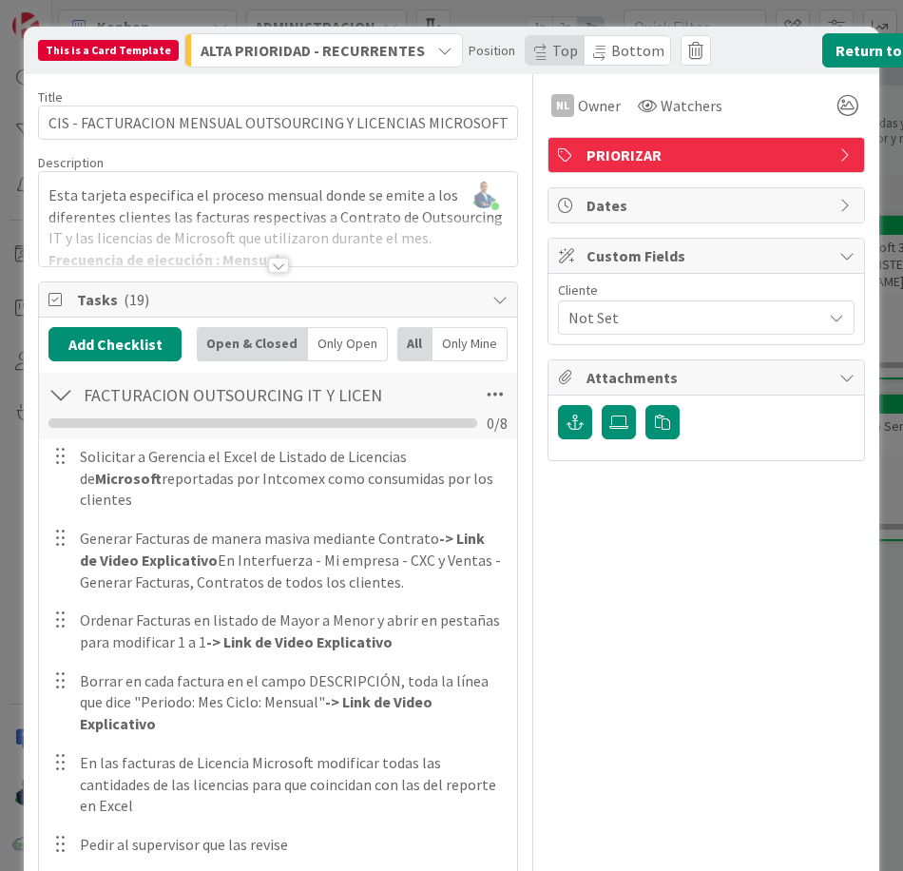
click at [882, 224] on div "This is a Card Template ALTA PRIORIDAD - RECURRENTES Position Top Bottom Return…" at bounding box center [451, 435] width 903 height 871
